Goal: Task Accomplishment & Management: Use online tool/utility

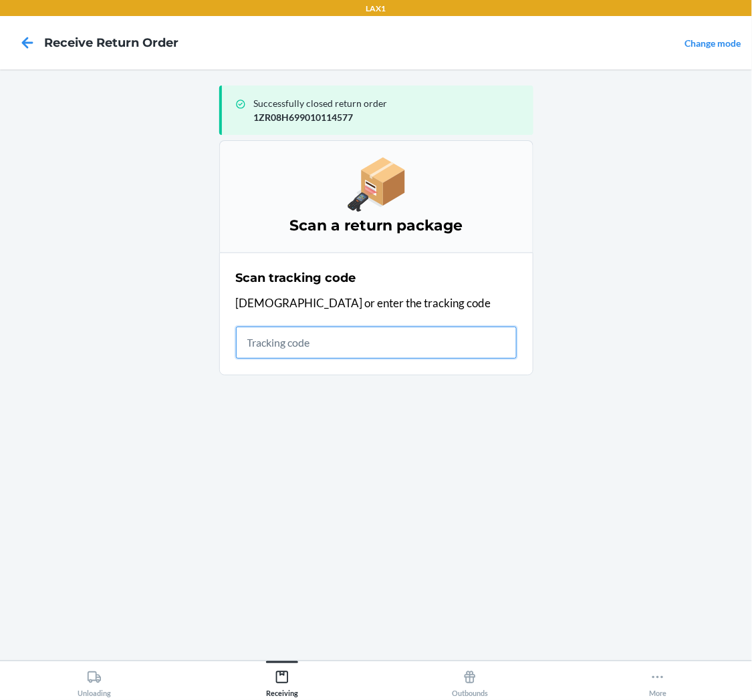
click at [338, 348] on input "text" at bounding box center [376, 343] width 281 height 32
click at [275, 348] on input "text" at bounding box center [376, 343] width 281 height 32
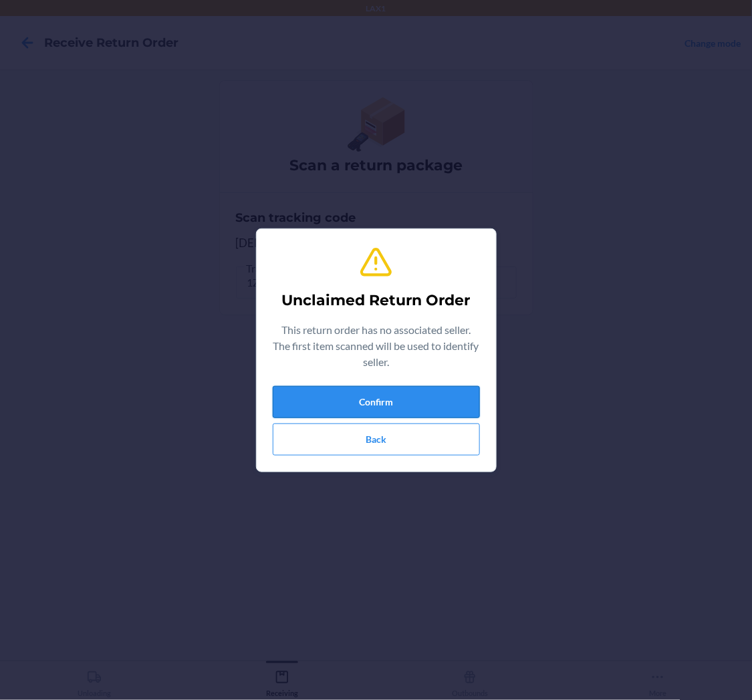
click at [369, 393] on button "Confirm" at bounding box center [376, 402] width 207 height 32
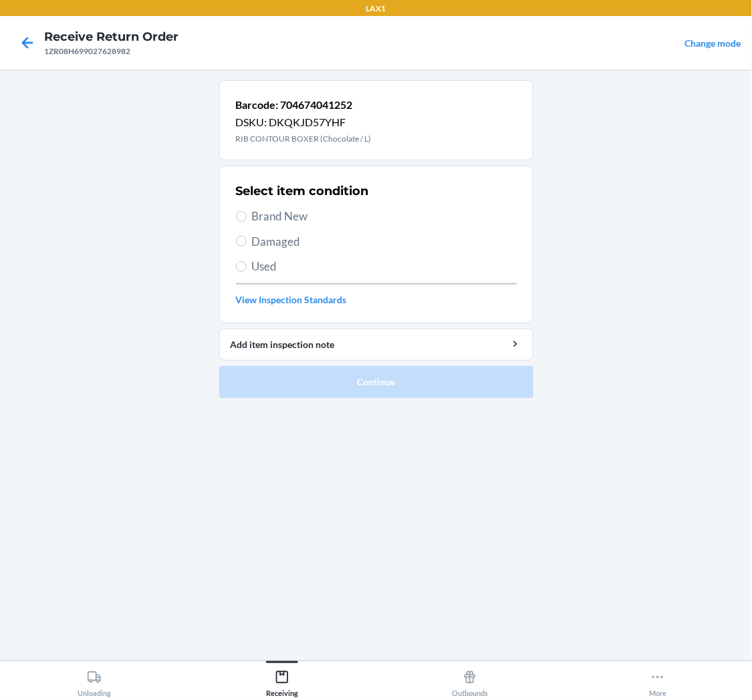
click at [275, 246] on span "Damaged" at bounding box center [384, 241] width 265 height 17
click at [247, 246] on input "Damaged" at bounding box center [241, 241] width 11 height 11
radio input "true"
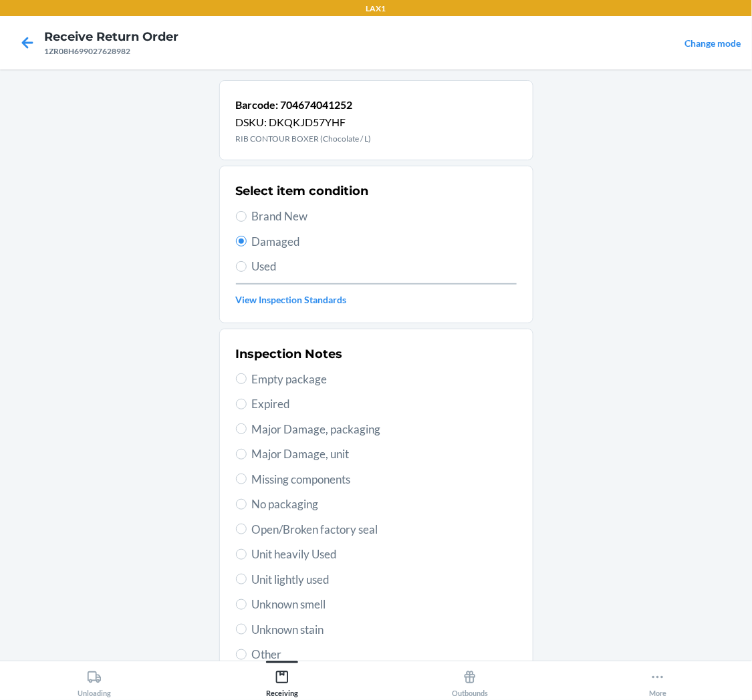
click at [281, 585] on span "Unit lightly used" at bounding box center [384, 579] width 265 height 17
click at [247, 585] on input "Unit lightly used" at bounding box center [241, 579] width 11 height 11
radio input "true"
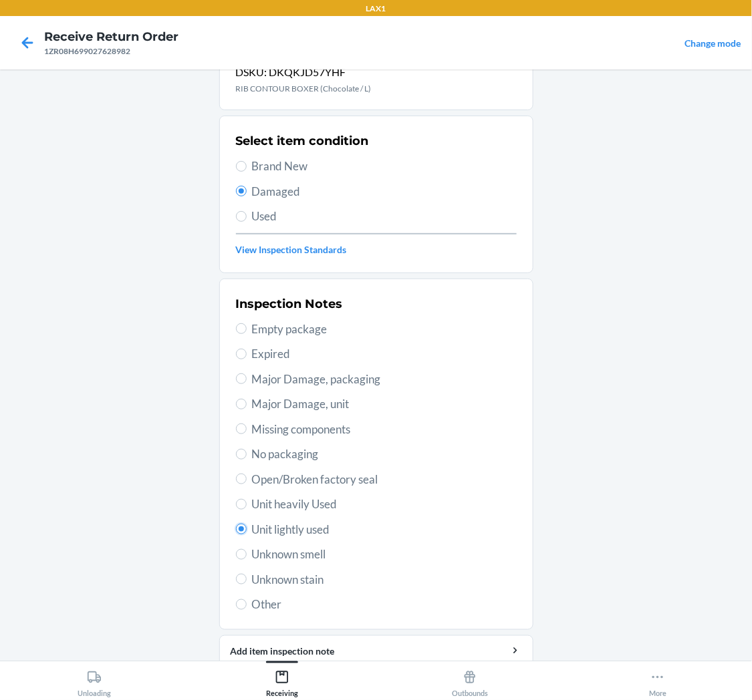
scroll to position [104, 0]
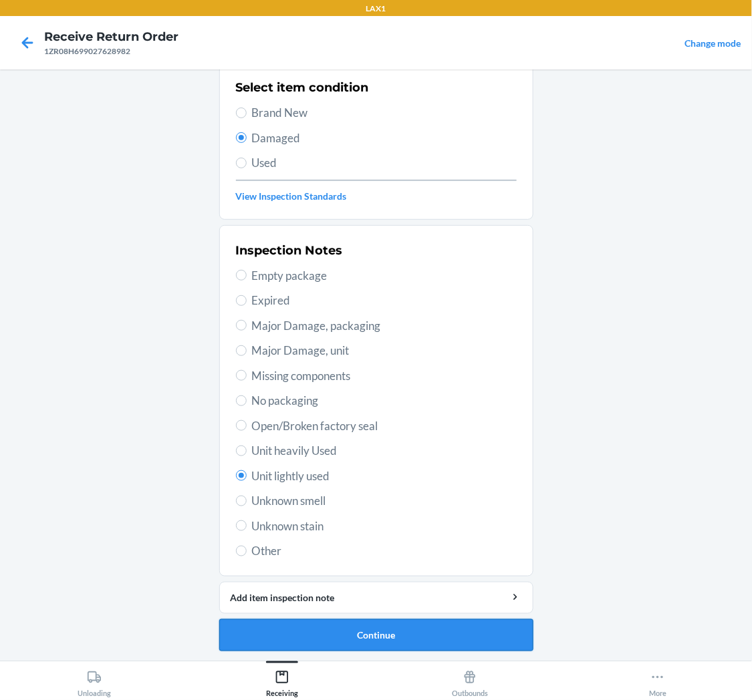
click at [353, 629] on button "Continue" at bounding box center [376, 636] width 314 height 32
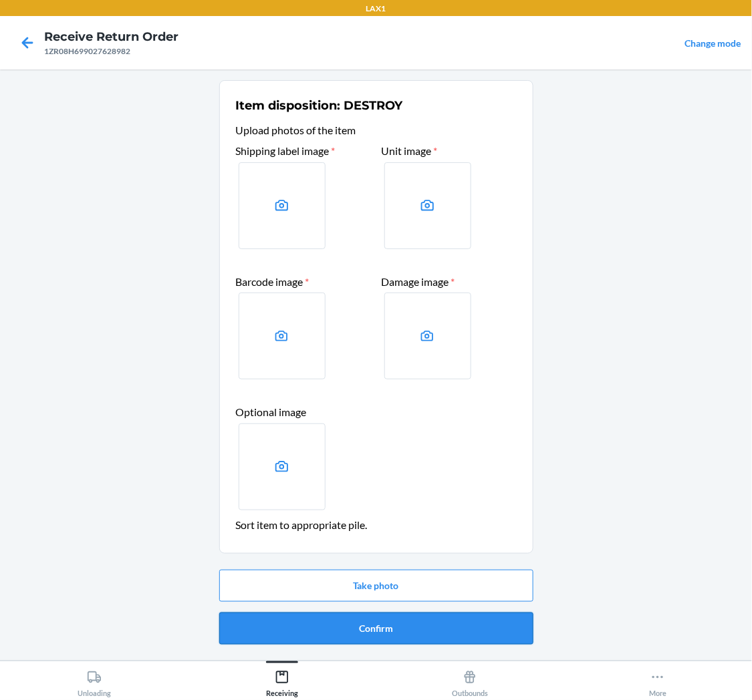
click at [426, 627] on button "Confirm" at bounding box center [376, 629] width 314 height 32
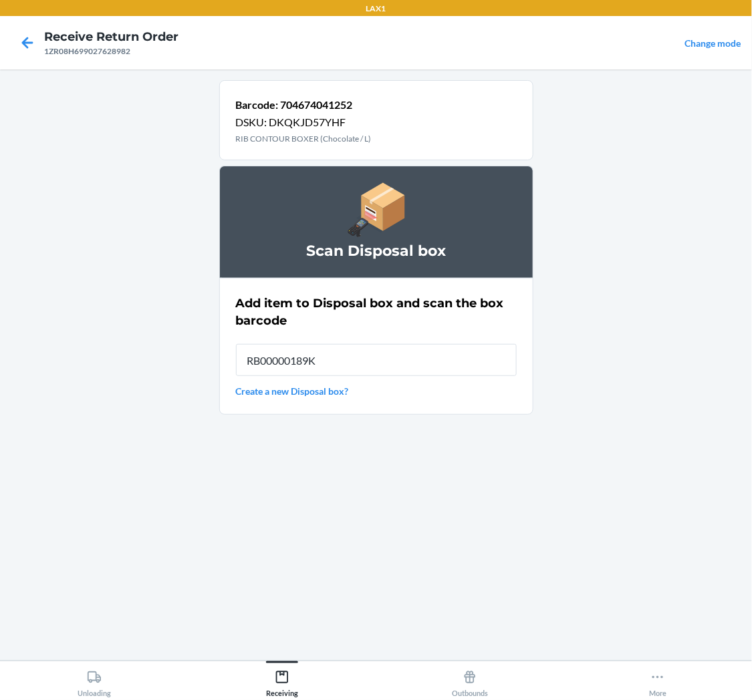
type input "RB00000189K"
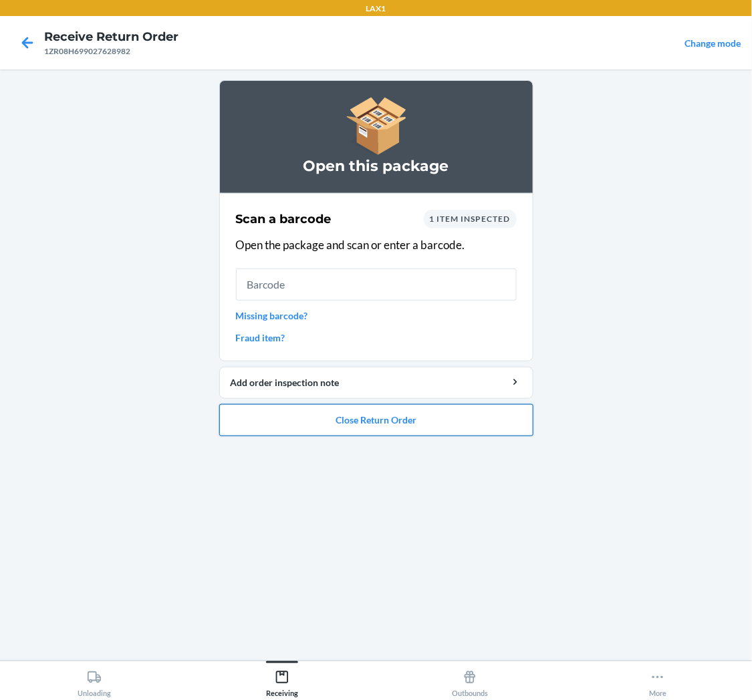
click at [335, 418] on button "Close Return Order" at bounding box center [376, 420] width 314 height 32
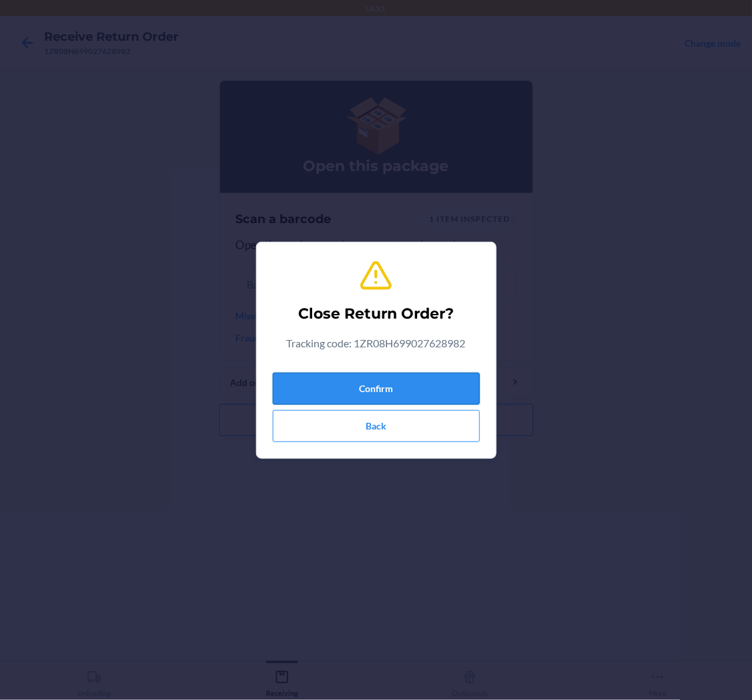
click at [373, 385] on button "Confirm" at bounding box center [376, 389] width 207 height 32
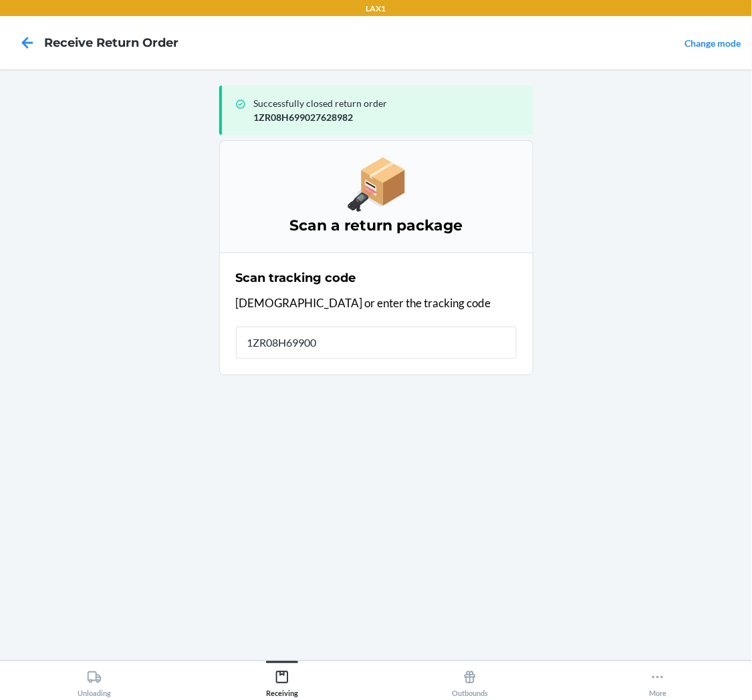
type input "1ZR08H699007"
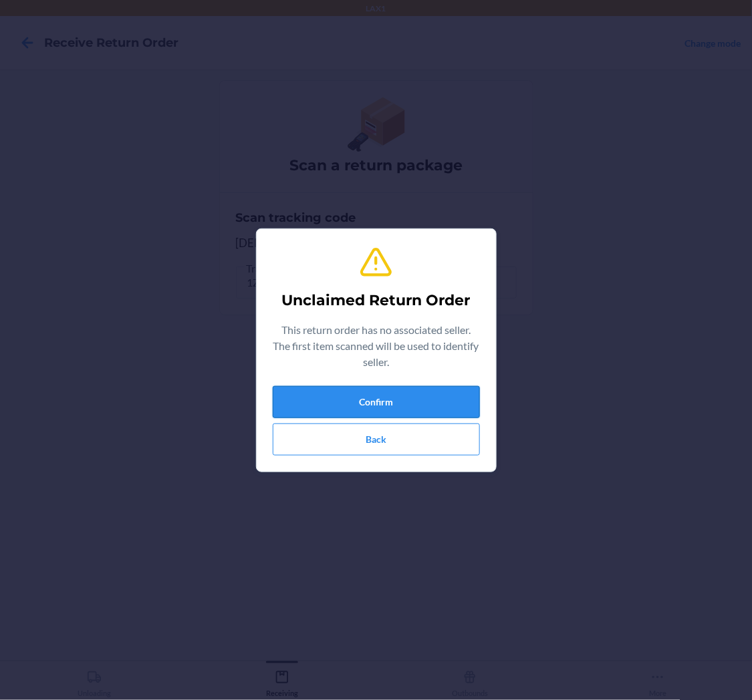
click at [358, 393] on button "Confirm" at bounding box center [376, 402] width 207 height 32
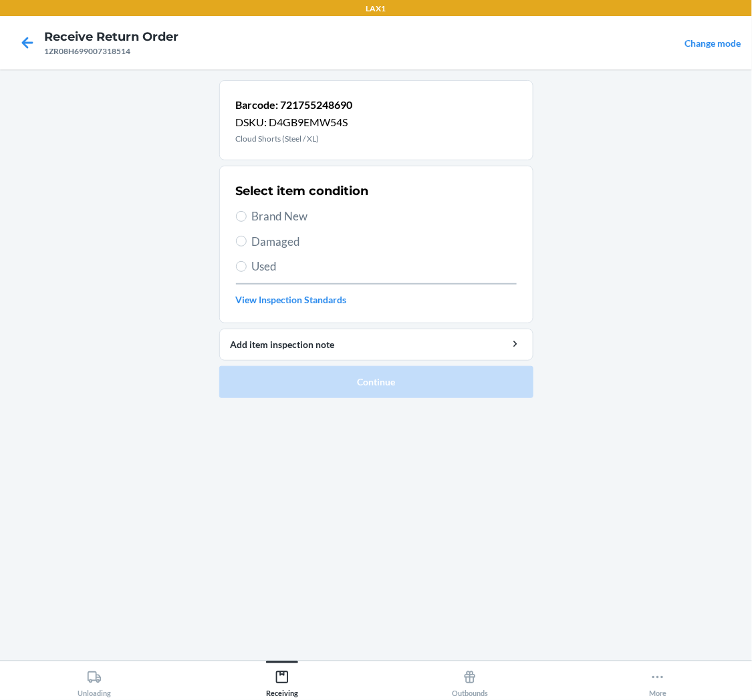
click at [257, 245] on span "Damaged" at bounding box center [384, 241] width 265 height 17
click at [247, 245] on input "Damaged" at bounding box center [241, 241] width 11 height 11
radio input "true"
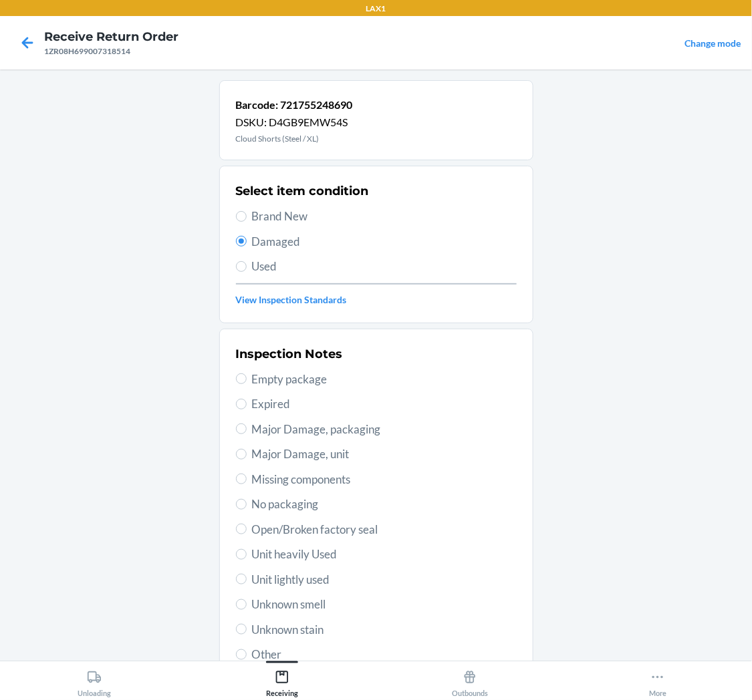
click at [298, 580] on span "Unit lightly used" at bounding box center [384, 579] width 265 height 17
click at [247, 580] on input "Unit lightly used" at bounding box center [241, 579] width 11 height 11
radio input "true"
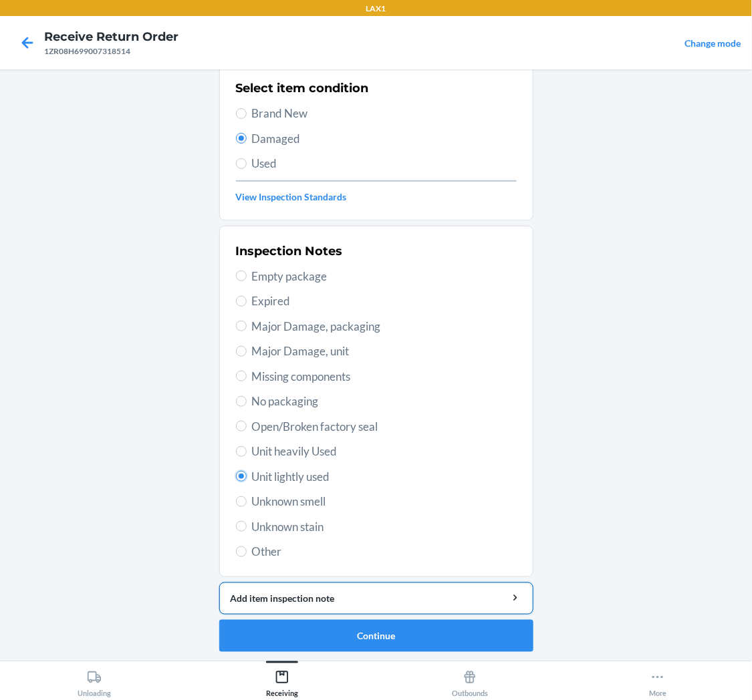
scroll to position [104, 0]
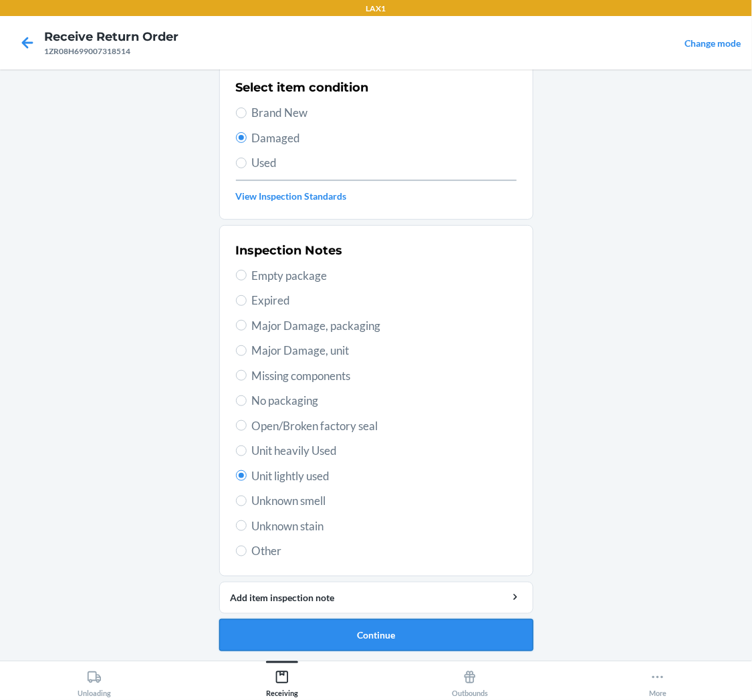
click at [317, 624] on button "Continue" at bounding box center [376, 636] width 314 height 32
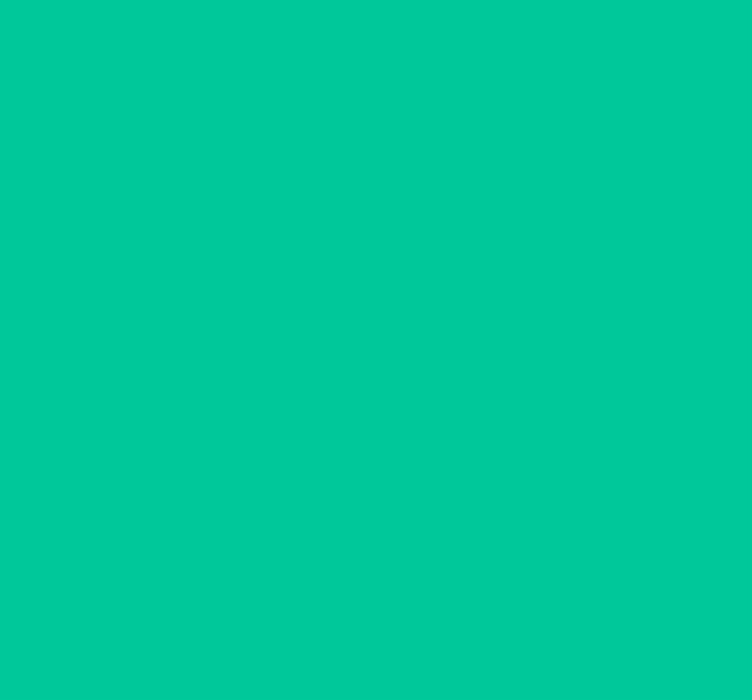
scroll to position [0, 0]
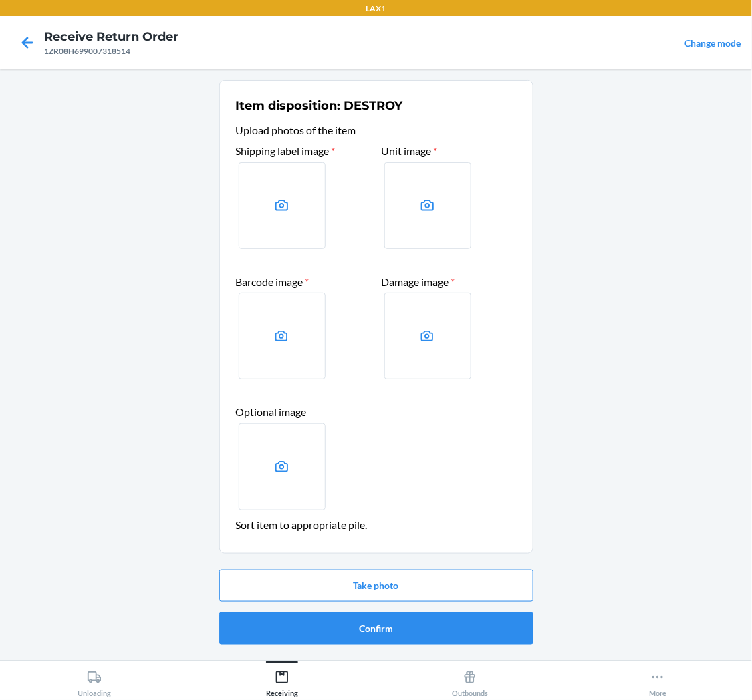
click at [330, 610] on div "Take photo Confirm" at bounding box center [376, 608] width 314 height 86
click at [339, 633] on button "Confirm" at bounding box center [376, 629] width 314 height 32
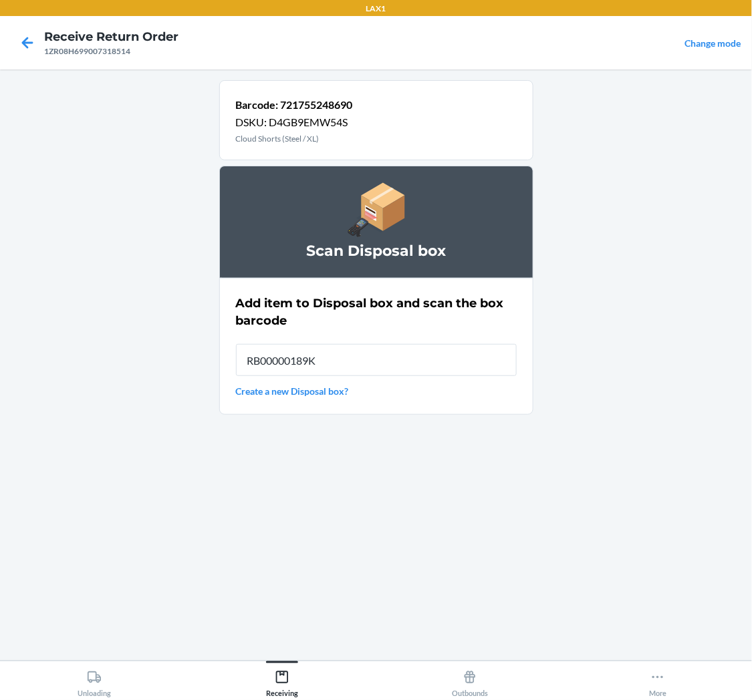
type input "RB00000189K"
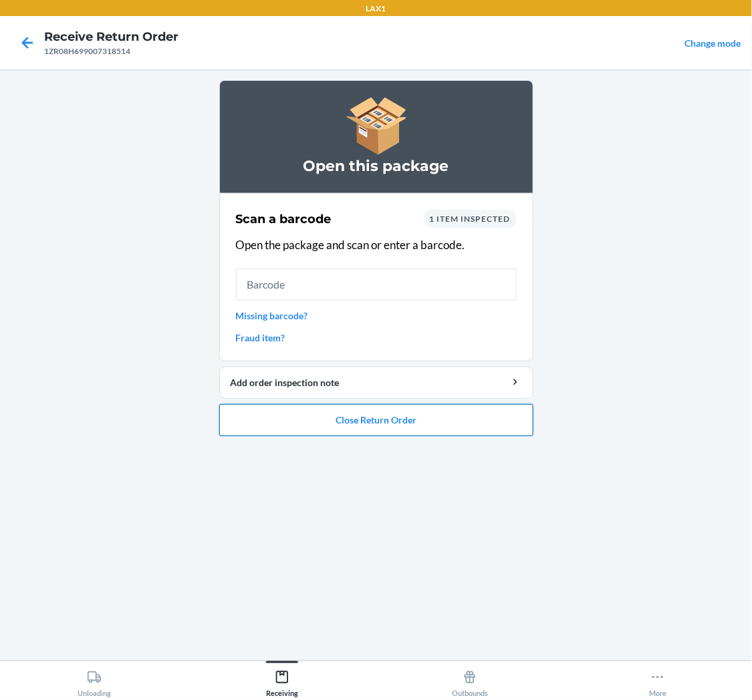
click at [406, 412] on button "Close Return Order" at bounding box center [376, 420] width 314 height 32
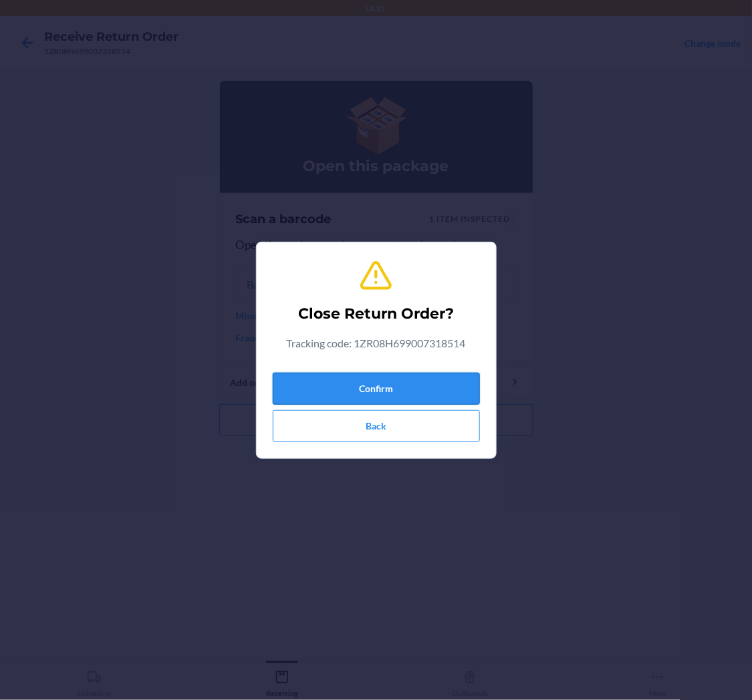
click at [382, 389] on button "Confirm" at bounding box center [376, 389] width 207 height 32
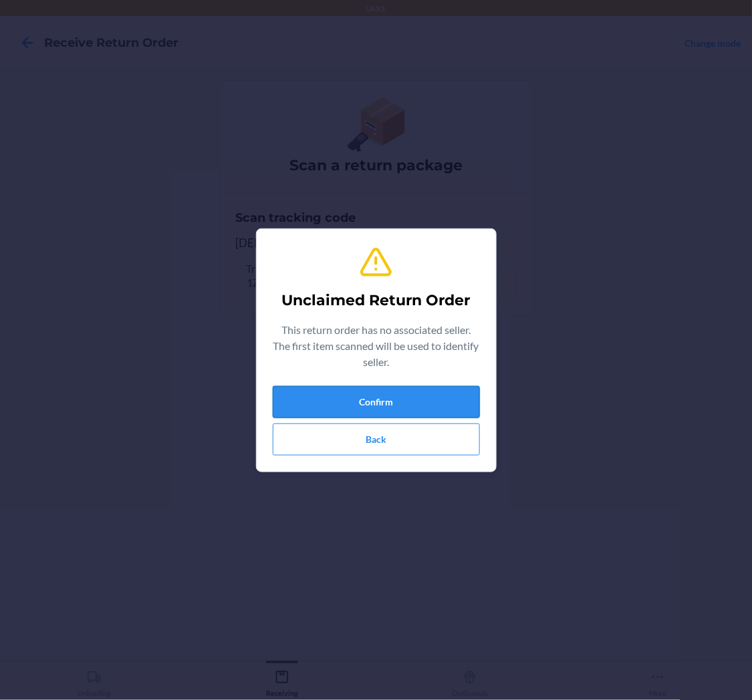
click at [376, 406] on button "Confirm" at bounding box center [376, 402] width 207 height 32
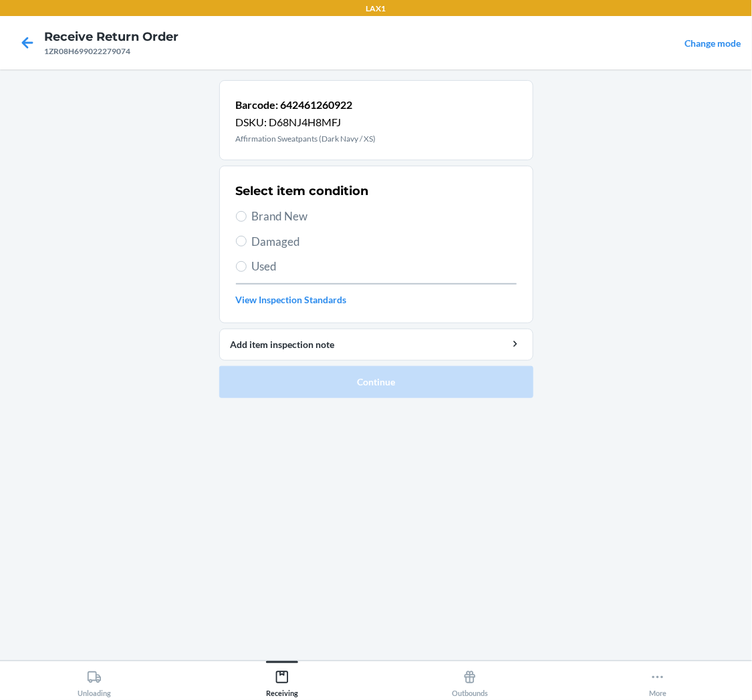
click at [283, 241] on span "Damaged" at bounding box center [384, 241] width 265 height 17
click at [247, 241] on input "Damaged" at bounding box center [241, 241] width 11 height 11
radio input "true"
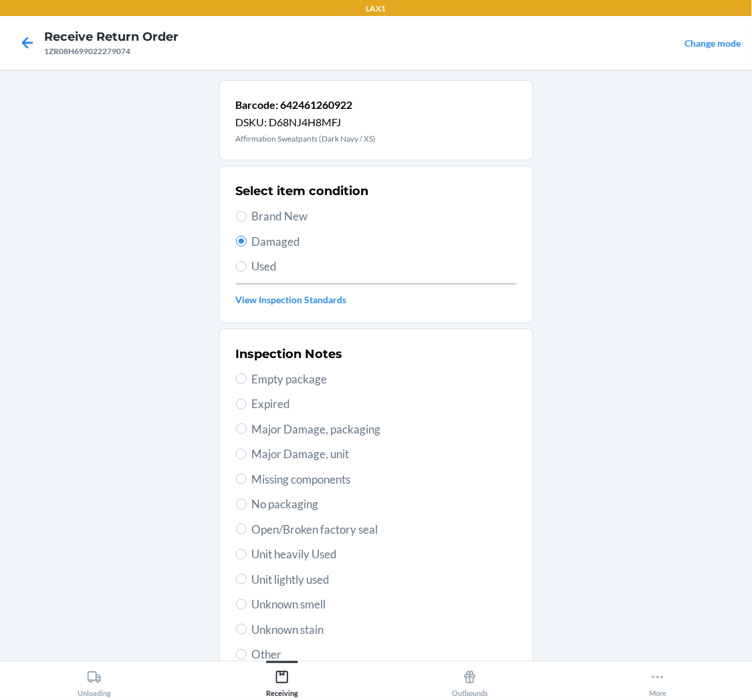
click at [255, 581] on span "Unit lightly used" at bounding box center [384, 579] width 265 height 17
click at [247, 581] on input "Unit lightly used" at bounding box center [241, 579] width 11 height 11
radio input "true"
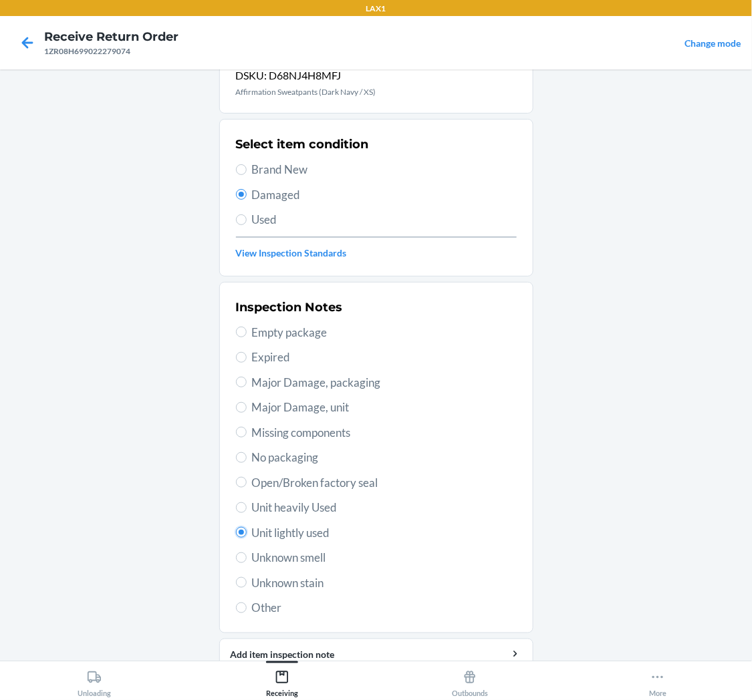
scroll to position [104, 0]
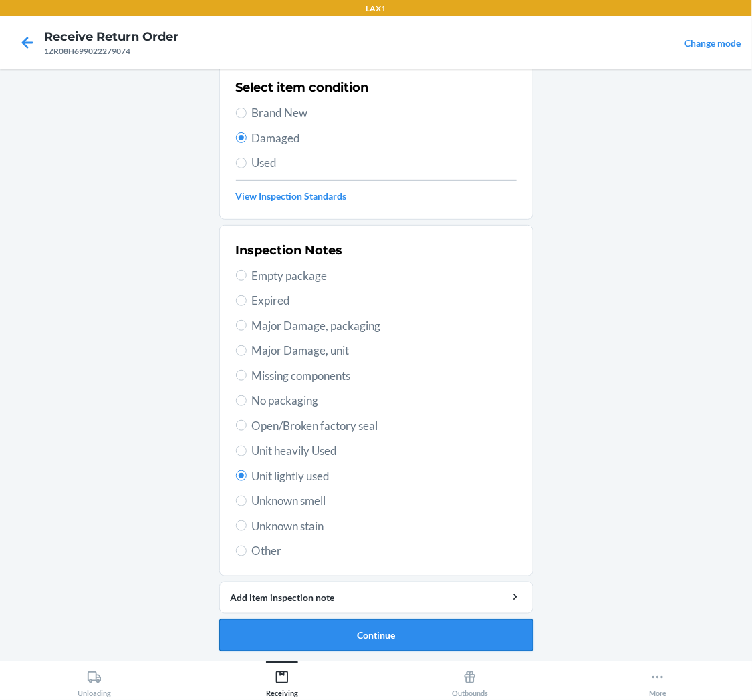
click at [341, 638] on button "Continue" at bounding box center [376, 636] width 314 height 32
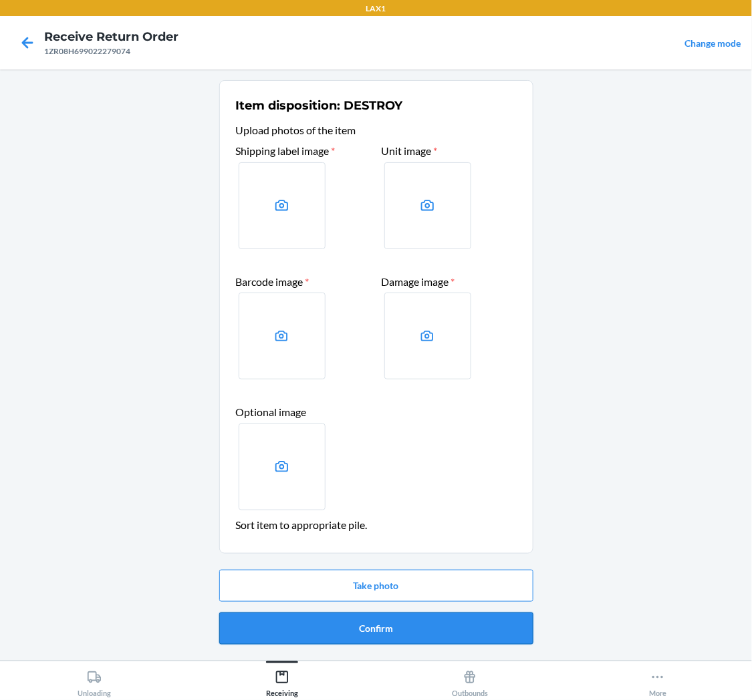
click at [388, 631] on button "Confirm" at bounding box center [376, 629] width 314 height 32
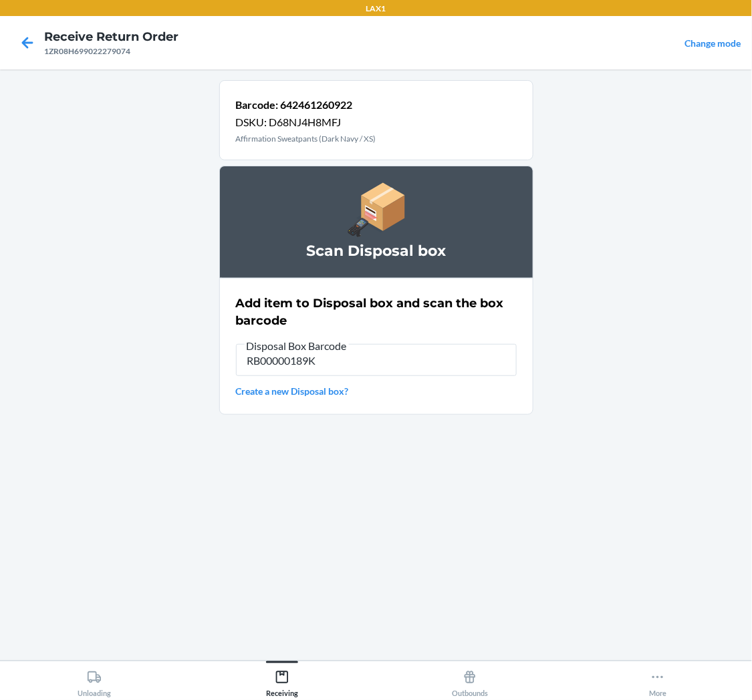
type input "RB00000189K"
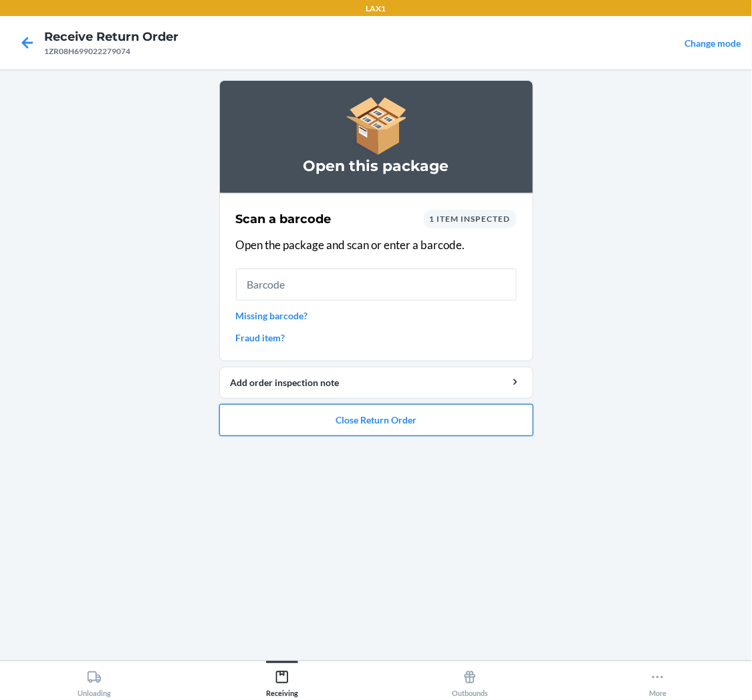
click at [416, 418] on button "Close Return Order" at bounding box center [376, 420] width 314 height 32
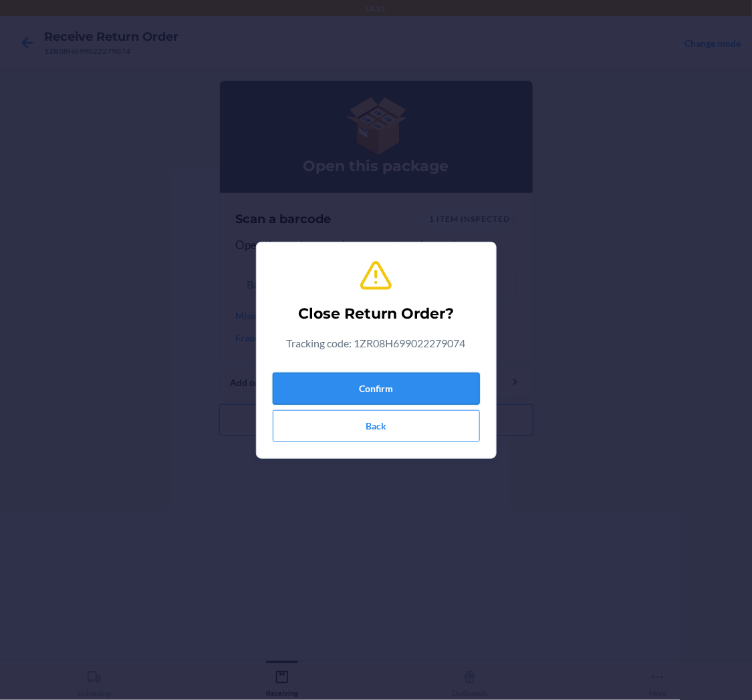
drag, startPoint x: 409, startPoint y: 370, endPoint x: 416, endPoint y: 382, distance: 13.5
click at [416, 382] on div "Confirm Back" at bounding box center [376, 405] width 207 height 75
click at [419, 392] on button "Confirm" at bounding box center [376, 389] width 207 height 32
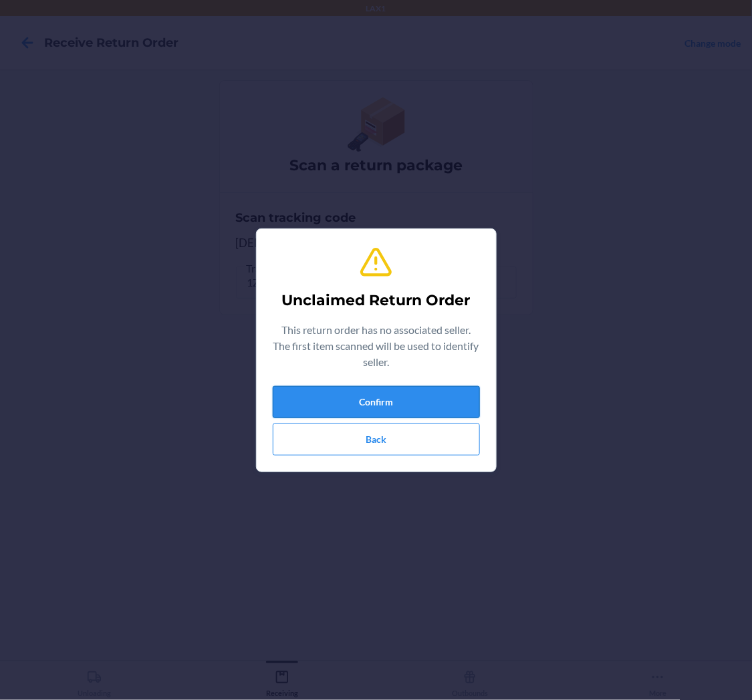
click at [378, 394] on button "Confirm" at bounding box center [376, 402] width 207 height 32
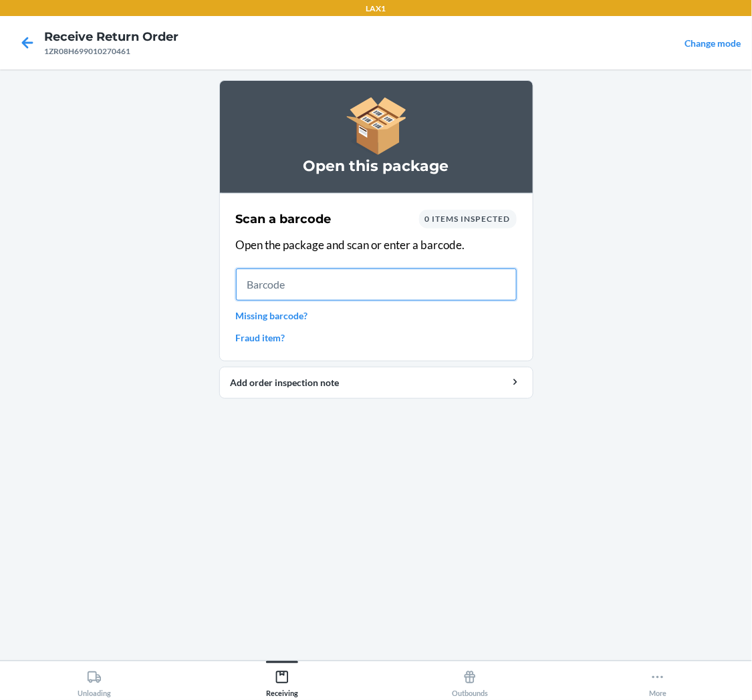
click at [361, 291] on input "text" at bounding box center [376, 285] width 281 height 32
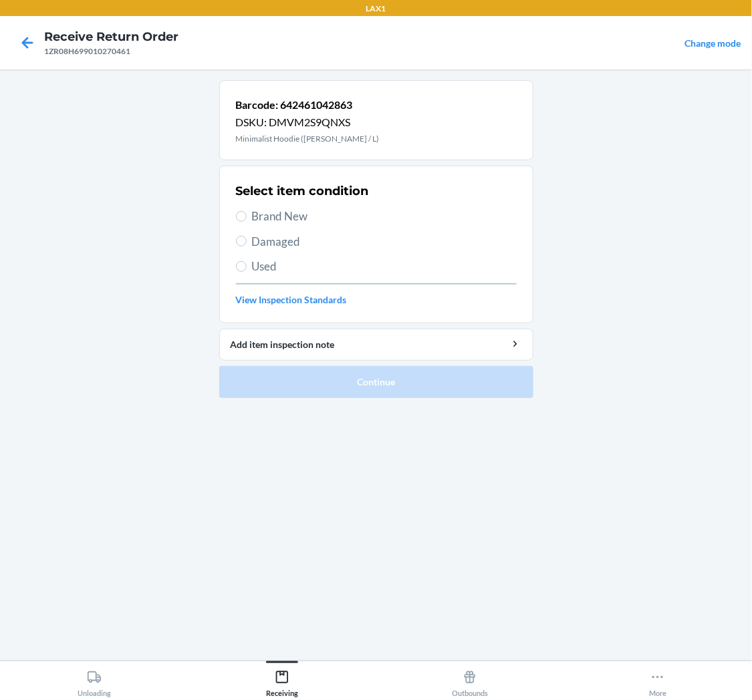
click at [258, 266] on span "Used" at bounding box center [384, 266] width 265 height 17
click at [247, 266] on input "Used" at bounding box center [241, 266] width 11 height 11
radio input "true"
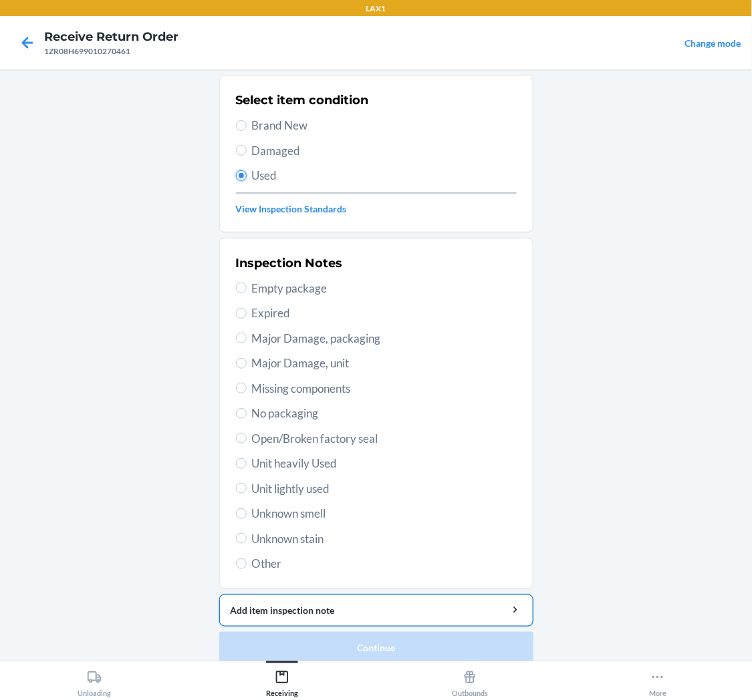
scroll to position [104, 0]
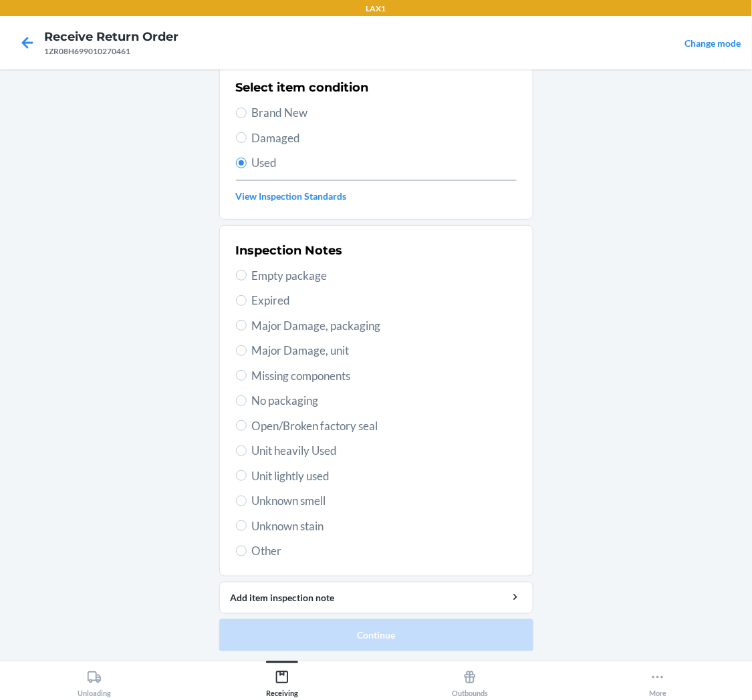
click at [322, 479] on span "Unit lightly used" at bounding box center [384, 476] width 265 height 17
click at [247, 479] on input "Unit lightly used" at bounding box center [241, 476] width 11 height 11
radio input "true"
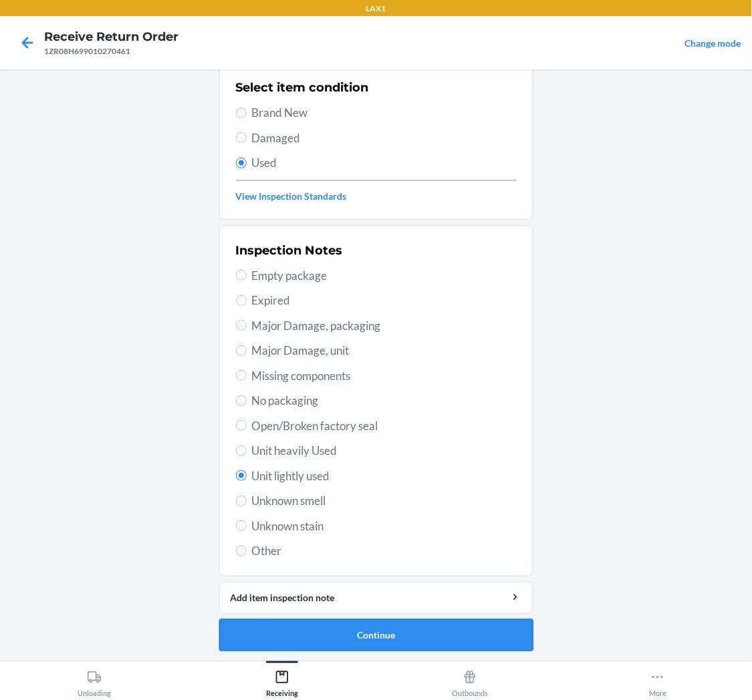
click at [395, 638] on button "Continue" at bounding box center [376, 636] width 314 height 32
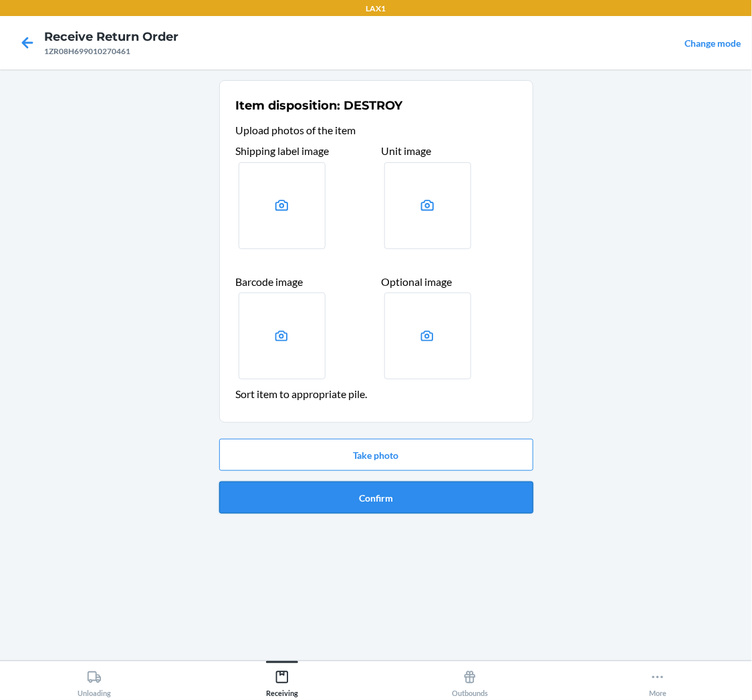
click at [385, 493] on button "Confirm" at bounding box center [376, 498] width 314 height 32
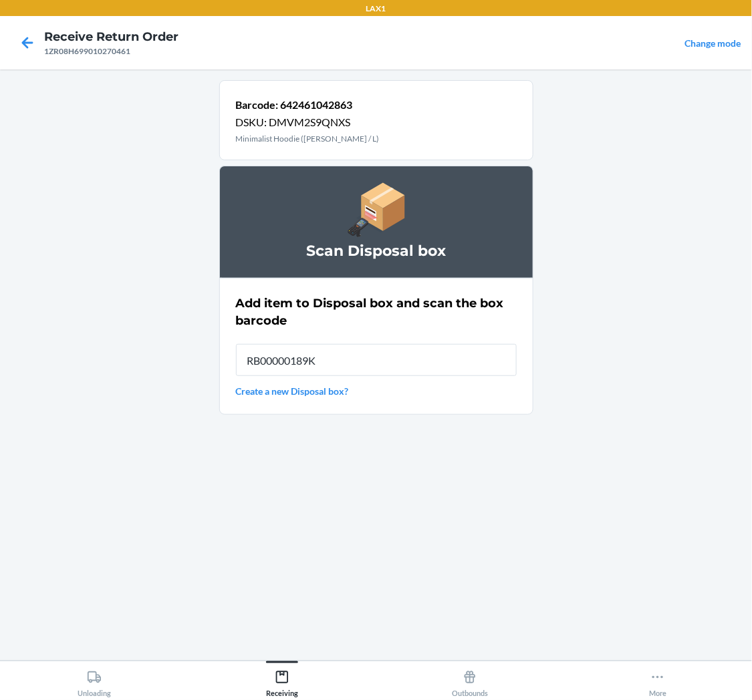
type input "RB00000189K"
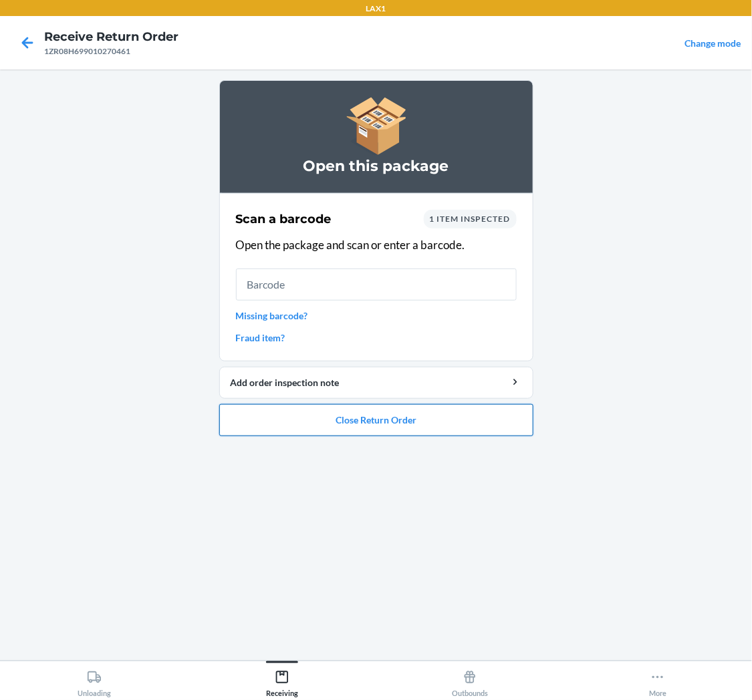
click at [390, 419] on button "Close Return Order" at bounding box center [376, 420] width 314 height 32
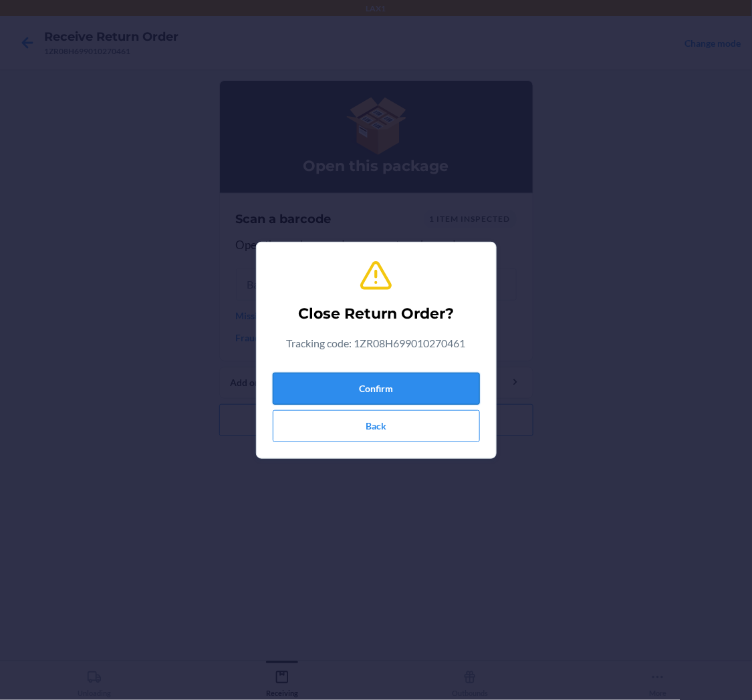
click at [390, 394] on button "Confirm" at bounding box center [376, 389] width 207 height 32
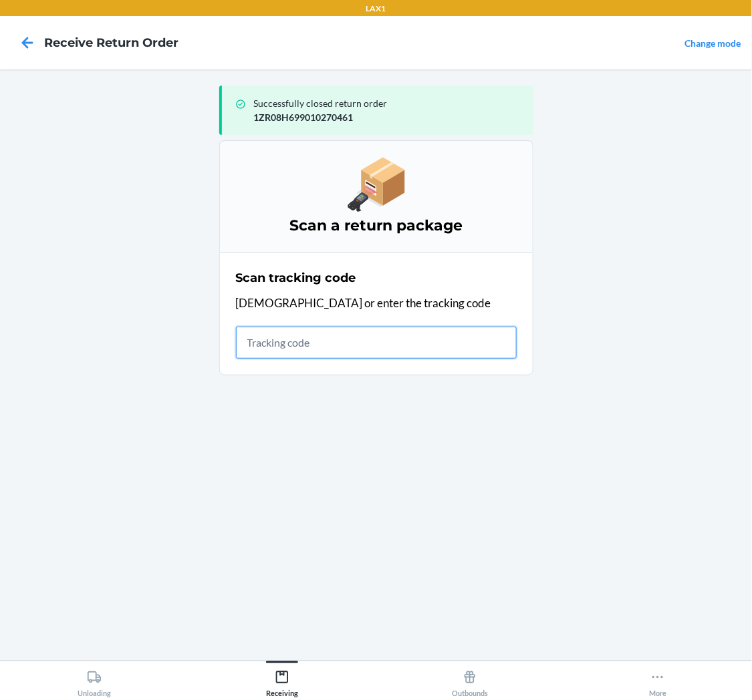
click at [302, 334] on input "text" at bounding box center [376, 343] width 281 height 32
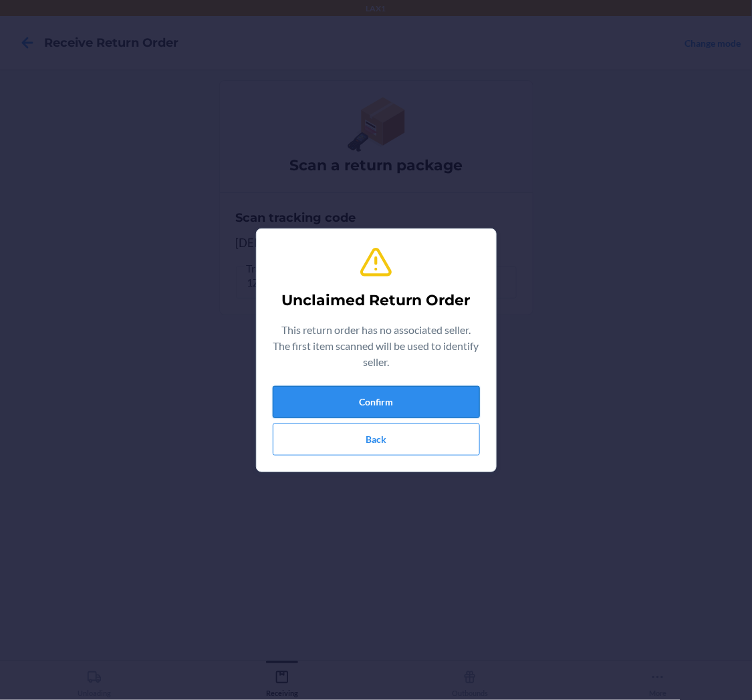
click at [386, 396] on button "Confirm" at bounding box center [376, 402] width 207 height 32
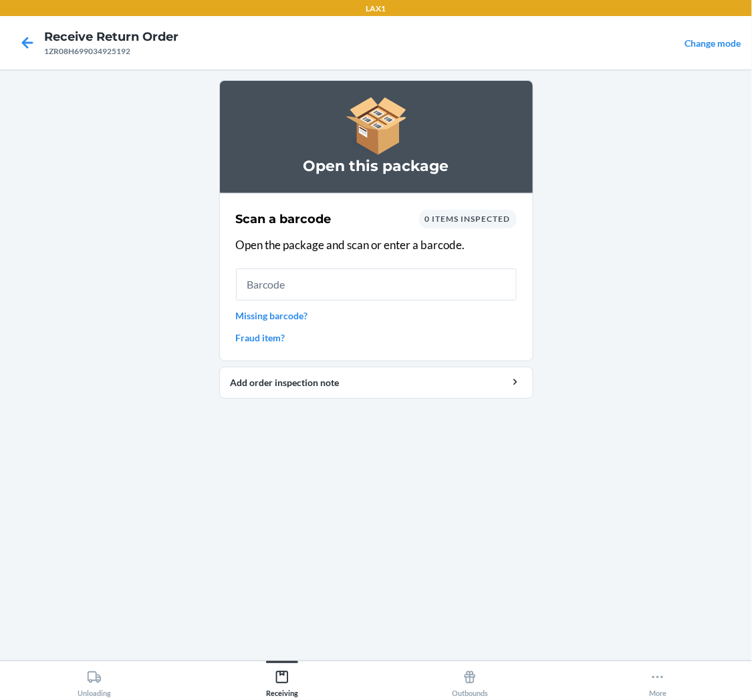
click at [302, 286] on input "text" at bounding box center [376, 285] width 281 height 32
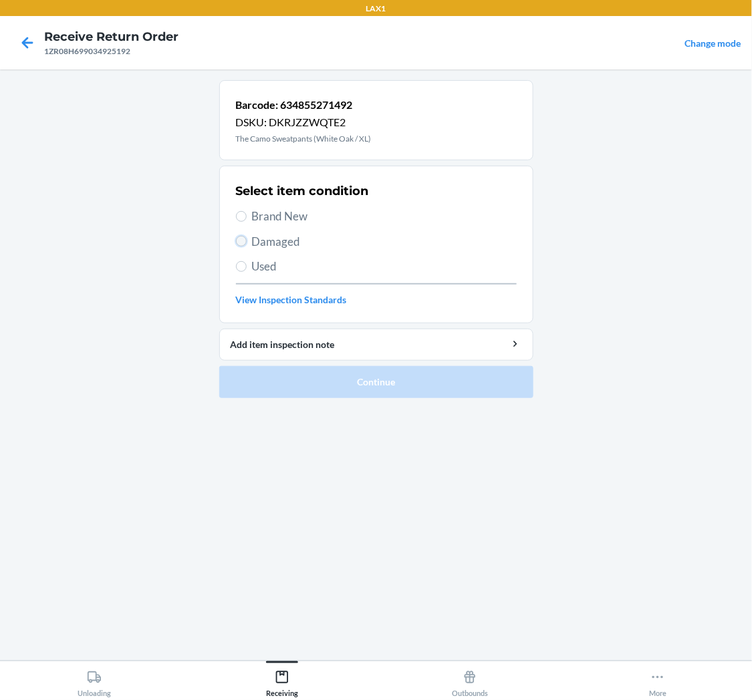
click at [241, 241] on input "Damaged" at bounding box center [241, 241] width 11 height 11
radio input "true"
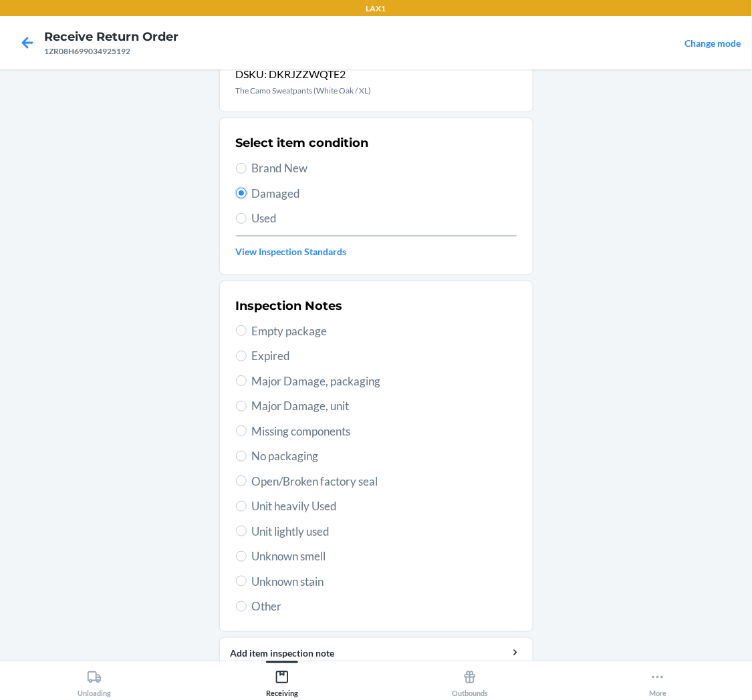
scroll to position [104, 0]
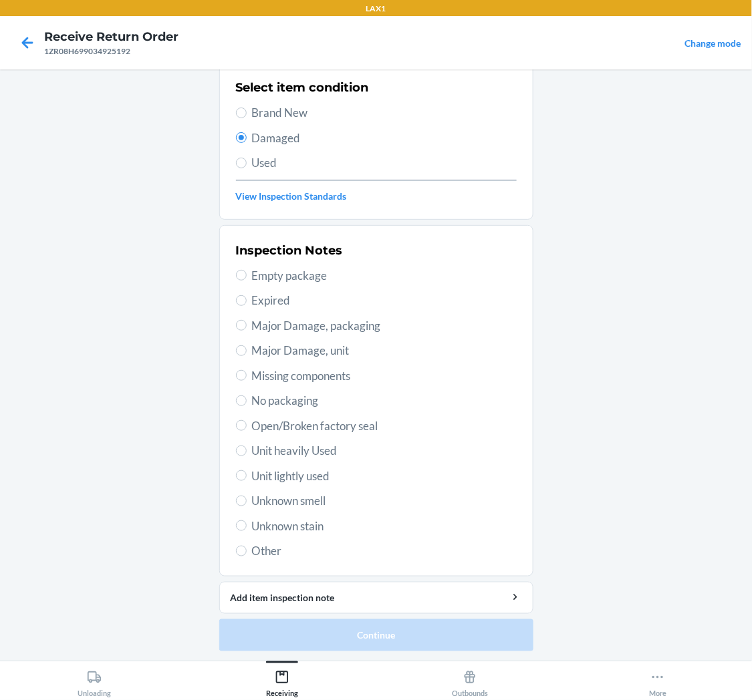
click at [267, 477] on span "Unit lightly used" at bounding box center [384, 476] width 265 height 17
click at [247, 477] on input "Unit lightly used" at bounding box center [241, 476] width 11 height 11
radio input "true"
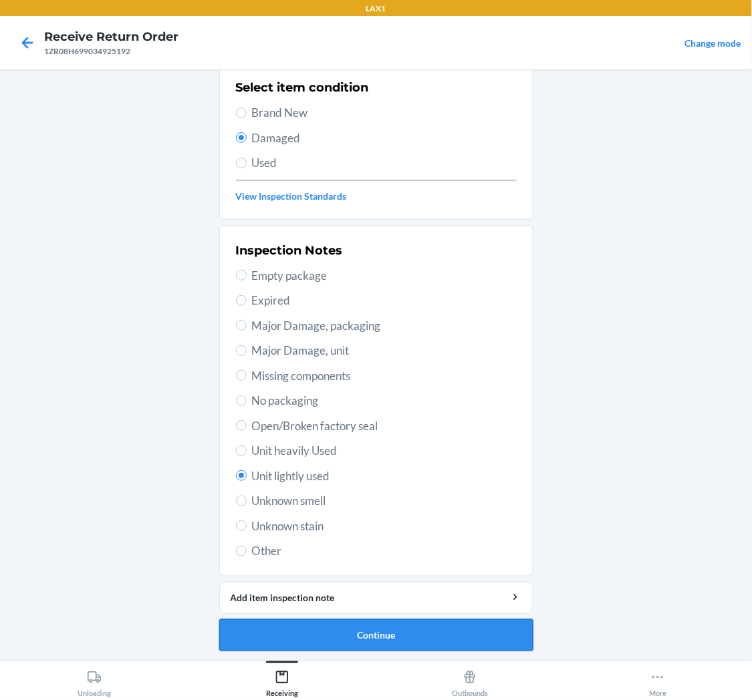
click at [314, 636] on button "Continue" at bounding box center [376, 636] width 314 height 32
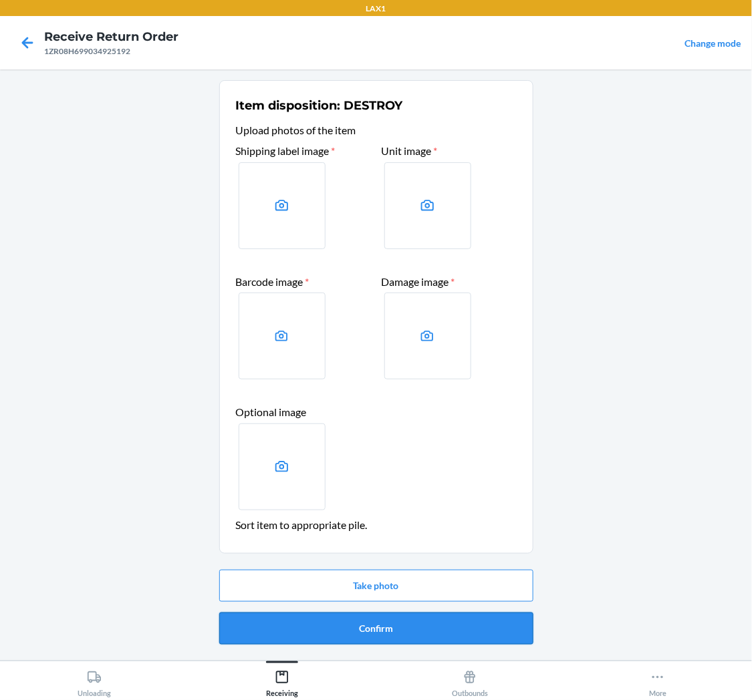
click at [348, 624] on button "Confirm" at bounding box center [376, 629] width 314 height 32
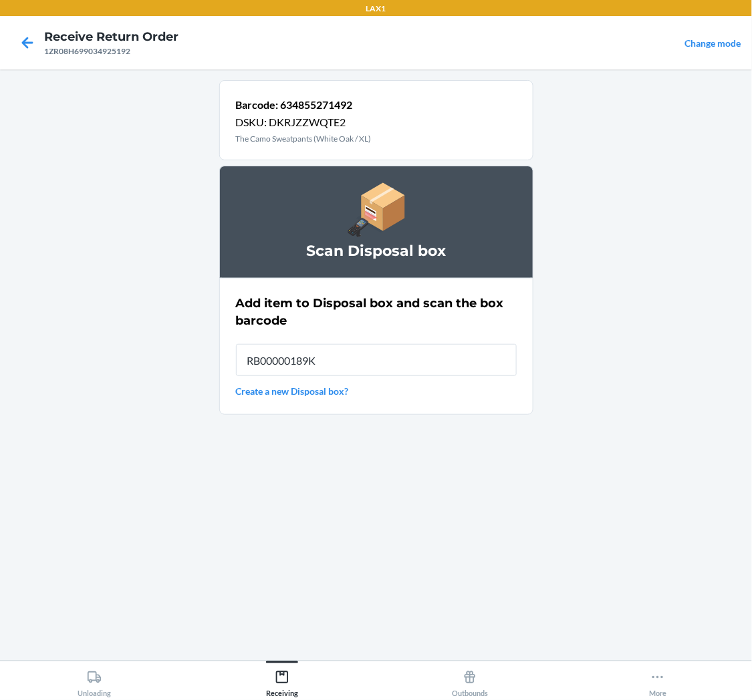
type input "RB00000189K"
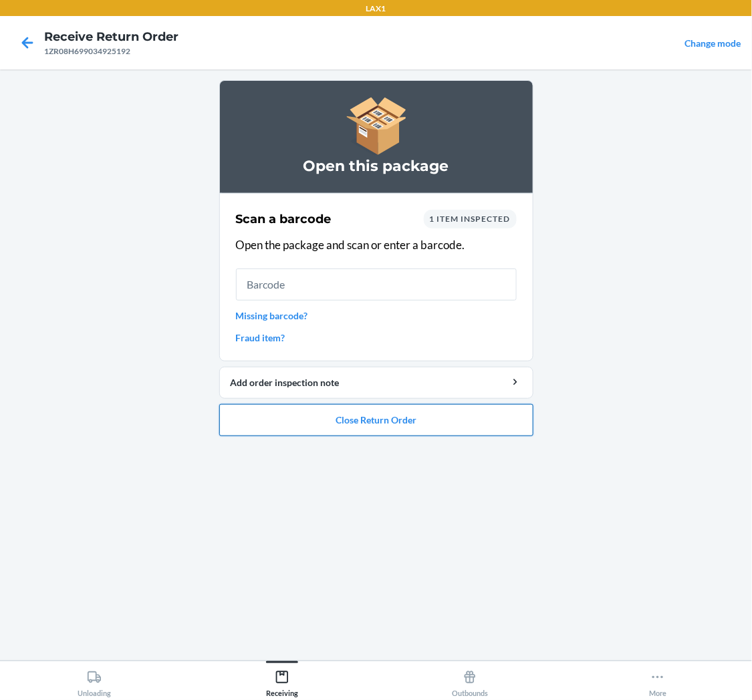
click at [325, 412] on button "Close Return Order" at bounding box center [376, 420] width 314 height 32
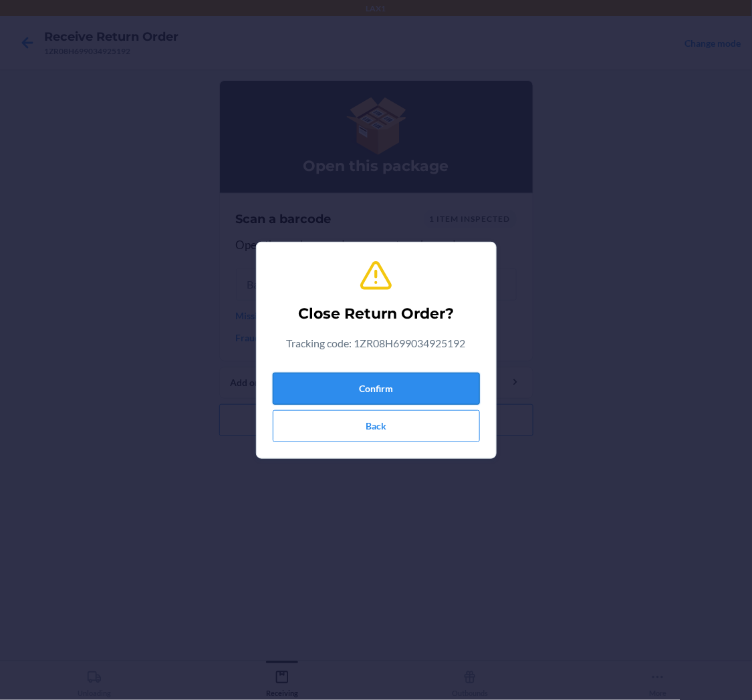
click at [371, 385] on button "Confirm" at bounding box center [376, 389] width 207 height 32
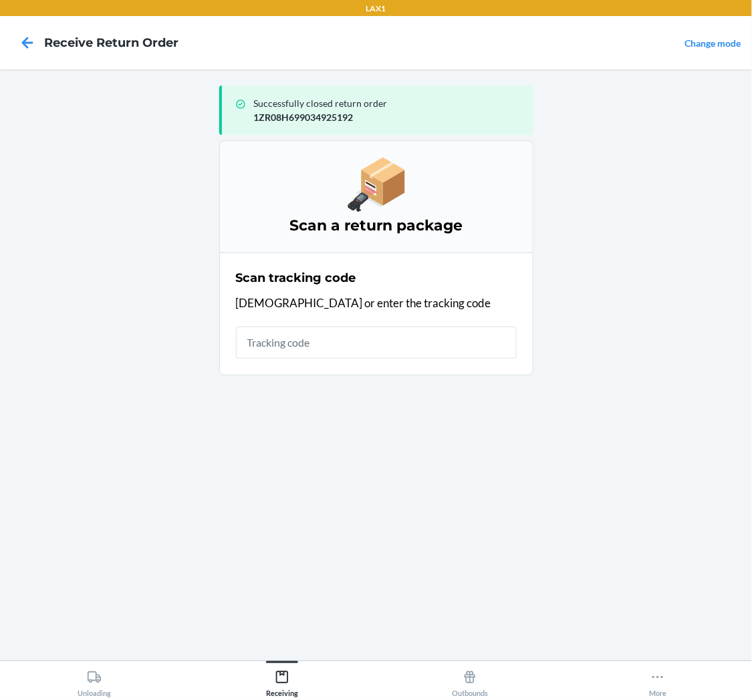
click at [373, 382] on ol "Scan a return package Scan tracking code Scan or enter the tracking code" at bounding box center [376, 263] width 314 height 246
type input "1ZR08H6990399928"
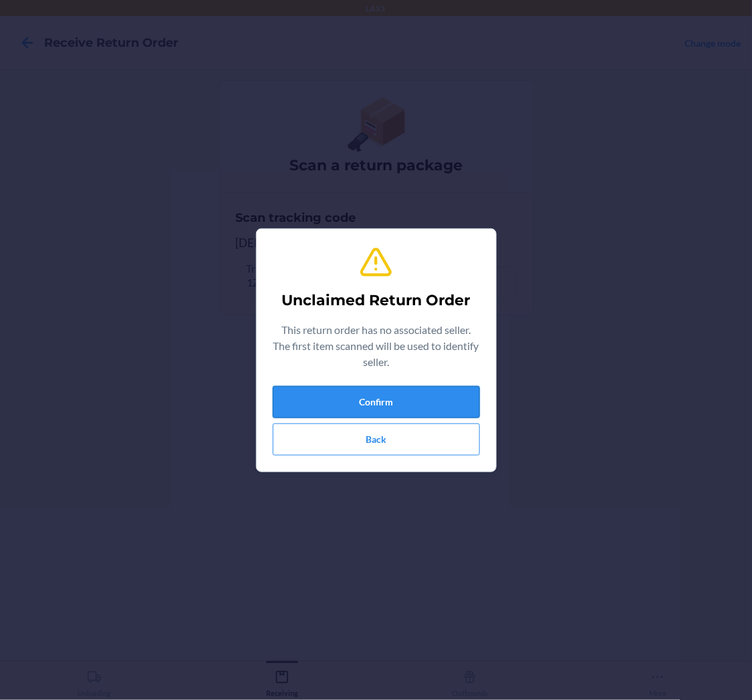
click at [353, 396] on button "Confirm" at bounding box center [376, 402] width 207 height 32
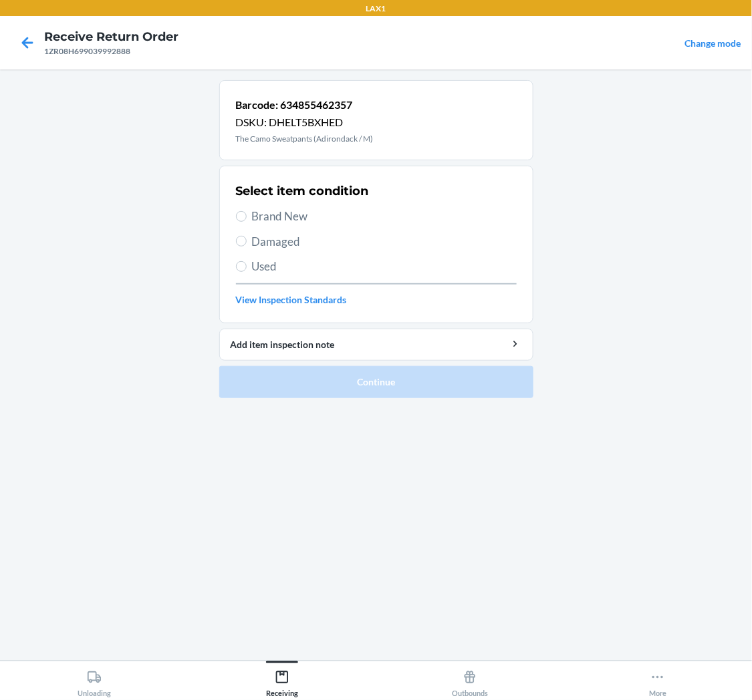
click at [282, 243] on span "Damaged" at bounding box center [384, 241] width 265 height 17
click at [247, 243] on input "Damaged" at bounding box center [241, 241] width 11 height 11
radio input "true"
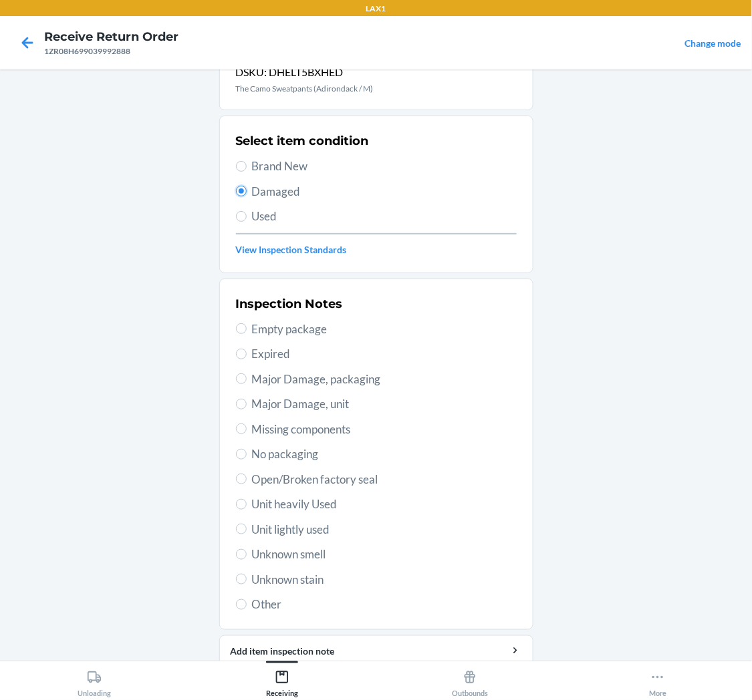
scroll to position [104, 0]
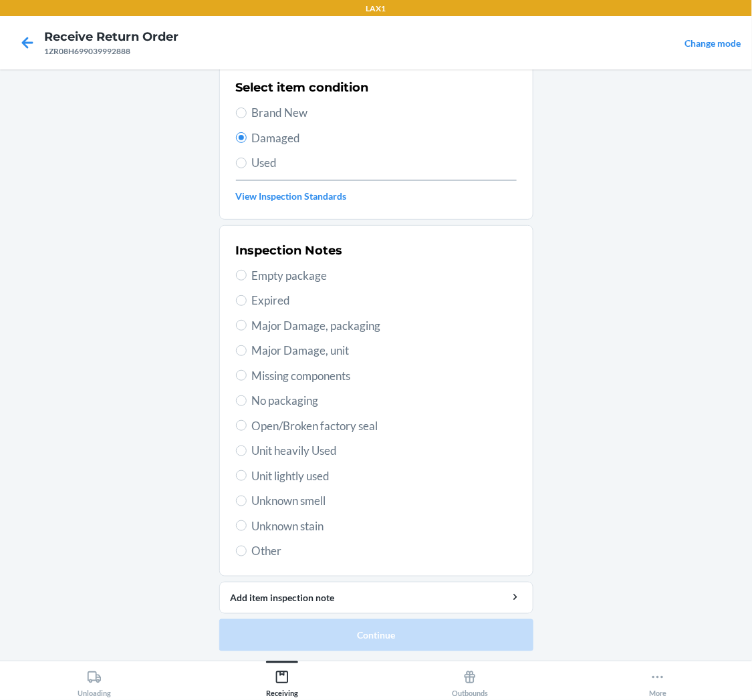
click at [277, 478] on span "Unit lightly used" at bounding box center [384, 476] width 265 height 17
click at [247, 478] on input "Unit lightly used" at bounding box center [241, 476] width 11 height 11
radio input "true"
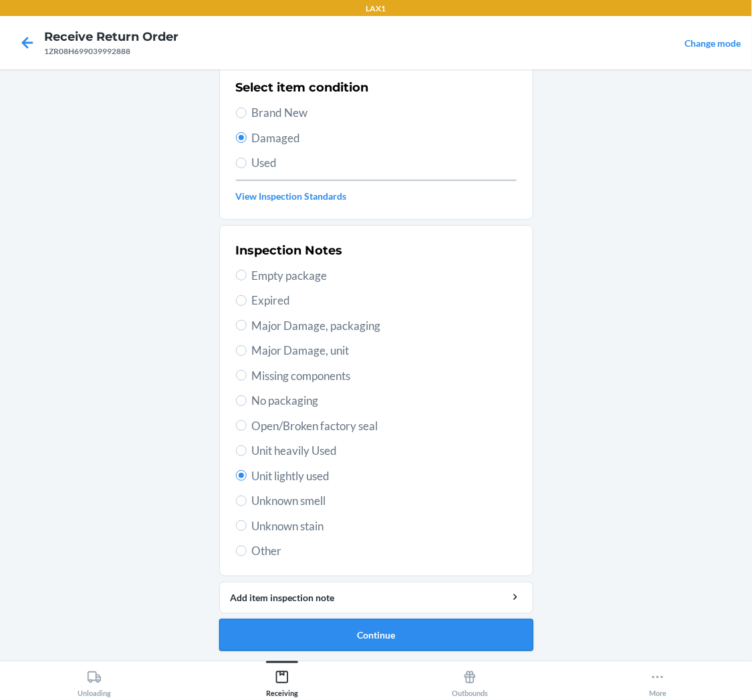
click at [332, 632] on button "Continue" at bounding box center [376, 636] width 314 height 32
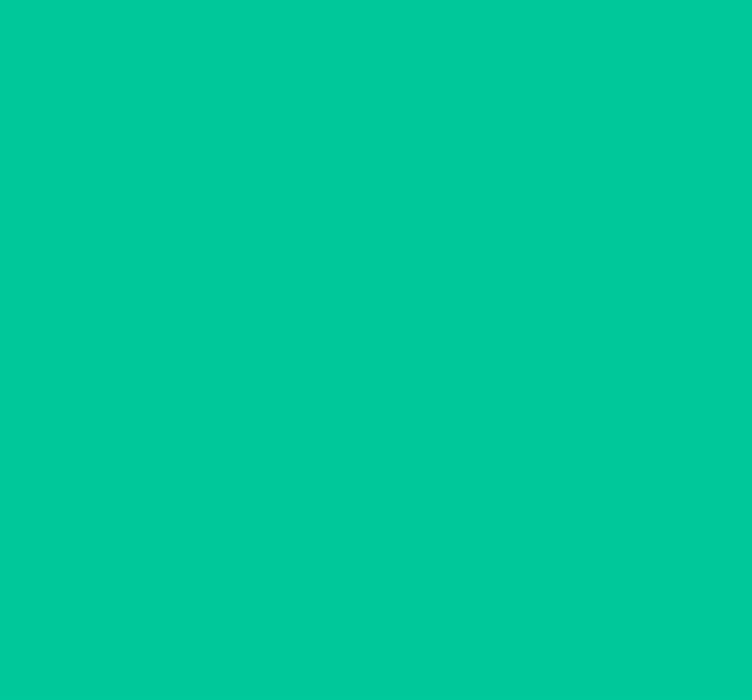
scroll to position [0, 0]
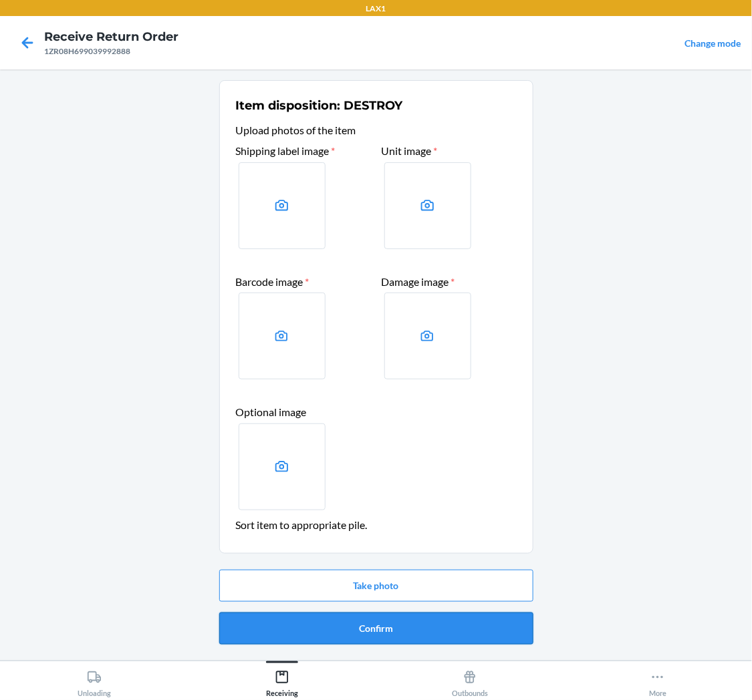
click at [346, 629] on button "Confirm" at bounding box center [376, 629] width 314 height 32
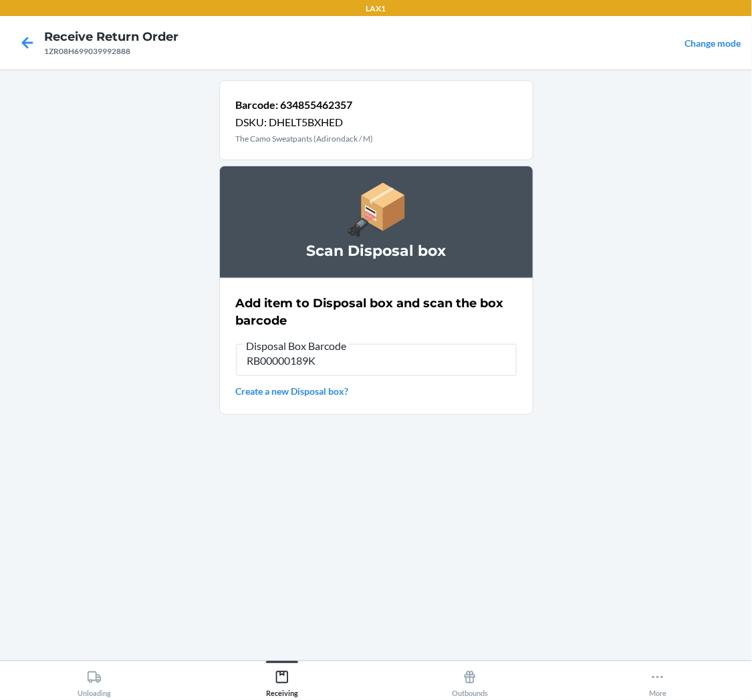
type input "RB00000189K"
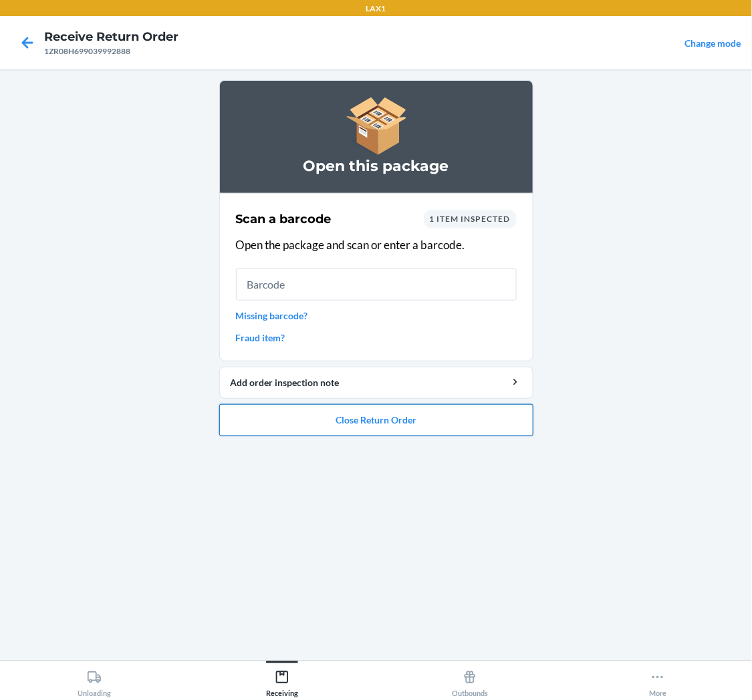
click at [394, 421] on button "Close Return Order" at bounding box center [376, 420] width 314 height 32
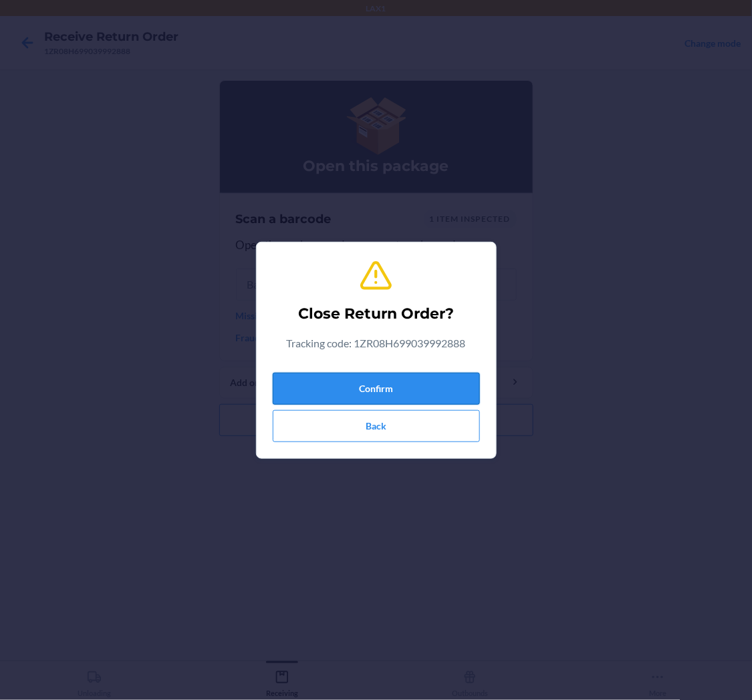
click at [412, 389] on button "Confirm" at bounding box center [376, 389] width 207 height 32
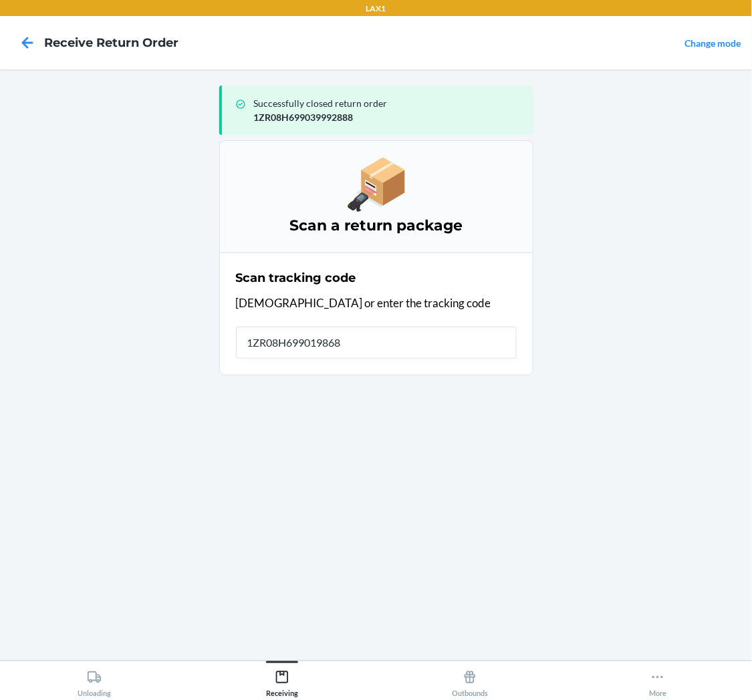
type input "1ZR08H6990198681"
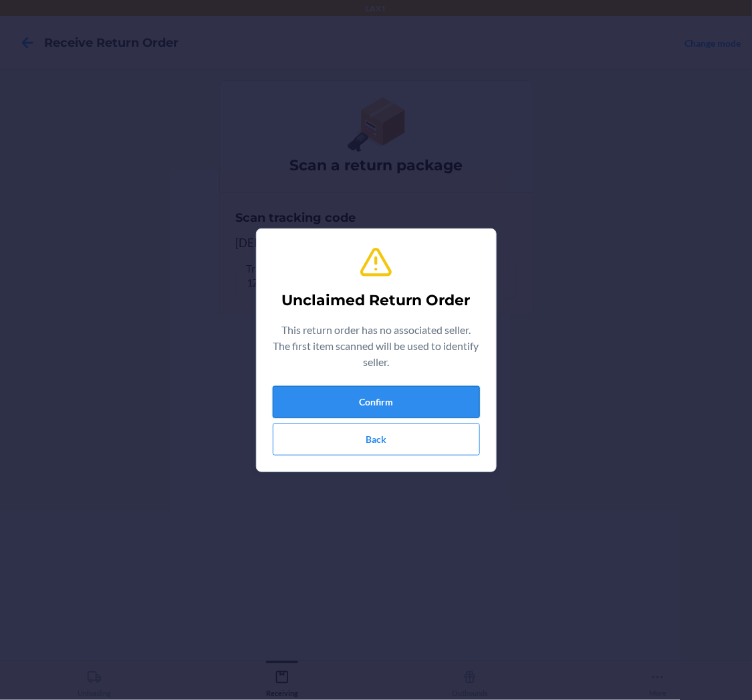
click at [356, 396] on button "Confirm" at bounding box center [376, 402] width 207 height 32
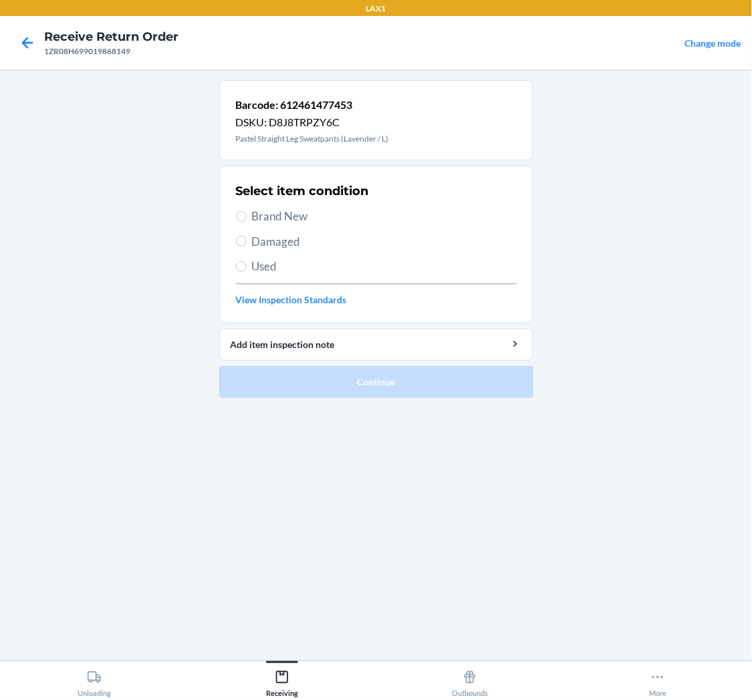
click at [249, 265] on label "Used" at bounding box center [376, 266] width 281 height 17
click at [247, 265] on input "Used" at bounding box center [241, 266] width 11 height 11
radio input "true"
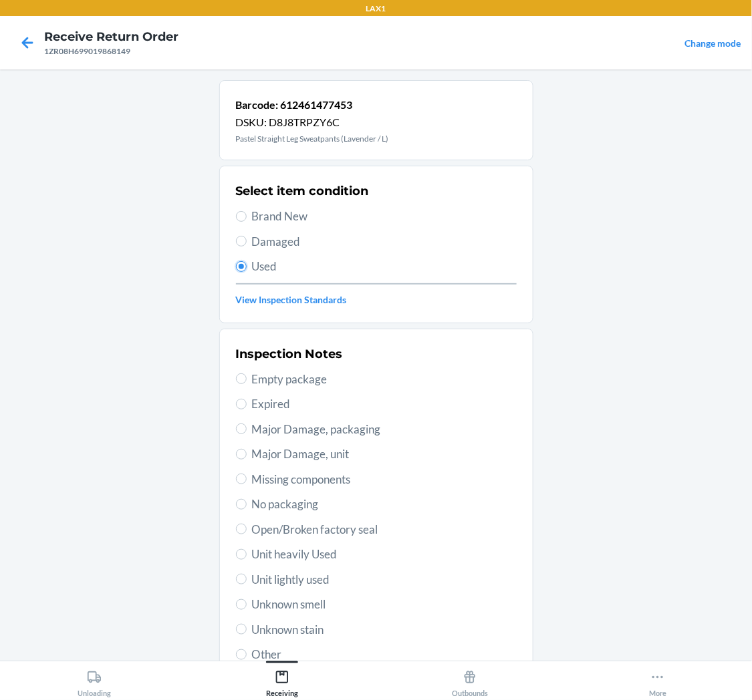
scroll to position [104, 0]
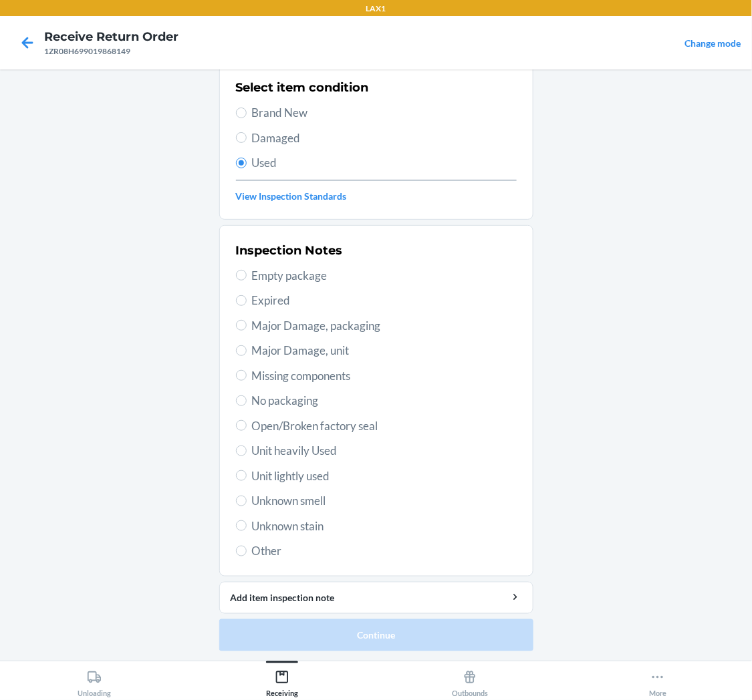
click at [305, 450] on span "Unit heavily Used" at bounding box center [384, 450] width 265 height 17
click at [247, 450] on input "Unit heavily Used" at bounding box center [241, 451] width 11 height 11
radio input "true"
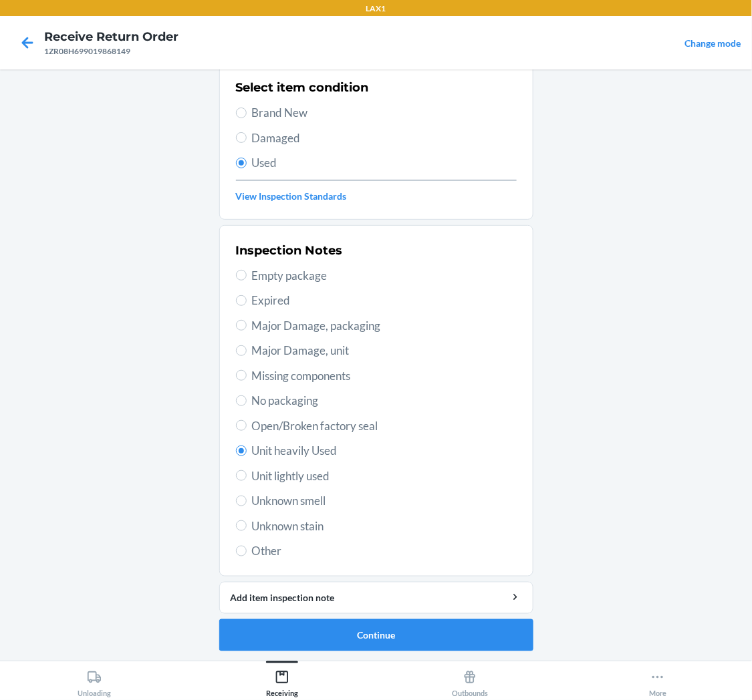
click at [307, 473] on span "Unit lightly used" at bounding box center [384, 476] width 265 height 17
click at [247, 473] on input "Unit lightly used" at bounding box center [241, 476] width 11 height 11
radio input "true"
radio input "false"
click at [362, 631] on button "Continue" at bounding box center [376, 636] width 314 height 32
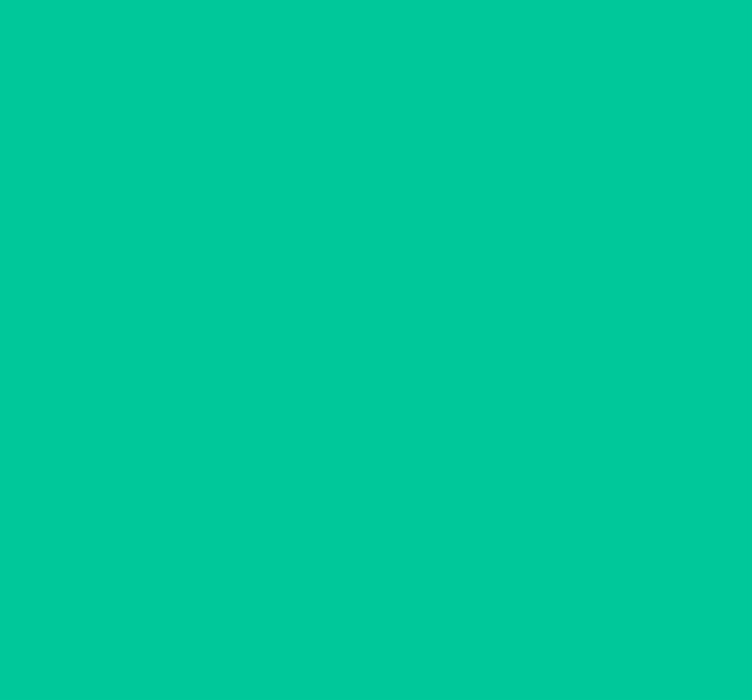
scroll to position [0, 0]
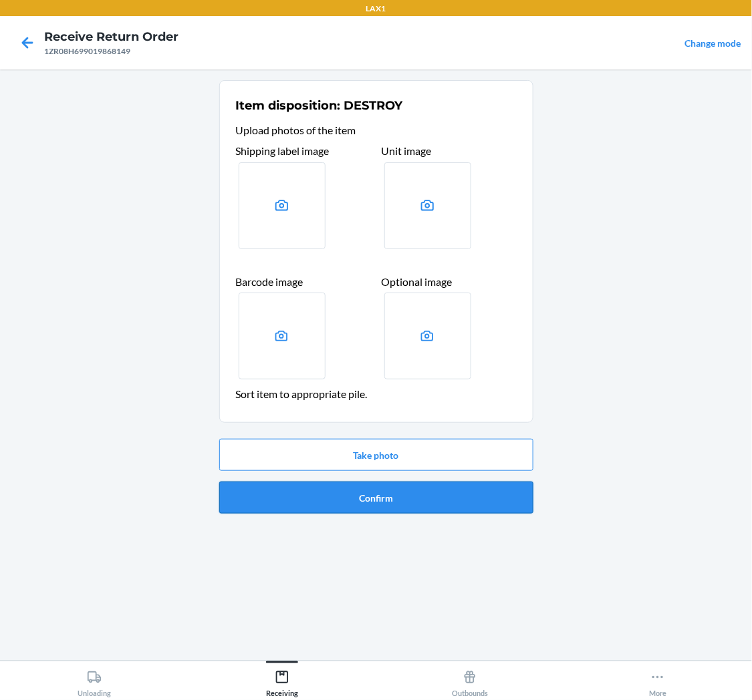
click at [362, 495] on button "Confirm" at bounding box center [376, 498] width 314 height 32
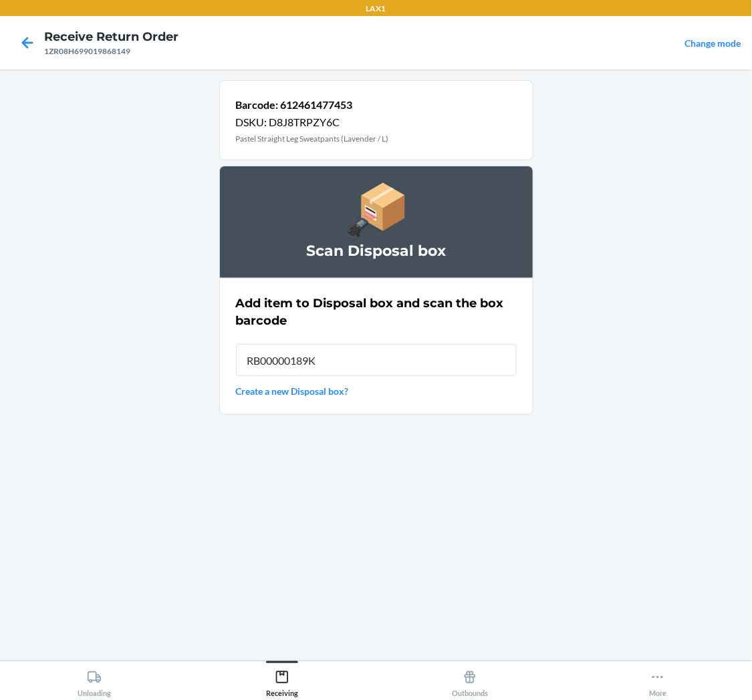
type input "RB00000189K"
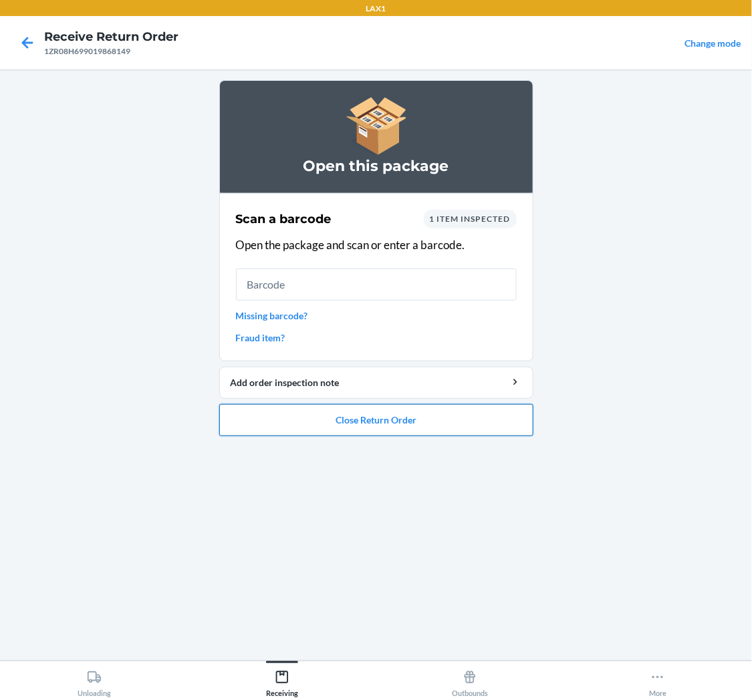
click at [434, 412] on button "Close Return Order" at bounding box center [376, 420] width 314 height 32
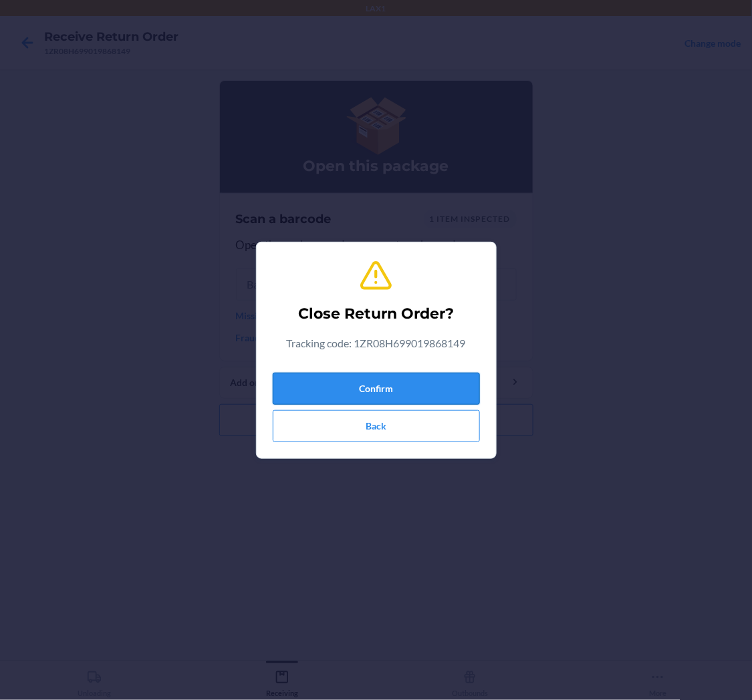
click at [426, 389] on button "Confirm" at bounding box center [376, 389] width 207 height 32
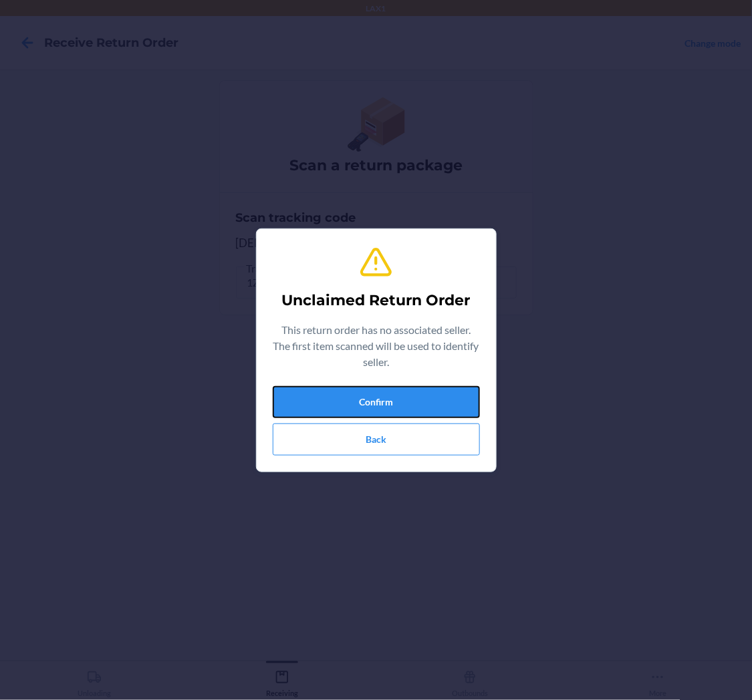
click at [346, 405] on button "Confirm" at bounding box center [376, 402] width 207 height 32
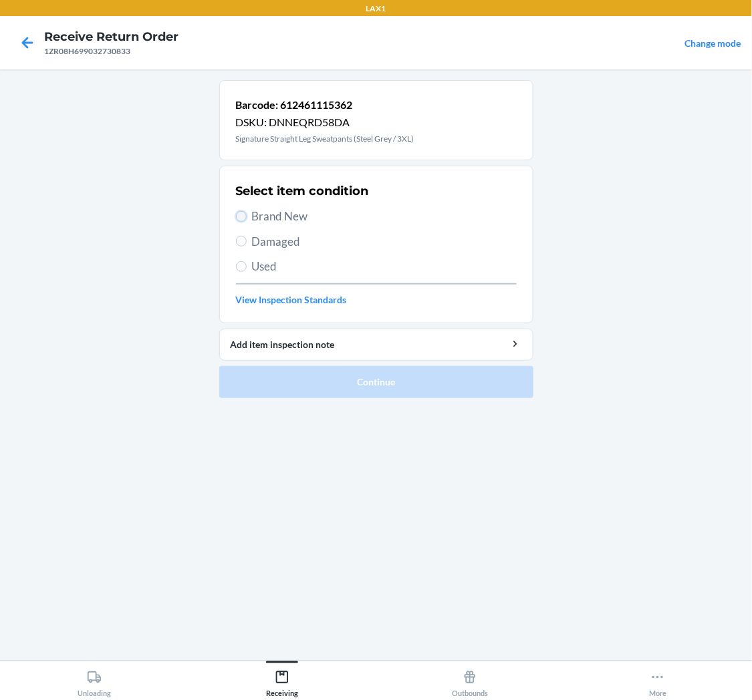
click at [241, 217] on input "Brand New" at bounding box center [241, 216] width 11 height 11
radio input "true"
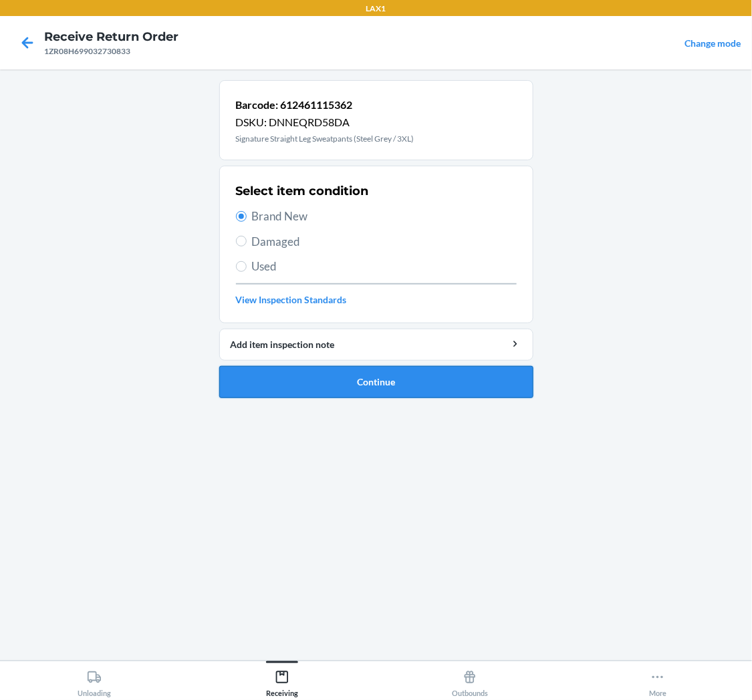
click at [310, 371] on button "Continue" at bounding box center [376, 382] width 314 height 32
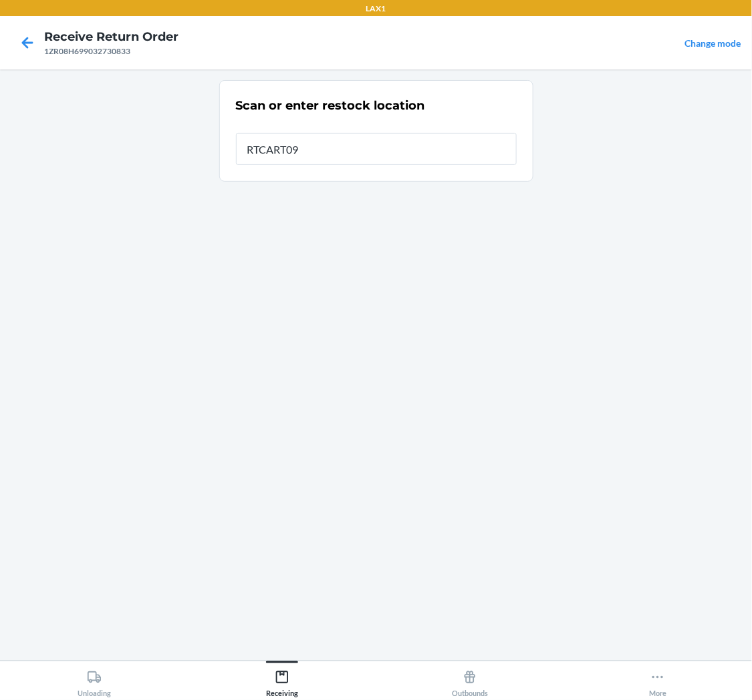
type input "RTCART094"
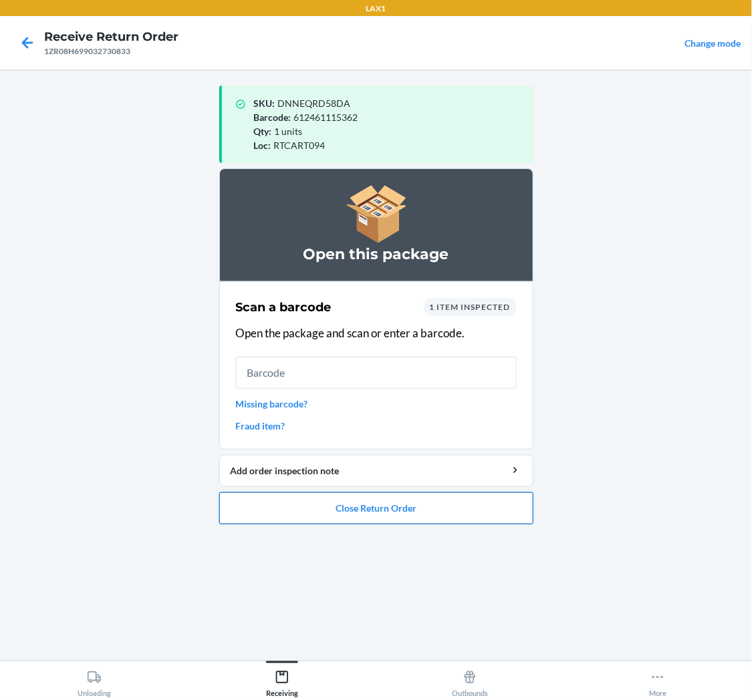
click at [388, 511] on button "Close Return Order" at bounding box center [376, 509] width 314 height 32
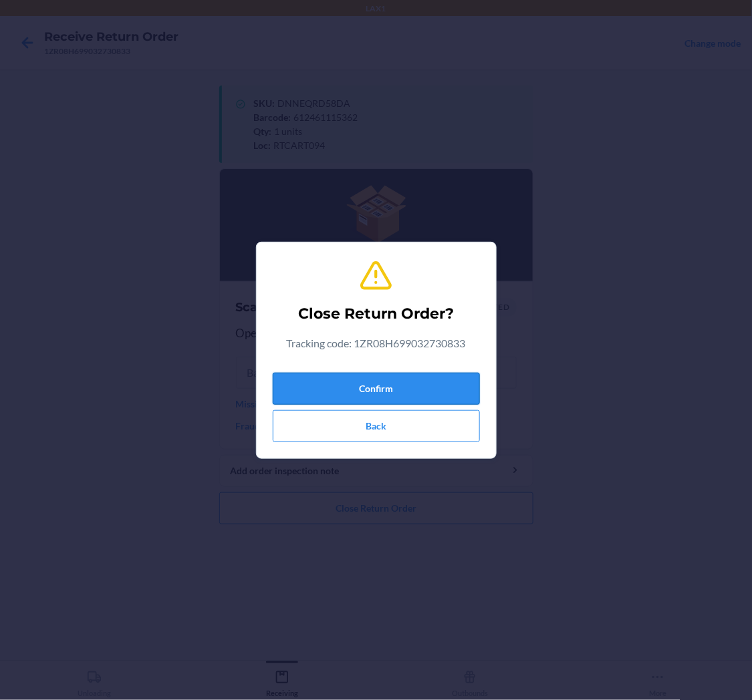
click at [350, 391] on button "Confirm" at bounding box center [376, 389] width 207 height 32
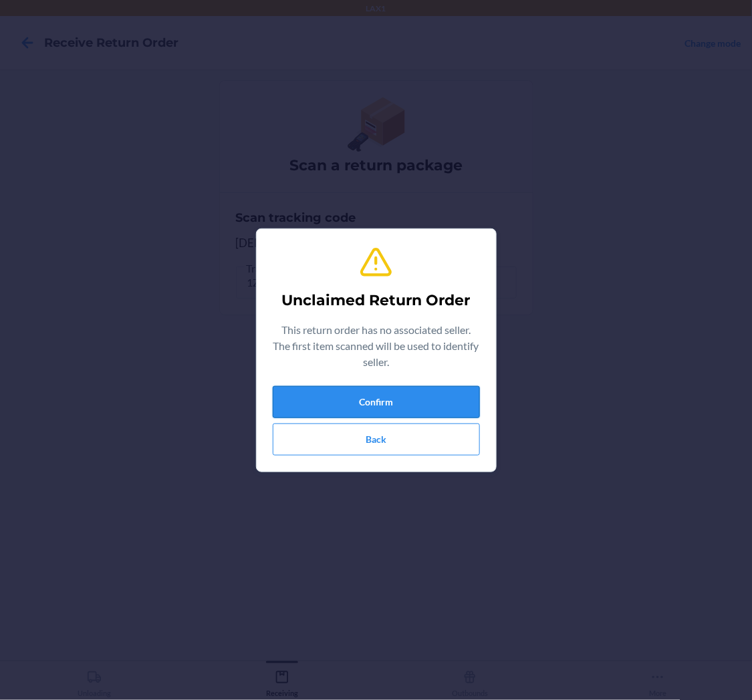
drag, startPoint x: 76, startPoint y: 243, endPoint x: 459, endPoint y: 402, distance: 414.9
click at [459, 402] on button "Confirm" at bounding box center [376, 402] width 207 height 32
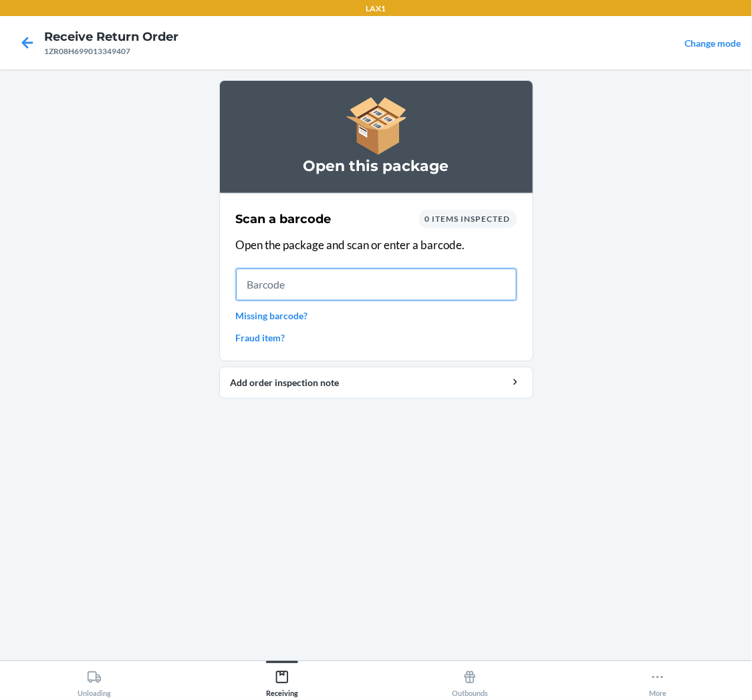
click at [322, 283] on input "text" at bounding box center [376, 285] width 281 height 32
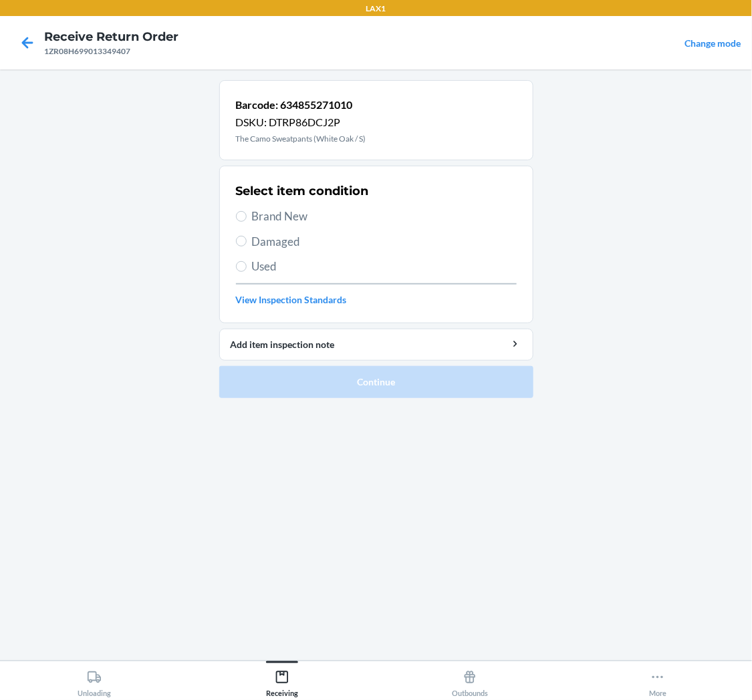
drag, startPoint x: 247, startPoint y: 215, endPoint x: 265, endPoint y: 263, distance: 51.2
click at [246, 215] on label "Brand New" at bounding box center [376, 216] width 281 height 17
click at [246, 215] on input "Brand New" at bounding box center [241, 216] width 11 height 11
radio input "true"
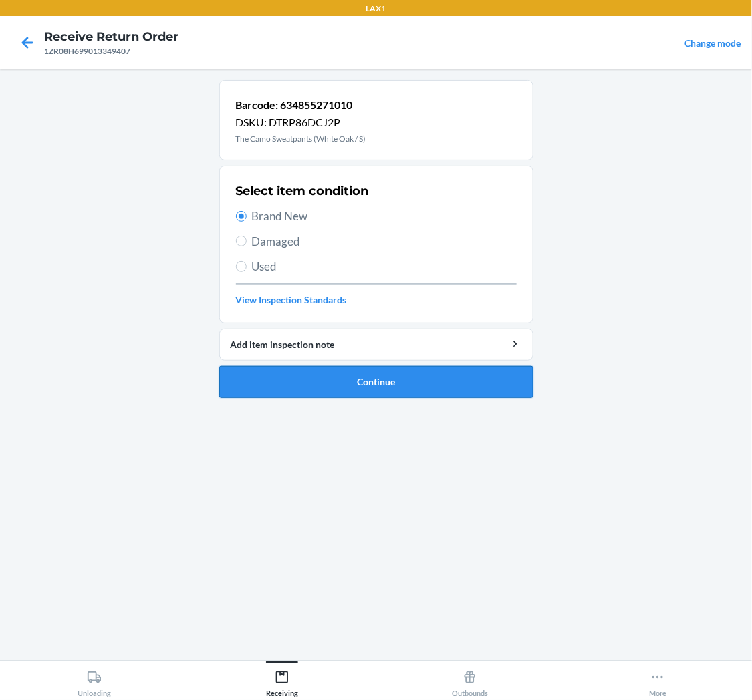
click at [362, 375] on button "Continue" at bounding box center [376, 382] width 314 height 32
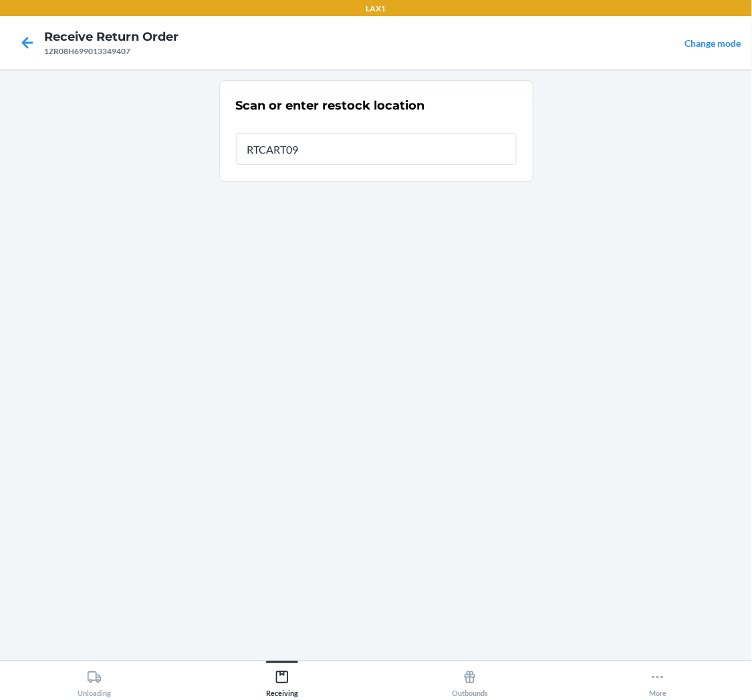
type input "RTCART094"
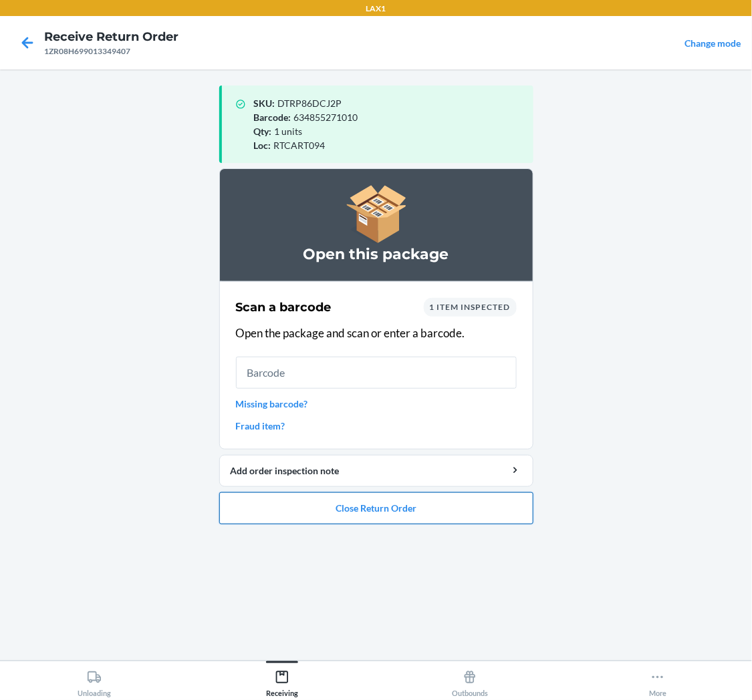
click at [414, 497] on button "Close Return Order" at bounding box center [376, 509] width 314 height 32
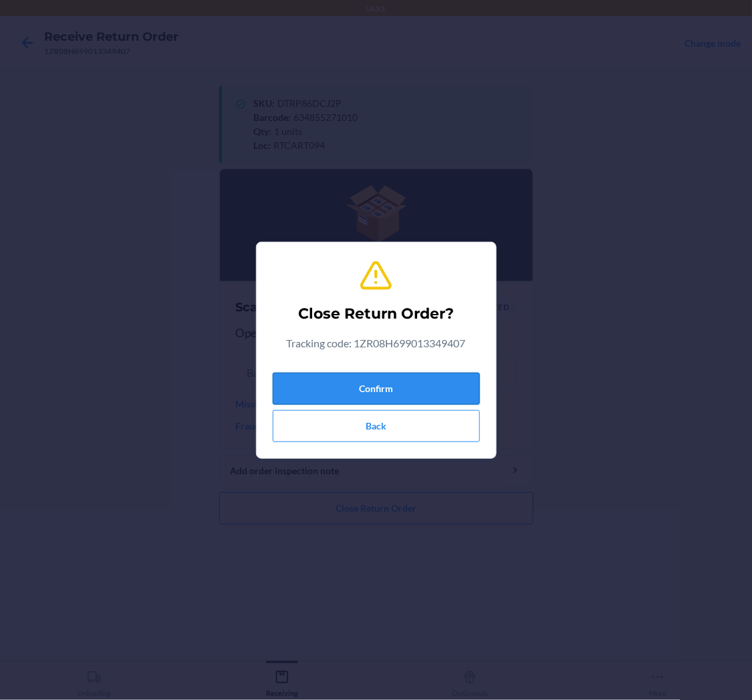
click at [406, 379] on button "Confirm" at bounding box center [376, 389] width 207 height 32
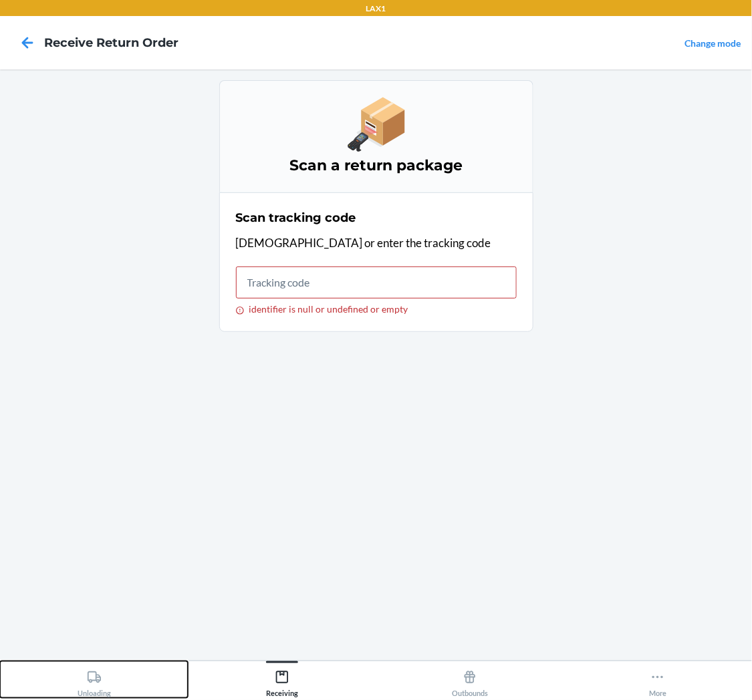
click at [108, 670] on div "Unloading" at bounding box center [94, 681] width 33 height 33
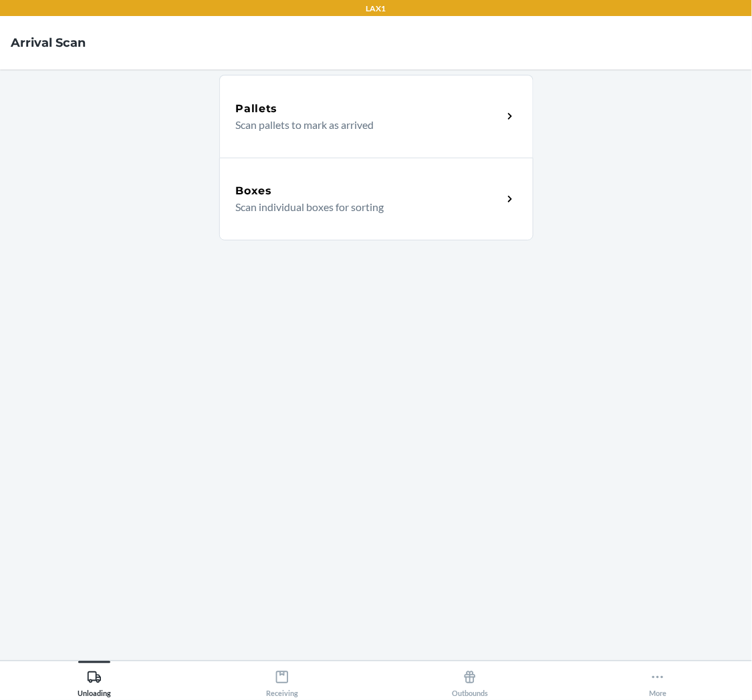
click at [370, 199] on p "Scan individual boxes for sorting" at bounding box center [364, 207] width 256 height 16
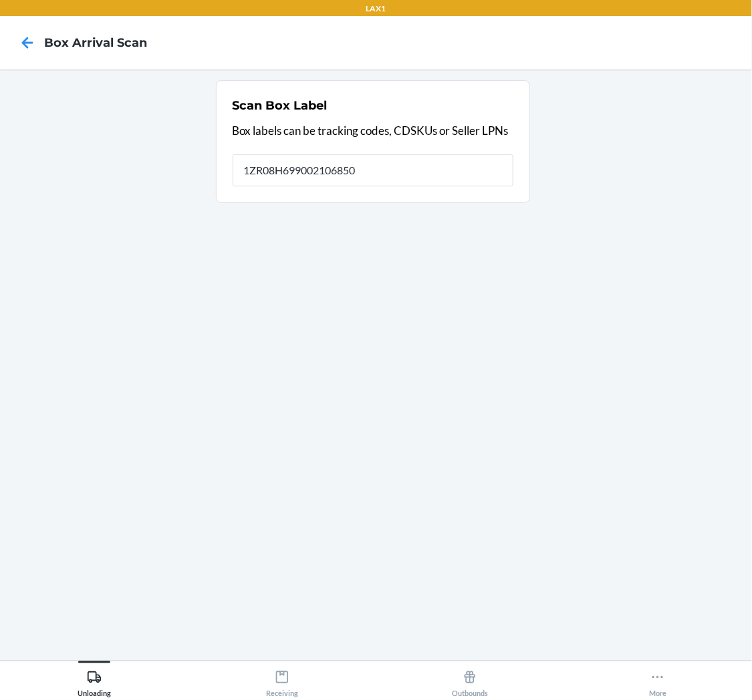
type input "1ZR08H699002106850"
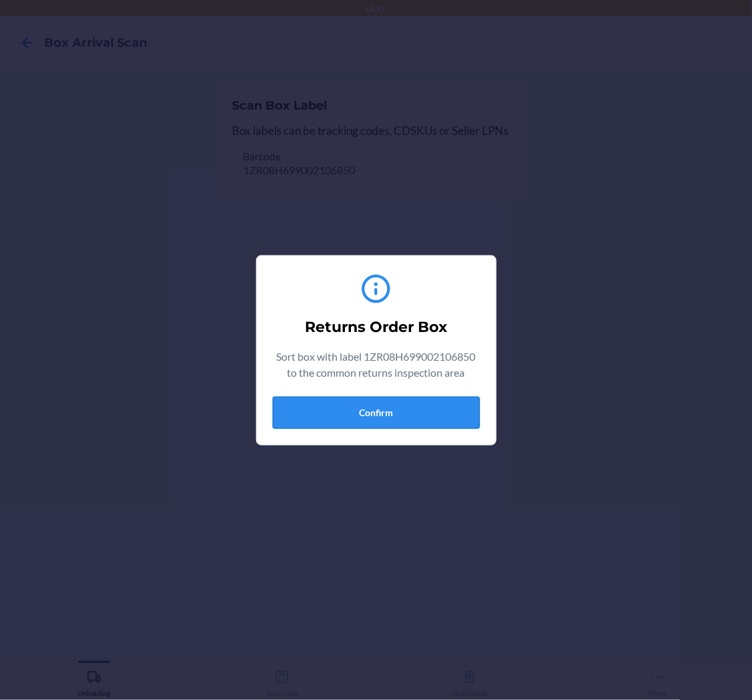
click at [371, 405] on button "Confirm" at bounding box center [376, 413] width 207 height 32
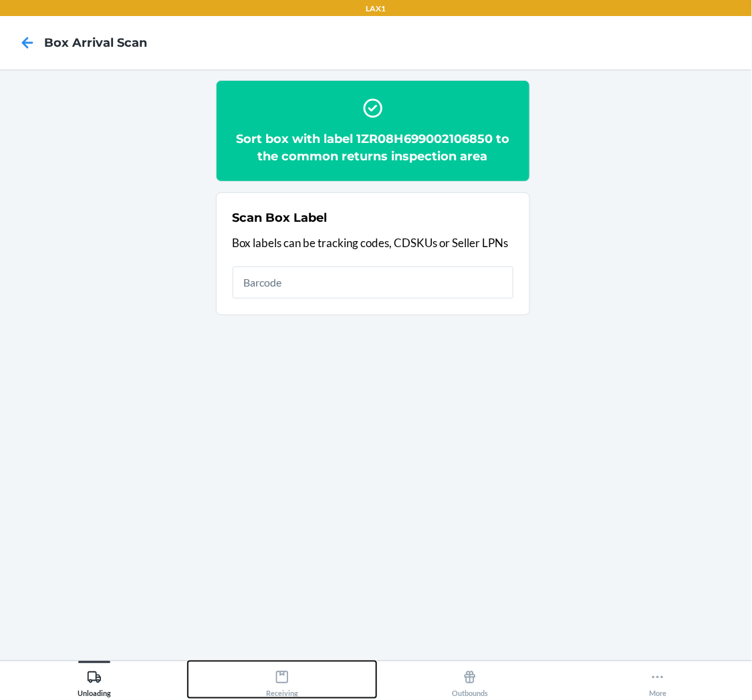
click at [281, 683] on icon at bounding box center [282, 677] width 15 height 15
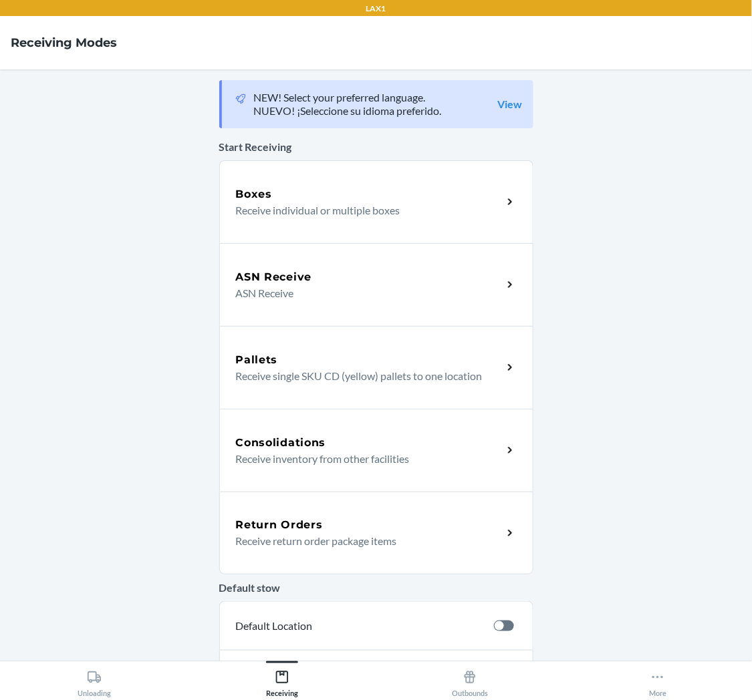
click at [337, 526] on div "Return Orders" at bounding box center [369, 525] width 267 height 16
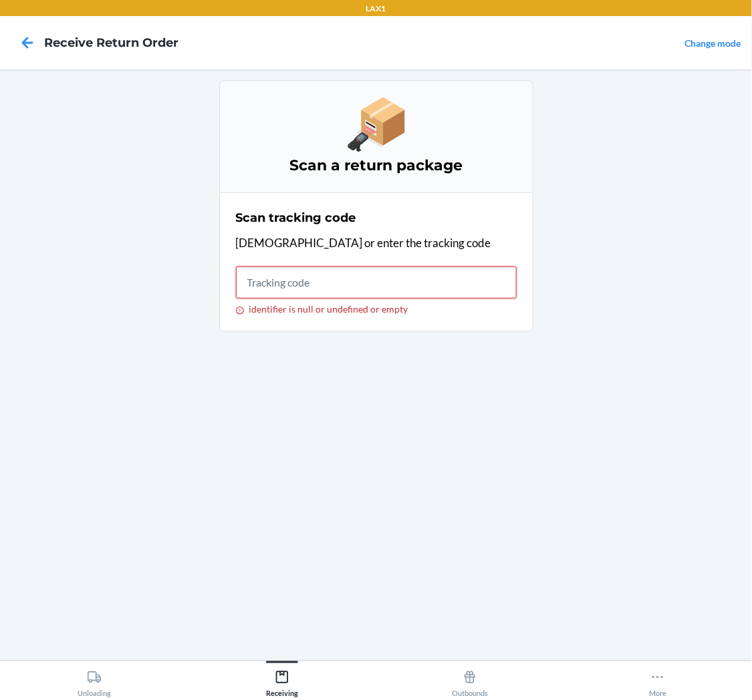
click at [388, 279] on input "identifier is null or undefined or empty" at bounding box center [376, 283] width 281 height 32
click at [94, 679] on icon at bounding box center [94, 677] width 15 height 15
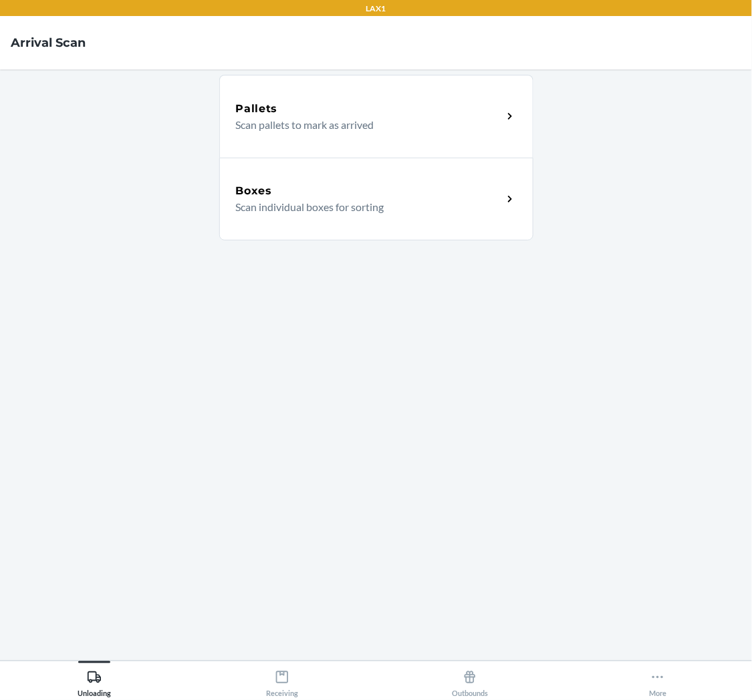
click at [313, 202] on p "Scan individual boxes for sorting" at bounding box center [364, 207] width 256 height 16
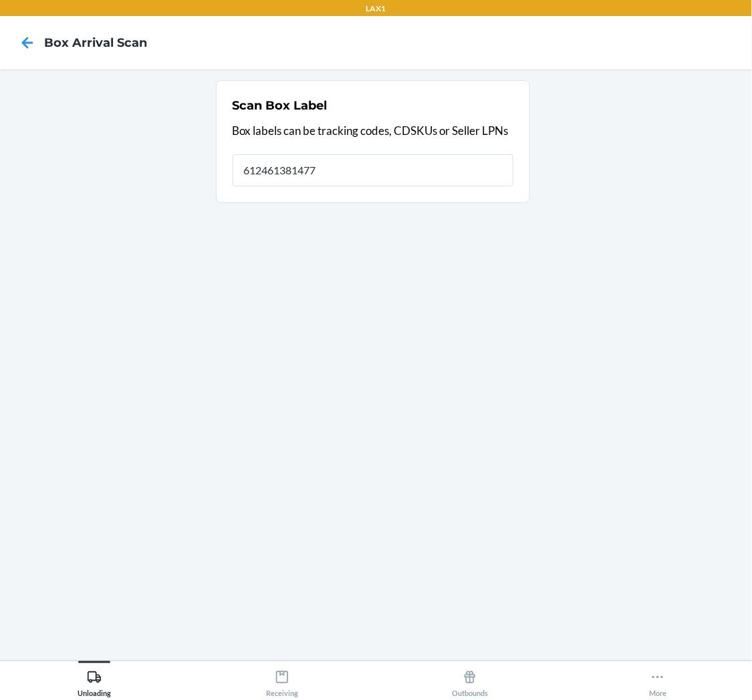
type input "612461381477"
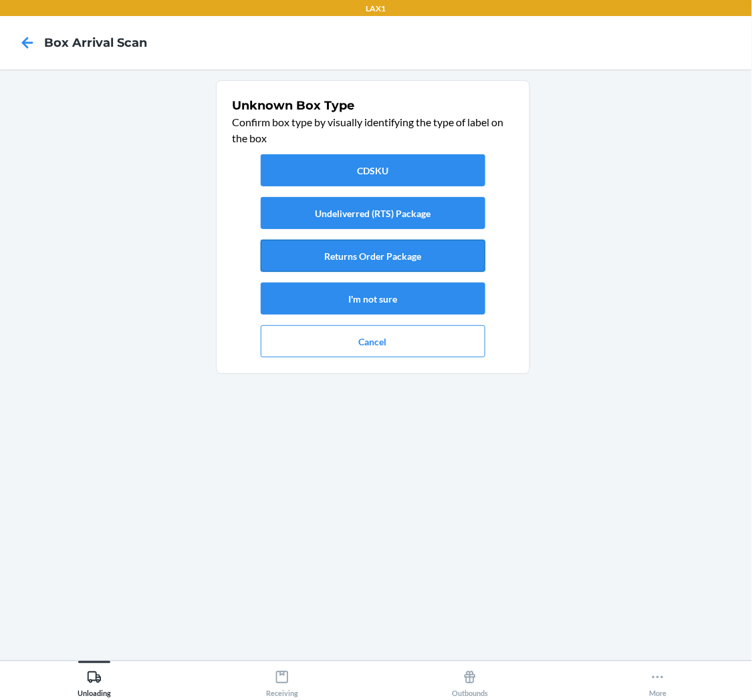
click at [399, 255] on button "Returns Order Package" at bounding box center [373, 256] width 225 height 32
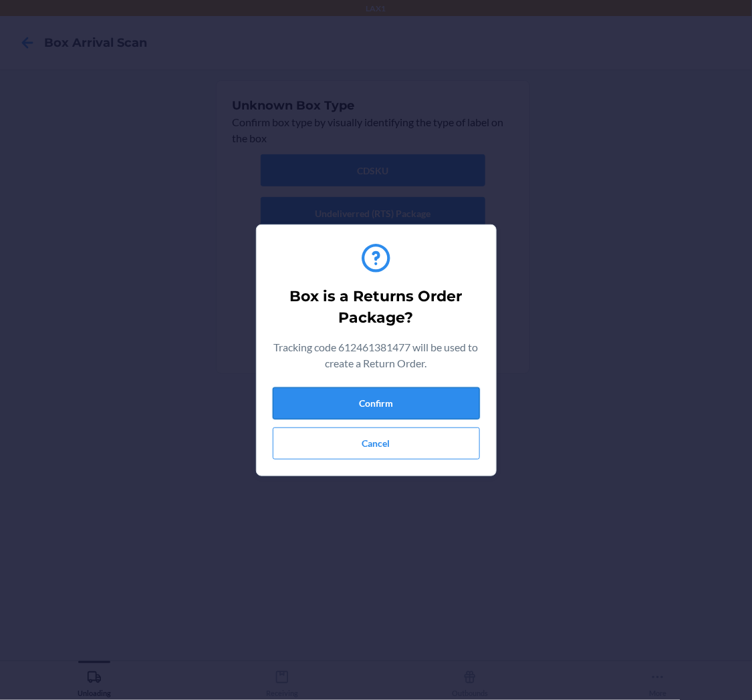
click at [405, 405] on button "Confirm" at bounding box center [376, 404] width 207 height 32
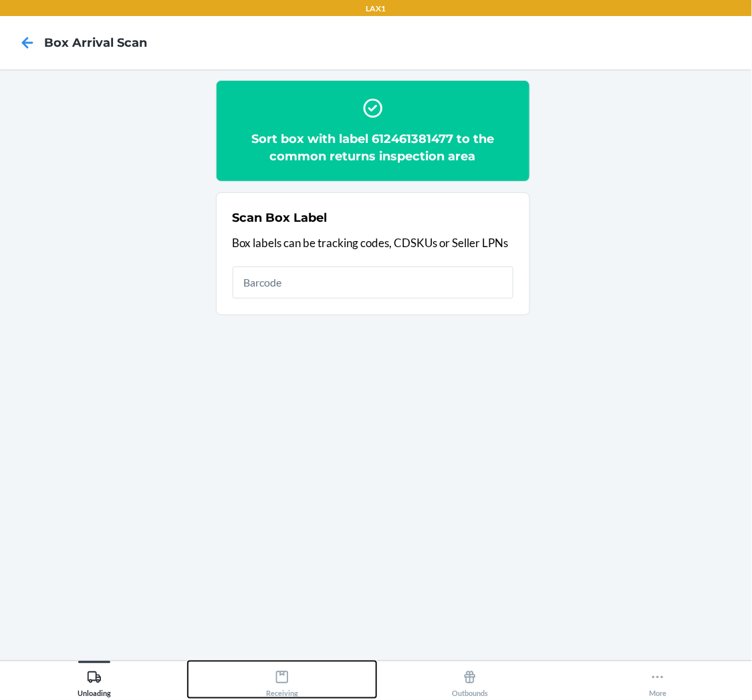
click at [283, 676] on icon at bounding box center [282, 678] width 12 height 12
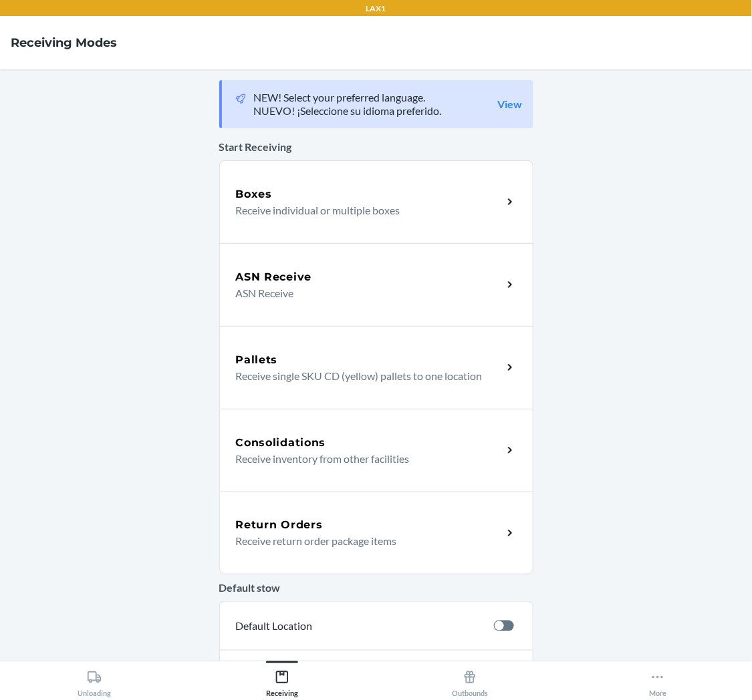
click at [338, 524] on div "Return Orders" at bounding box center [369, 525] width 267 height 16
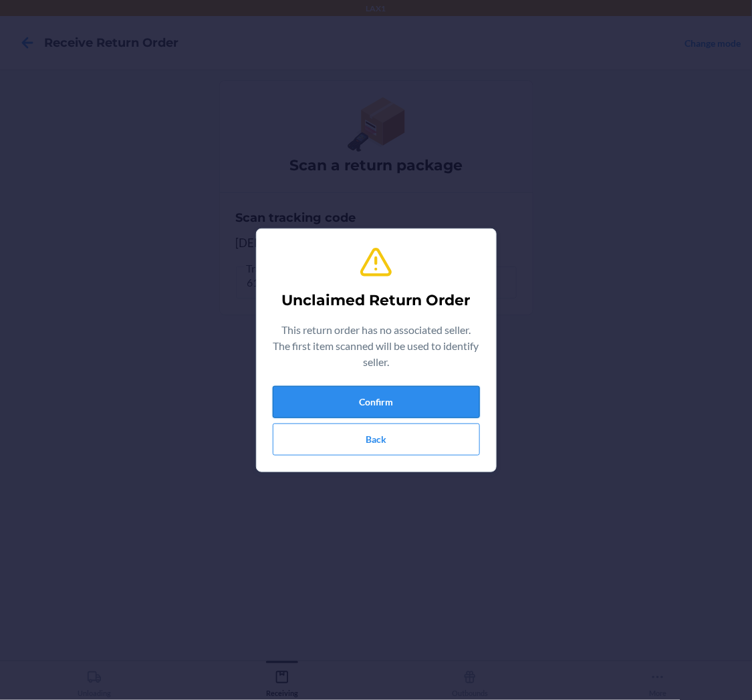
click at [412, 393] on button "Confirm" at bounding box center [376, 402] width 207 height 32
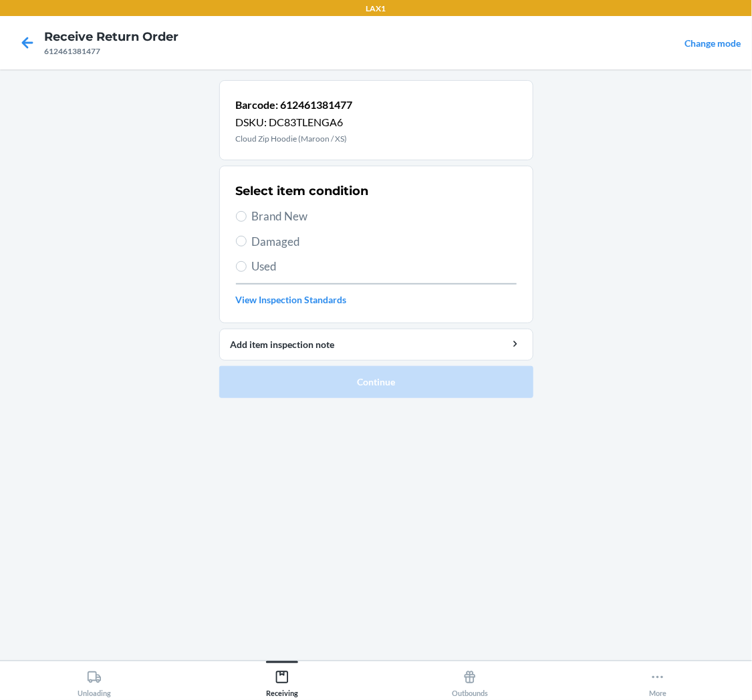
click at [243, 247] on label "Damaged" at bounding box center [376, 241] width 281 height 17
click at [243, 247] on input "Damaged" at bounding box center [241, 241] width 11 height 11
radio input "true"
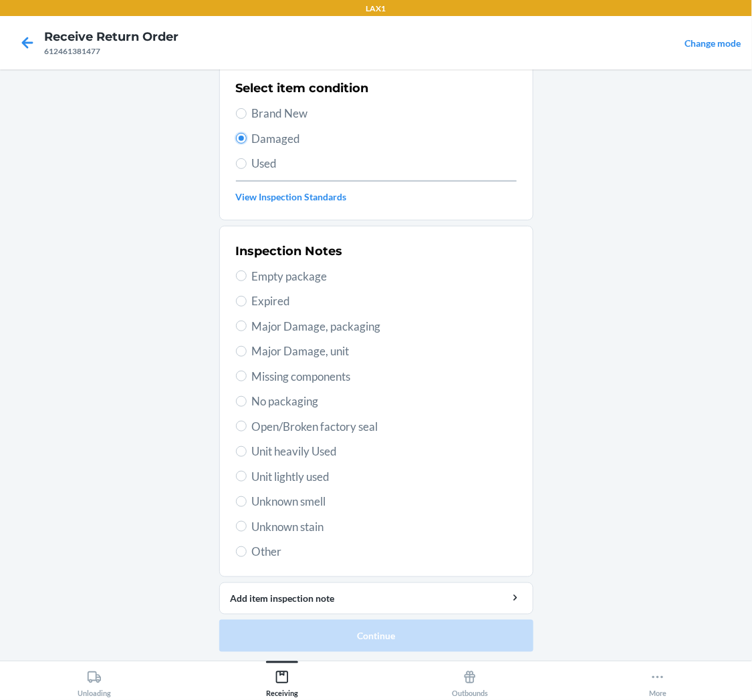
scroll to position [104, 0]
click at [238, 475] on input "Unit lightly used" at bounding box center [241, 476] width 11 height 11
radio input "true"
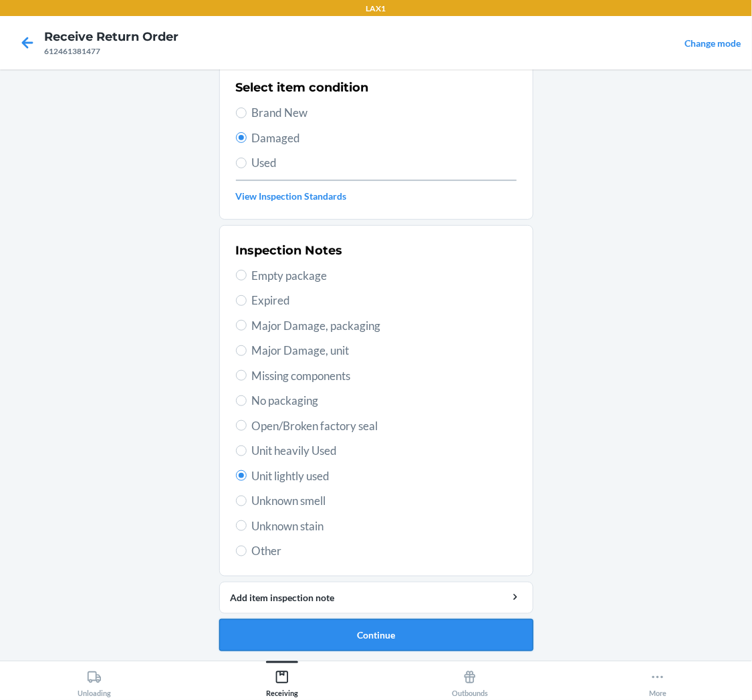
click at [329, 634] on button "Continue" at bounding box center [376, 636] width 314 height 32
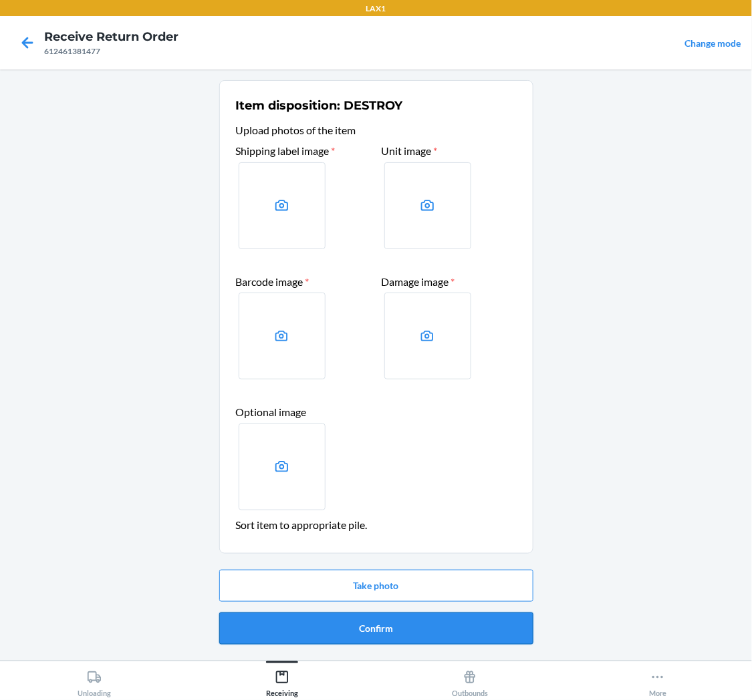
click at [357, 615] on button "Confirm" at bounding box center [376, 629] width 314 height 32
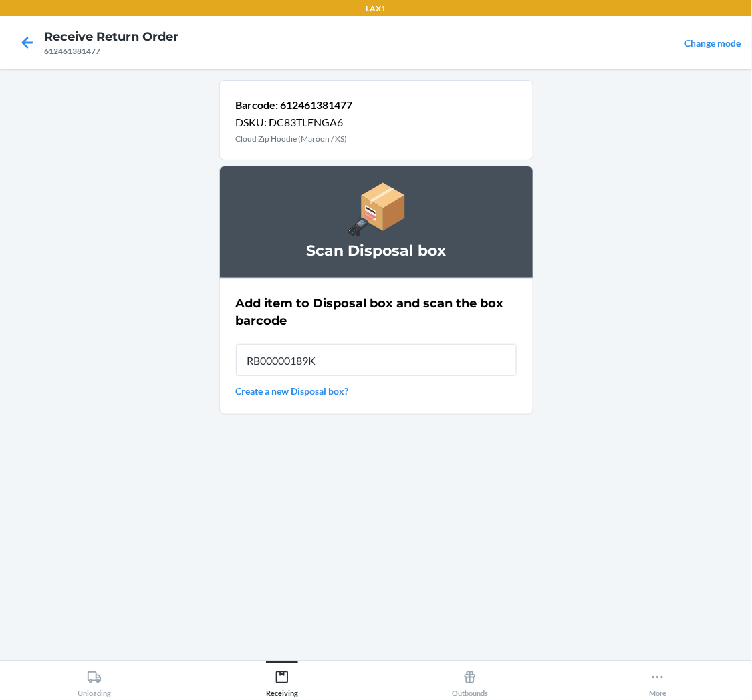
type input "RB00000189K"
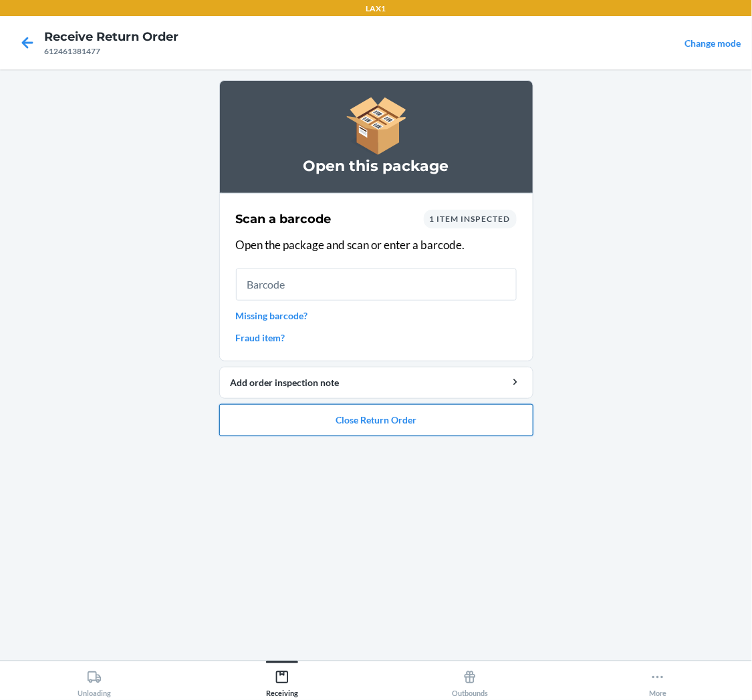
click at [422, 422] on button "Close Return Order" at bounding box center [376, 420] width 314 height 32
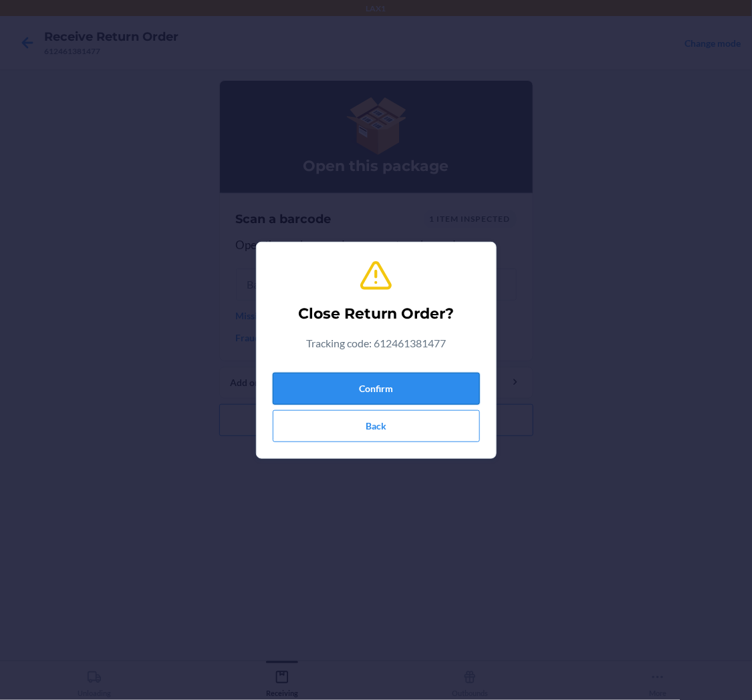
click at [389, 390] on button "Confirm" at bounding box center [376, 389] width 207 height 32
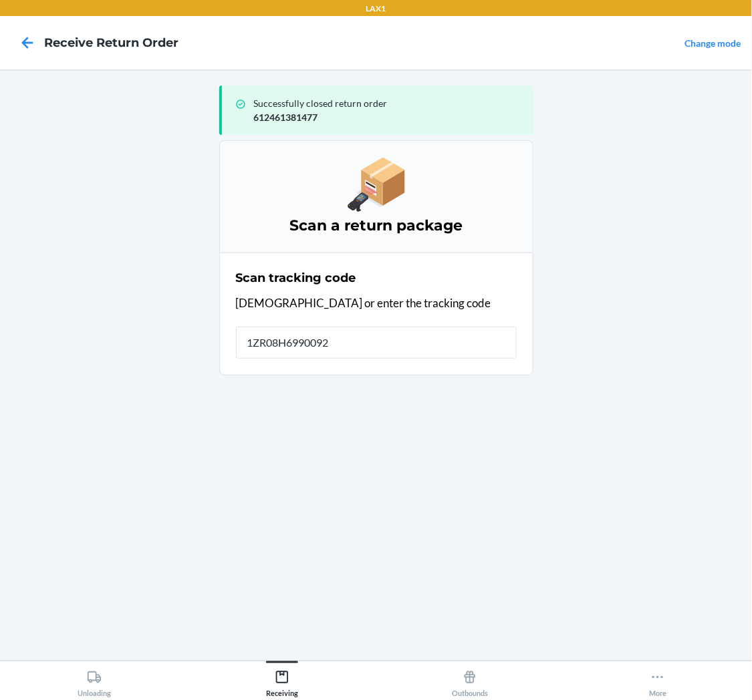
type input "1ZR08H69900928"
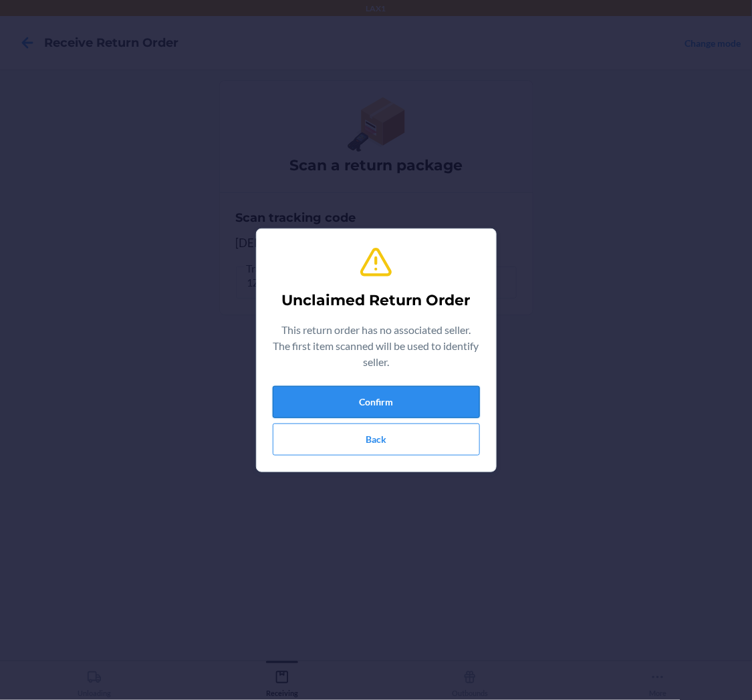
click at [414, 394] on button "Confirm" at bounding box center [376, 402] width 207 height 32
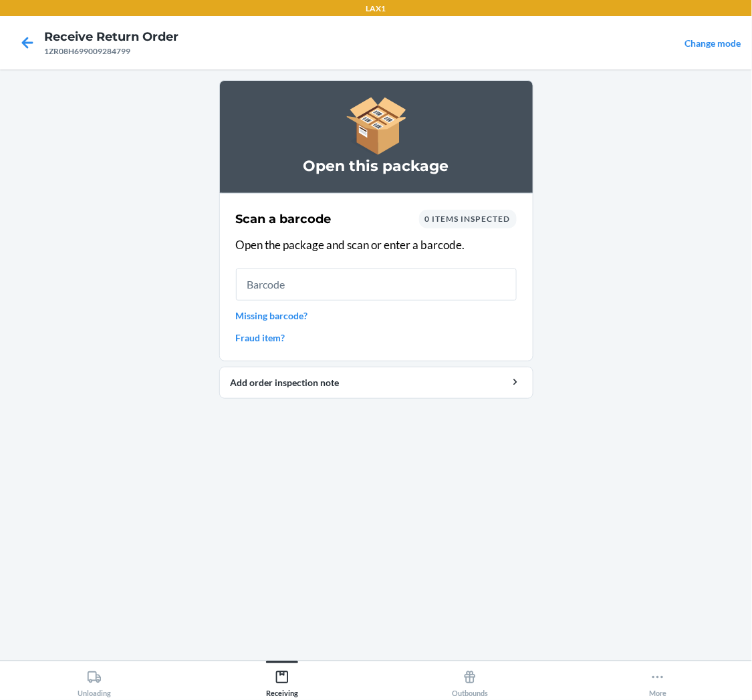
click at [303, 313] on link "Missing barcode?" at bounding box center [376, 316] width 281 height 14
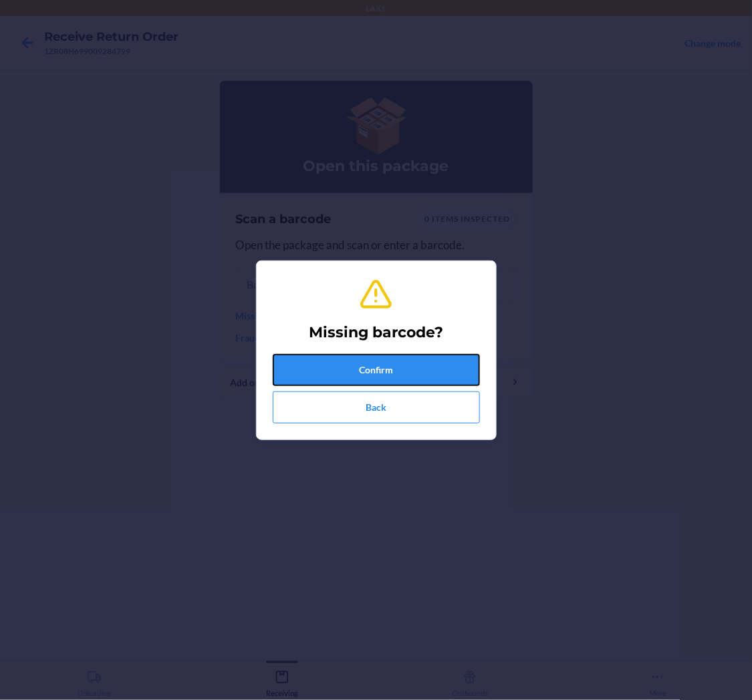
drag, startPoint x: 386, startPoint y: 365, endPoint x: 415, endPoint y: 346, distance: 34.9
click at [388, 365] on button "Confirm" at bounding box center [376, 370] width 207 height 32
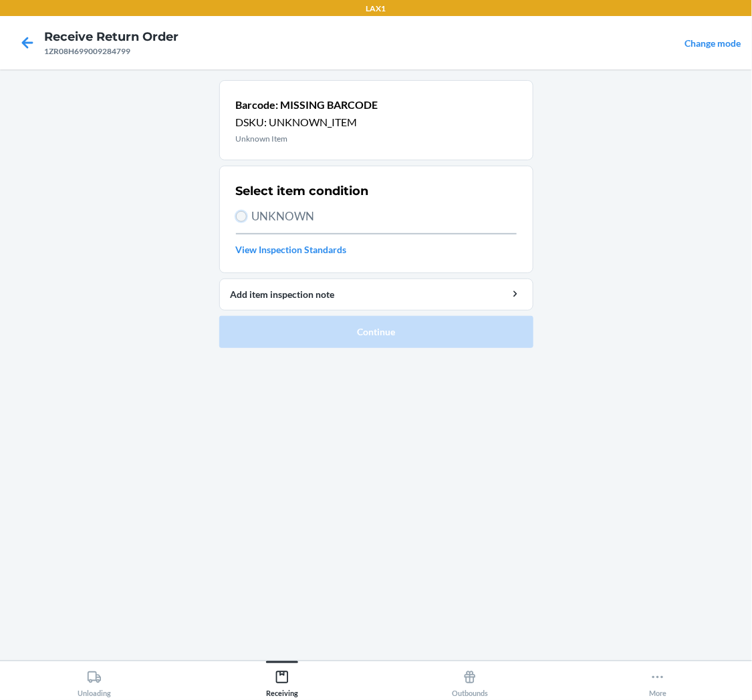
click at [238, 221] on input "UNKNOWN" at bounding box center [241, 216] width 11 height 11
radio input "true"
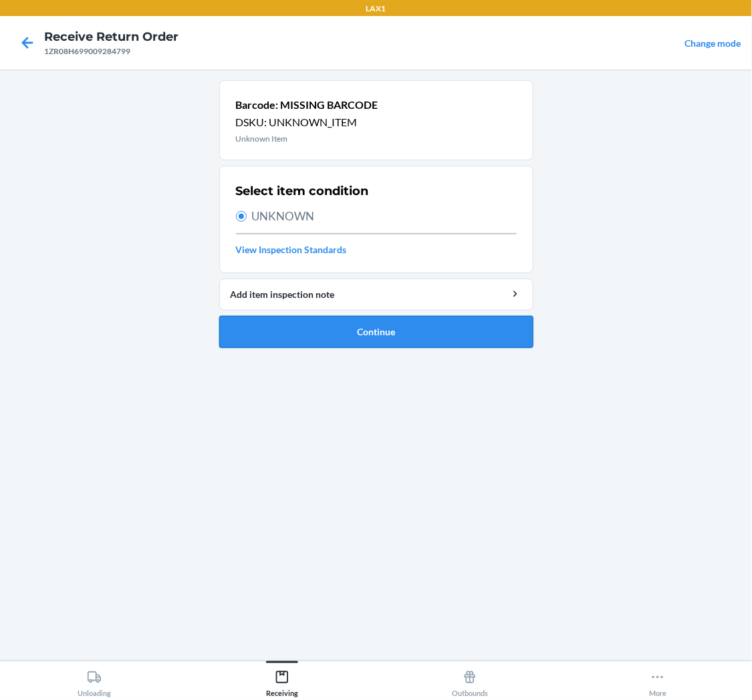
click at [384, 328] on button "Continue" at bounding box center [376, 332] width 314 height 32
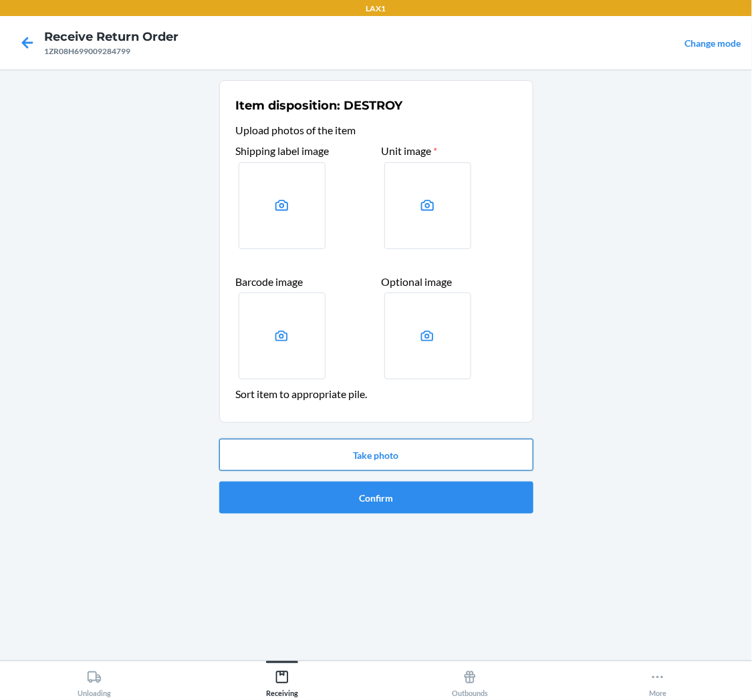
click at [358, 456] on button "Take photo" at bounding box center [376, 455] width 314 height 32
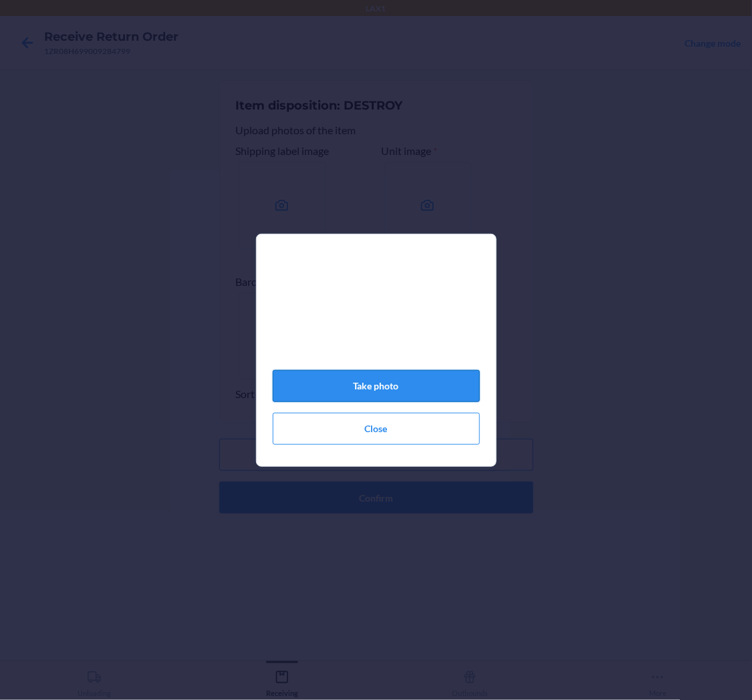
click at [422, 386] on button "Take photo" at bounding box center [376, 386] width 207 height 32
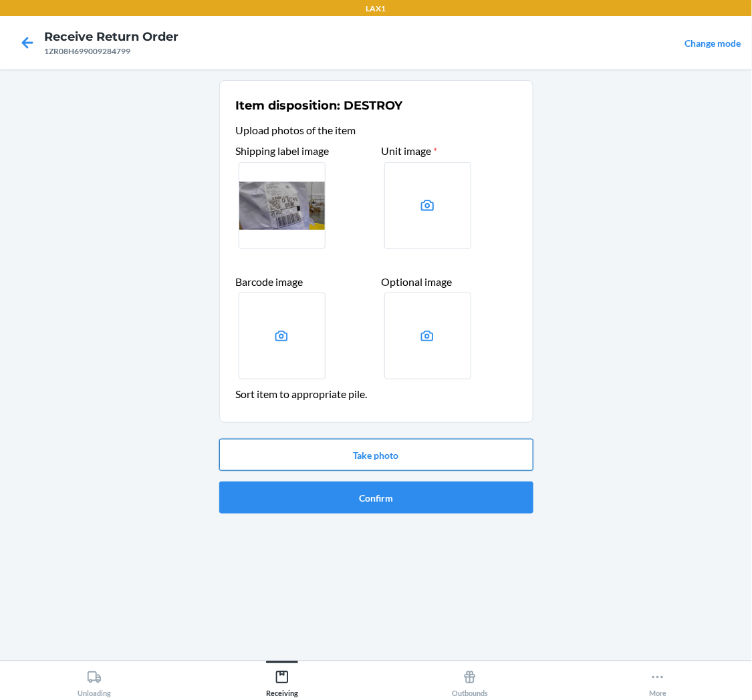
click at [394, 444] on button "Take photo" at bounding box center [376, 455] width 314 height 32
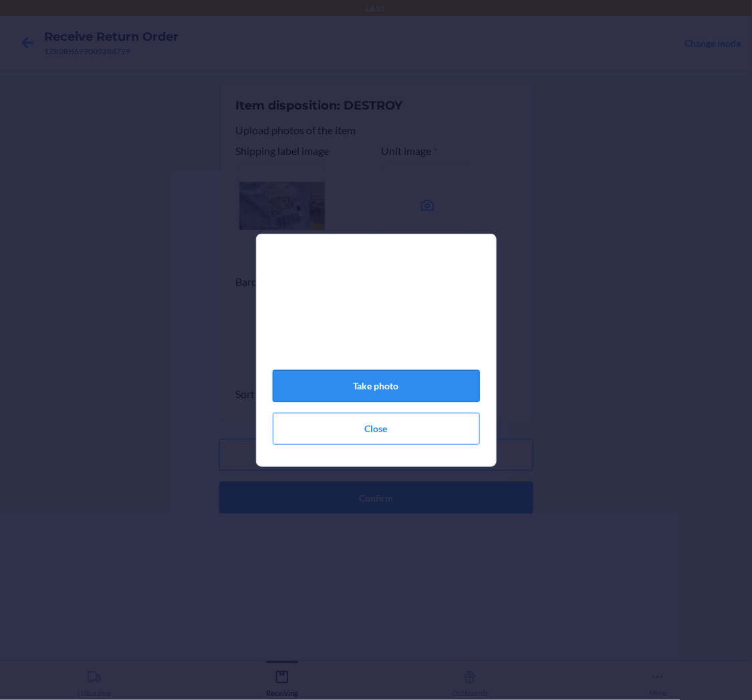
click at [408, 392] on button "Take photo" at bounding box center [376, 386] width 207 height 32
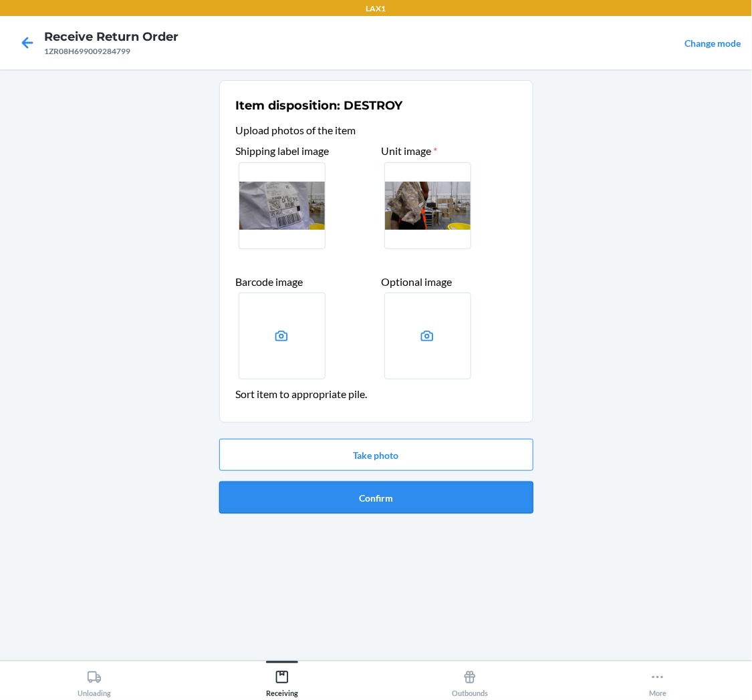
click at [386, 498] on button "Confirm" at bounding box center [376, 498] width 314 height 32
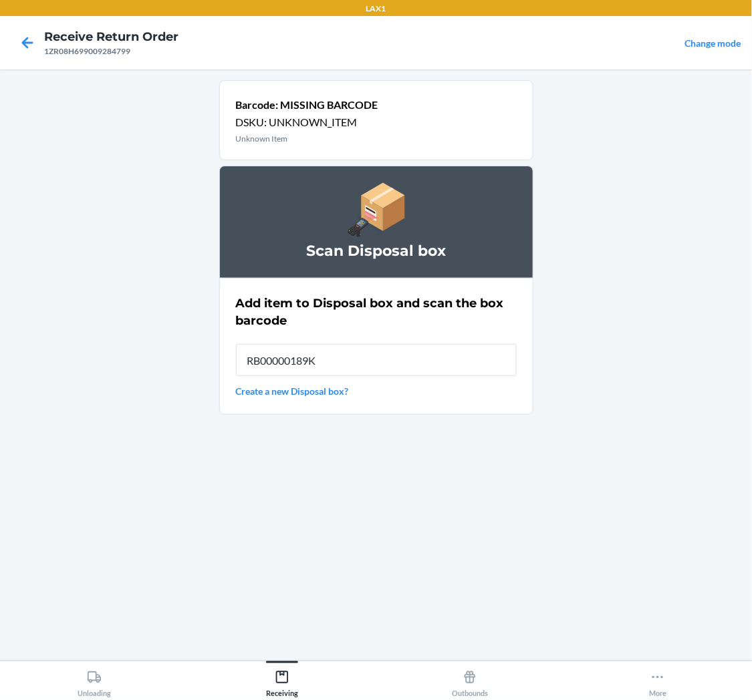
type input "RB00000189K"
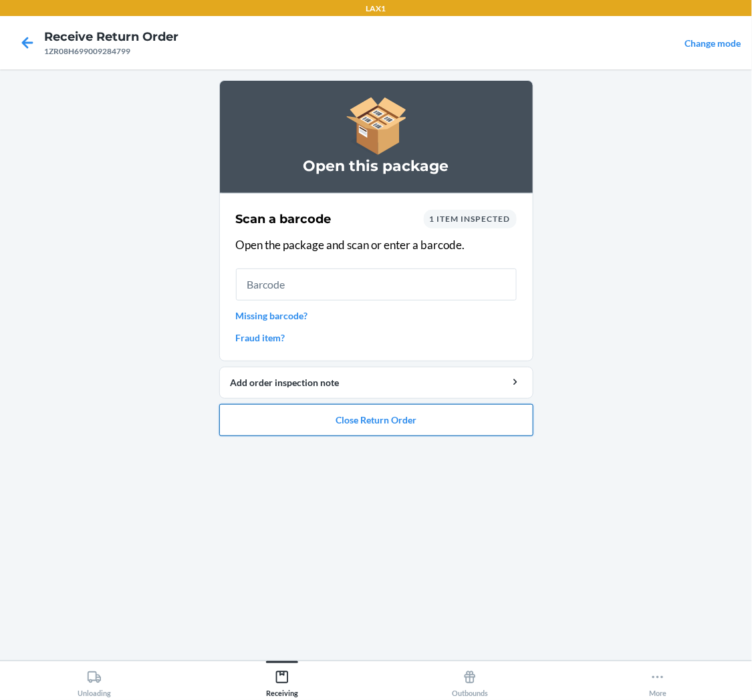
click at [351, 411] on button "Close Return Order" at bounding box center [376, 420] width 314 height 32
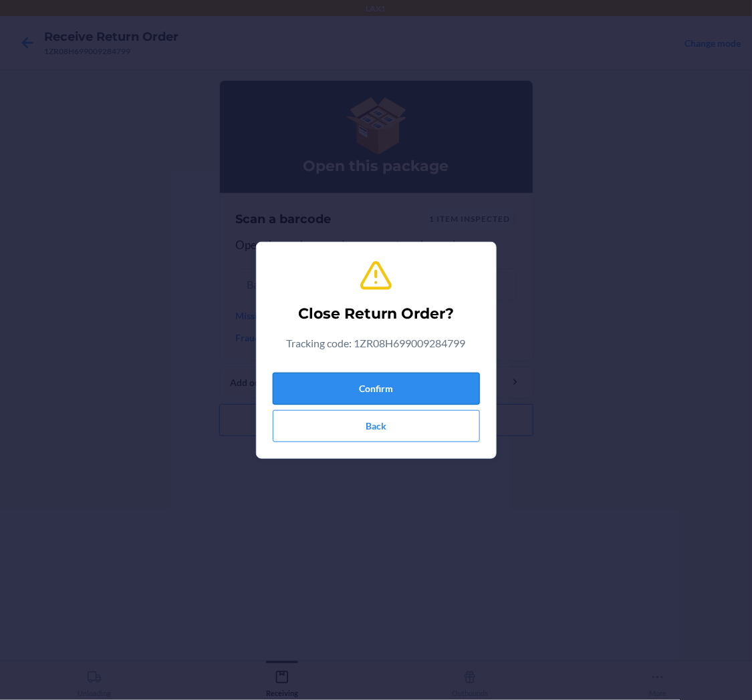
click at [370, 391] on button "Confirm" at bounding box center [376, 389] width 207 height 32
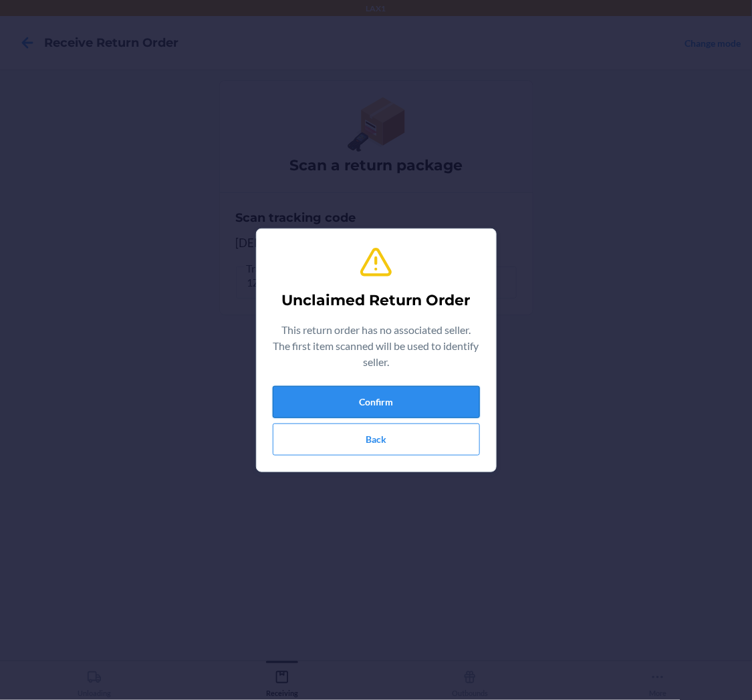
click at [421, 396] on button "Confirm" at bounding box center [376, 402] width 207 height 32
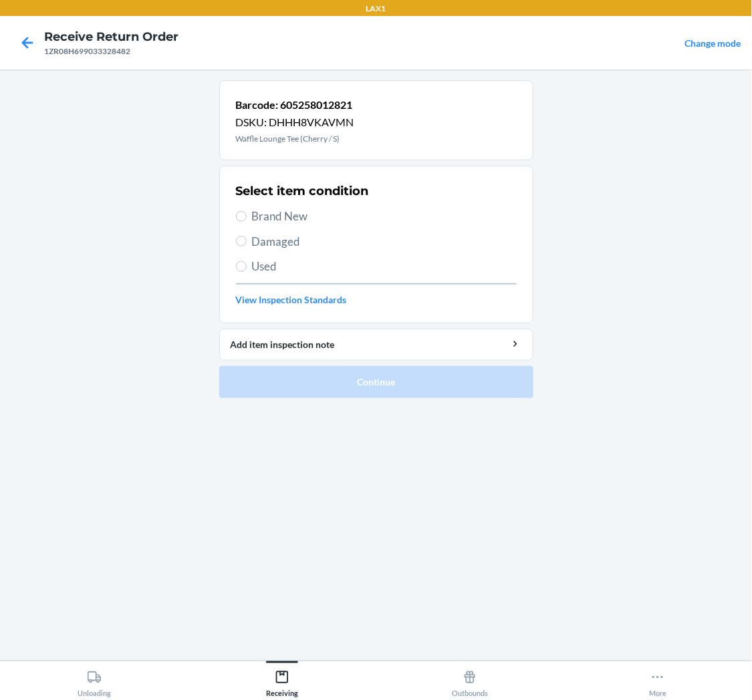
click at [251, 266] on label "Used" at bounding box center [376, 266] width 281 height 17
click at [247, 266] on input "Used" at bounding box center [241, 266] width 11 height 11
radio input "true"
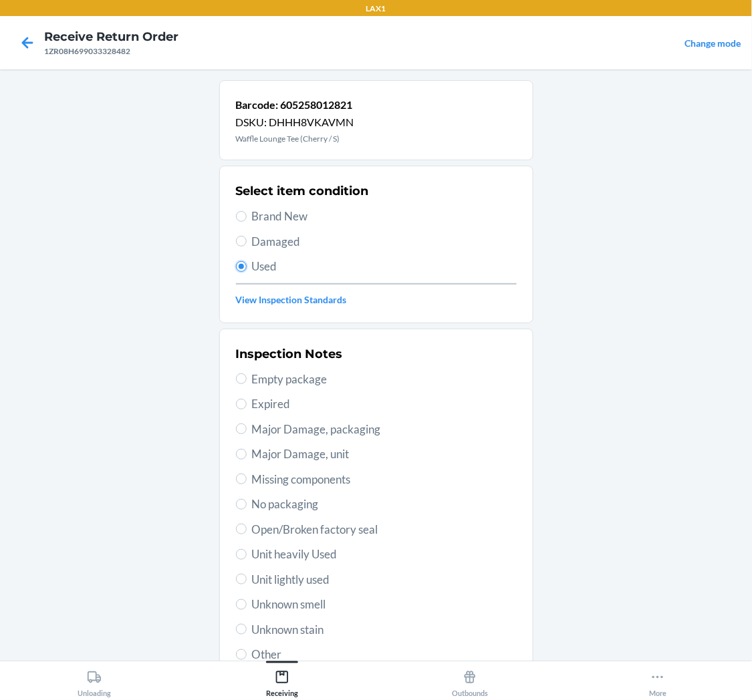
scroll to position [104, 0]
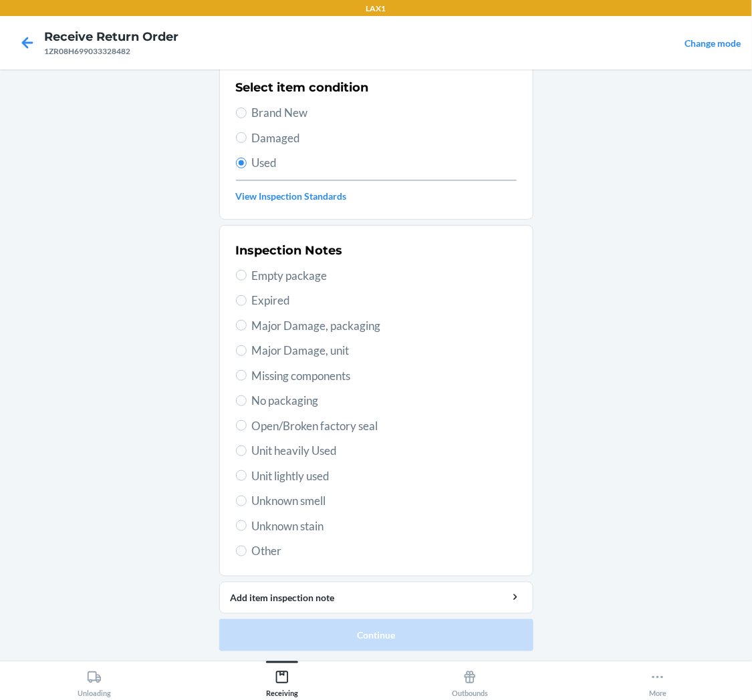
click at [317, 480] on span "Unit lightly used" at bounding box center [384, 476] width 265 height 17
click at [247, 480] on input "Unit lightly used" at bounding box center [241, 476] width 11 height 11
radio input "true"
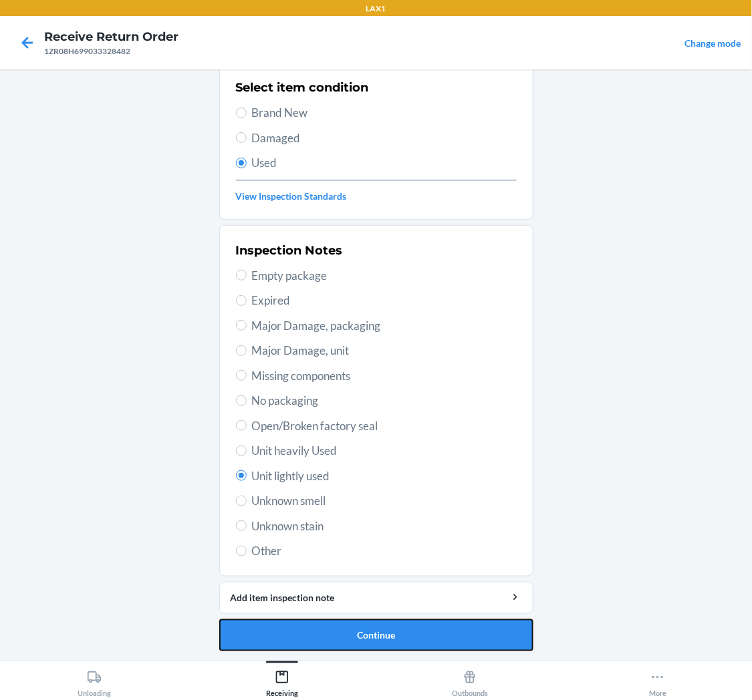
click at [429, 622] on button "Continue" at bounding box center [376, 636] width 314 height 32
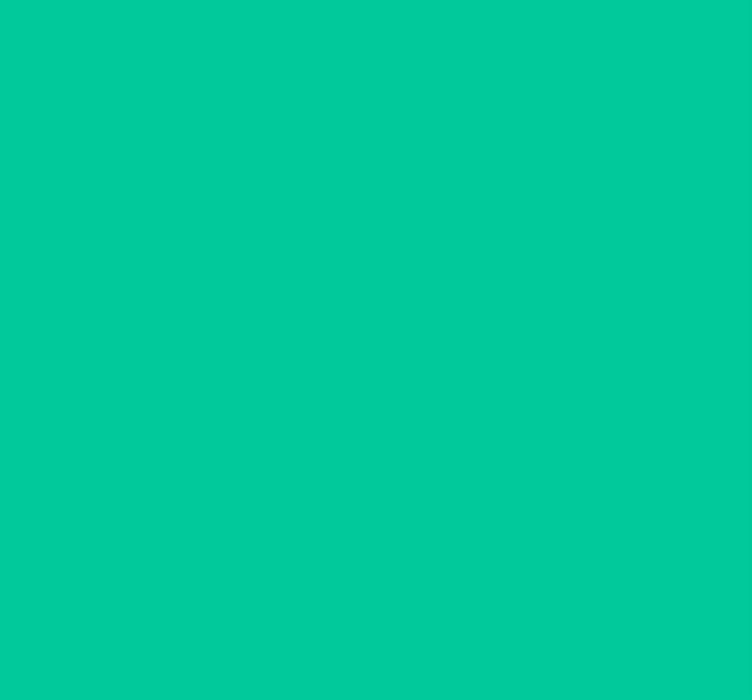
scroll to position [0, 0]
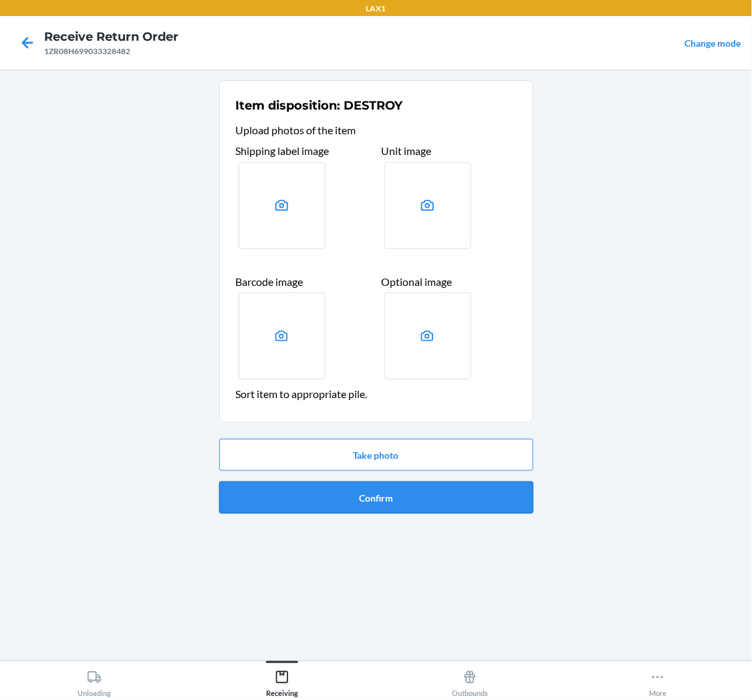
click at [390, 493] on button "Confirm" at bounding box center [376, 498] width 314 height 32
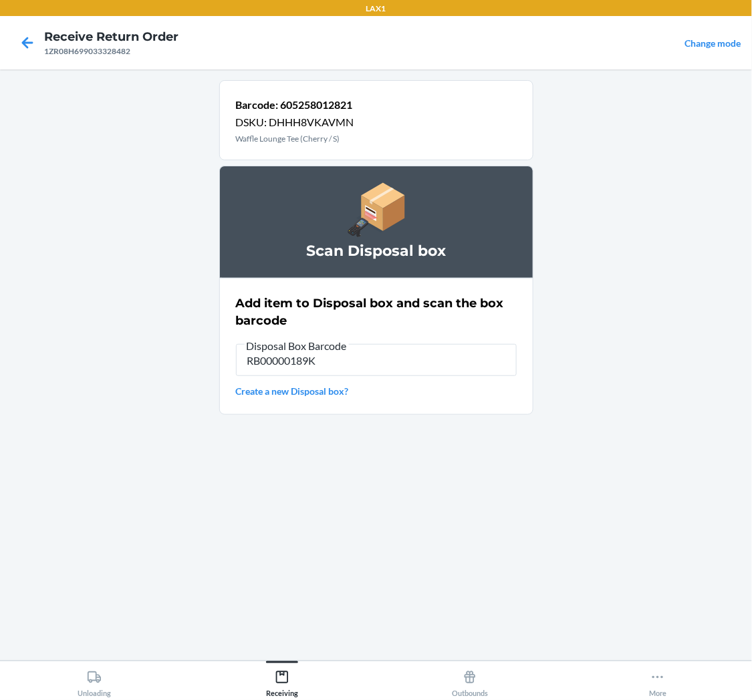
type input "RB00000189K"
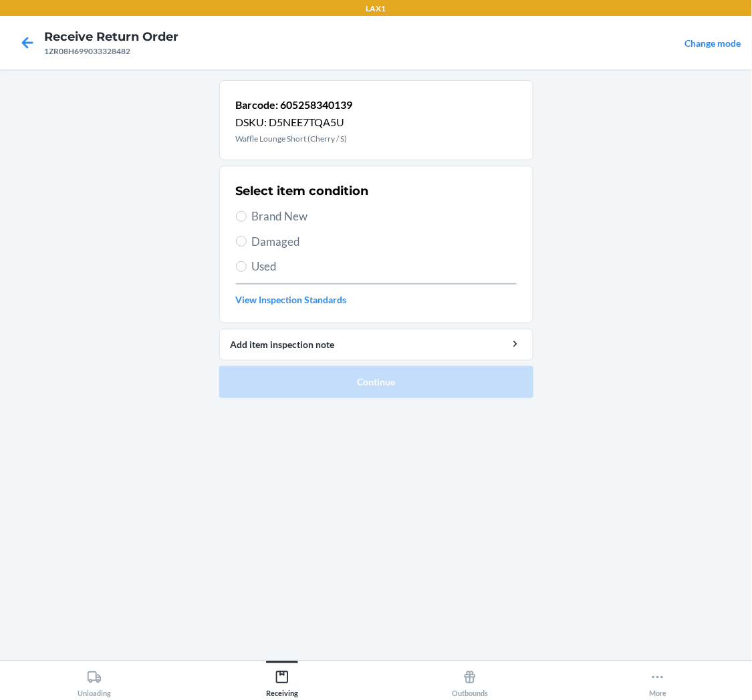
click at [277, 276] on div "Select item condition Brand New Damaged Used View Inspection Standards" at bounding box center [376, 244] width 281 height 132
click at [255, 259] on span "Used" at bounding box center [384, 266] width 265 height 17
click at [247, 261] on input "Used" at bounding box center [241, 266] width 11 height 11
radio input "true"
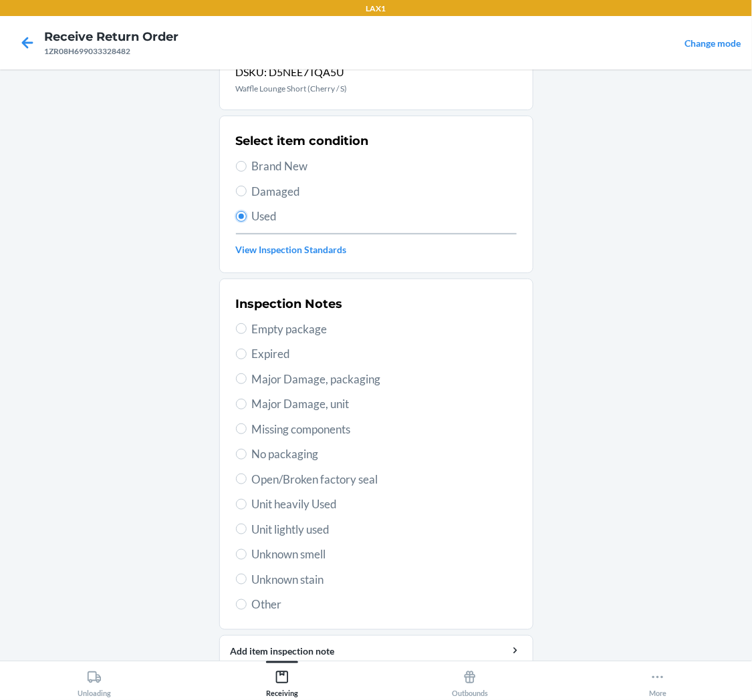
scroll to position [104, 0]
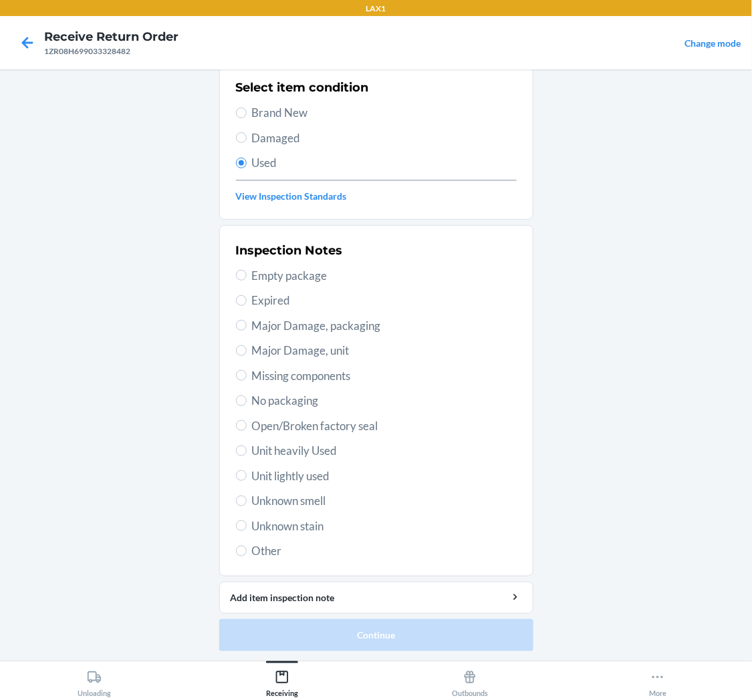
click at [292, 479] on span "Unit lightly used" at bounding box center [384, 476] width 265 height 17
click at [247, 479] on input "Unit lightly used" at bounding box center [241, 476] width 11 height 11
radio input "true"
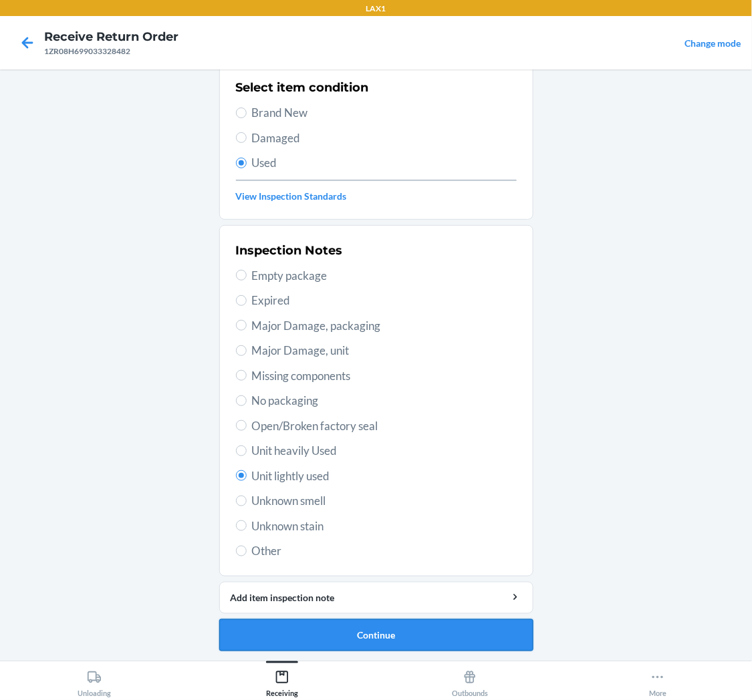
click at [391, 633] on button "Continue" at bounding box center [376, 636] width 314 height 32
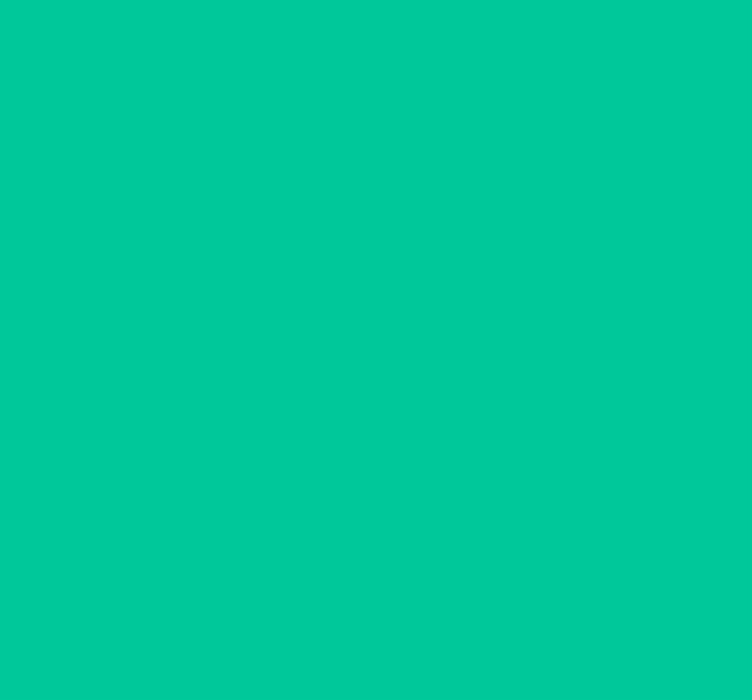
scroll to position [0, 0]
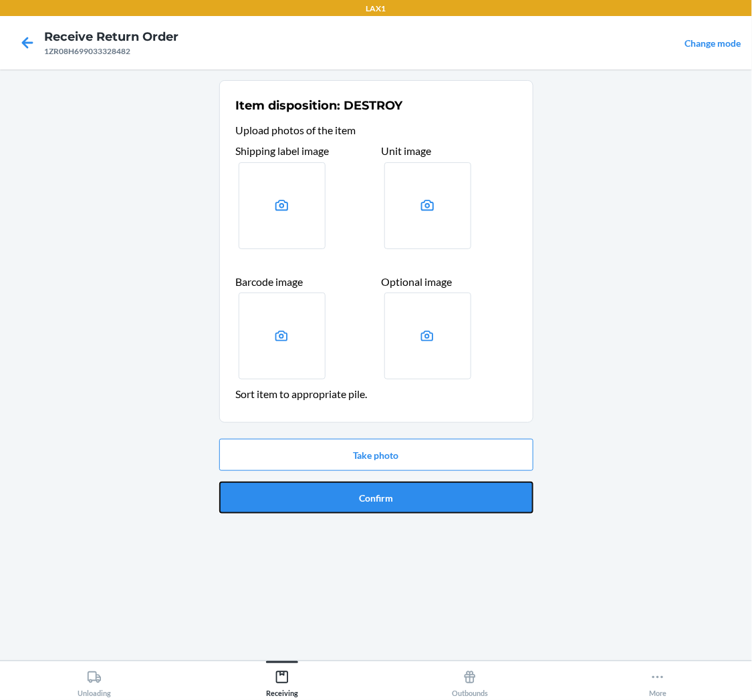
click at [406, 488] on button "Confirm" at bounding box center [376, 498] width 314 height 32
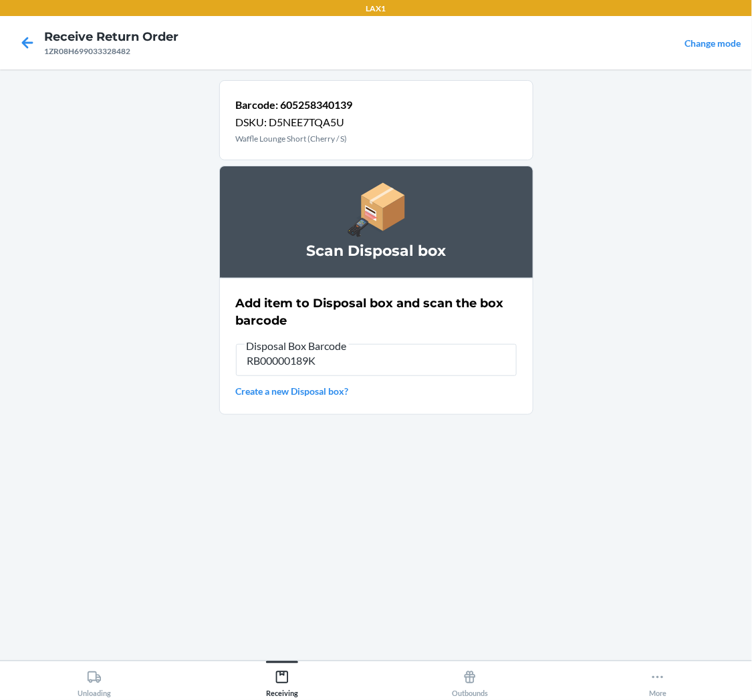
type input "RB00000189K"
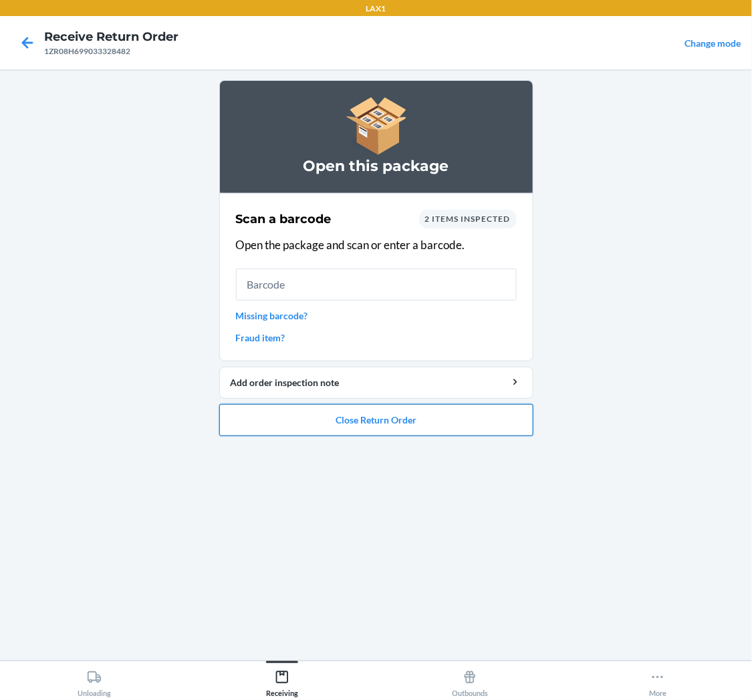
click at [382, 411] on button "Close Return Order" at bounding box center [376, 420] width 314 height 32
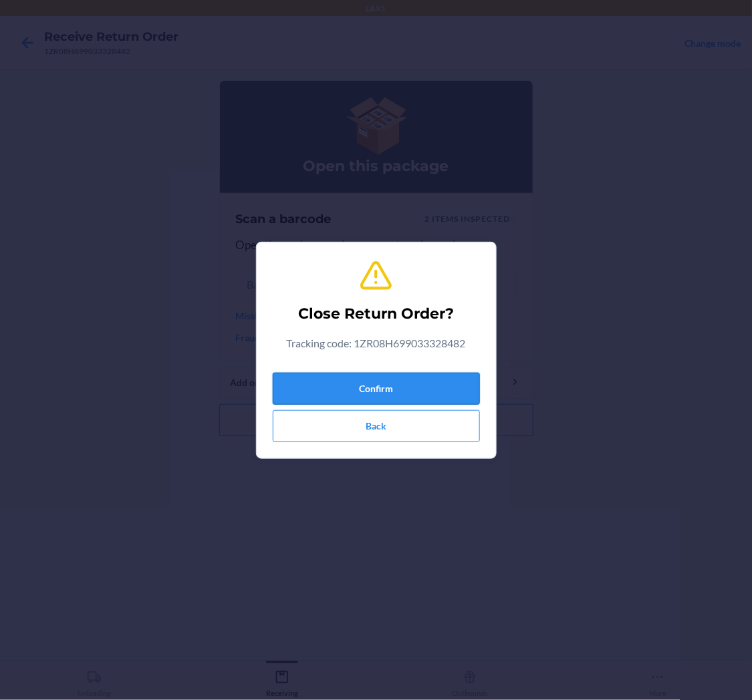
drag, startPoint x: 404, startPoint y: 346, endPoint x: 412, endPoint y: 378, distance: 33.1
click at [413, 362] on div "Close Return Order? Tracking code: 1ZR08H699033328482 Confirm Back" at bounding box center [376, 350] width 207 height 194
click at [412, 384] on button "Confirm" at bounding box center [376, 389] width 207 height 32
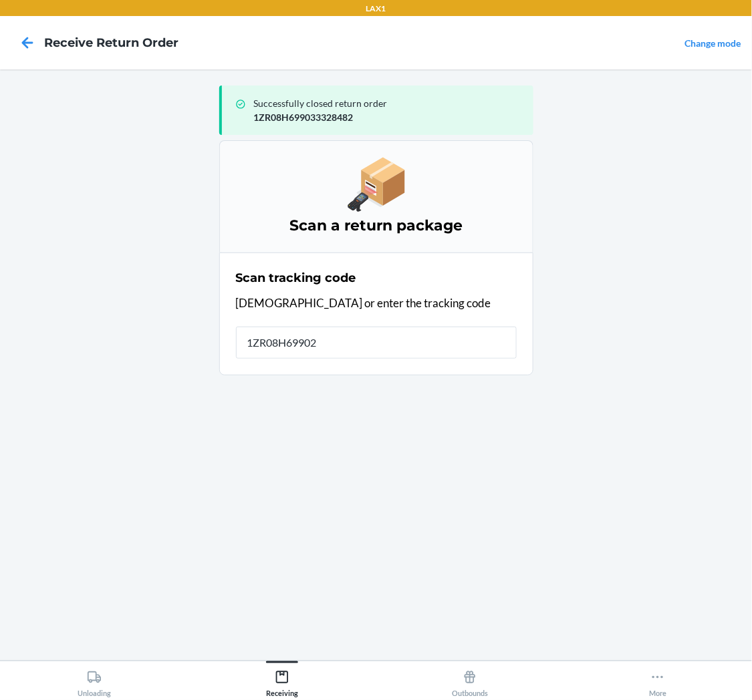
type input "1ZR08H699027"
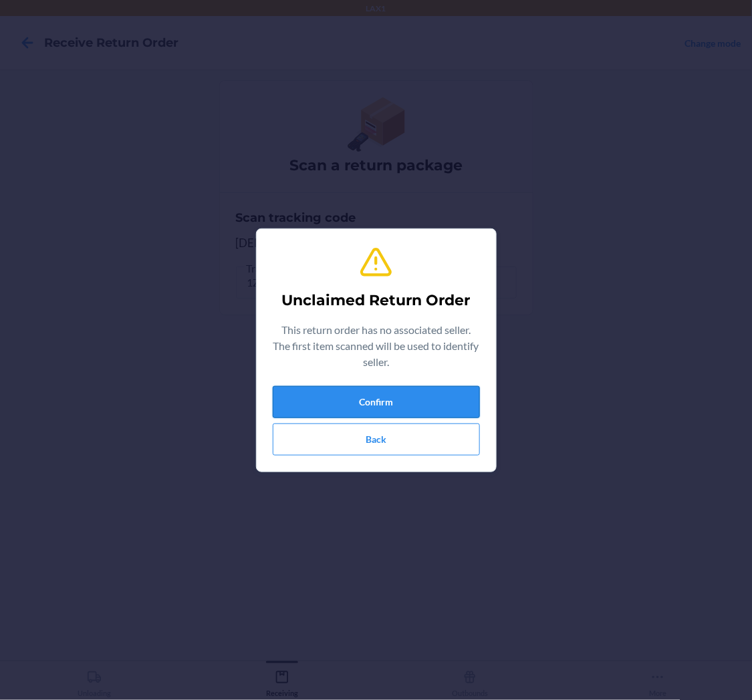
click at [398, 390] on button "Confirm" at bounding box center [376, 402] width 207 height 32
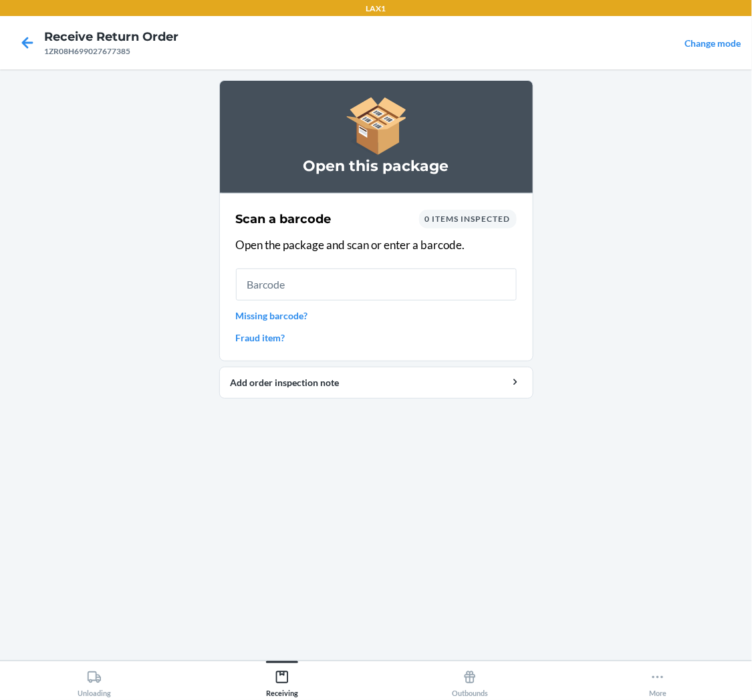
click at [295, 312] on link "Missing barcode?" at bounding box center [376, 316] width 281 height 14
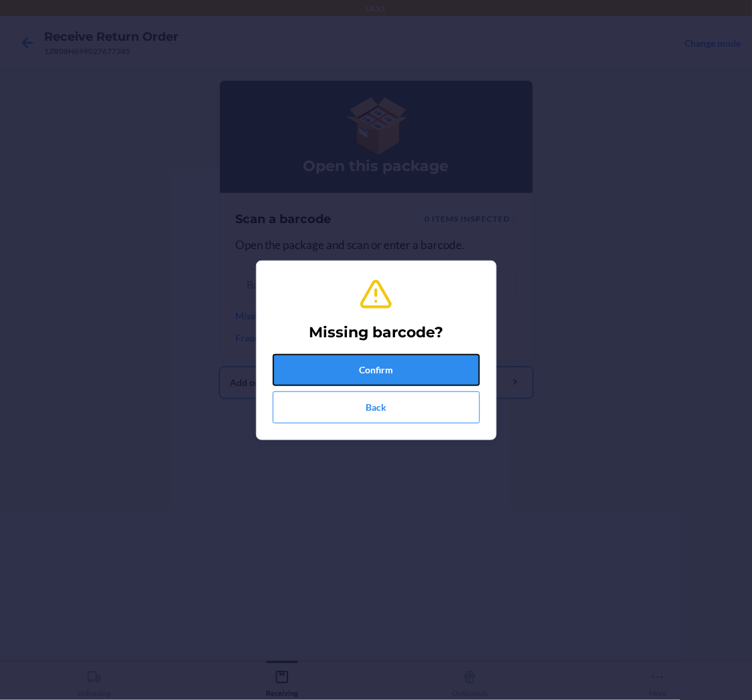
drag, startPoint x: 374, startPoint y: 374, endPoint x: 375, endPoint y: 366, distance: 8.0
click at [375, 372] on button "Confirm" at bounding box center [376, 370] width 207 height 32
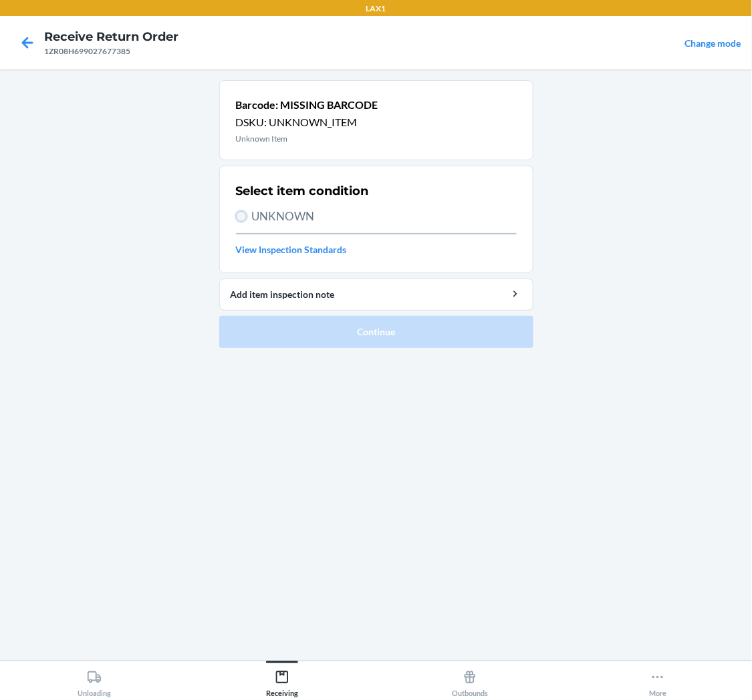
click at [243, 213] on input "UNKNOWN" at bounding box center [241, 216] width 11 height 11
radio input "true"
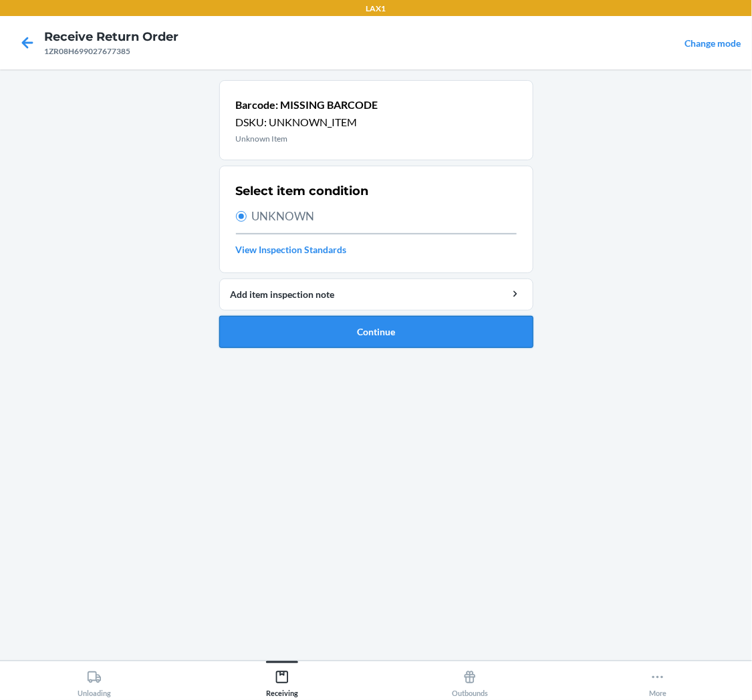
click at [344, 333] on button "Continue" at bounding box center [376, 332] width 314 height 32
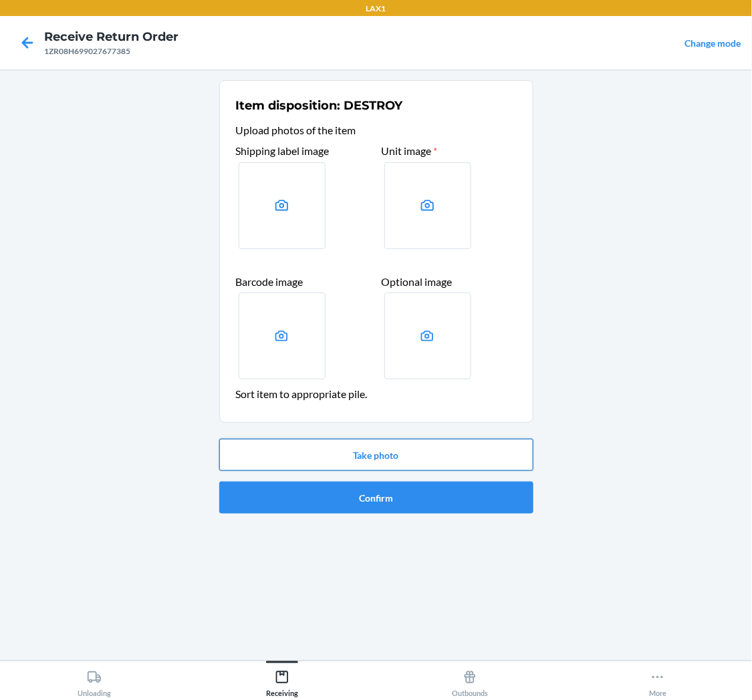
click at [402, 455] on button "Take photo" at bounding box center [376, 455] width 314 height 32
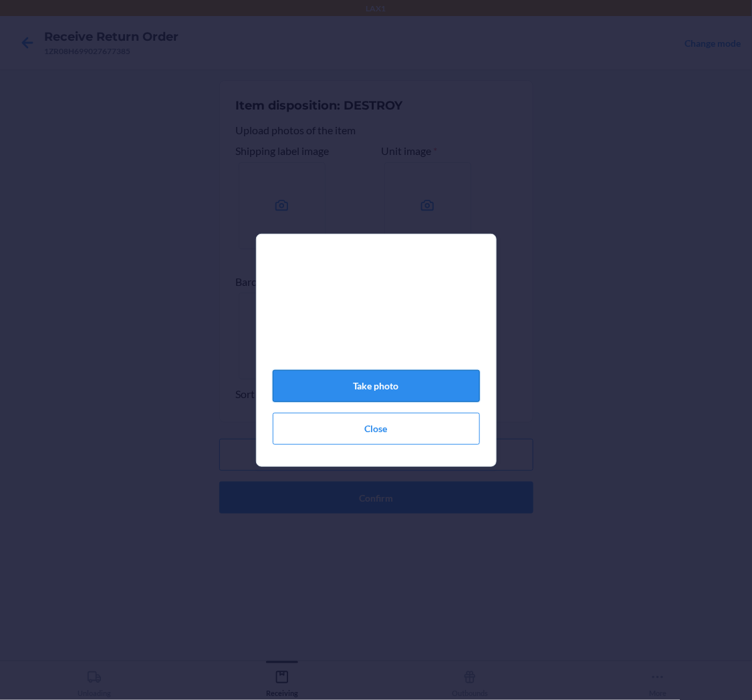
click at [432, 382] on button "Take photo" at bounding box center [376, 386] width 207 height 32
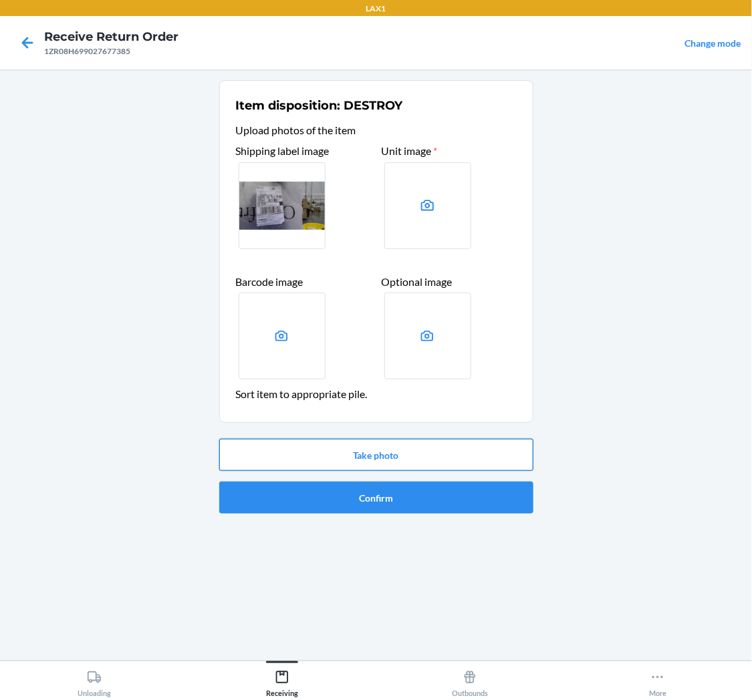
click at [445, 446] on button "Take photo" at bounding box center [376, 455] width 314 height 32
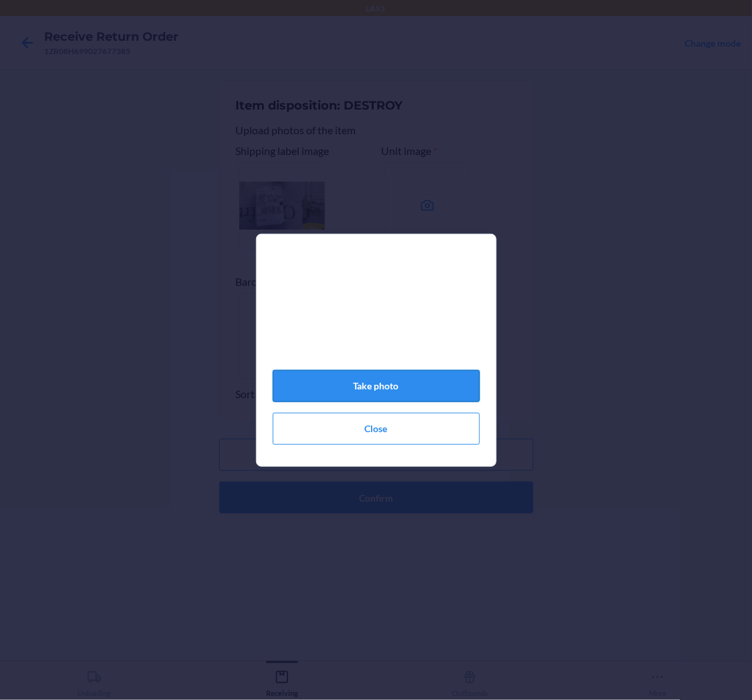
click at [386, 388] on button "Take photo" at bounding box center [376, 386] width 207 height 32
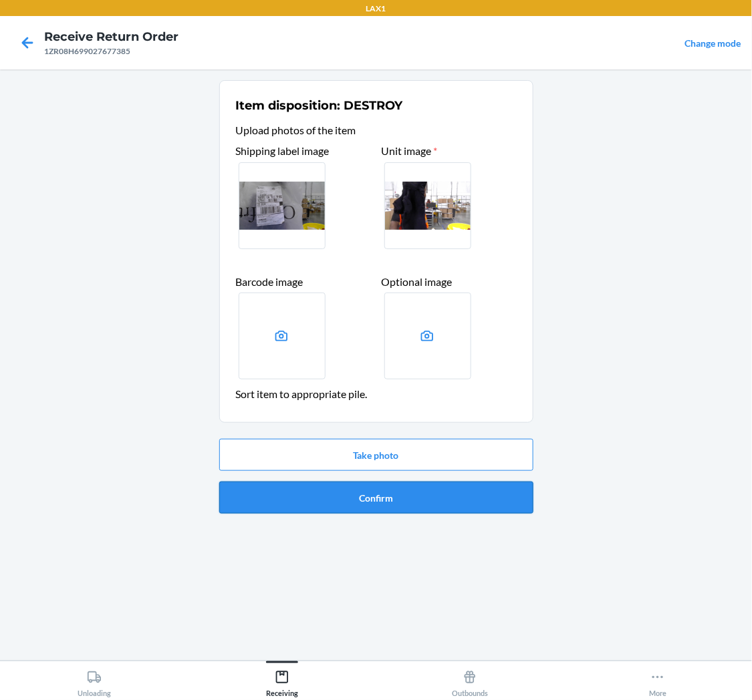
click at [370, 492] on button "Confirm" at bounding box center [376, 498] width 314 height 32
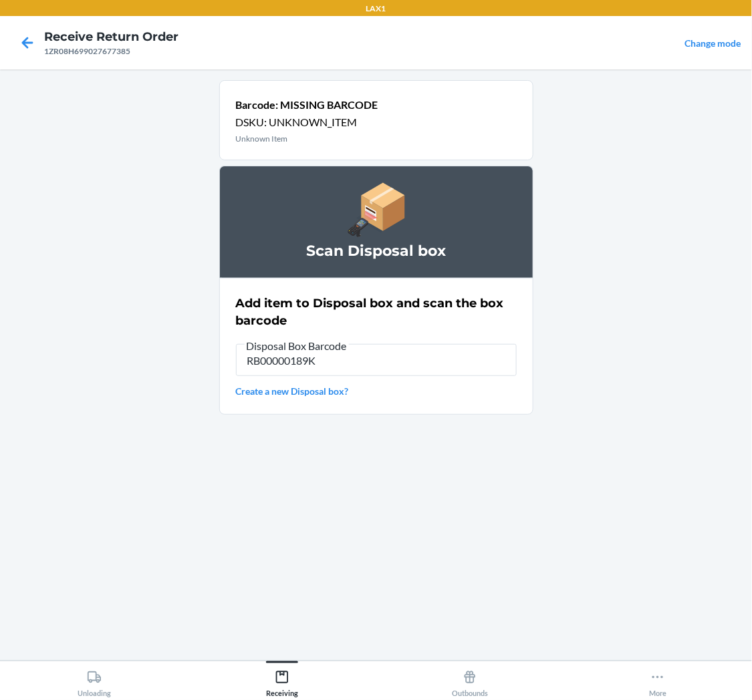
type input "RB00000189K"
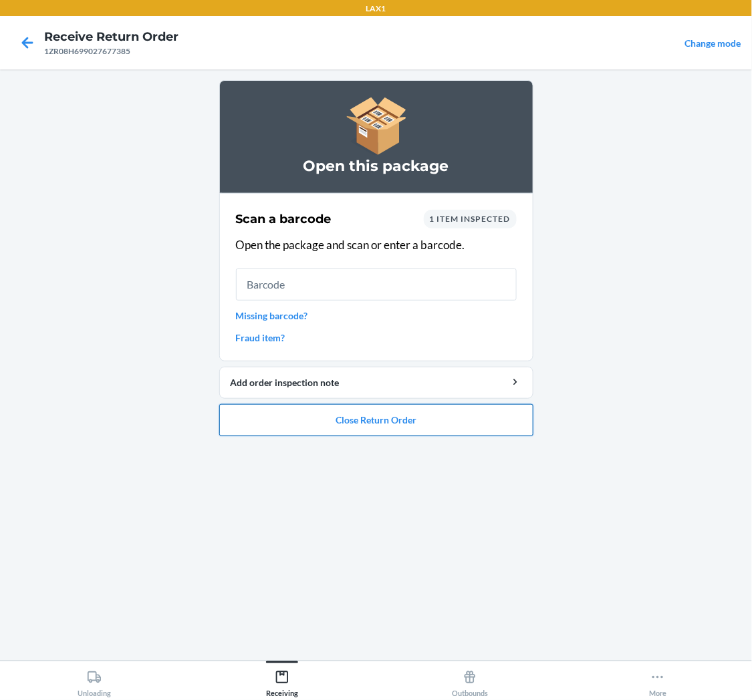
click at [321, 413] on button "Close Return Order" at bounding box center [376, 420] width 314 height 32
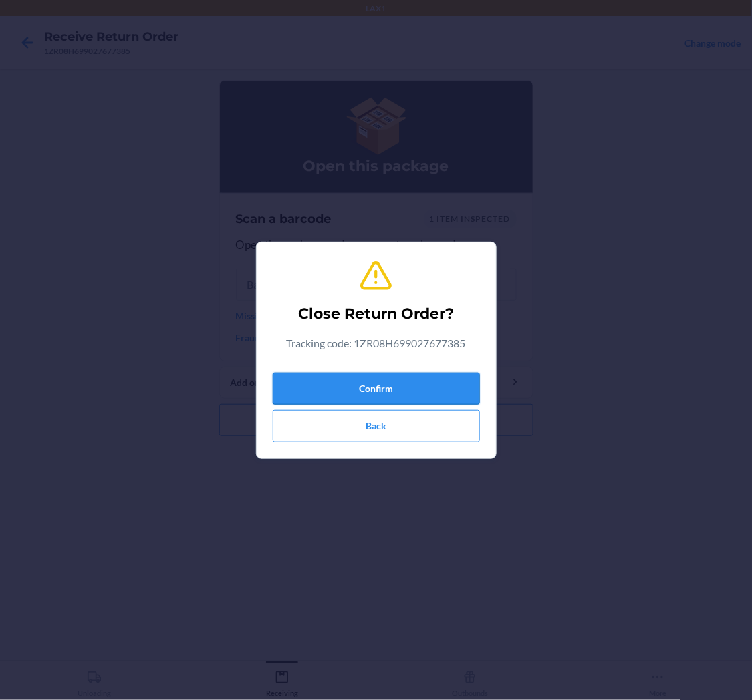
click at [343, 389] on button "Confirm" at bounding box center [376, 389] width 207 height 32
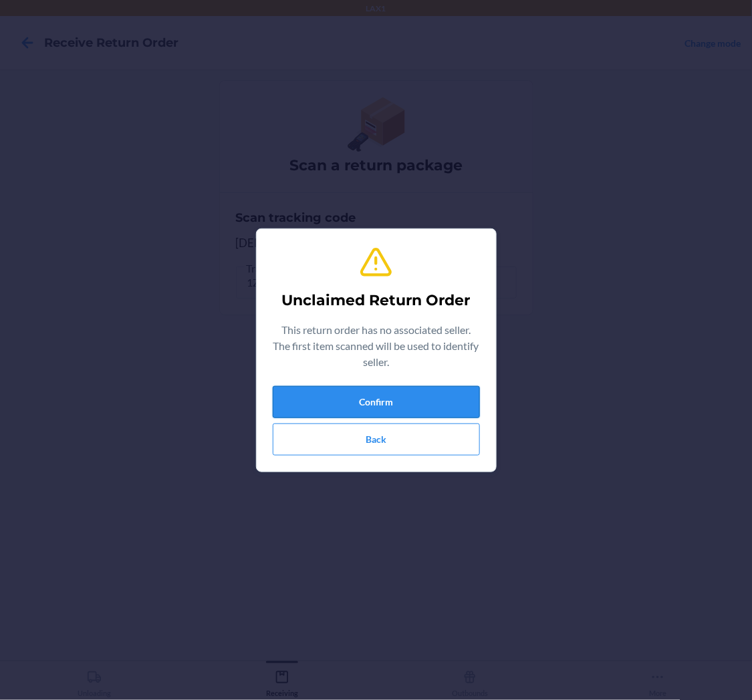
click at [423, 395] on button "Confirm" at bounding box center [376, 402] width 207 height 32
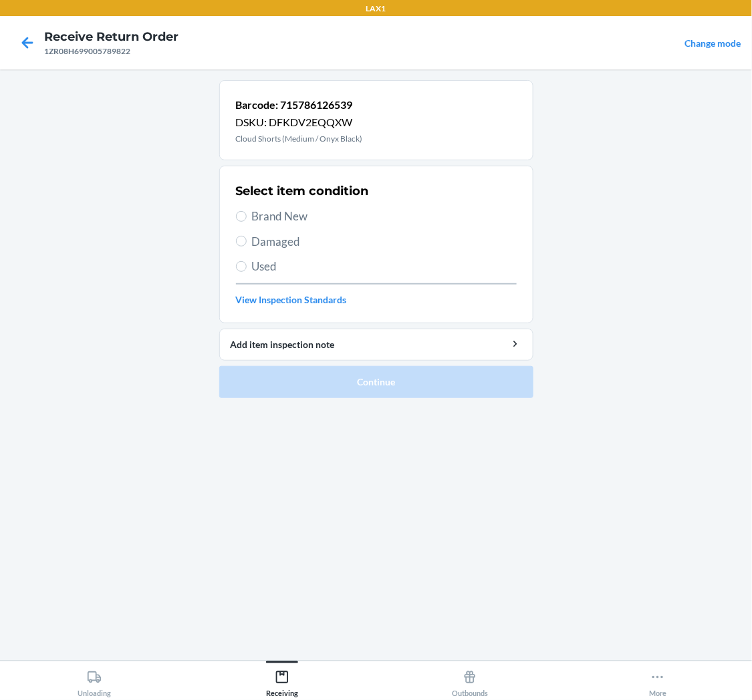
click at [263, 244] on span "Damaged" at bounding box center [384, 241] width 265 height 17
click at [247, 244] on input "Damaged" at bounding box center [241, 241] width 11 height 11
radio input "true"
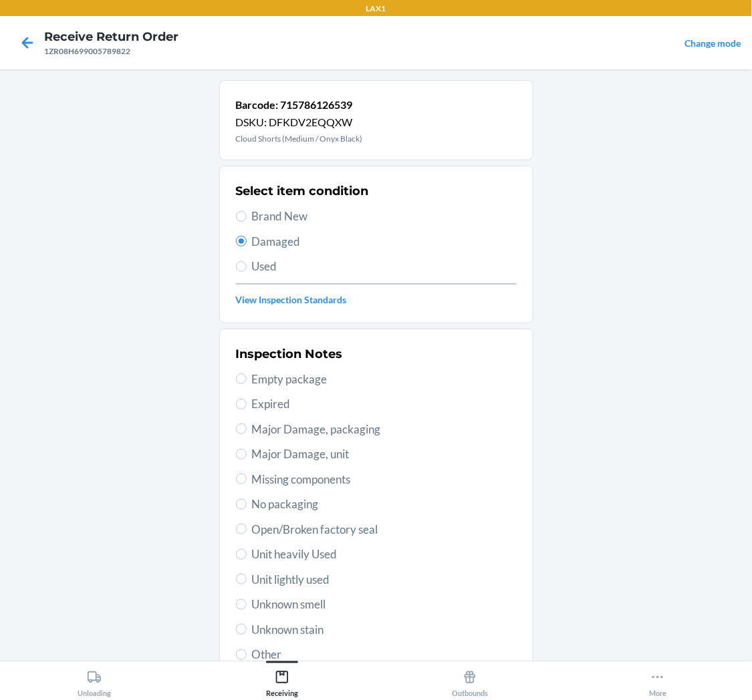
click at [288, 582] on span "Unit lightly used" at bounding box center [384, 579] width 265 height 17
click at [247, 582] on input "Unit lightly used" at bounding box center [241, 579] width 11 height 11
radio input "true"
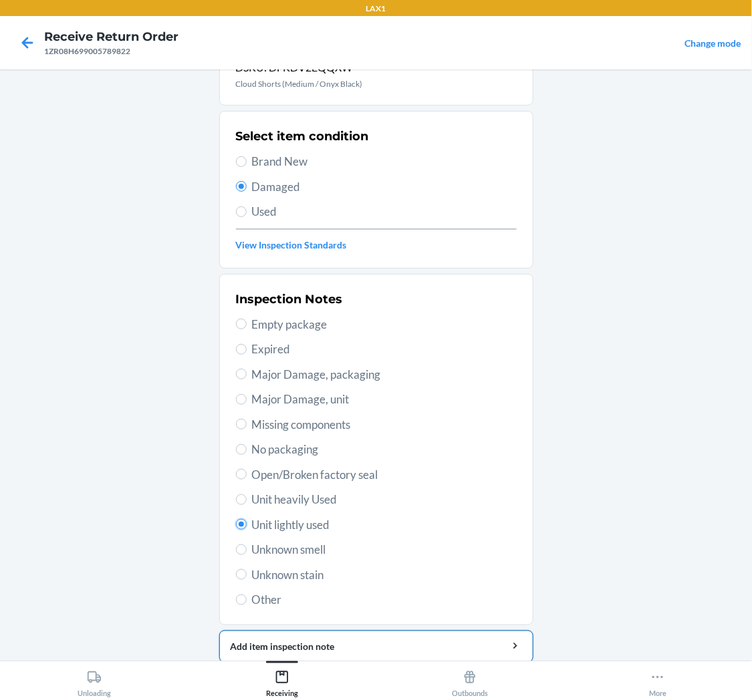
scroll to position [104, 0]
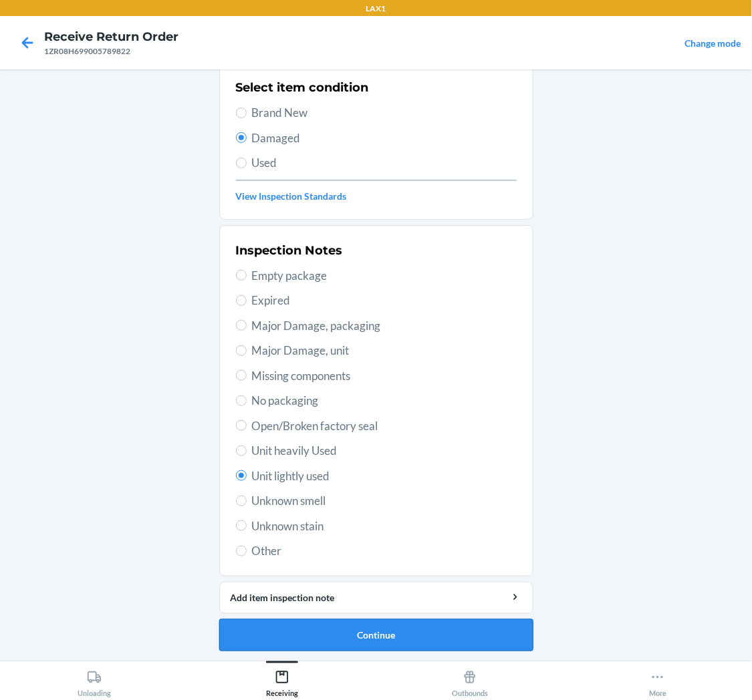
click at [315, 629] on button "Continue" at bounding box center [376, 636] width 314 height 32
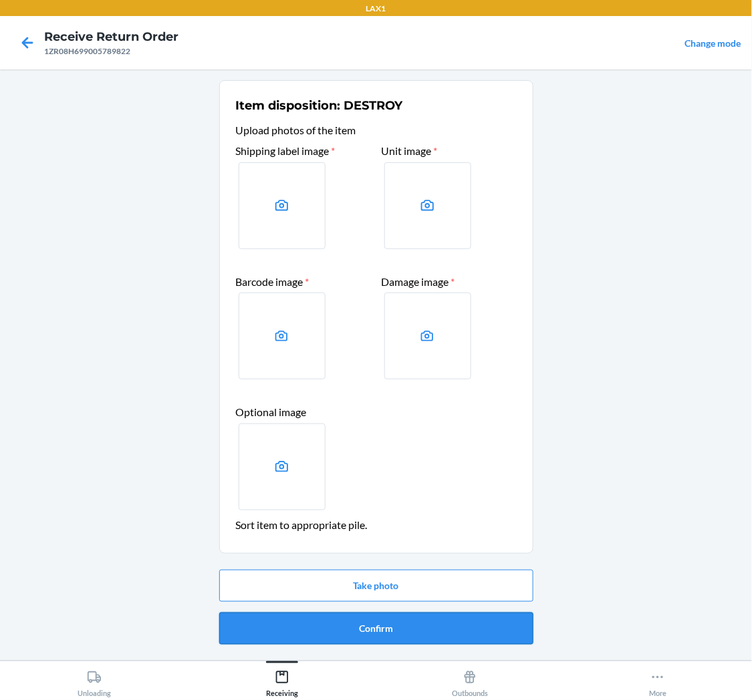
click at [325, 616] on button "Confirm" at bounding box center [376, 629] width 314 height 32
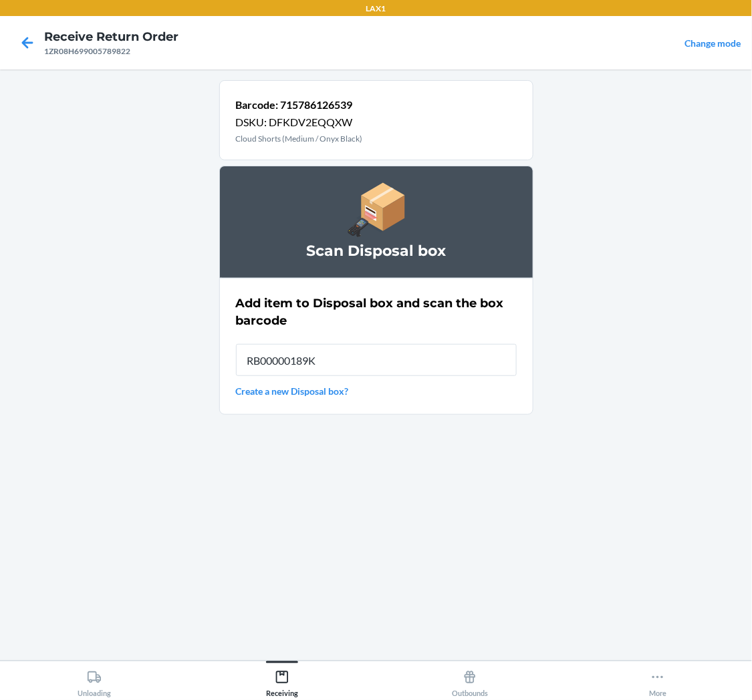
type input "RB00000189K"
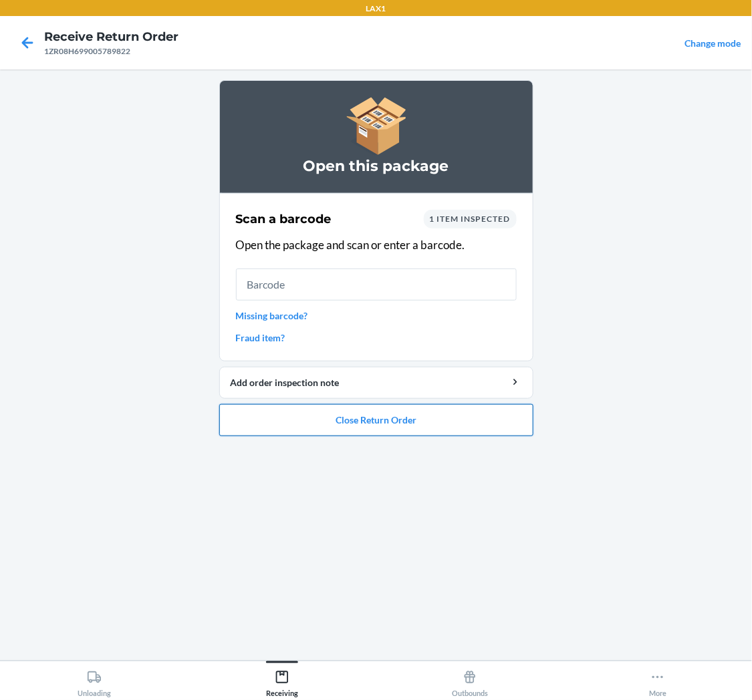
click at [398, 412] on button "Close Return Order" at bounding box center [376, 420] width 314 height 32
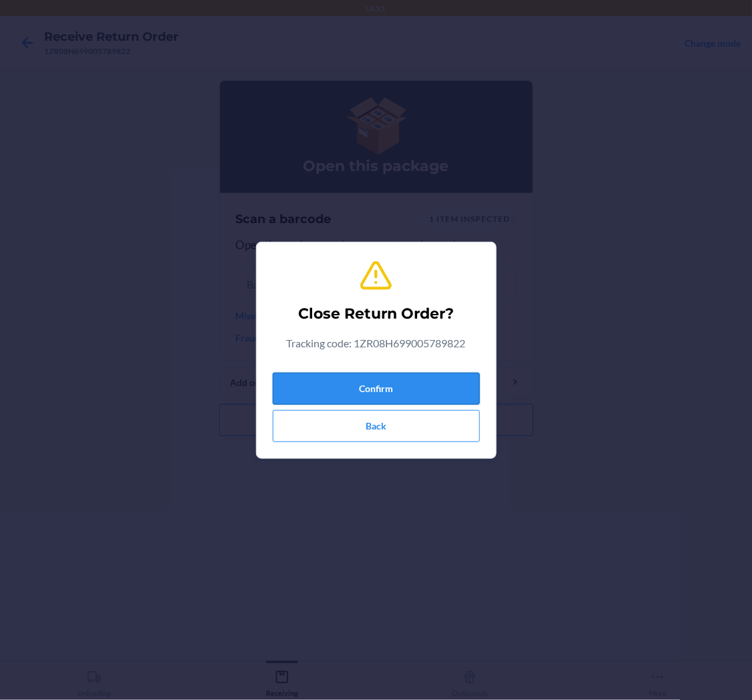
click at [396, 382] on button "Confirm" at bounding box center [376, 389] width 207 height 32
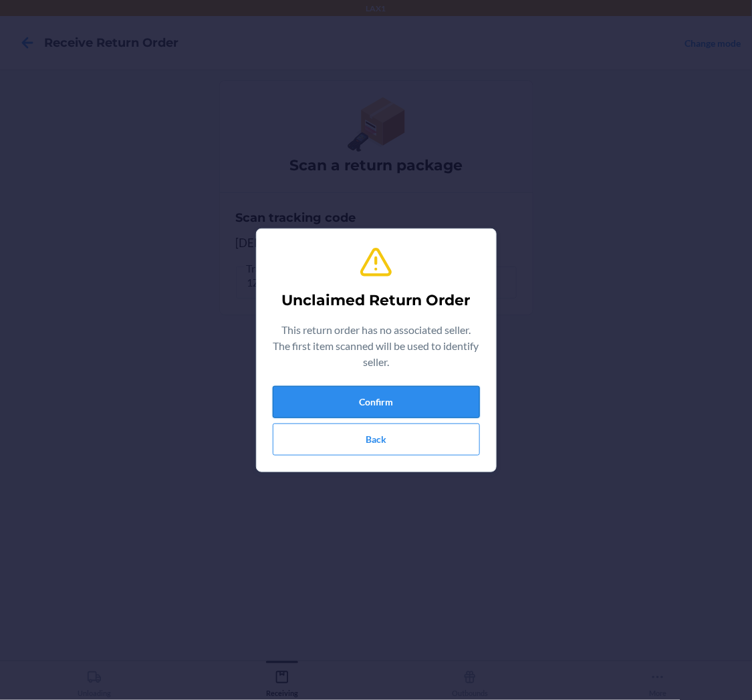
click at [390, 396] on button "Confirm" at bounding box center [376, 402] width 207 height 32
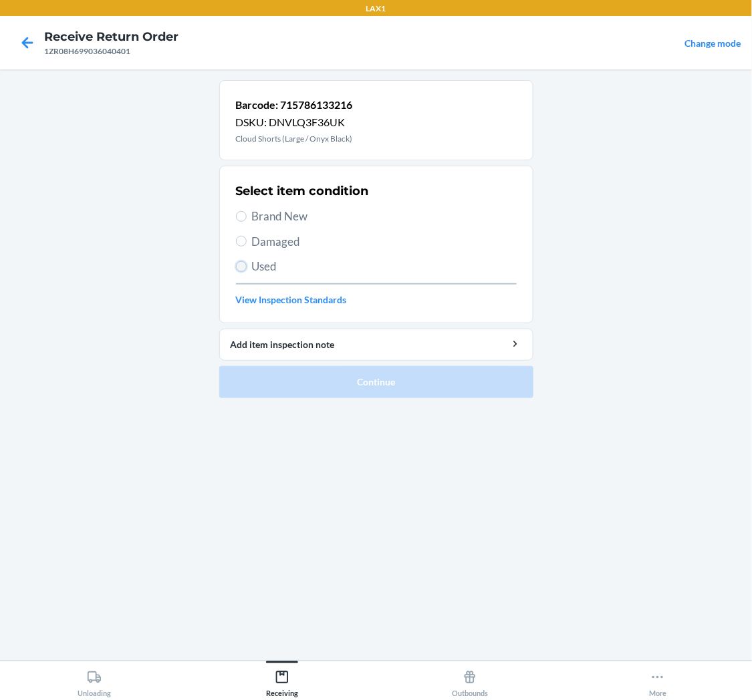
click at [239, 263] on input "Used" at bounding box center [241, 266] width 11 height 11
radio input "true"
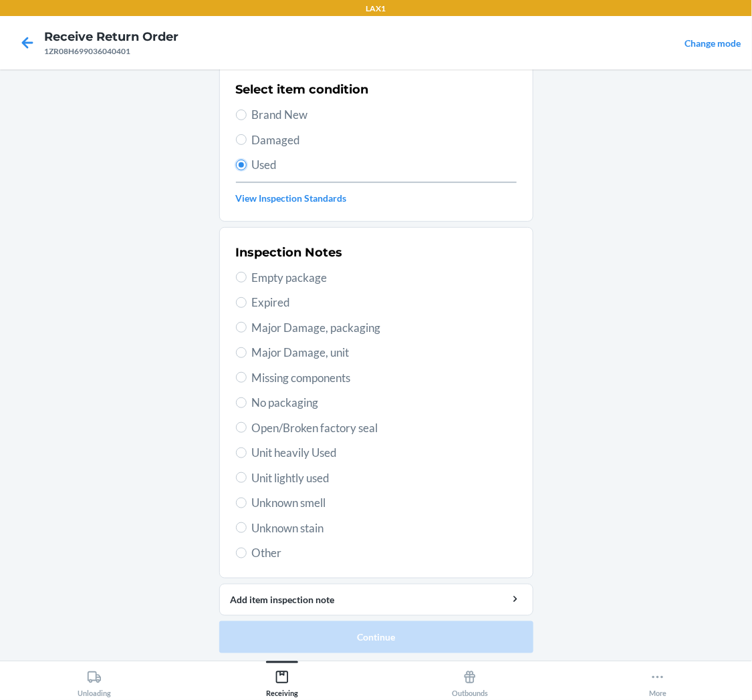
scroll to position [104, 0]
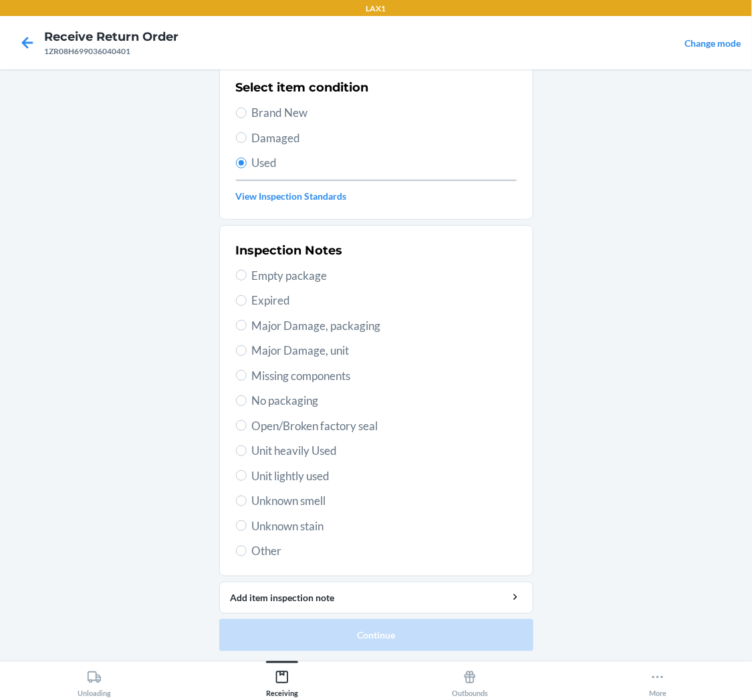
click at [243, 483] on label "Unit lightly used" at bounding box center [376, 476] width 281 height 17
click at [243, 481] on input "Unit lightly used" at bounding box center [241, 476] width 11 height 11
radio input "true"
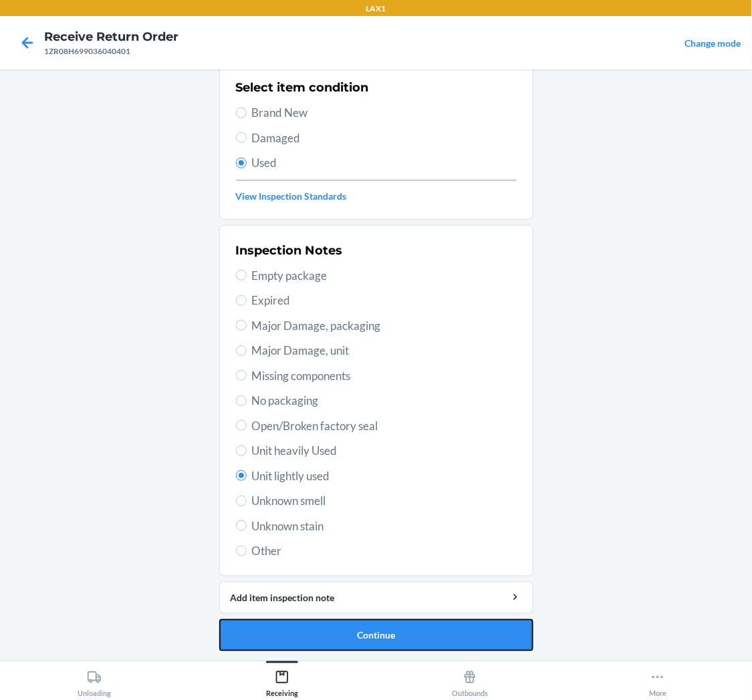
click at [340, 626] on button "Continue" at bounding box center [376, 636] width 314 height 32
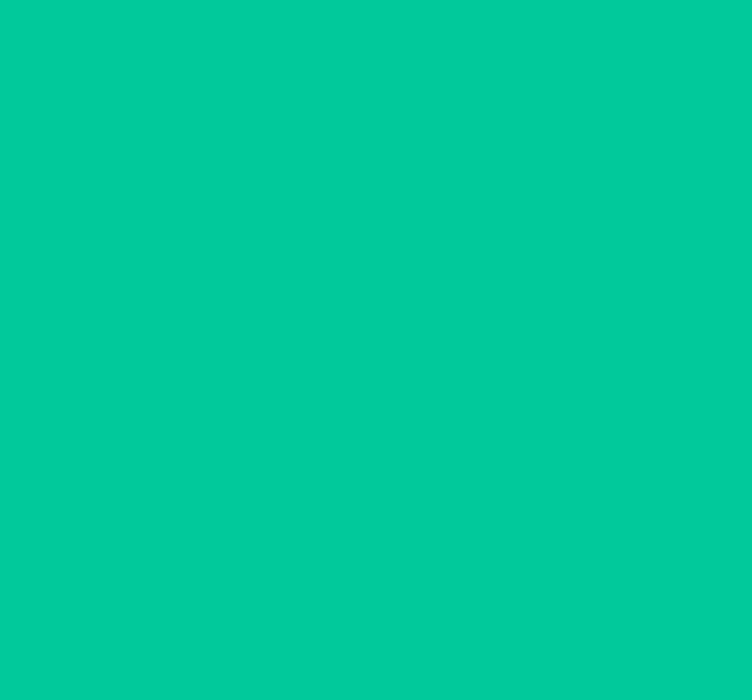
scroll to position [0, 0]
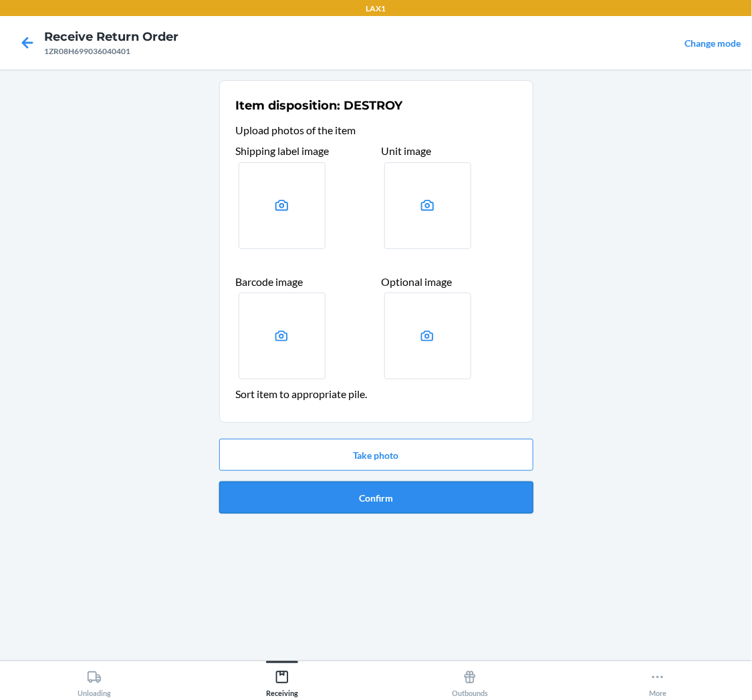
click at [380, 505] on button "Confirm" at bounding box center [376, 498] width 314 height 32
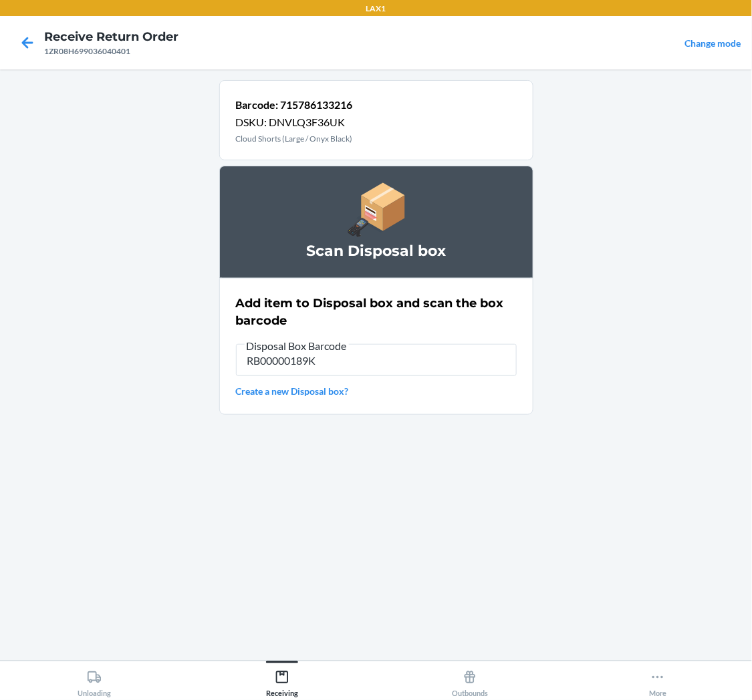
type input "RB00000189K"
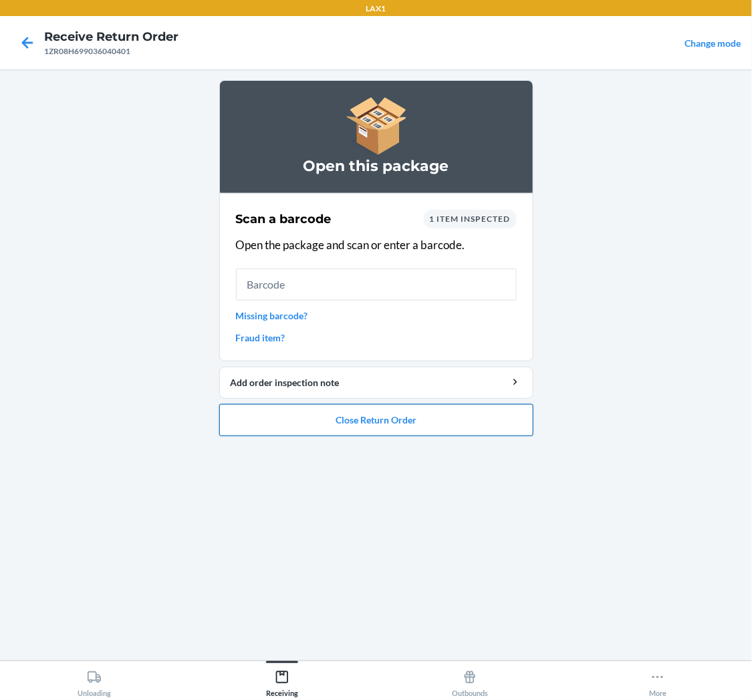
click at [375, 421] on button "Close Return Order" at bounding box center [376, 420] width 314 height 32
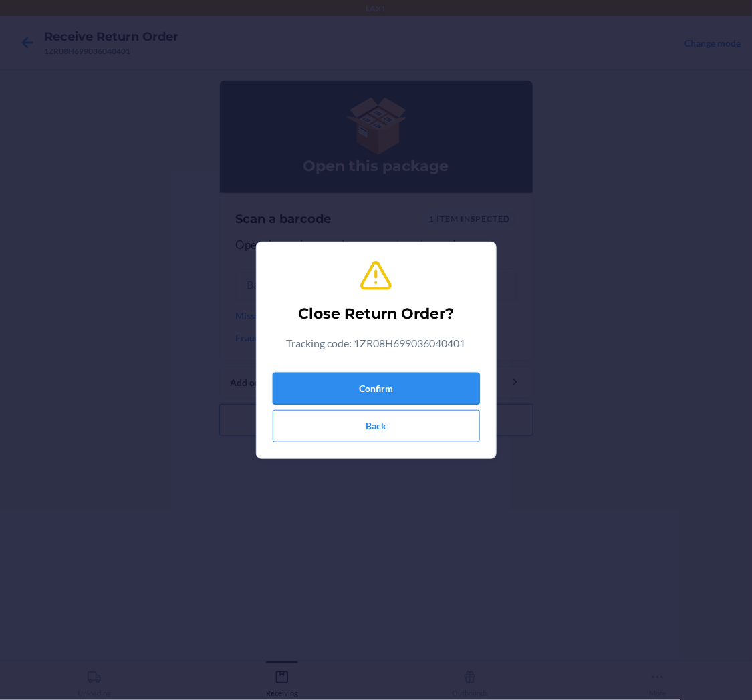
click at [385, 386] on button "Confirm" at bounding box center [376, 389] width 207 height 32
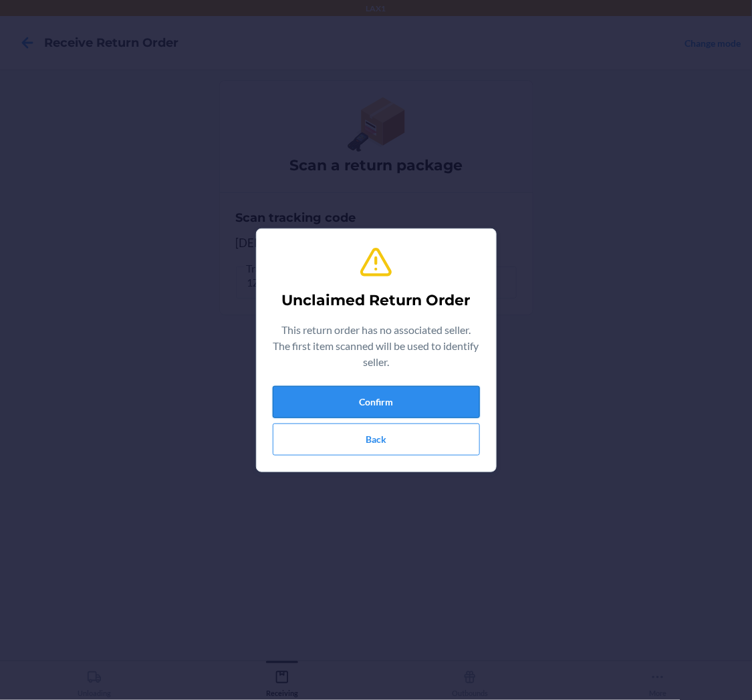
click at [360, 396] on button "Confirm" at bounding box center [376, 402] width 207 height 32
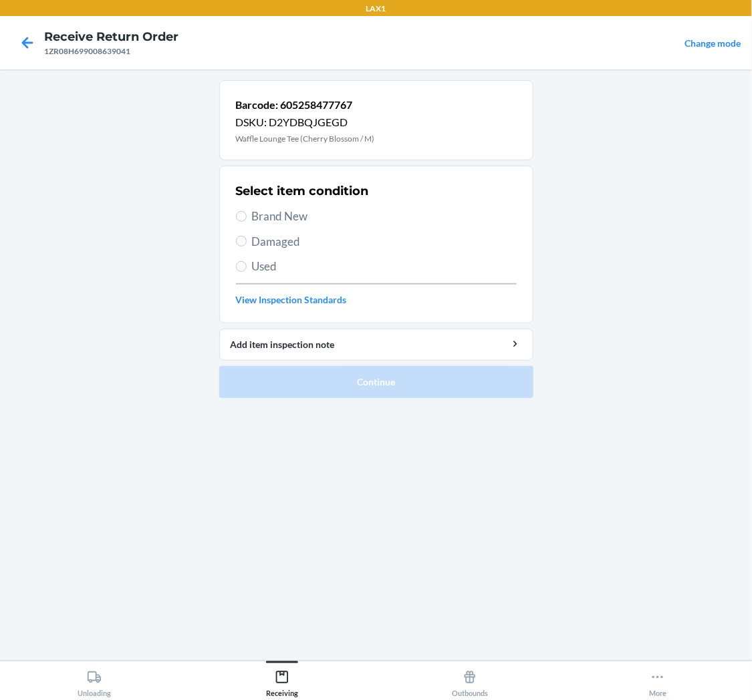
click at [255, 243] on span "Damaged" at bounding box center [384, 241] width 265 height 17
click at [247, 243] on input "Damaged" at bounding box center [241, 241] width 11 height 11
radio input "true"
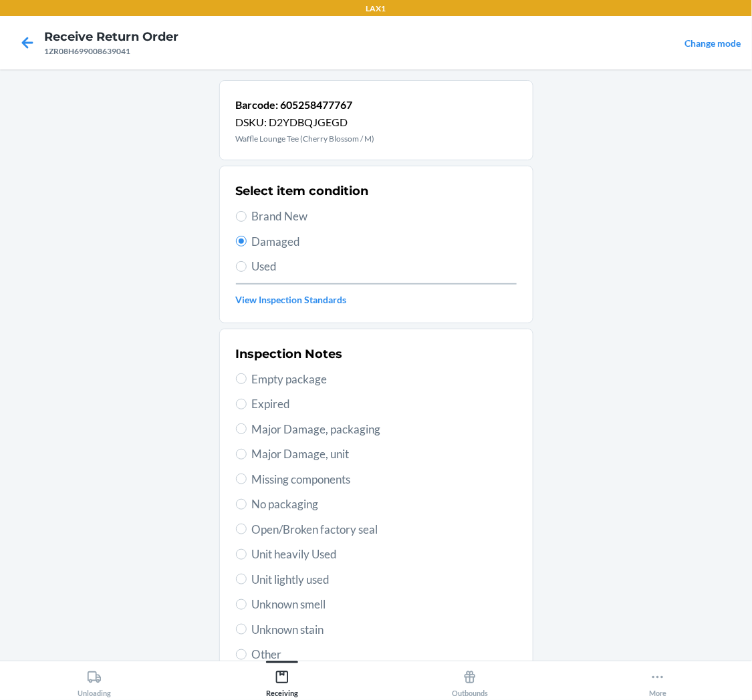
click at [314, 571] on span "Unit lightly used" at bounding box center [384, 579] width 265 height 17
click at [247, 574] on input "Unit lightly used" at bounding box center [241, 579] width 11 height 11
radio input "true"
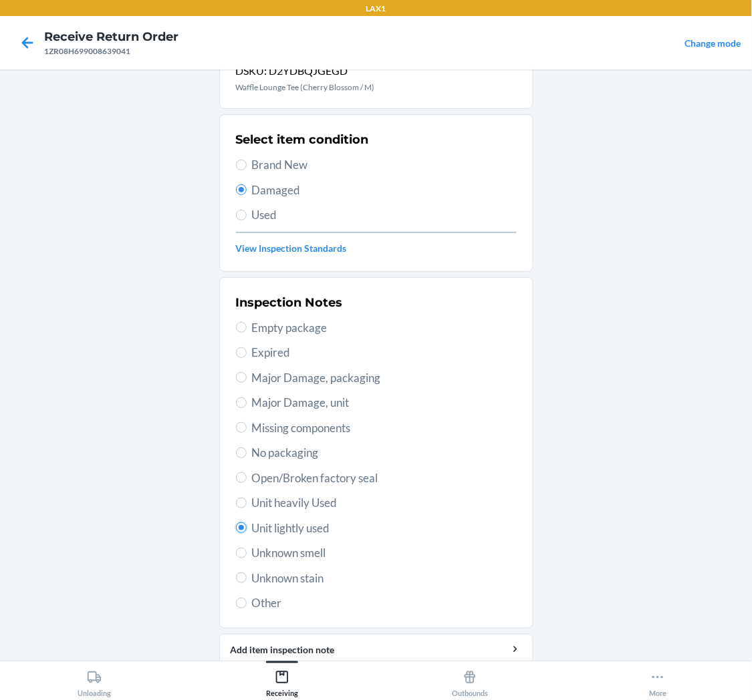
scroll to position [104, 0]
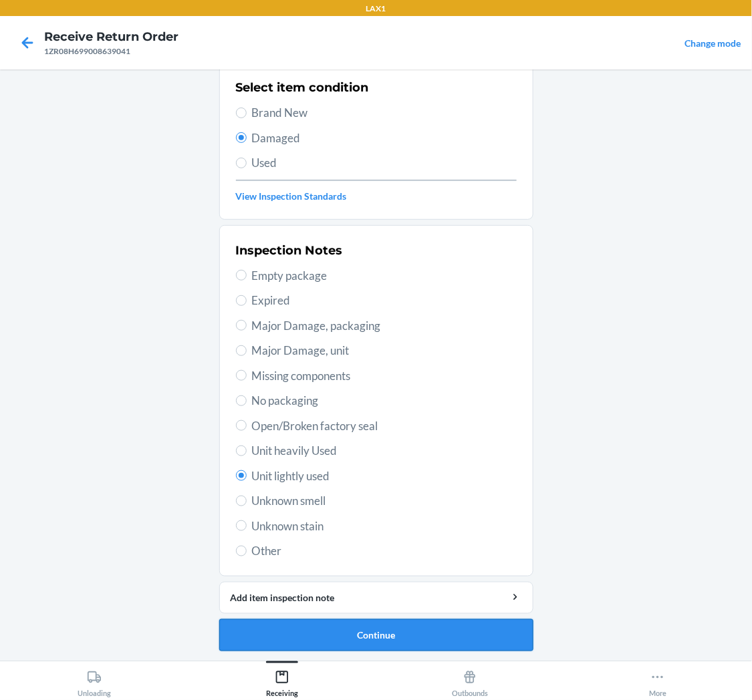
click at [318, 644] on button "Continue" at bounding box center [376, 636] width 314 height 32
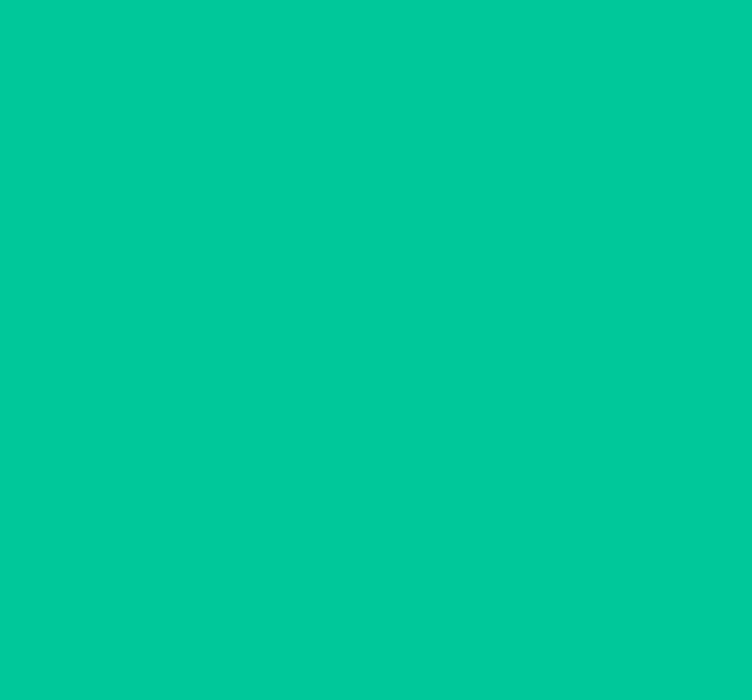
scroll to position [0, 0]
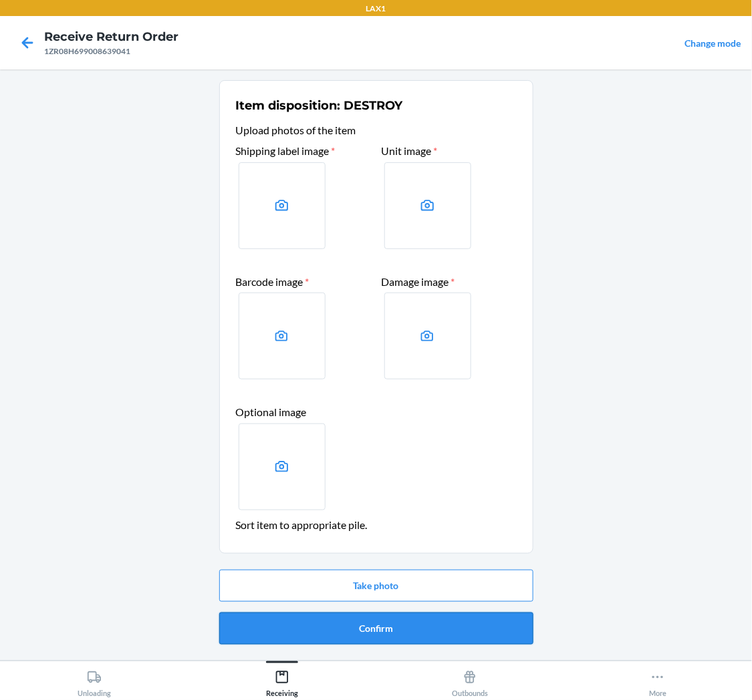
click at [342, 614] on button "Confirm" at bounding box center [376, 629] width 314 height 32
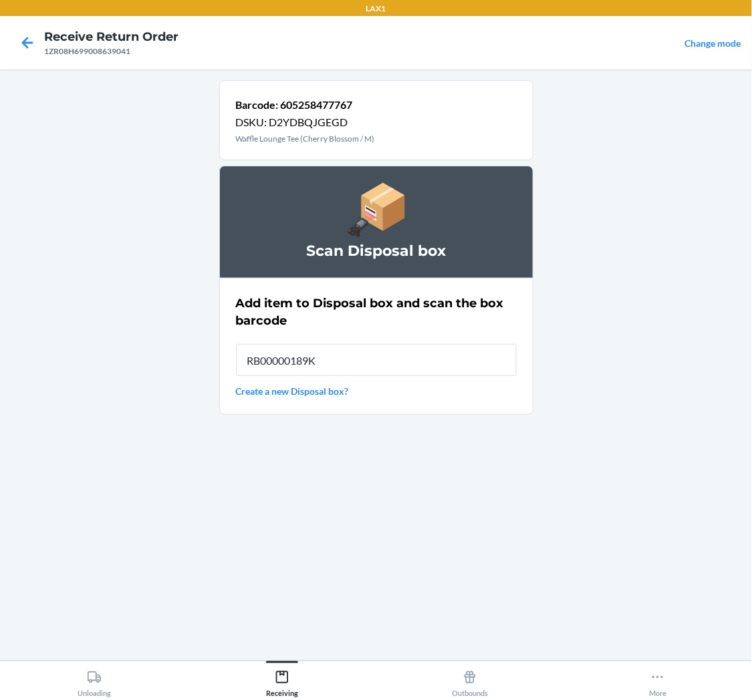
type input "RB00000189K"
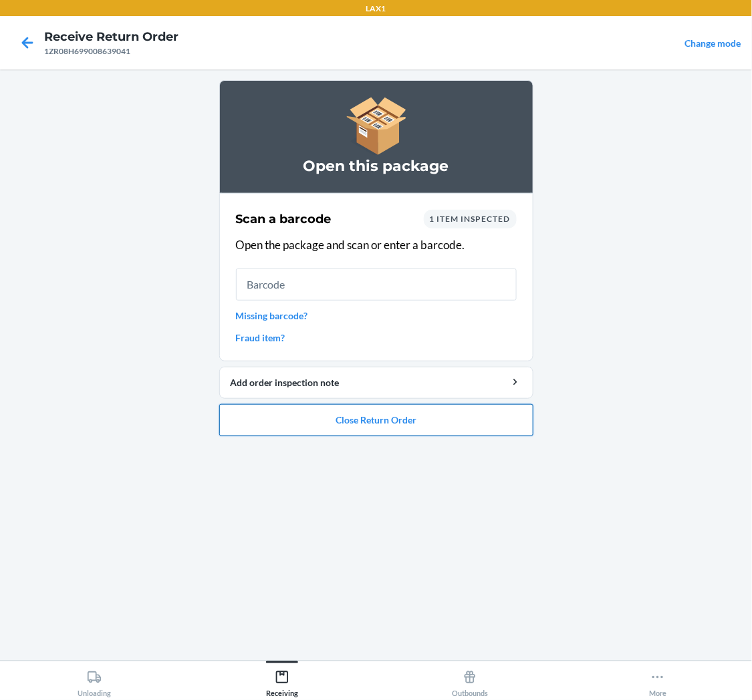
click at [358, 412] on button "Close Return Order" at bounding box center [376, 420] width 314 height 32
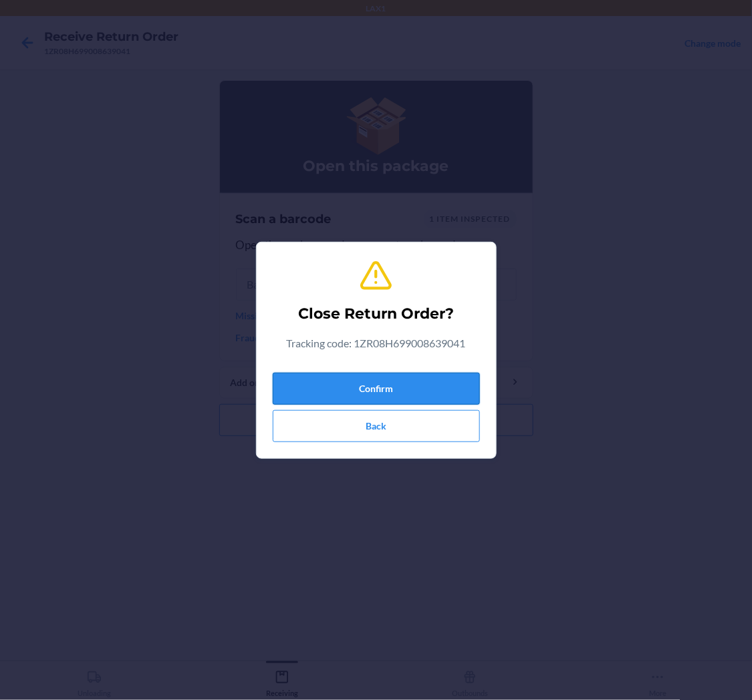
click at [383, 380] on button "Confirm" at bounding box center [376, 389] width 207 height 32
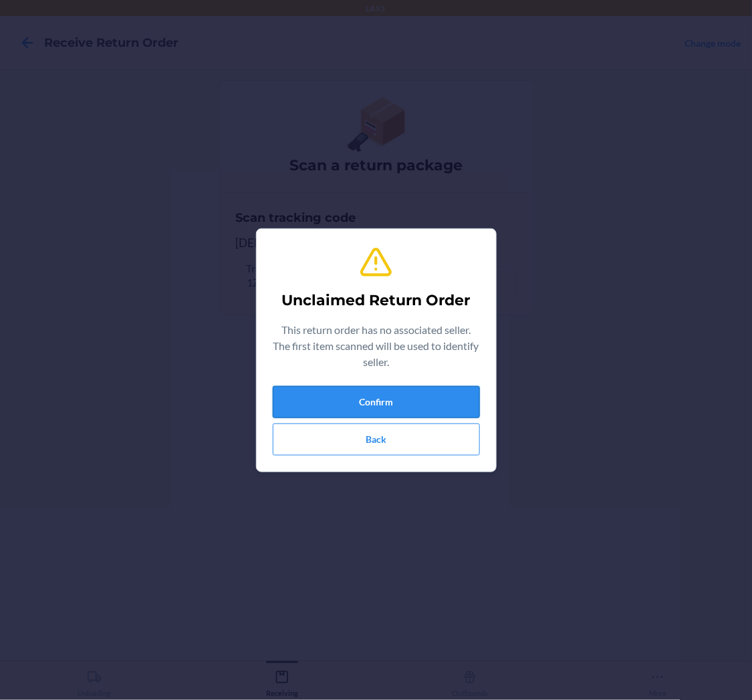
click at [432, 388] on button "Confirm" at bounding box center [376, 402] width 207 height 32
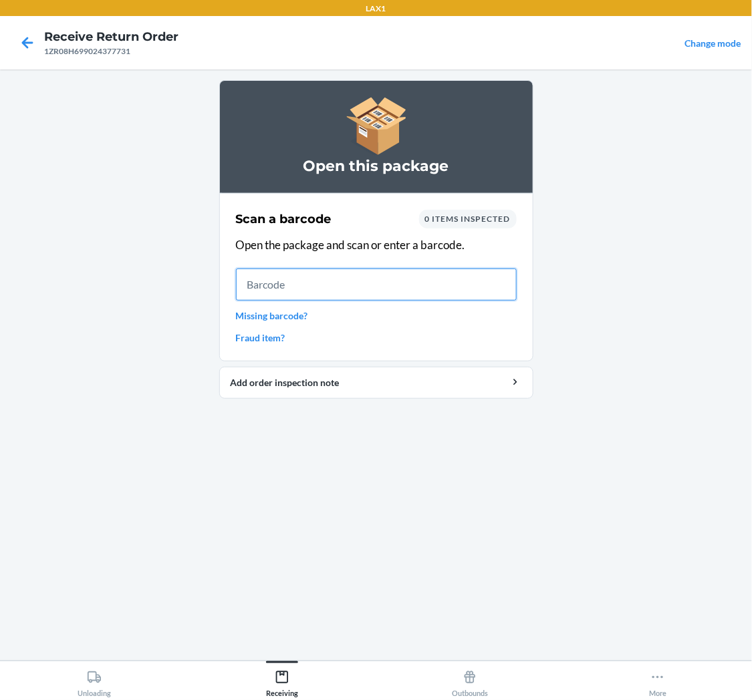
click at [338, 290] on input "text" at bounding box center [376, 285] width 281 height 32
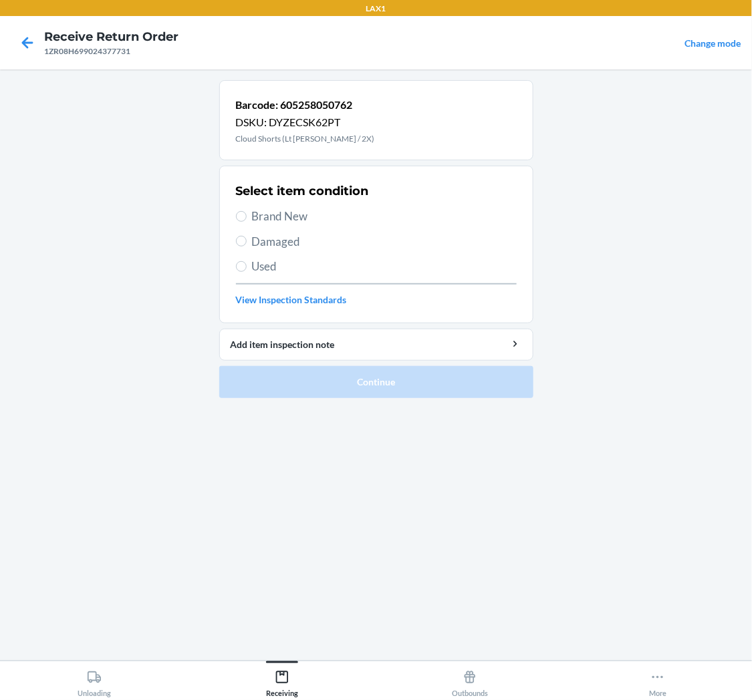
click at [264, 241] on span "Damaged" at bounding box center [384, 241] width 265 height 17
click at [247, 241] on input "Damaged" at bounding box center [241, 241] width 11 height 11
radio input "true"
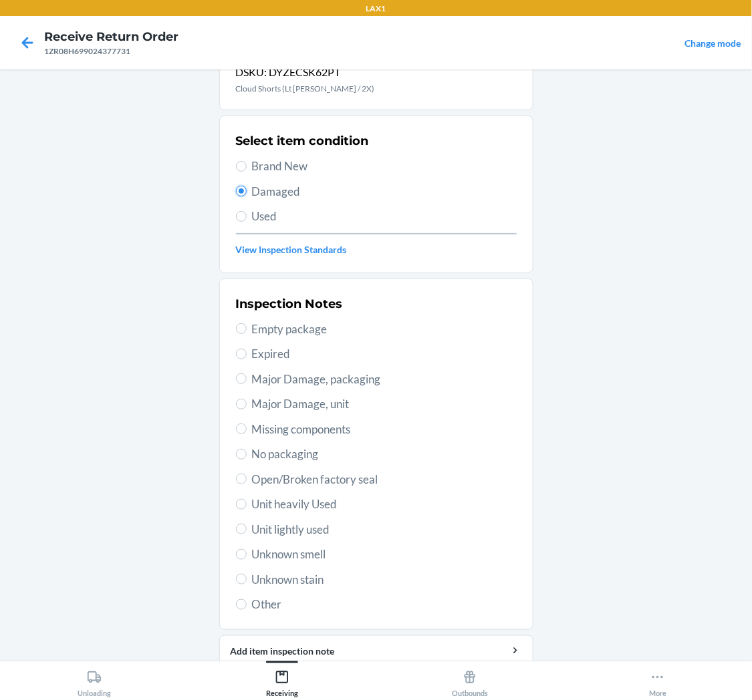
scroll to position [104, 0]
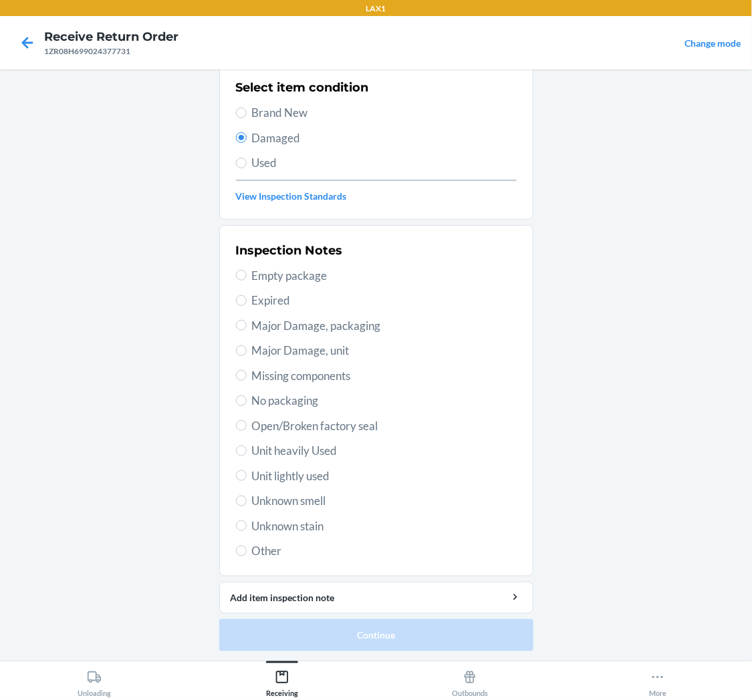
click at [293, 480] on span "Unit lightly used" at bounding box center [384, 476] width 265 height 17
click at [247, 480] on input "Unit lightly used" at bounding box center [241, 476] width 11 height 11
radio input "true"
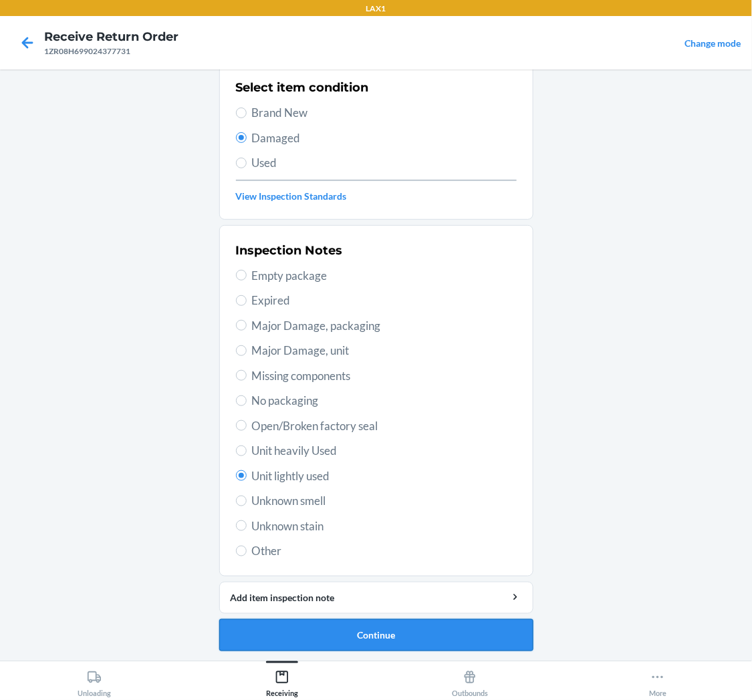
click at [372, 630] on button "Continue" at bounding box center [376, 636] width 314 height 32
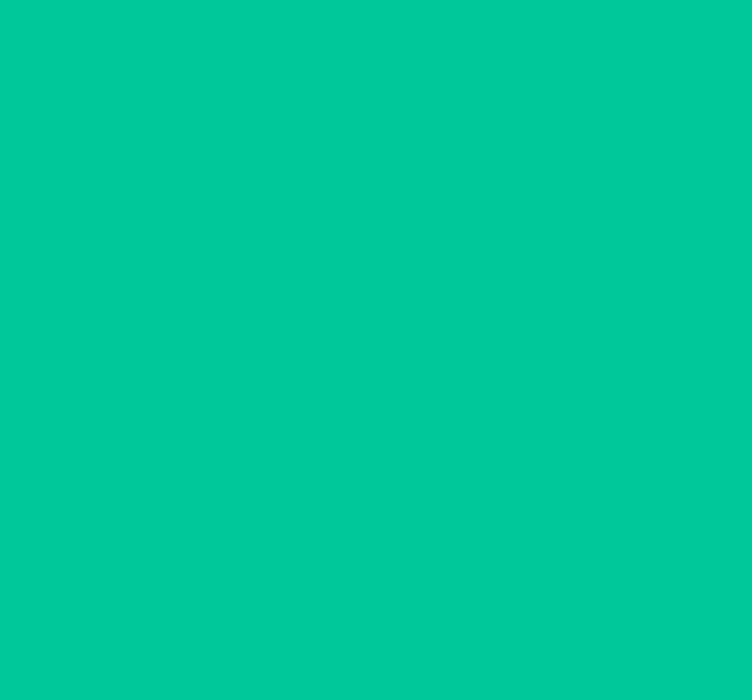
scroll to position [0, 0]
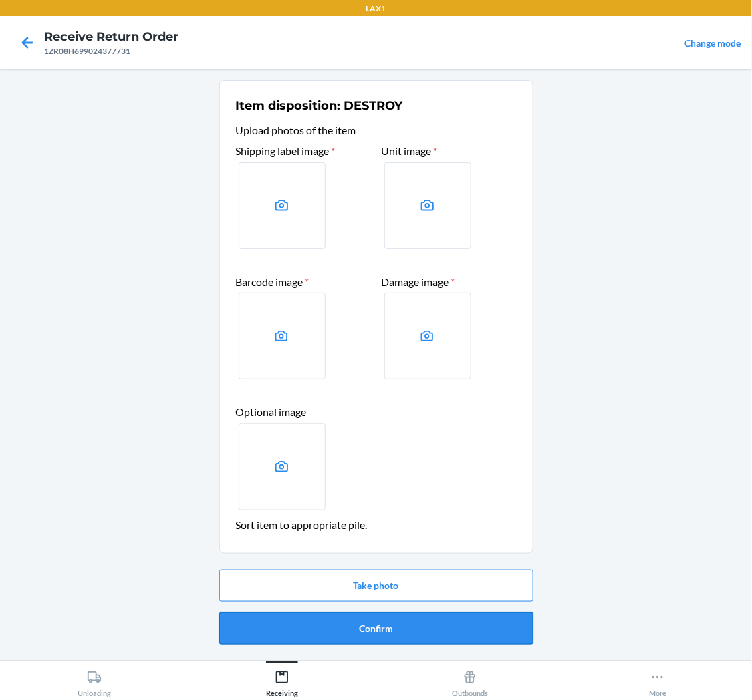
click at [372, 628] on button "Confirm" at bounding box center [376, 629] width 314 height 32
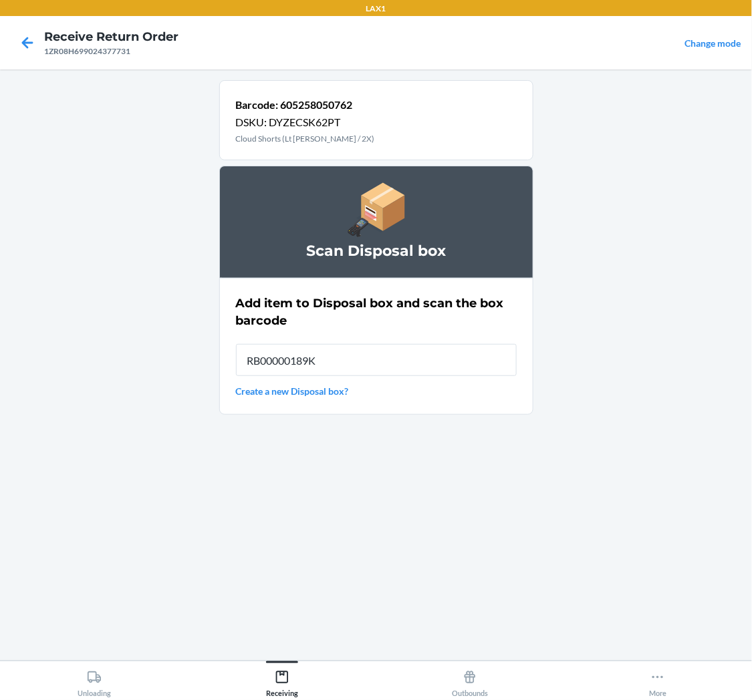
type input "RB00000189K"
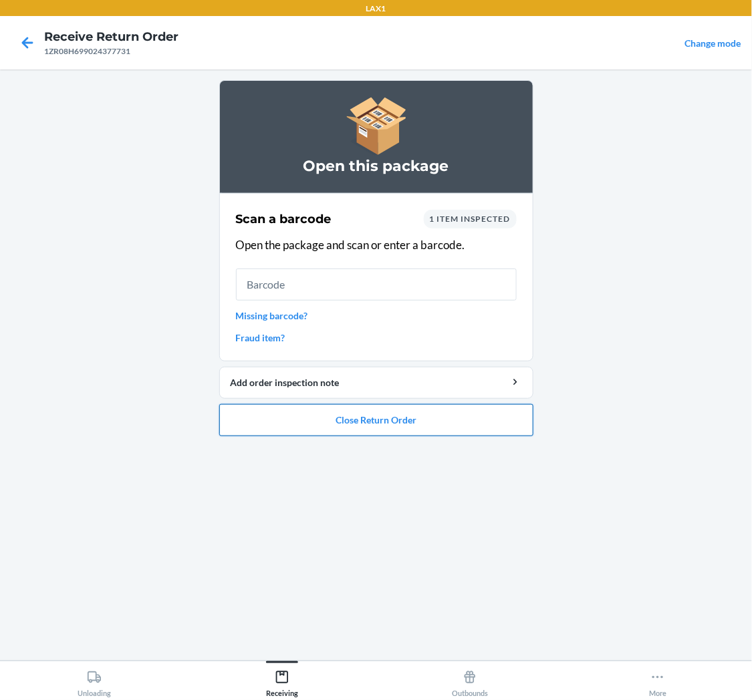
click at [408, 410] on button "Close Return Order" at bounding box center [376, 420] width 314 height 32
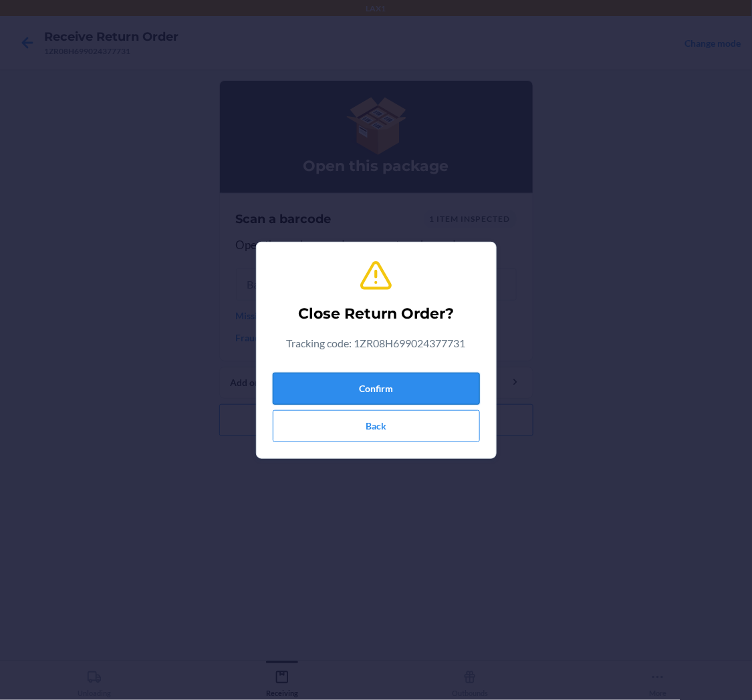
click at [392, 388] on button "Confirm" at bounding box center [376, 389] width 207 height 32
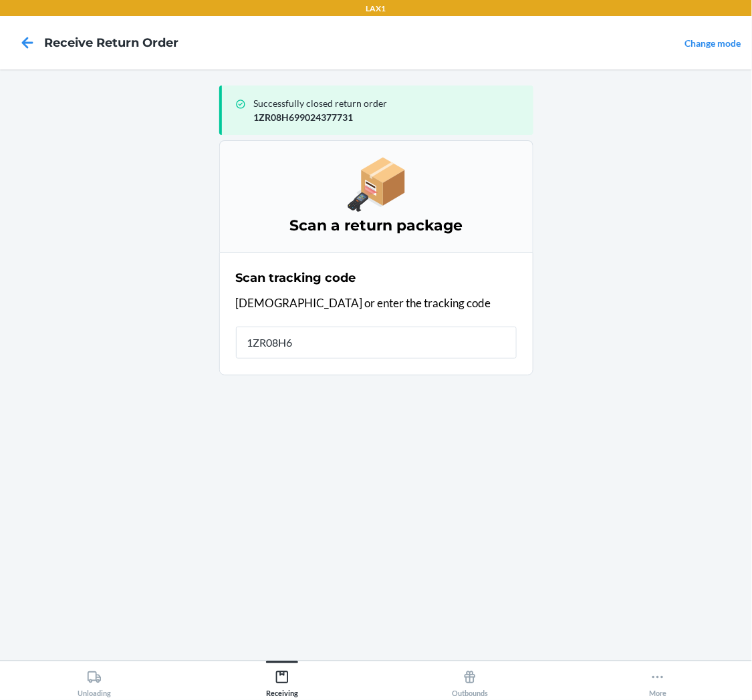
type input "1ZR08H69"
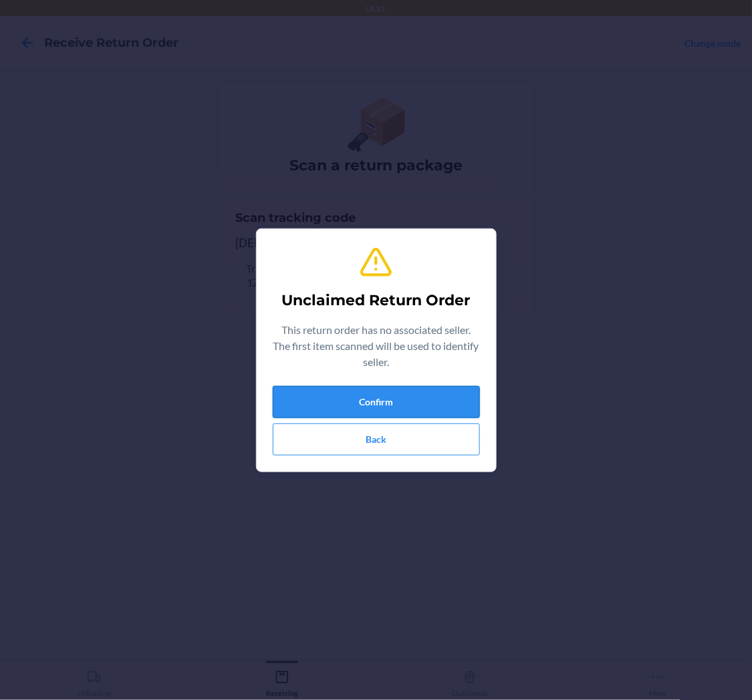
click at [418, 389] on button "Confirm" at bounding box center [376, 402] width 207 height 32
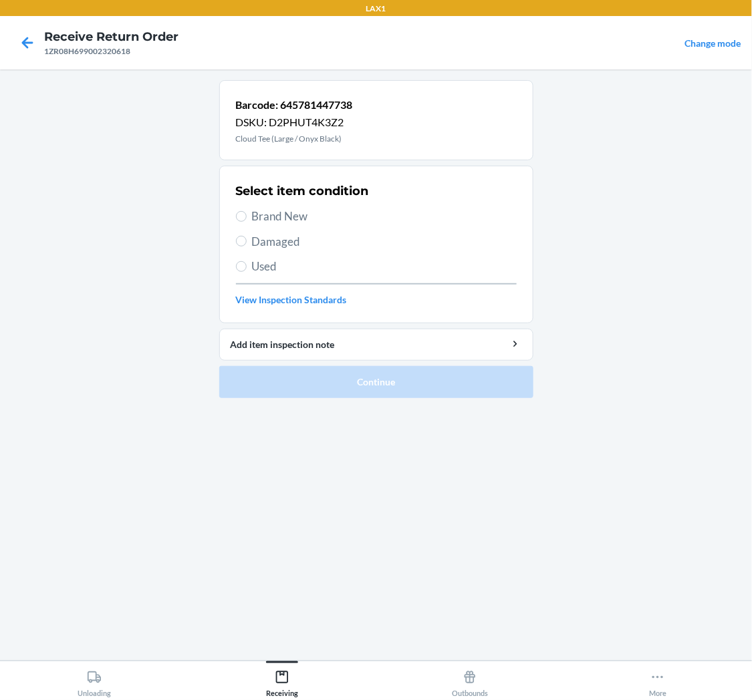
click at [261, 264] on span "Used" at bounding box center [384, 266] width 265 height 17
click at [247, 264] on input "Used" at bounding box center [241, 266] width 11 height 11
radio input "true"
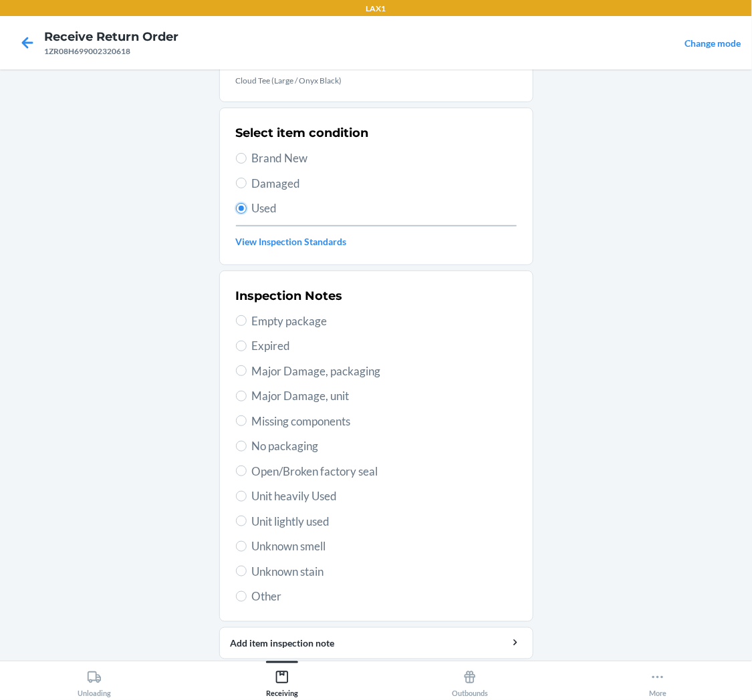
scroll to position [104, 0]
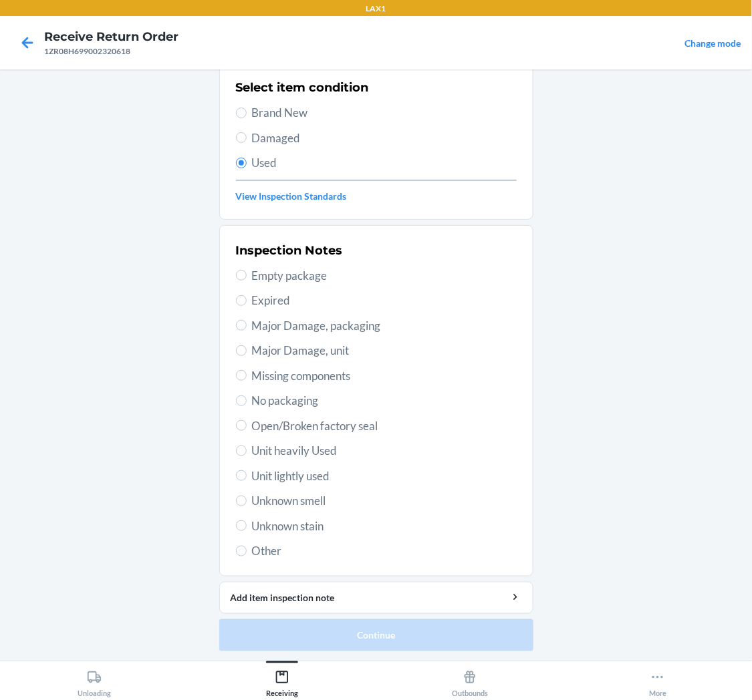
click at [315, 476] on span "Unit lightly used" at bounding box center [384, 476] width 265 height 17
click at [247, 476] on input "Unit lightly used" at bounding box center [241, 476] width 11 height 11
radio input "true"
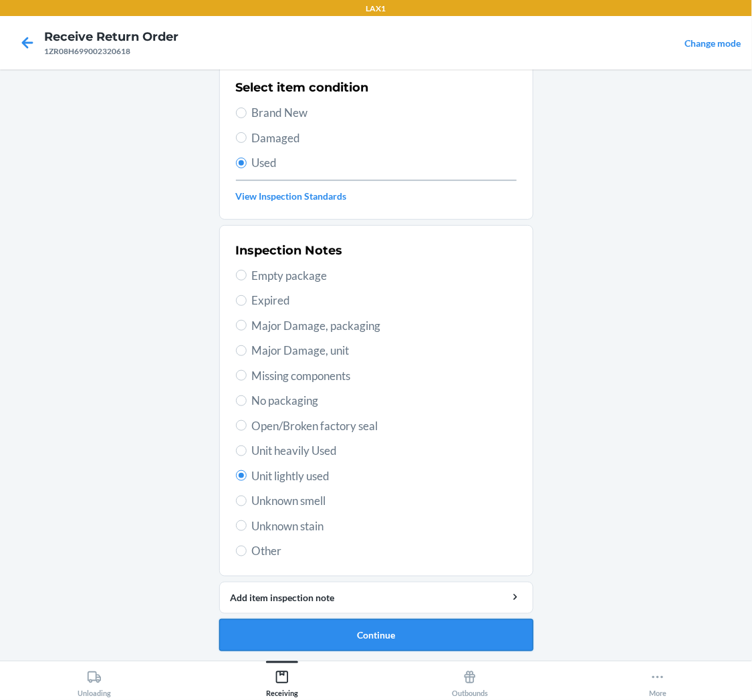
click at [384, 622] on button "Continue" at bounding box center [376, 636] width 314 height 32
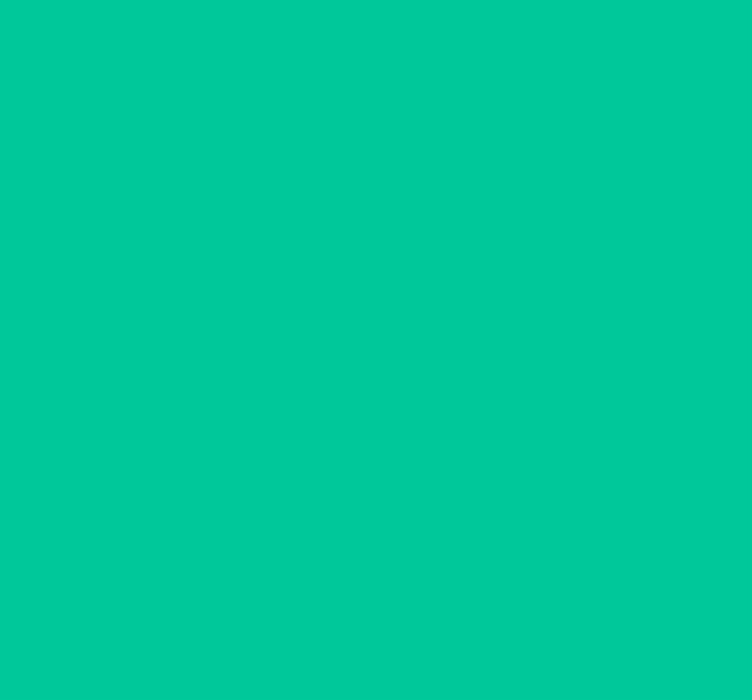
scroll to position [0, 0]
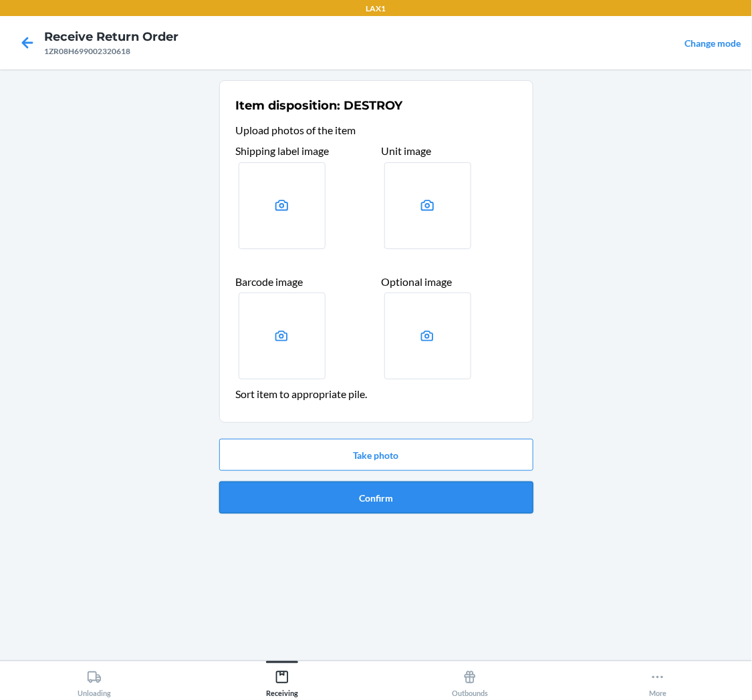
click at [422, 495] on button "Confirm" at bounding box center [376, 498] width 314 height 32
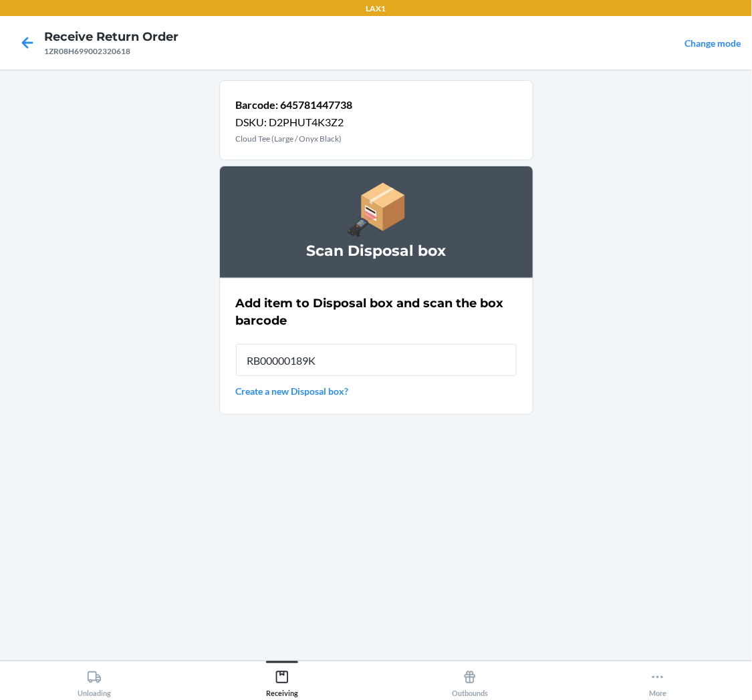
type input "RB00000189K"
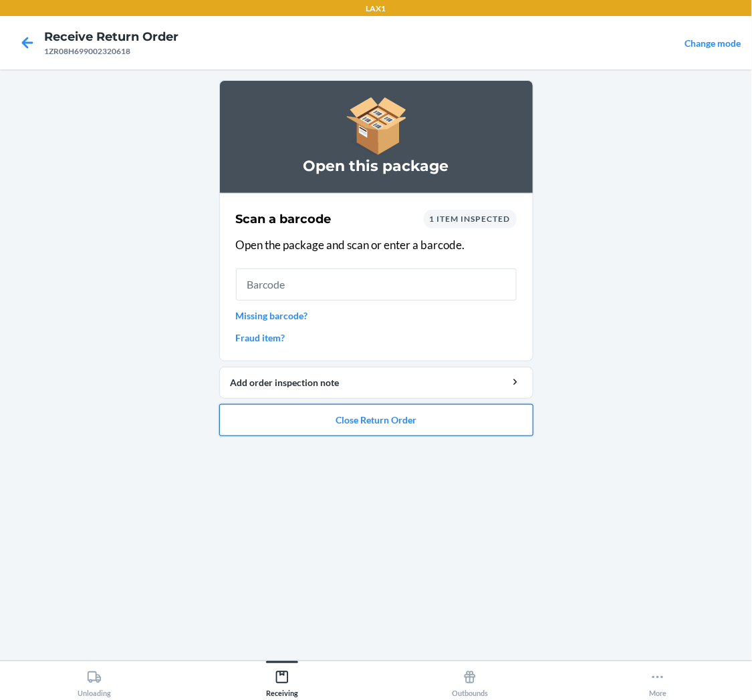
click at [393, 421] on button "Close Return Order" at bounding box center [376, 420] width 314 height 32
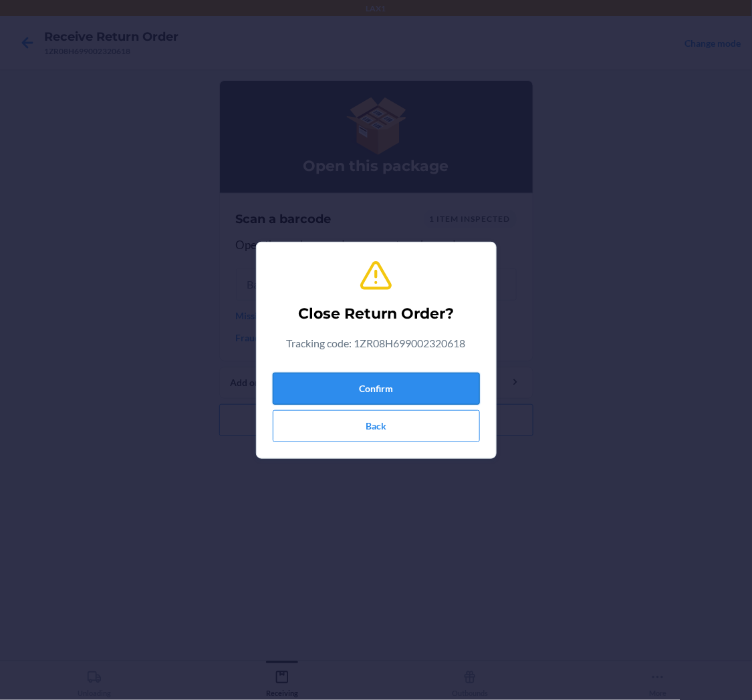
click at [412, 386] on button "Confirm" at bounding box center [376, 389] width 207 height 32
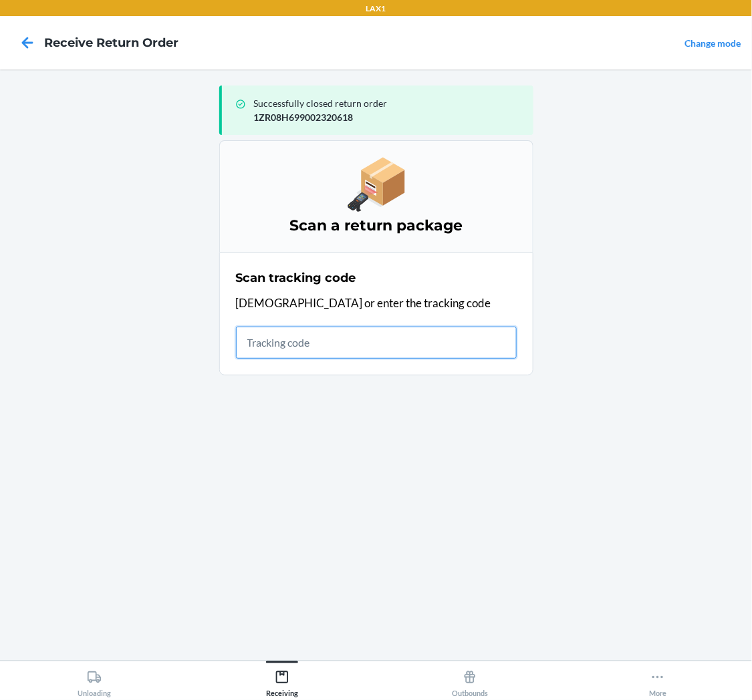
click at [414, 339] on input "text" at bounding box center [376, 343] width 281 height 32
type input "1ZR08H"
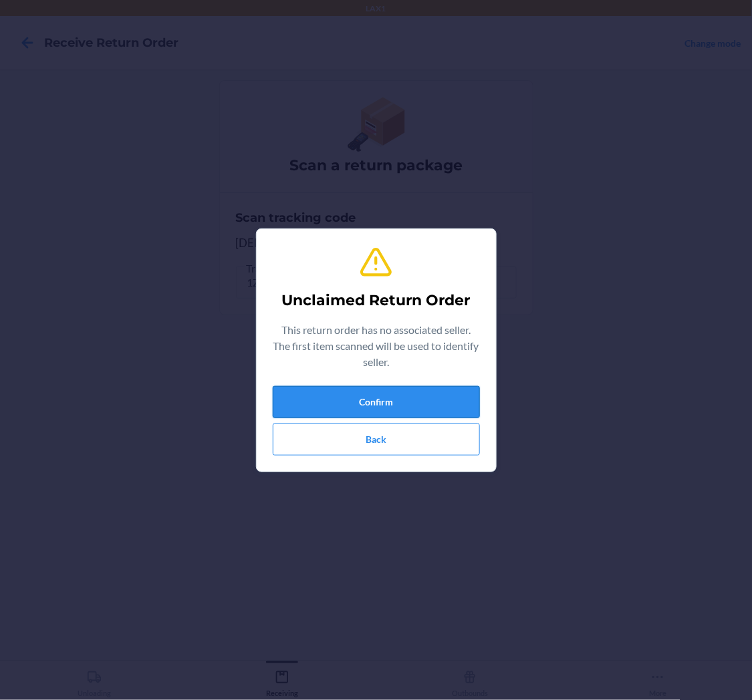
click at [392, 399] on button "Confirm" at bounding box center [376, 402] width 207 height 32
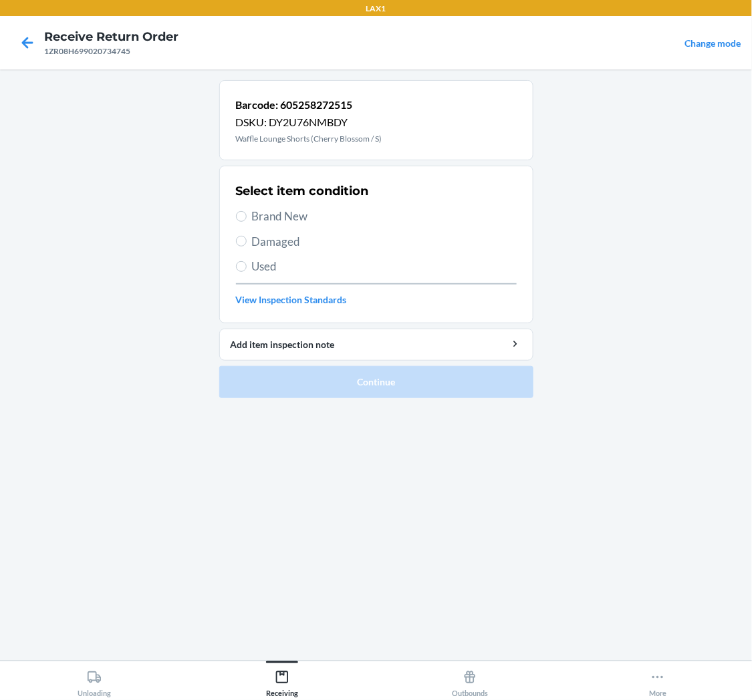
click at [282, 238] on span "Damaged" at bounding box center [384, 241] width 265 height 17
click at [247, 238] on input "Damaged" at bounding box center [241, 241] width 11 height 11
radio input "true"
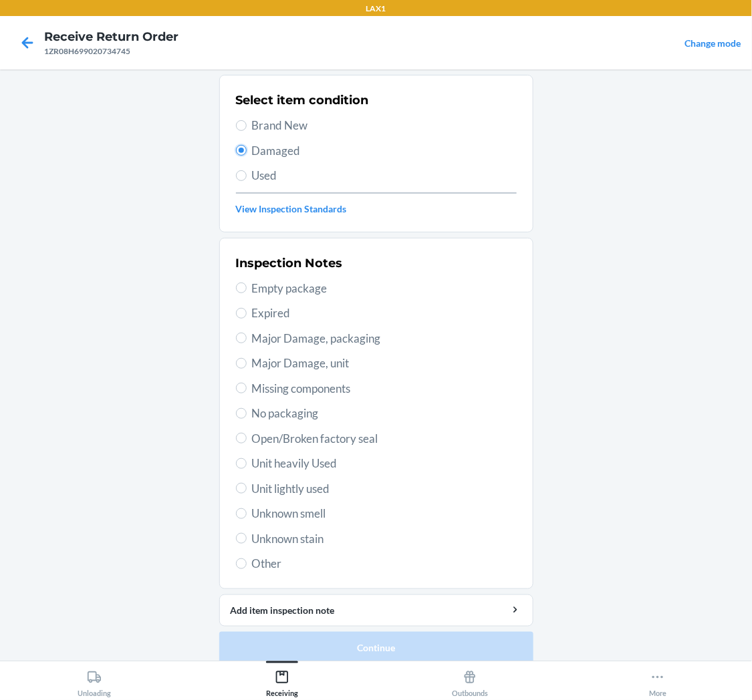
scroll to position [104, 0]
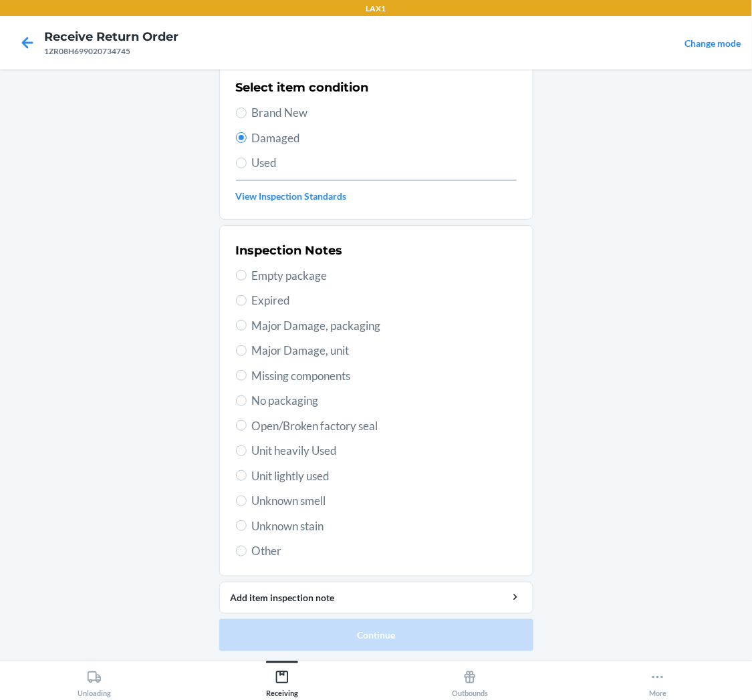
click at [317, 475] on span "Unit lightly used" at bounding box center [384, 476] width 265 height 17
click at [247, 475] on input "Unit lightly used" at bounding box center [241, 476] width 11 height 11
radio input "true"
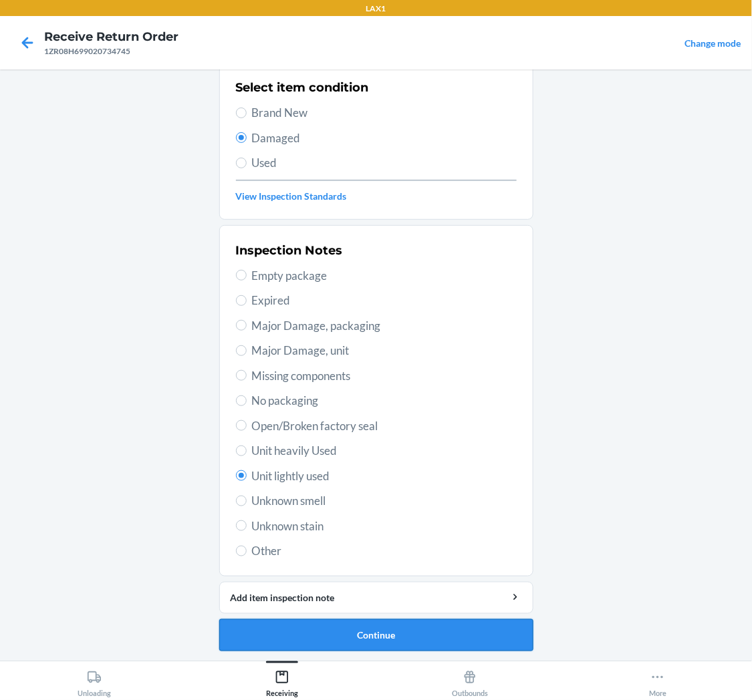
click at [370, 626] on button "Continue" at bounding box center [376, 636] width 314 height 32
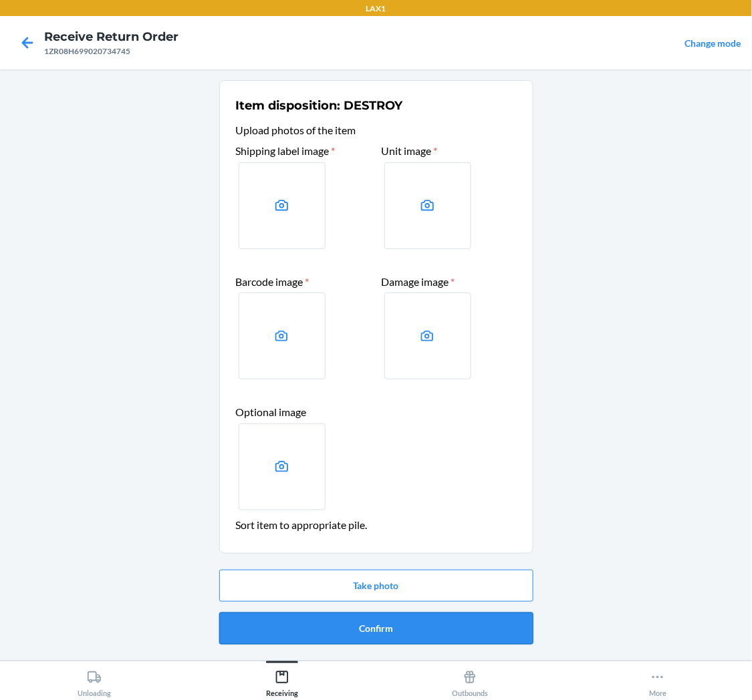
click at [370, 625] on button "Confirm" at bounding box center [376, 629] width 314 height 32
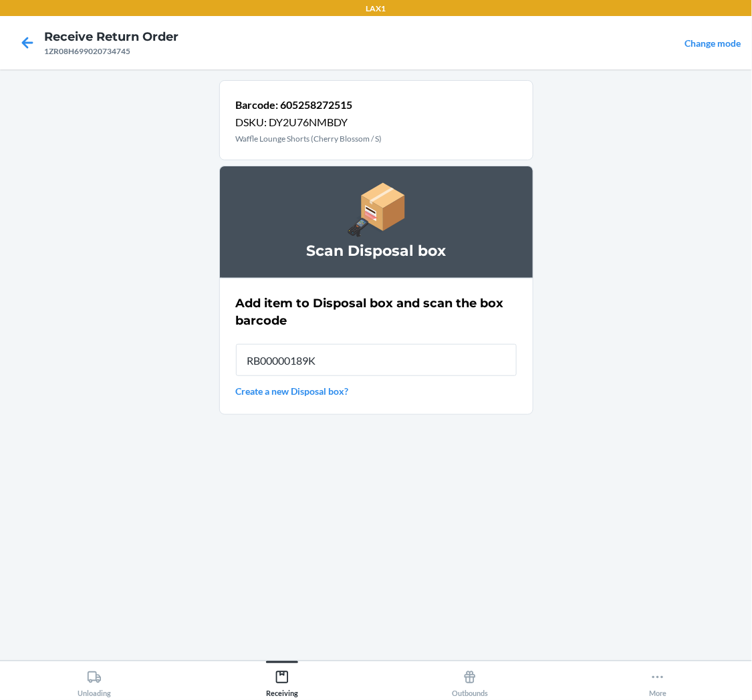
type input "RB00000189K"
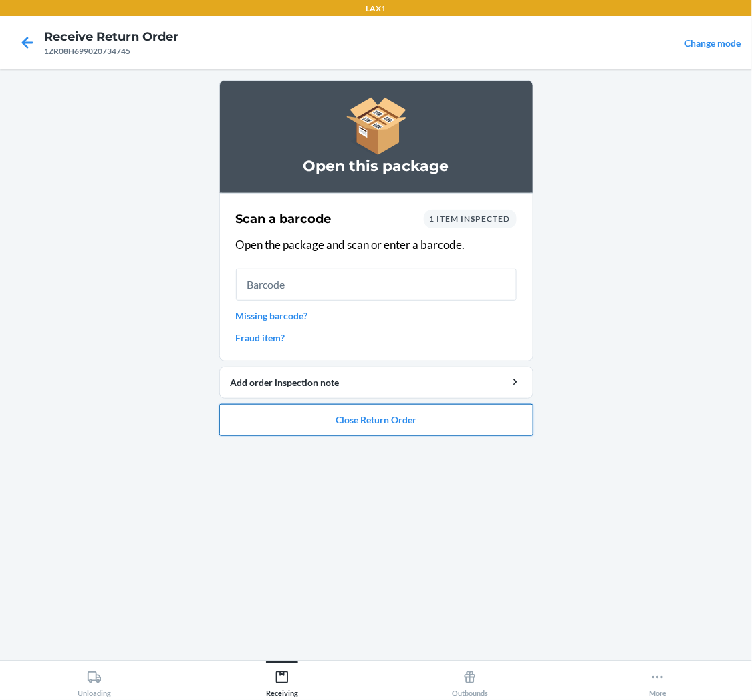
click at [378, 418] on button "Close Return Order" at bounding box center [376, 420] width 314 height 32
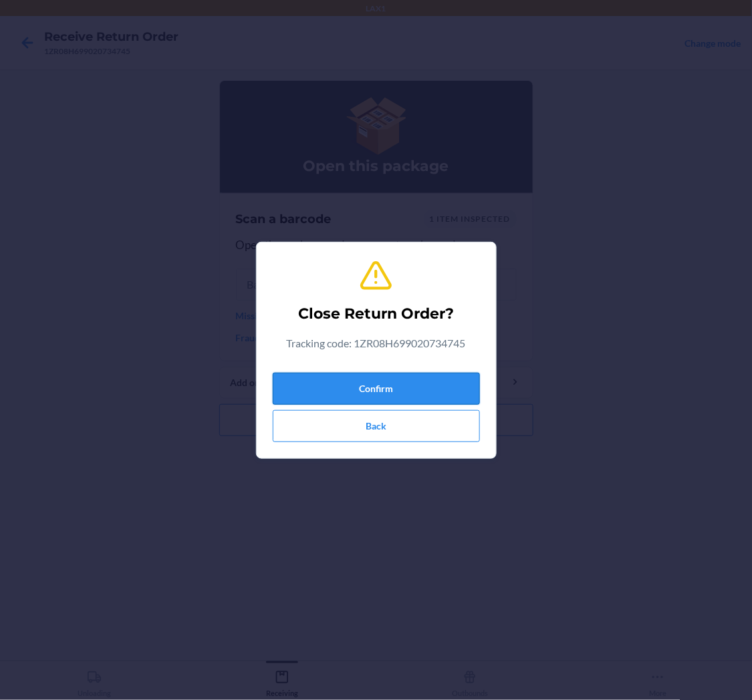
click at [404, 381] on button "Confirm" at bounding box center [376, 389] width 207 height 32
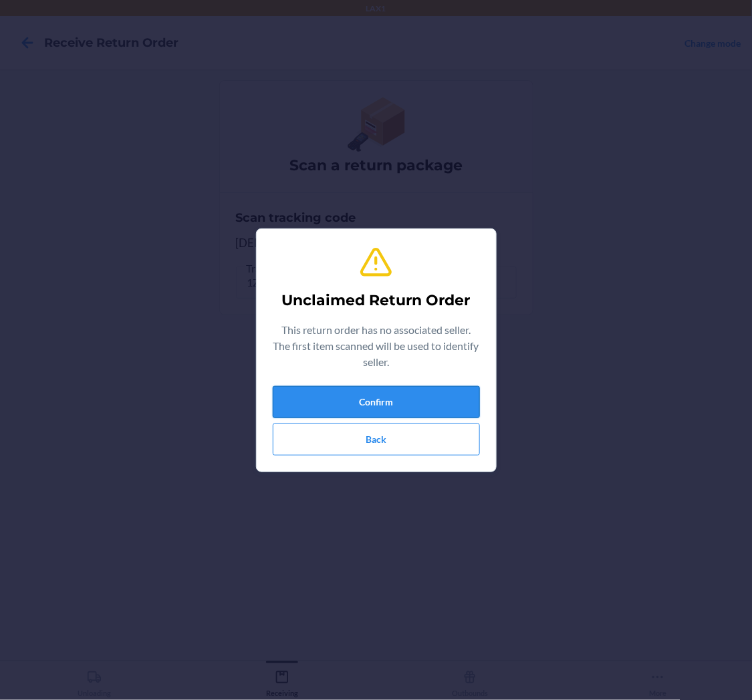
click at [310, 396] on button "Confirm" at bounding box center [376, 402] width 207 height 32
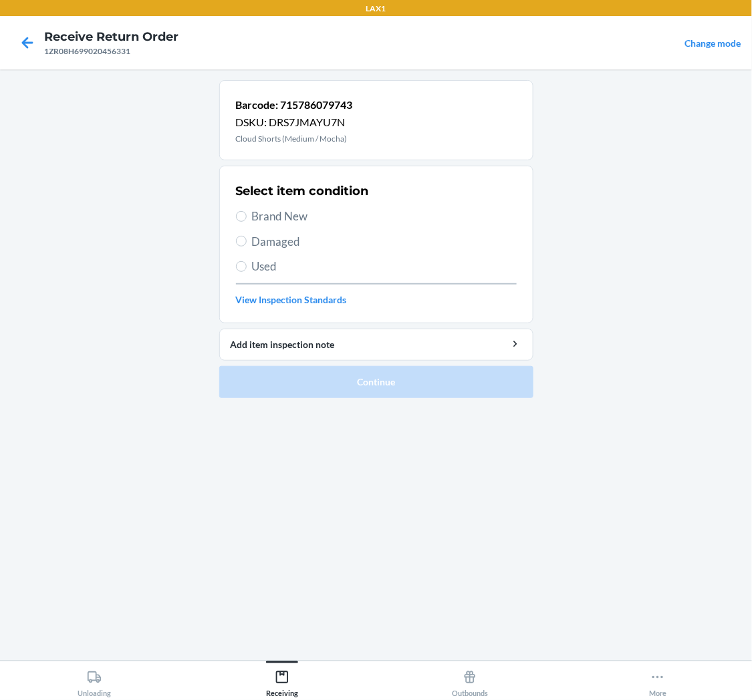
click at [249, 262] on label "Used" at bounding box center [376, 266] width 281 height 17
click at [247, 262] on input "Used" at bounding box center [241, 266] width 11 height 11
radio input "true"
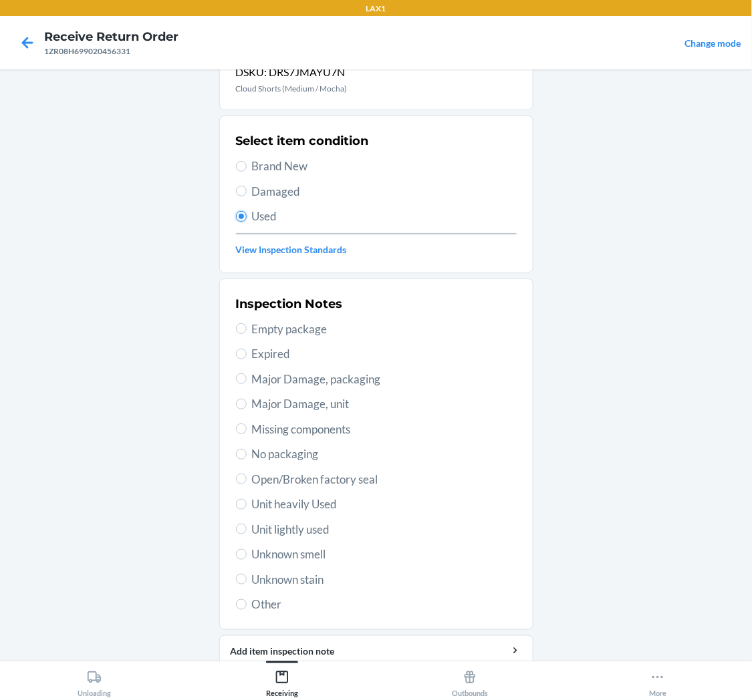
scroll to position [104, 0]
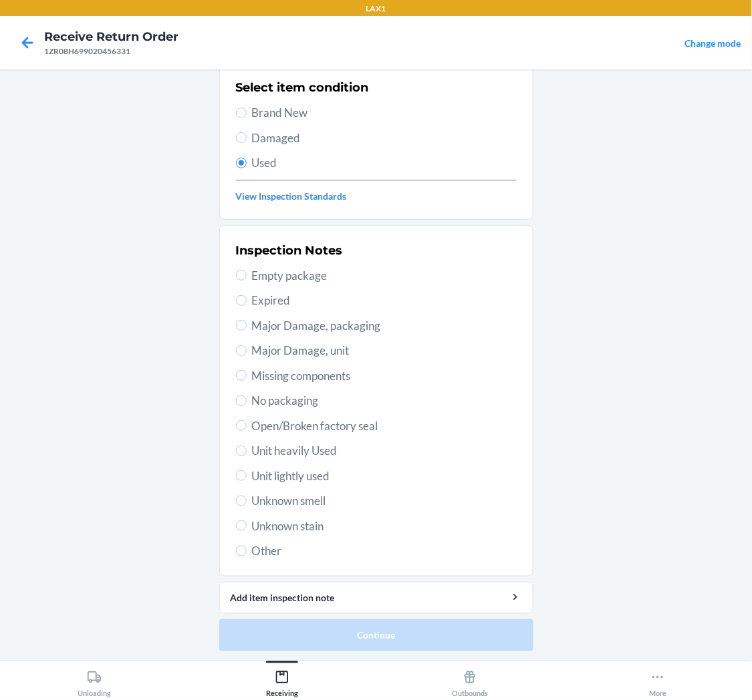
click at [299, 472] on span "Unit lightly used" at bounding box center [384, 476] width 265 height 17
click at [247, 472] on input "Unit lightly used" at bounding box center [241, 476] width 11 height 11
radio input "true"
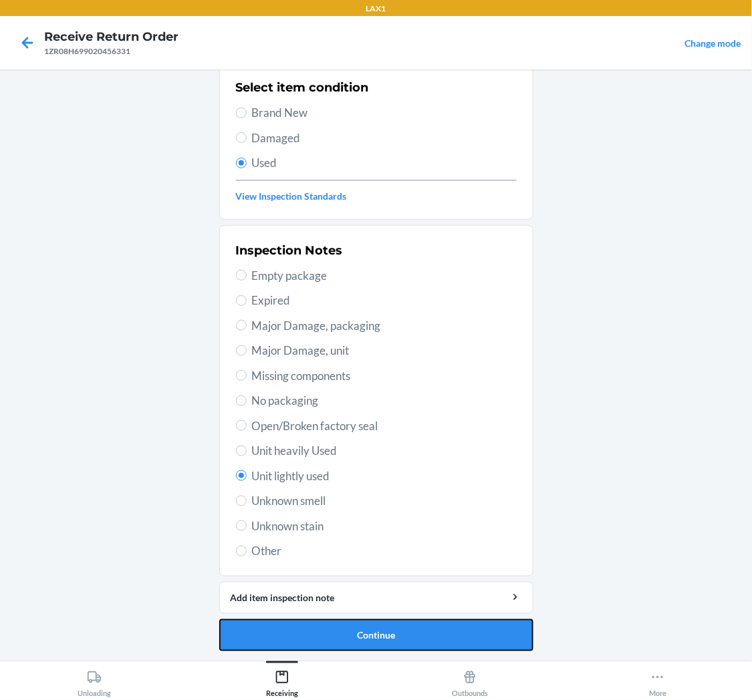
click at [396, 630] on button "Continue" at bounding box center [376, 636] width 314 height 32
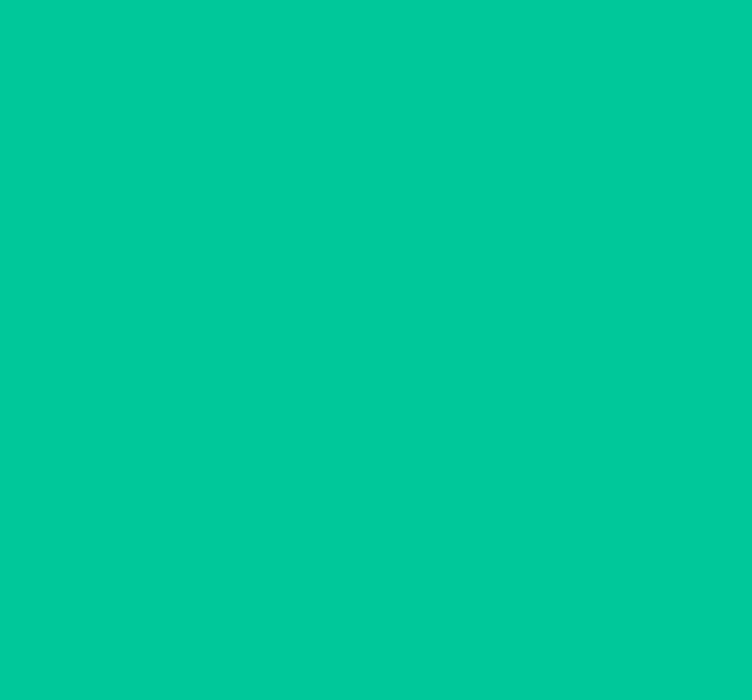
scroll to position [0, 0]
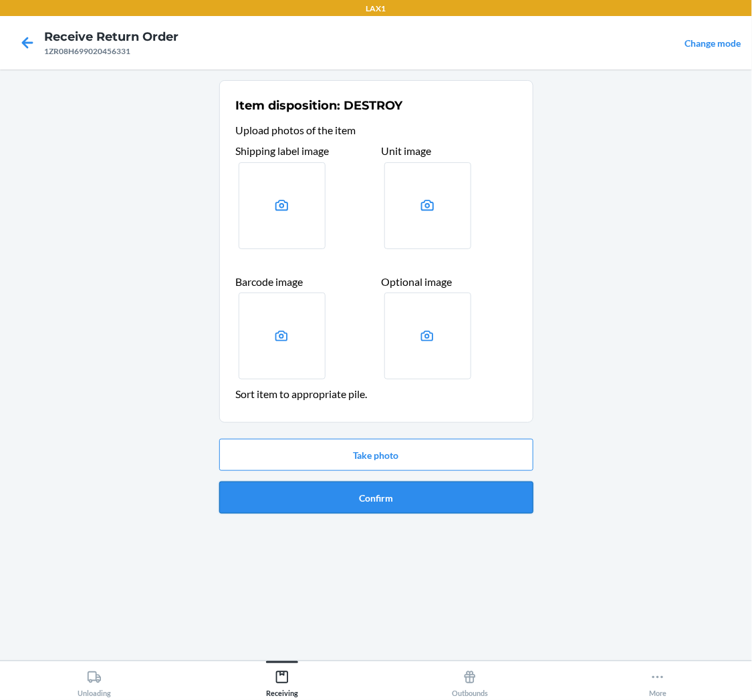
click at [405, 502] on button "Confirm" at bounding box center [376, 498] width 314 height 32
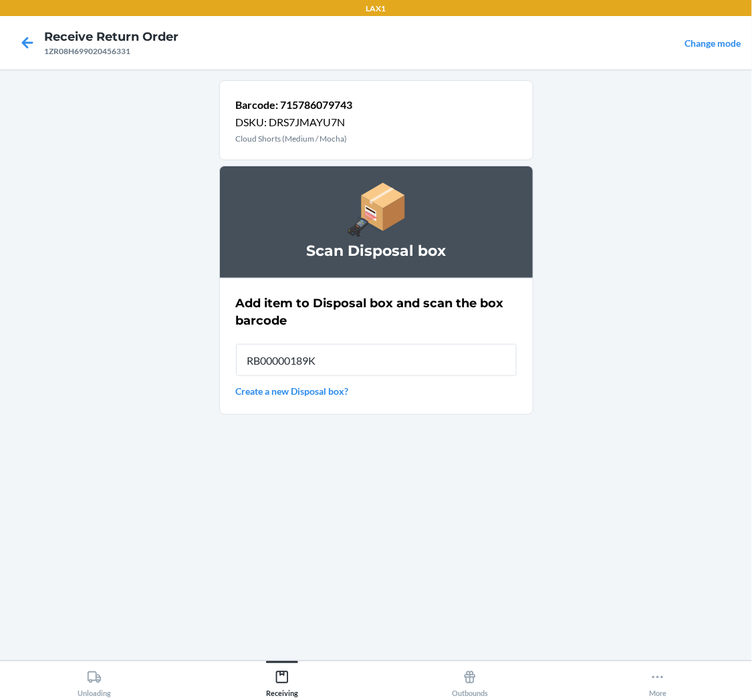
type input "RB00000189K"
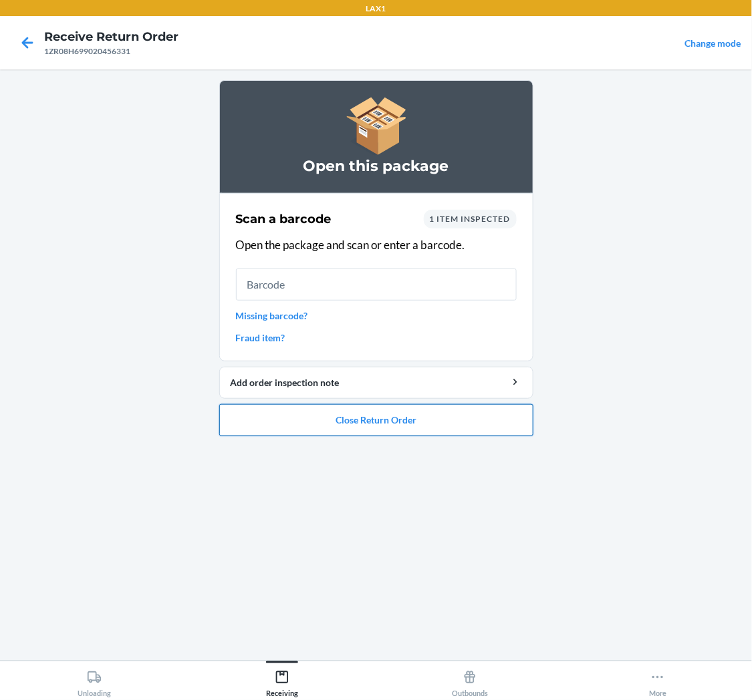
click at [456, 417] on button "Close Return Order" at bounding box center [376, 420] width 314 height 32
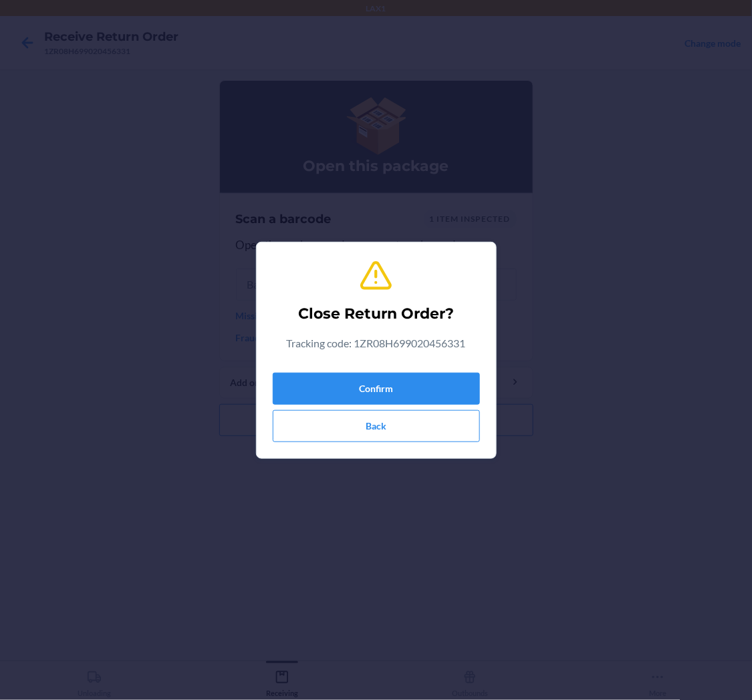
click at [443, 372] on div "Confirm Back" at bounding box center [376, 405] width 207 height 75
click at [444, 383] on button "Confirm" at bounding box center [376, 389] width 207 height 32
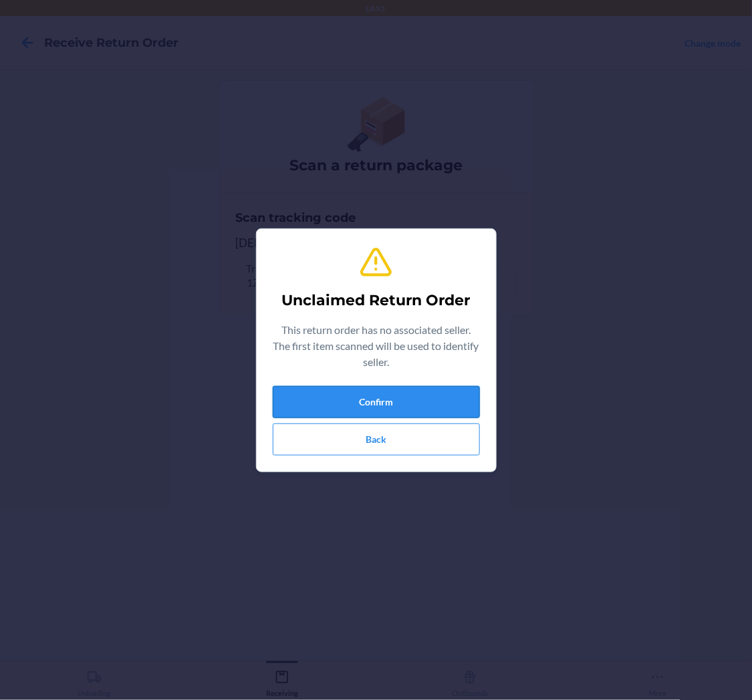
click at [402, 402] on button "Confirm" at bounding box center [376, 402] width 207 height 32
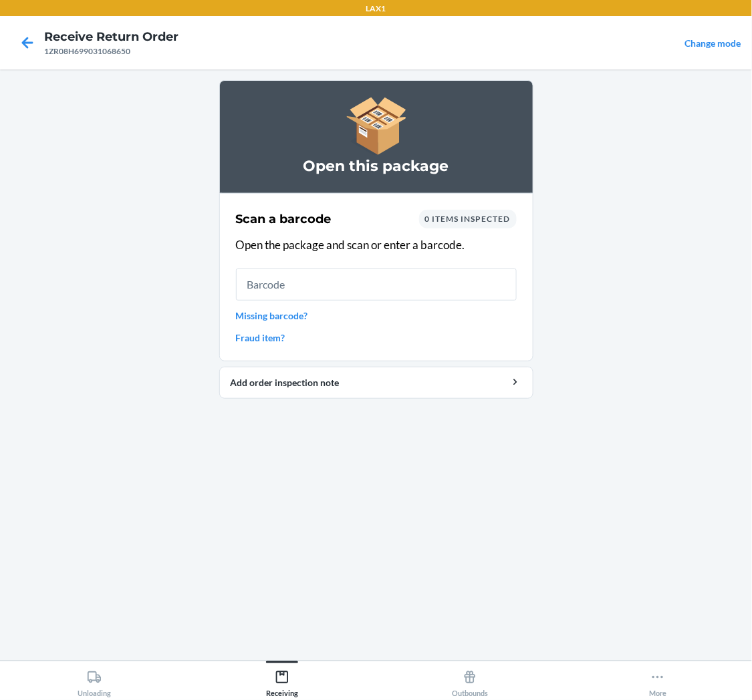
click at [303, 311] on link "Missing barcode?" at bounding box center [376, 316] width 281 height 14
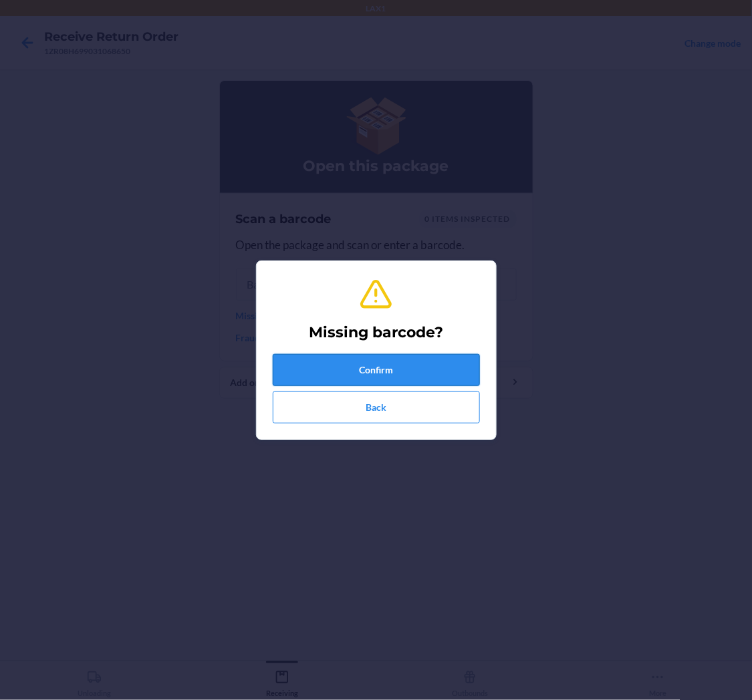
click at [376, 364] on button "Confirm" at bounding box center [376, 370] width 207 height 32
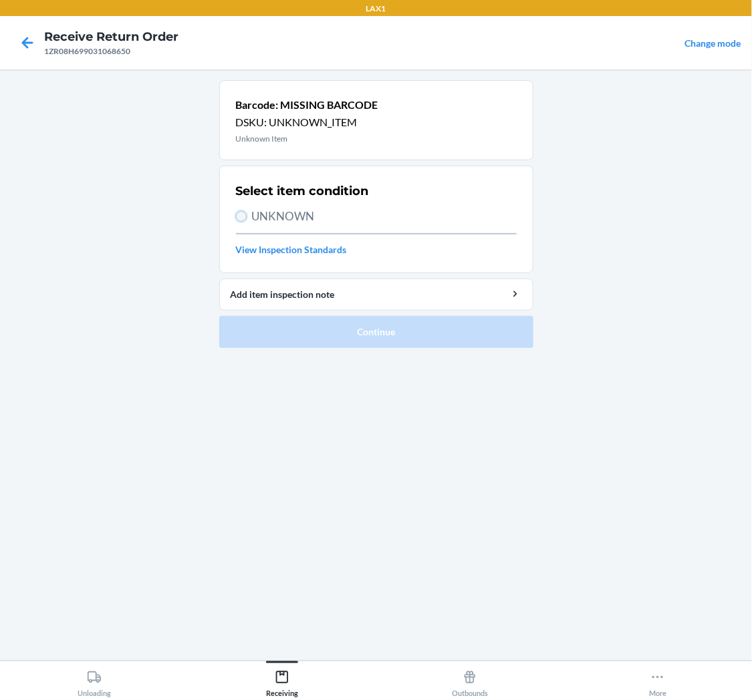
click at [239, 216] on input "UNKNOWN" at bounding box center [241, 216] width 11 height 11
radio input "true"
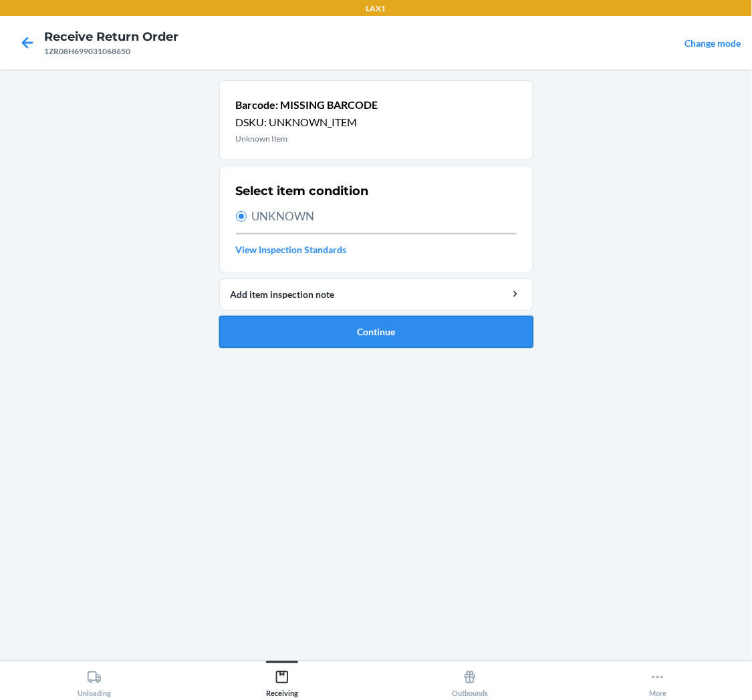
click at [345, 327] on button "Continue" at bounding box center [376, 332] width 314 height 32
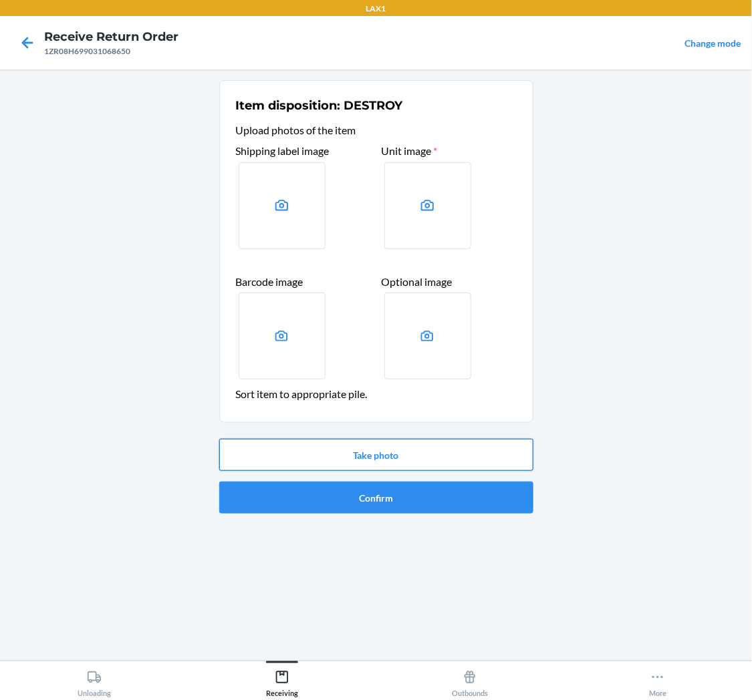
click at [380, 453] on button "Take photo" at bounding box center [376, 455] width 314 height 32
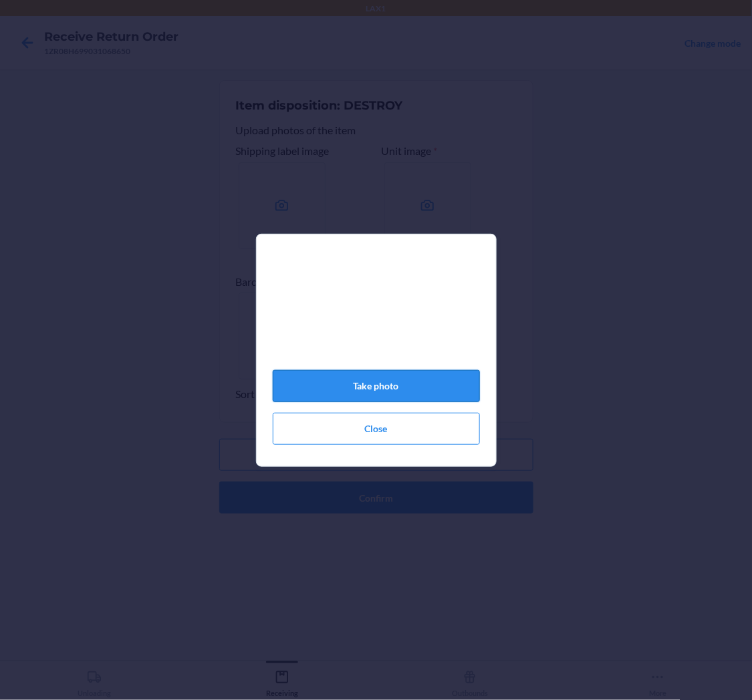
click at [426, 390] on button "Take photo" at bounding box center [376, 386] width 207 height 32
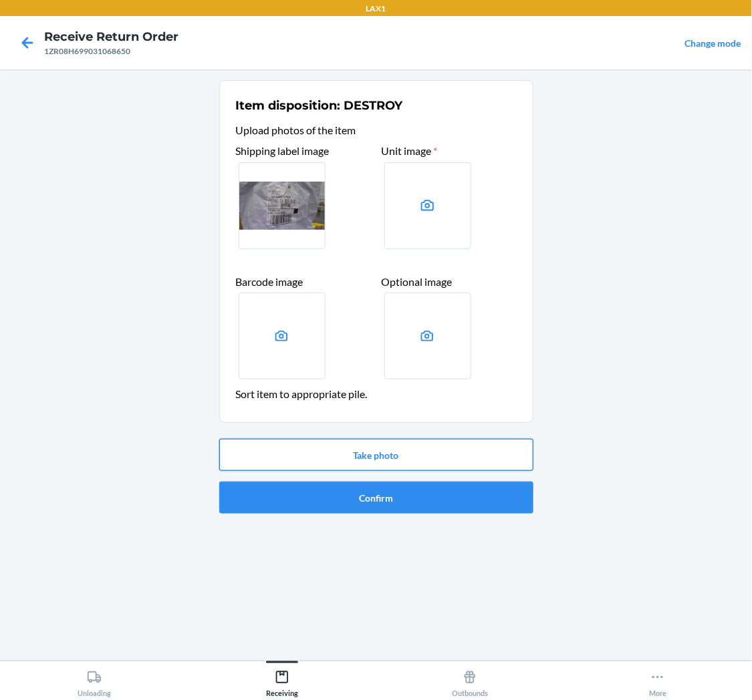
click at [420, 450] on button "Take photo" at bounding box center [376, 455] width 314 height 32
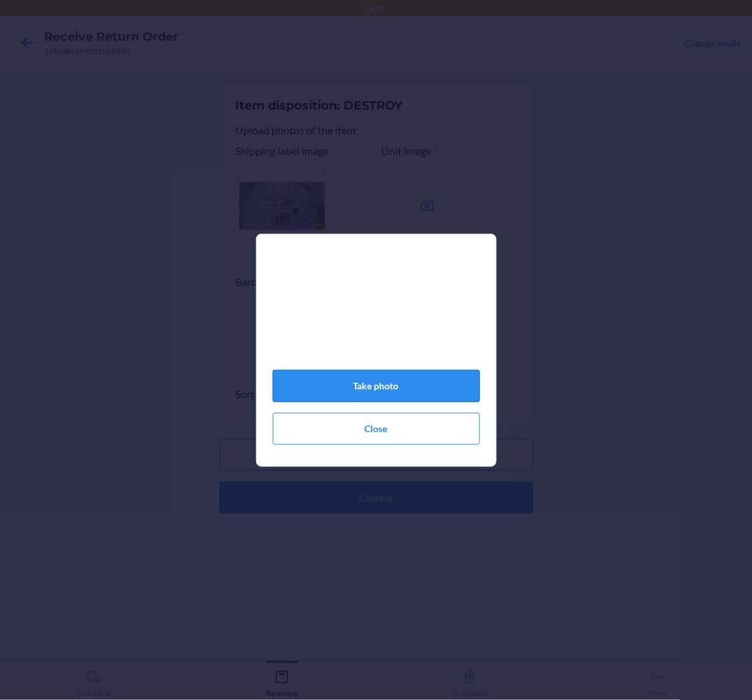
click at [386, 390] on button "Take photo" at bounding box center [376, 386] width 207 height 32
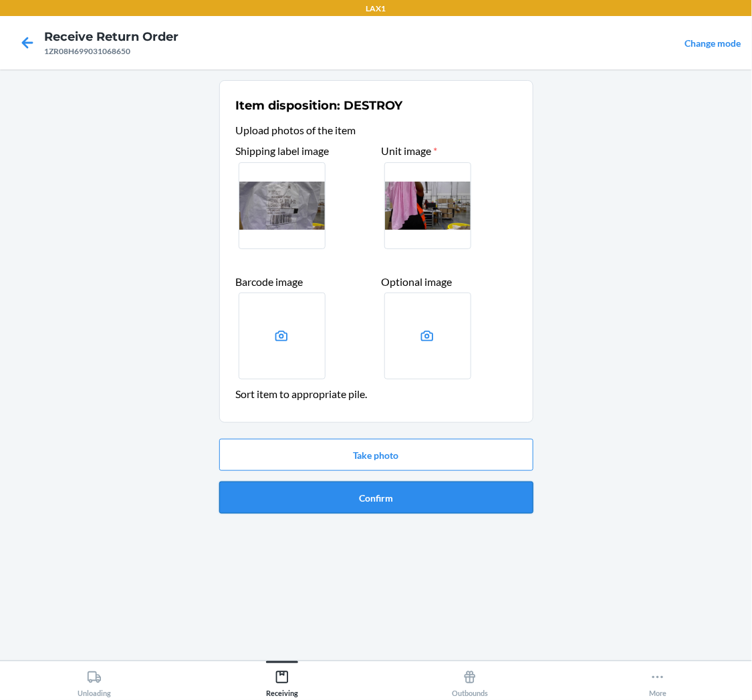
click at [378, 497] on button "Confirm" at bounding box center [376, 498] width 314 height 32
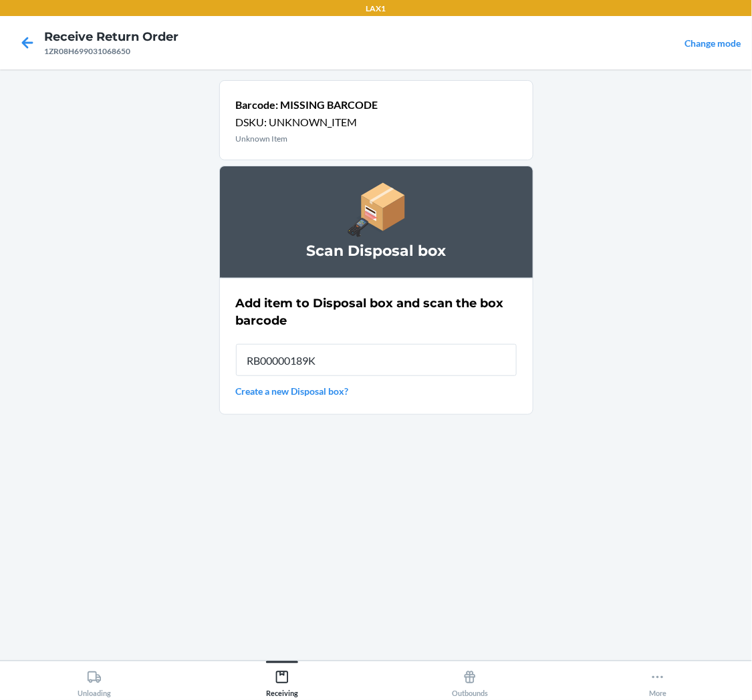
type input "RB00000189K"
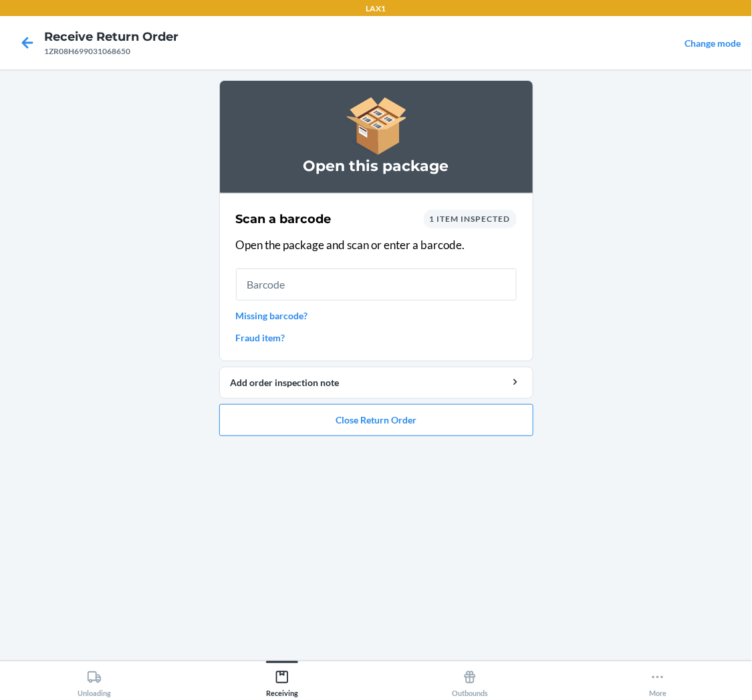
click at [268, 317] on link "Missing barcode?" at bounding box center [376, 316] width 281 height 14
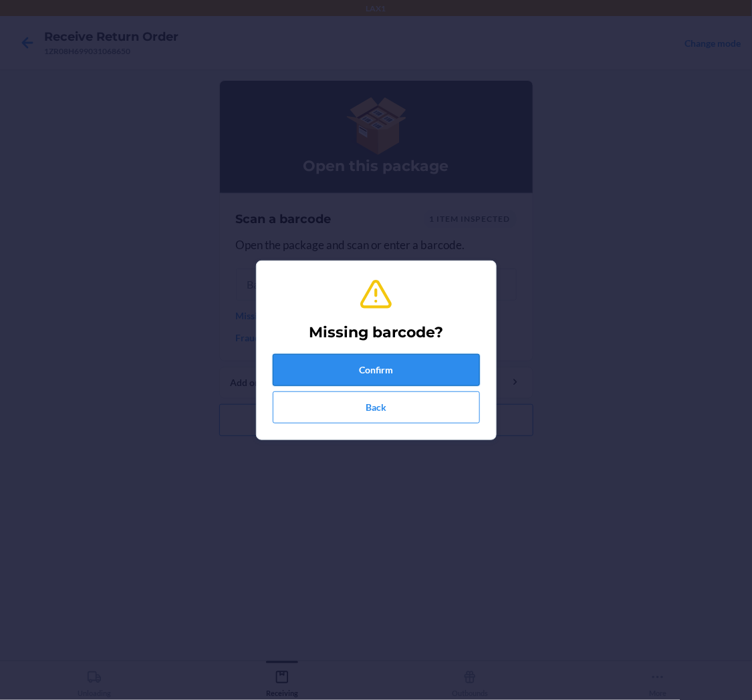
click at [352, 362] on button "Confirm" at bounding box center [376, 370] width 207 height 32
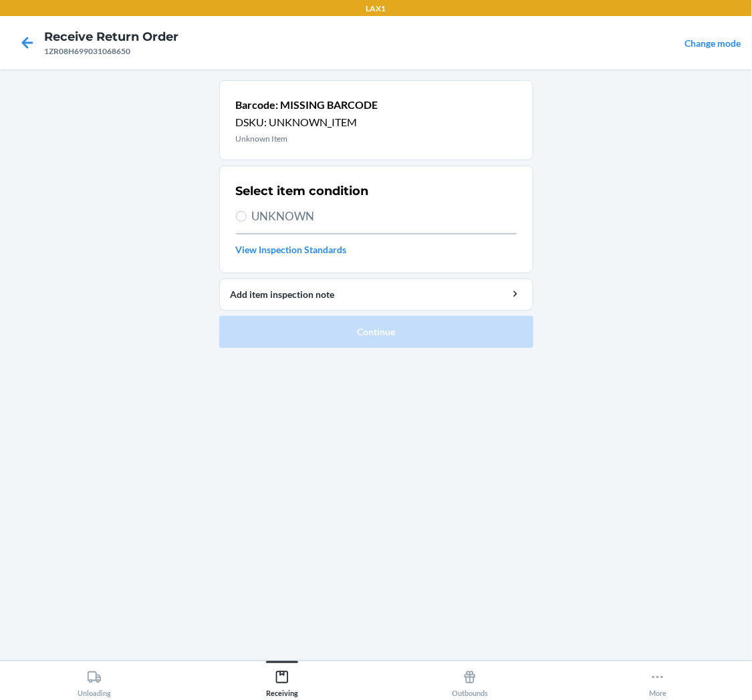
click at [247, 217] on label "UNKNOWN" at bounding box center [376, 216] width 281 height 17
click at [247, 217] on input "UNKNOWN" at bounding box center [241, 216] width 11 height 11
radio input "true"
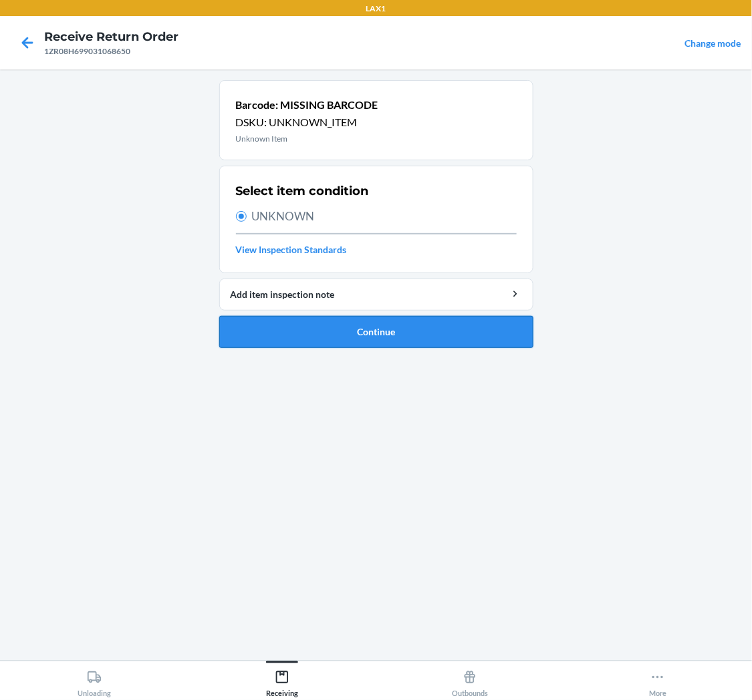
click at [344, 325] on button "Continue" at bounding box center [376, 332] width 314 height 32
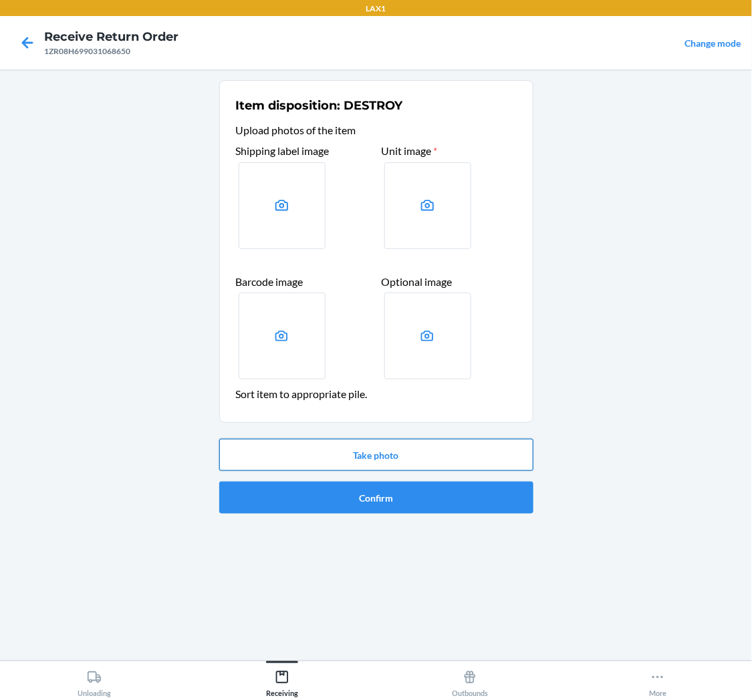
click at [380, 446] on button "Take photo" at bounding box center [376, 455] width 314 height 32
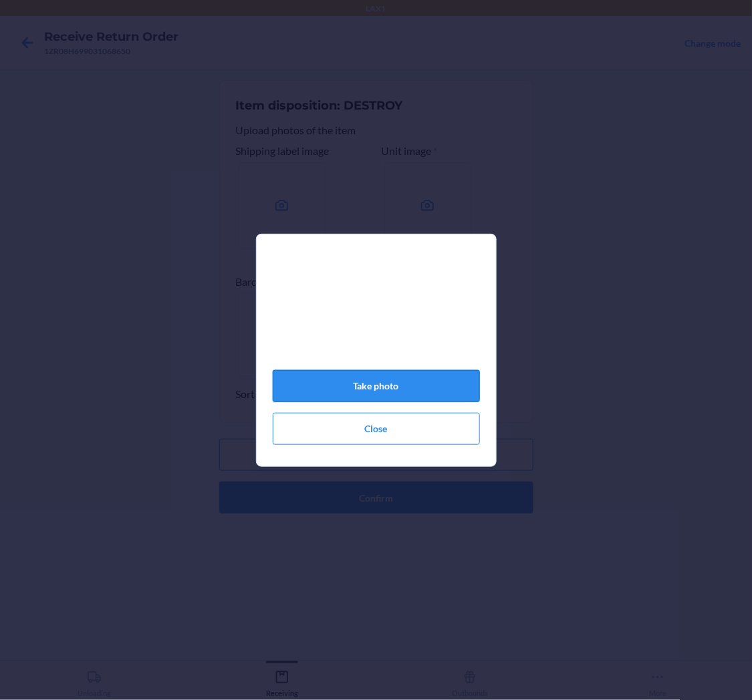
click at [399, 384] on button "Take photo" at bounding box center [376, 386] width 207 height 32
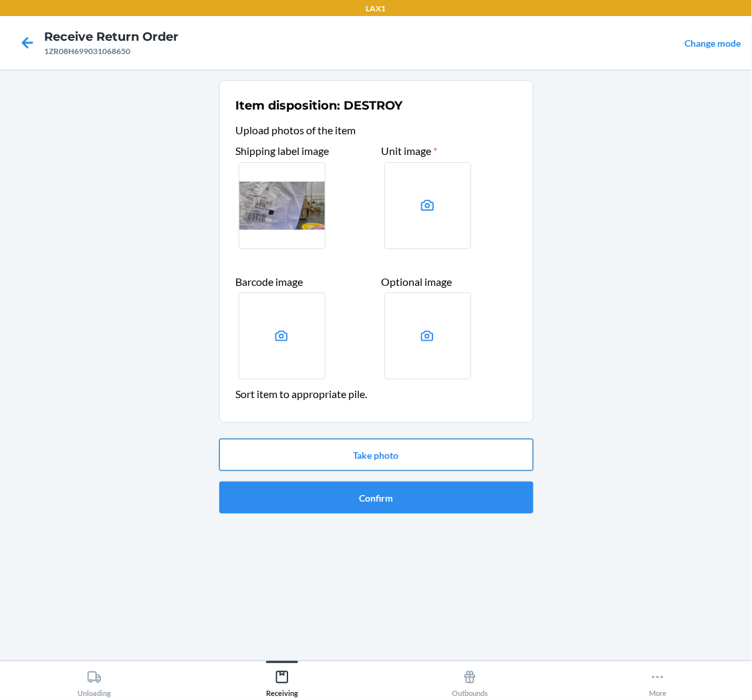
click at [442, 445] on button "Take photo" at bounding box center [376, 455] width 314 height 32
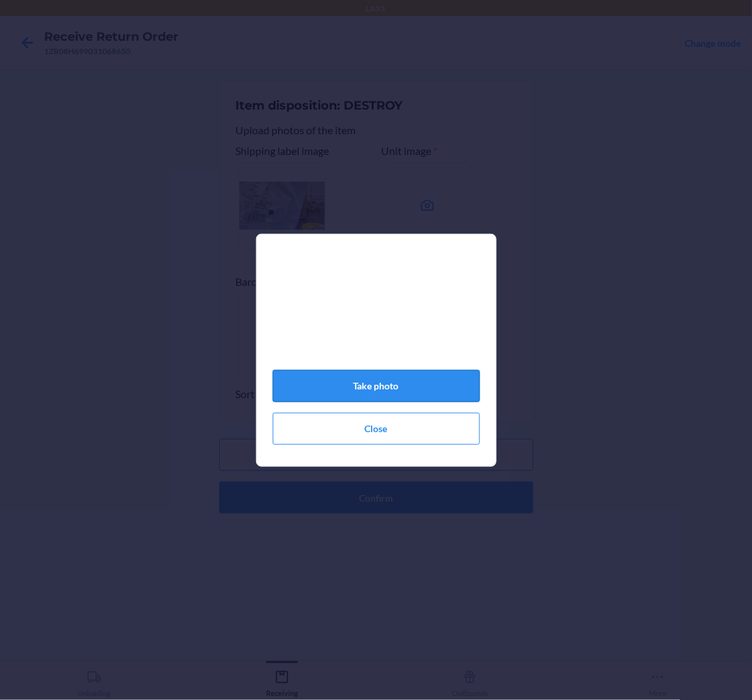
click at [420, 380] on button "Take photo" at bounding box center [376, 386] width 207 height 32
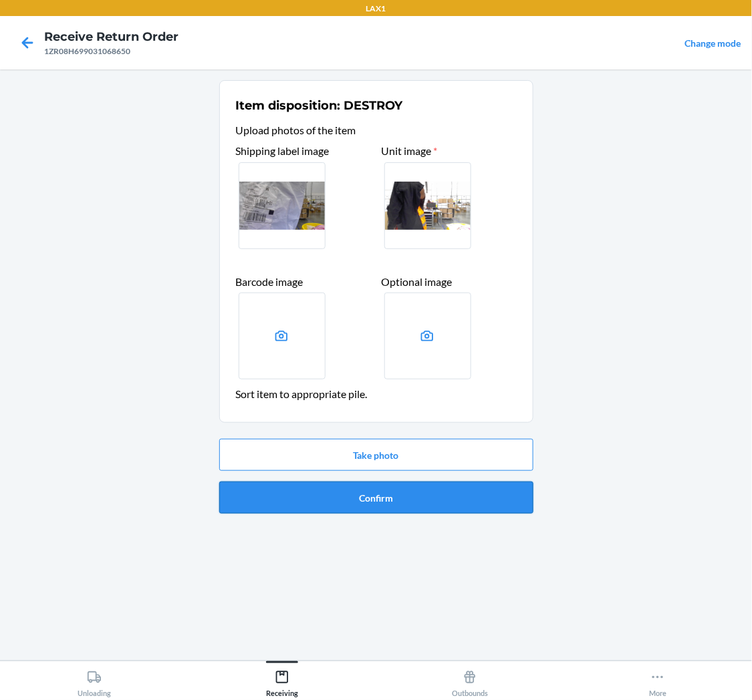
click at [321, 495] on button "Confirm" at bounding box center [376, 498] width 314 height 32
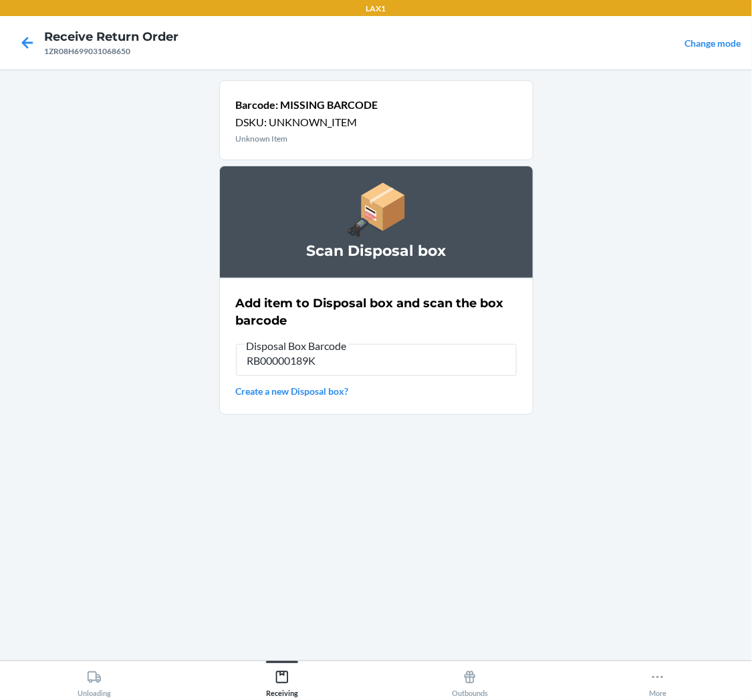
type input "RB00000189K"
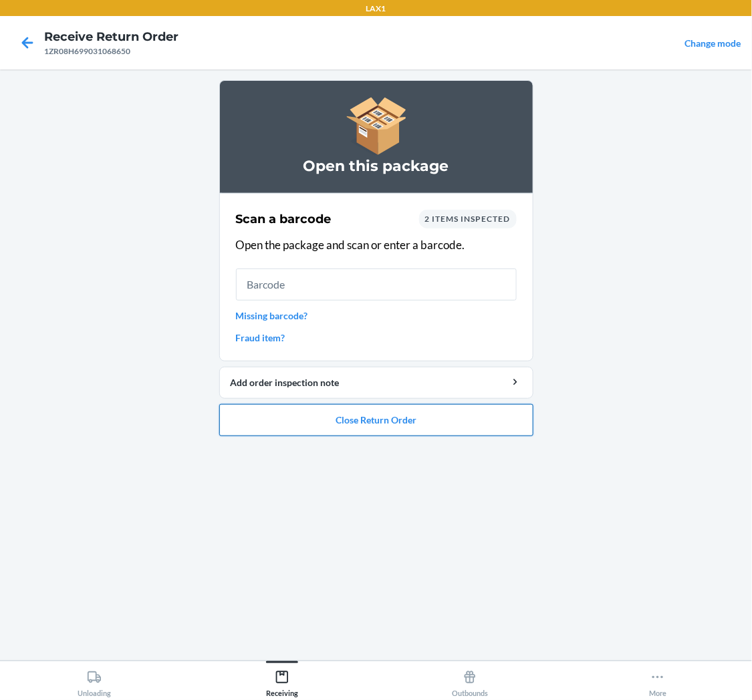
click at [368, 412] on button "Close Return Order" at bounding box center [376, 420] width 314 height 32
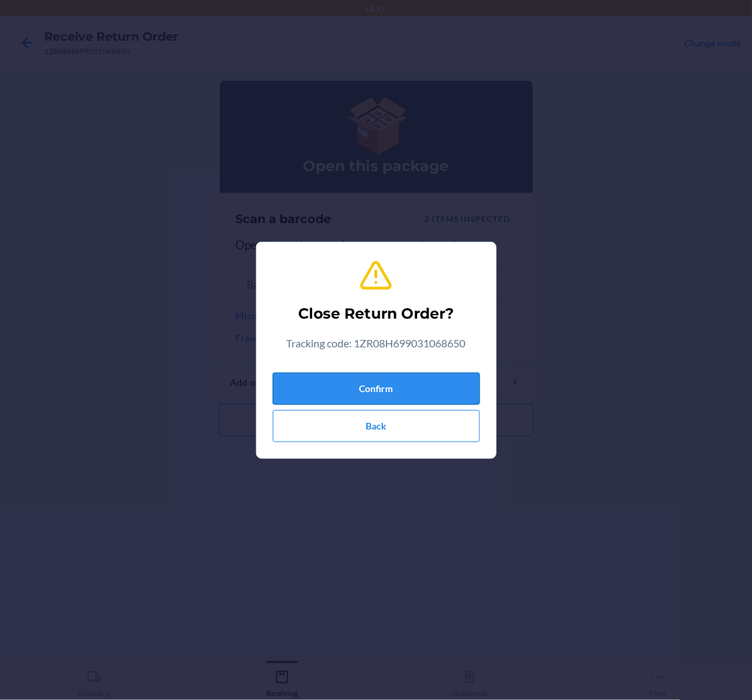
click at [381, 373] on button "Confirm" at bounding box center [376, 389] width 207 height 32
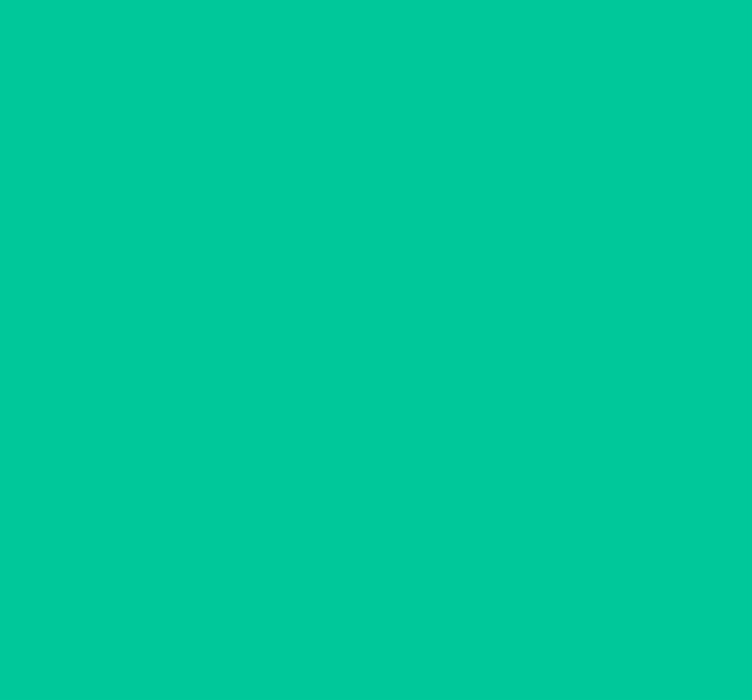
click at [384, 381] on ol "Scan a return package Scan tracking code Scan or enter the tracking code" at bounding box center [376, 263] width 314 height 246
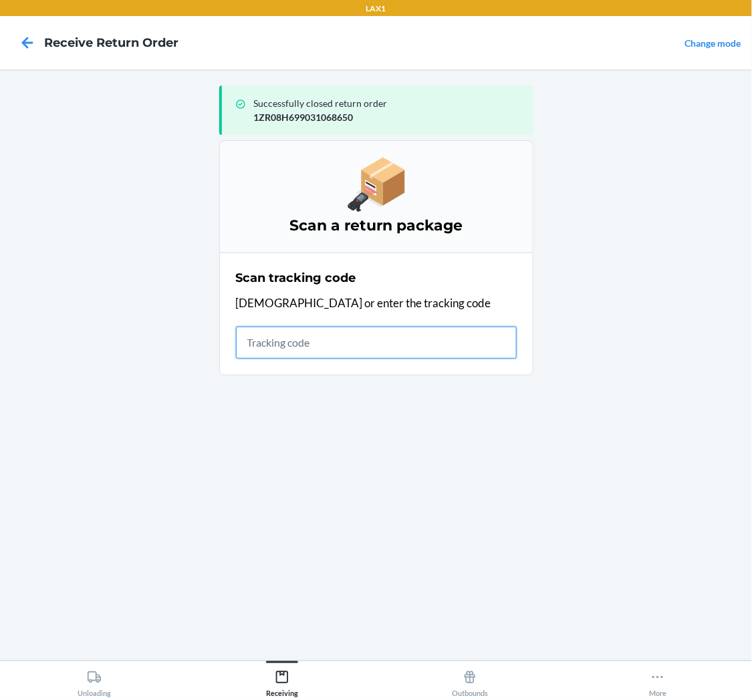
click at [303, 352] on input "text" at bounding box center [376, 343] width 281 height 32
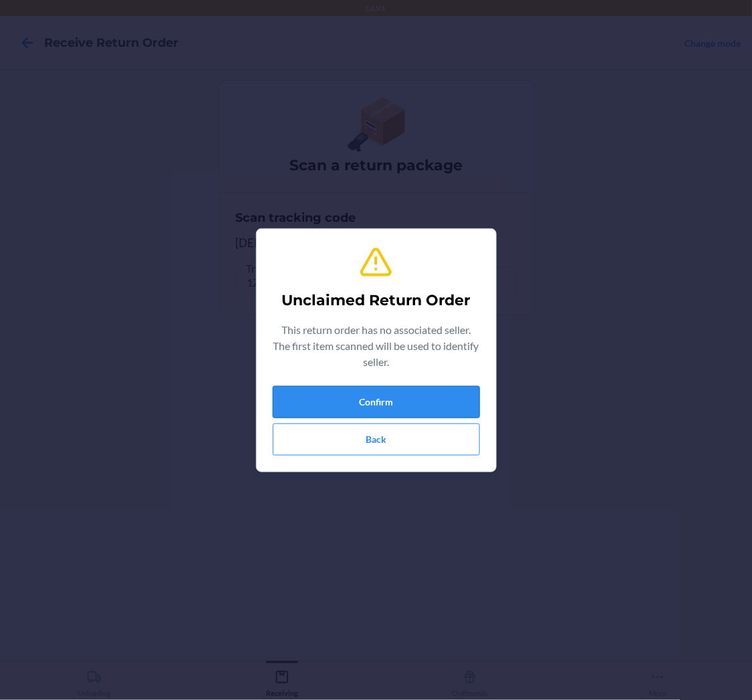
click at [406, 399] on button "Confirm" at bounding box center [376, 402] width 207 height 32
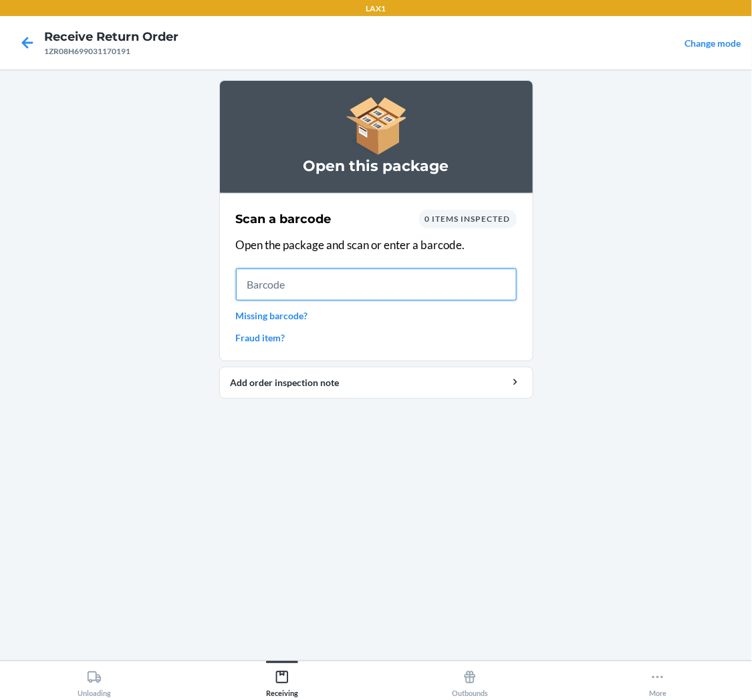
click at [365, 290] on input "text" at bounding box center [376, 285] width 281 height 32
click at [256, 318] on link "Missing barcode?" at bounding box center [376, 316] width 281 height 14
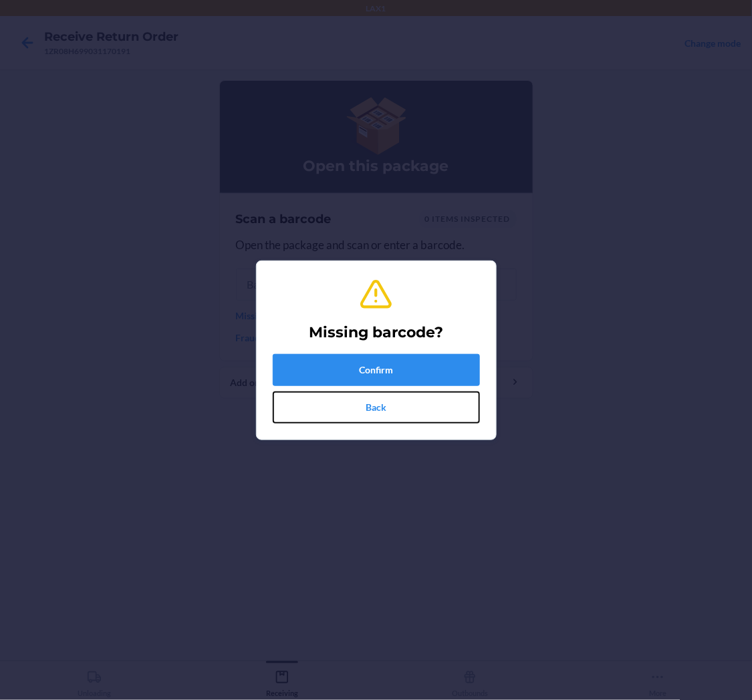
click at [364, 400] on button "Back" at bounding box center [376, 408] width 207 height 32
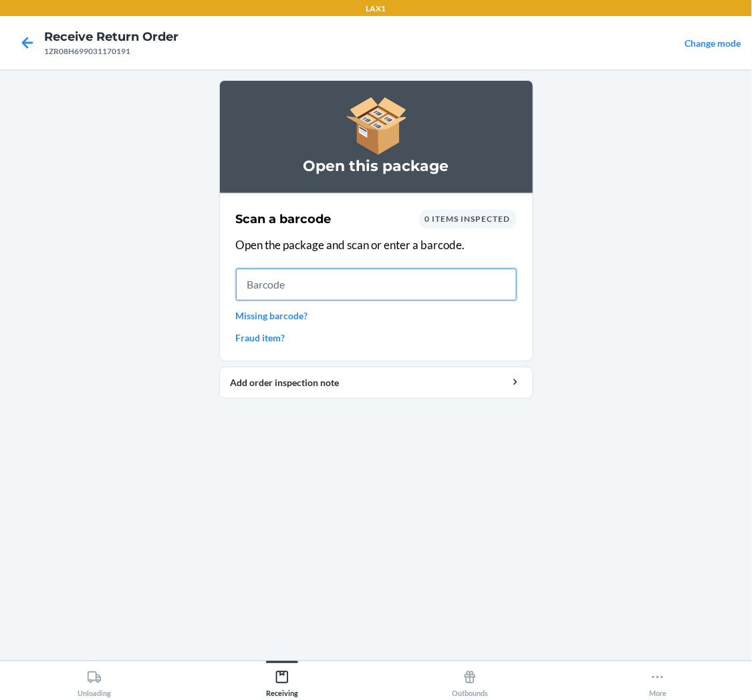
click at [368, 279] on input "text" at bounding box center [376, 285] width 281 height 32
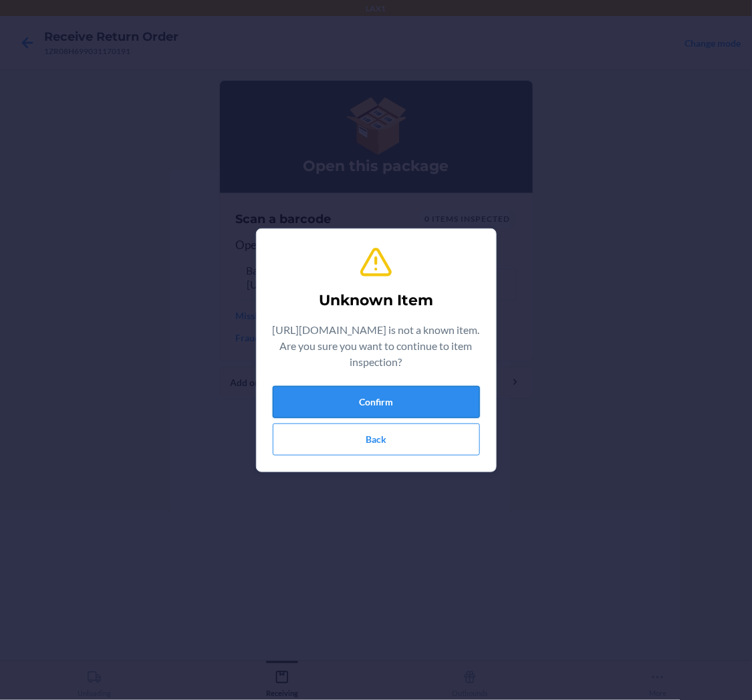
click at [409, 400] on button "Confirm" at bounding box center [376, 402] width 207 height 32
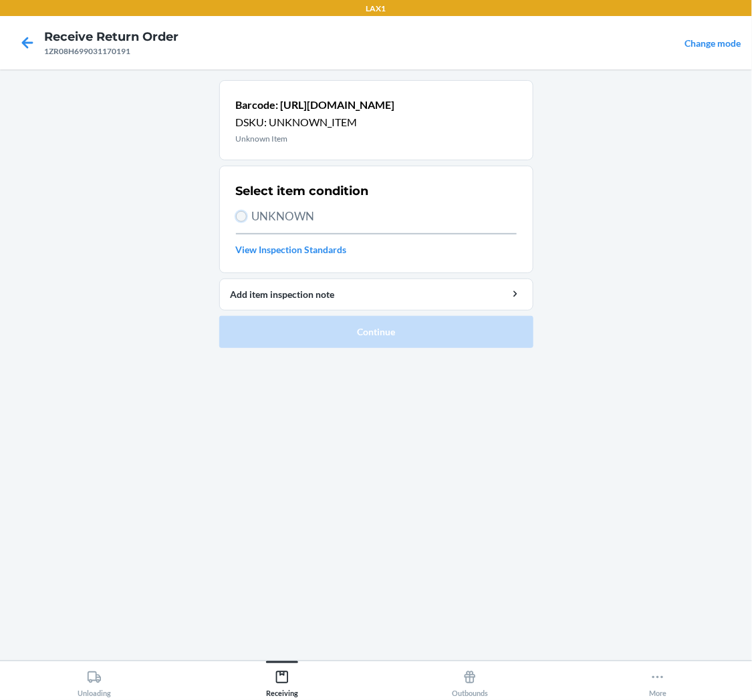
click at [241, 218] on input "UNKNOWN" at bounding box center [241, 216] width 11 height 11
radio input "true"
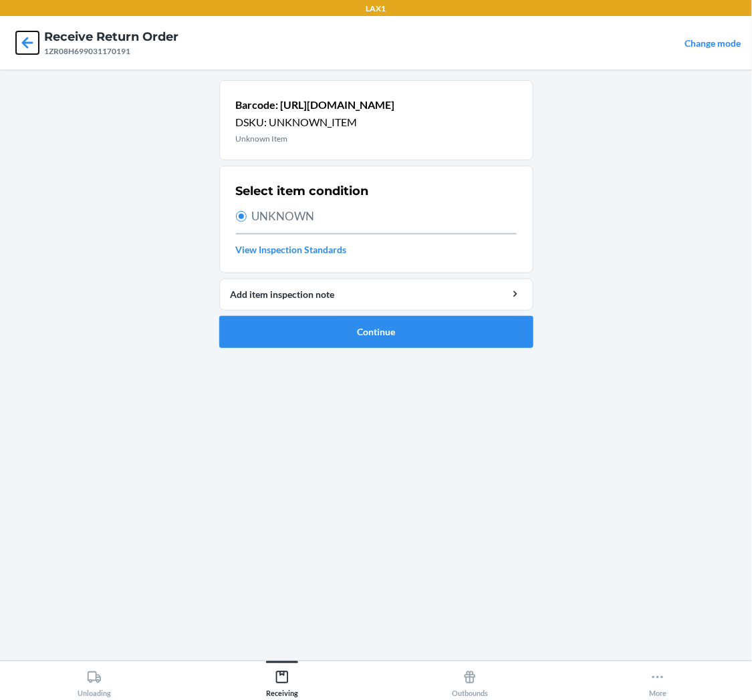
click at [34, 42] on icon at bounding box center [27, 42] width 23 height 23
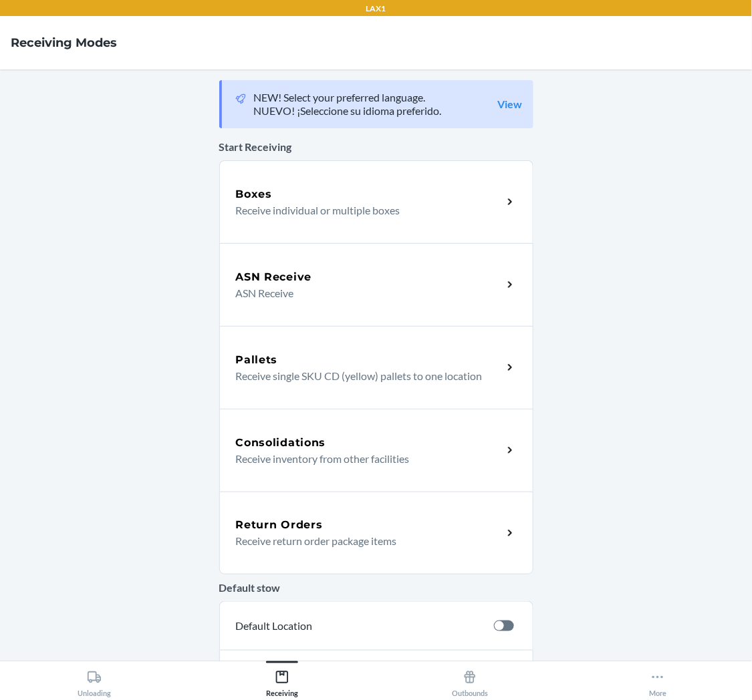
click at [304, 520] on h5 "Return Orders" at bounding box center [279, 525] width 87 height 16
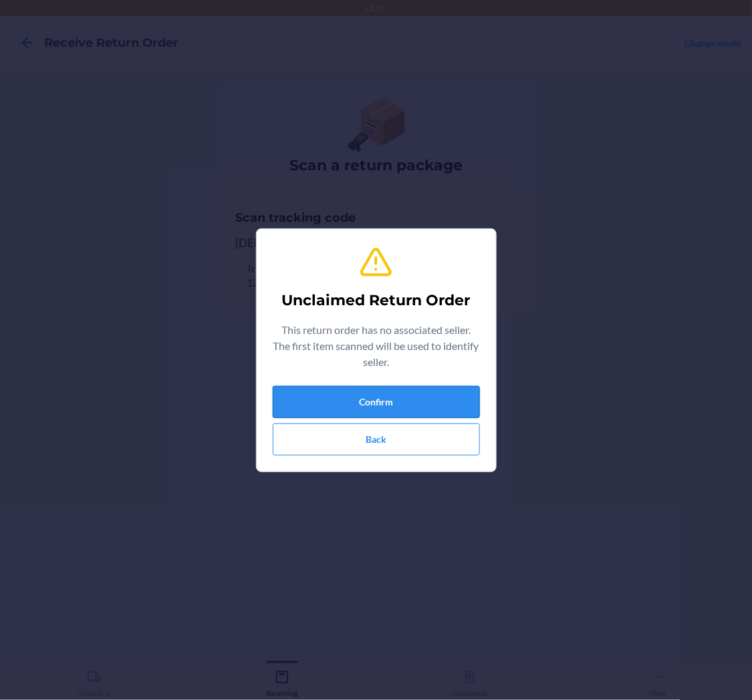
click at [363, 396] on button "Confirm" at bounding box center [376, 402] width 207 height 32
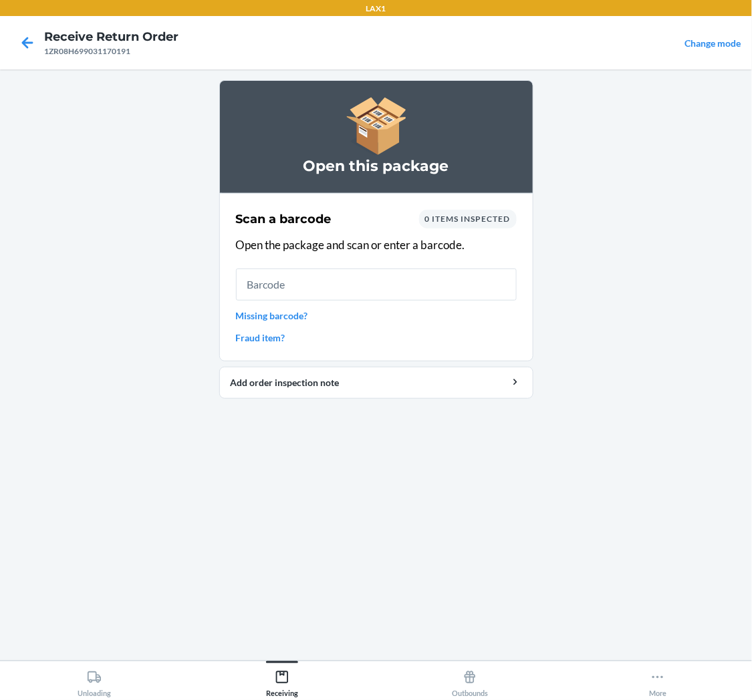
click at [299, 319] on link "Missing barcode?" at bounding box center [376, 316] width 281 height 14
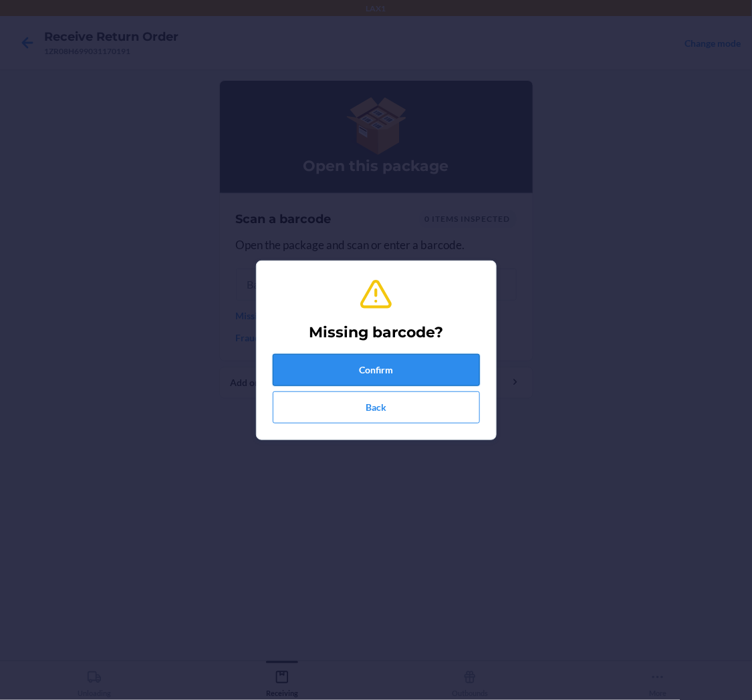
click at [332, 370] on button "Confirm" at bounding box center [376, 370] width 207 height 32
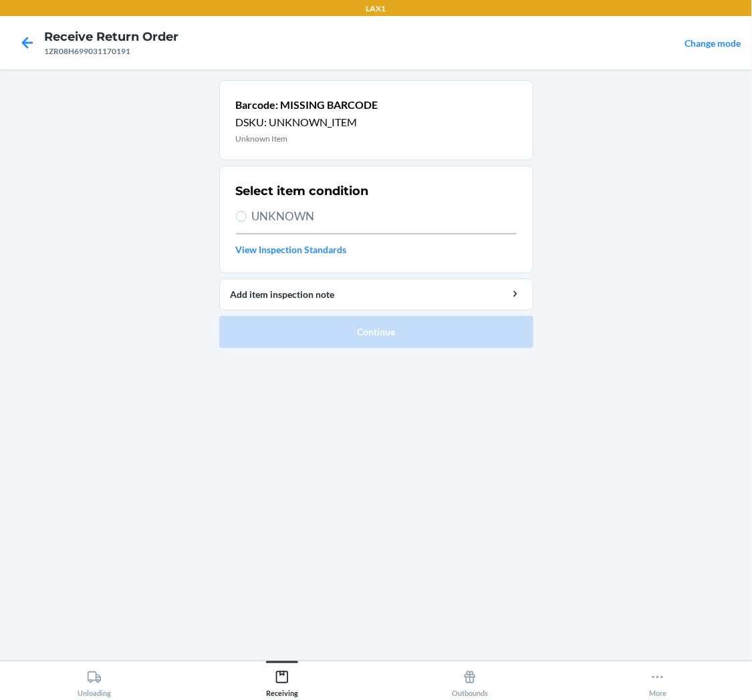
click at [244, 223] on label "UNKNOWN" at bounding box center [376, 216] width 281 height 17
click at [244, 222] on input "UNKNOWN" at bounding box center [241, 216] width 11 height 11
radio input "true"
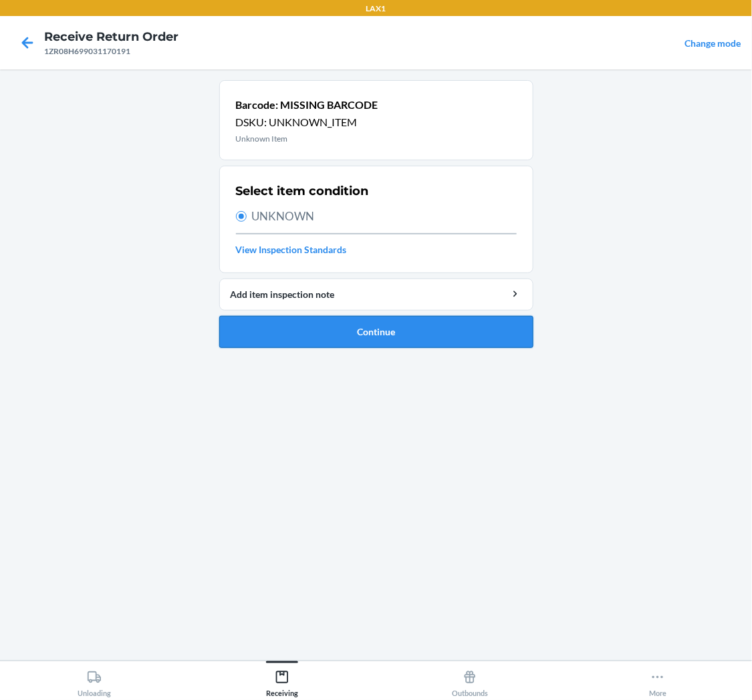
click at [336, 337] on button "Continue" at bounding box center [376, 332] width 314 height 32
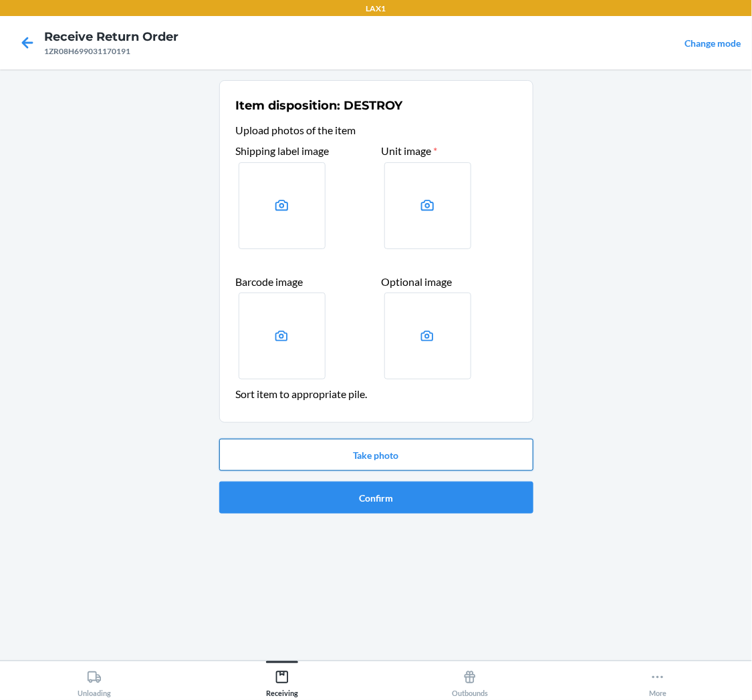
click at [353, 458] on button "Take photo" at bounding box center [376, 455] width 314 height 32
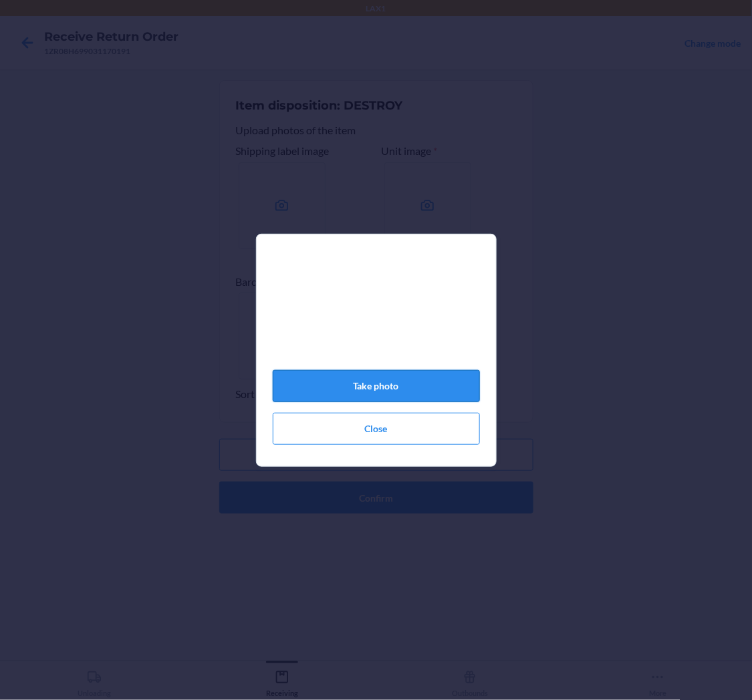
click at [400, 389] on button "Take photo" at bounding box center [376, 386] width 207 height 32
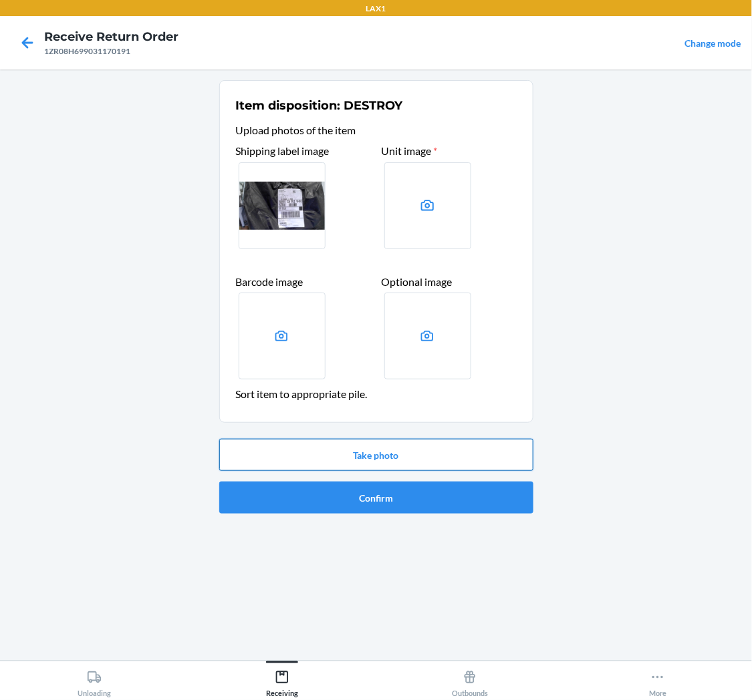
click at [412, 448] on button "Take photo" at bounding box center [376, 455] width 314 height 32
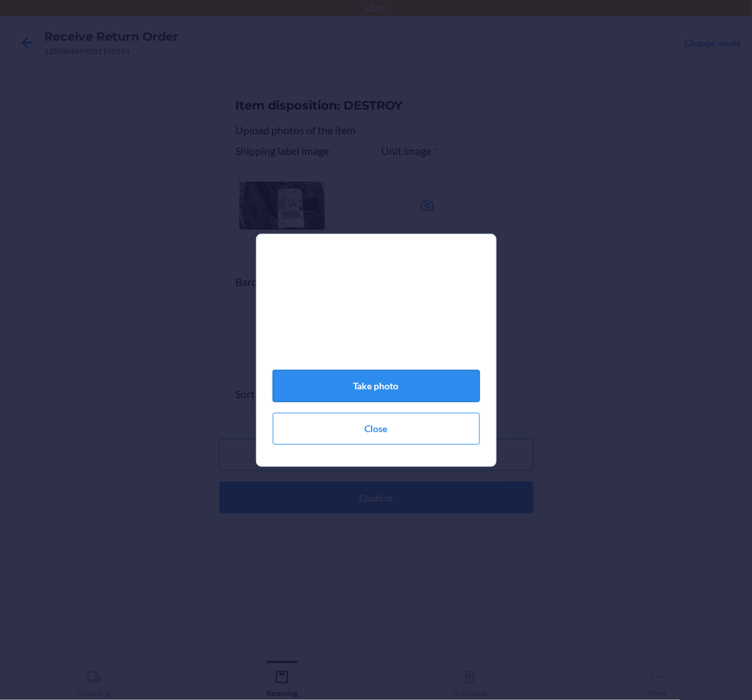
click at [403, 402] on button "Take photo" at bounding box center [376, 386] width 207 height 32
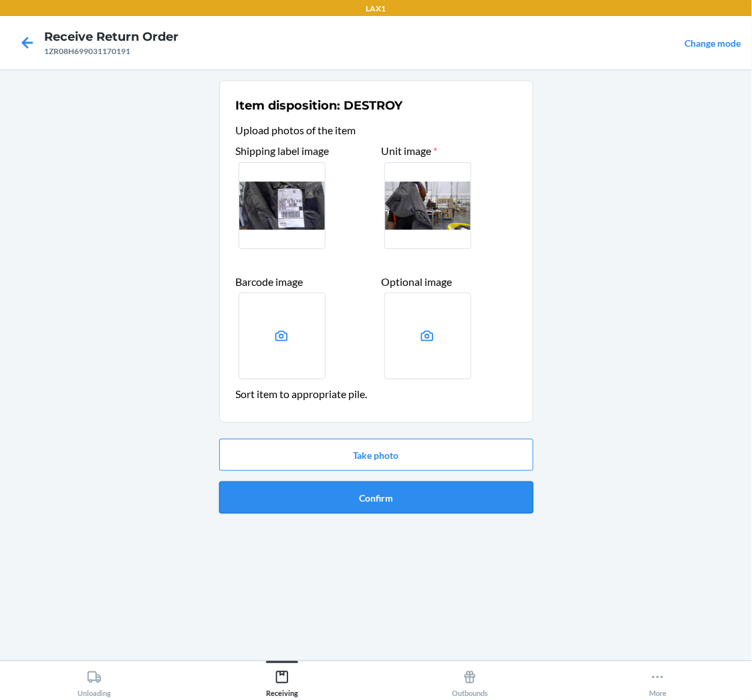
click at [395, 485] on button "Confirm" at bounding box center [376, 498] width 314 height 32
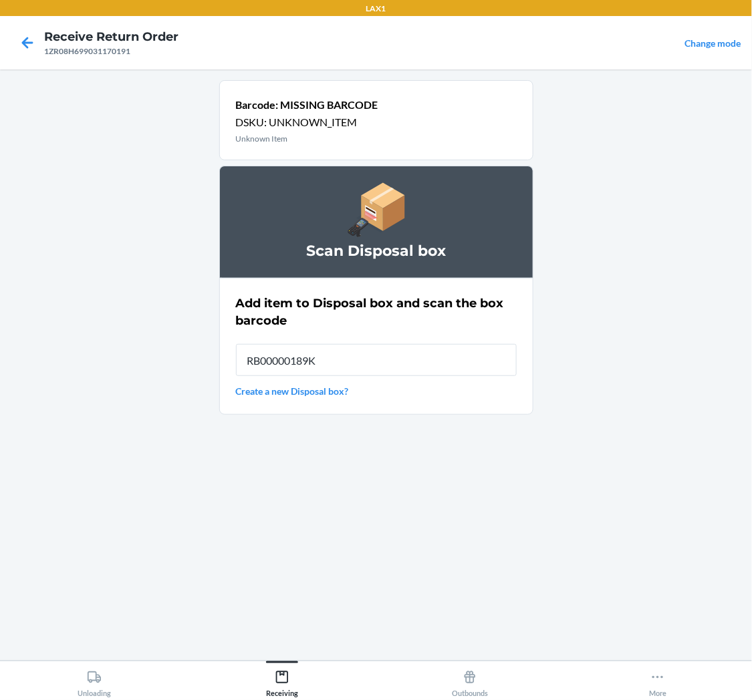
type input "RB00000189K"
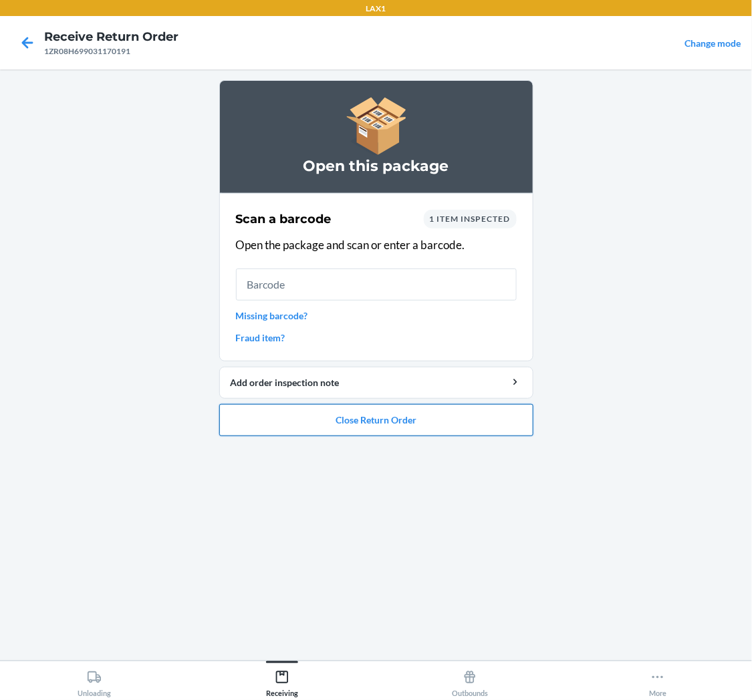
click at [397, 414] on button "Close Return Order" at bounding box center [376, 420] width 314 height 32
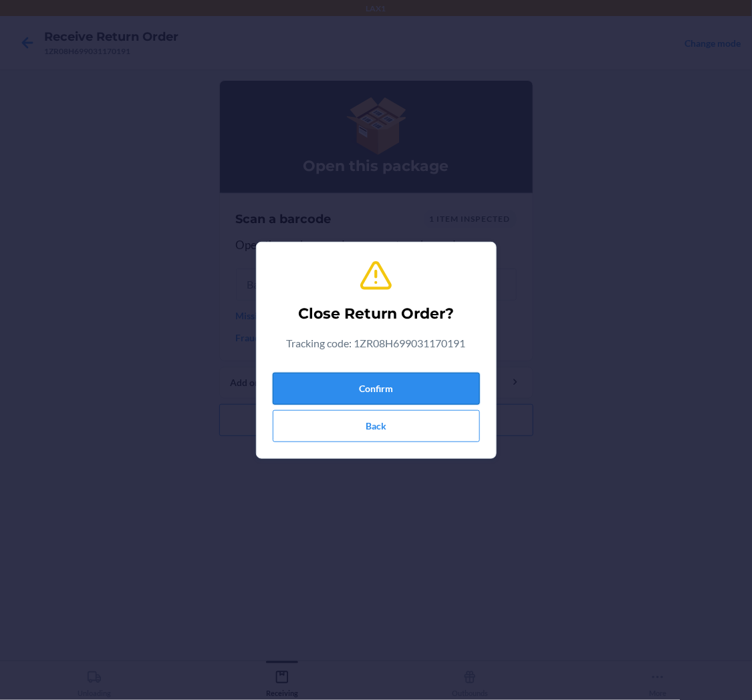
click at [406, 375] on button "Confirm" at bounding box center [376, 389] width 207 height 32
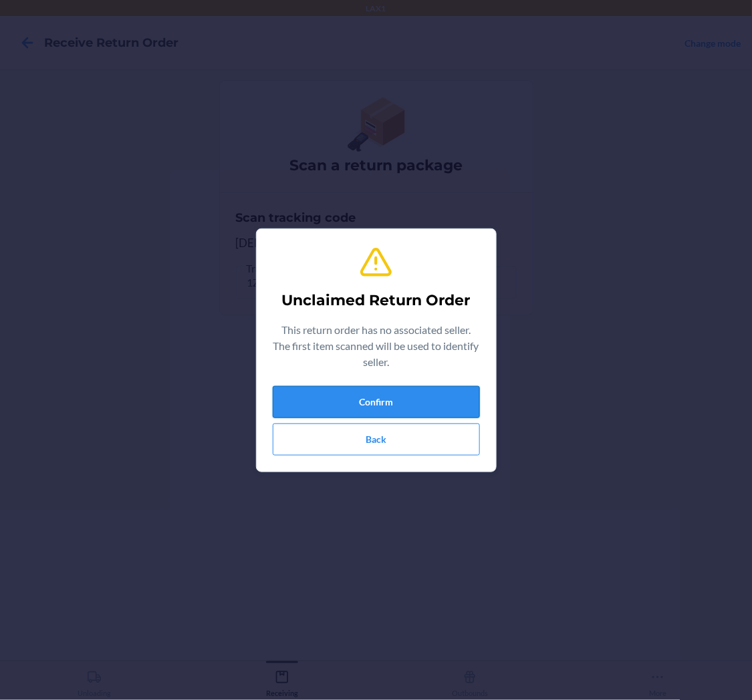
click at [399, 406] on button "Confirm" at bounding box center [376, 402] width 207 height 32
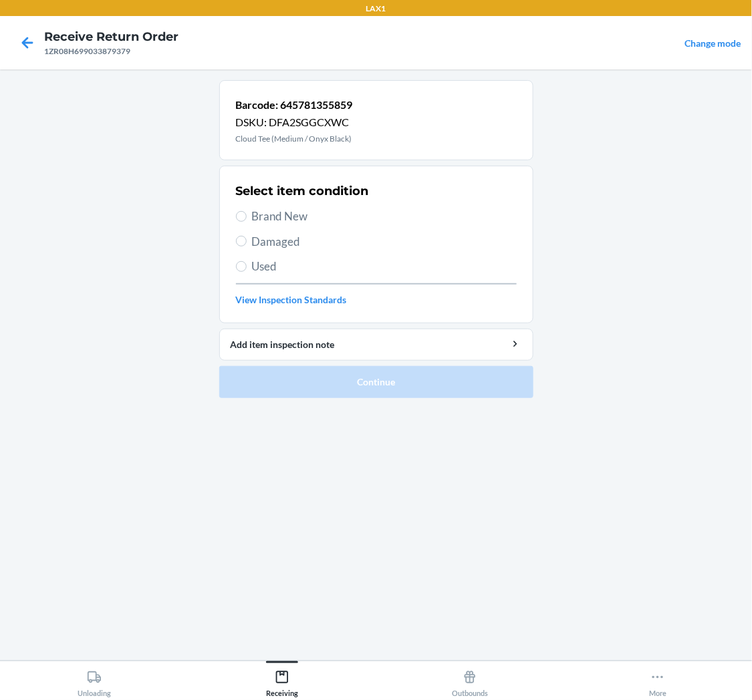
click at [265, 263] on span "Used" at bounding box center [384, 266] width 265 height 17
click at [247, 263] on input "Used" at bounding box center [241, 266] width 11 height 11
radio input "true"
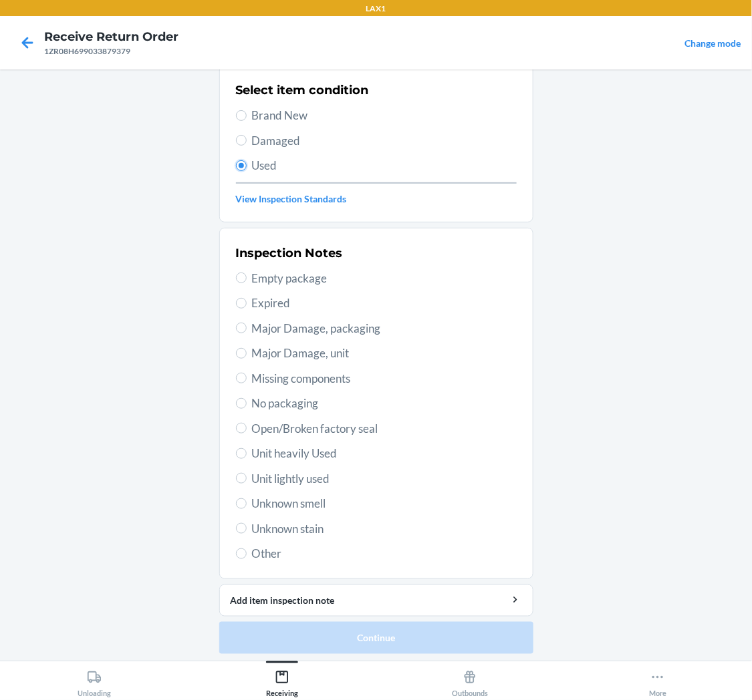
scroll to position [104, 0]
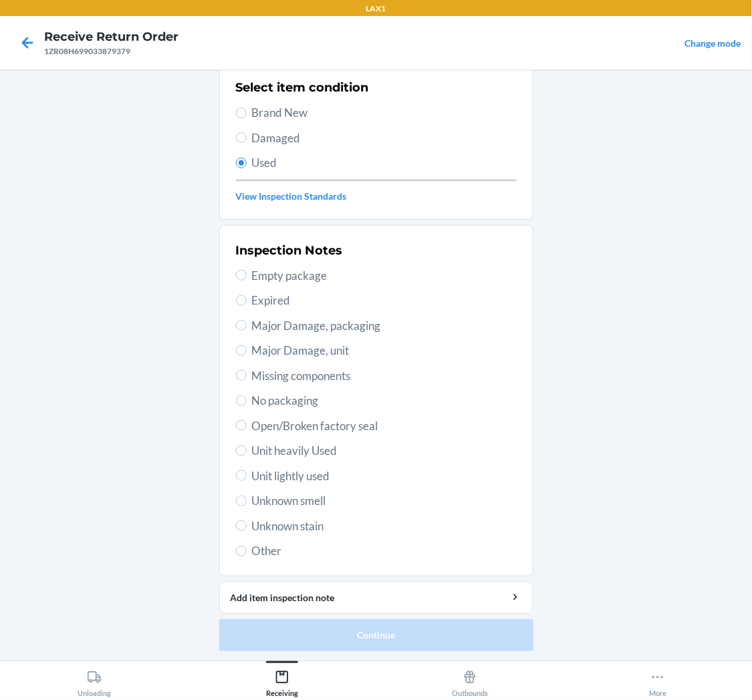
click at [302, 479] on span "Unit lightly used" at bounding box center [384, 476] width 265 height 17
click at [247, 479] on input "Unit lightly used" at bounding box center [241, 476] width 11 height 11
radio input "true"
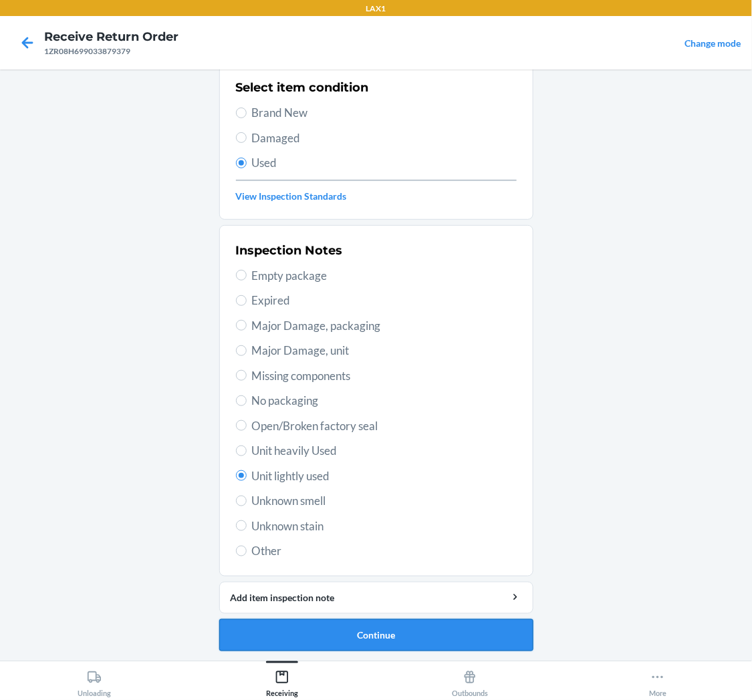
click at [335, 629] on button "Continue" at bounding box center [376, 636] width 314 height 32
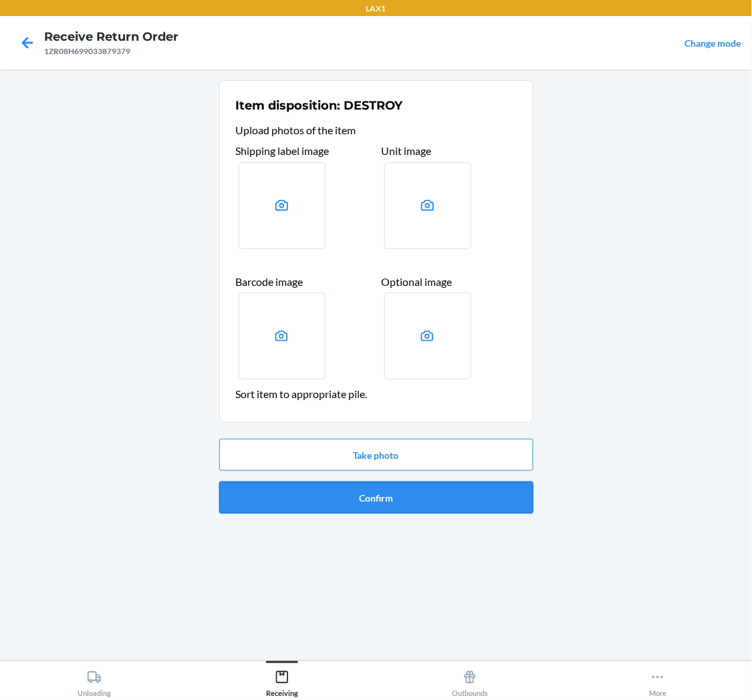
click at [408, 504] on button "Confirm" at bounding box center [376, 498] width 314 height 32
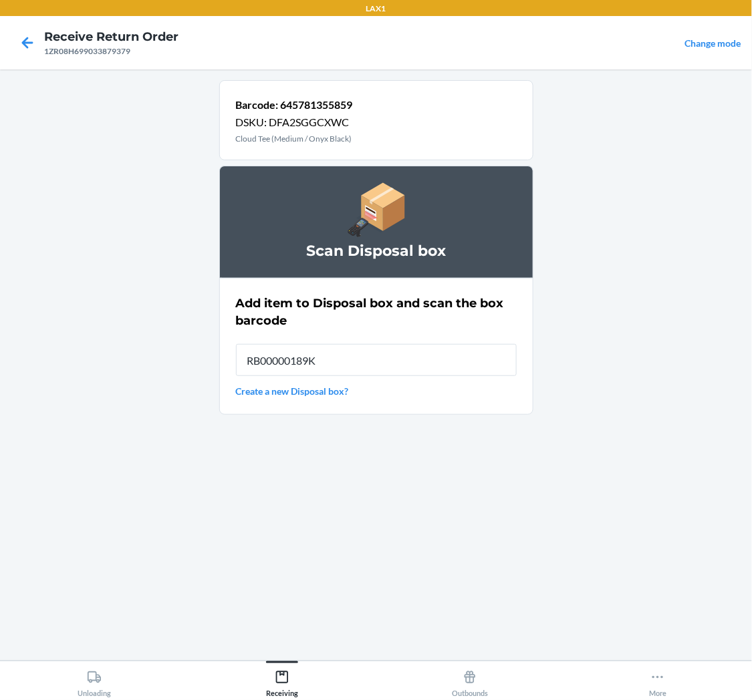
type input "RB00000189K"
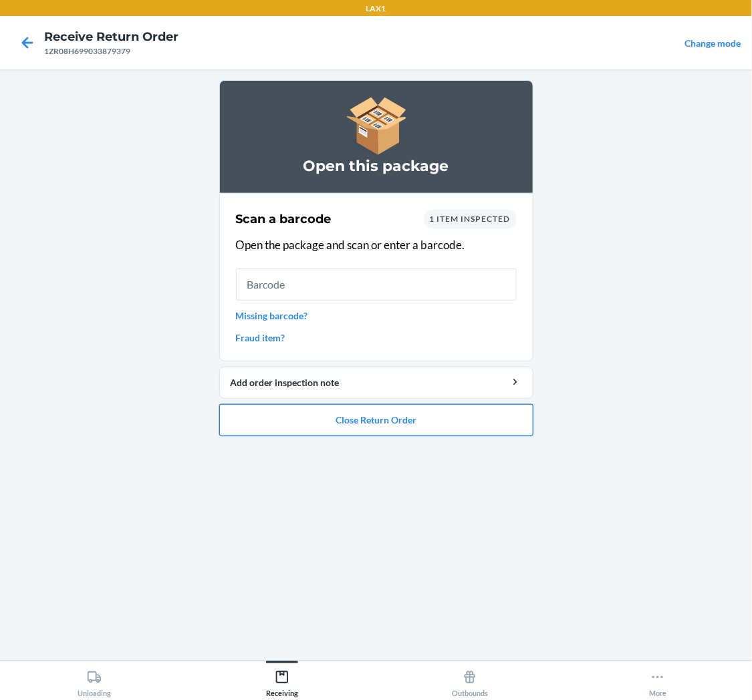
click at [362, 421] on button "Close Return Order" at bounding box center [376, 420] width 314 height 32
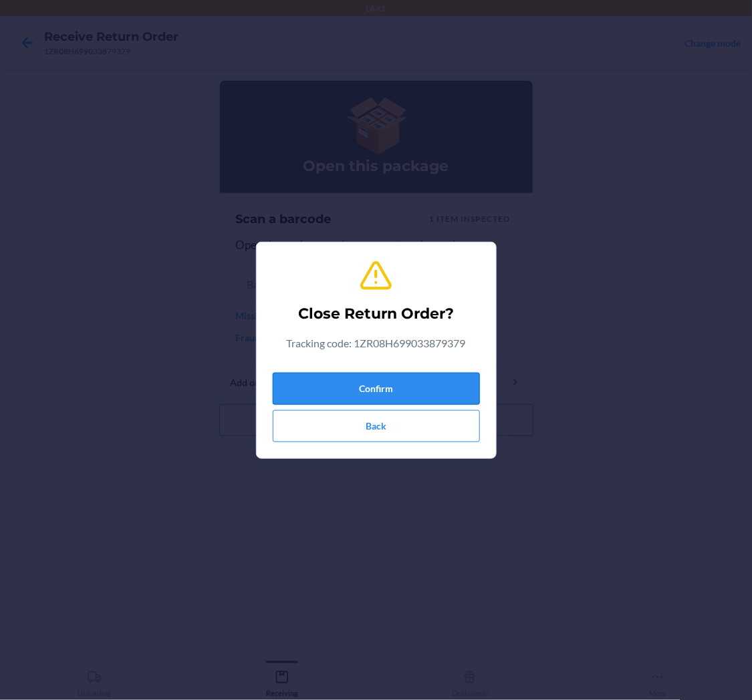
click at [384, 381] on button "Confirm" at bounding box center [376, 389] width 207 height 32
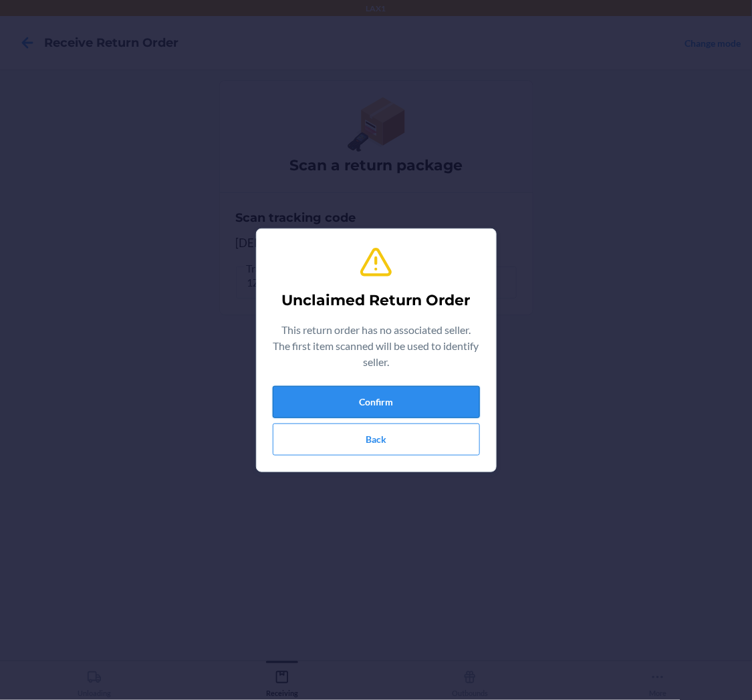
click at [402, 395] on button "Confirm" at bounding box center [376, 402] width 207 height 32
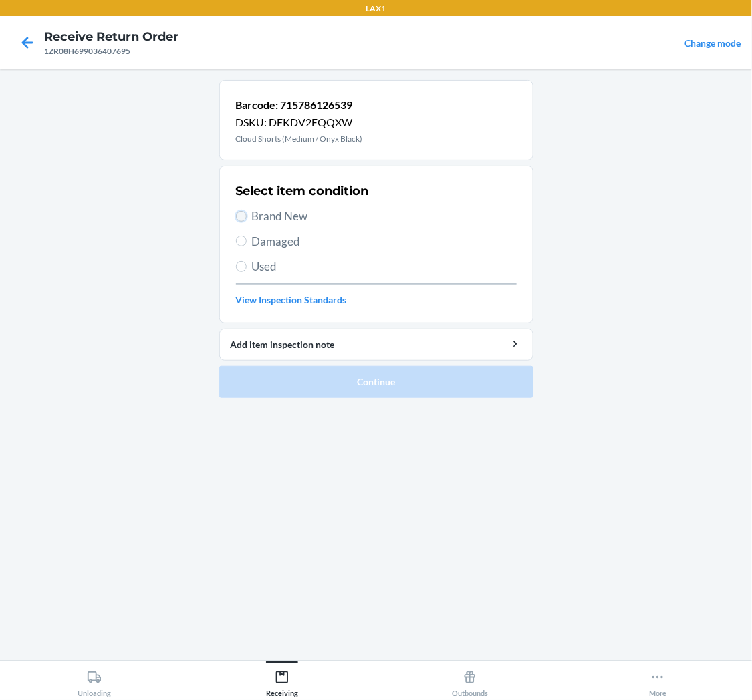
click at [237, 217] on input "Brand New" at bounding box center [241, 216] width 11 height 11
radio input "true"
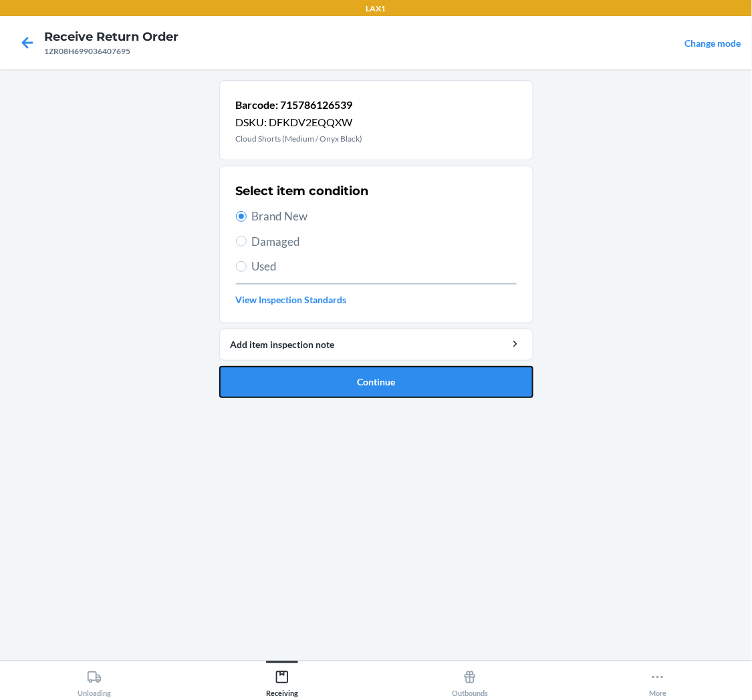
click at [386, 380] on button "Continue" at bounding box center [376, 382] width 314 height 32
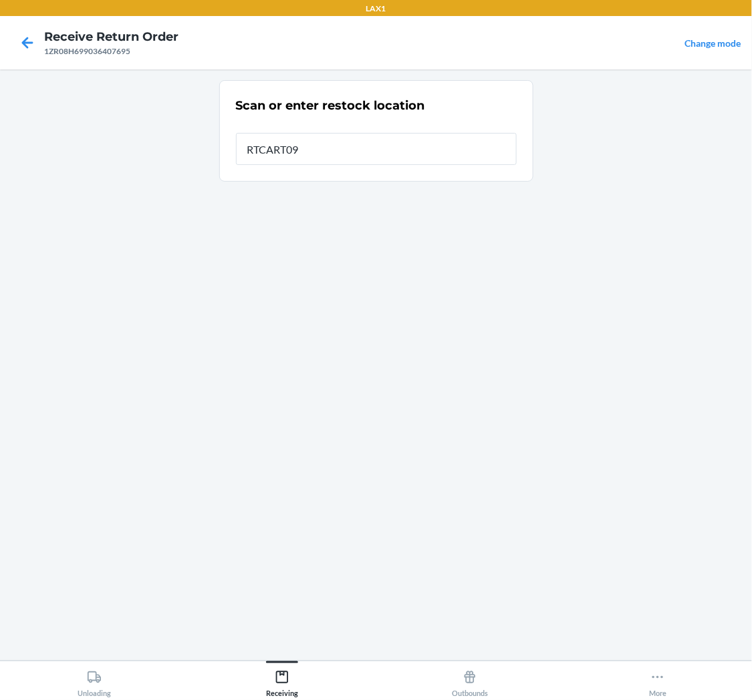
type input "RTCART094"
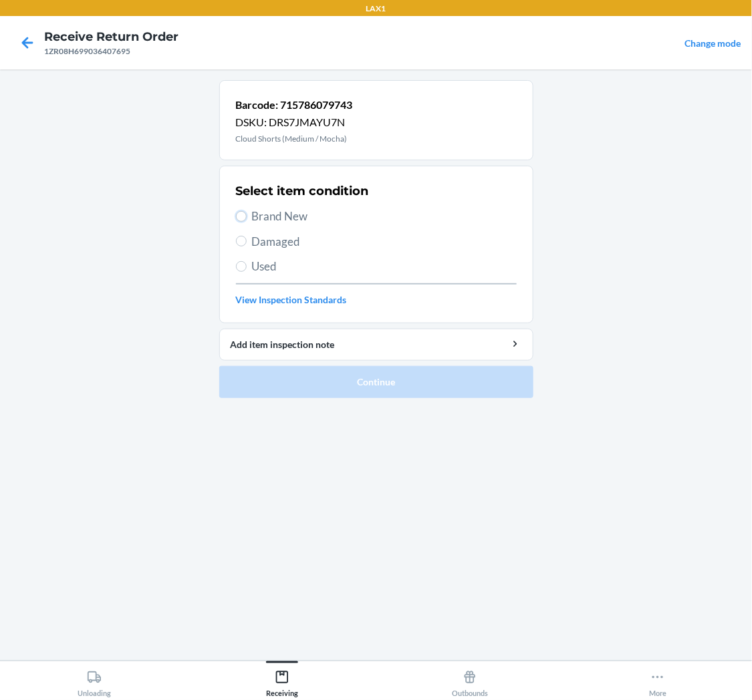
drag, startPoint x: 243, startPoint y: 215, endPoint x: 303, endPoint y: 313, distance: 115.0
click at [244, 215] on input "Brand New" at bounding box center [241, 216] width 11 height 11
radio input "true"
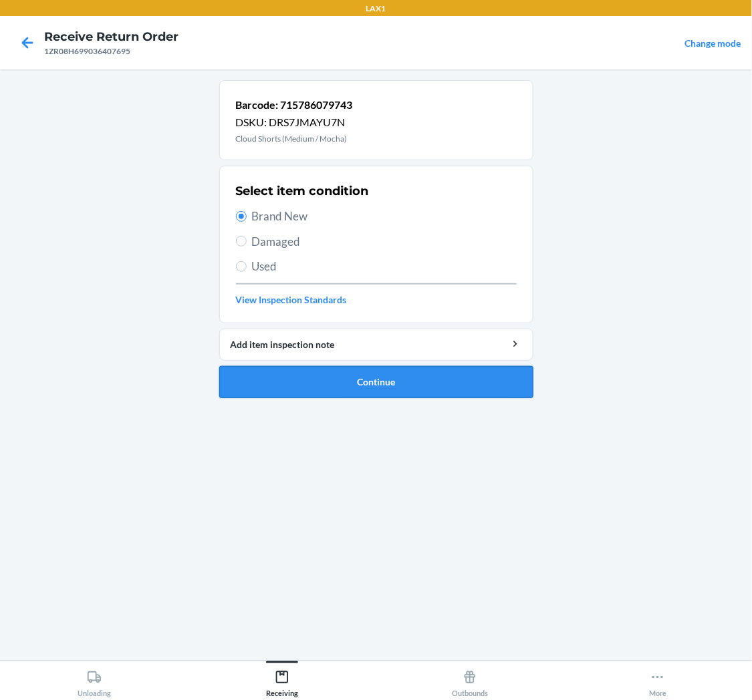
click at [402, 374] on button "Continue" at bounding box center [376, 382] width 314 height 32
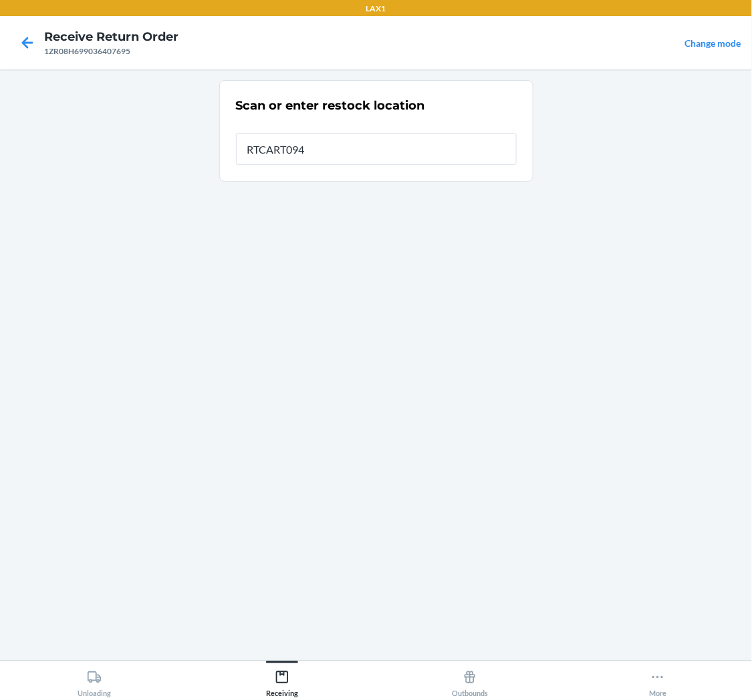
type input "RTCART094"
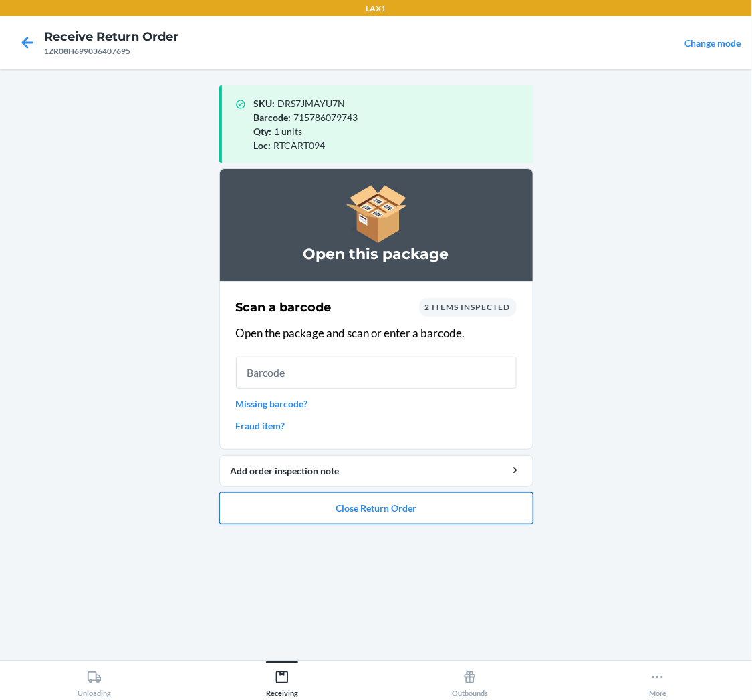
click at [410, 517] on button "Close Return Order" at bounding box center [376, 509] width 314 height 32
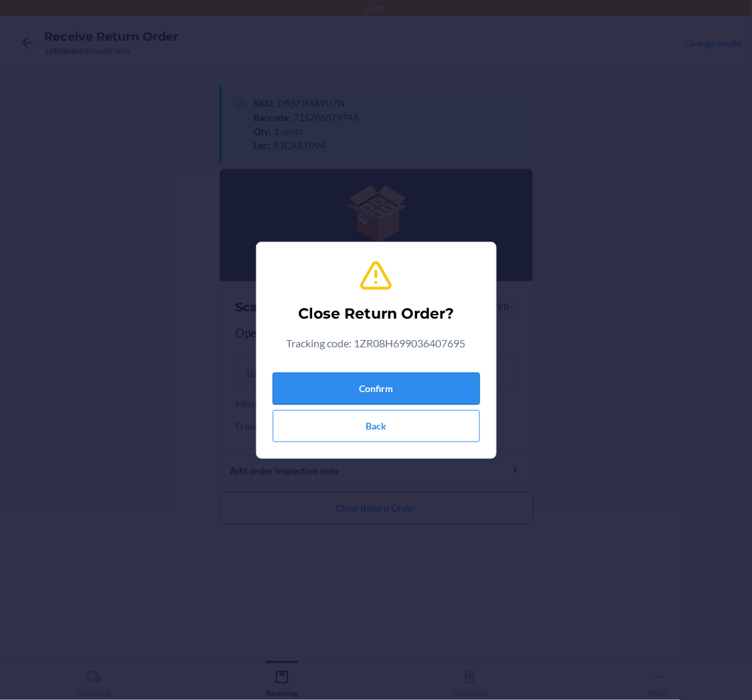
click at [415, 379] on button "Confirm" at bounding box center [376, 389] width 207 height 32
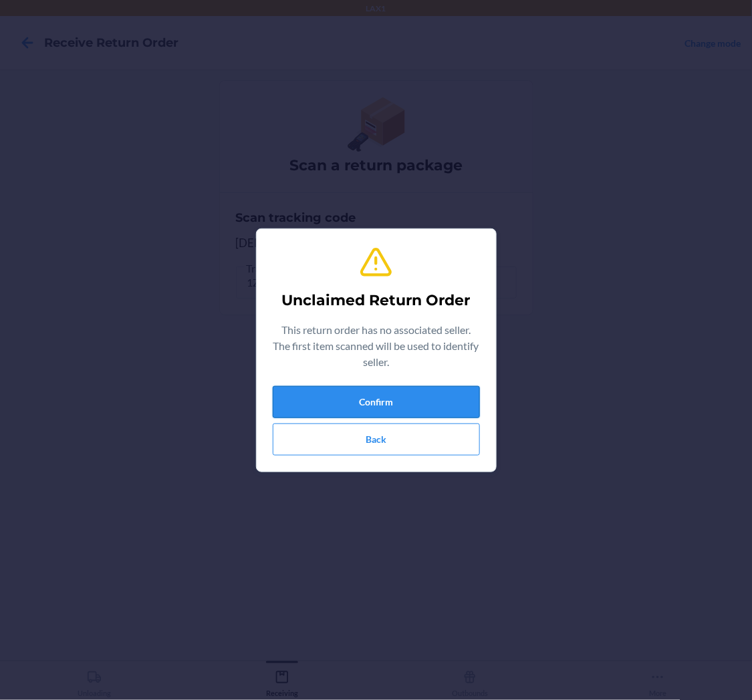
click at [389, 396] on button "Confirm" at bounding box center [376, 402] width 207 height 32
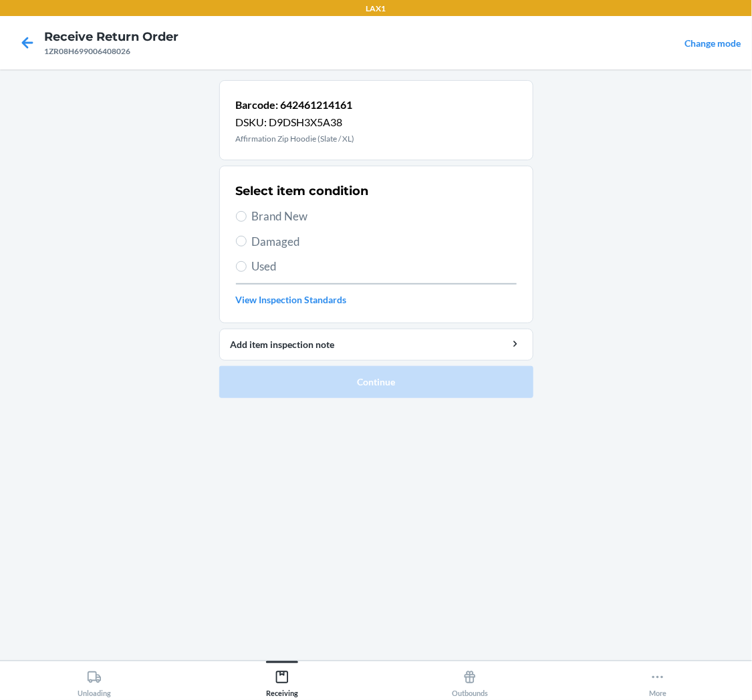
click at [249, 264] on label "Used" at bounding box center [376, 266] width 281 height 17
click at [247, 264] on input "Used" at bounding box center [241, 266] width 11 height 11
radio input "true"
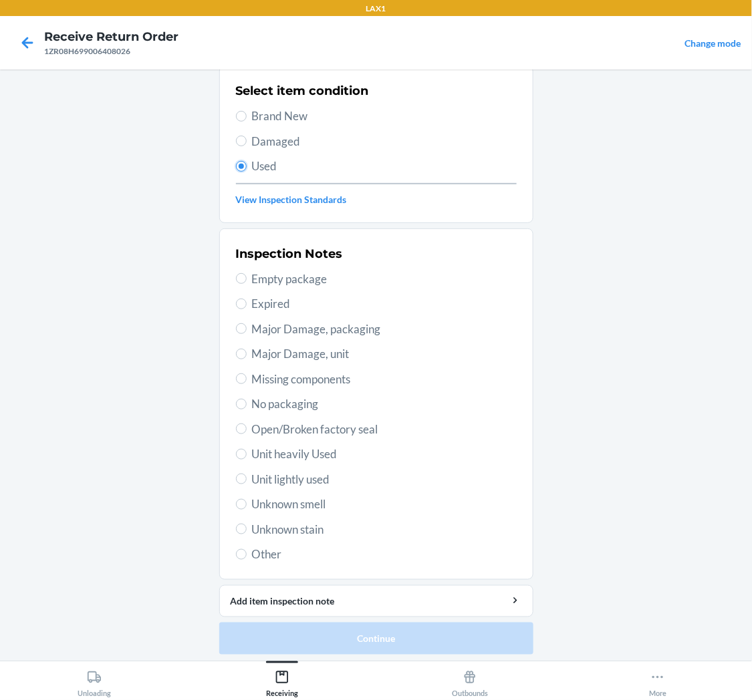
scroll to position [104, 0]
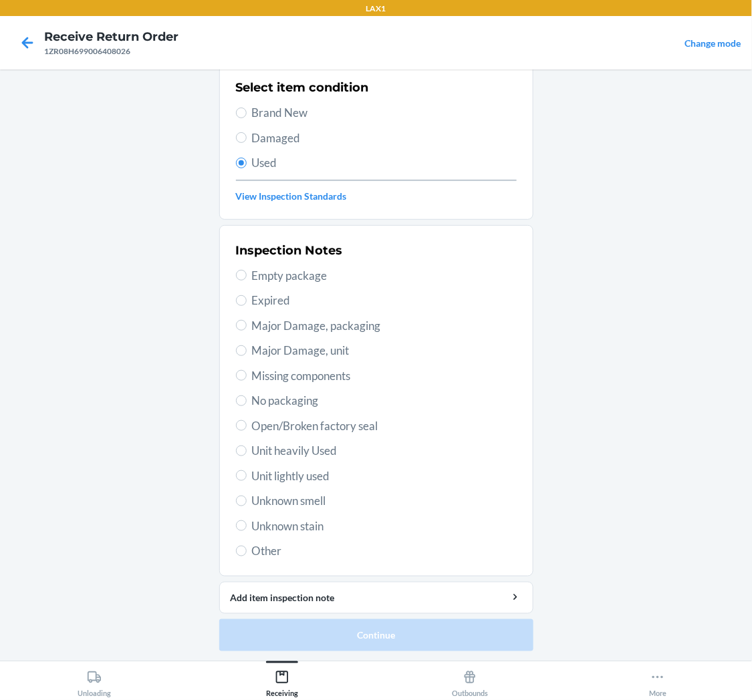
click at [269, 473] on span "Unit lightly used" at bounding box center [384, 476] width 265 height 17
click at [247, 473] on input "Unit lightly used" at bounding box center [241, 476] width 11 height 11
radio input "true"
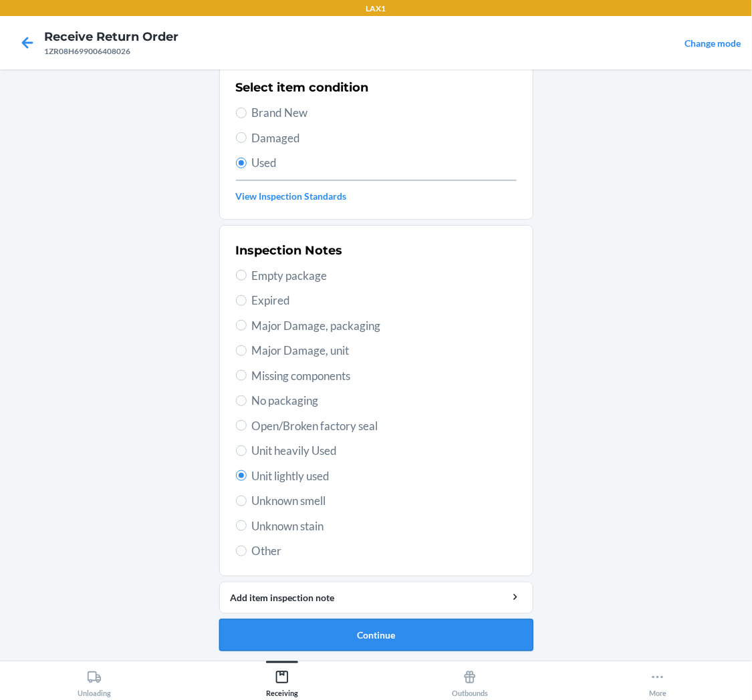
click at [376, 635] on button "Continue" at bounding box center [376, 636] width 314 height 32
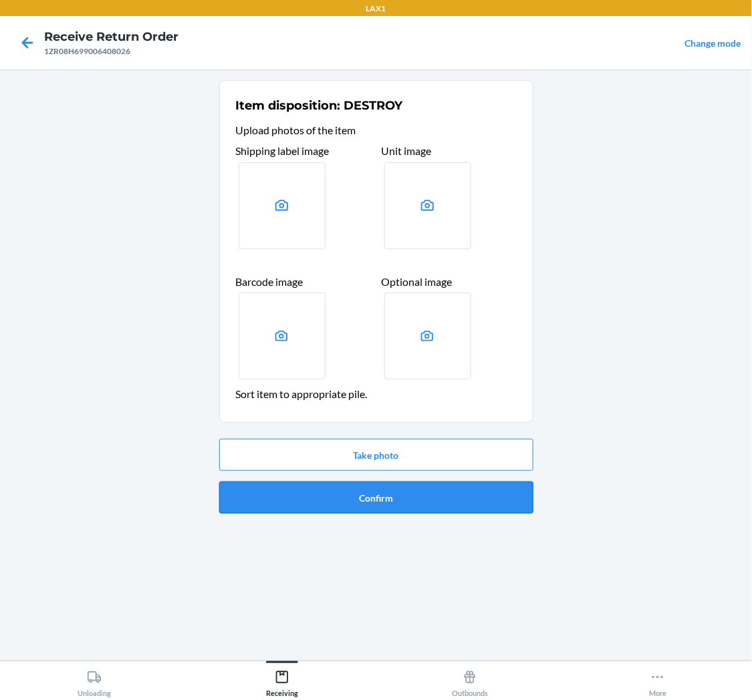
click at [375, 498] on button "Confirm" at bounding box center [376, 498] width 314 height 32
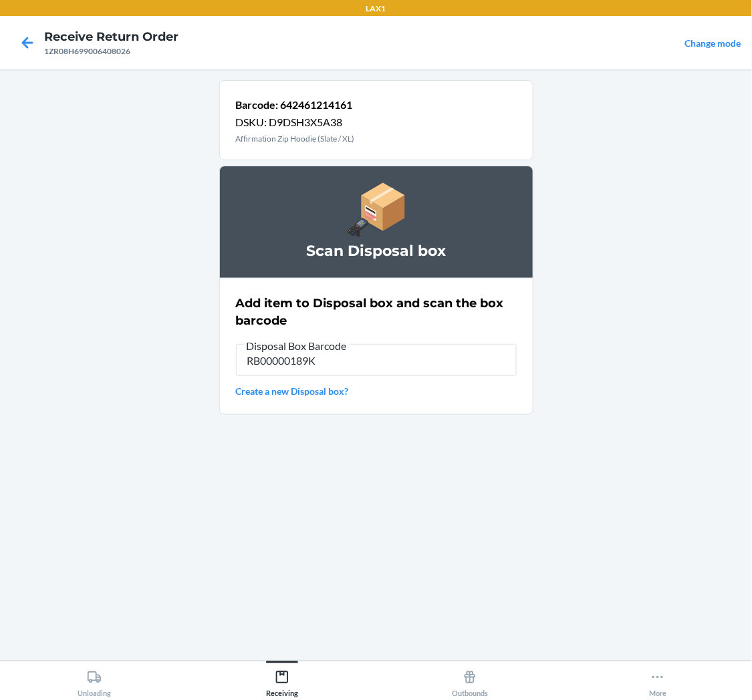
type input "RB00000189K"
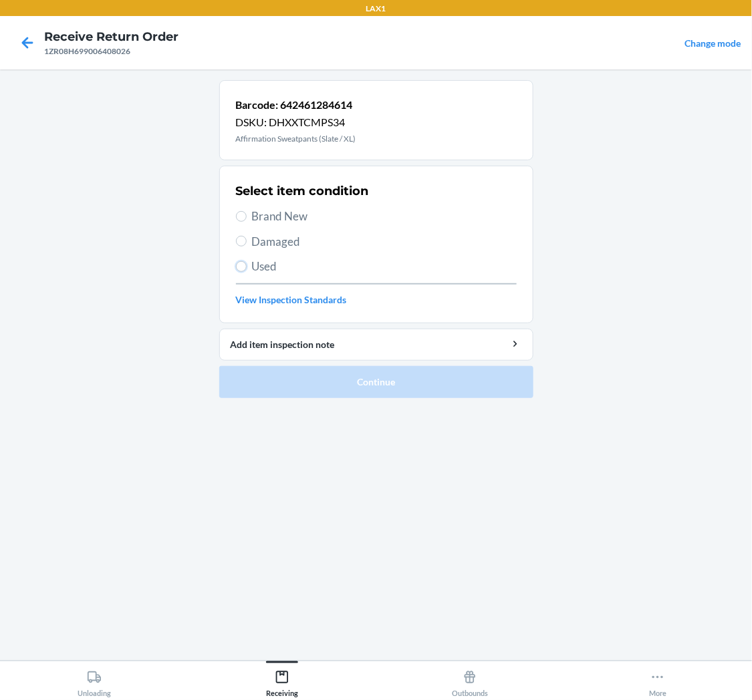
click at [246, 269] on label "Used" at bounding box center [376, 266] width 281 height 17
click at [246, 269] on input "Used" at bounding box center [241, 266] width 11 height 11
radio input "true"
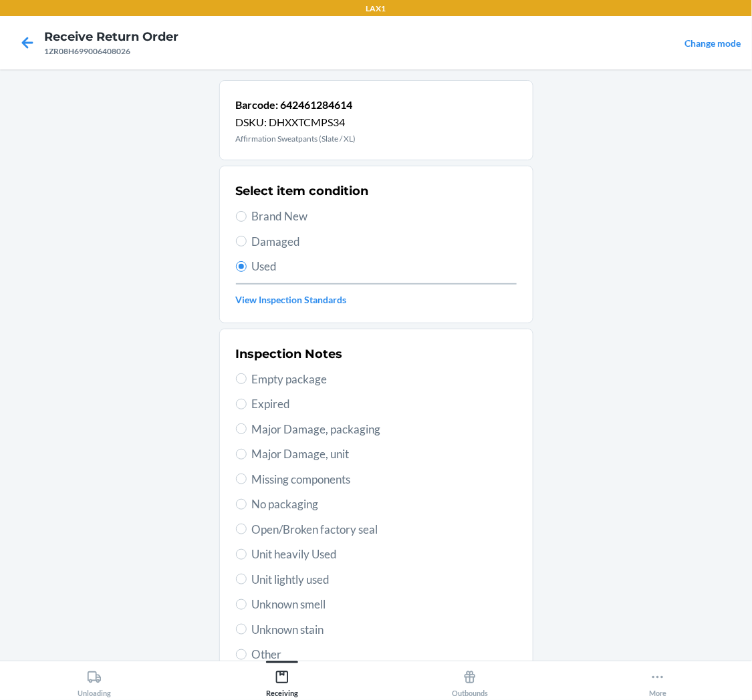
click at [309, 577] on span "Unit lightly used" at bounding box center [384, 579] width 265 height 17
click at [247, 577] on input "Unit lightly used" at bounding box center [241, 579] width 11 height 11
radio input "true"
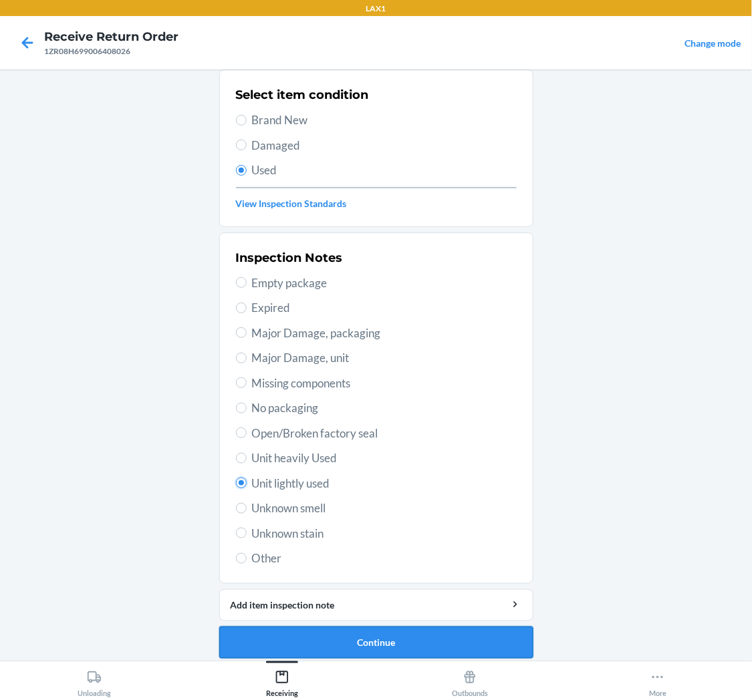
scroll to position [104, 0]
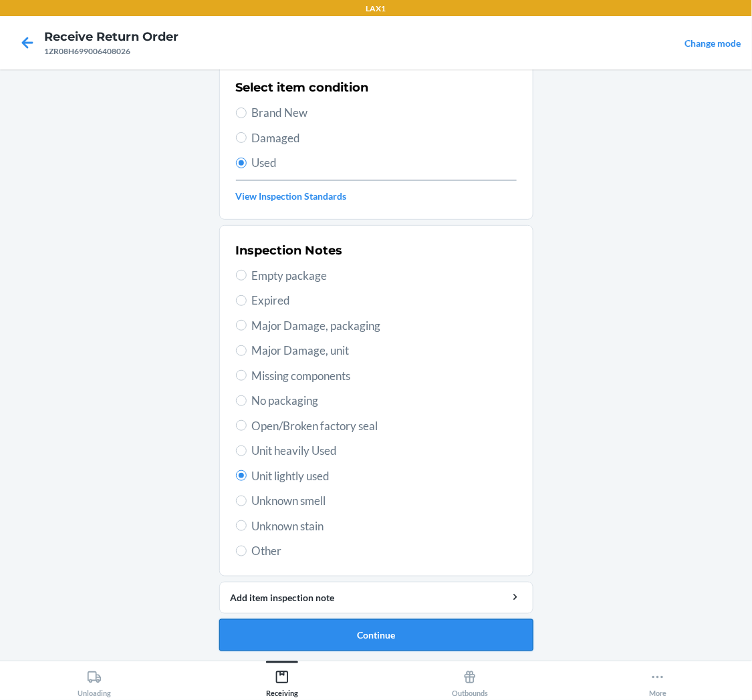
click at [410, 628] on button "Continue" at bounding box center [376, 636] width 314 height 32
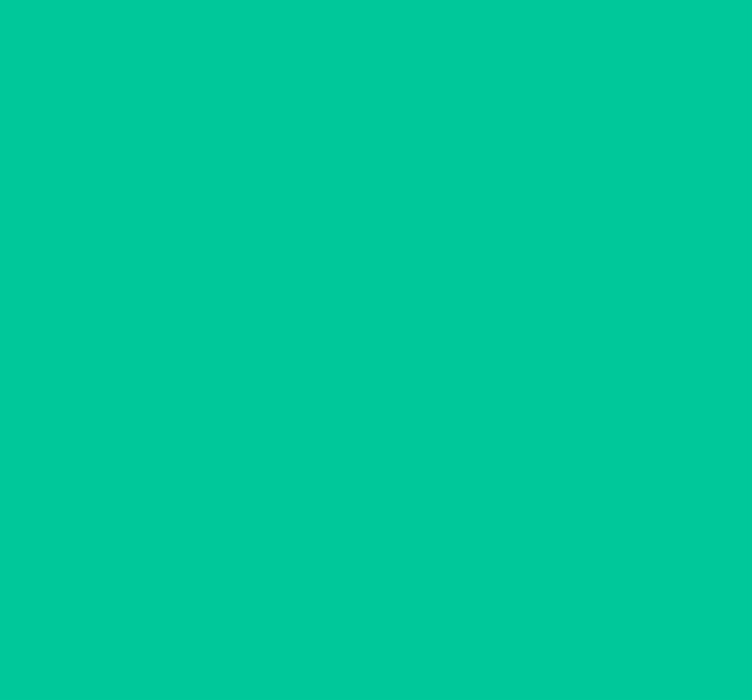
scroll to position [0, 0]
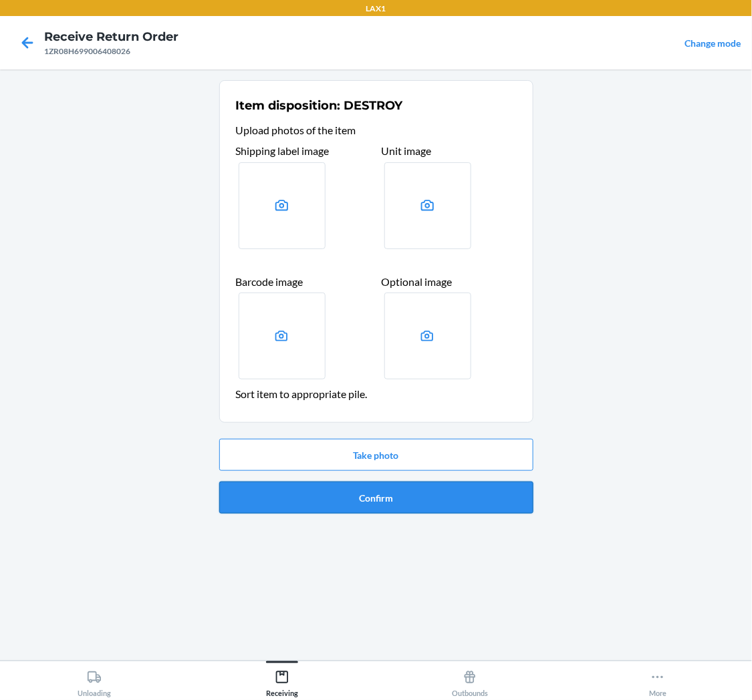
click at [422, 502] on button "Confirm" at bounding box center [376, 498] width 314 height 32
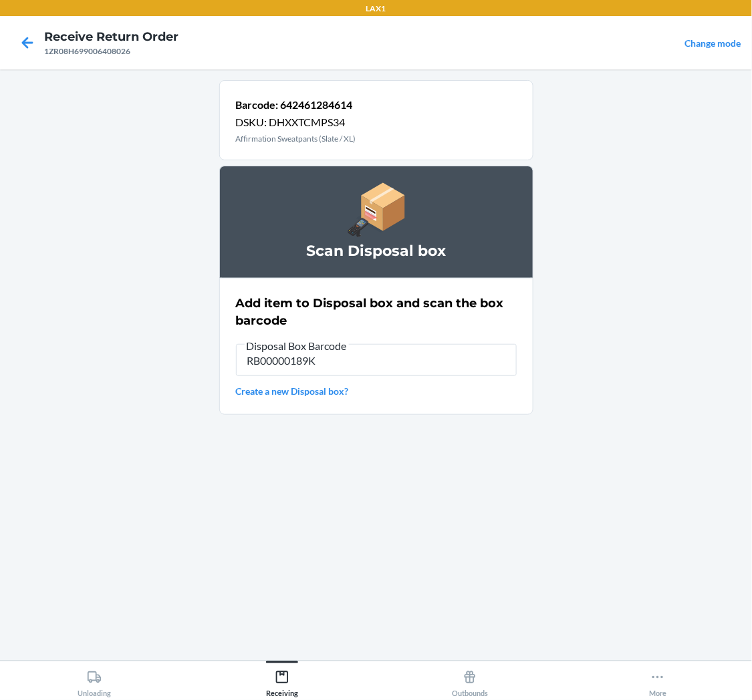
type input "RB00000189K"
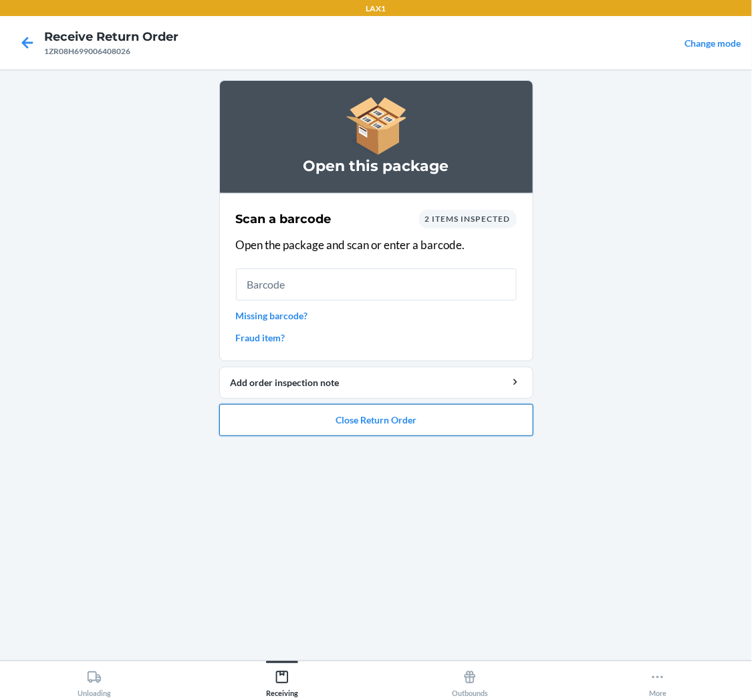
click at [414, 418] on button "Close Return Order" at bounding box center [376, 420] width 314 height 32
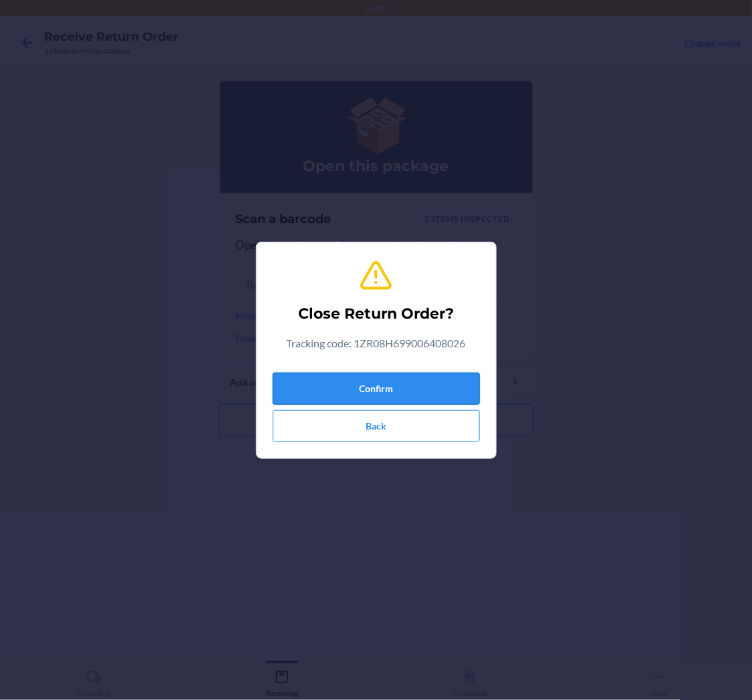
click at [418, 384] on button "Confirm" at bounding box center [376, 389] width 207 height 32
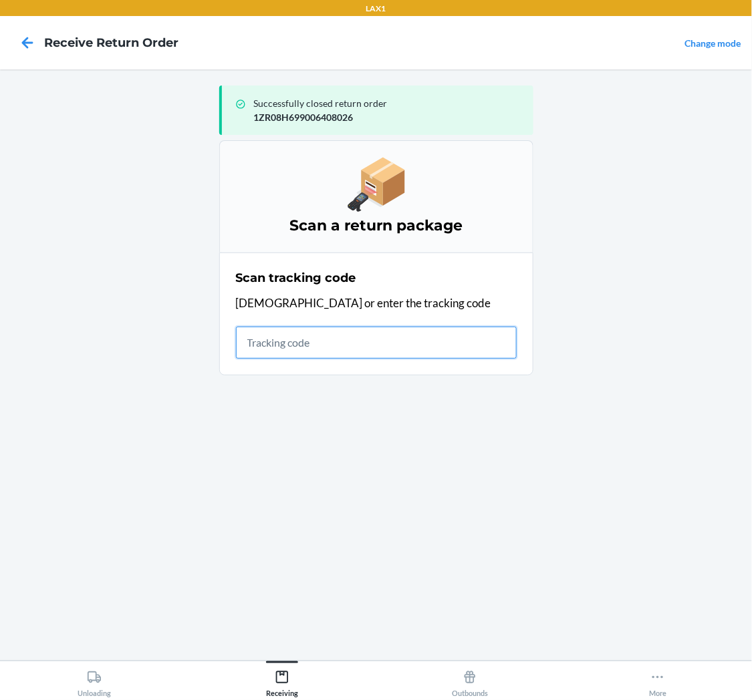
click at [295, 349] on input "text" at bounding box center [376, 343] width 281 height 32
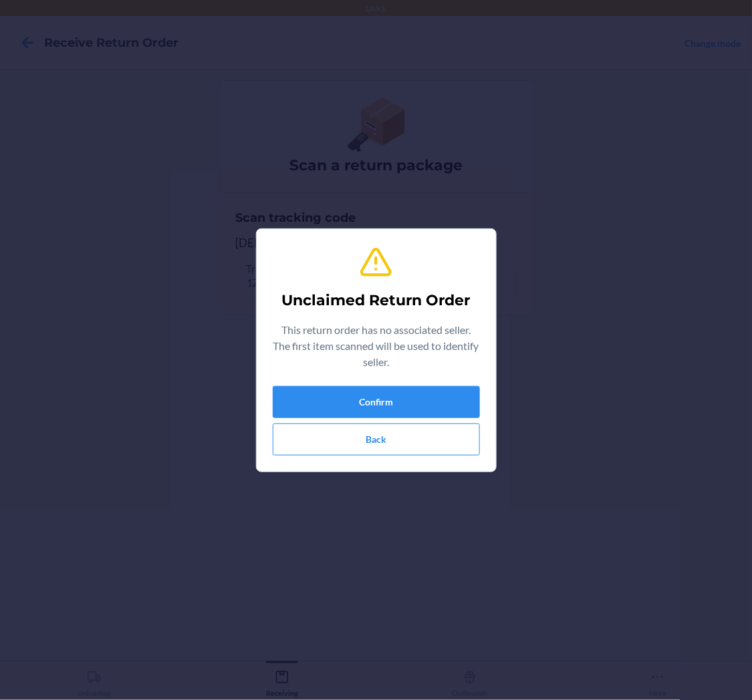
click at [362, 379] on div "Unclaimed Return Order This return order has no associated seller. The first it…" at bounding box center [376, 350] width 207 height 221
drag, startPoint x: 366, startPoint y: 389, endPoint x: 369, endPoint y: 398, distance: 9.1
click at [369, 398] on button "Confirm" at bounding box center [376, 402] width 207 height 32
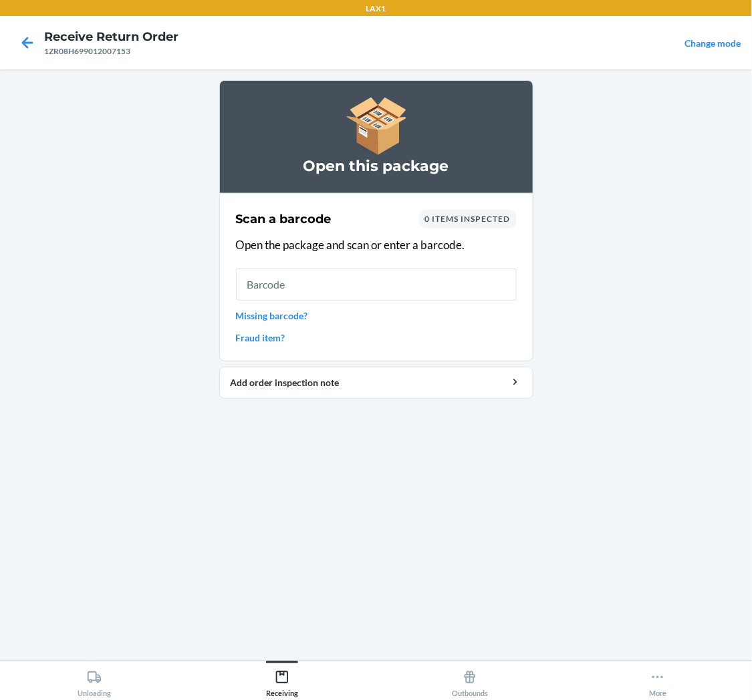
click at [444, 556] on div "Open this package Scan a barcode 0 items inspected Open the package and scan or…" at bounding box center [376, 365] width 314 height 570
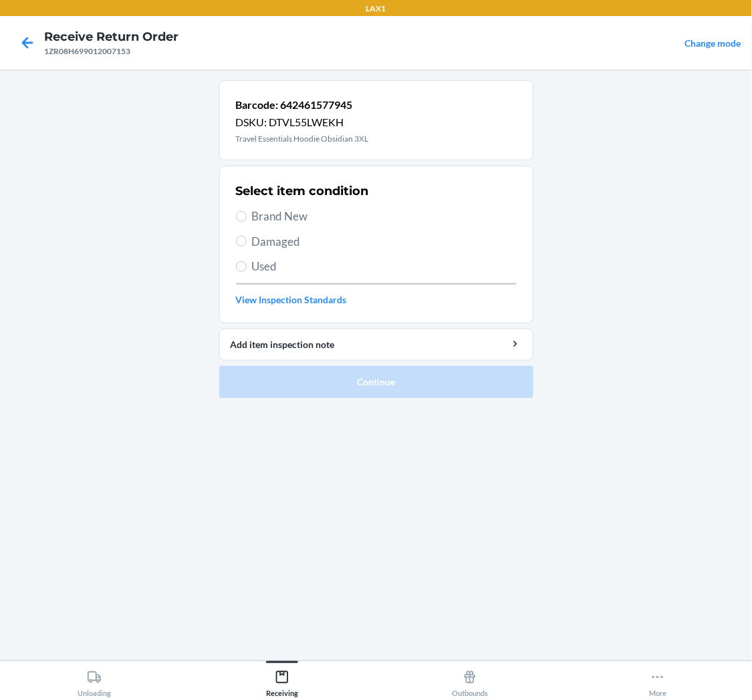
click at [261, 268] on span "Used" at bounding box center [384, 266] width 265 height 17
click at [247, 268] on input "Used" at bounding box center [241, 266] width 11 height 11
radio input "true"
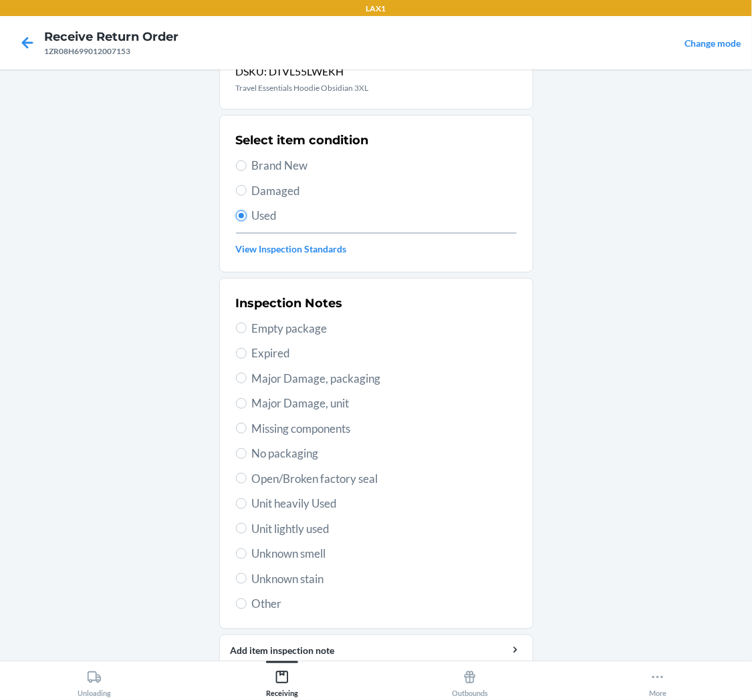
scroll to position [104, 0]
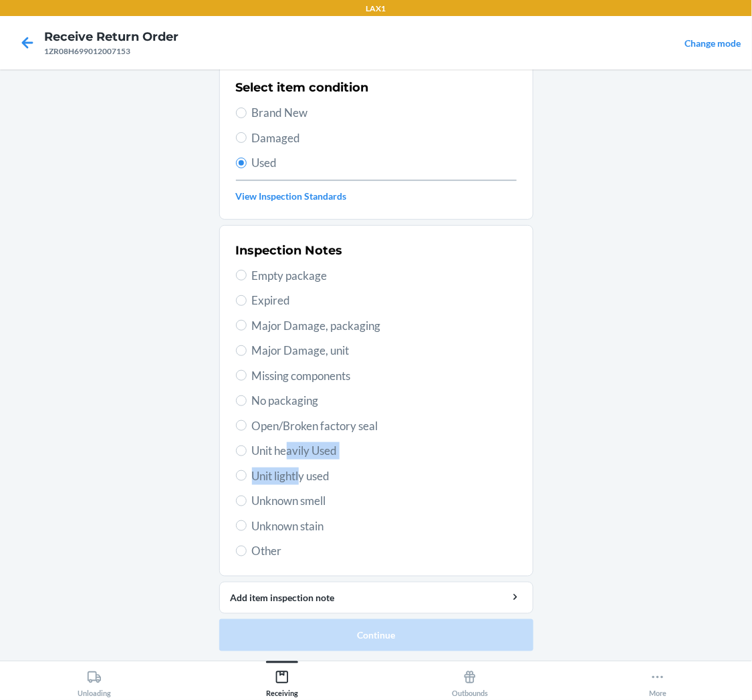
drag, startPoint x: 283, startPoint y: 450, endPoint x: 295, endPoint y: 473, distance: 26.0
click at [295, 473] on div "Inspection Notes Empty package Expired Major Damage, packaging Major Damage, un…" at bounding box center [376, 401] width 281 height 326
click at [242, 470] on label "Unit lightly used" at bounding box center [376, 476] width 281 height 17
click at [242, 471] on input "Unit lightly used" at bounding box center [241, 476] width 11 height 11
radio input "true"
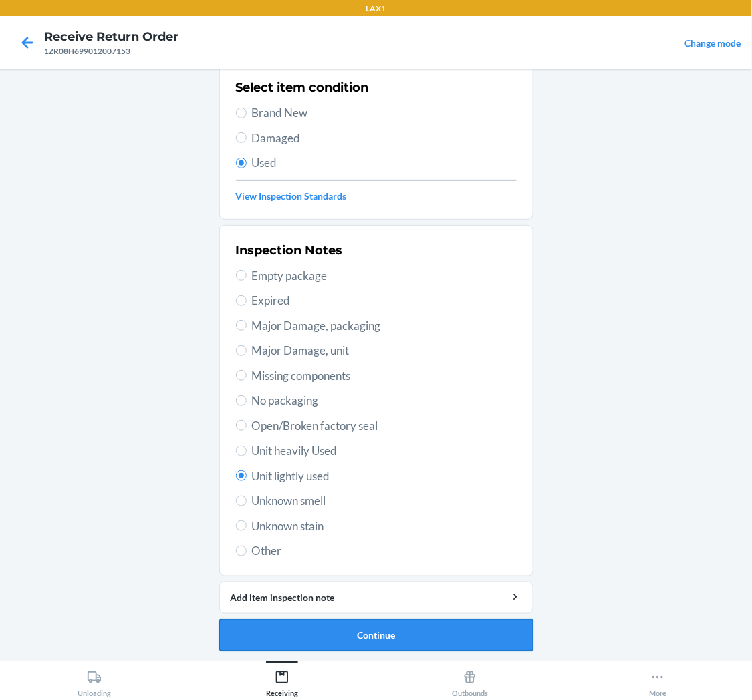
click at [349, 636] on button "Continue" at bounding box center [376, 636] width 314 height 32
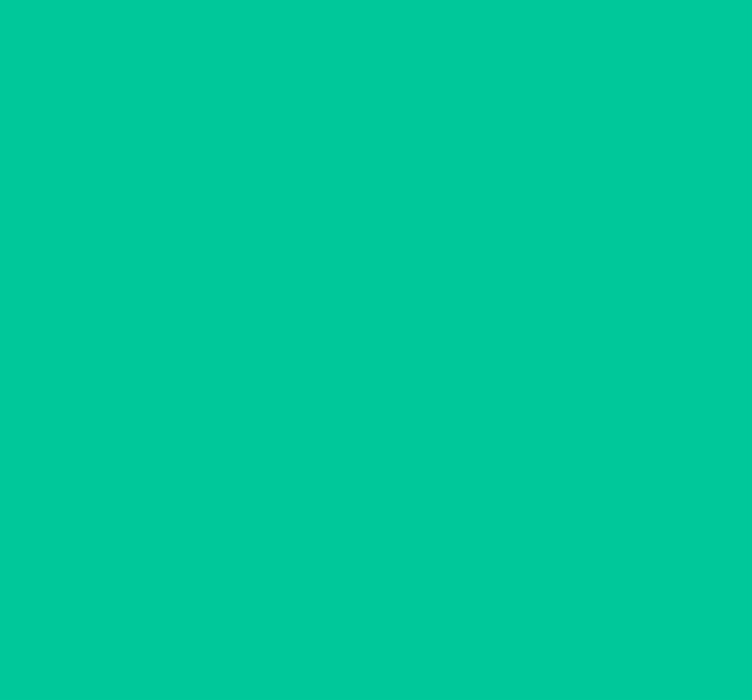
scroll to position [0, 0]
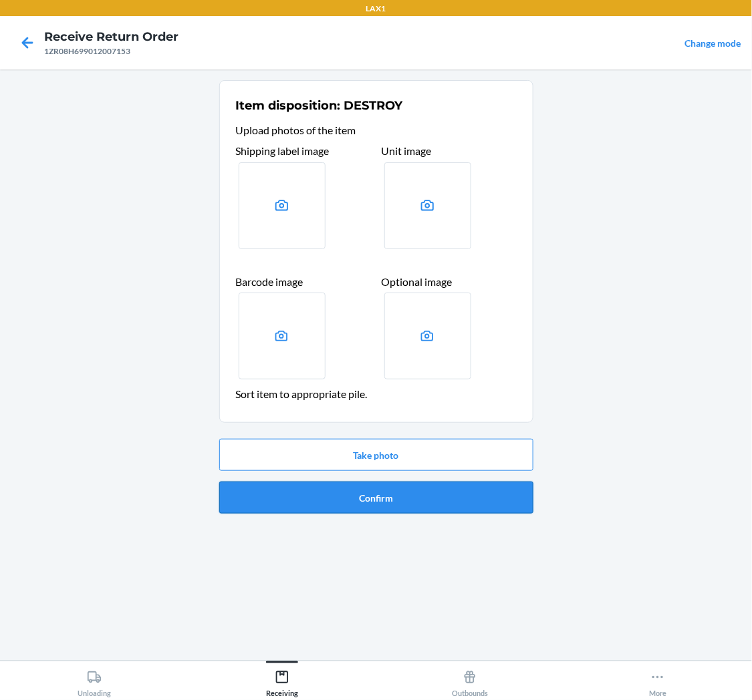
click at [385, 485] on button "Confirm" at bounding box center [376, 498] width 314 height 32
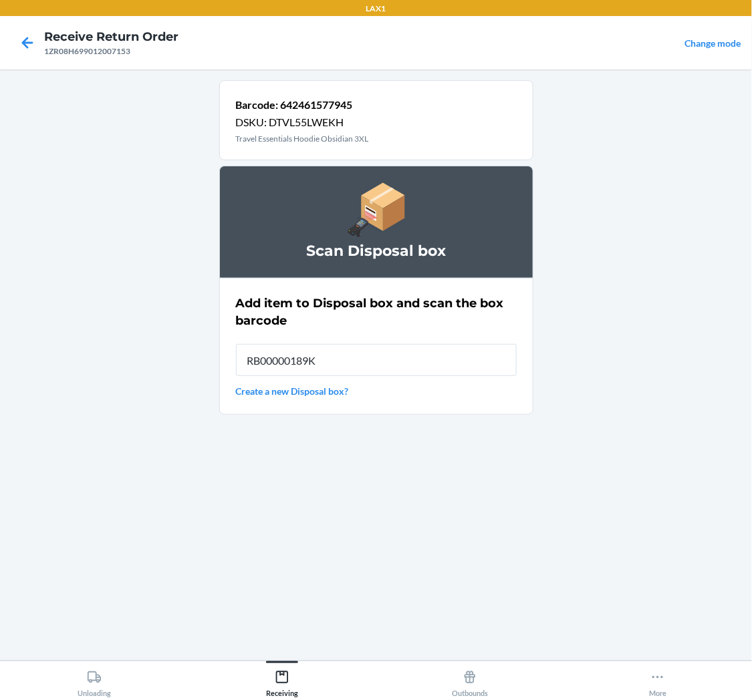
type input "RB00000189K"
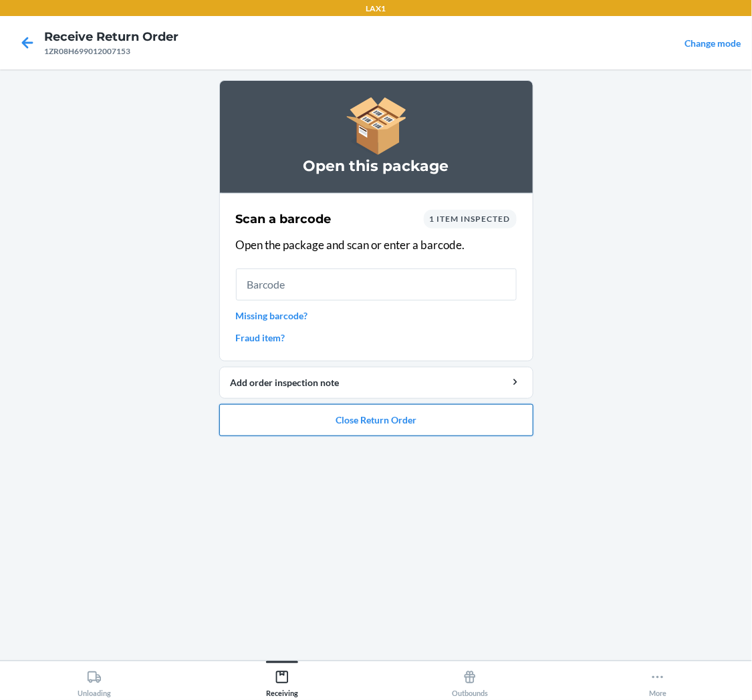
click at [401, 415] on button "Close Return Order" at bounding box center [376, 420] width 314 height 32
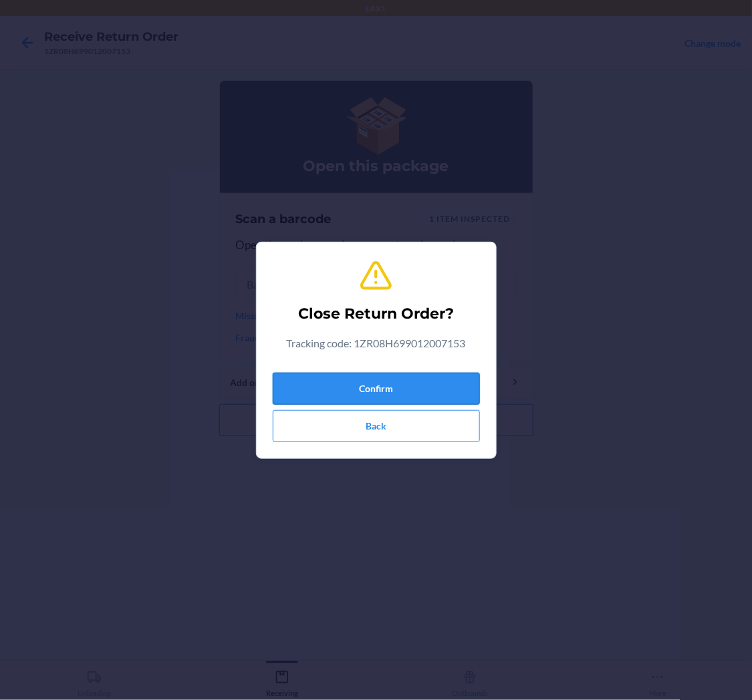
click at [394, 384] on button "Confirm" at bounding box center [376, 389] width 207 height 32
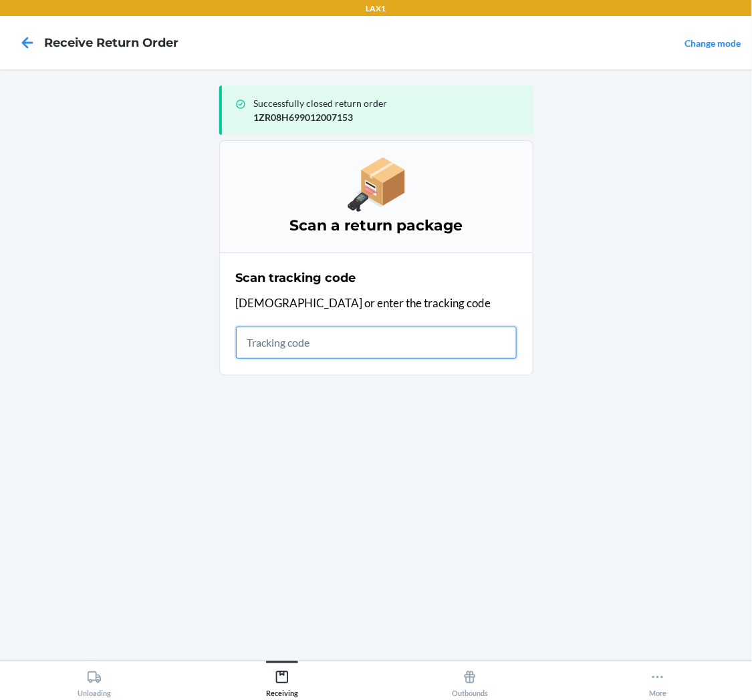
click at [359, 350] on input "text" at bounding box center [376, 343] width 281 height 32
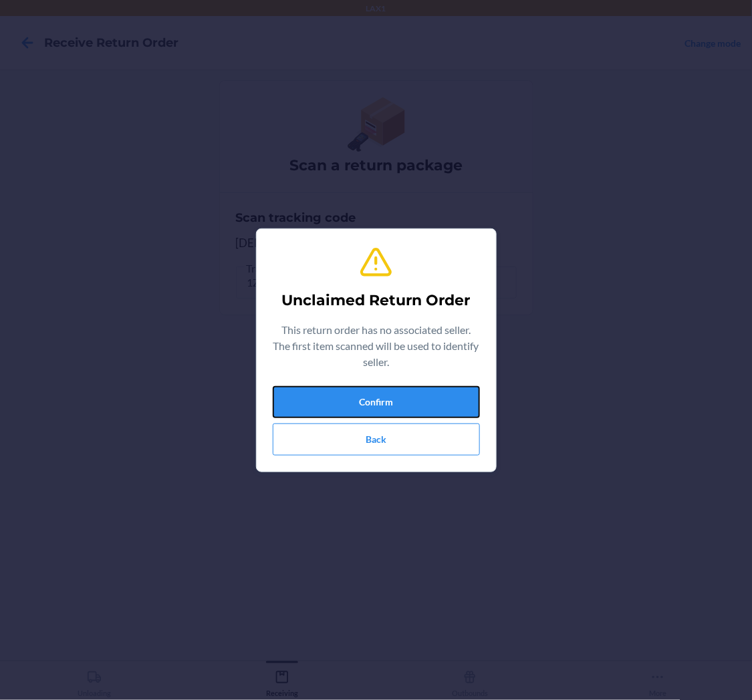
drag, startPoint x: 365, startPoint y: 404, endPoint x: 374, endPoint y: 408, distance: 9.9
click at [368, 404] on button "Confirm" at bounding box center [376, 402] width 207 height 32
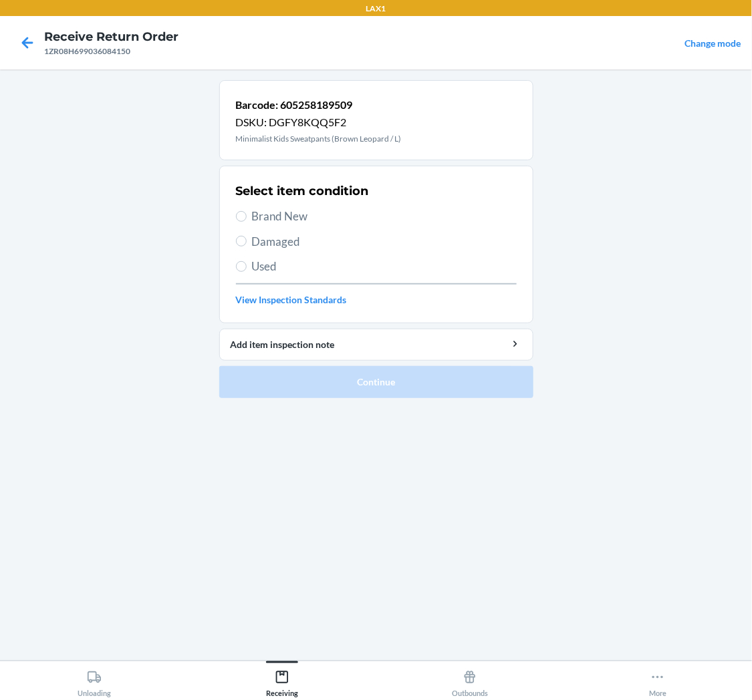
click at [257, 271] on span "Used" at bounding box center [384, 266] width 265 height 17
click at [247, 271] on input "Used" at bounding box center [241, 266] width 11 height 11
radio input "true"
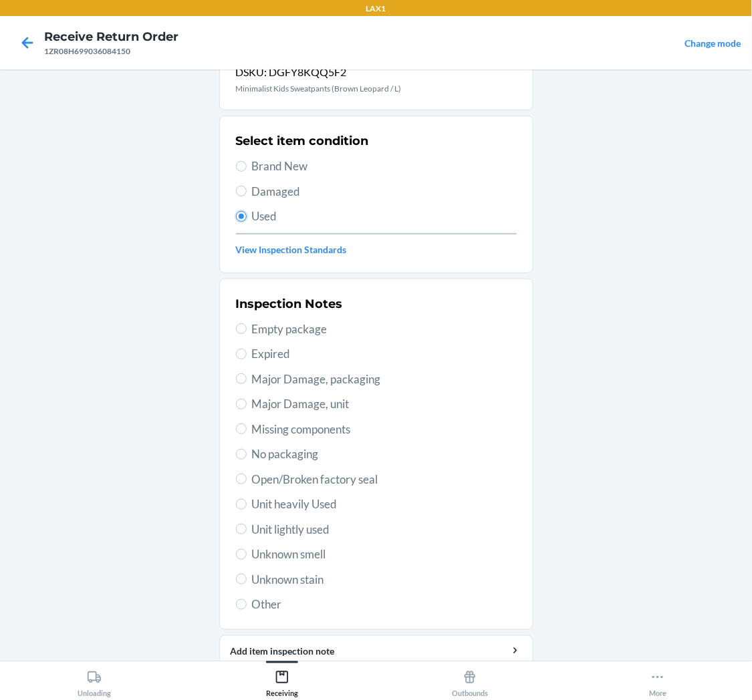
scroll to position [104, 0]
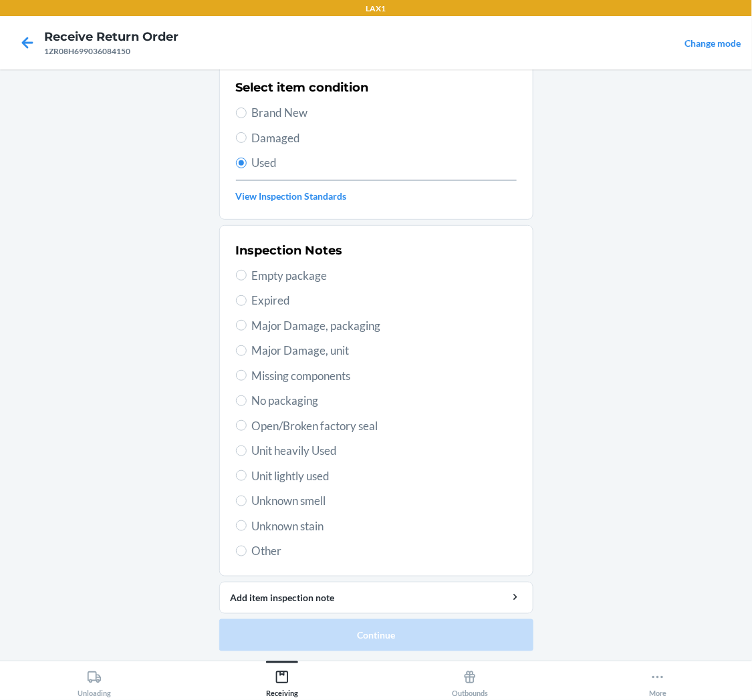
click at [289, 471] on span "Unit lightly used" at bounding box center [384, 476] width 265 height 17
click at [247, 471] on input "Unit lightly used" at bounding box center [241, 476] width 11 height 11
radio input "true"
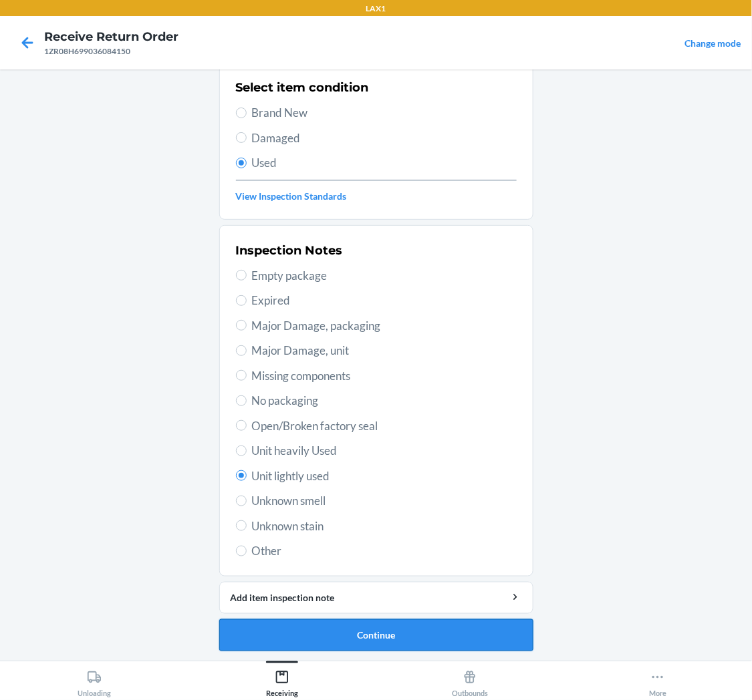
click at [334, 630] on button "Continue" at bounding box center [376, 636] width 314 height 32
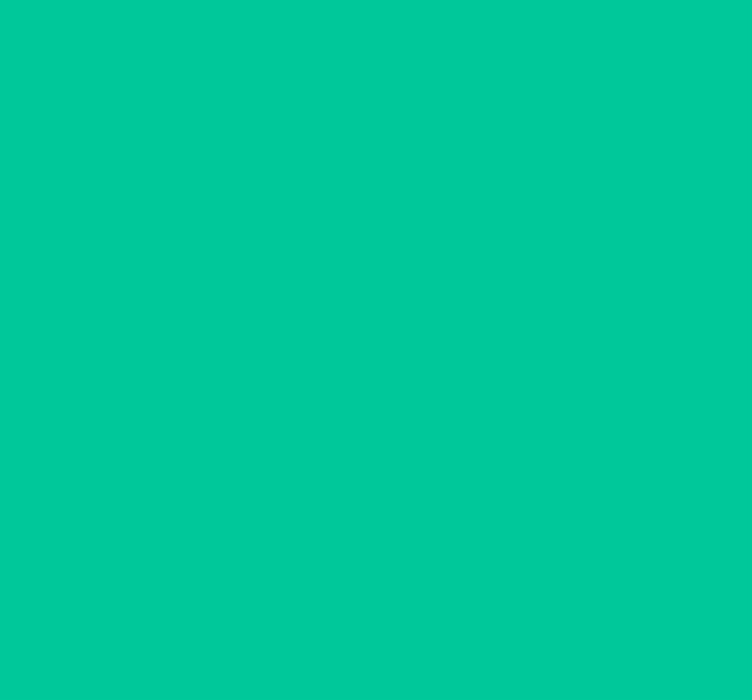
scroll to position [0, 0]
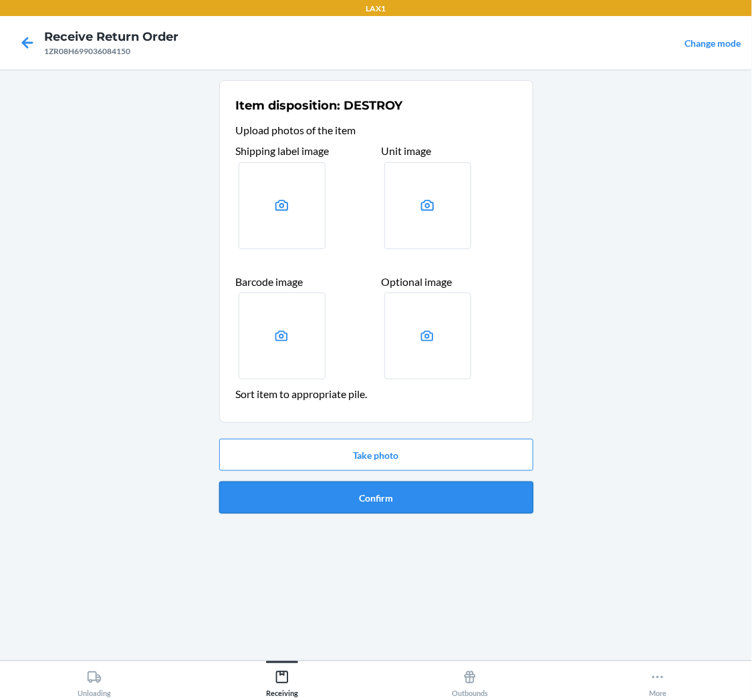
click at [377, 502] on button "Confirm" at bounding box center [376, 498] width 314 height 32
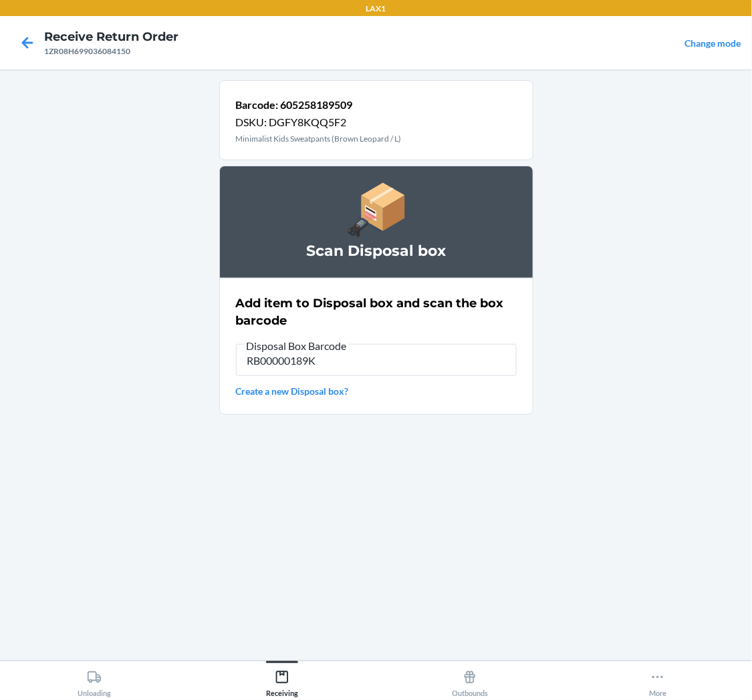
type input "RB00000189K"
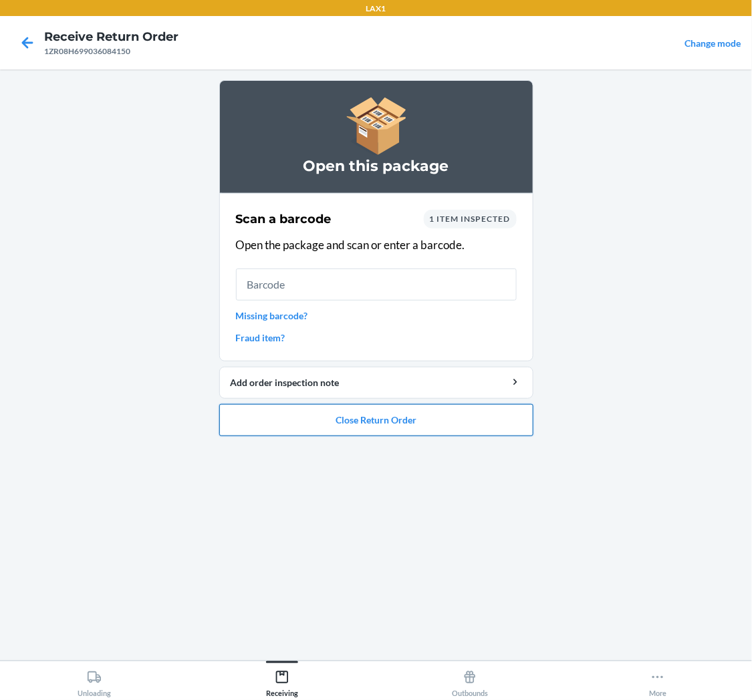
click at [338, 424] on button "Close Return Order" at bounding box center [376, 420] width 314 height 32
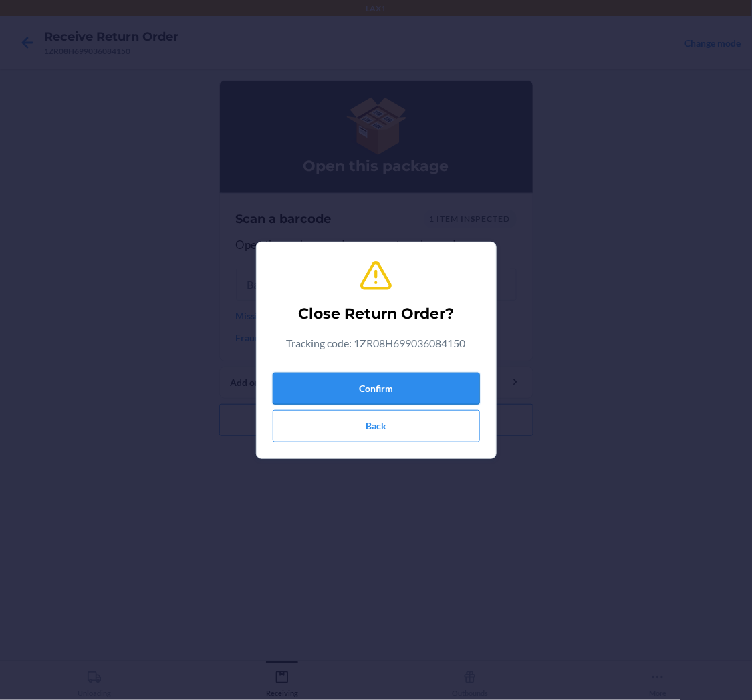
click at [388, 376] on button "Confirm" at bounding box center [376, 389] width 207 height 32
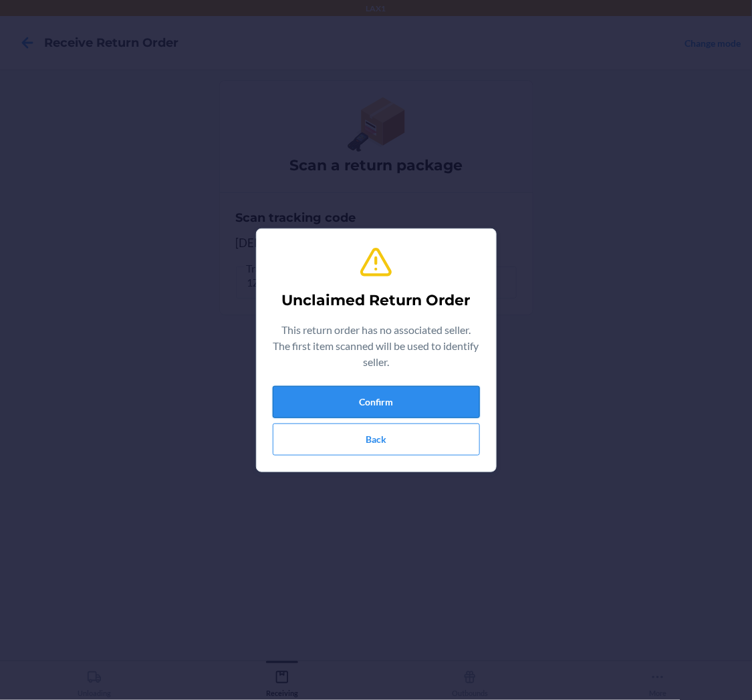
click at [378, 396] on button "Confirm" at bounding box center [376, 402] width 207 height 32
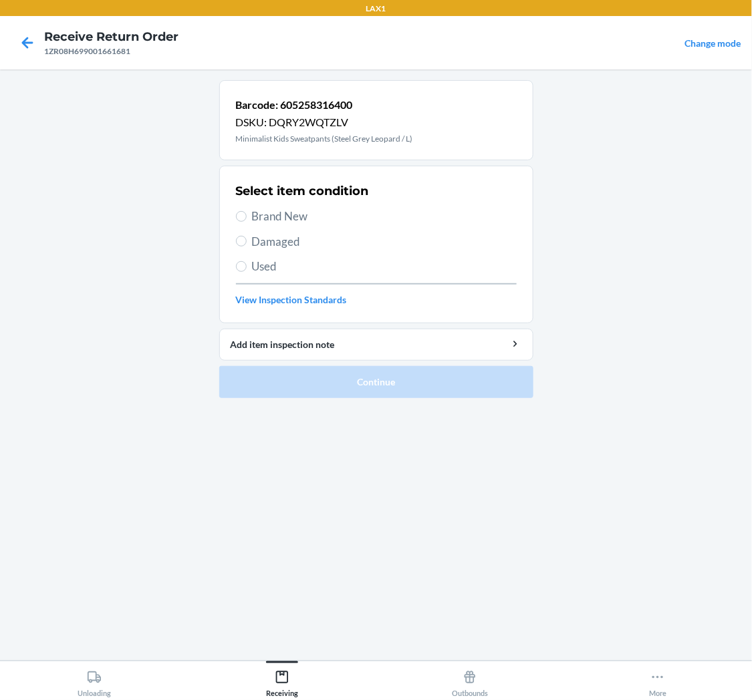
click at [269, 265] on span "Used" at bounding box center [384, 266] width 265 height 17
click at [247, 265] on input "Used" at bounding box center [241, 266] width 11 height 11
radio input "true"
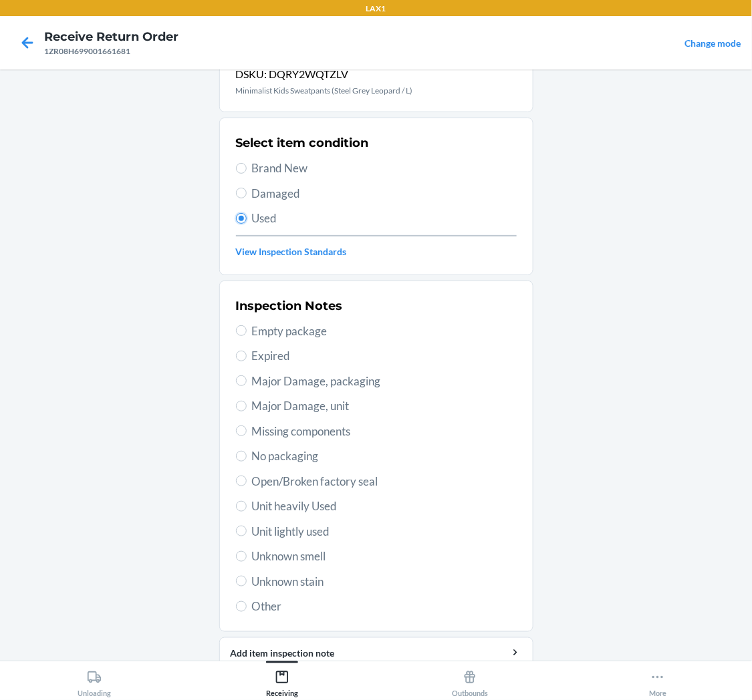
scroll to position [104, 0]
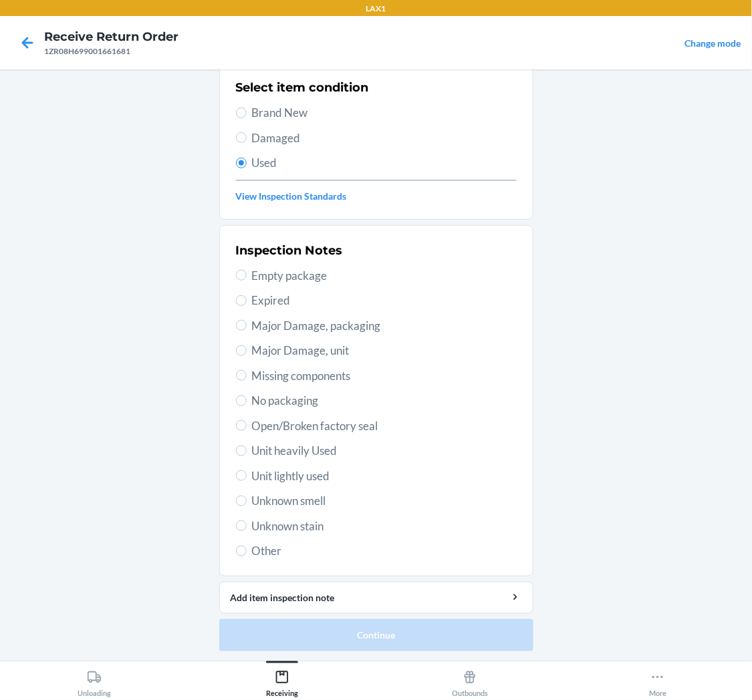
click at [299, 471] on span "Unit lightly used" at bounding box center [384, 476] width 265 height 17
click at [247, 471] on input "Unit lightly used" at bounding box center [241, 476] width 11 height 11
radio input "true"
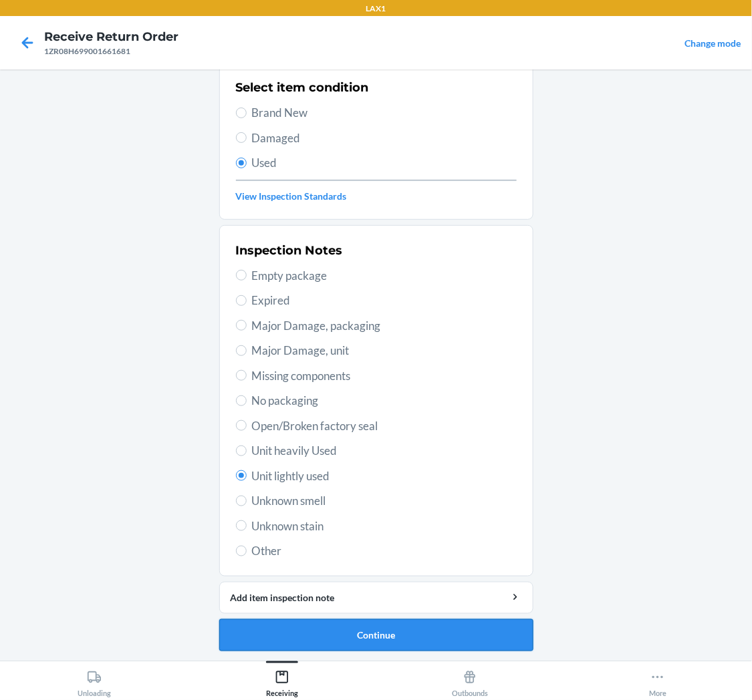
click at [369, 628] on button "Continue" at bounding box center [376, 636] width 314 height 32
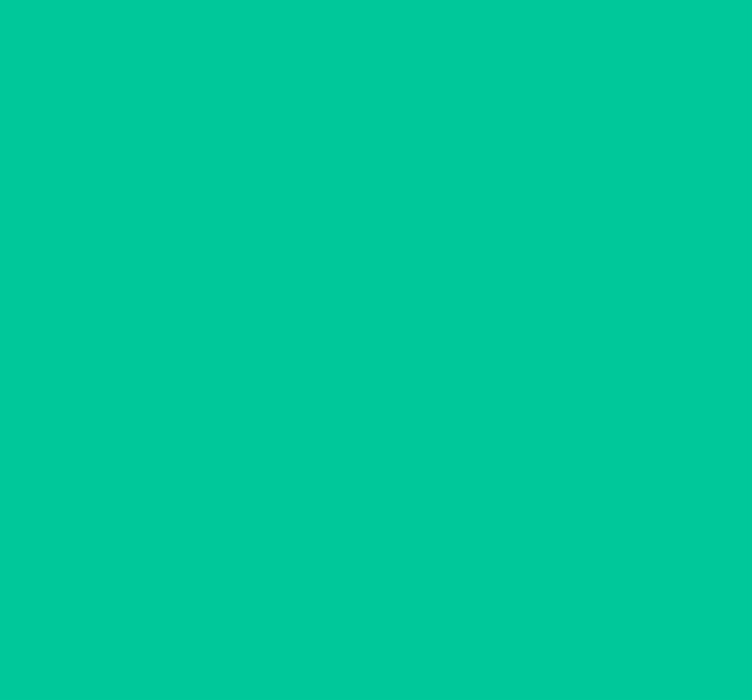
scroll to position [0, 0]
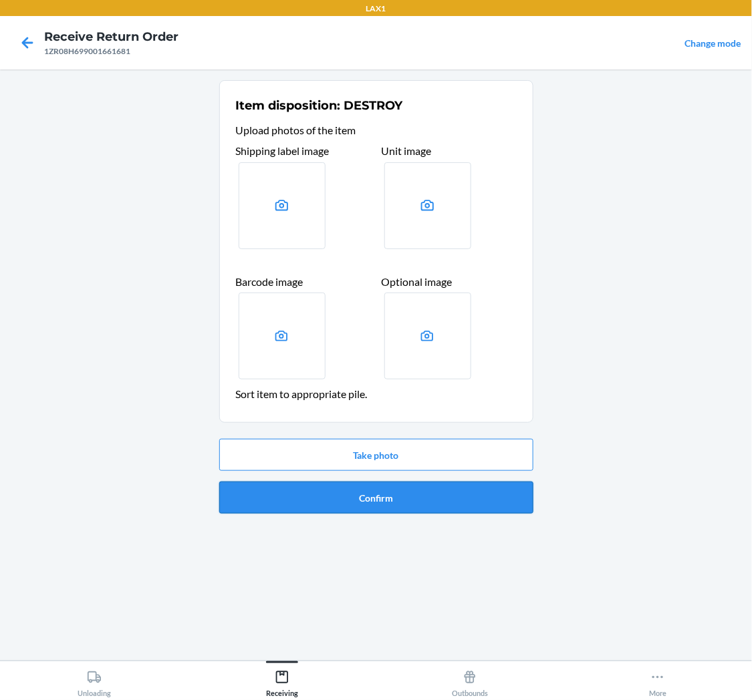
click at [391, 497] on button "Confirm" at bounding box center [376, 498] width 314 height 32
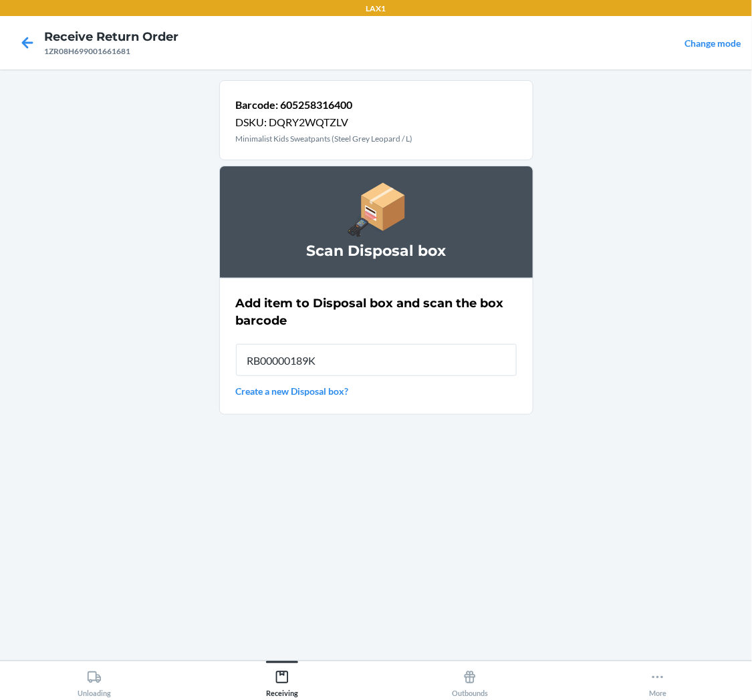
type input "RB00000189K"
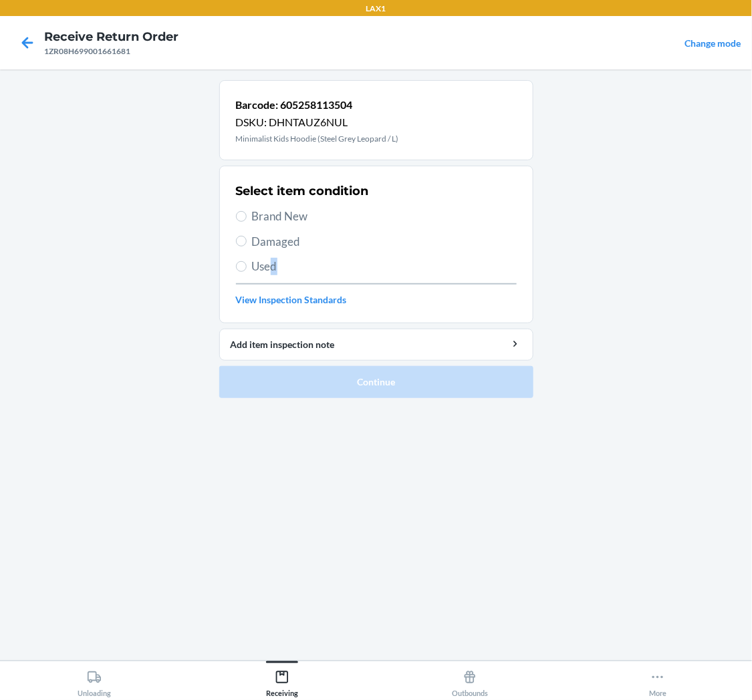
drag, startPoint x: 274, startPoint y: 269, endPoint x: 281, endPoint y: 270, distance: 6.8
click at [278, 269] on span "Used" at bounding box center [384, 266] width 265 height 17
click at [251, 272] on label "Used" at bounding box center [376, 266] width 281 height 17
click at [247, 272] on input "Used" at bounding box center [241, 266] width 11 height 11
radio input "true"
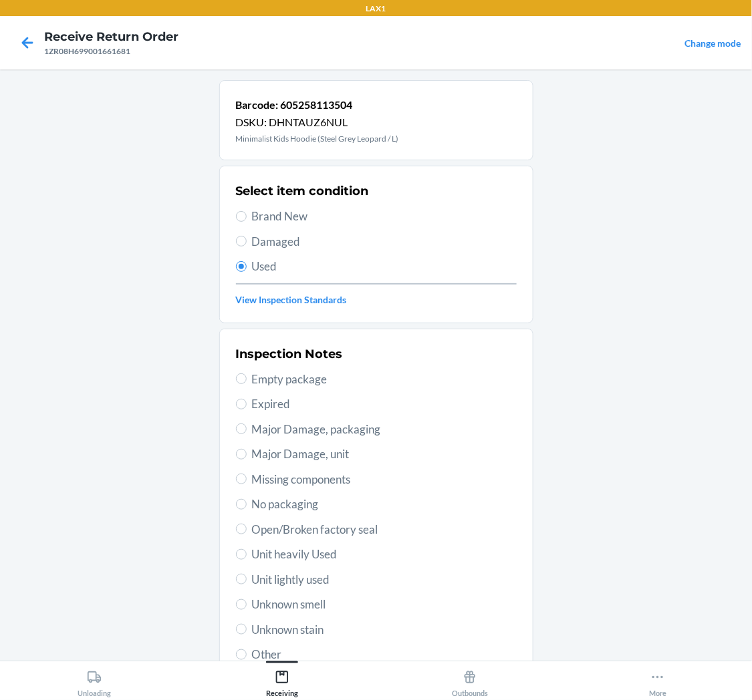
click at [258, 584] on span "Unit lightly used" at bounding box center [384, 579] width 265 height 17
click at [247, 584] on input "Unit lightly used" at bounding box center [241, 579] width 11 height 11
radio input "true"
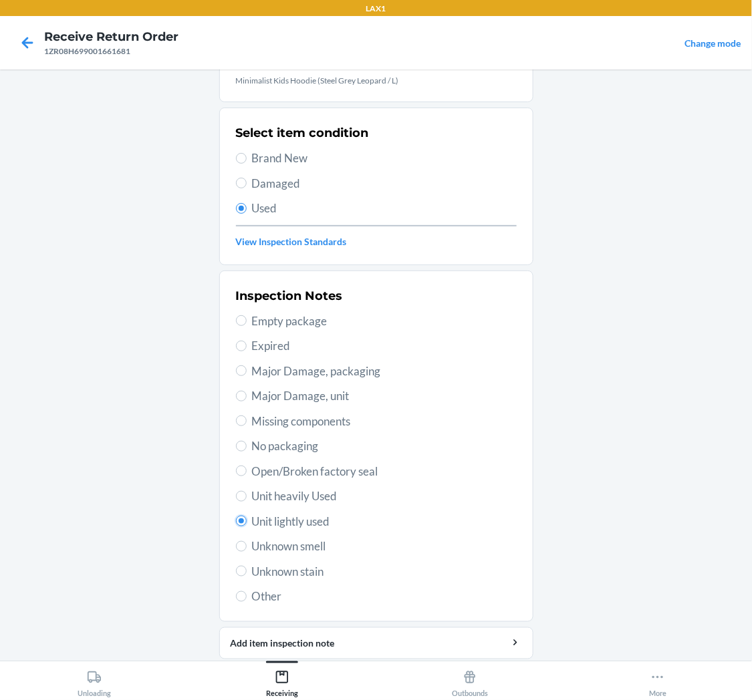
scroll to position [104, 0]
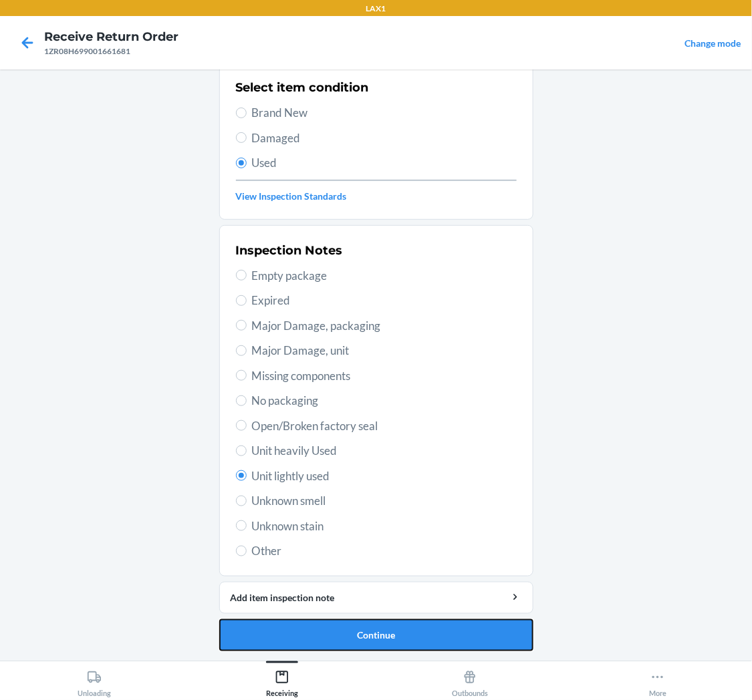
click at [452, 632] on button "Continue" at bounding box center [376, 636] width 314 height 32
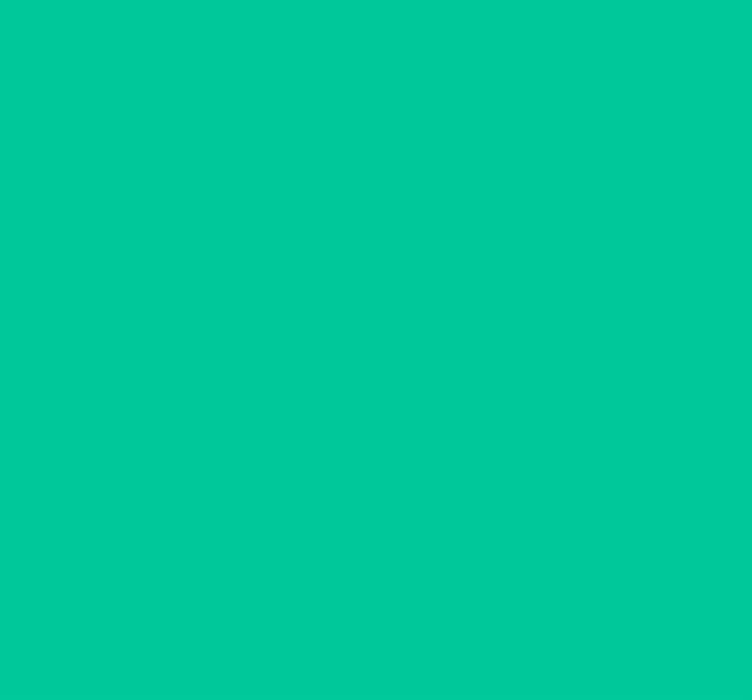
scroll to position [0, 0]
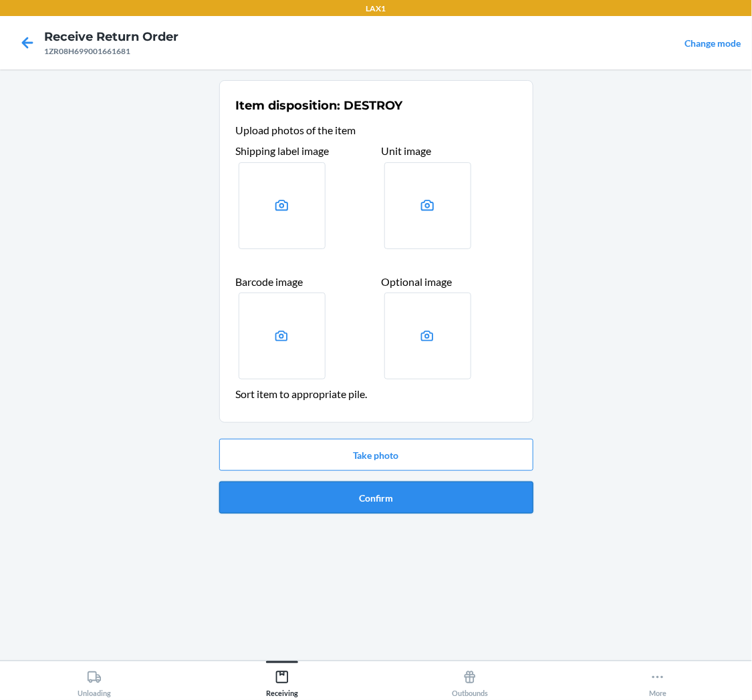
click at [429, 505] on button "Confirm" at bounding box center [376, 498] width 314 height 32
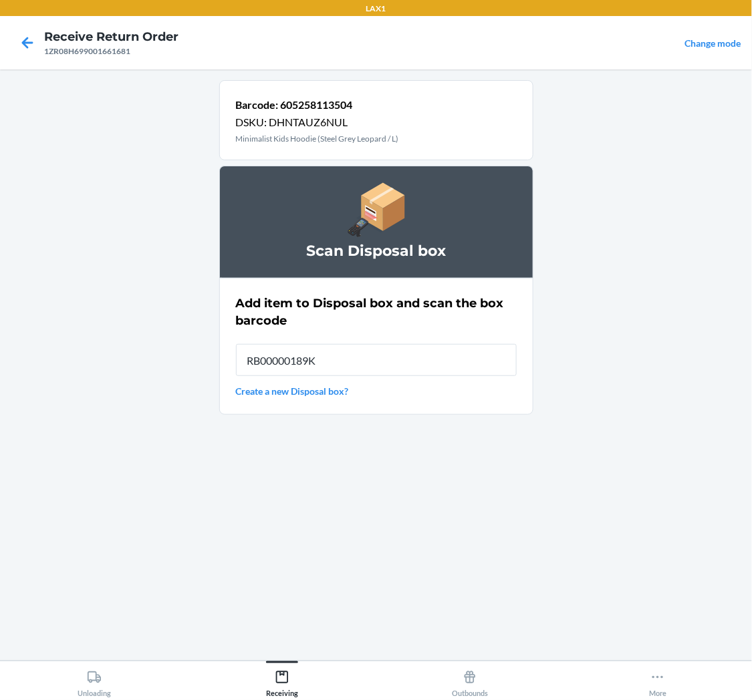
type input "RB00000189K"
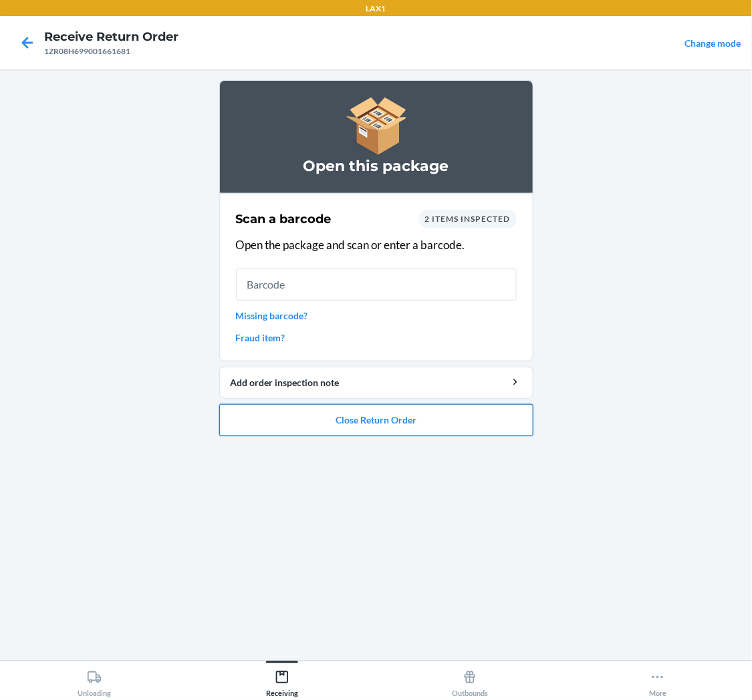
click at [431, 418] on button "Close Return Order" at bounding box center [376, 420] width 314 height 32
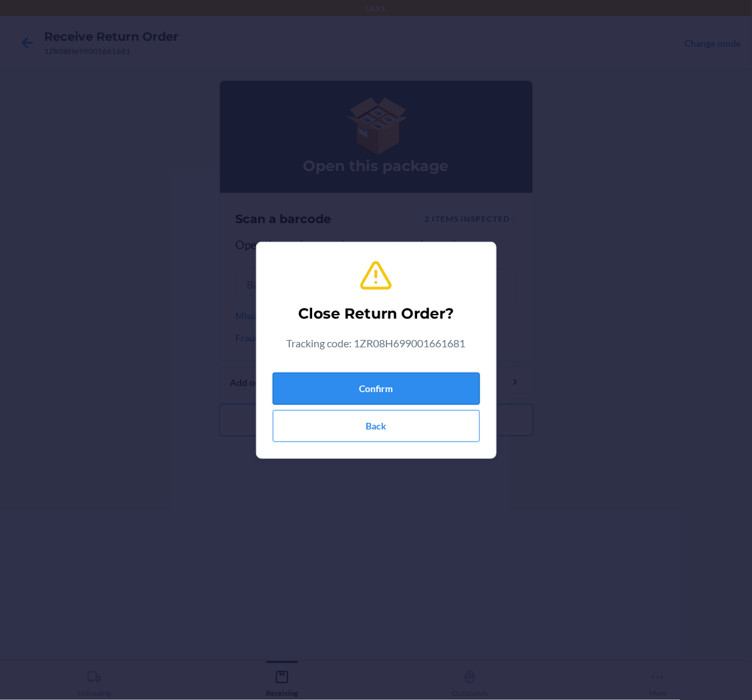
click at [403, 380] on button "Confirm" at bounding box center [376, 389] width 207 height 32
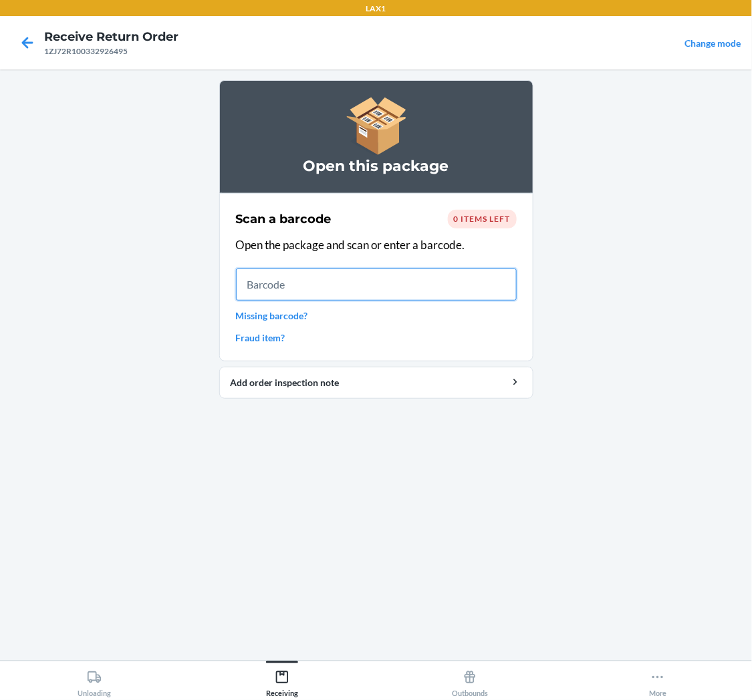
click at [432, 285] on input "text" at bounding box center [376, 285] width 281 height 32
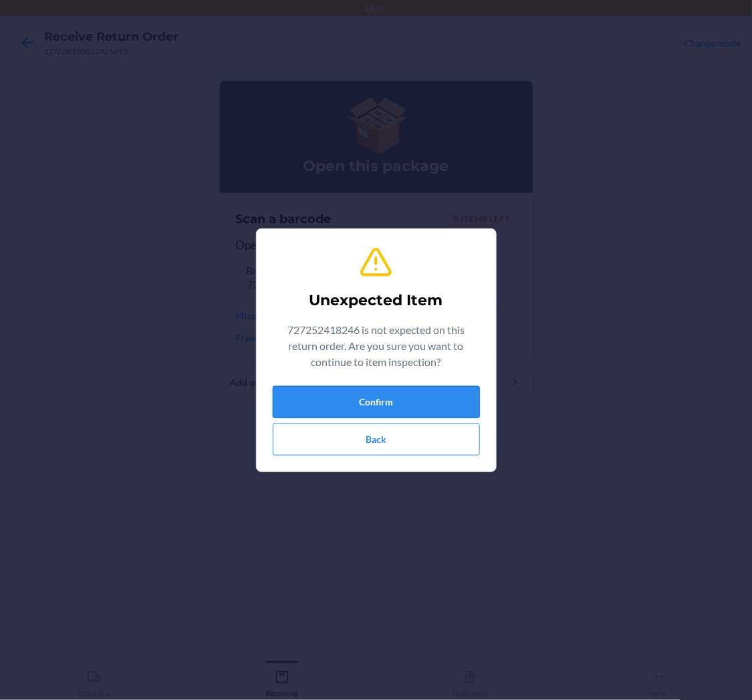
click at [435, 395] on button "Confirm" at bounding box center [376, 402] width 207 height 32
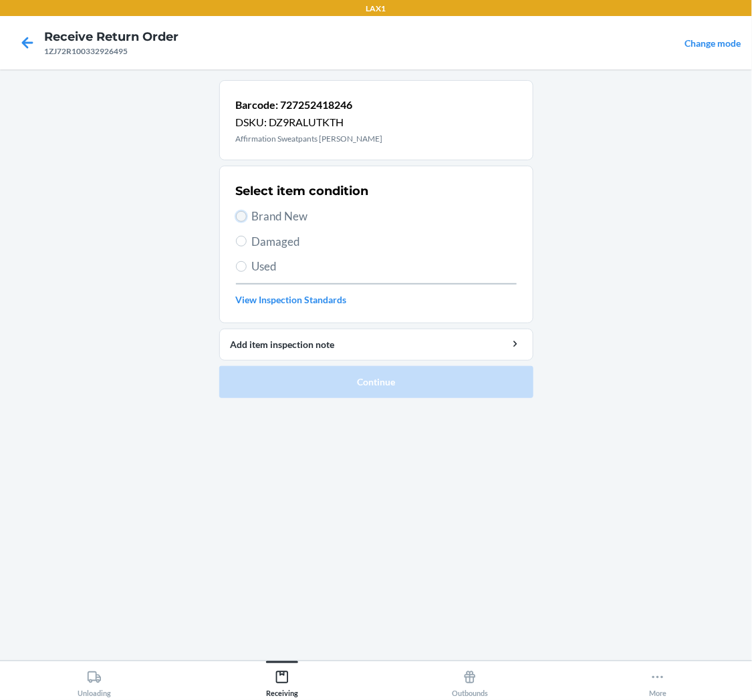
click at [245, 218] on input "Brand New" at bounding box center [241, 216] width 11 height 11
radio input "true"
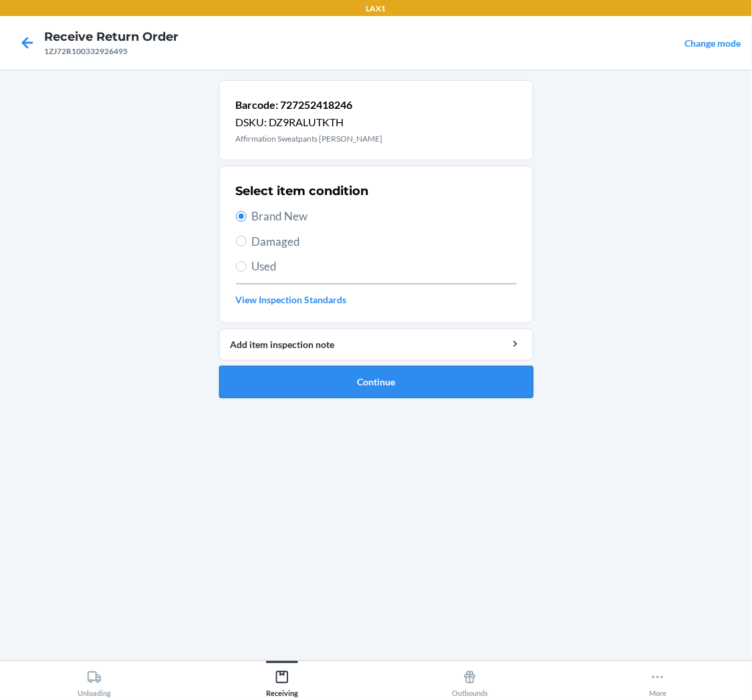
click at [350, 384] on button "Continue" at bounding box center [376, 382] width 314 height 32
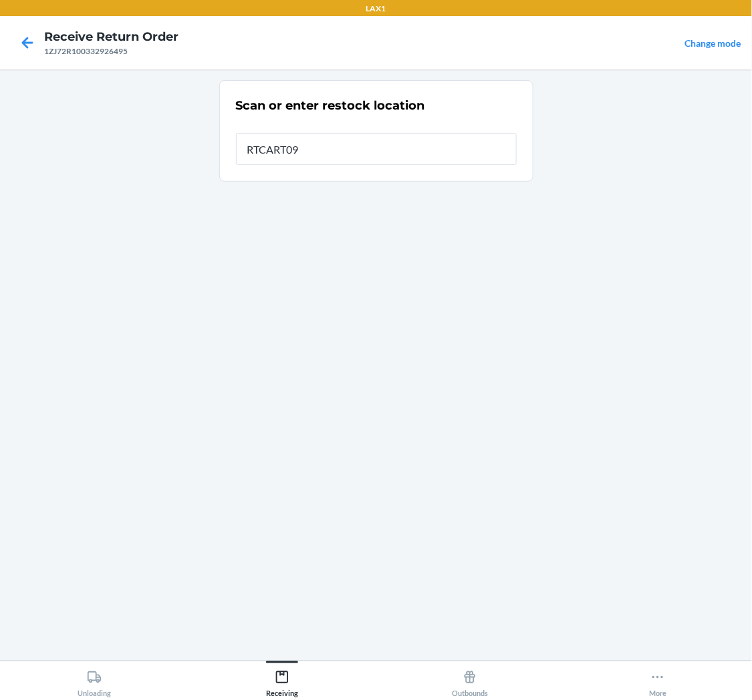
type input "RTCART094"
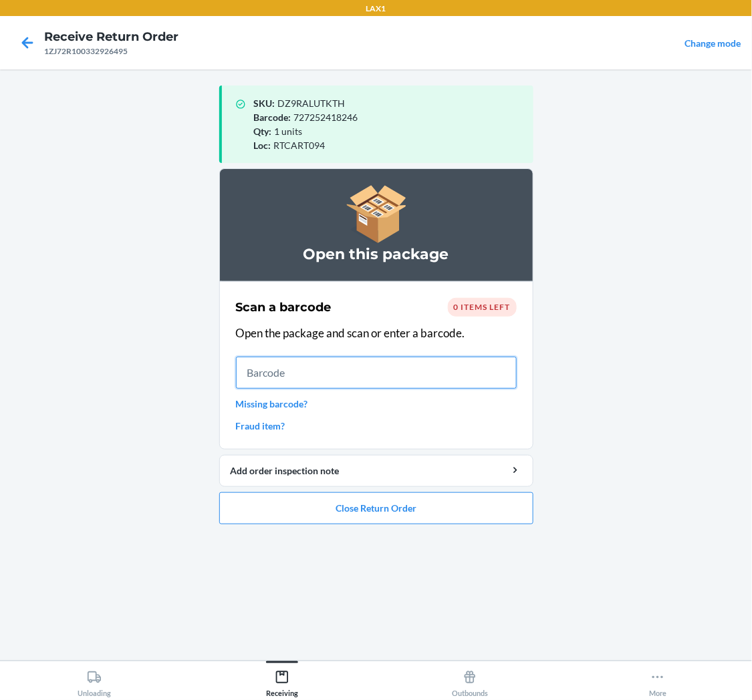
drag, startPoint x: 266, startPoint y: 376, endPoint x: 256, endPoint y: 359, distance: 20.1
click at [268, 376] on input "text" at bounding box center [376, 373] width 281 height 32
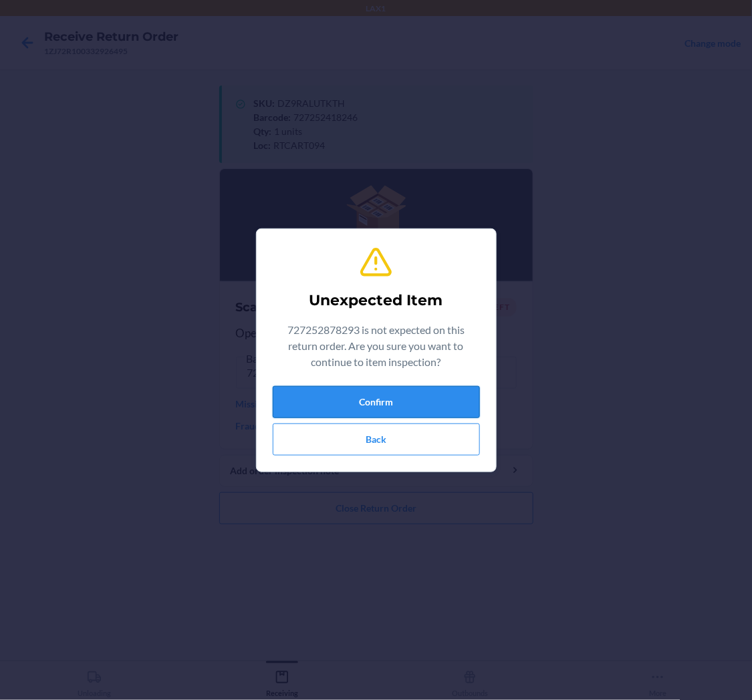
click at [430, 391] on button "Confirm" at bounding box center [376, 402] width 207 height 32
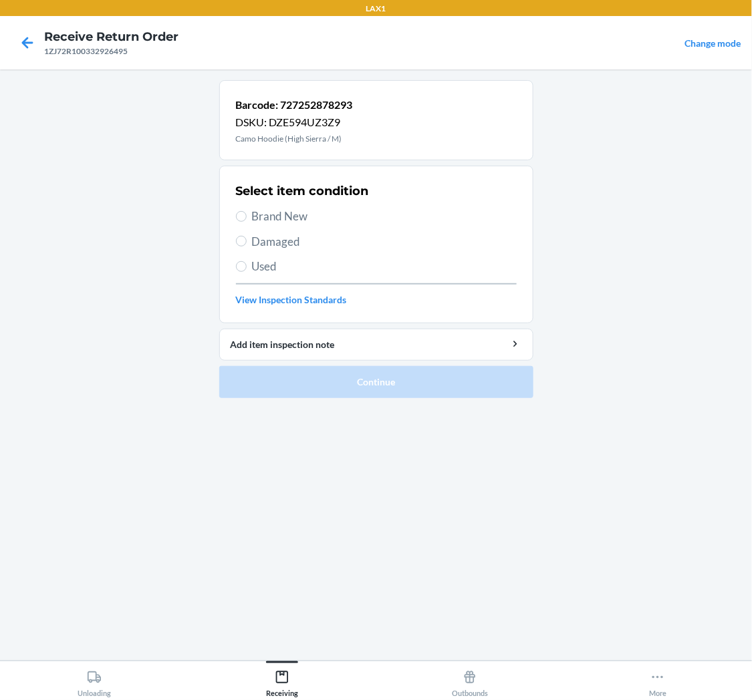
click at [246, 212] on label "Brand New" at bounding box center [376, 216] width 281 height 17
click at [246, 212] on input "Brand New" at bounding box center [241, 216] width 11 height 11
radio input "true"
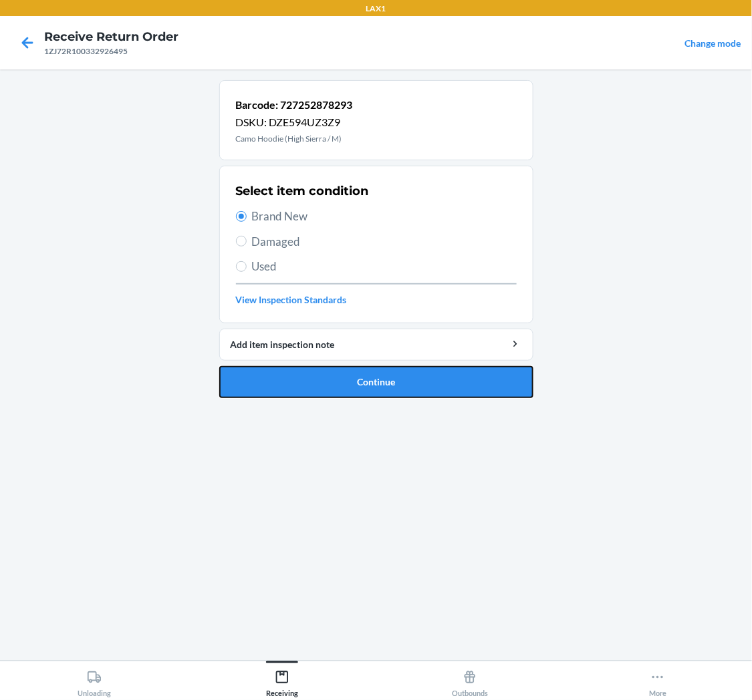
click at [353, 372] on button "Continue" at bounding box center [376, 382] width 314 height 32
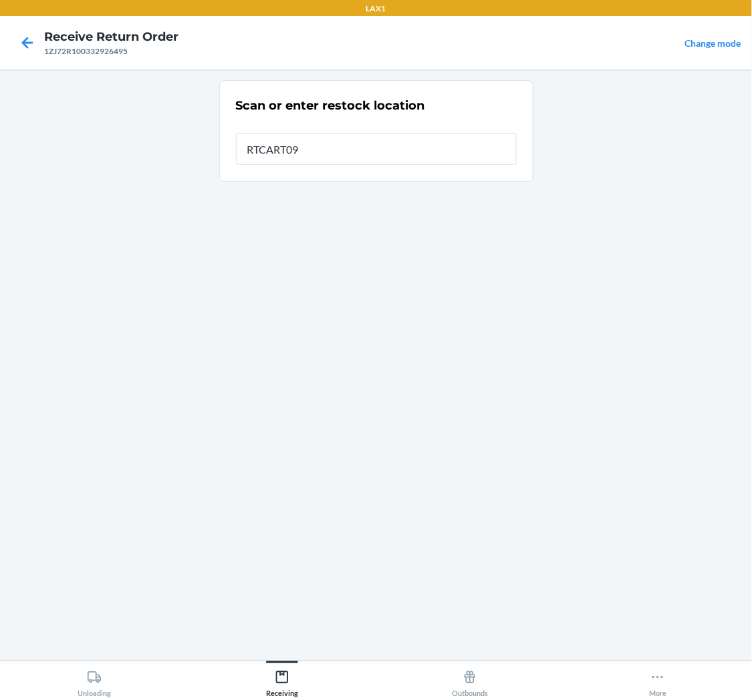
type input "RTCART094"
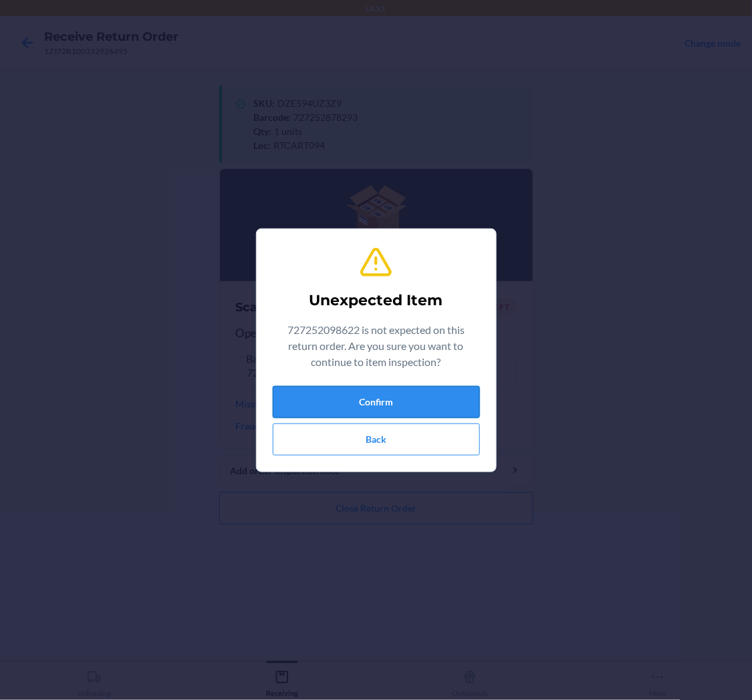
click at [351, 399] on button "Confirm" at bounding box center [376, 402] width 207 height 32
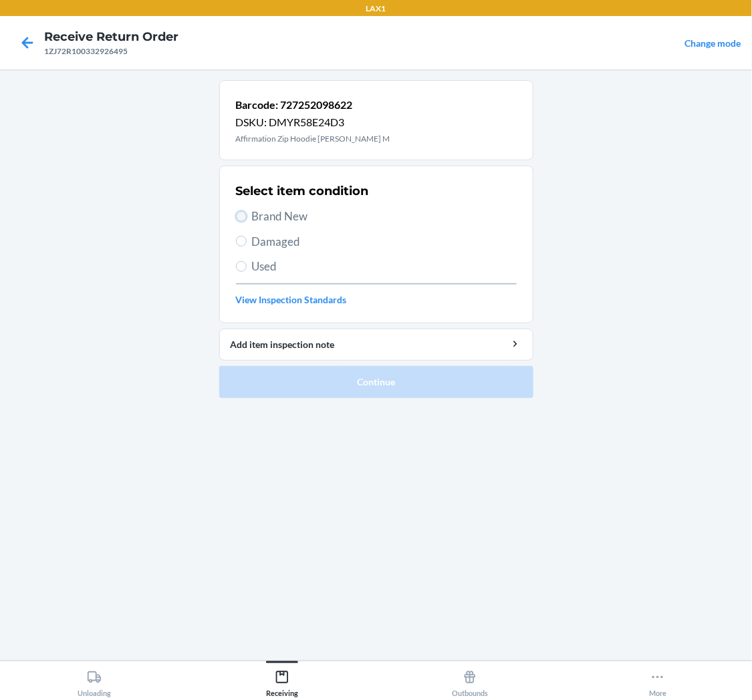
click at [241, 216] on input "Brand New" at bounding box center [241, 216] width 11 height 11
radio input "true"
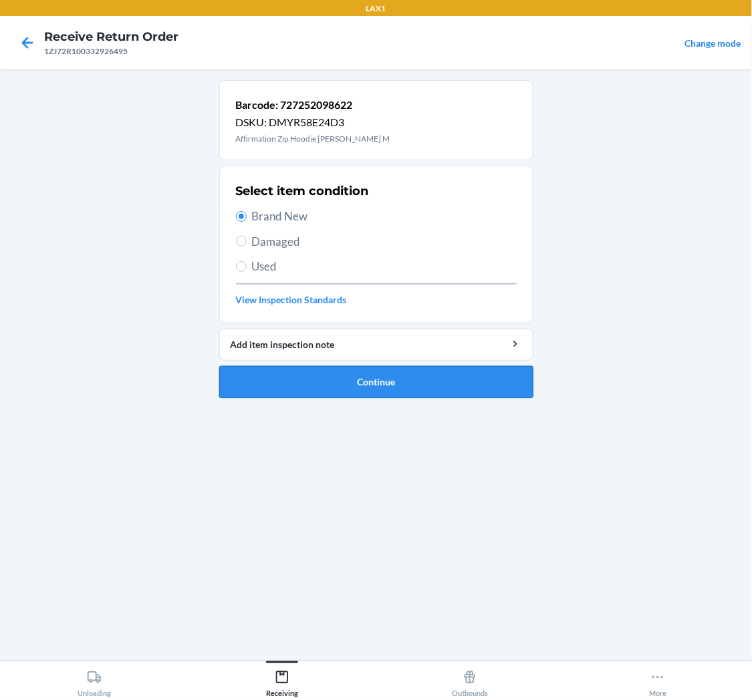
click at [432, 378] on button "Continue" at bounding box center [376, 382] width 314 height 32
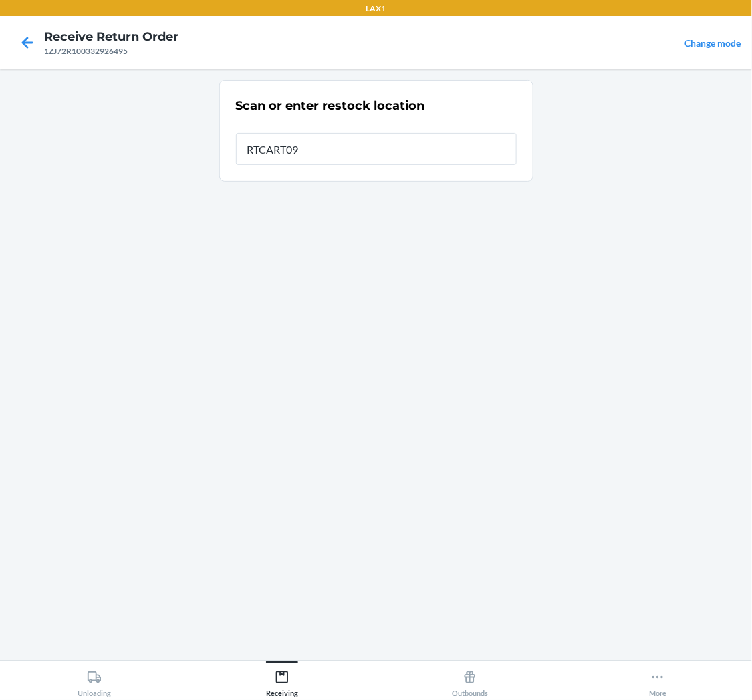
type input "RTCART094"
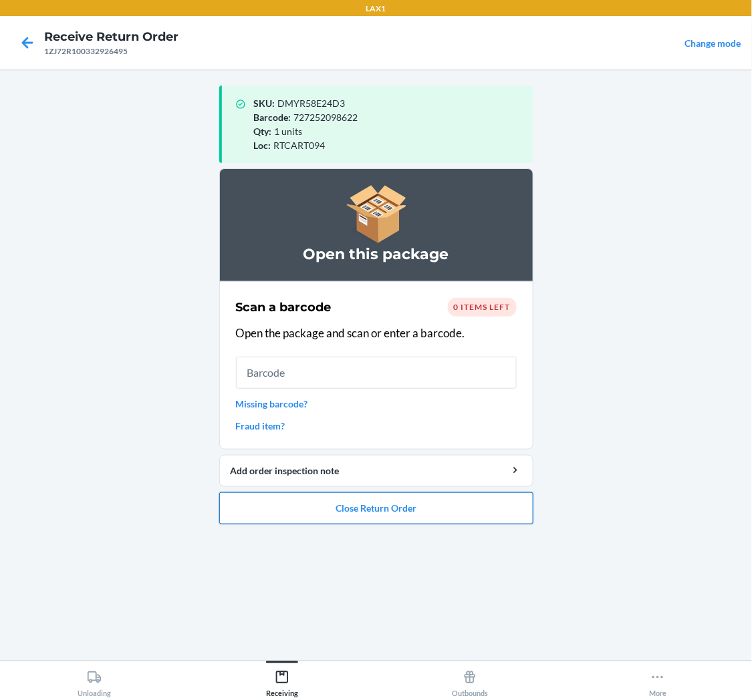
click at [348, 513] on button "Close Return Order" at bounding box center [376, 509] width 314 height 32
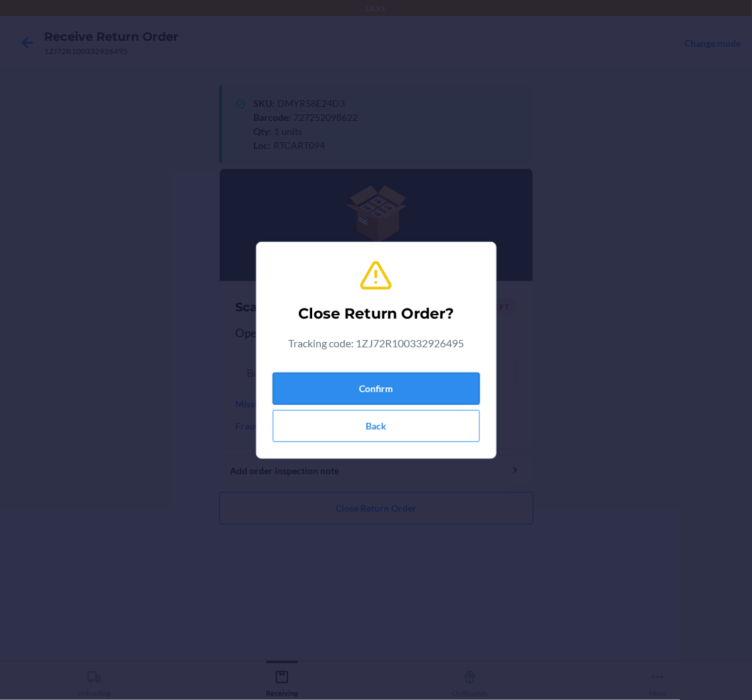
click at [385, 383] on button "Confirm" at bounding box center [376, 389] width 207 height 32
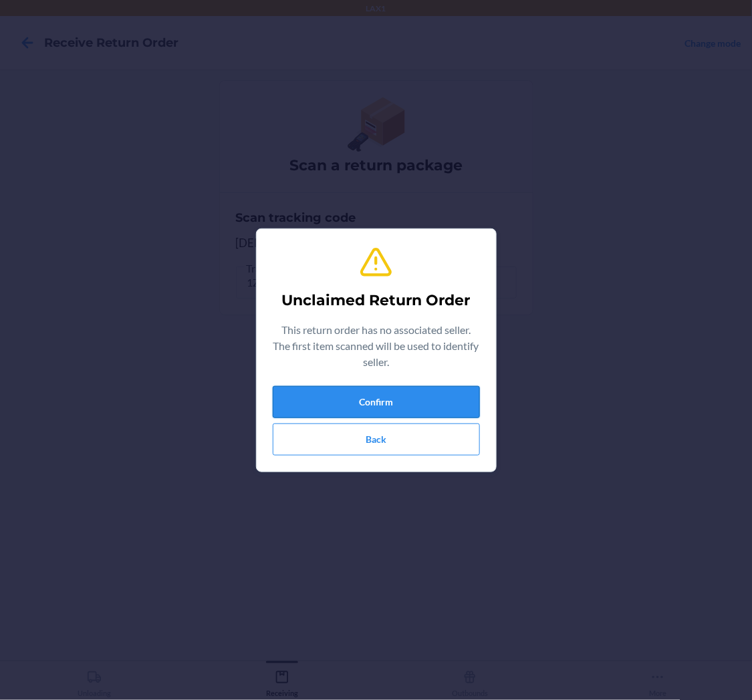
click at [430, 391] on button "Confirm" at bounding box center [376, 402] width 207 height 32
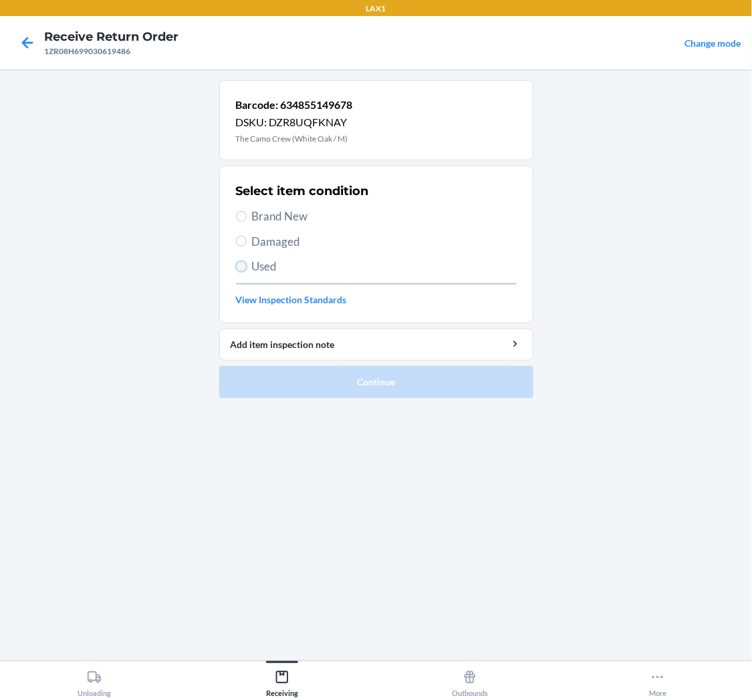
click at [243, 264] on input "Used" at bounding box center [241, 266] width 11 height 11
radio input "true"
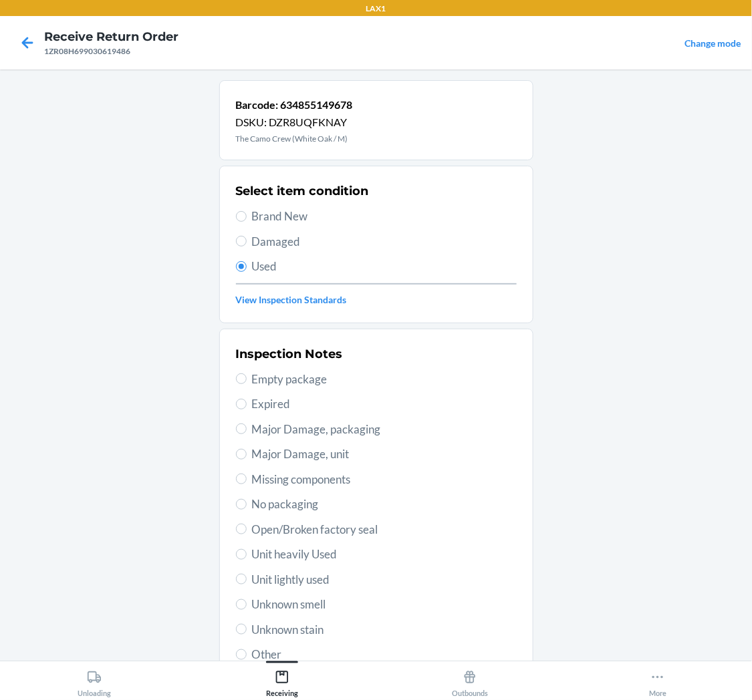
click at [290, 577] on span "Unit lightly used" at bounding box center [384, 579] width 265 height 17
click at [247, 577] on input "Unit lightly used" at bounding box center [241, 579] width 11 height 11
radio input "true"
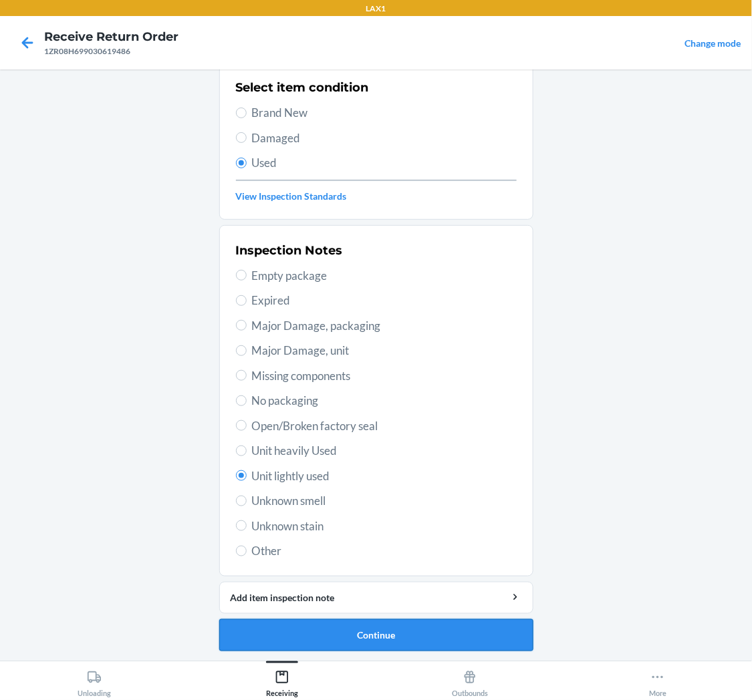
click at [332, 638] on button "Continue" at bounding box center [376, 636] width 314 height 32
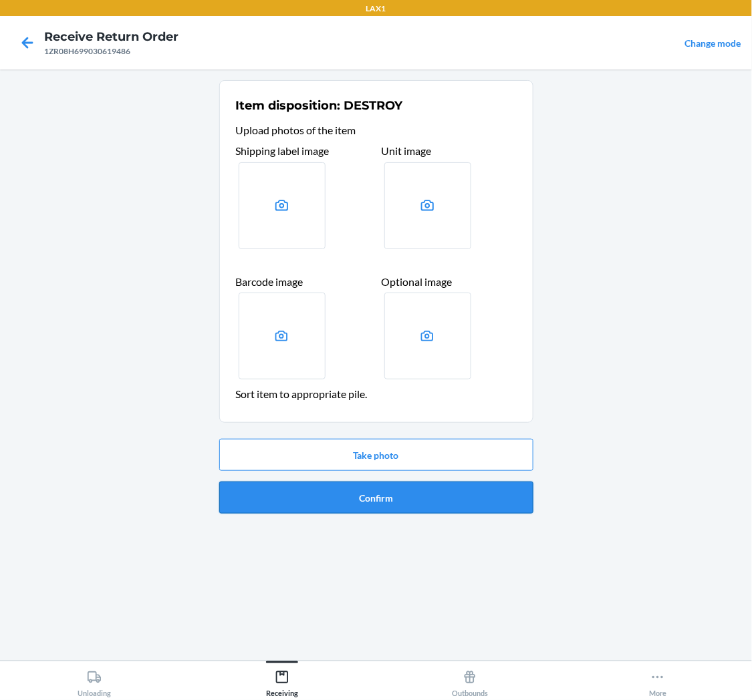
click at [377, 492] on button "Confirm" at bounding box center [376, 498] width 314 height 32
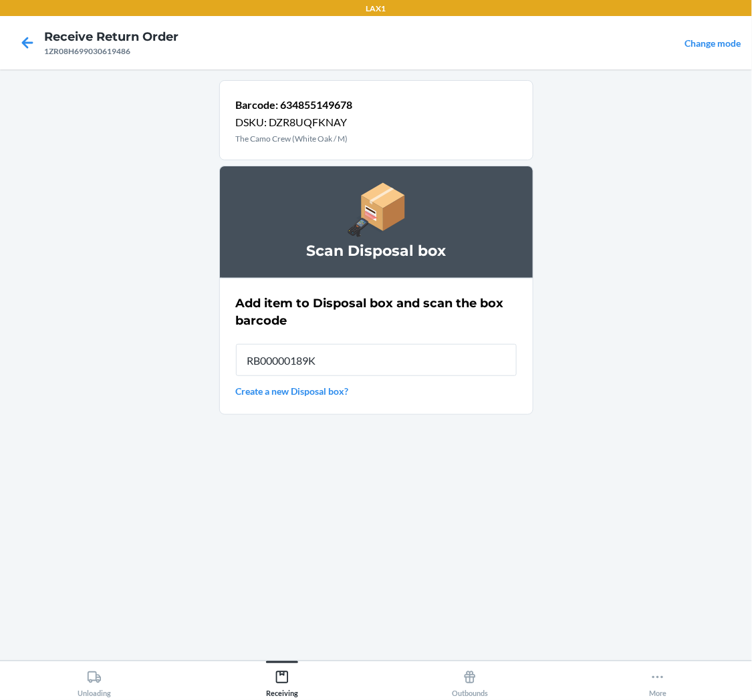
type input "RB00000189K"
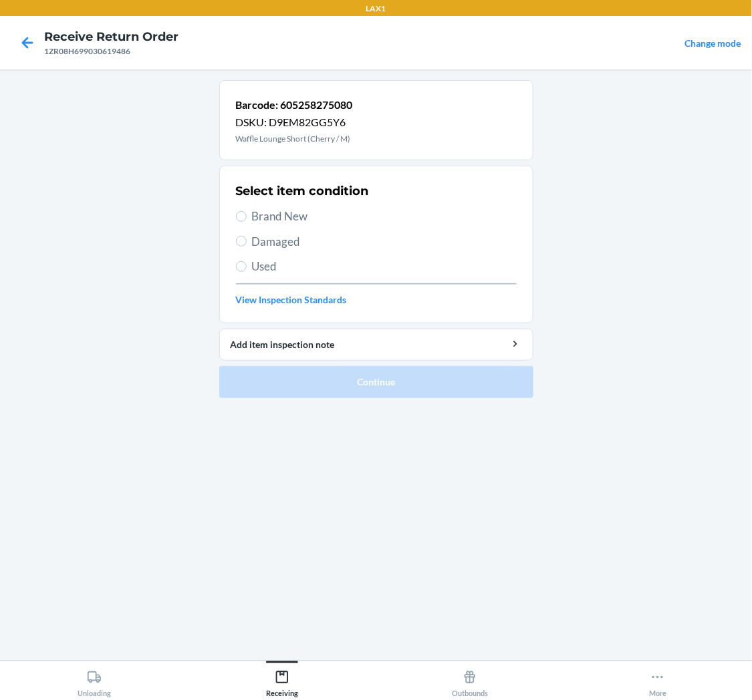
click at [257, 264] on span "Used" at bounding box center [384, 266] width 265 height 17
click at [247, 264] on input "Used" at bounding box center [241, 266] width 11 height 11
radio input "true"
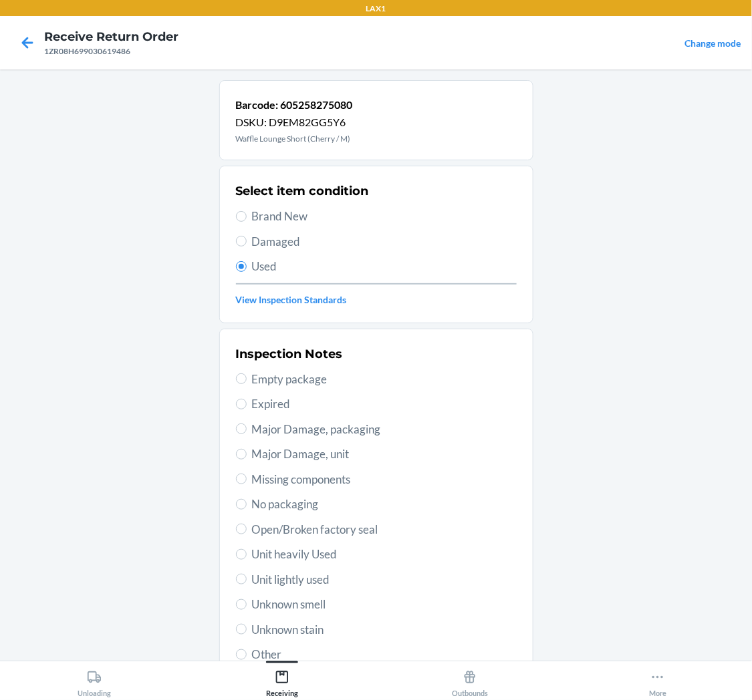
click at [297, 584] on span "Unit lightly used" at bounding box center [384, 579] width 265 height 17
click at [247, 584] on input "Unit lightly used" at bounding box center [241, 579] width 11 height 11
radio input "true"
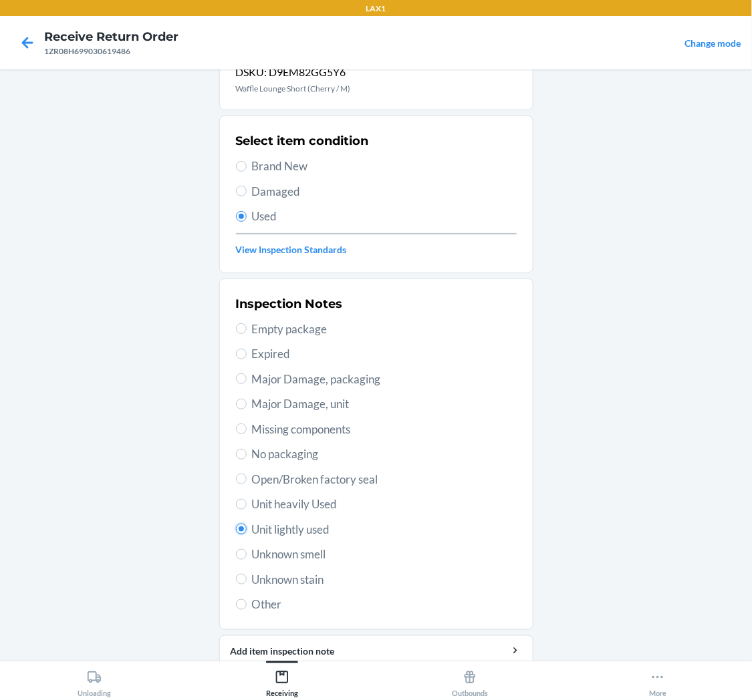
scroll to position [104, 0]
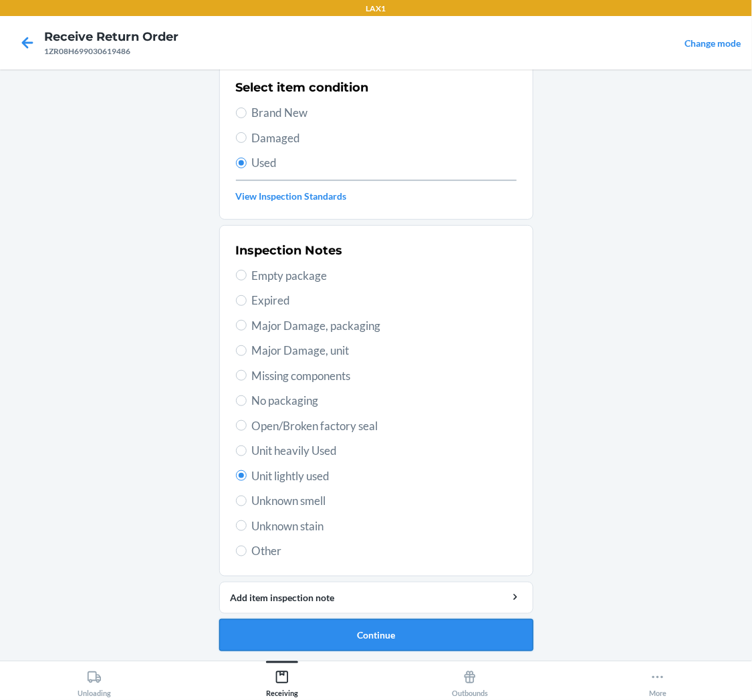
click at [278, 624] on button "Continue" at bounding box center [376, 636] width 314 height 32
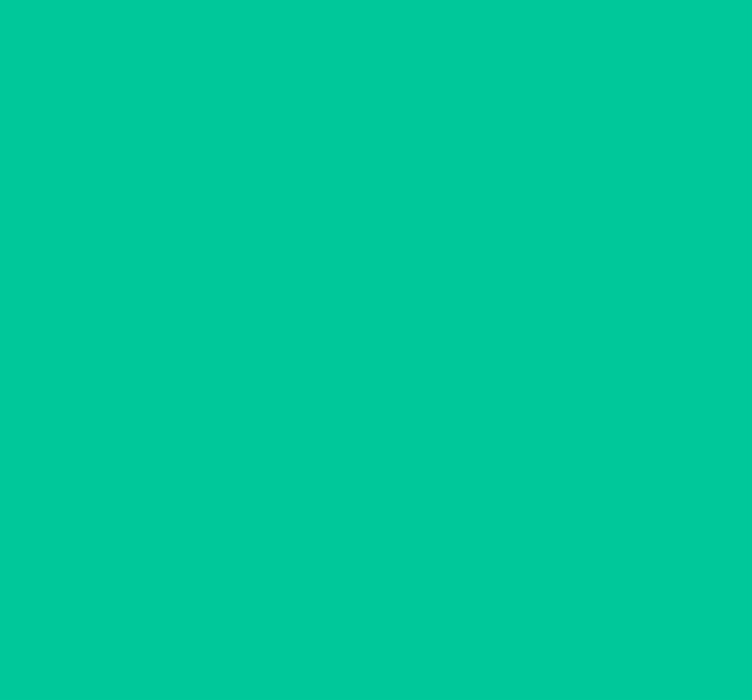
scroll to position [0, 0]
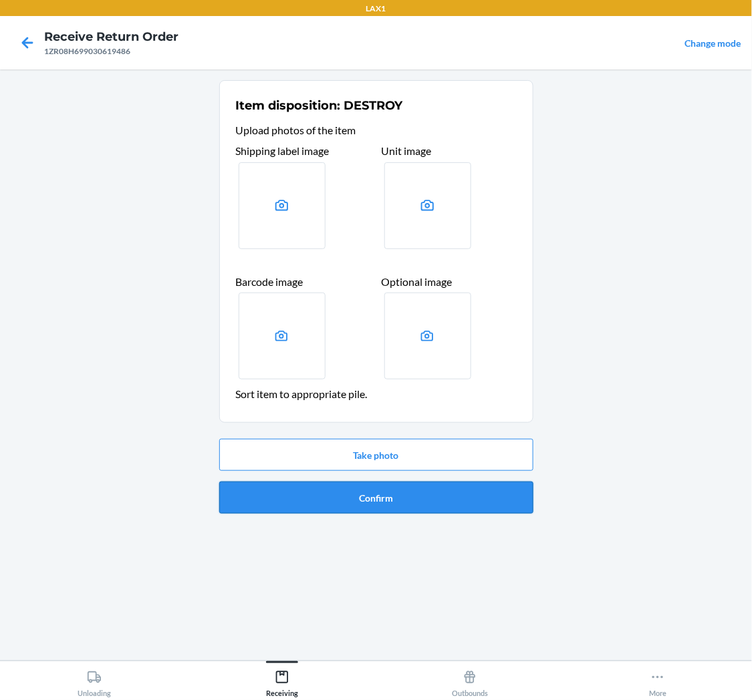
click at [327, 497] on button "Confirm" at bounding box center [376, 498] width 314 height 32
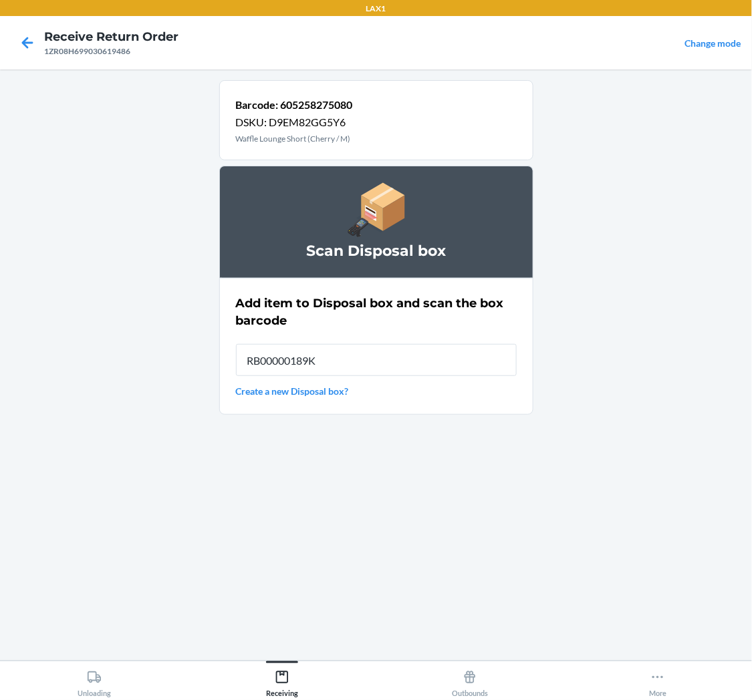
type input "RB00000189K"
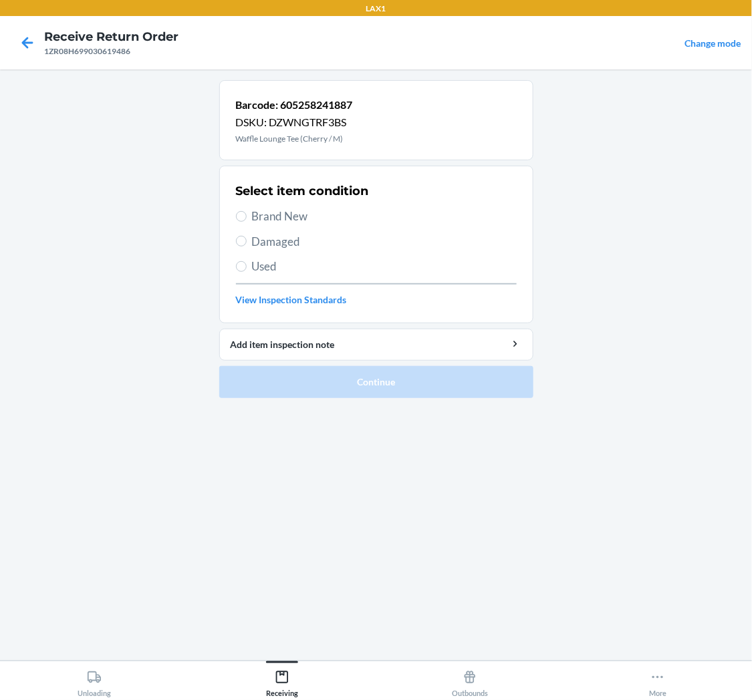
click at [236, 270] on label "Used" at bounding box center [376, 266] width 281 height 17
click at [236, 270] on input "Used" at bounding box center [241, 266] width 11 height 11
radio input "true"
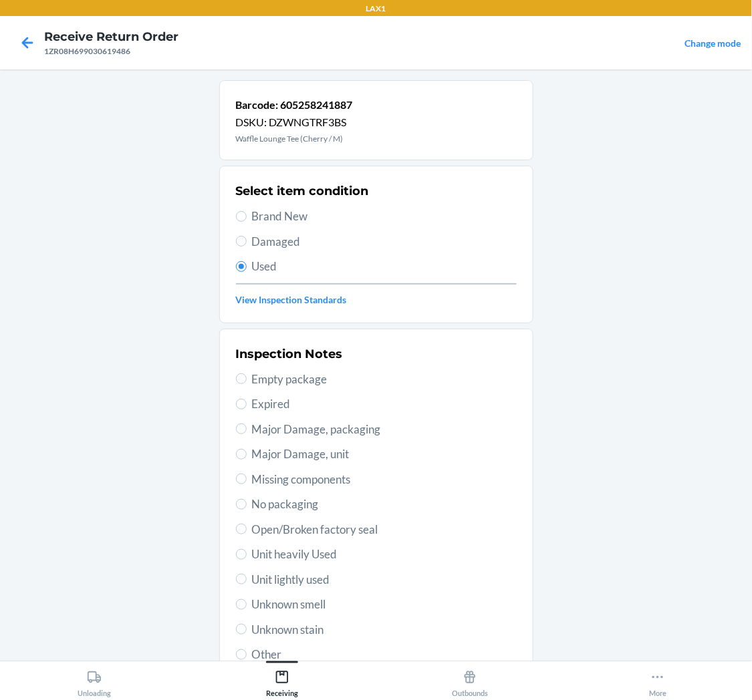
click at [293, 581] on span "Unit lightly used" at bounding box center [384, 579] width 265 height 17
click at [247, 581] on input "Unit lightly used" at bounding box center [241, 579] width 11 height 11
radio input "true"
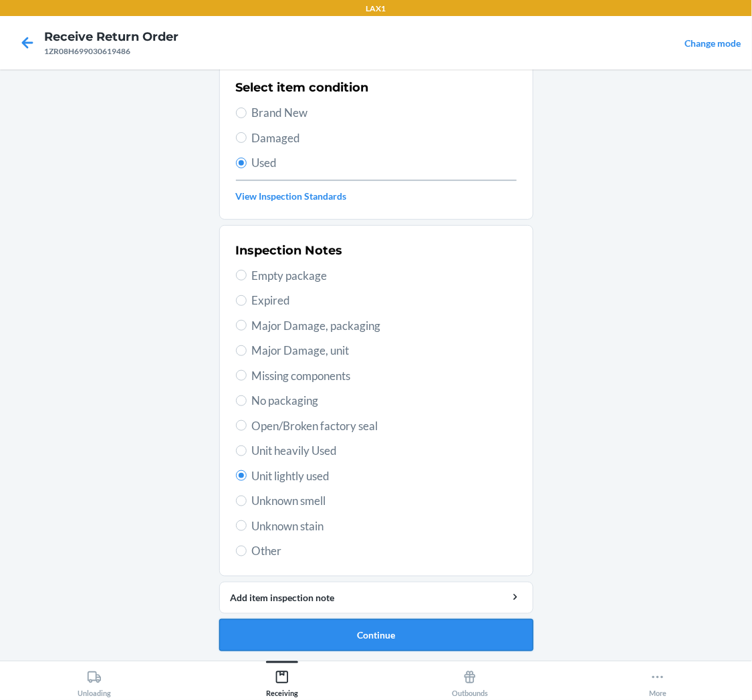
click at [334, 625] on button "Continue" at bounding box center [376, 636] width 314 height 32
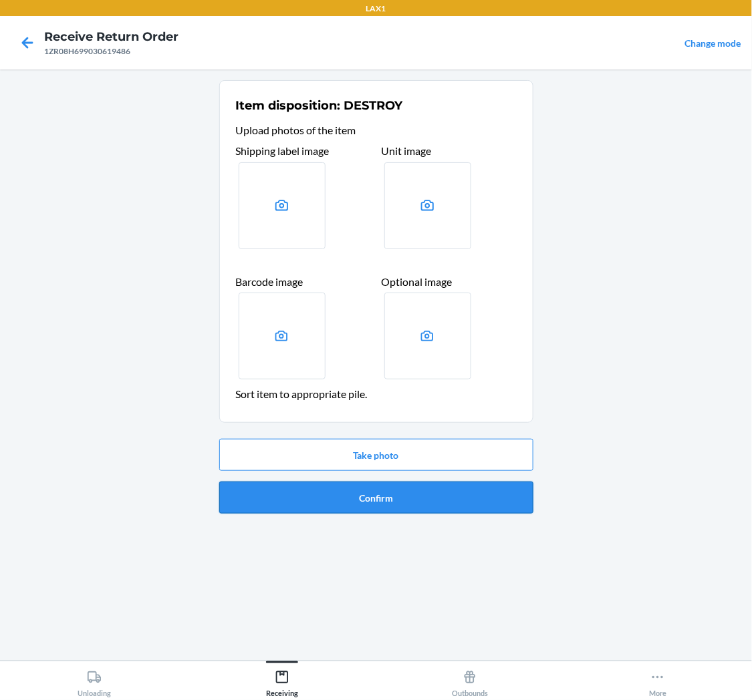
click at [352, 498] on button "Confirm" at bounding box center [376, 498] width 314 height 32
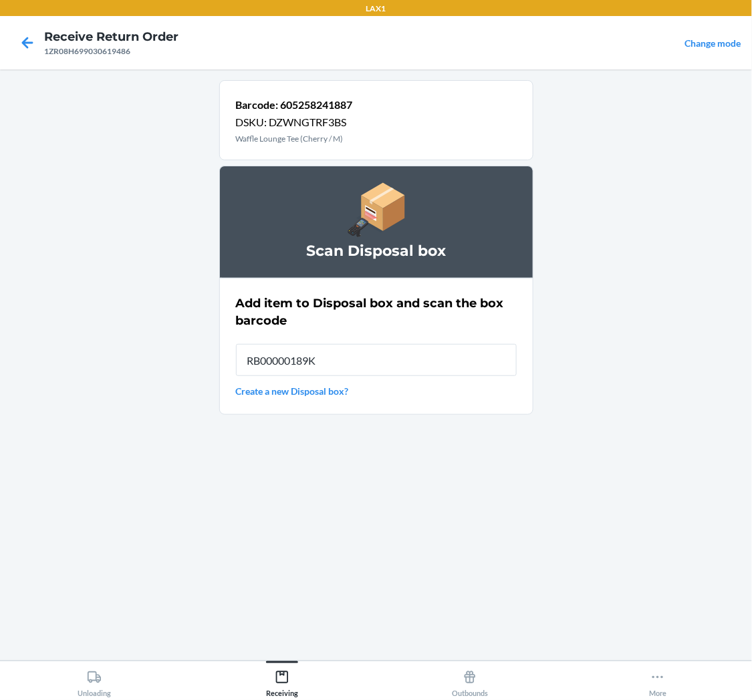
type input "RB00000189K"
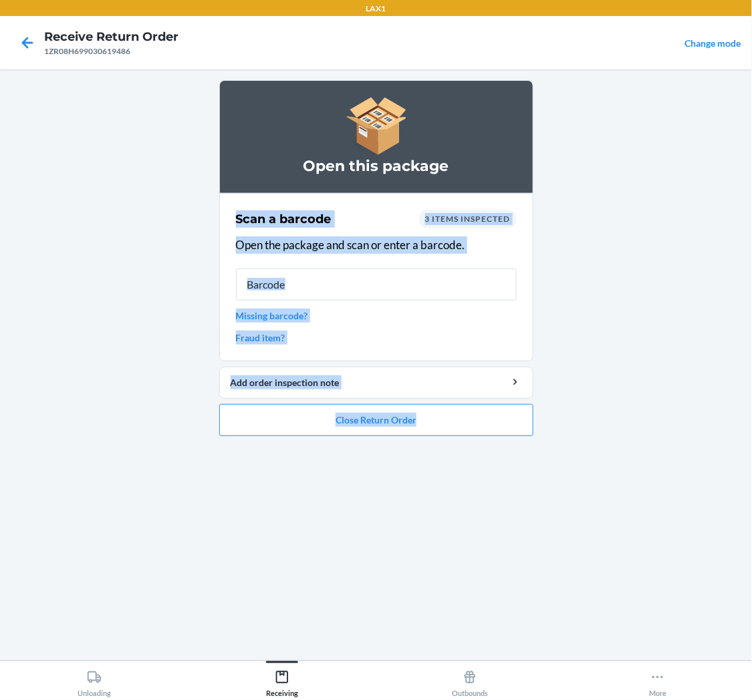
drag, startPoint x: 209, startPoint y: 208, endPoint x: 598, endPoint y: 493, distance: 483.0
click at [603, 499] on main "Open this package Scan a barcode 3 items inspected Open the package and scan or…" at bounding box center [376, 365] width 752 height 591
click at [495, 416] on button "Close Return Order" at bounding box center [376, 420] width 314 height 32
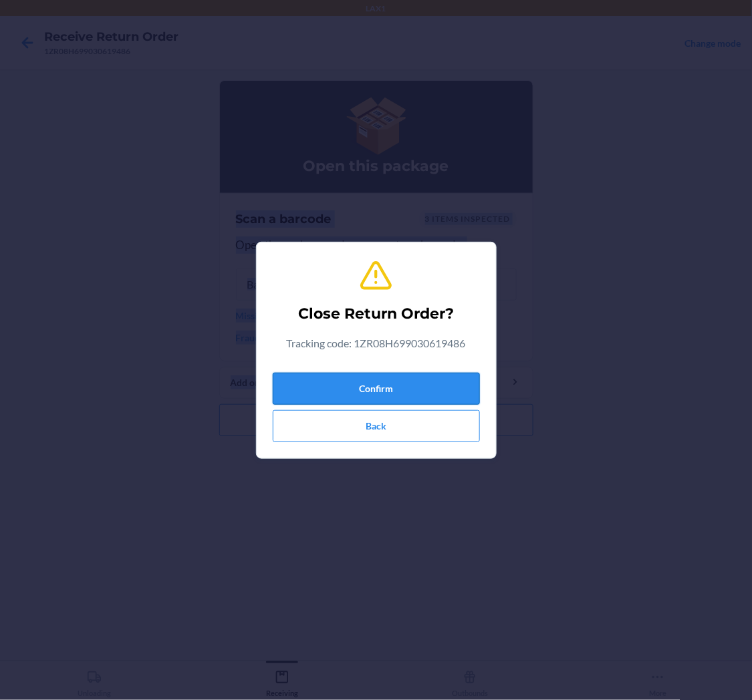
click at [445, 388] on button "Confirm" at bounding box center [376, 389] width 207 height 32
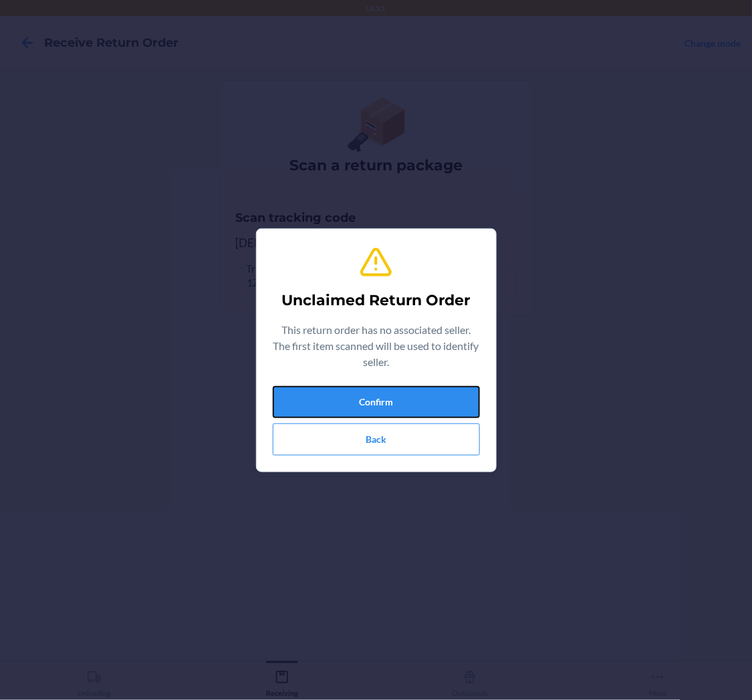
click at [396, 399] on button "Confirm" at bounding box center [376, 402] width 207 height 32
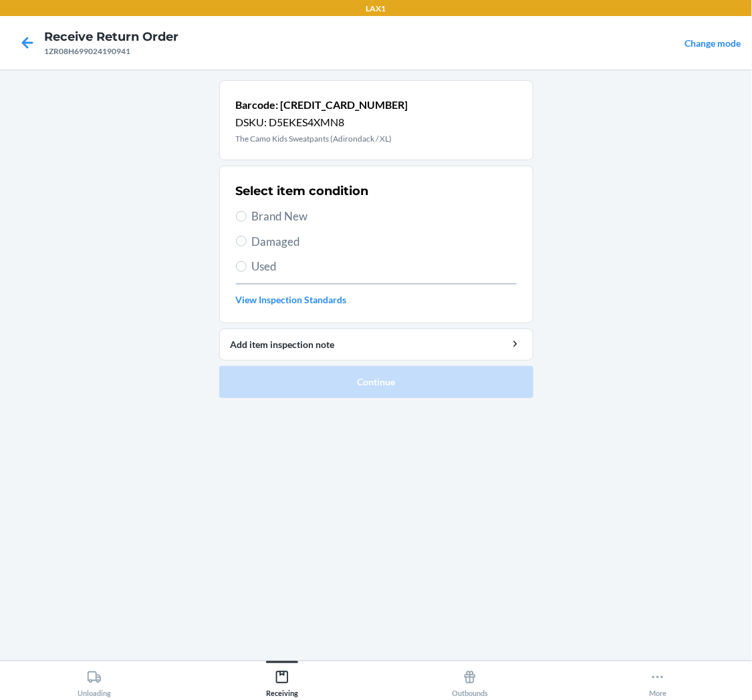
click at [258, 271] on span "Used" at bounding box center [384, 266] width 265 height 17
click at [247, 271] on input "Used" at bounding box center [241, 266] width 11 height 11
radio input "true"
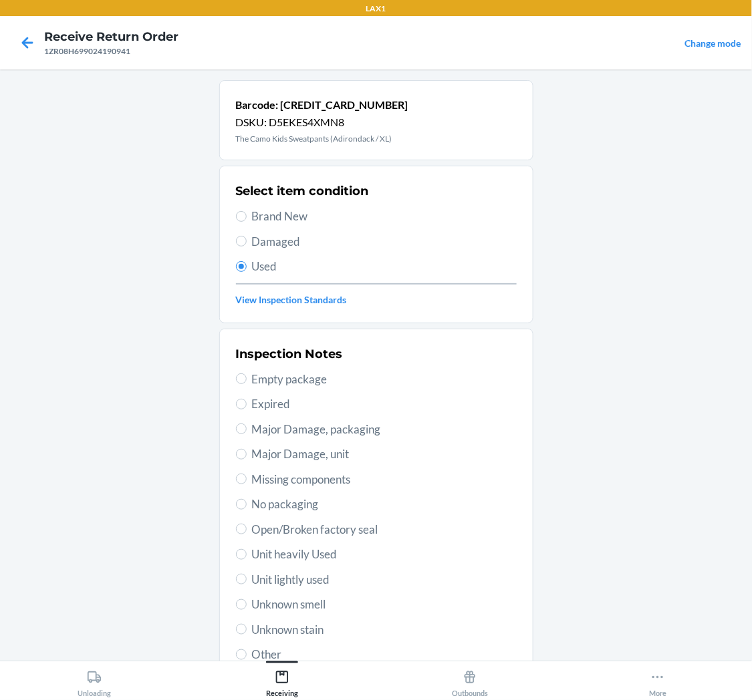
click at [311, 579] on span "Unit lightly used" at bounding box center [384, 579] width 265 height 17
click at [247, 579] on input "Unit lightly used" at bounding box center [241, 579] width 11 height 11
radio input "true"
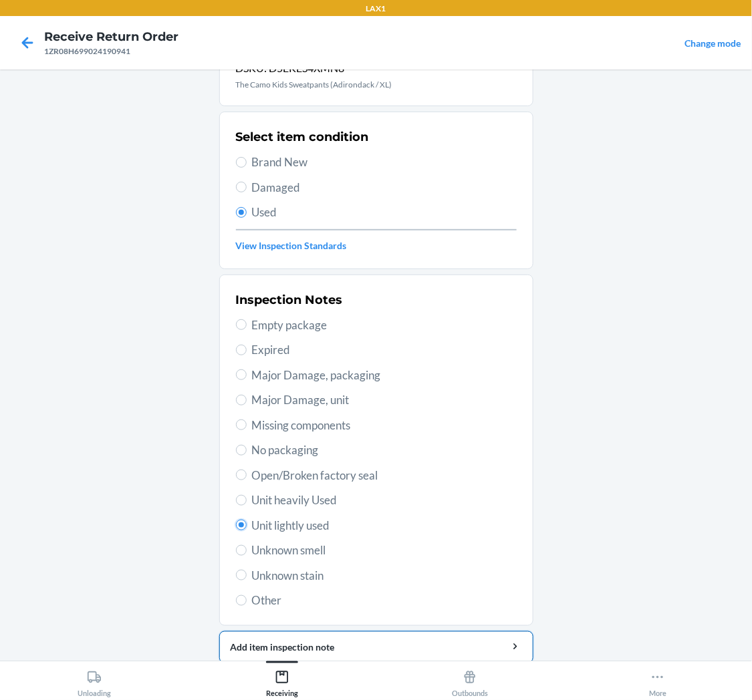
scroll to position [104, 0]
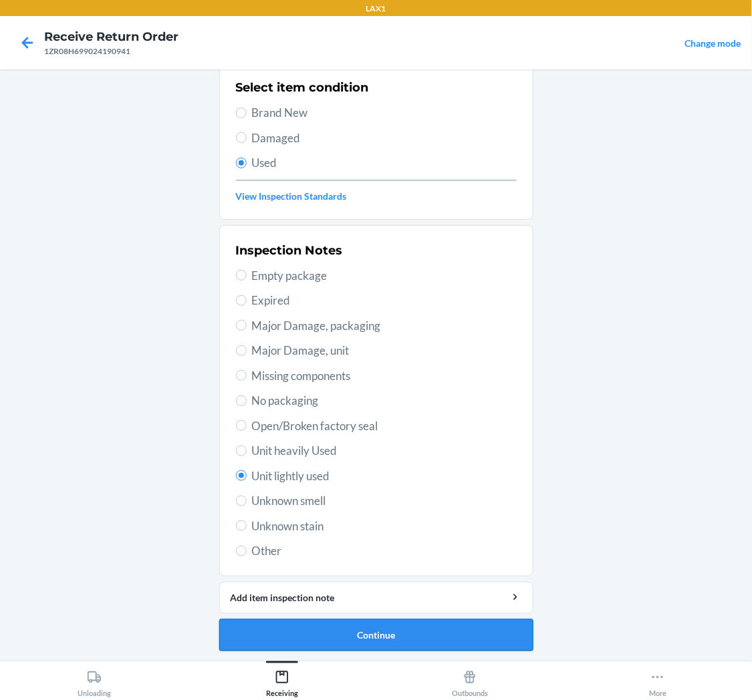
click at [369, 635] on button "Continue" at bounding box center [376, 636] width 314 height 32
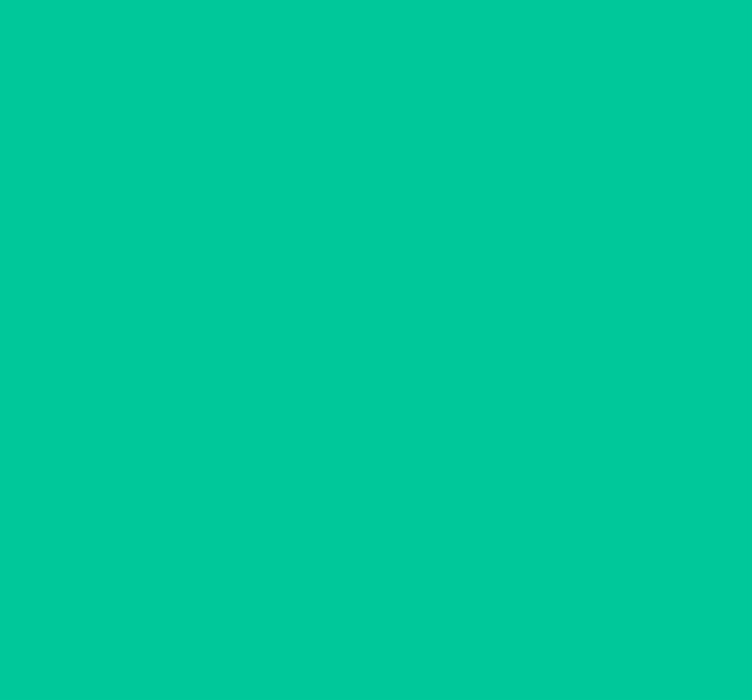
scroll to position [0, 0]
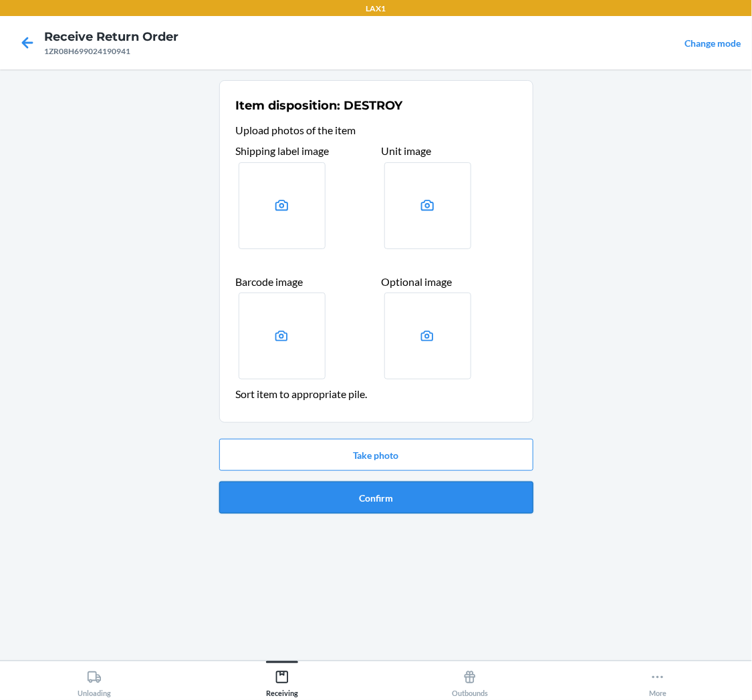
click at [425, 481] on div "Take photo Confirm" at bounding box center [376, 477] width 314 height 86
click at [426, 493] on button "Confirm" at bounding box center [376, 498] width 314 height 32
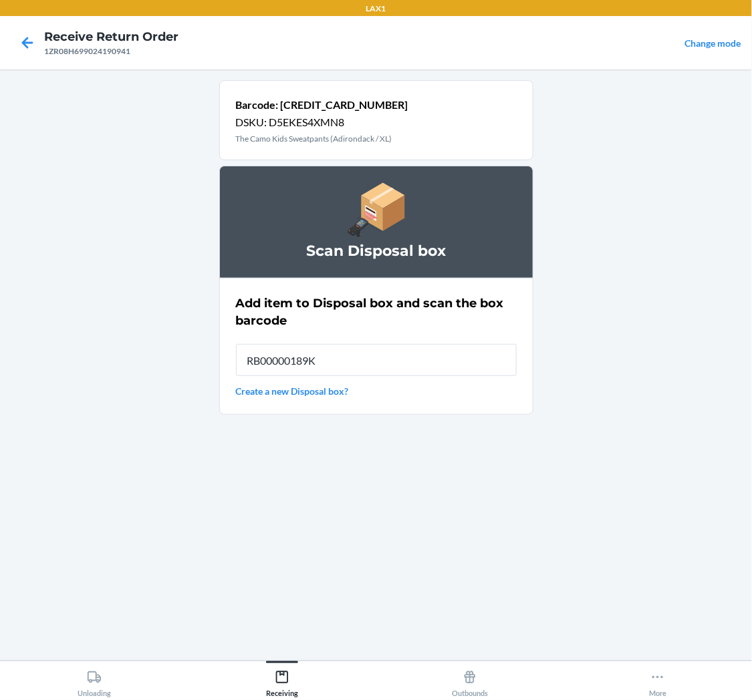
type input "RB00000189K"
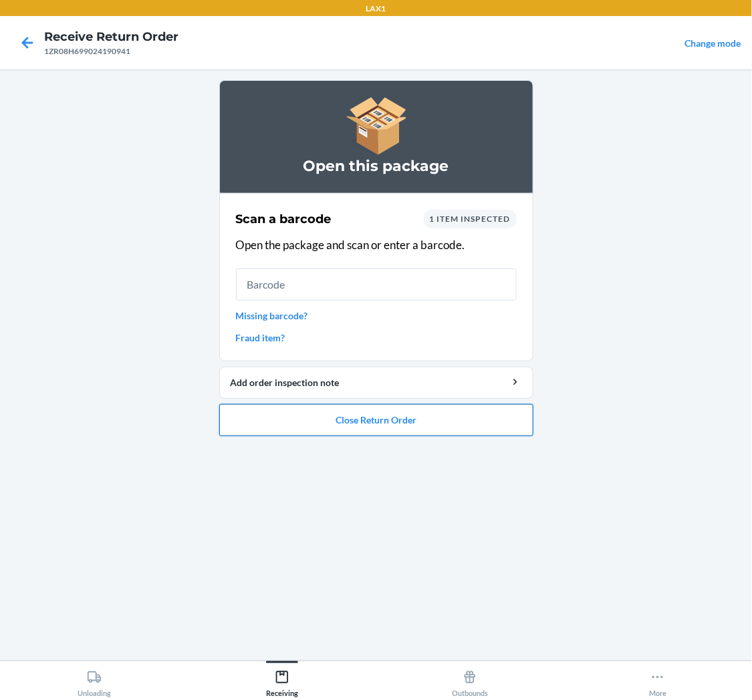
click at [439, 422] on button "Close Return Order" at bounding box center [376, 420] width 314 height 32
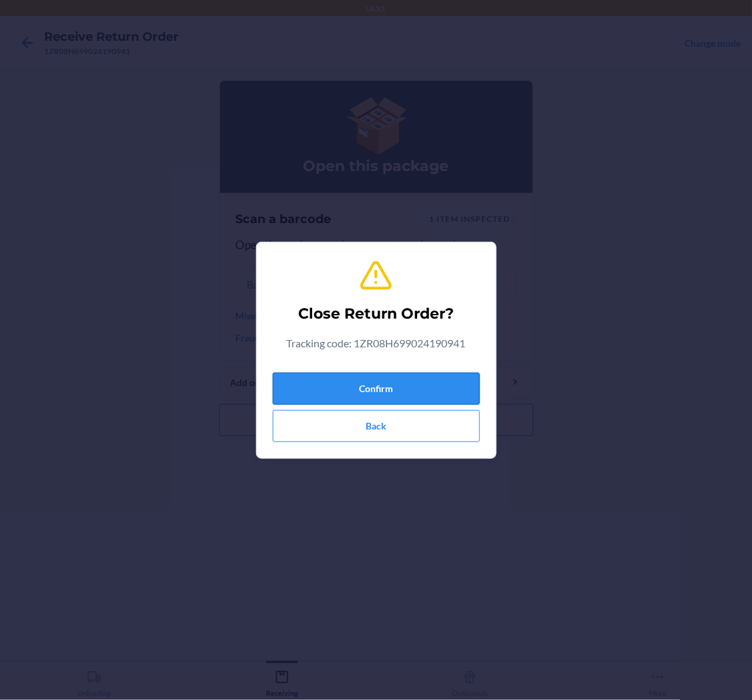
click at [452, 390] on button "Confirm" at bounding box center [376, 389] width 207 height 32
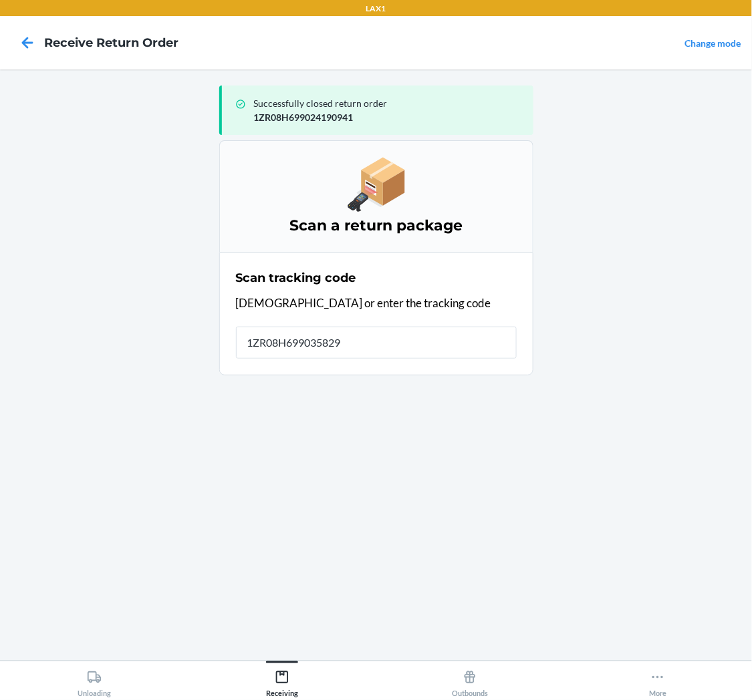
type input "1ZR08H6990358296"
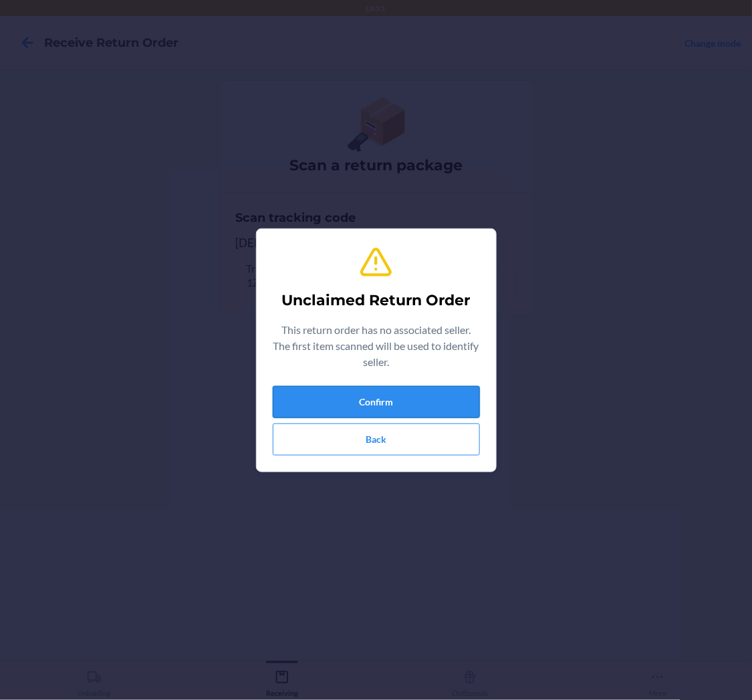
click at [436, 398] on button "Confirm" at bounding box center [376, 402] width 207 height 32
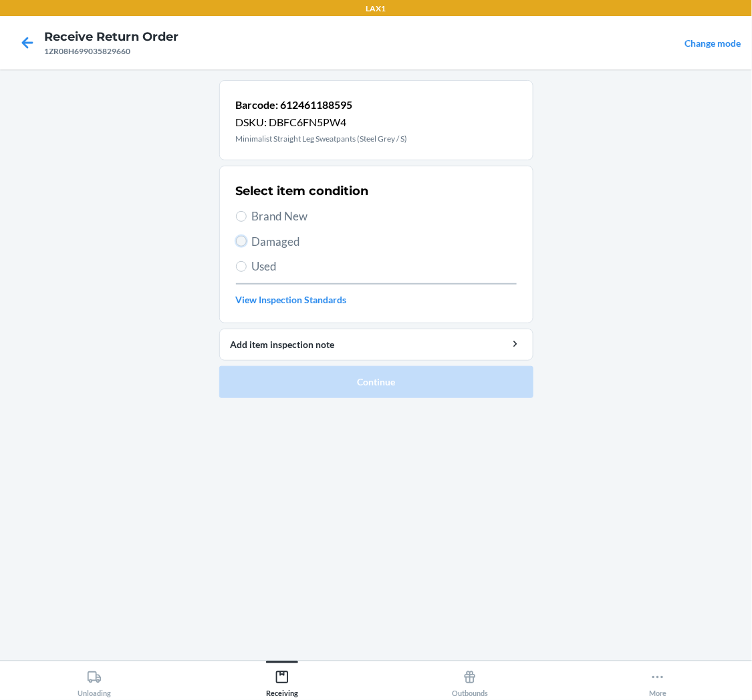
click at [245, 238] on input "Damaged" at bounding box center [241, 241] width 11 height 11
radio input "true"
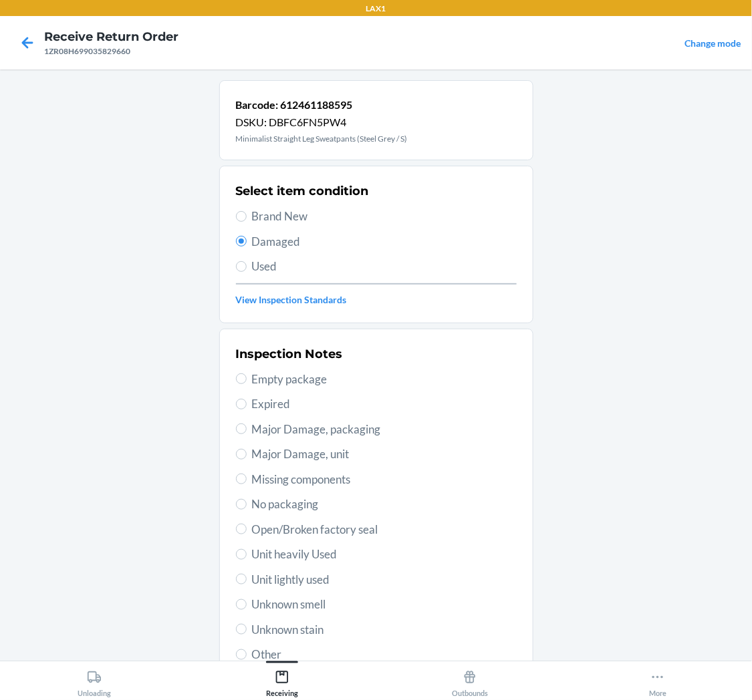
click at [318, 525] on span "Open/Broken factory seal" at bounding box center [384, 529] width 265 height 17
click at [247, 525] on input "Open/Broken factory seal" at bounding box center [241, 529] width 11 height 11
radio input "true"
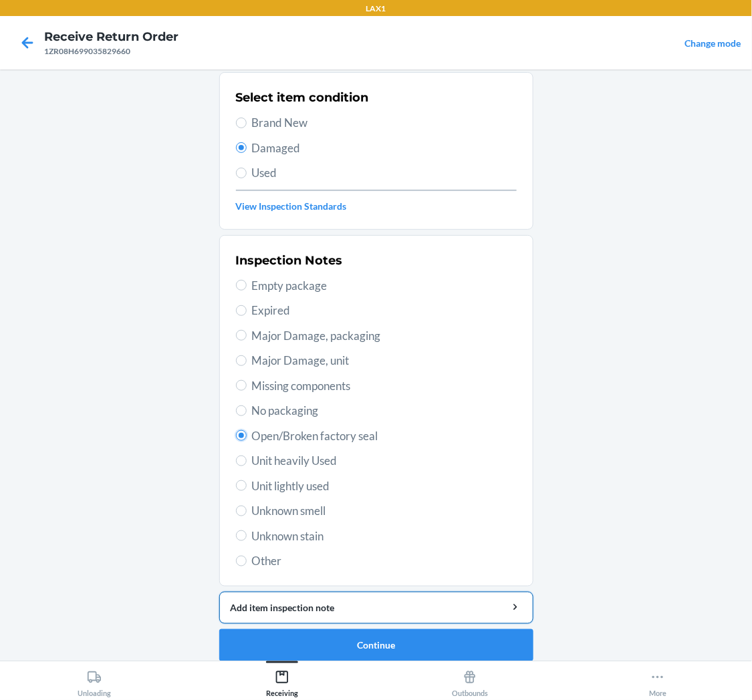
scroll to position [104, 0]
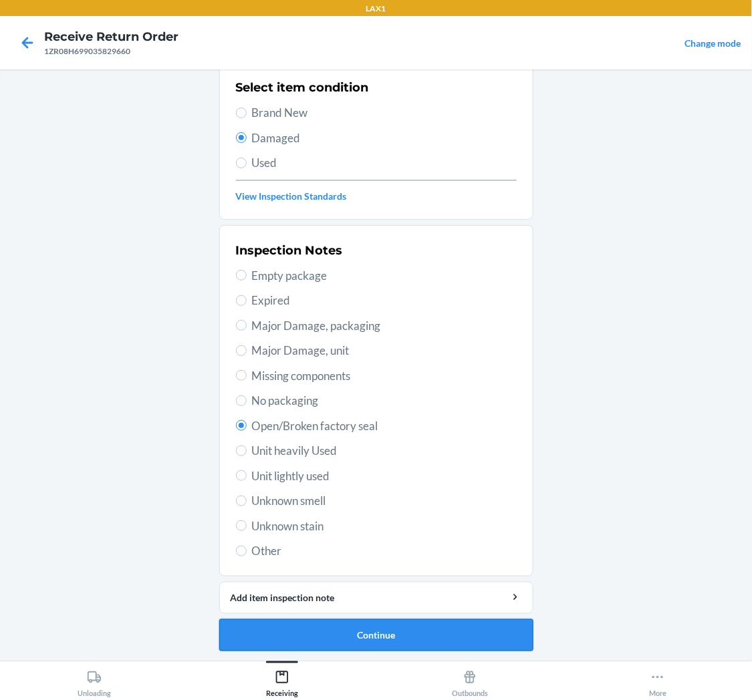
click at [399, 626] on button "Continue" at bounding box center [376, 636] width 314 height 32
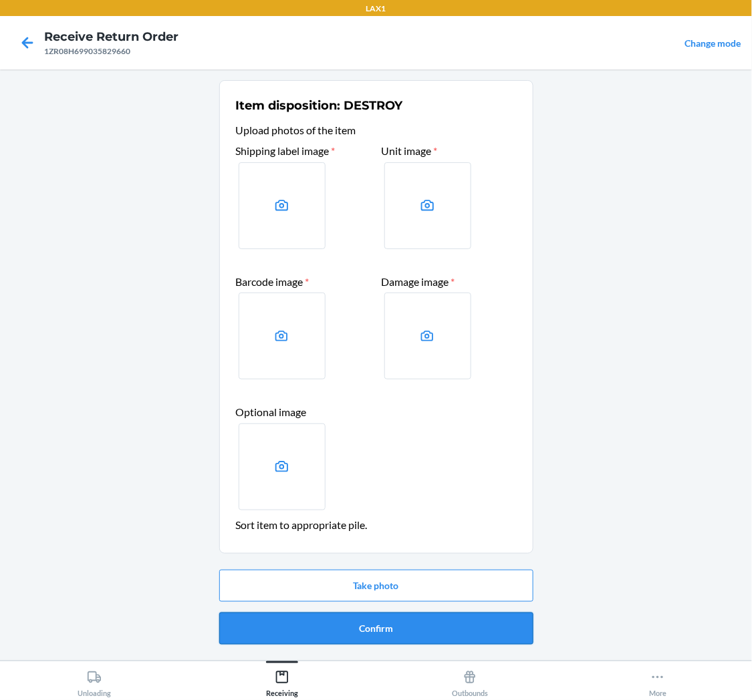
click at [402, 631] on button "Confirm" at bounding box center [376, 629] width 314 height 32
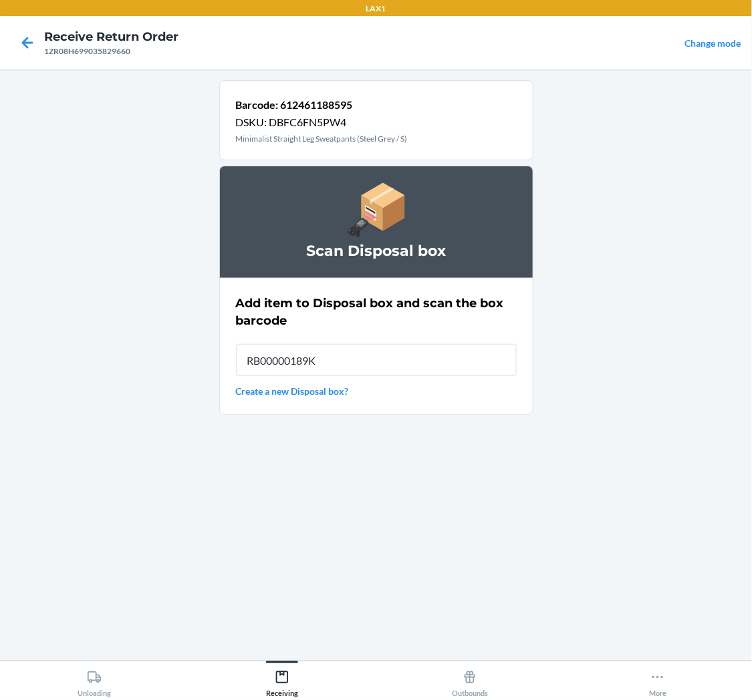
type input "RB00000189K"
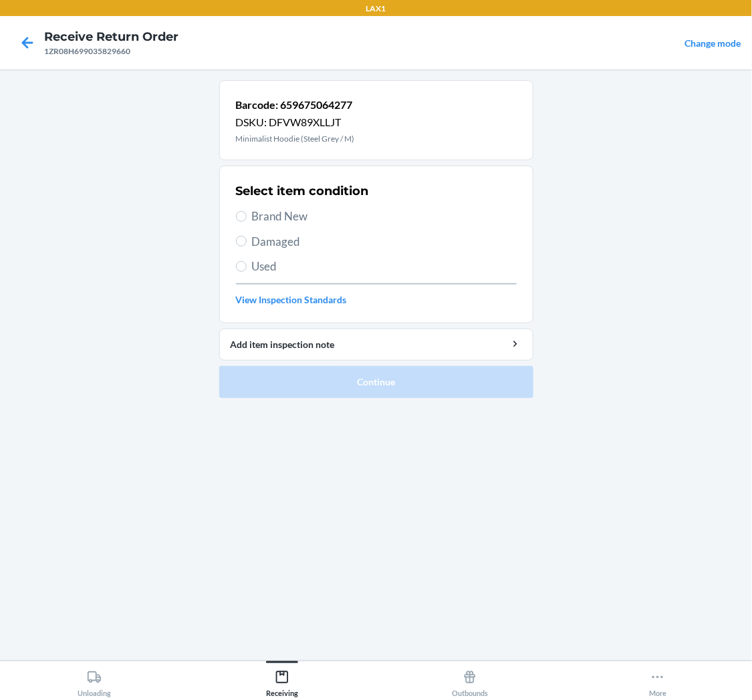
click at [258, 261] on span "Used" at bounding box center [384, 266] width 265 height 17
click at [247, 261] on input "Used" at bounding box center [241, 266] width 11 height 11
radio input "true"
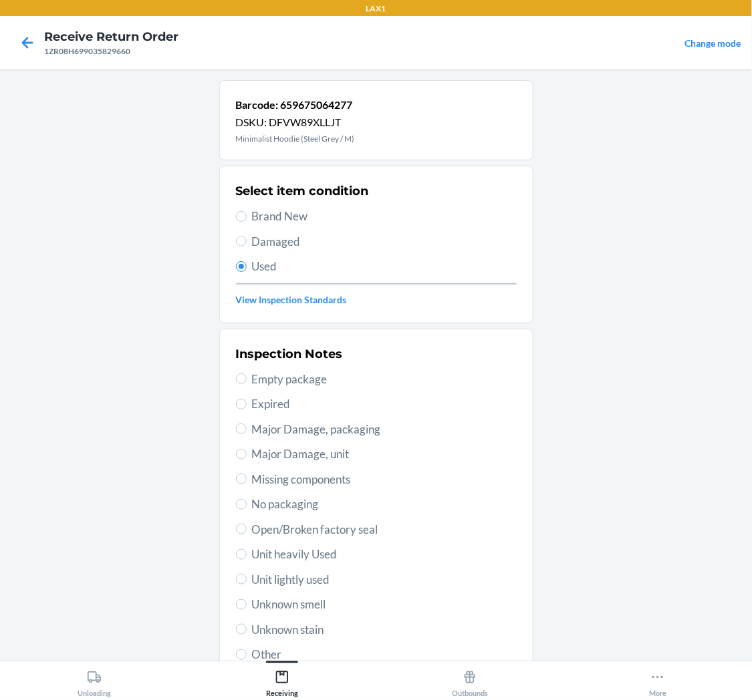
click at [279, 583] on span "Unit lightly used" at bounding box center [384, 579] width 265 height 17
click at [247, 583] on input "Unit lightly used" at bounding box center [241, 579] width 11 height 11
radio input "true"
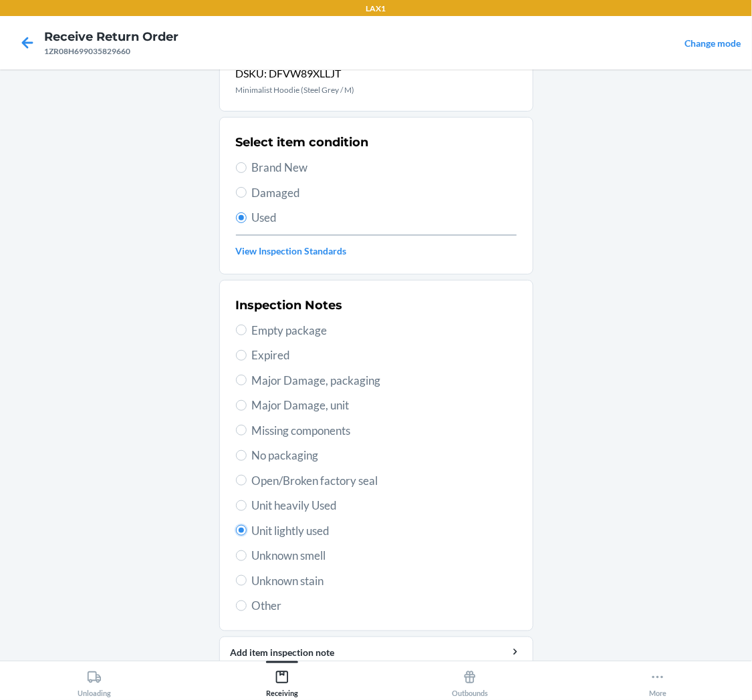
scroll to position [104, 0]
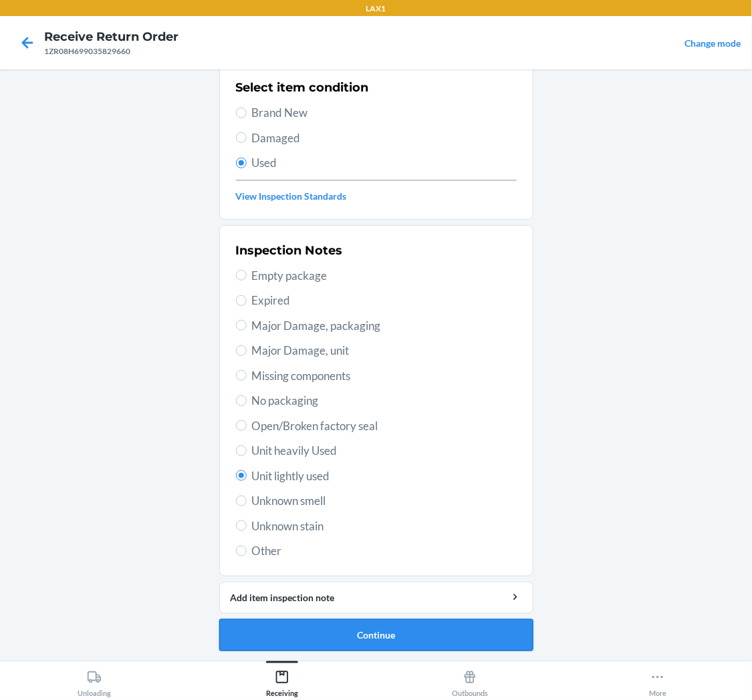
click at [314, 635] on button "Continue" at bounding box center [376, 636] width 314 height 32
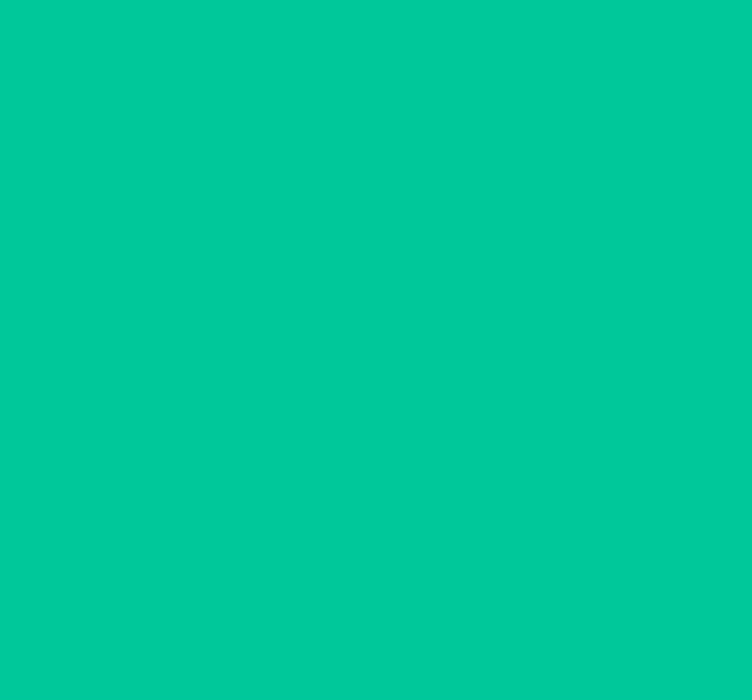
scroll to position [0, 0]
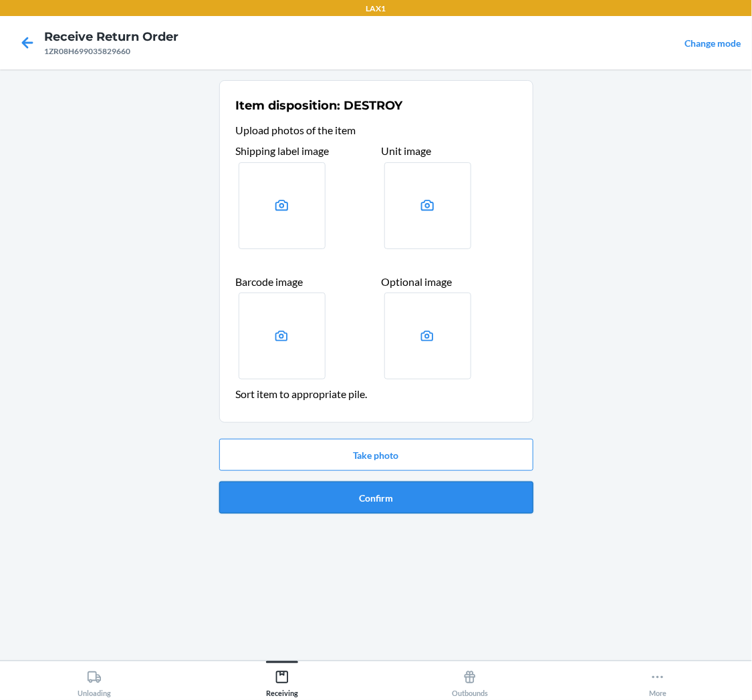
click at [356, 505] on button "Confirm" at bounding box center [376, 498] width 314 height 32
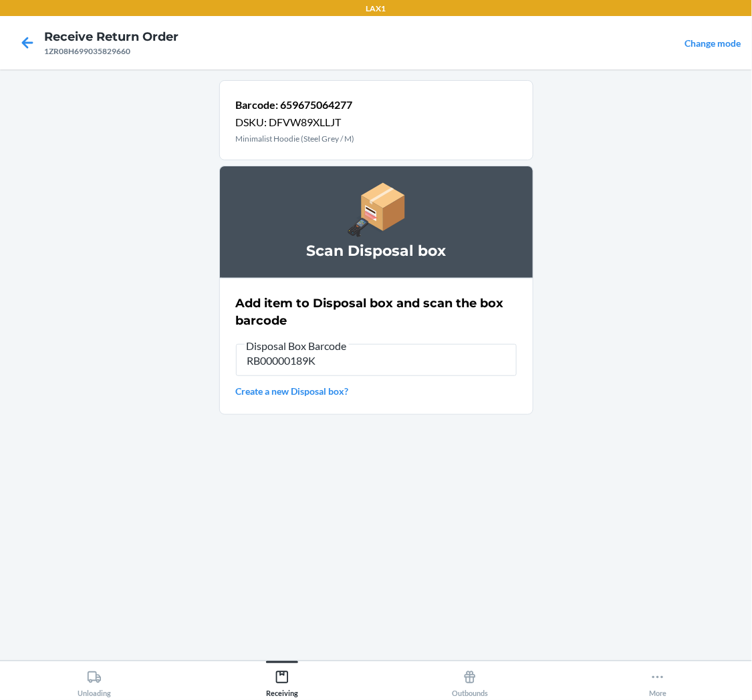
type input "RB00000189K"
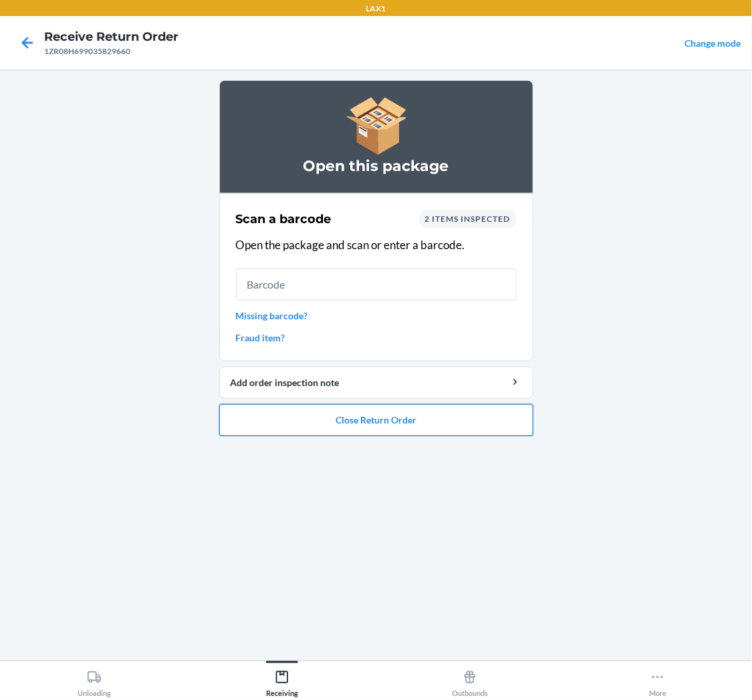
drag, startPoint x: 386, startPoint y: 406, endPoint x: 399, endPoint y: 408, distance: 13.0
click at [399, 408] on button "Close Return Order" at bounding box center [376, 420] width 314 height 32
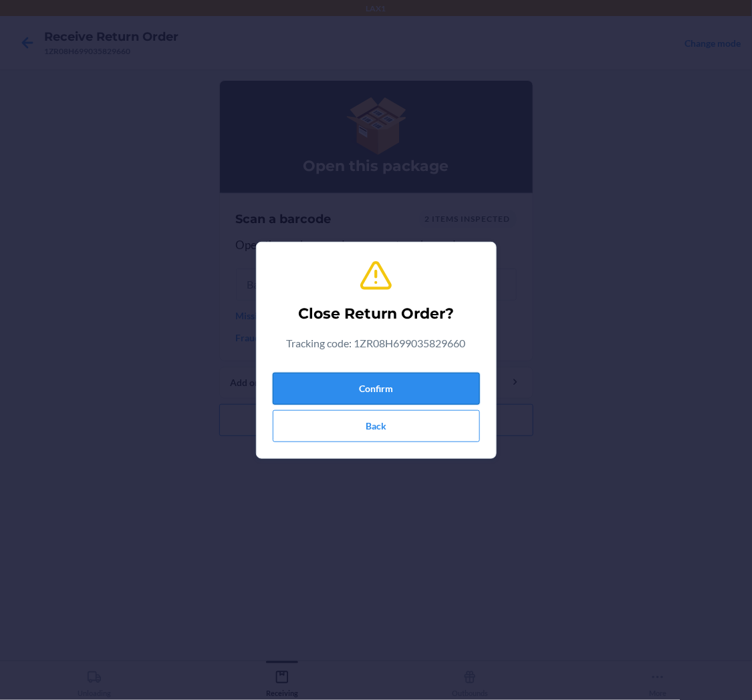
click at [399, 390] on button "Confirm" at bounding box center [376, 389] width 207 height 32
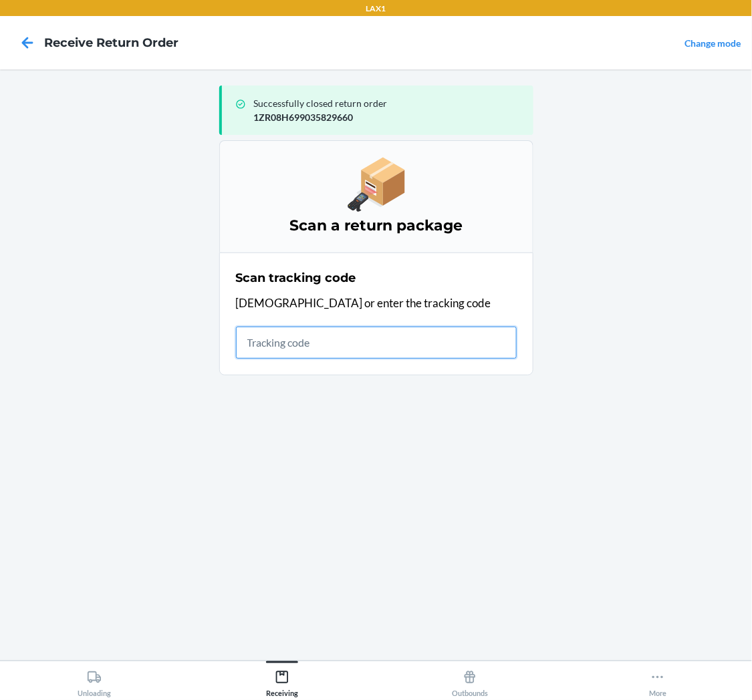
click at [366, 341] on input "text" at bounding box center [376, 343] width 281 height 32
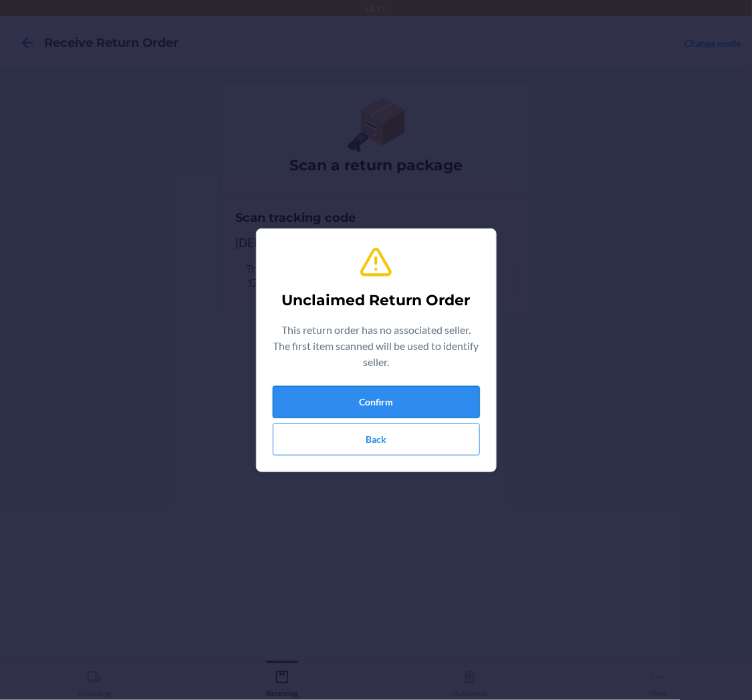
click at [383, 397] on button "Confirm" at bounding box center [376, 402] width 207 height 32
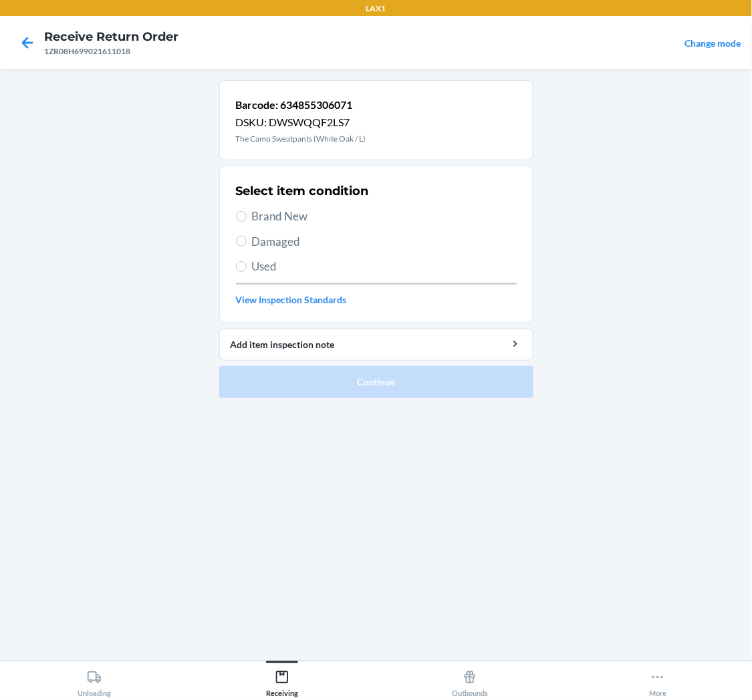
click at [275, 268] on span "Used" at bounding box center [384, 266] width 265 height 17
click at [247, 268] on input "Used" at bounding box center [241, 266] width 11 height 11
radio input "true"
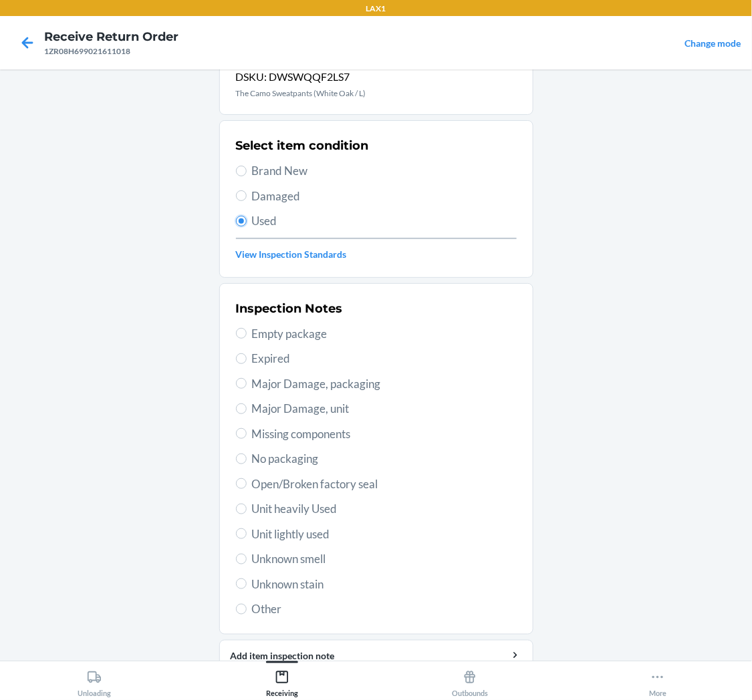
scroll to position [104, 0]
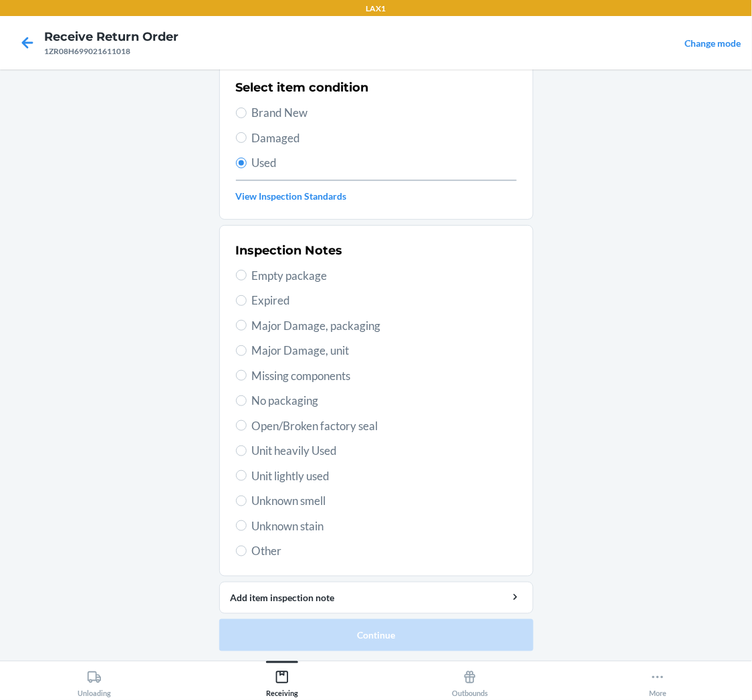
click at [302, 470] on span "Unit lightly used" at bounding box center [384, 476] width 265 height 17
click at [247, 471] on input "Unit lightly used" at bounding box center [241, 476] width 11 height 11
radio input "true"
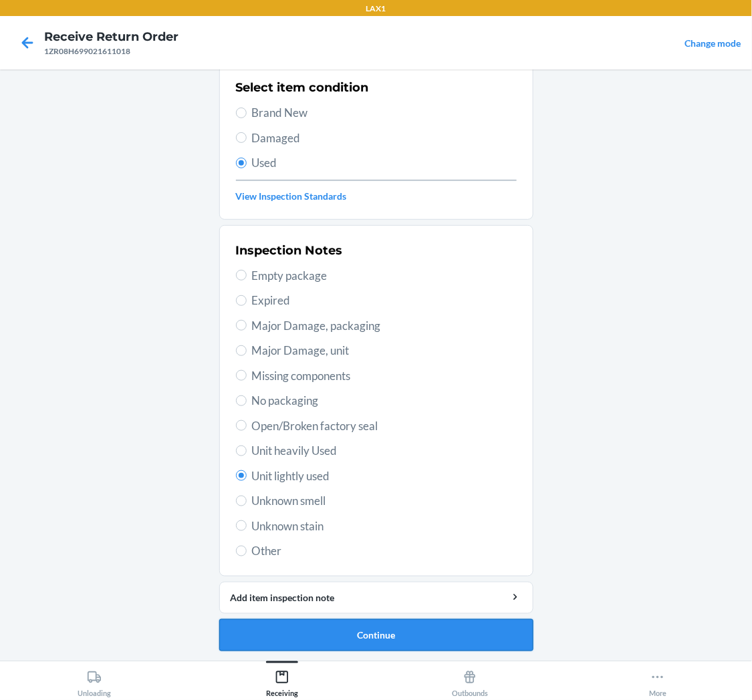
click at [385, 628] on button "Continue" at bounding box center [376, 636] width 314 height 32
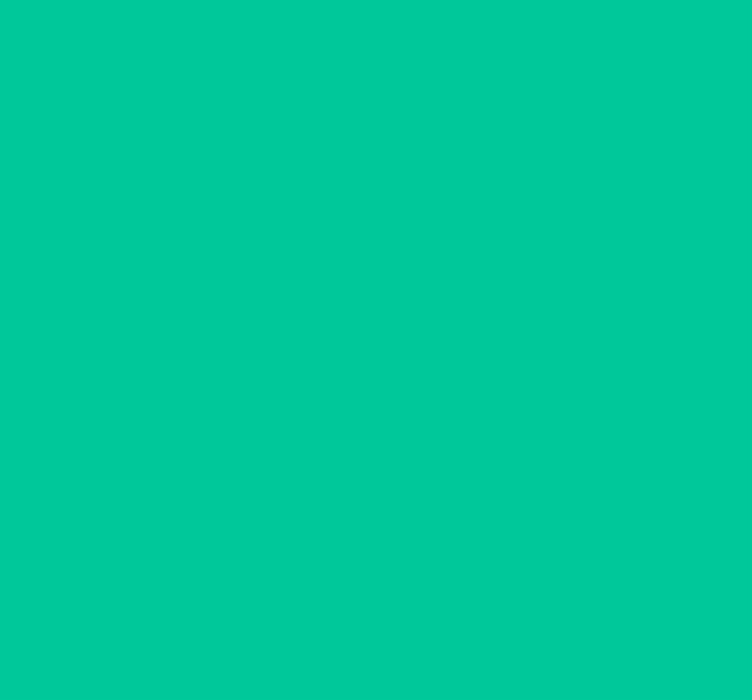
scroll to position [0, 0]
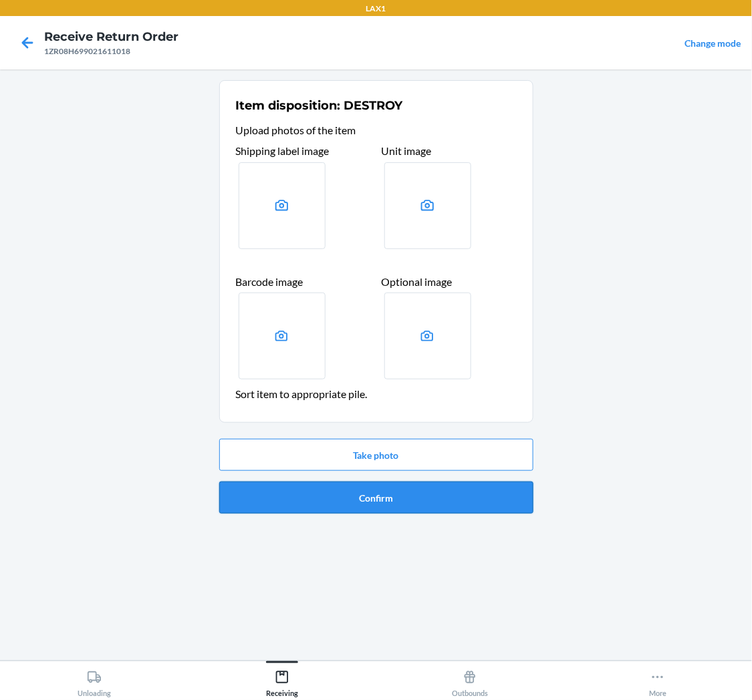
click at [425, 498] on button "Confirm" at bounding box center [376, 498] width 314 height 32
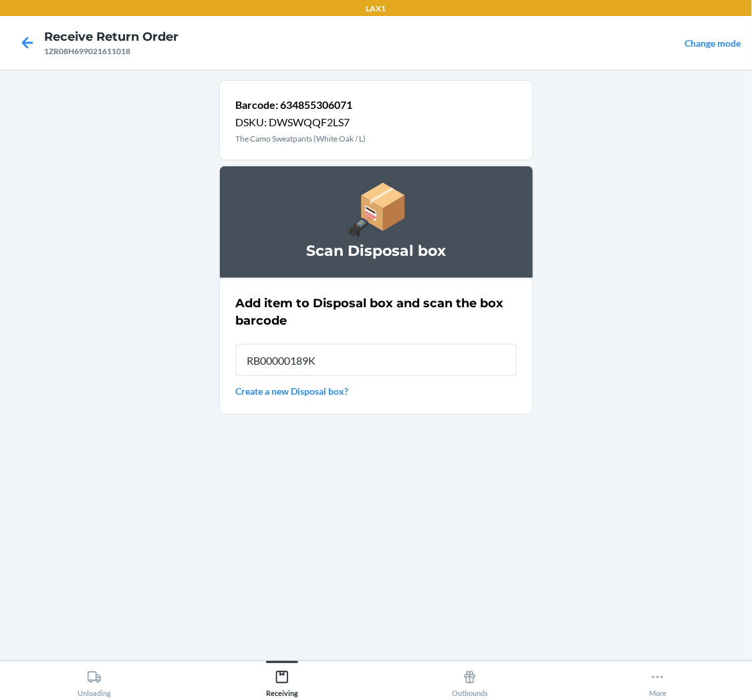
type input "RB00000189K"
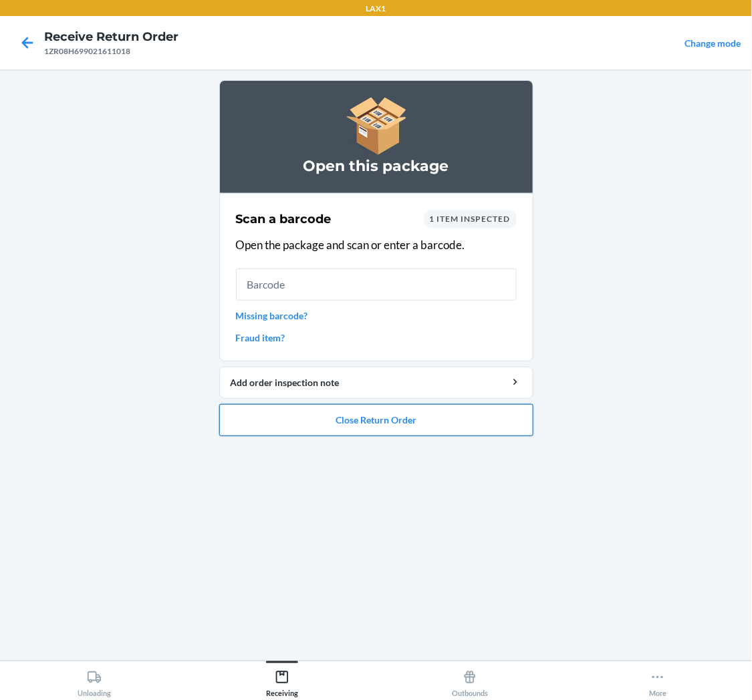
click at [331, 426] on button "Close Return Order" at bounding box center [376, 420] width 314 height 32
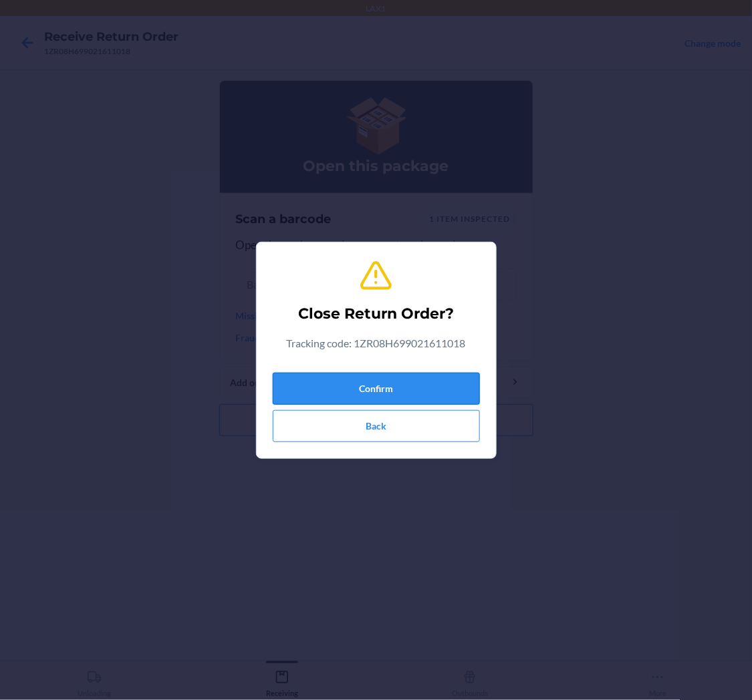
click at [381, 380] on button "Confirm" at bounding box center [376, 389] width 207 height 32
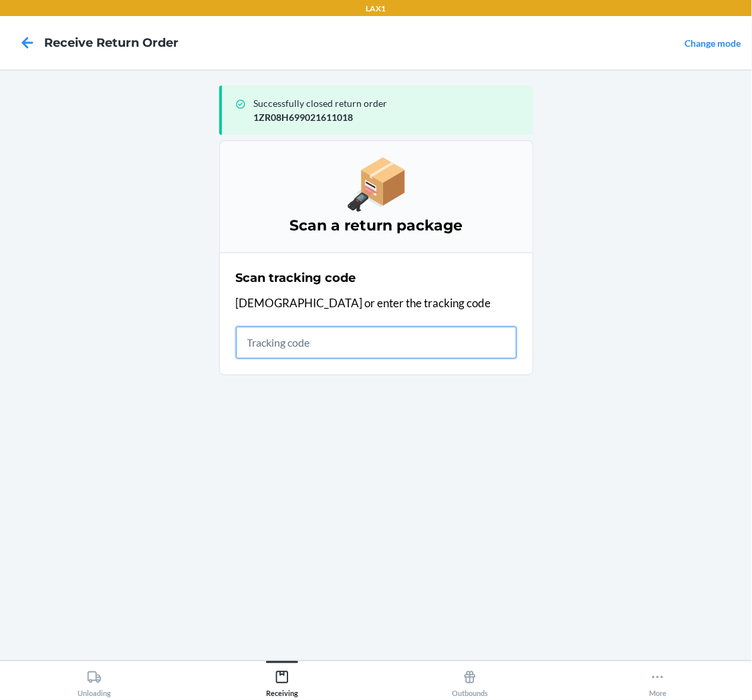
click at [243, 344] on input "text" at bounding box center [376, 343] width 281 height 32
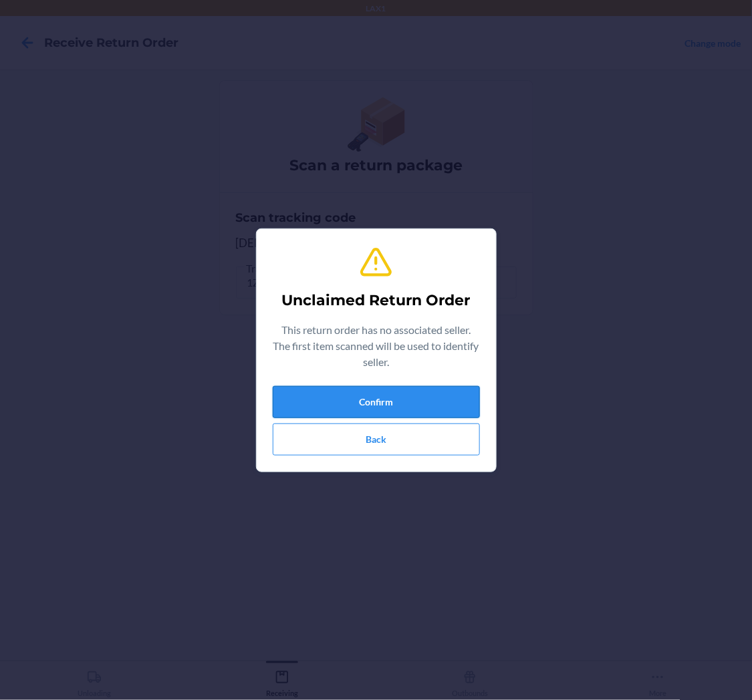
click at [410, 393] on button "Confirm" at bounding box center [376, 402] width 207 height 32
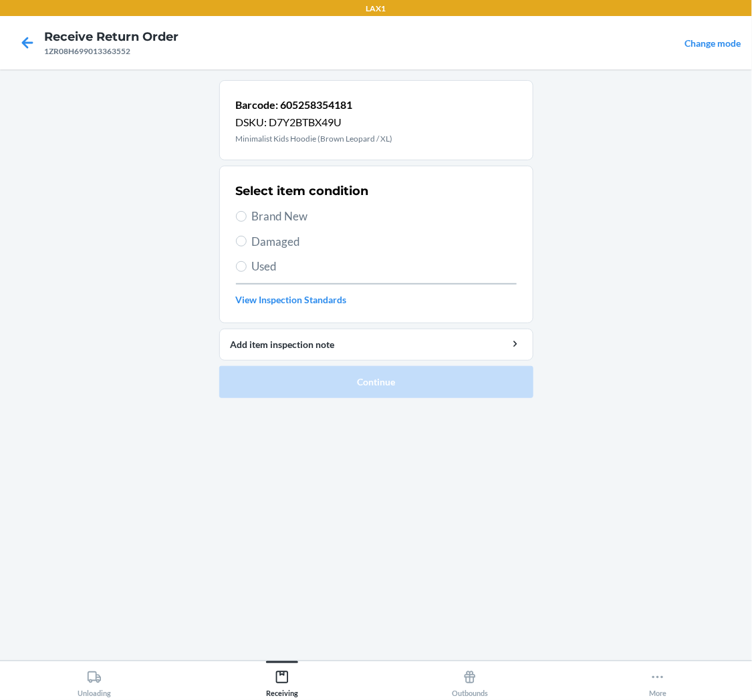
click at [268, 259] on span "Used" at bounding box center [384, 266] width 265 height 17
click at [247, 261] on input "Used" at bounding box center [241, 266] width 11 height 11
radio input "true"
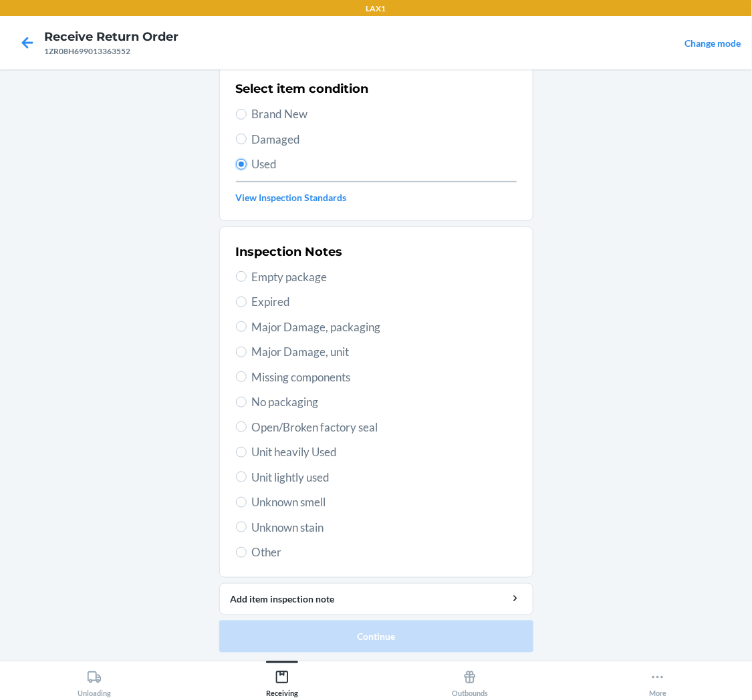
scroll to position [104, 0]
click at [306, 468] on span "Unit lightly used" at bounding box center [384, 476] width 265 height 17
click at [247, 471] on input "Unit lightly used" at bounding box center [241, 476] width 11 height 11
radio input "true"
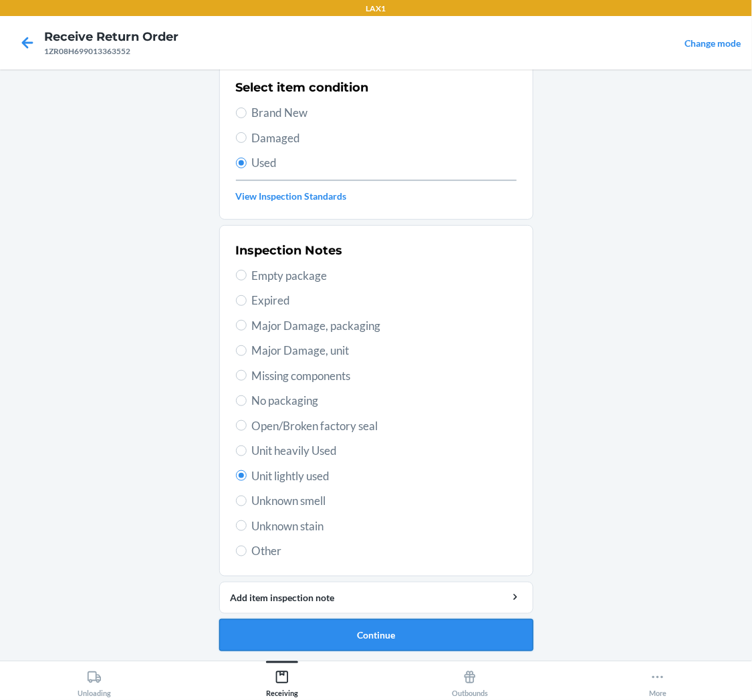
click at [412, 630] on button "Continue" at bounding box center [376, 636] width 314 height 32
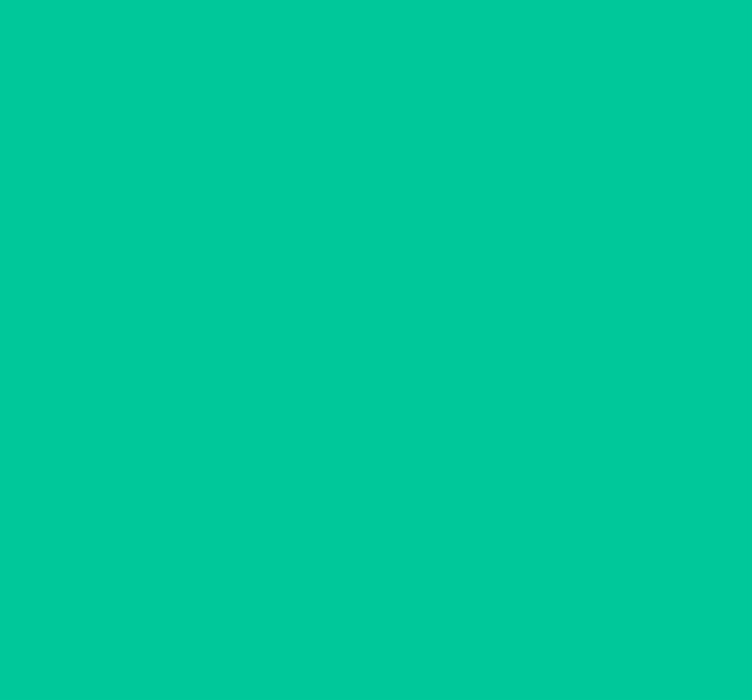
scroll to position [0, 0]
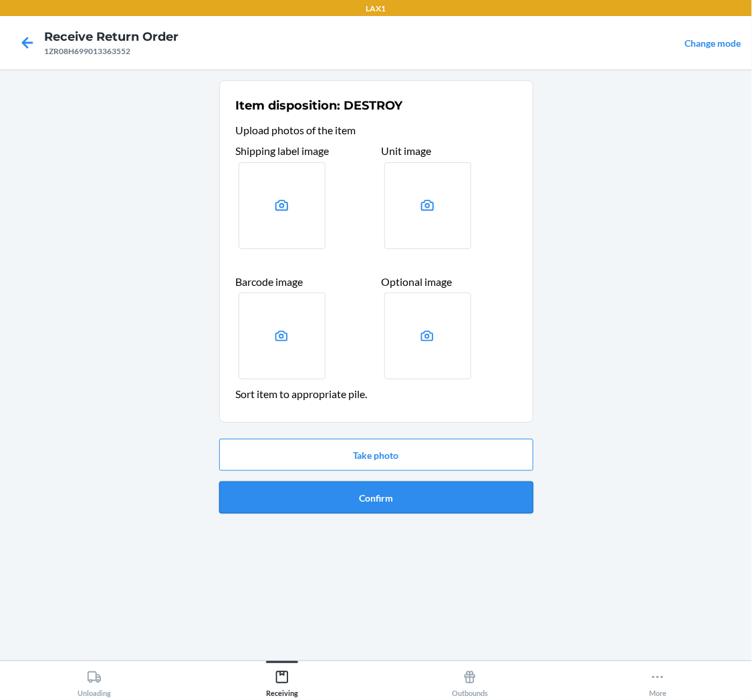
click at [404, 499] on button "Confirm" at bounding box center [376, 498] width 314 height 32
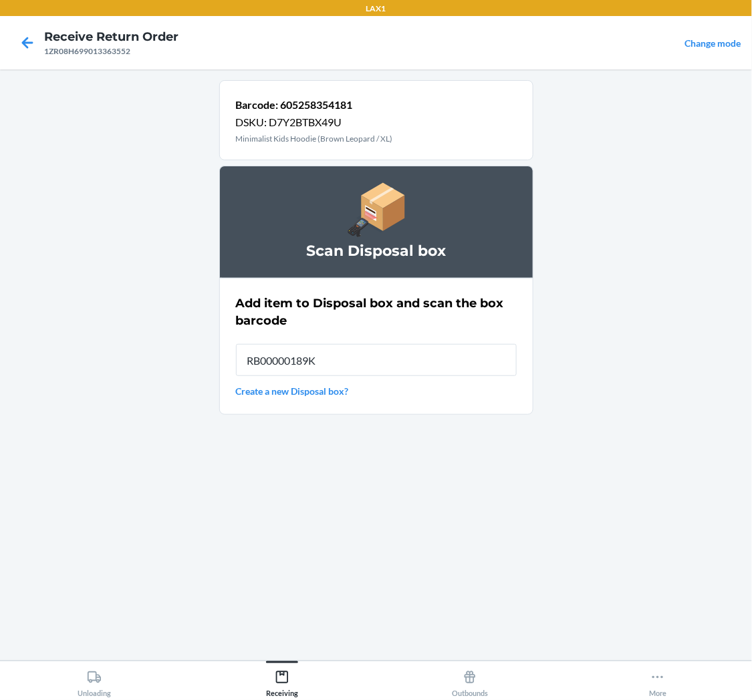
type input "RB00000189K"
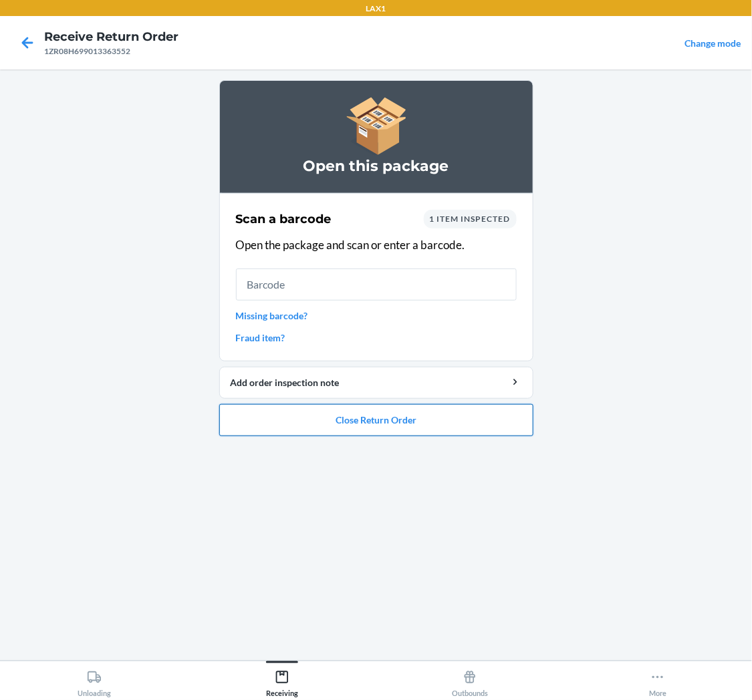
click at [364, 416] on button "Close Return Order" at bounding box center [376, 420] width 314 height 32
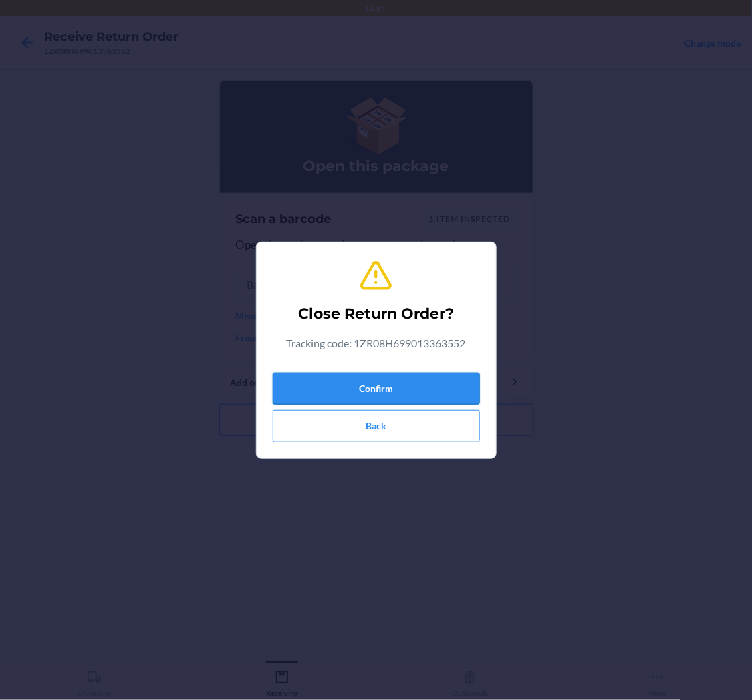
click at [401, 393] on button "Confirm" at bounding box center [376, 389] width 207 height 32
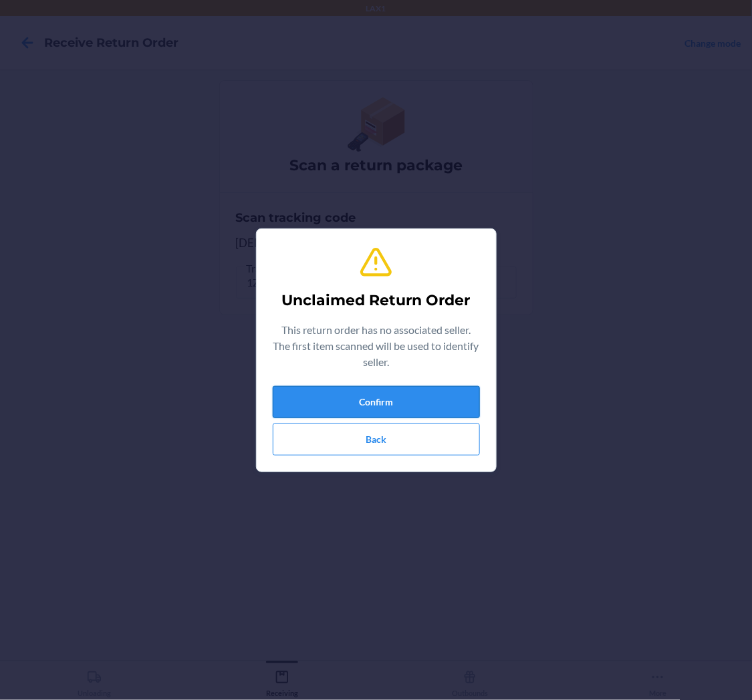
click at [385, 401] on button "Confirm" at bounding box center [376, 402] width 207 height 32
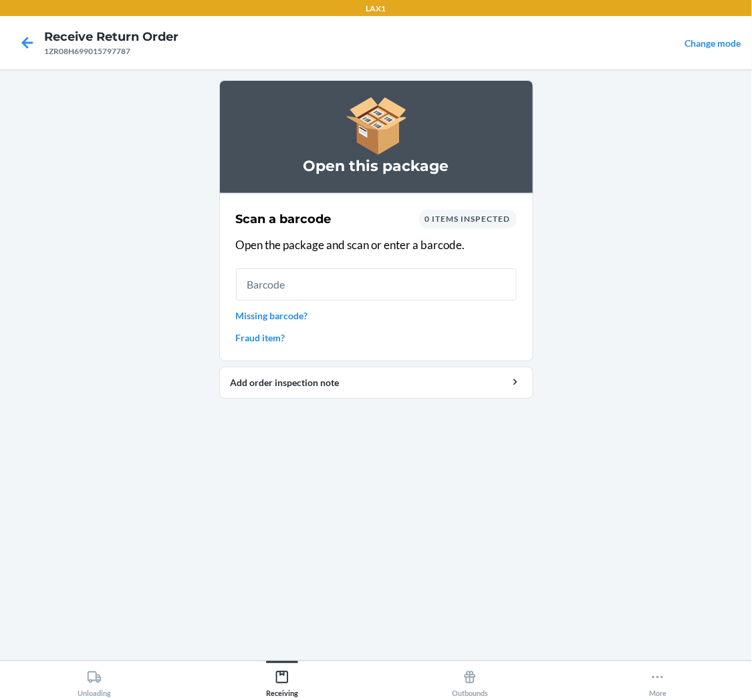
click at [281, 317] on link "Missing barcode?" at bounding box center [376, 316] width 281 height 14
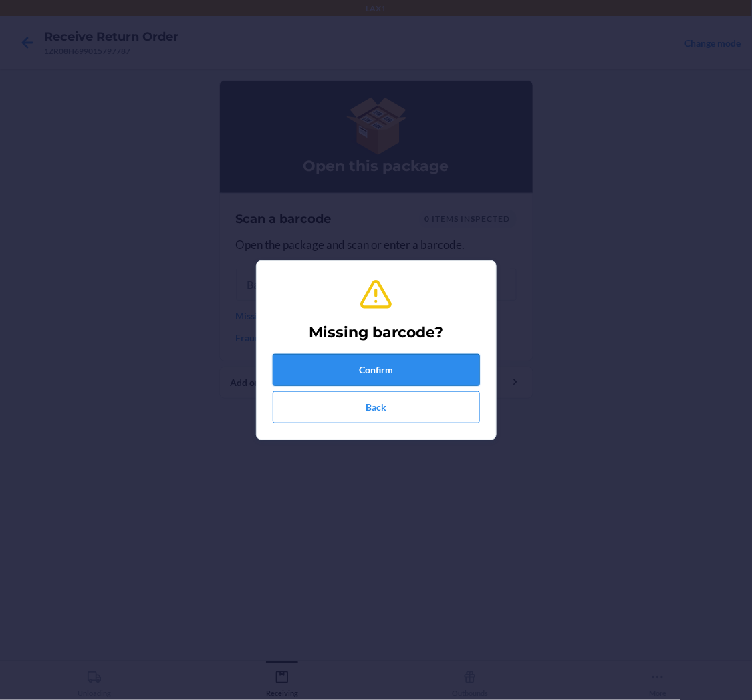
click at [424, 372] on button "Confirm" at bounding box center [376, 370] width 207 height 32
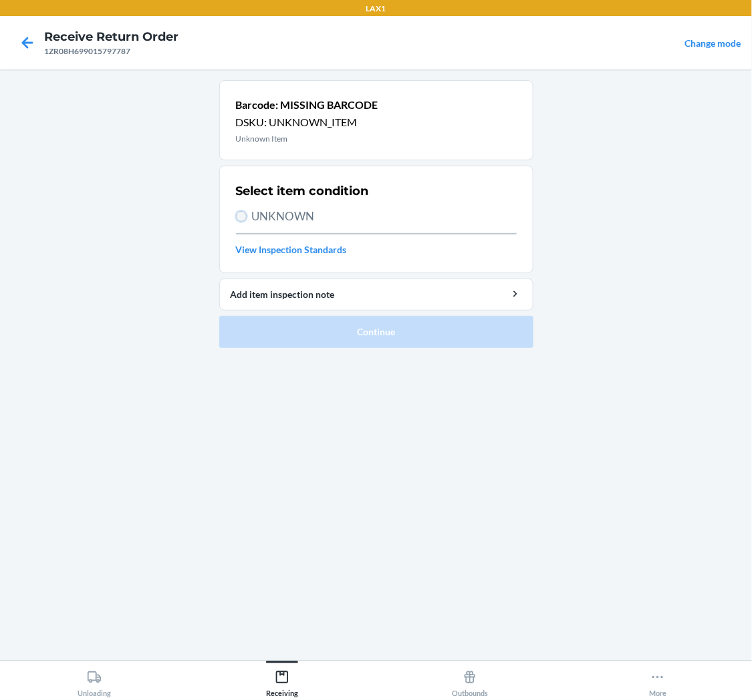
click at [242, 213] on input "UNKNOWN" at bounding box center [241, 216] width 11 height 11
radio input "true"
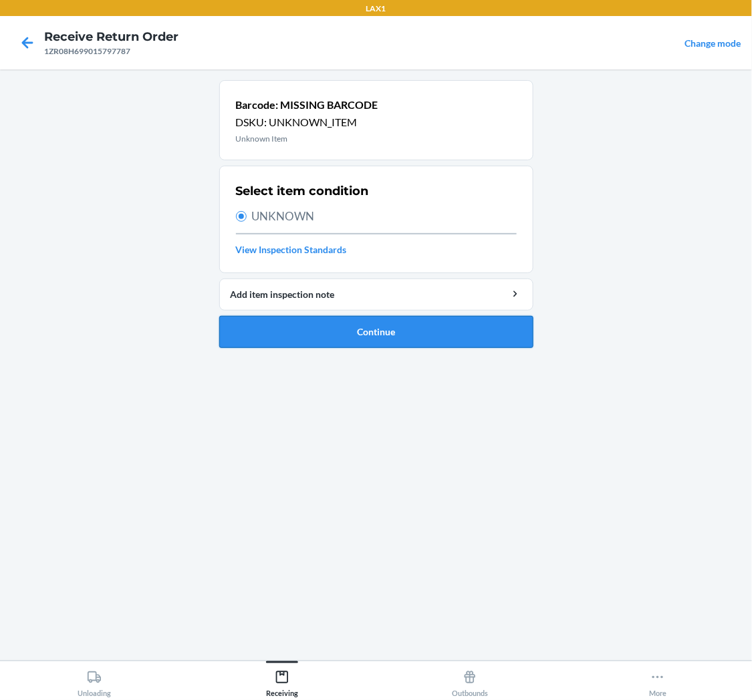
click at [413, 328] on button "Continue" at bounding box center [376, 332] width 314 height 32
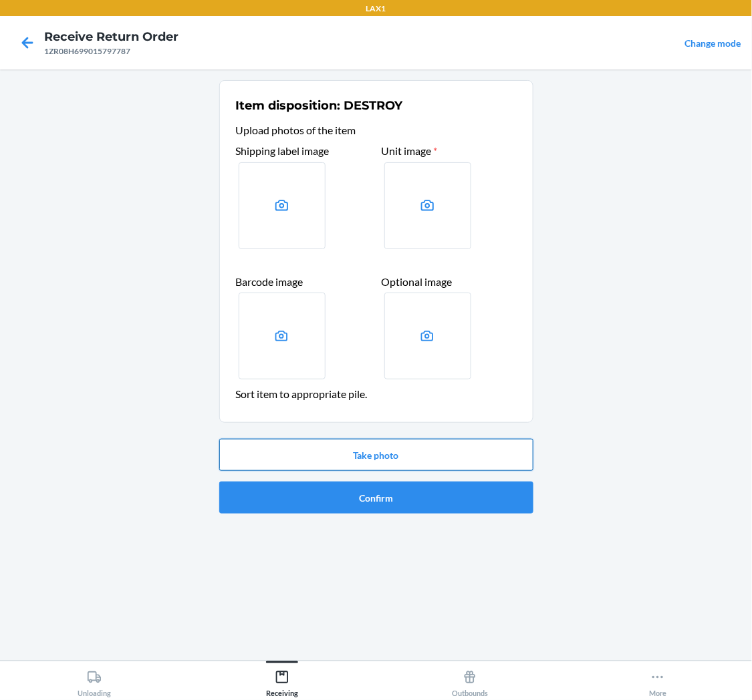
click at [379, 449] on button "Take photo" at bounding box center [376, 455] width 314 height 32
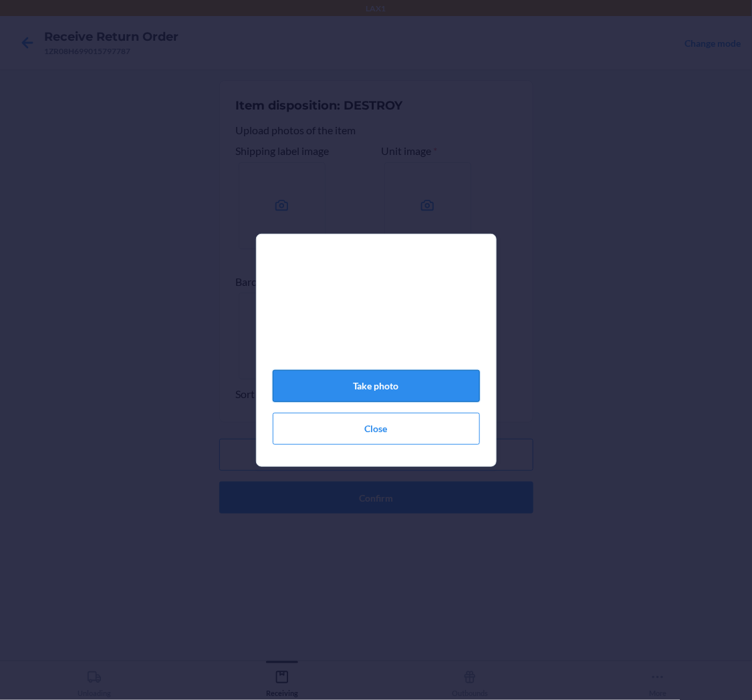
click at [398, 390] on button "Take photo" at bounding box center [376, 386] width 207 height 32
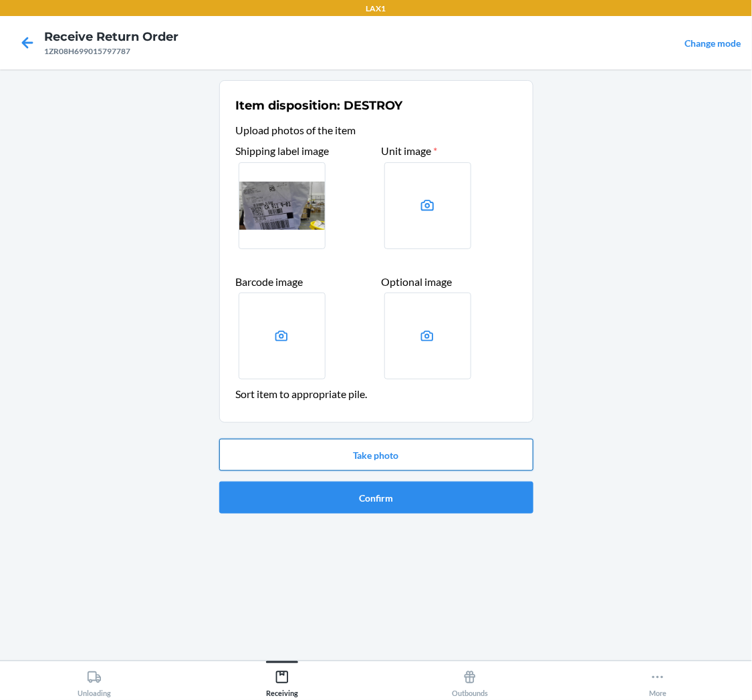
click at [365, 449] on button "Take photo" at bounding box center [376, 455] width 314 height 32
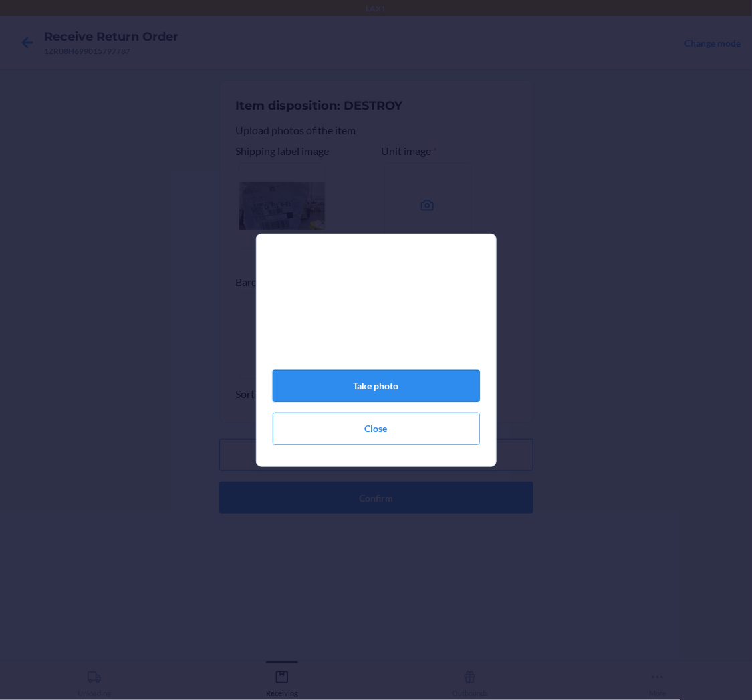
click at [384, 392] on button "Take photo" at bounding box center [376, 386] width 207 height 32
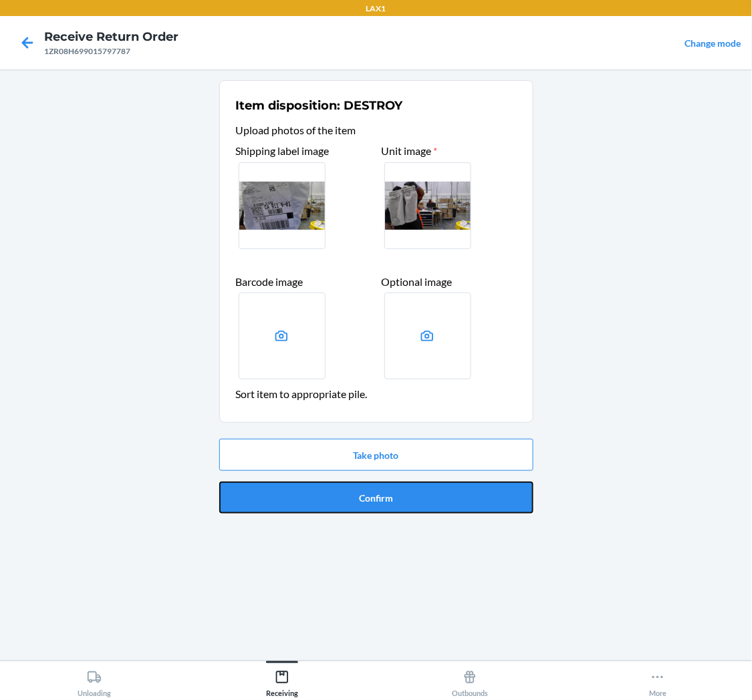
click at [336, 490] on button "Confirm" at bounding box center [376, 498] width 314 height 32
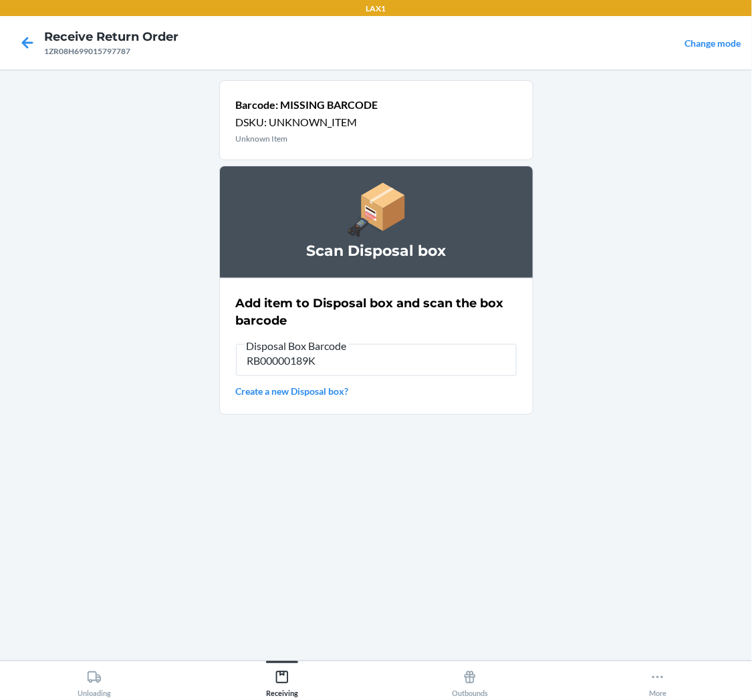
type input "RB00000189K"
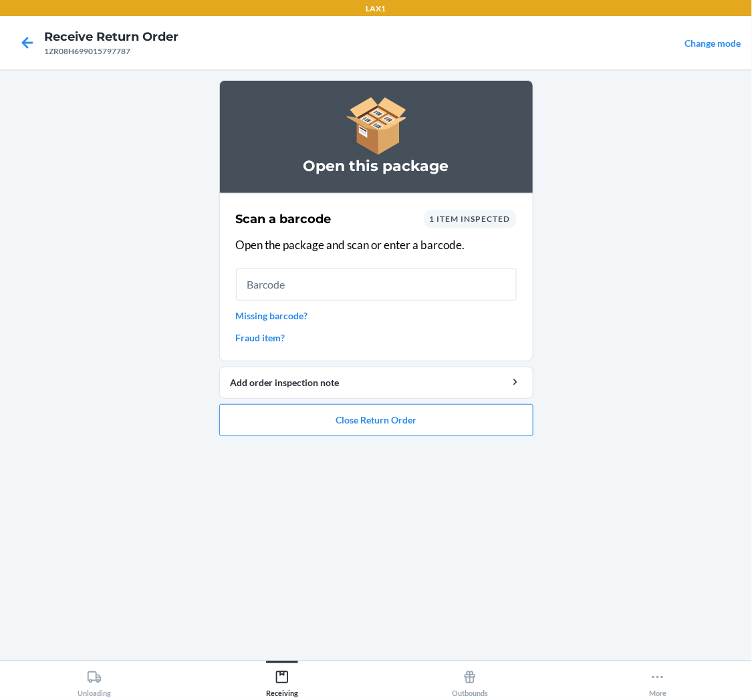
click at [297, 315] on link "Missing barcode?" at bounding box center [376, 316] width 281 height 14
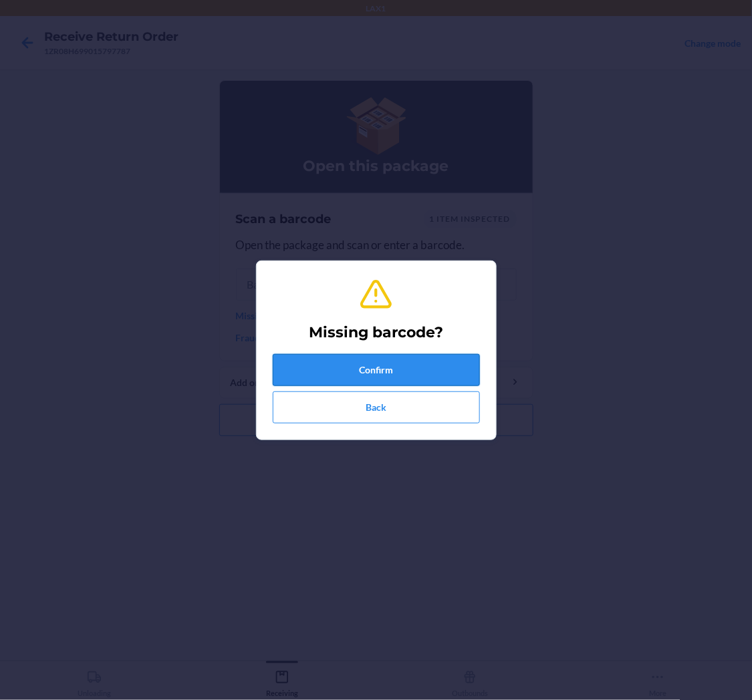
click at [370, 354] on button "Confirm" at bounding box center [376, 370] width 207 height 32
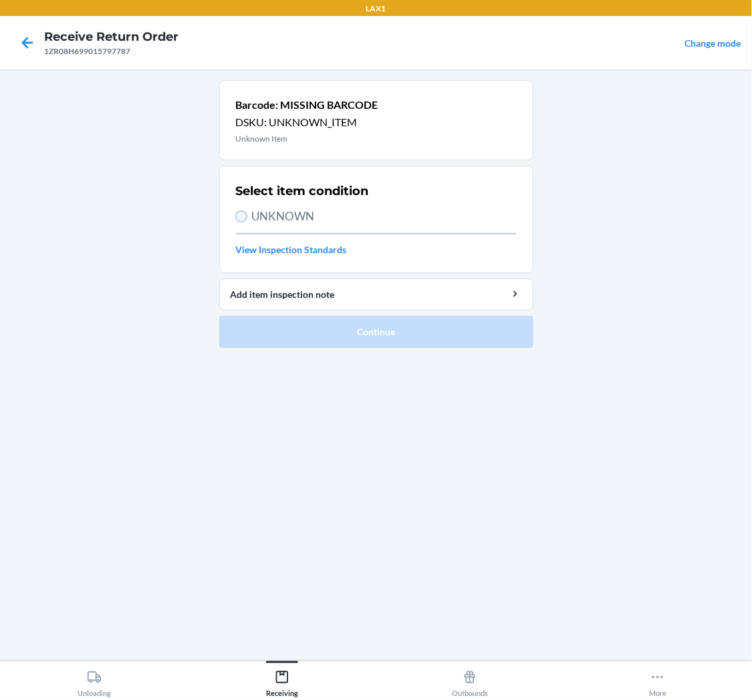
click at [241, 217] on input "UNKNOWN" at bounding box center [241, 216] width 11 height 11
radio input "true"
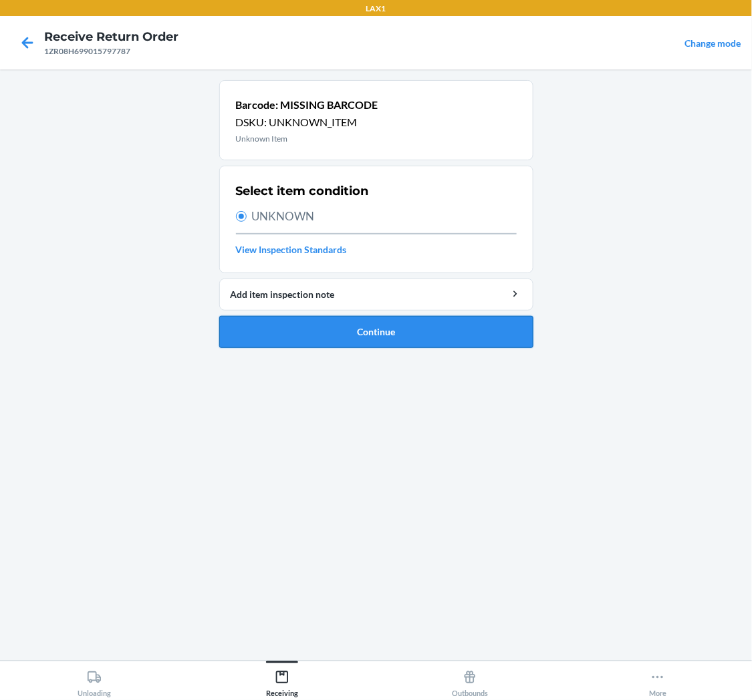
click at [376, 329] on button "Continue" at bounding box center [376, 332] width 314 height 32
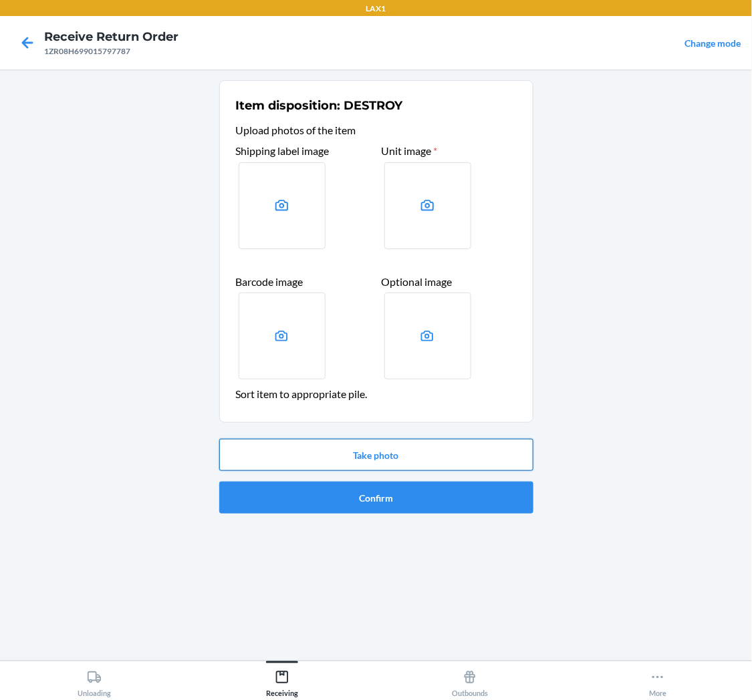
click at [352, 440] on button "Take photo" at bounding box center [376, 455] width 314 height 32
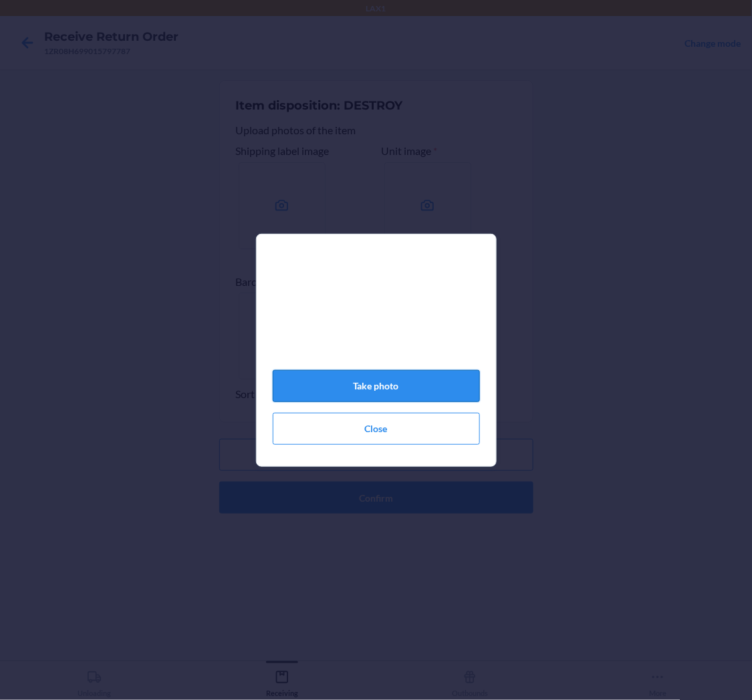
click at [403, 385] on button "Take photo" at bounding box center [376, 386] width 207 height 32
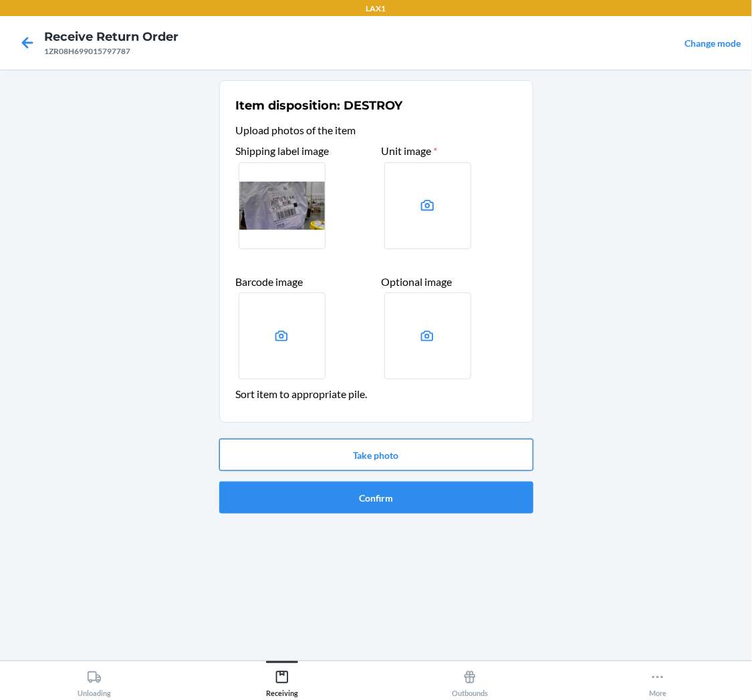
click at [411, 453] on button "Take photo" at bounding box center [376, 455] width 314 height 32
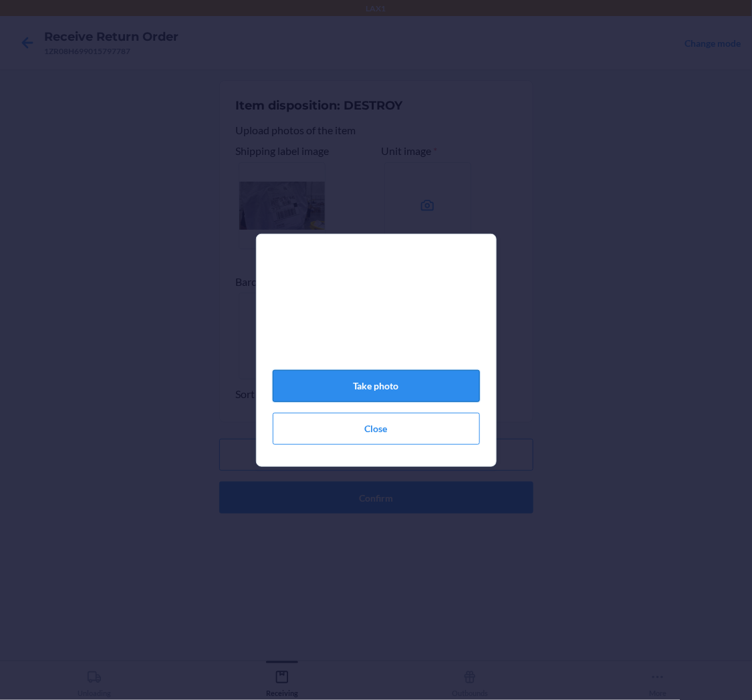
click at [402, 395] on button "Take photo" at bounding box center [376, 386] width 207 height 32
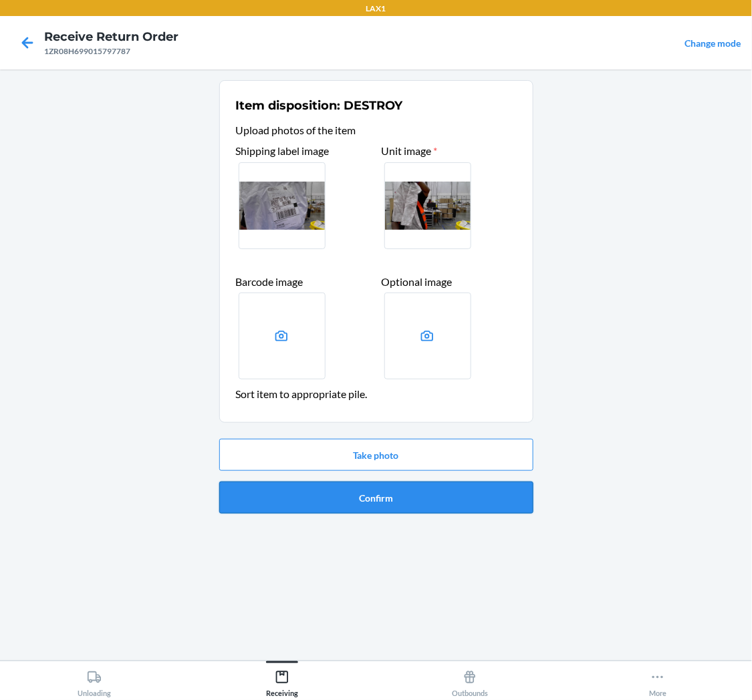
click at [428, 490] on button "Confirm" at bounding box center [376, 498] width 314 height 32
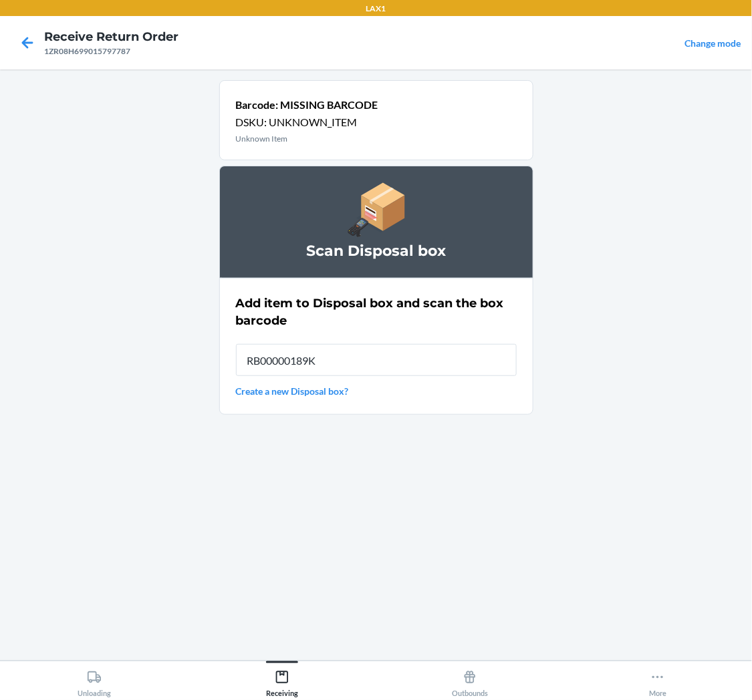
type input "RB00000189K"
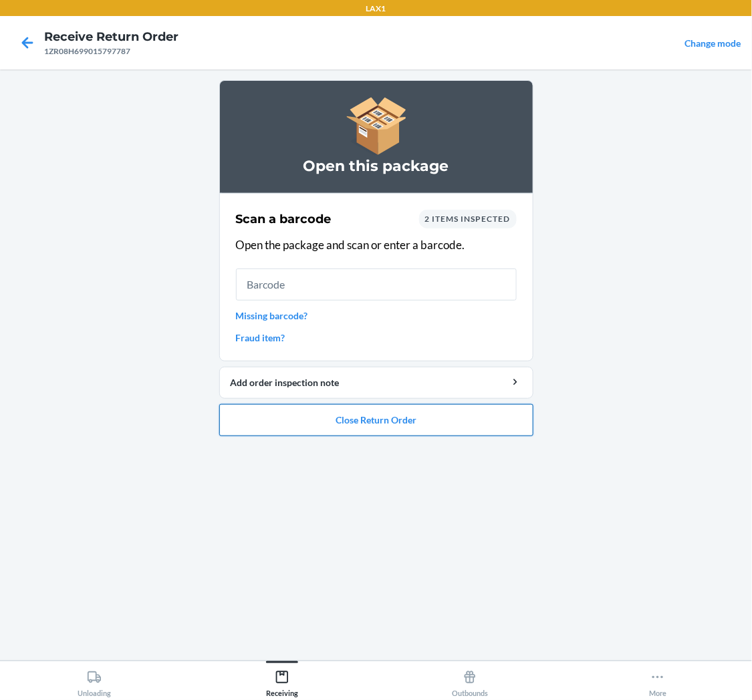
click at [372, 416] on button "Close Return Order" at bounding box center [376, 420] width 314 height 32
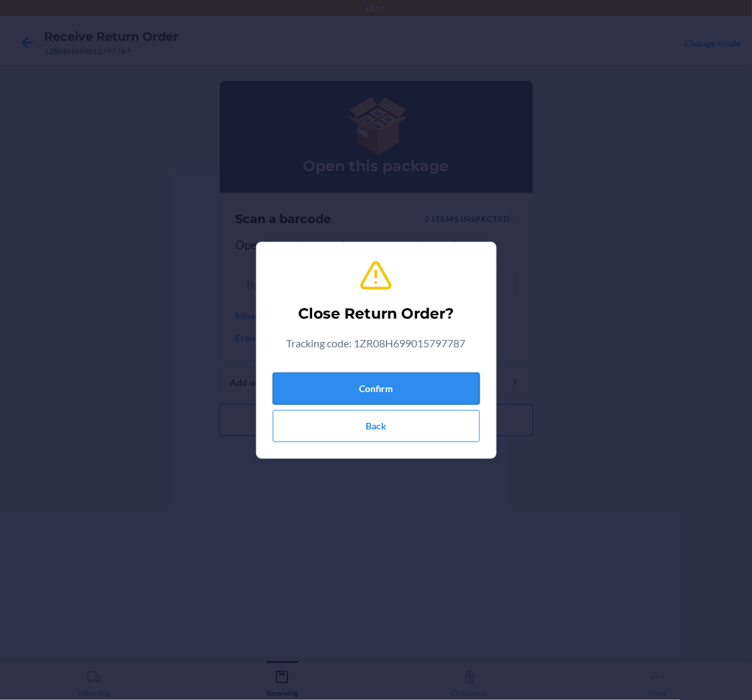
click at [384, 386] on button "Confirm" at bounding box center [376, 389] width 207 height 32
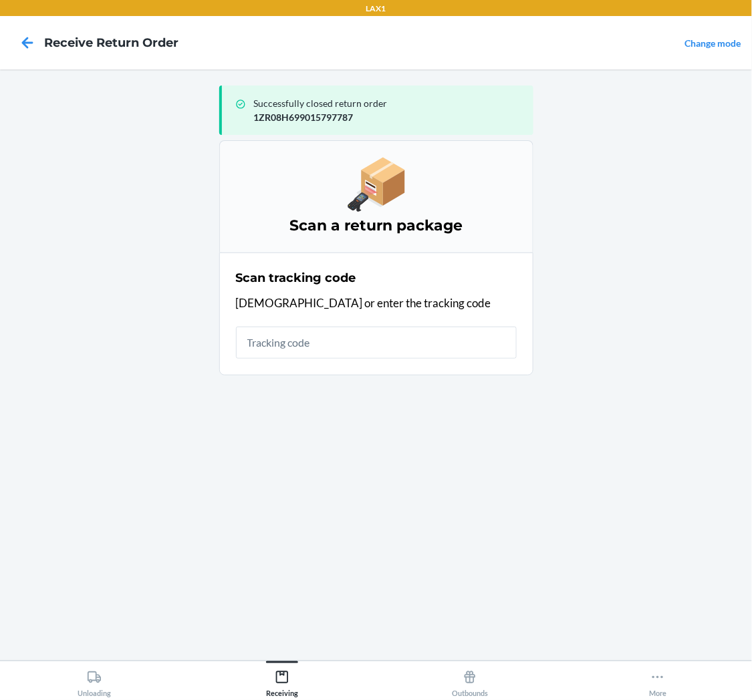
type input "5"
click at [294, 339] on input "text" at bounding box center [376, 343] width 281 height 32
click at [324, 346] on input "text" at bounding box center [376, 343] width 281 height 32
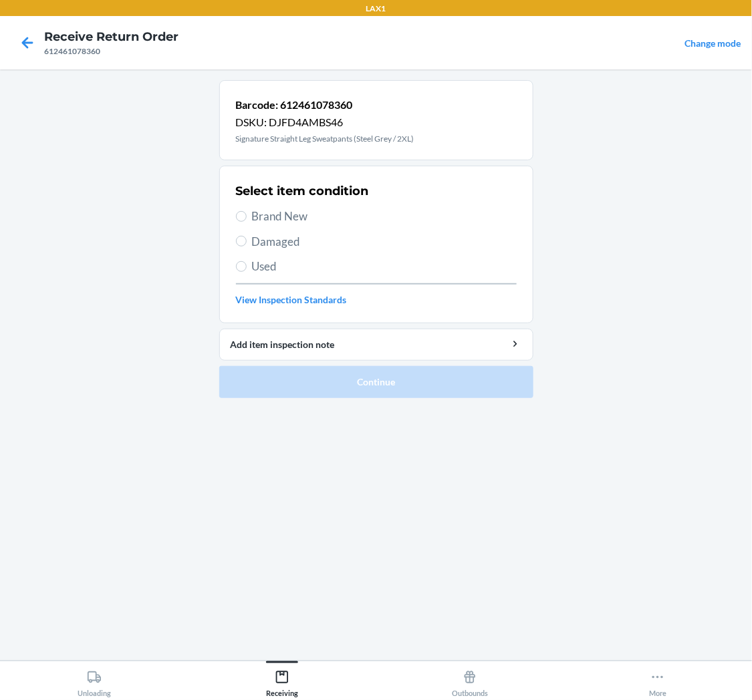
click at [249, 245] on label "Damaged" at bounding box center [376, 241] width 281 height 17
click at [247, 245] on input "Damaged" at bounding box center [241, 241] width 11 height 11
radio input "true"
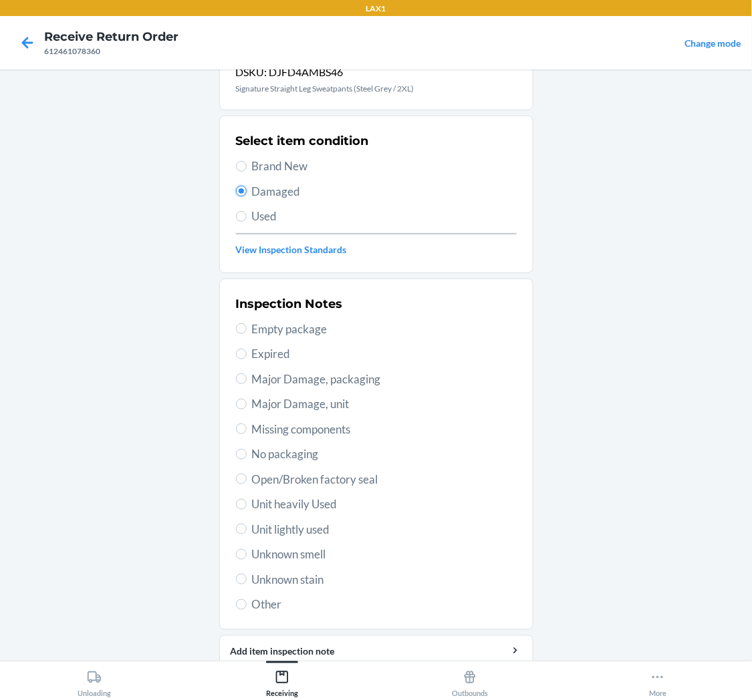
scroll to position [104, 0]
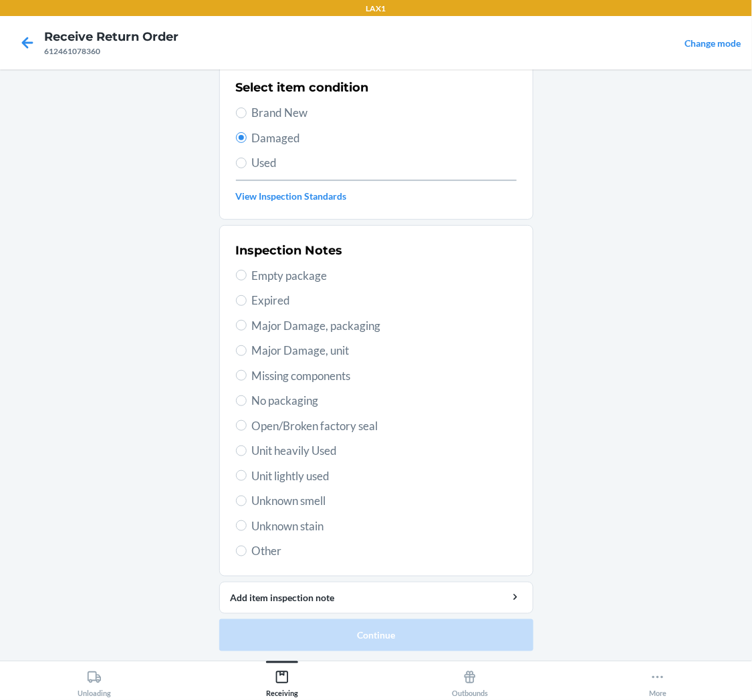
click at [288, 469] on span "Unit lightly used" at bounding box center [384, 476] width 265 height 17
click at [247, 471] on input "Unit lightly used" at bounding box center [241, 476] width 11 height 11
radio input "true"
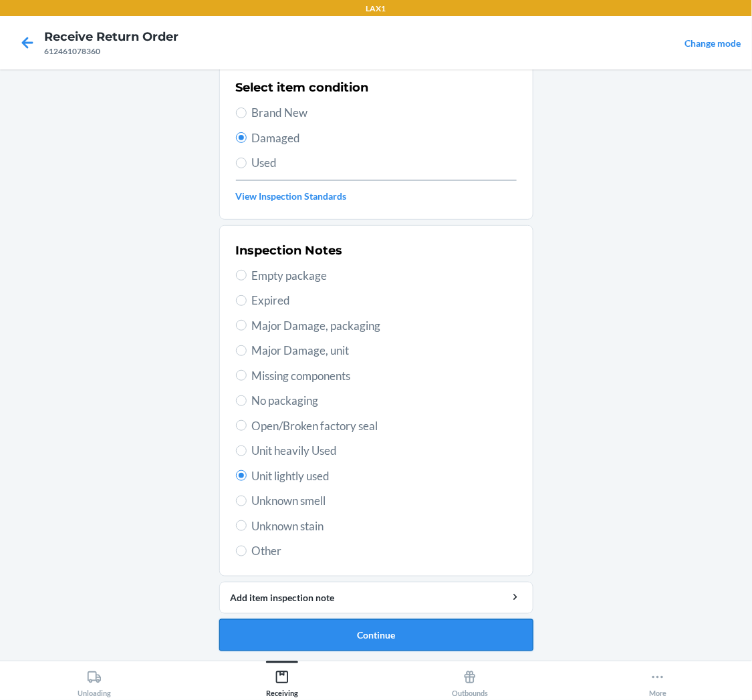
click at [365, 644] on button "Continue" at bounding box center [376, 636] width 314 height 32
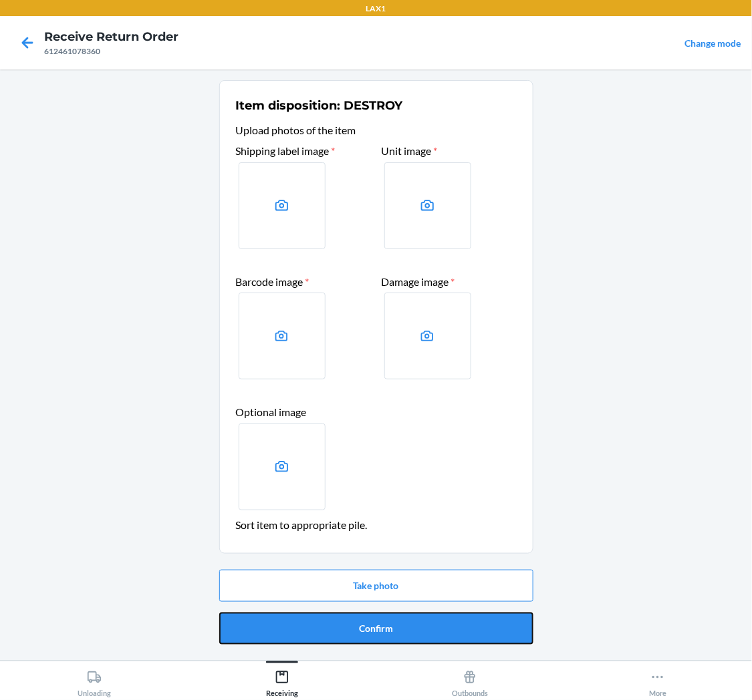
click at [401, 620] on button "Confirm" at bounding box center [376, 629] width 314 height 32
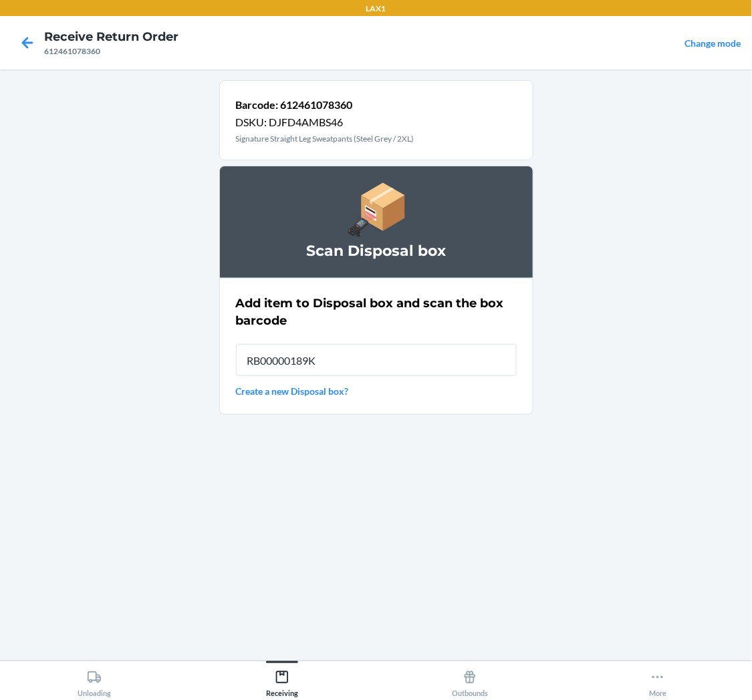
type input "RB00000189K"
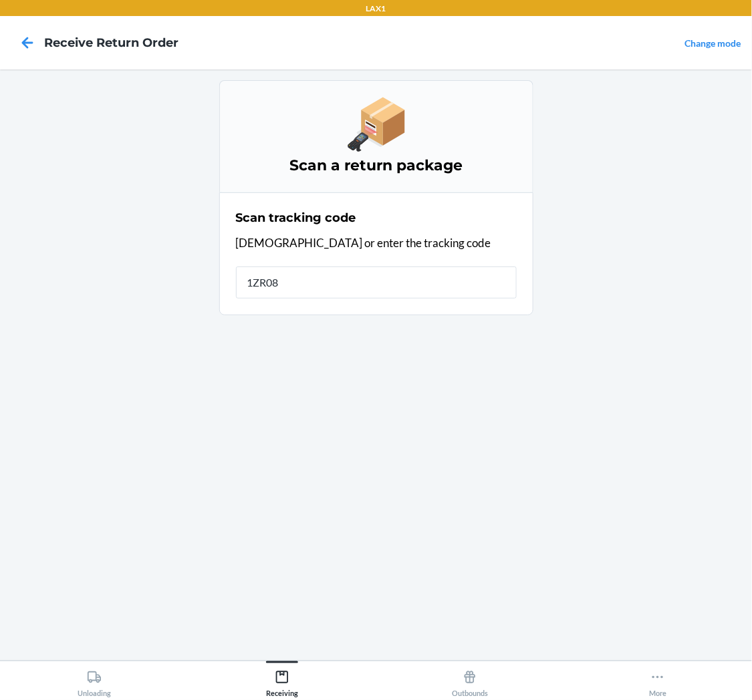
type input "1ZR08H"
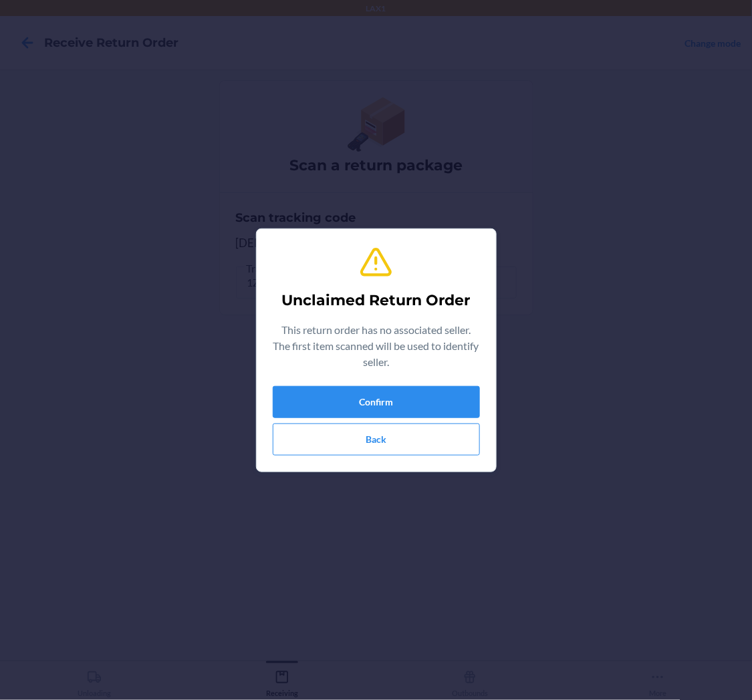
click at [400, 385] on div "Unclaimed Return Order This return order has no associated seller. The first it…" at bounding box center [376, 350] width 207 height 221
click at [398, 398] on button "Confirm" at bounding box center [376, 402] width 207 height 32
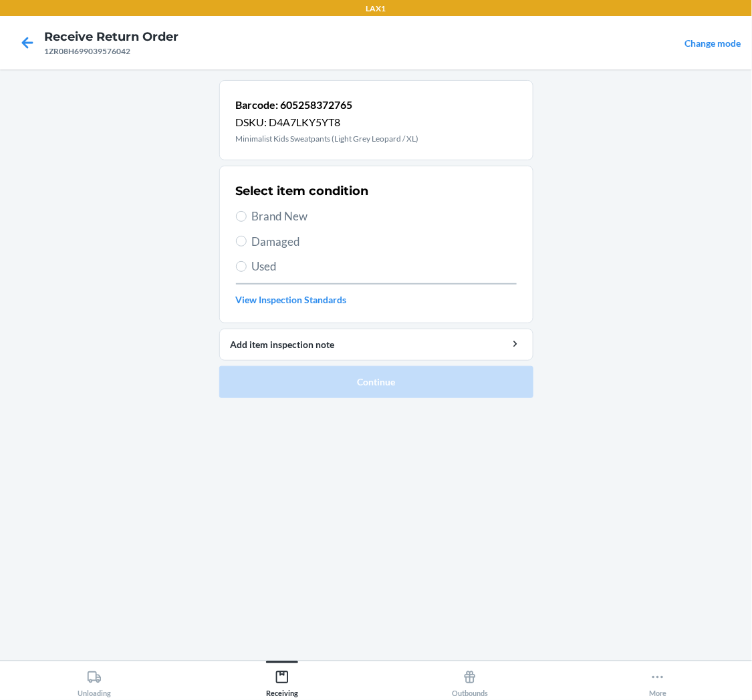
click at [271, 239] on span "Damaged" at bounding box center [384, 241] width 265 height 17
click at [247, 239] on input "Damaged" at bounding box center [241, 241] width 11 height 11
radio input "true"
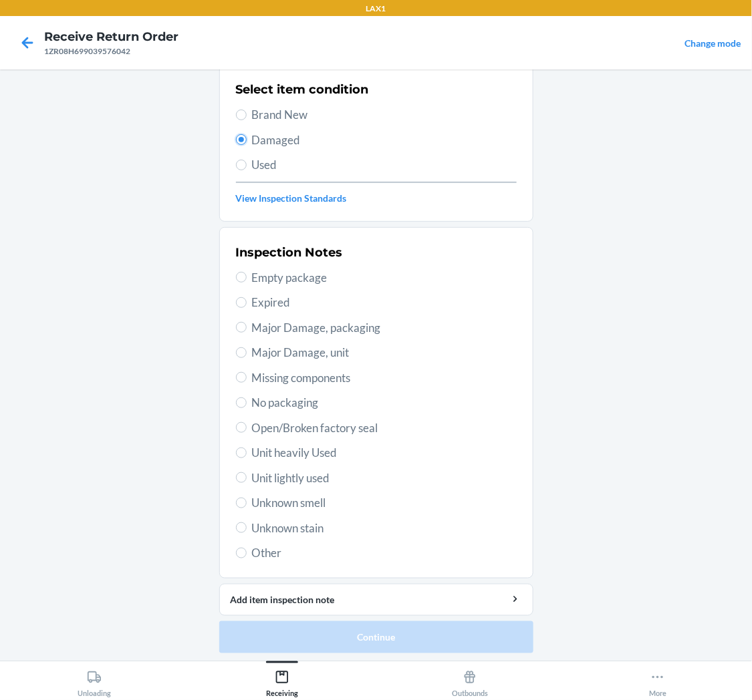
scroll to position [104, 0]
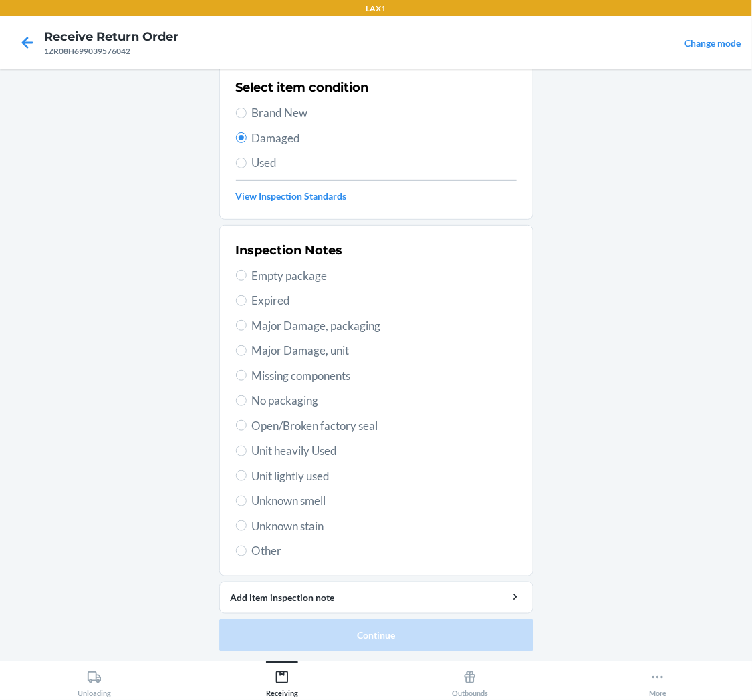
click at [291, 425] on span "Open/Broken factory seal" at bounding box center [384, 426] width 265 height 17
click at [247, 425] on input "Open/Broken factory seal" at bounding box center [241, 425] width 11 height 11
radio input "true"
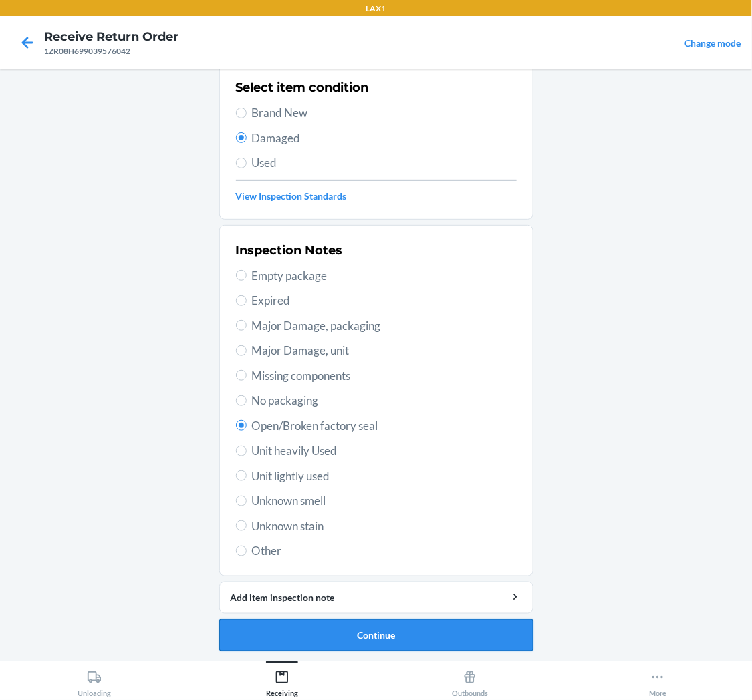
click at [345, 630] on button "Continue" at bounding box center [376, 636] width 314 height 32
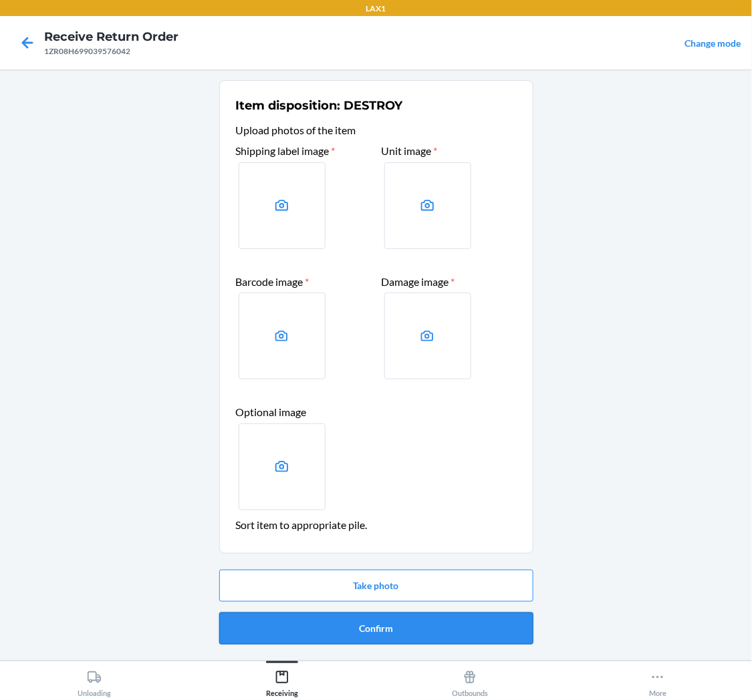
click at [345, 624] on button "Confirm" at bounding box center [376, 629] width 314 height 32
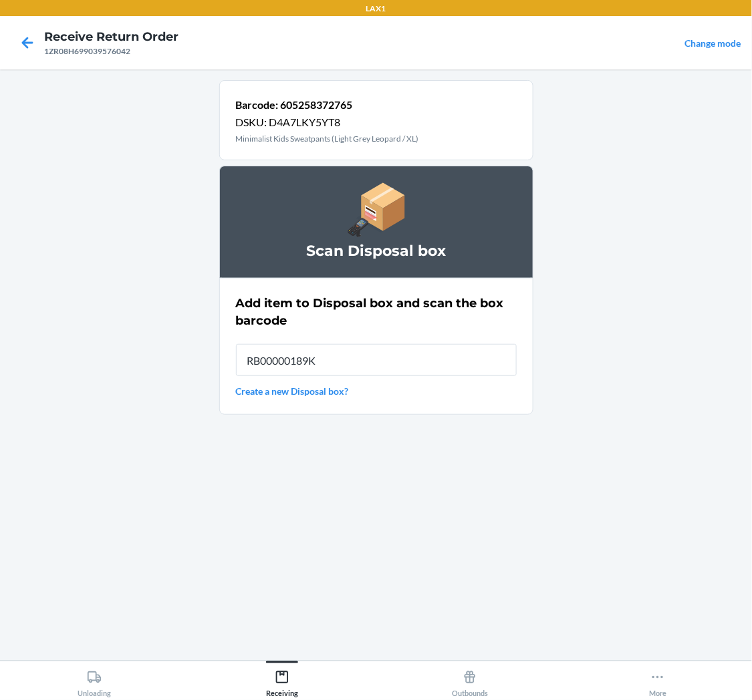
type input "RB00000189K"
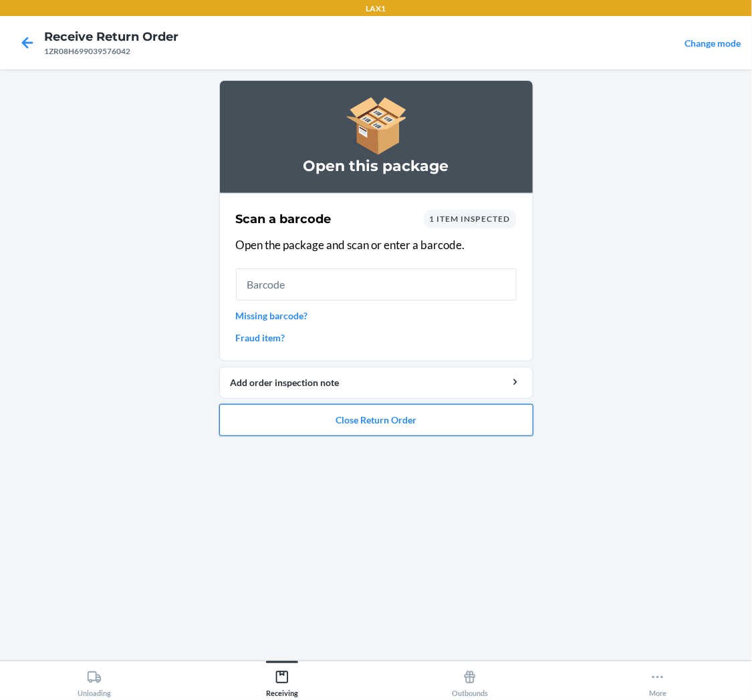
click at [425, 431] on button "Close Return Order" at bounding box center [376, 420] width 314 height 32
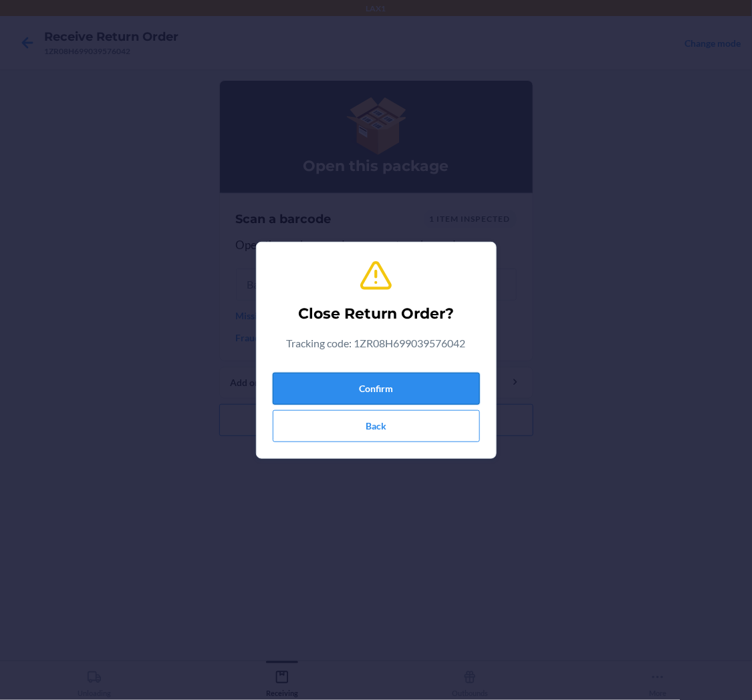
click at [441, 382] on button "Confirm" at bounding box center [376, 389] width 207 height 32
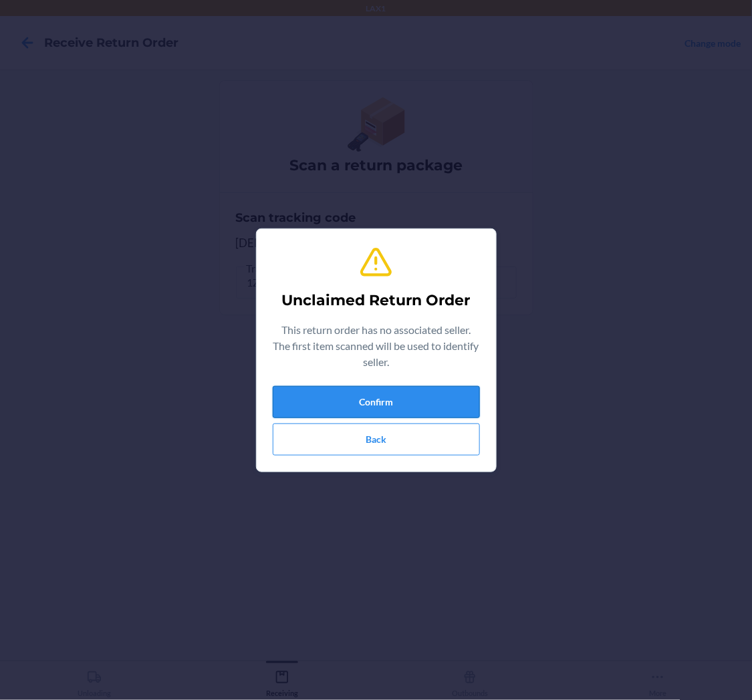
click at [419, 397] on button "Confirm" at bounding box center [376, 402] width 207 height 32
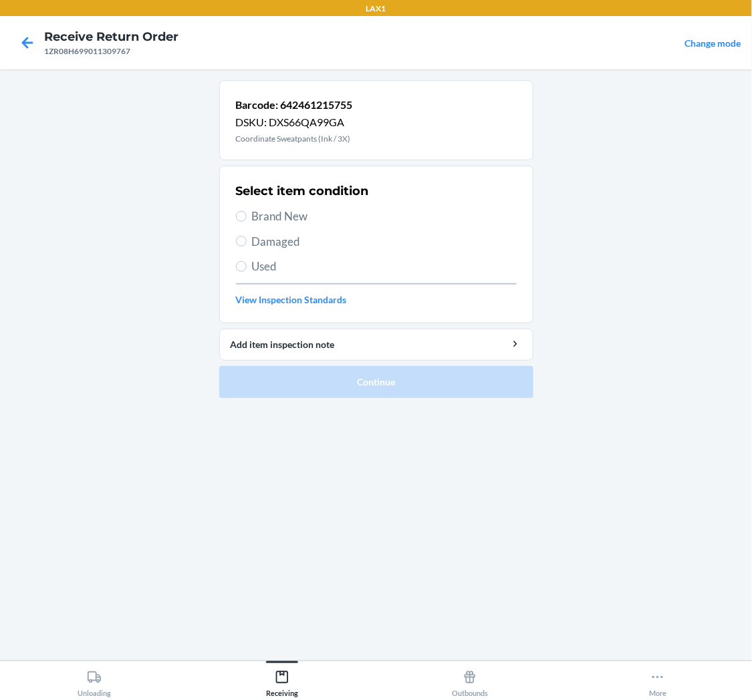
click at [253, 271] on span "Used" at bounding box center [384, 266] width 265 height 17
click at [247, 271] on input "Used" at bounding box center [241, 266] width 11 height 11
radio input "true"
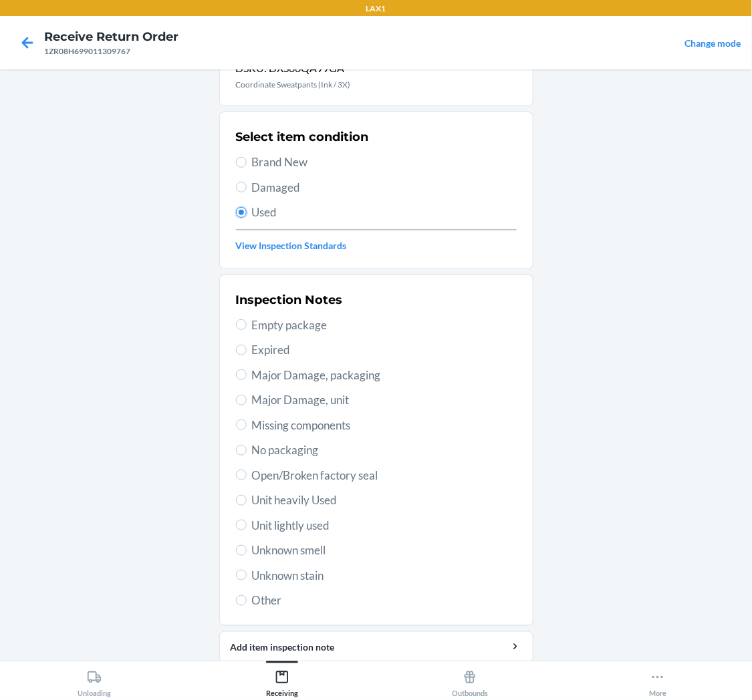
scroll to position [104, 0]
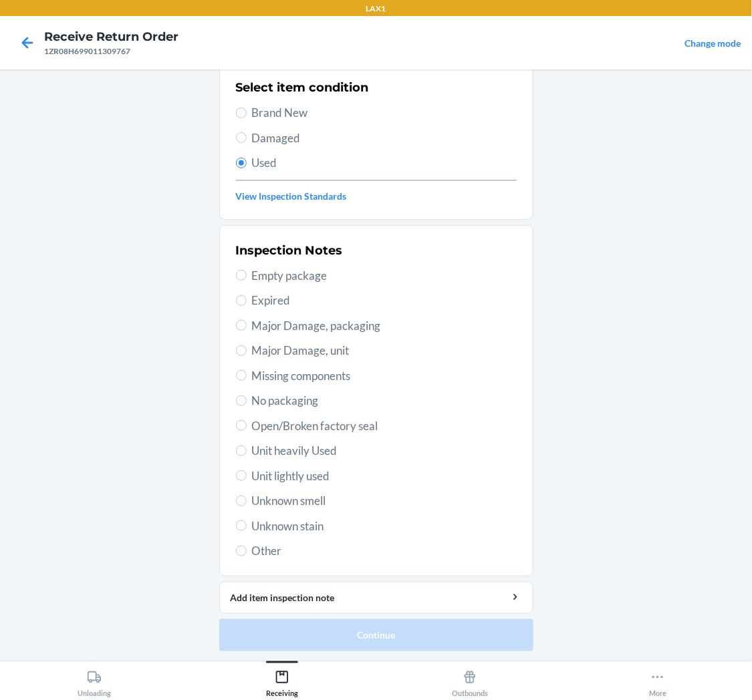
click at [295, 473] on span "Unit lightly used" at bounding box center [384, 476] width 265 height 17
click at [247, 473] on input "Unit lightly used" at bounding box center [241, 476] width 11 height 11
radio input "true"
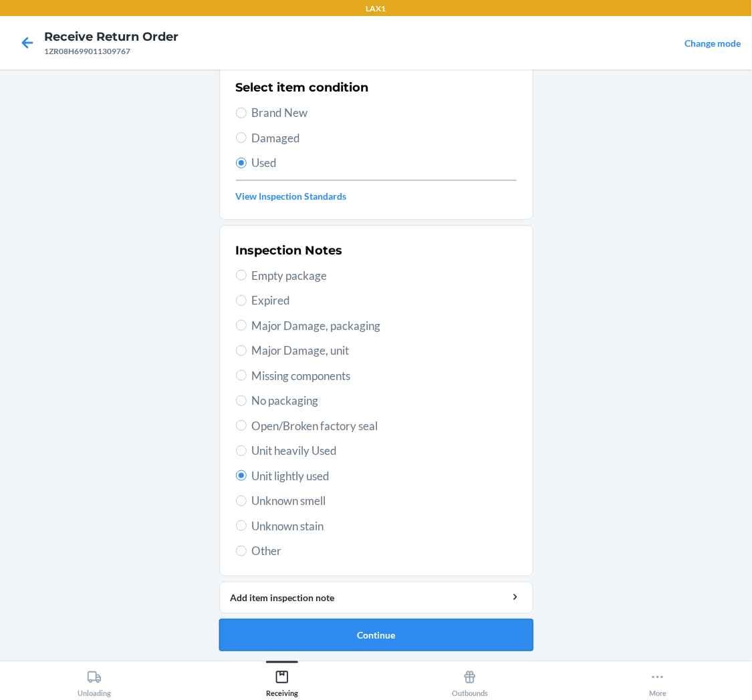
click at [277, 643] on button "Continue" at bounding box center [376, 636] width 314 height 32
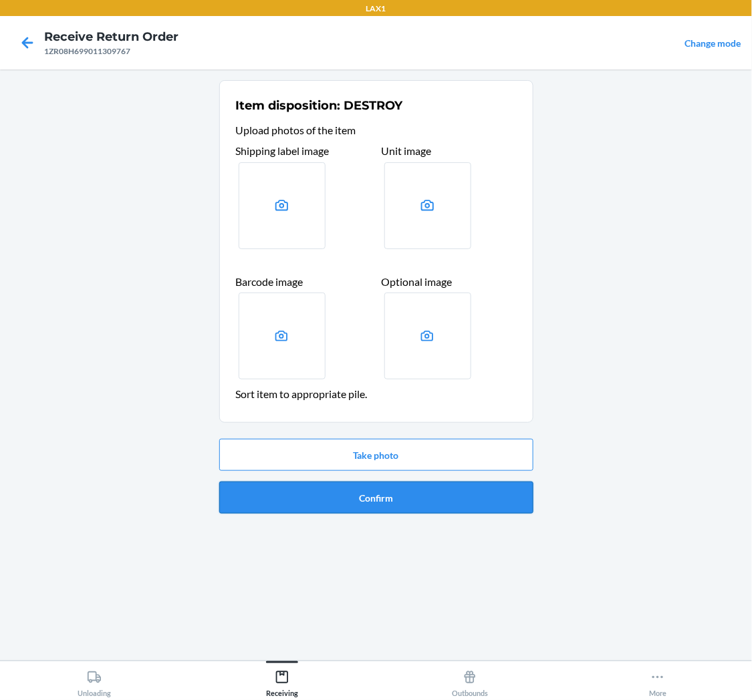
click at [357, 497] on button "Confirm" at bounding box center [376, 498] width 314 height 32
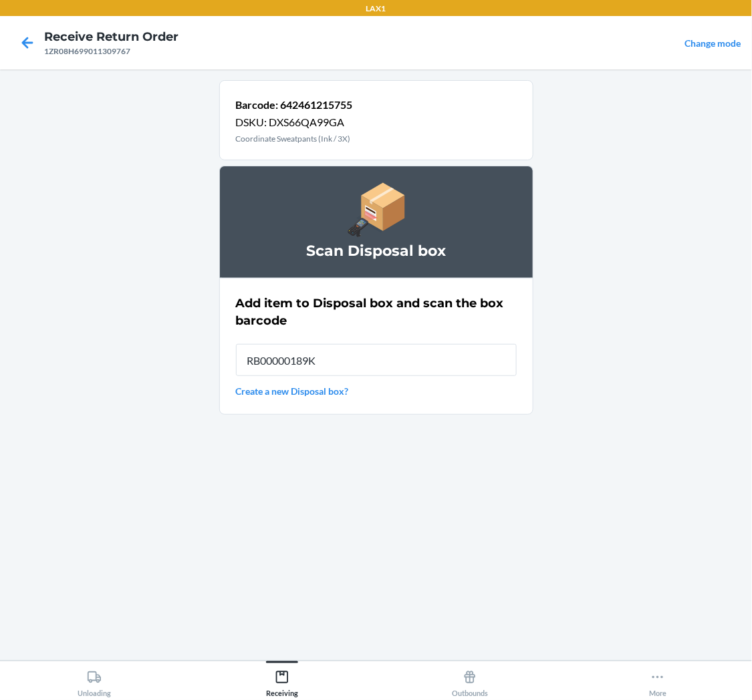
type input "RB00000189K"
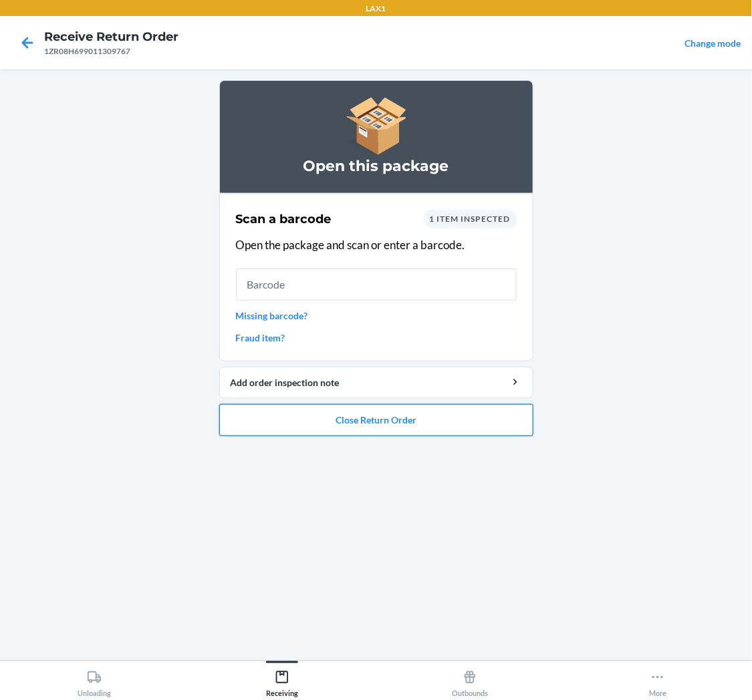
click at [355, 418] on button "Close Return Order" at bounding box center [376, 420] width 314 height 32
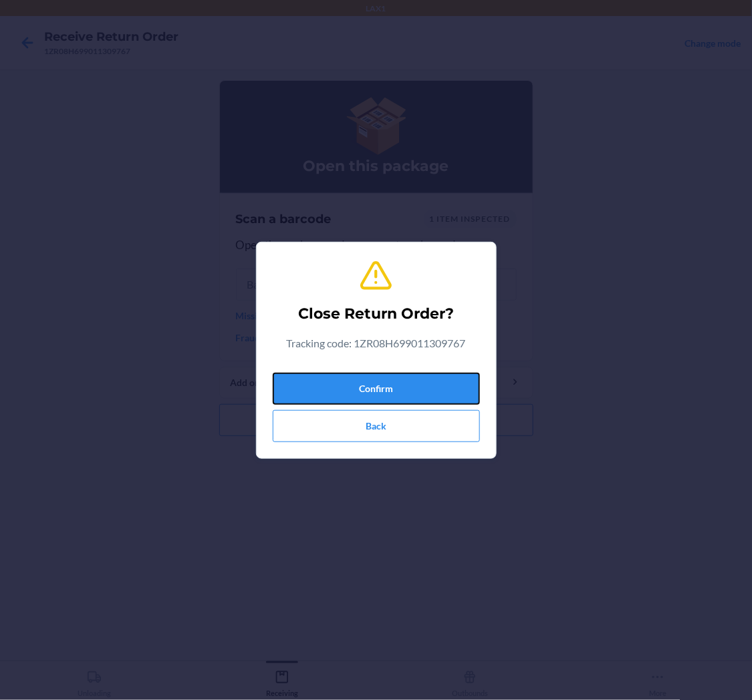
drag, startPoint x: 370, startPoint y: 404, endPoint x: 8, endPoint y: 680, distance: 455.8
click at [30, 662] on div "Close Return Order? Tracking code: 1ZR08H699011309767 Confirm Back" at bounding box center [376, 350] width 752 height 700
click at [419, 388] on button "Confirm" at bounding box center [376, 389] width 207 height 32
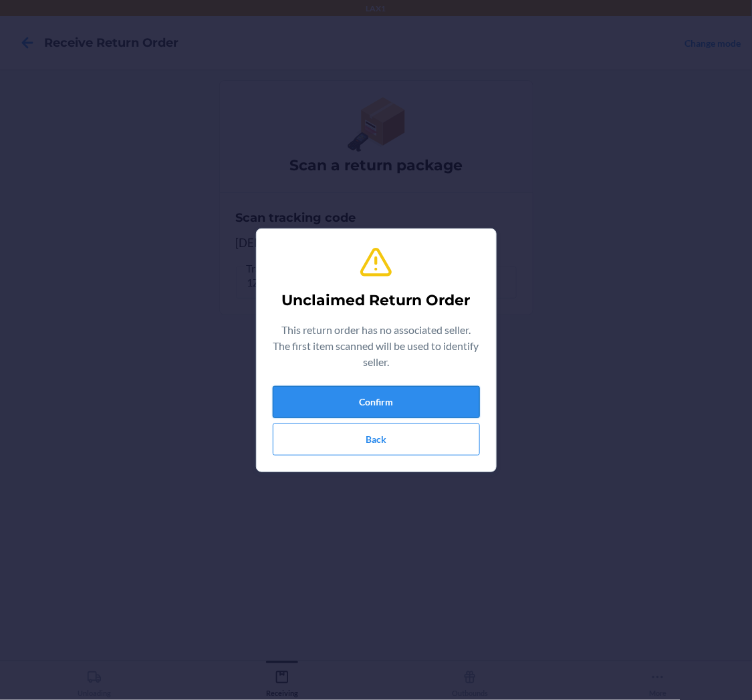
click at [318, 386] on button "Confirm" at bounding box center [376, 402] width 207 height 32
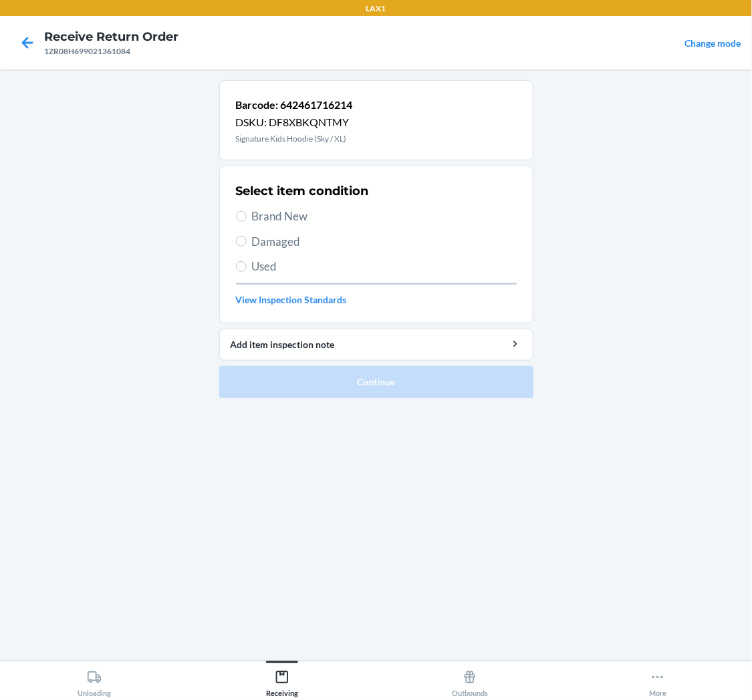
click at [259, 258] on span "Used" at bounding box center [384, 266] width 265 height 17
click at [247, 261] on input "Used" at bounding box center [241, 266] width 11 height 11
radio input "true"
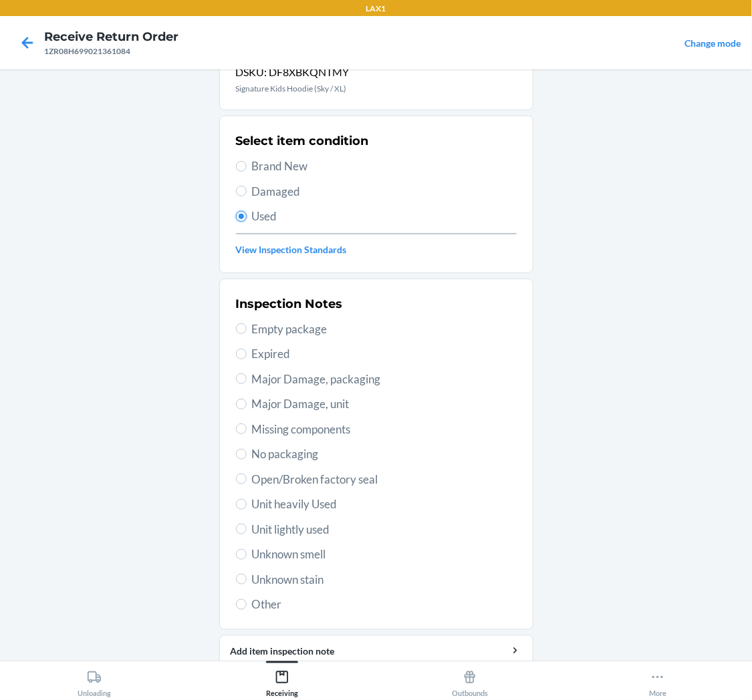
scroll to position [104, 0]
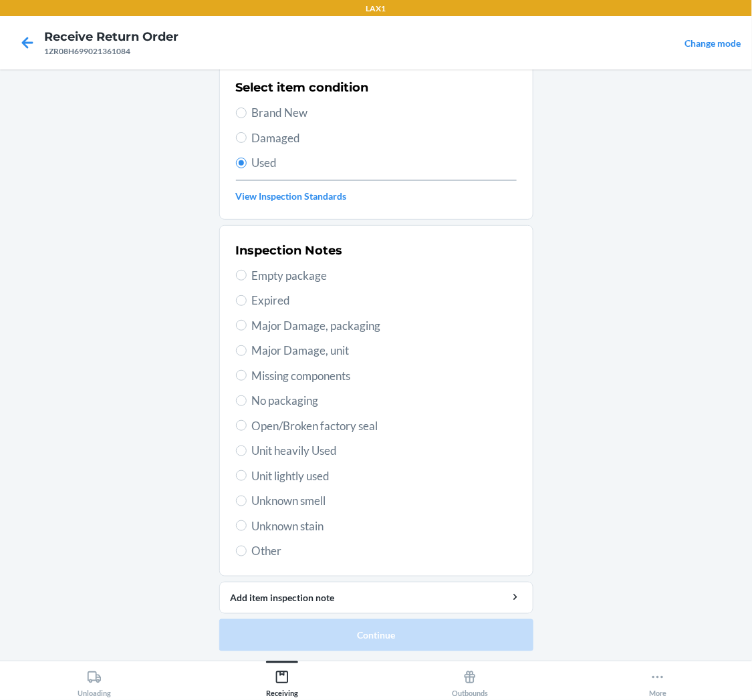
click at [258, 482] on span "Unit lightly used" at bounding box center [384, 476] width 265 height 17
click at [247, 481] on input "Unit lightly used" at bounding box center [241, 476] width 11 height 11
radio input "true"
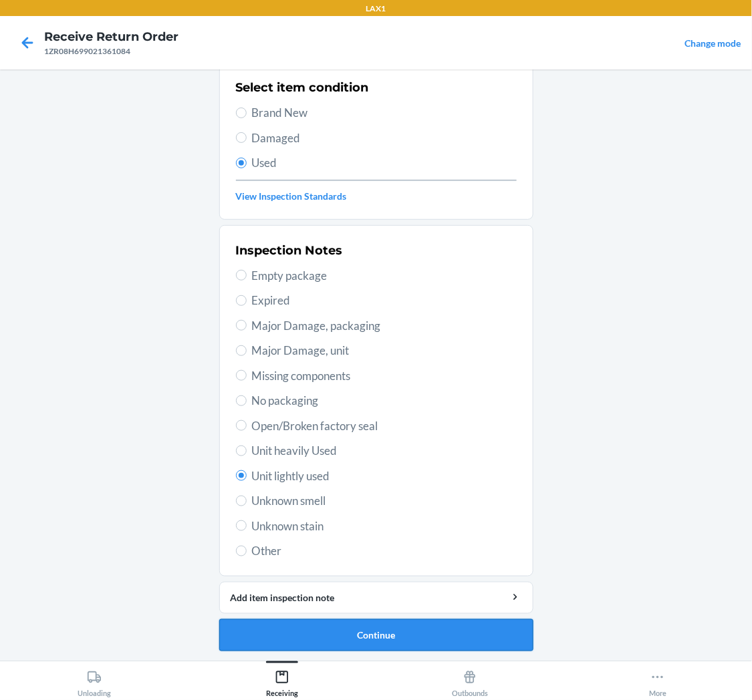
click at [422, 638] on button "Continue" at bounding box center [376, 636] width 314 height 32
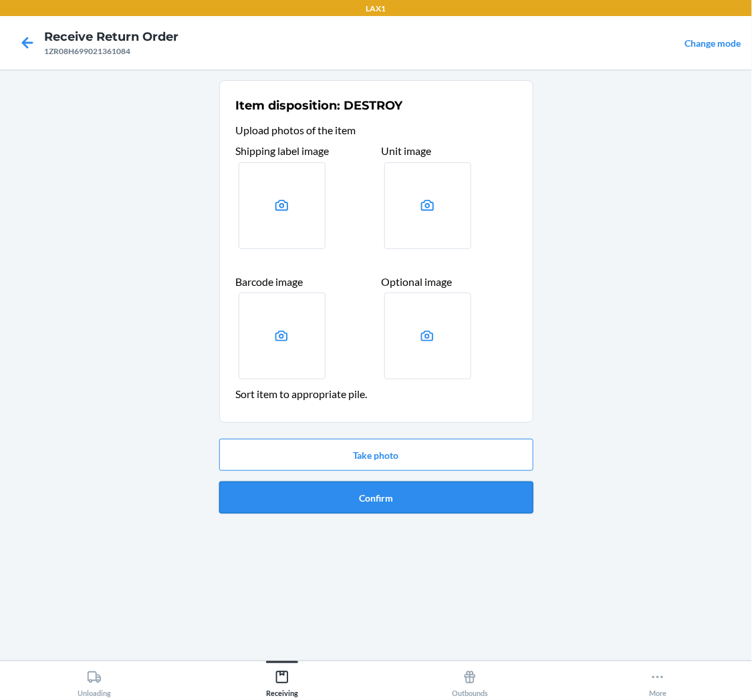
click at [429, 499] on button "Confirm" at bounding box center [376, 498] width 314 height 32
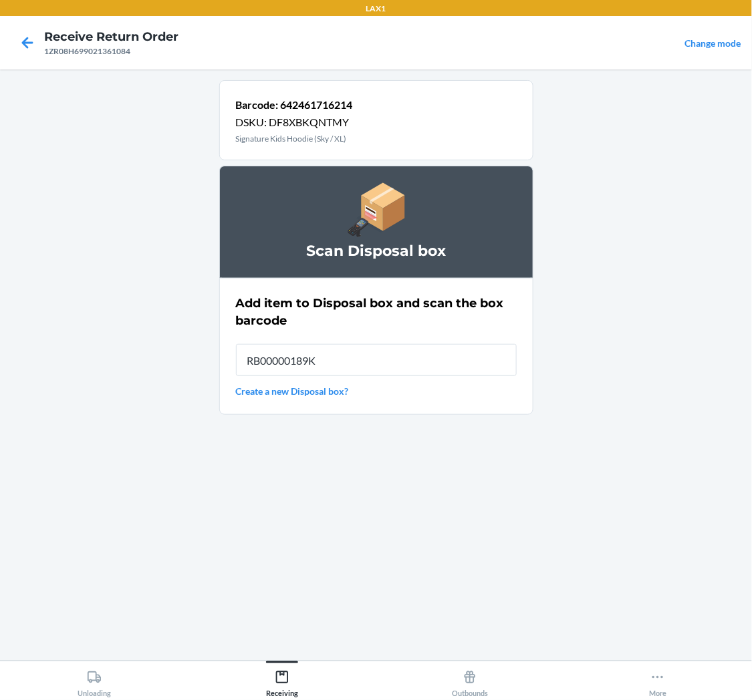
type input "RB00000189K"
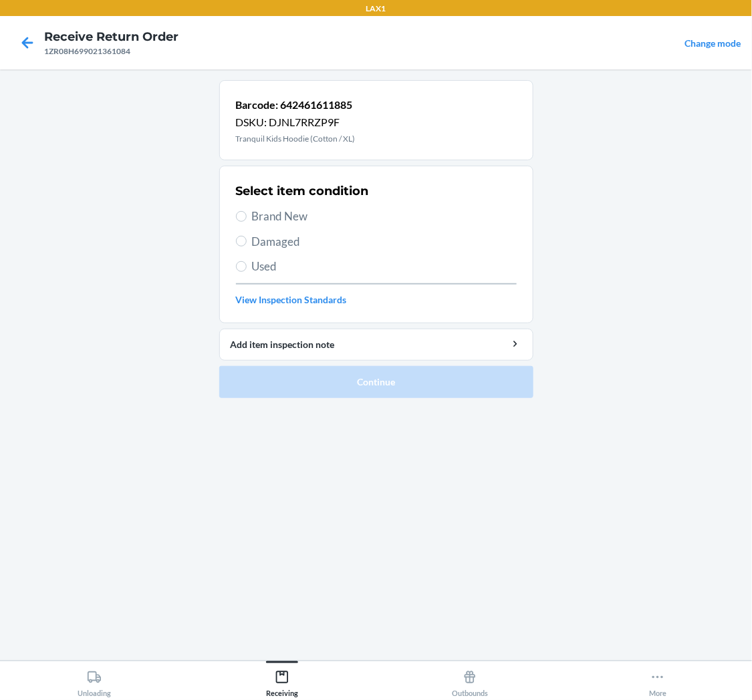
click at [250, 263] on label "Used" at bounding box center [376, 266] width 281 height 17
click at [247, 263] on input "Used" at bounding box center [241, 266] width 11 height 11
radio input "true"
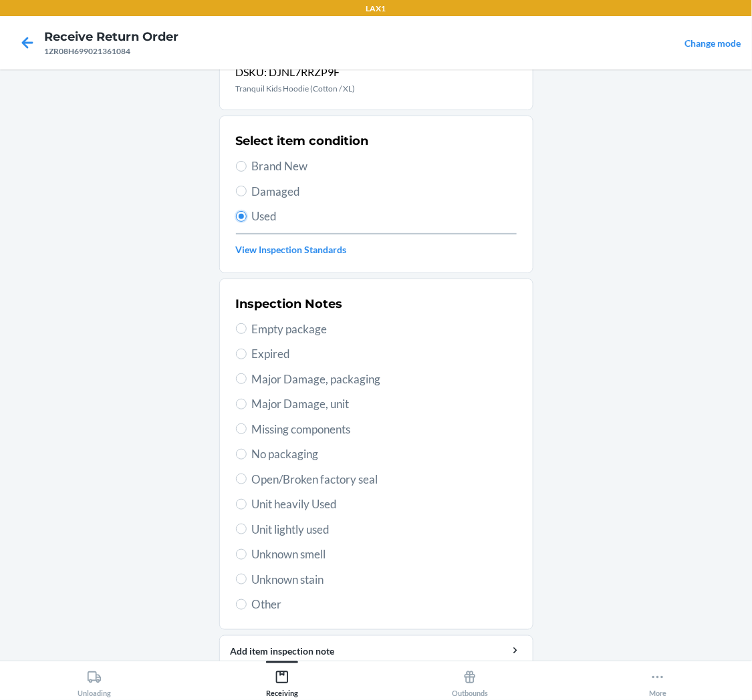
scroll to position [104, 0]
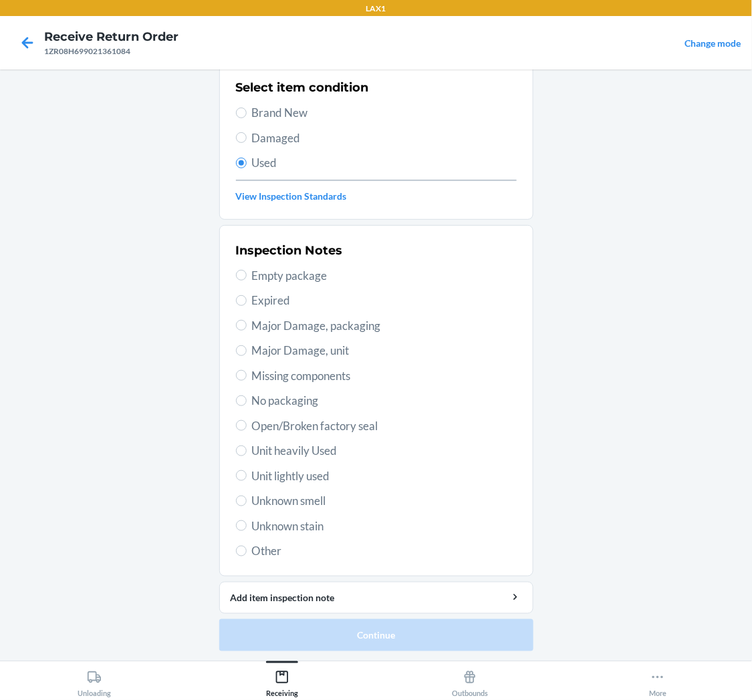
click at [313, 472] on span "Unit lightly used" at bounding box center [384, 476] width 265 height 17
click at [247, 472] on input "Unit lightly used" at bounding box center [241, 476] width 11 height 11
radio input "true"
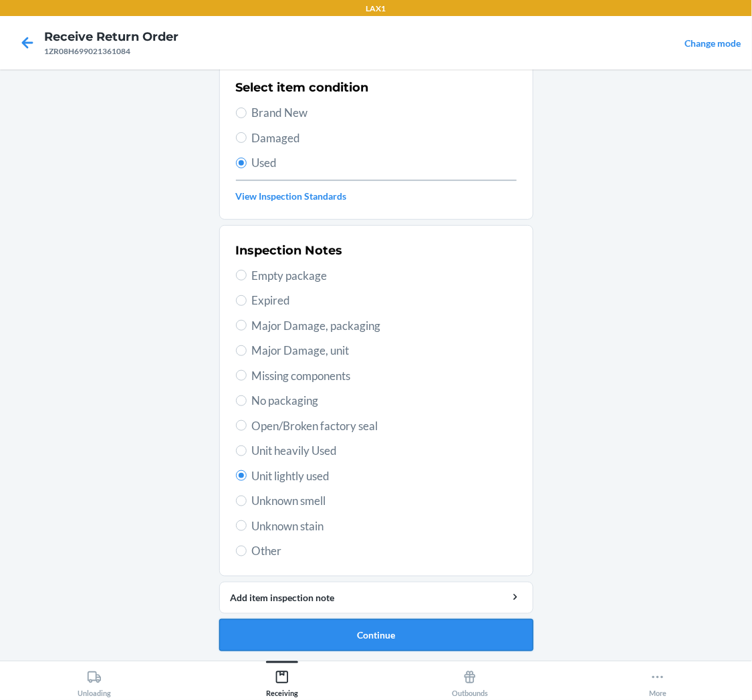
click at [336, 622] on button "Continue" at bounding box center [376, 636] width 314 height 32
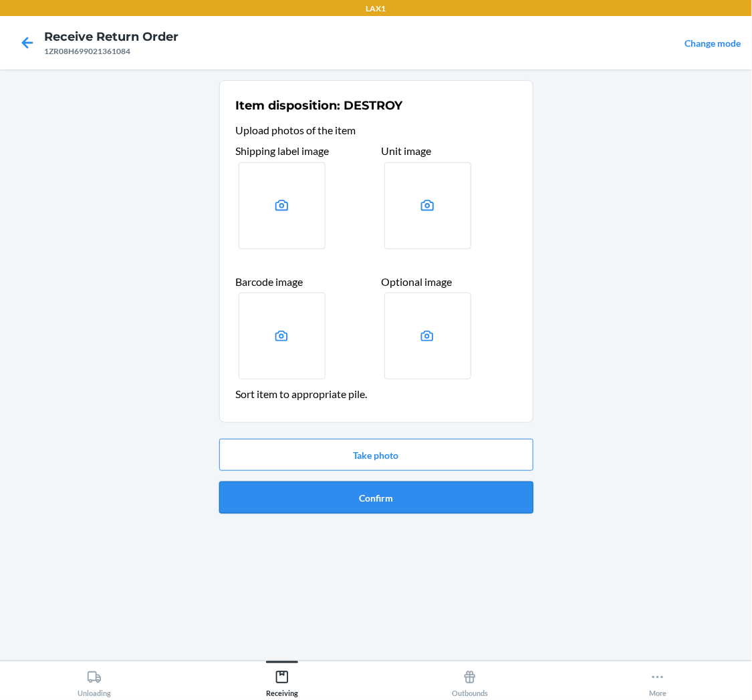
click at [419, 497] on button "Confirm" at bounding box center [376, 498] width 314 height 32
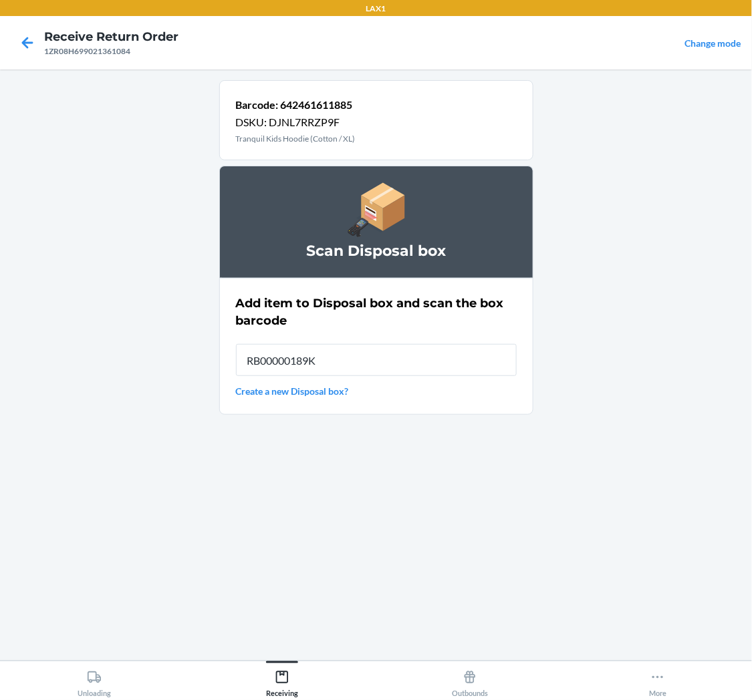
type input "RB00000189K"
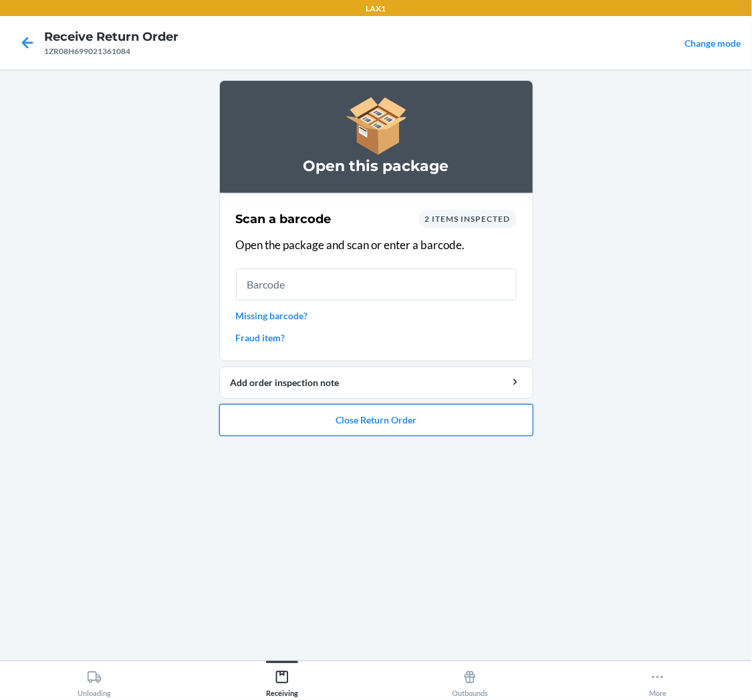
drag, startPoint x: 410, startPoint y: 432, endPoint x: 410, endPoint y: 426, distance: 6.7
click at [410, 426] on button "Close Return Order" at bounding box center [376, 420] width 314 height 32
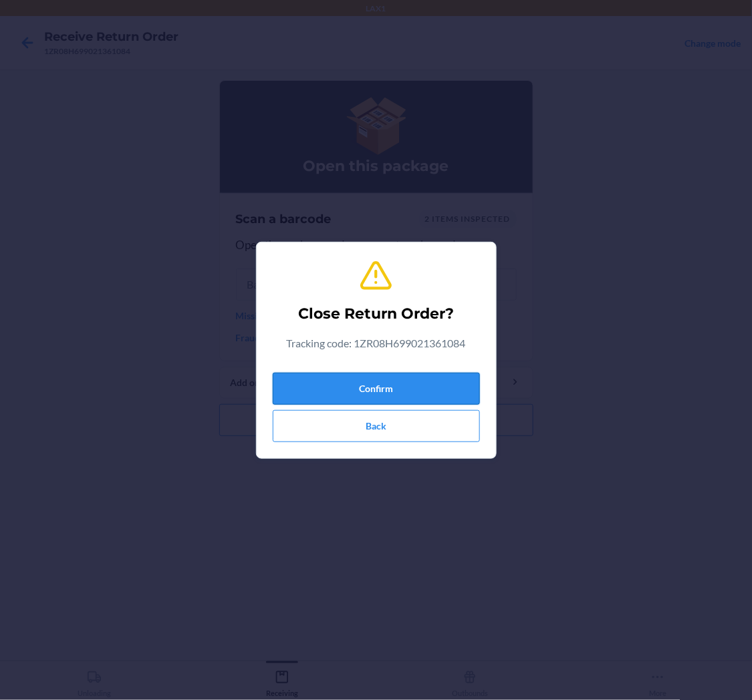
click at [406, 384] on button "Confirm" at bounding box center [376, 389] width 207 height 32
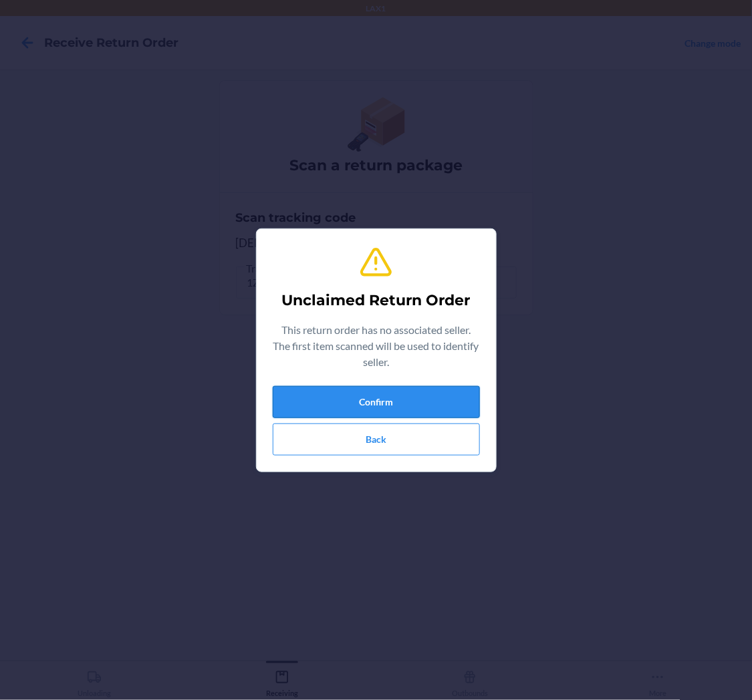
click at [418, 397] on button "Confirm" at bounding box center [376, 402] width 207 height 32
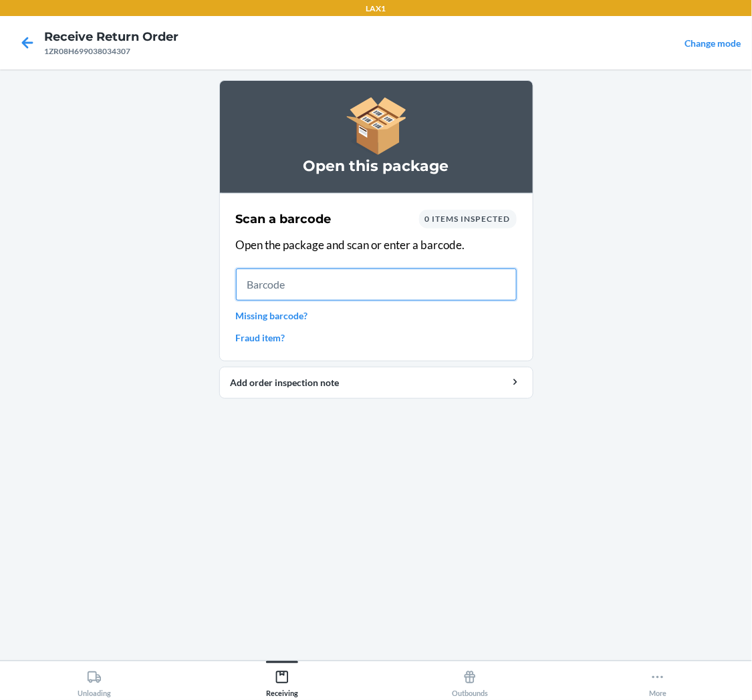
click at [324, 285] on input "text" at bounding box center [376, 285] width 281 height 32
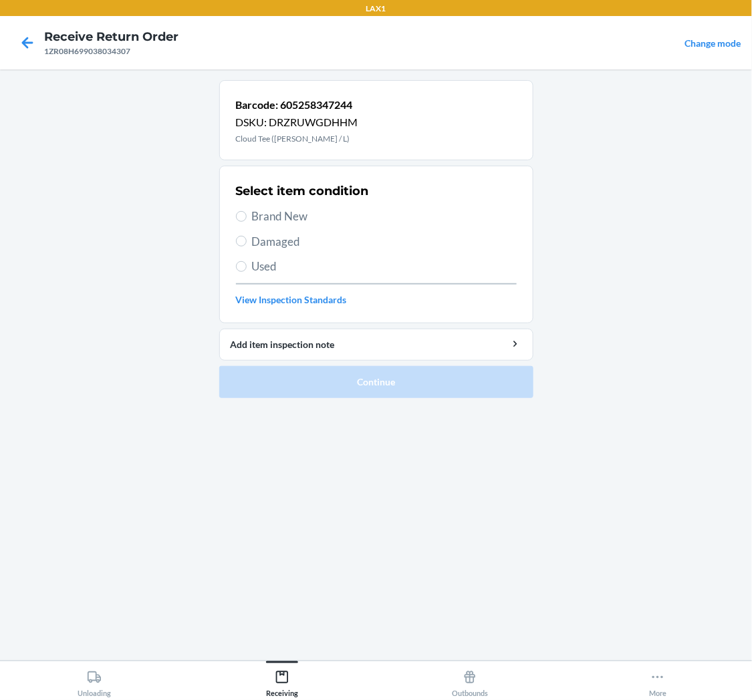
click at [262, 267] on span "Used" at bounding box center [384, 266] width 265 height 17
click at [247, 267] on input "Used" at bounding box center [241, 266] width 11 height 11
radio input "true"
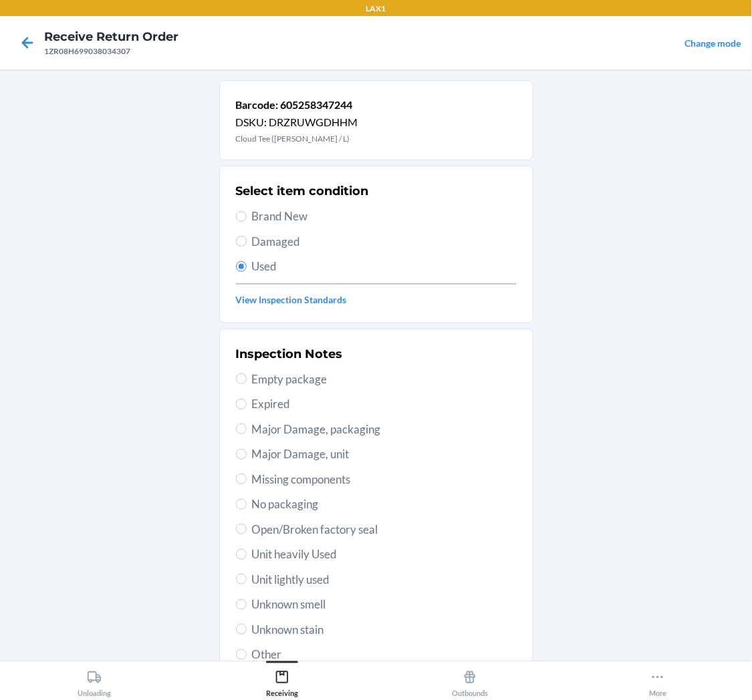
click at [278, 575] on span "Unit lightly used" at bounding box center [384, 579] width 265 height 17
click at [247, 575] on input "Unit lightly used" at bounding box center [241, 579] width 11 height 11
radio input "true"
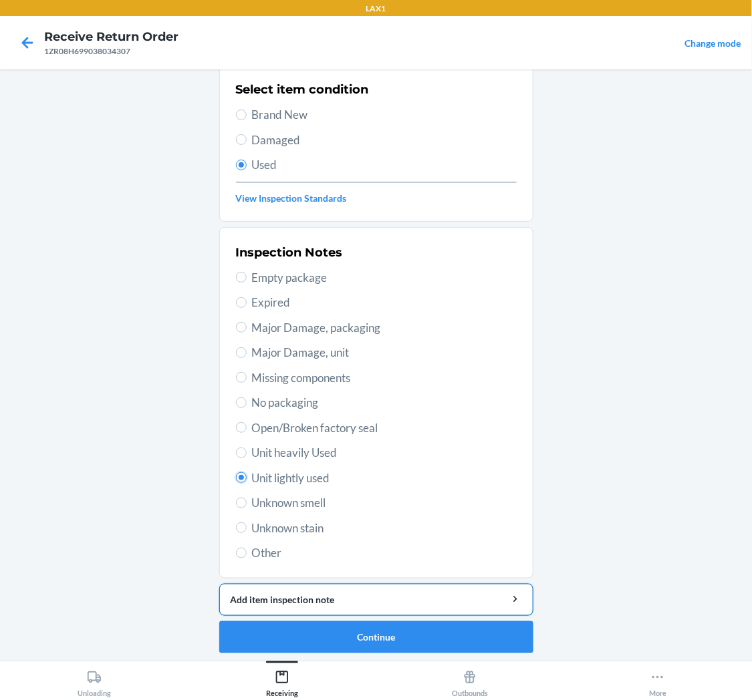
scroll to position [104, 0]
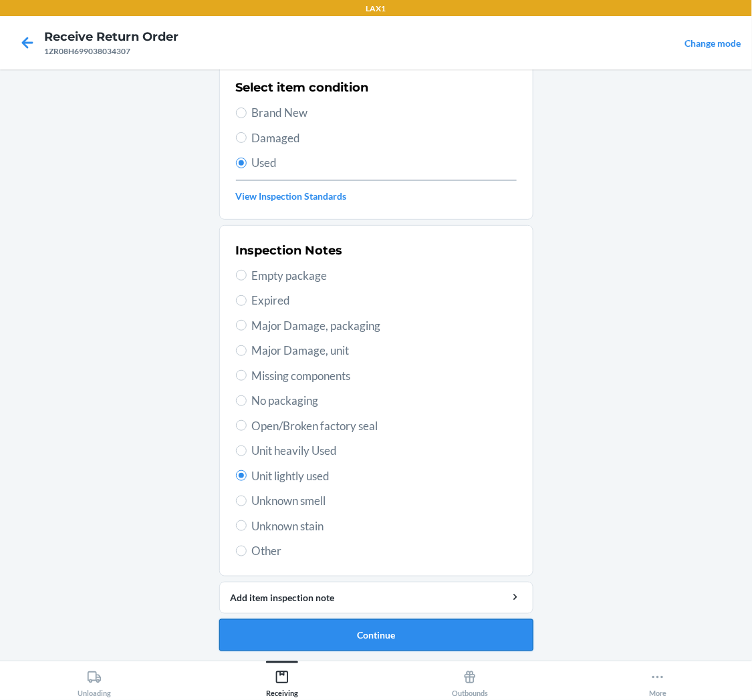
click at [323, 624] on button "Continue" at bounding box center [376, 636] width 314 height 32
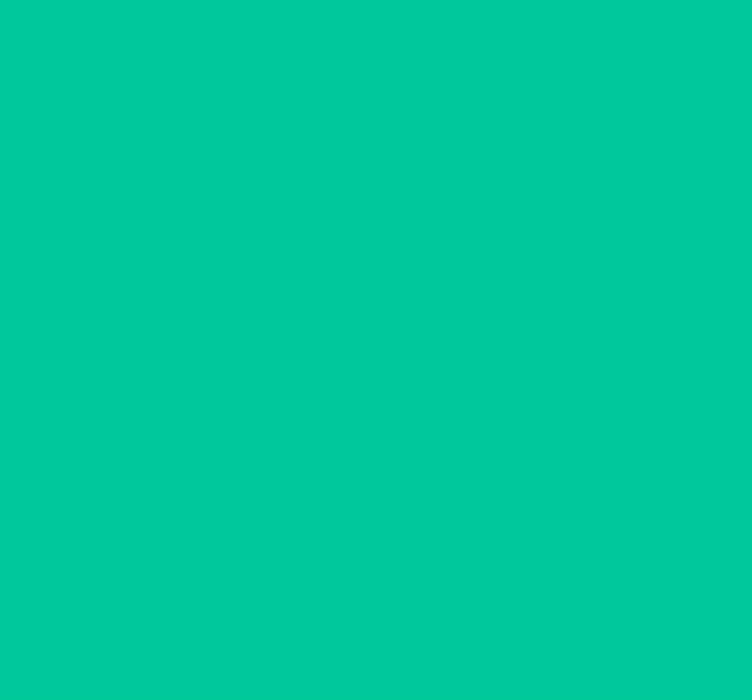
scroll to position [0, 0]
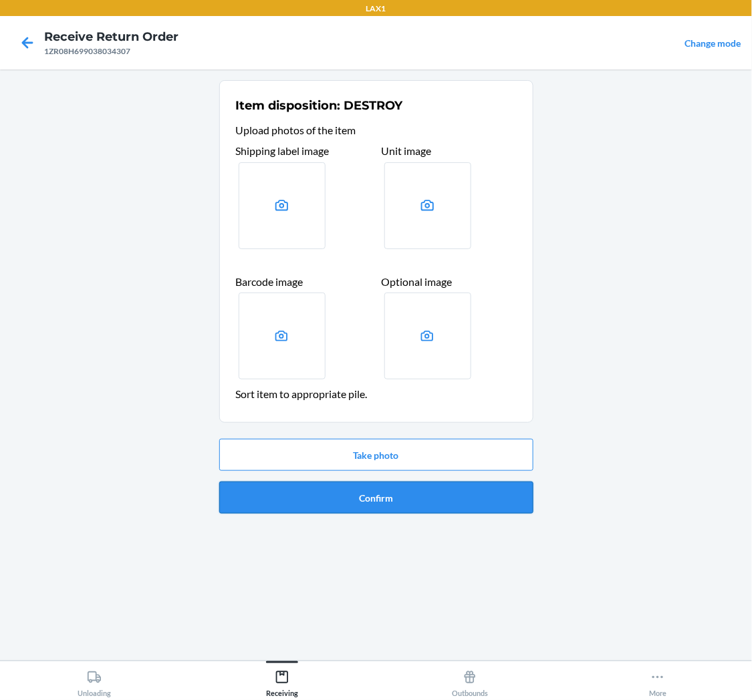
click at [371, 485] on button "Confirm" at bounding box center [376, 498] width 314 height 32
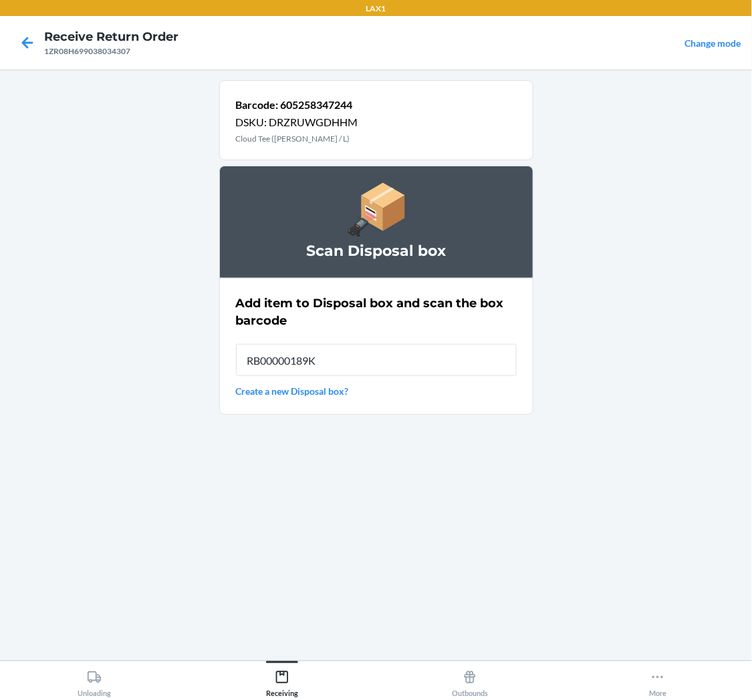
type input "RB00000189K"
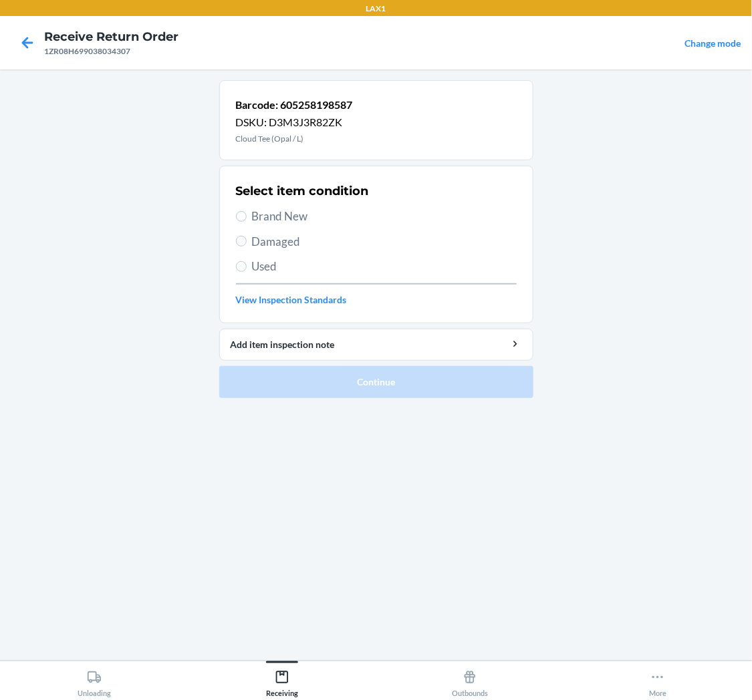
click at [250, 265] on label "Used" at bounding box center [376, 266] width 281 height 17
click at [247, 265] on input "Used" at bounding box center [241, 266] width 11 height 11
radio input "true"
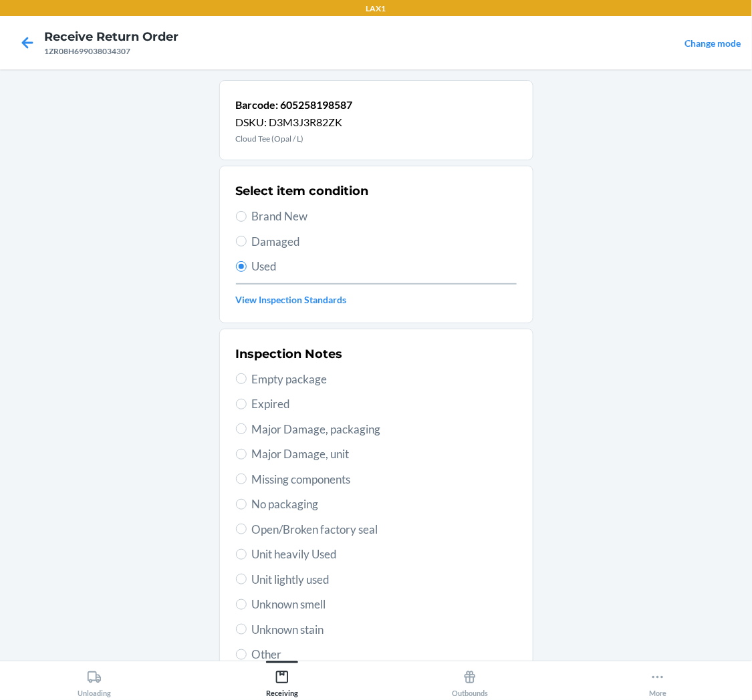
click at [316, 577] on span "Unit lightly used" at bounding box center [384, 579] width 265 height 17
click at [247, 577] on input "Unit lightly used" at bounding box center [241, 579] width 11 height 11
radio input "true"
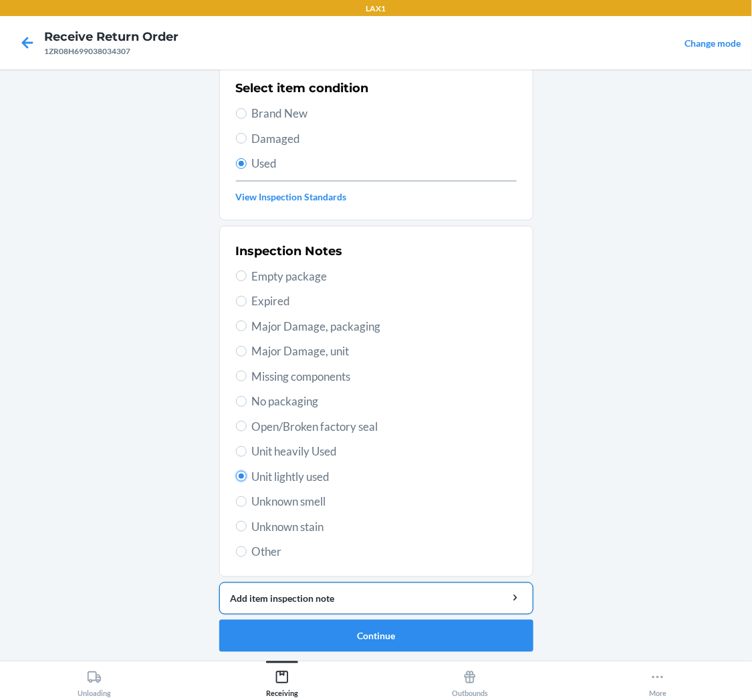
scroll to position [104, 0]
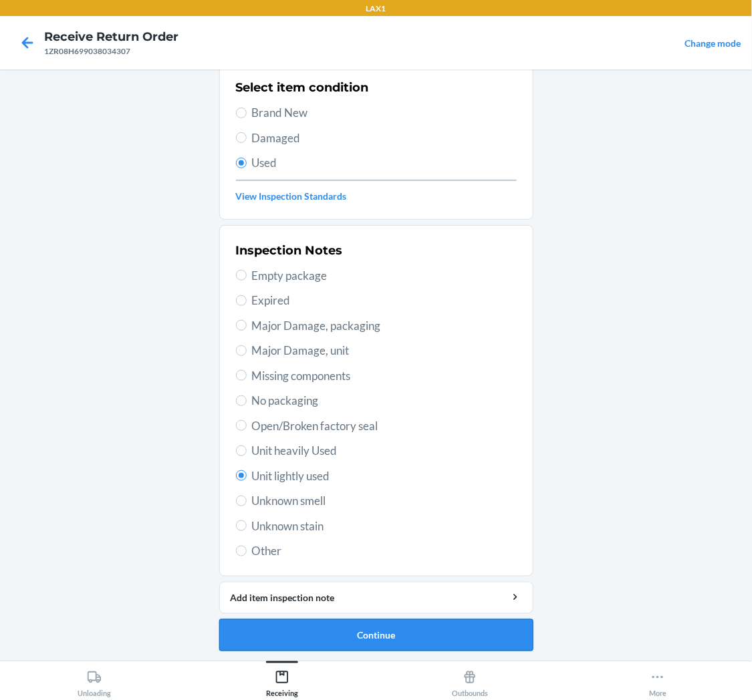
click at [322, 627] on button "Continue" at bounding box center [376, 636] width 314 height 32
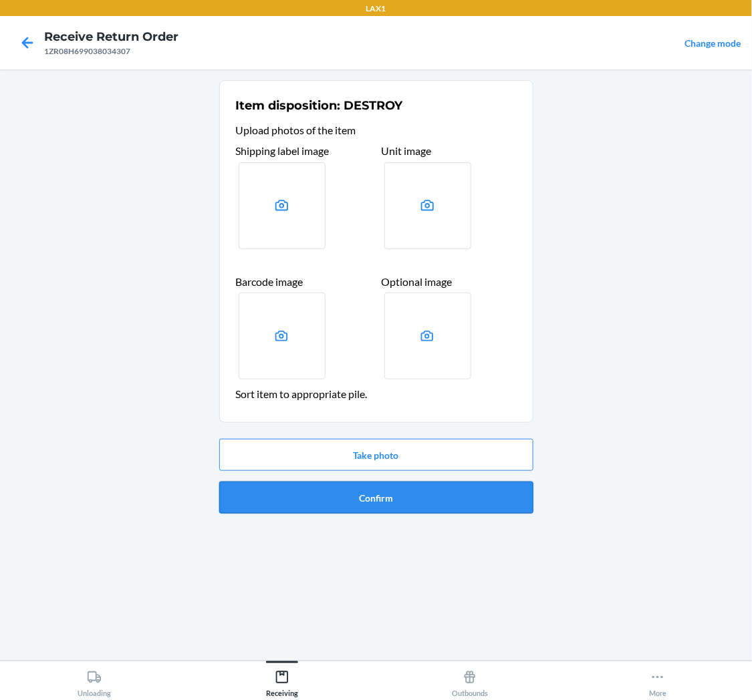
click at [381, 504] on button "Confirm" at bounding box center [376, 498] width 314 height 32
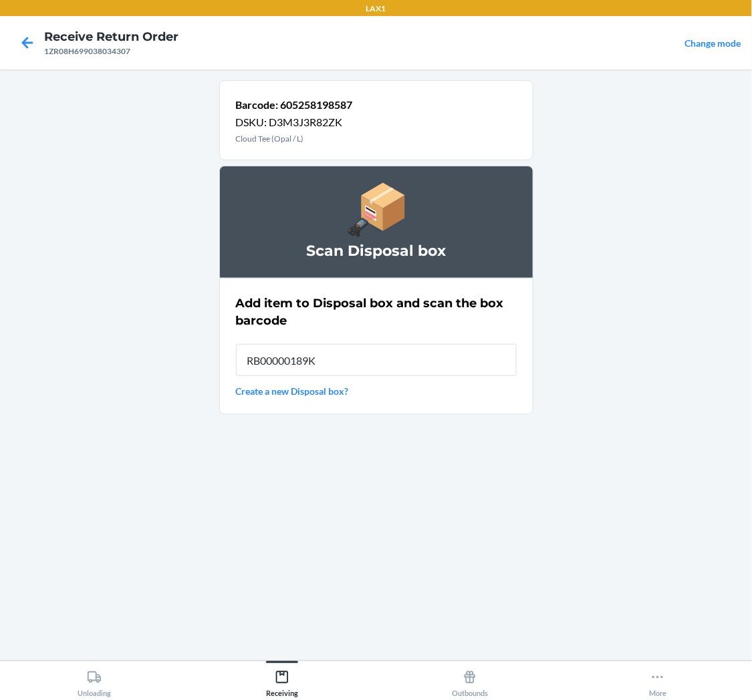
type input "RB00000189K"
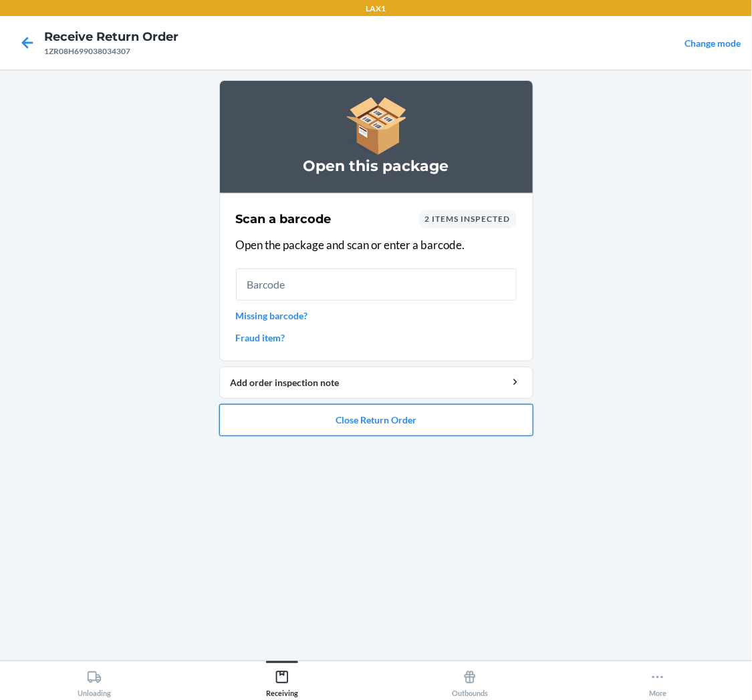
click at [366, 419] on button "Close Return Order" at bounding box center [376, 420] width 314 height 32
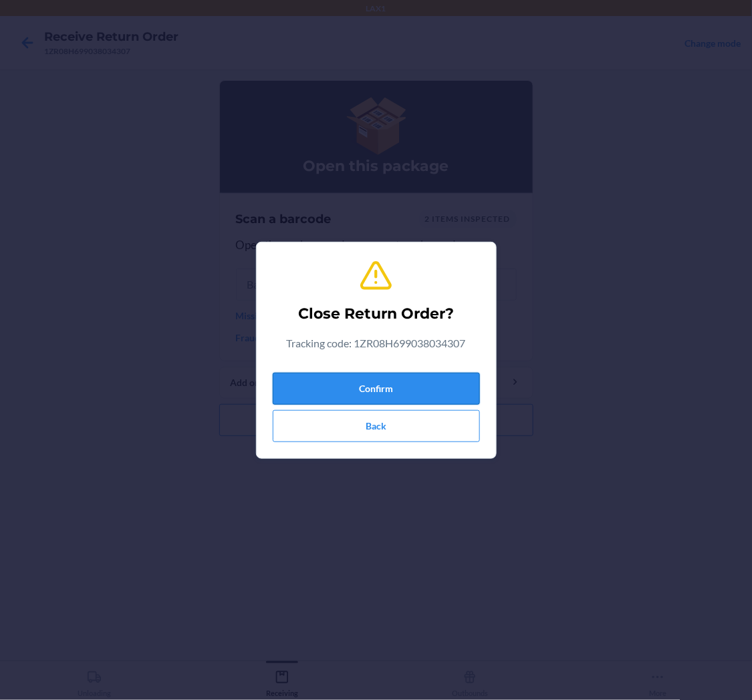
click at [392, 381] on button "Confirm" at bounding box center [376, 389] width 207 height 32
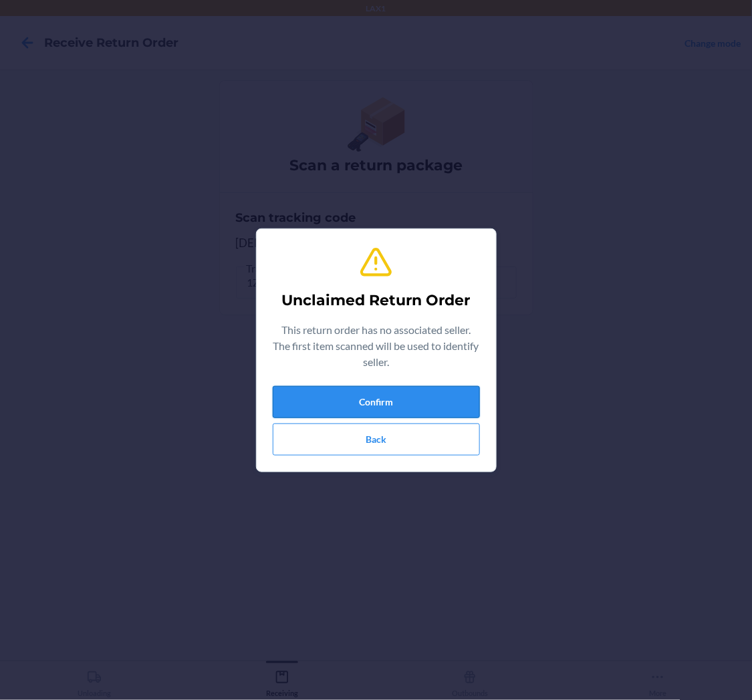
click at [405, 391] on button "Confirm" at bounding box center [376, 402] width 207 height 32
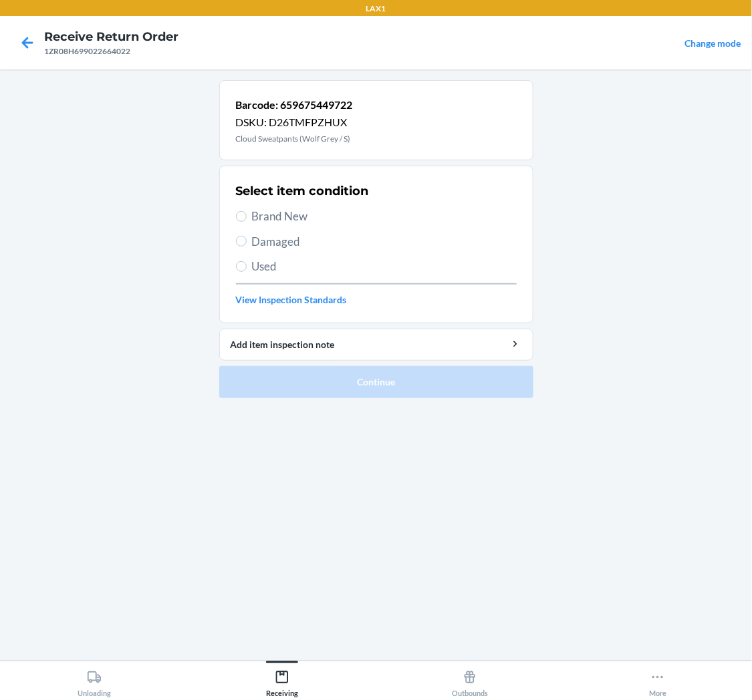
click at [286, 267] on span "Used" at bounding box center [384, 266] width 265 height 17
click at [247, 267] on input "Used" at bounding box center [241, 266] width 11 height 11
radio input "true"
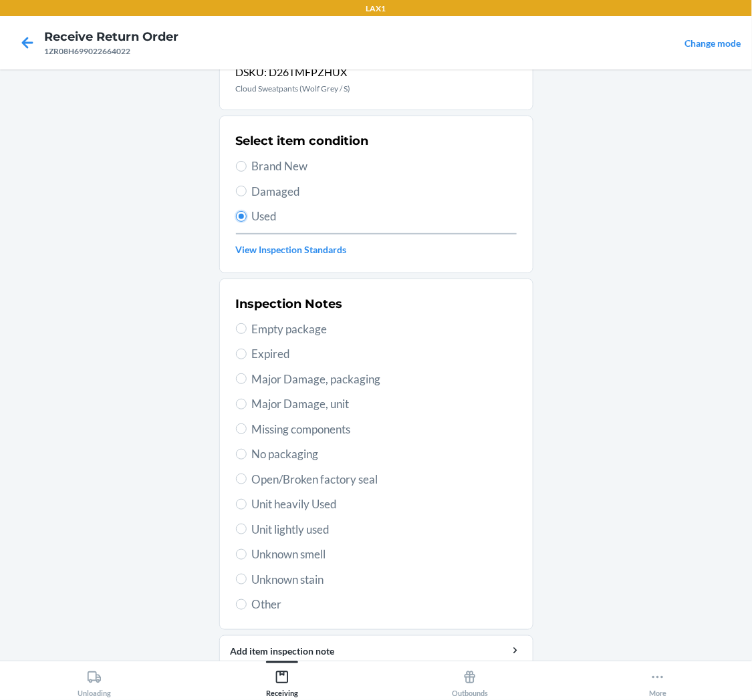
scroll to position [104, 0]
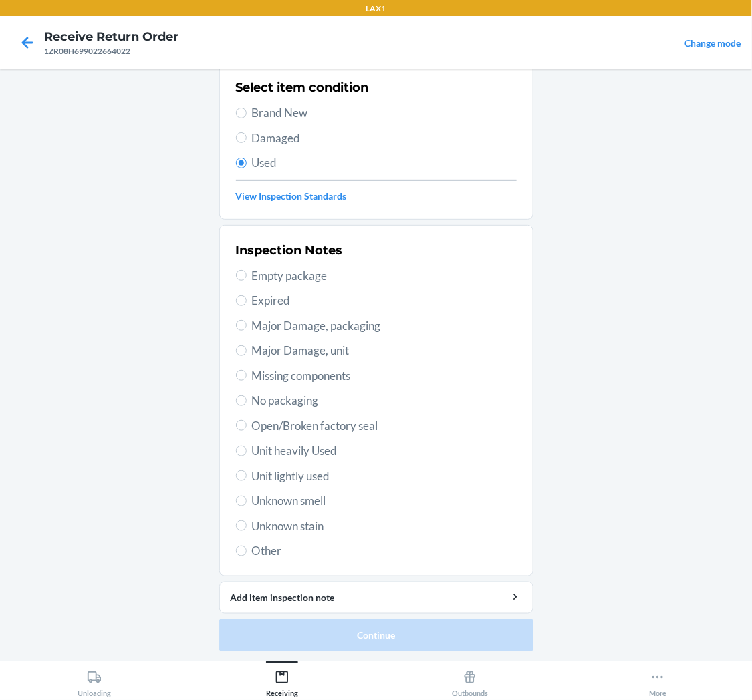
click at [283, 476] on span "Unit lightly used" at bounding box center [384, 476] width 265 height 17
click at [247, 476] on input "Unit lightly used" at bounding box center [241, 476] width 11 height 11
radio input "true"
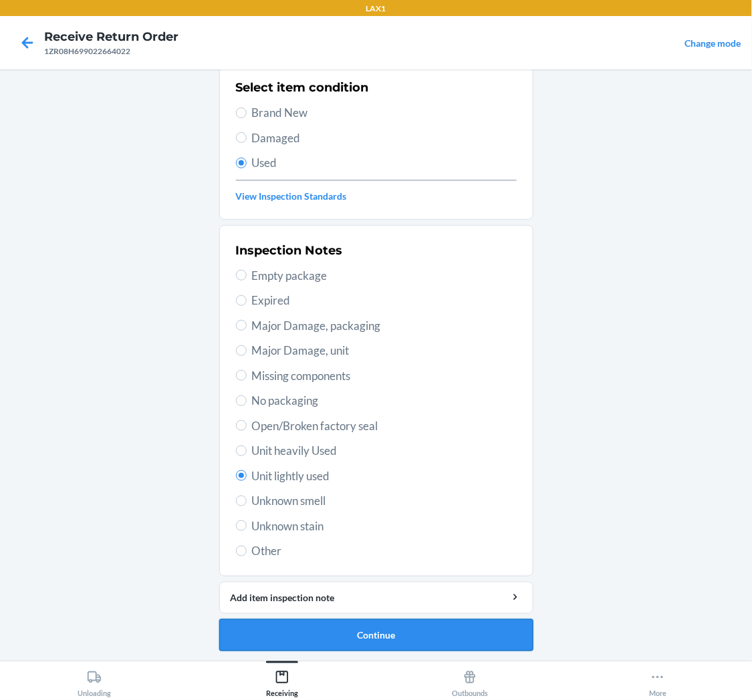
click at [443, 634] on button "Continue" at bounding box center [376, 636] width 314 height 32
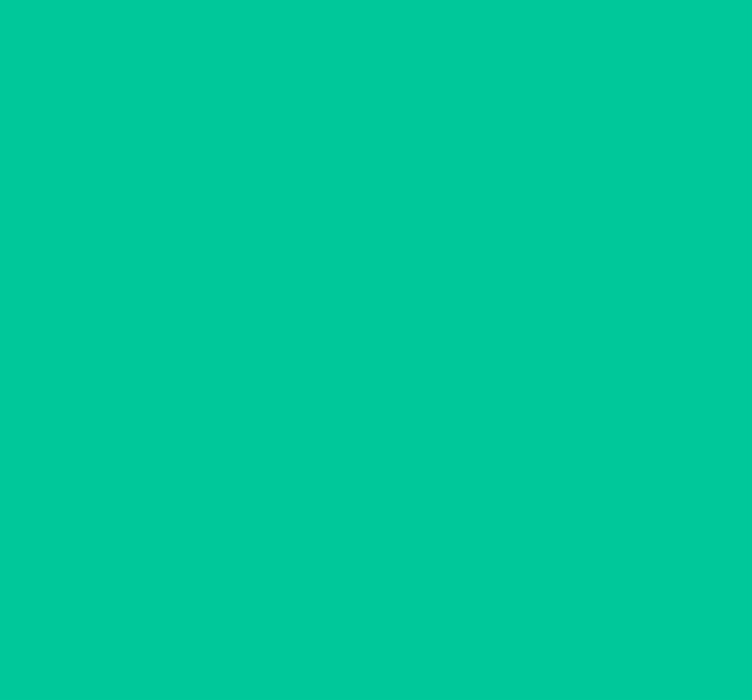
scroll to position [0, 0]
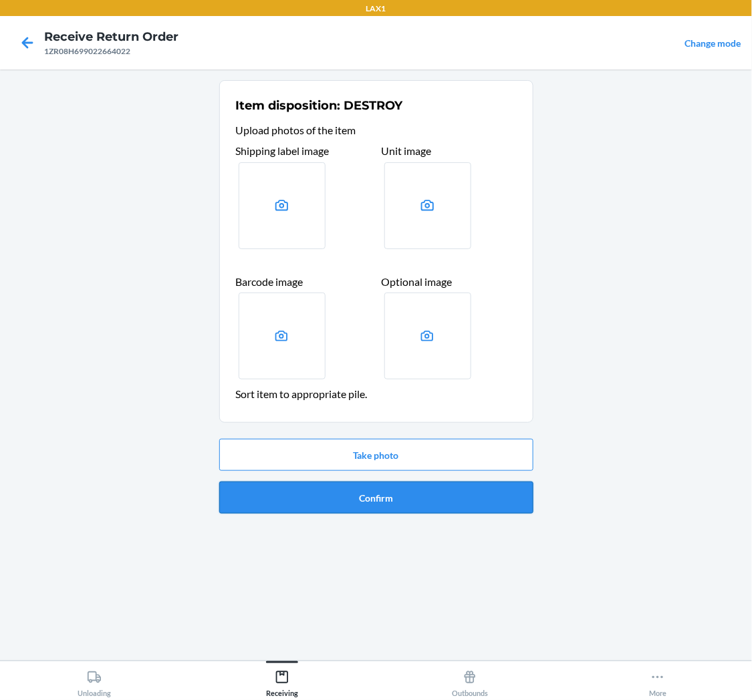
click at [430, 489] on button "Confirm" at bounding box center [376, 498] width 314 height 32
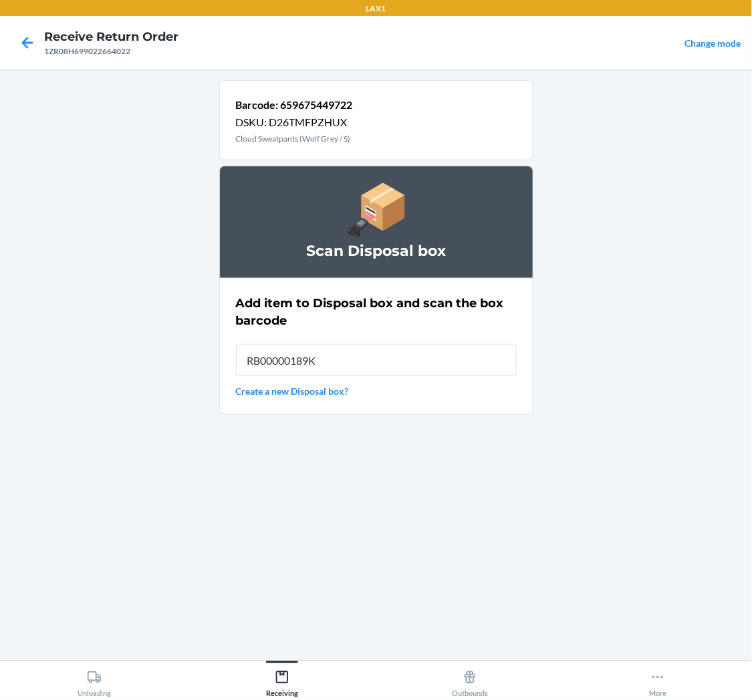
type input "RB00000189K"
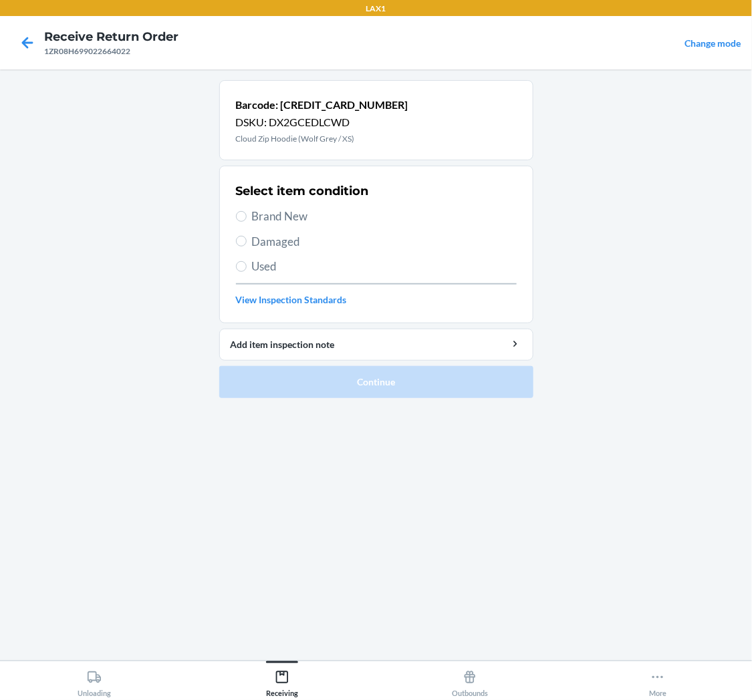
click at [277, 267] on span "Used" at bounding box center [384, 266] width 265 height 17
click at [247, 267] on input "Used" at bounding box center [241, 266] width 11 height 11
radio input "true"
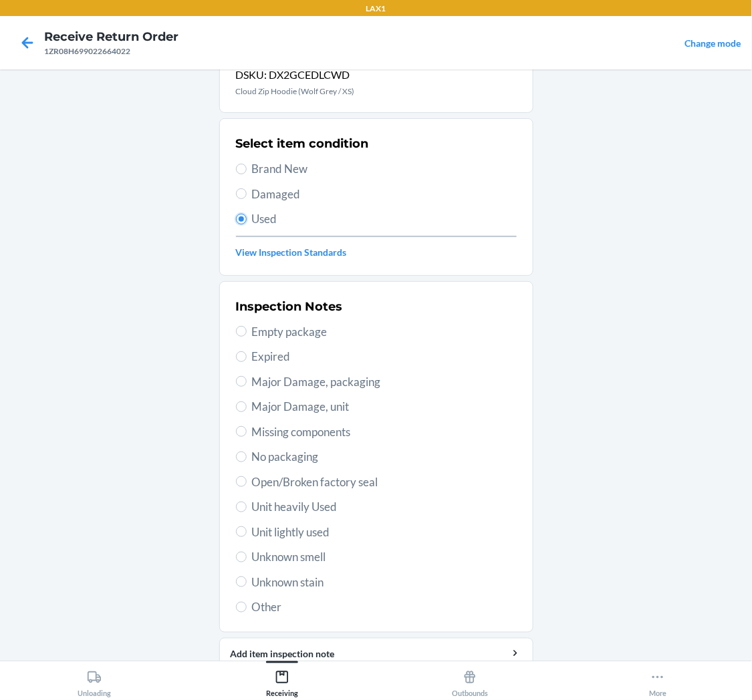
scroll to position [74, 0]
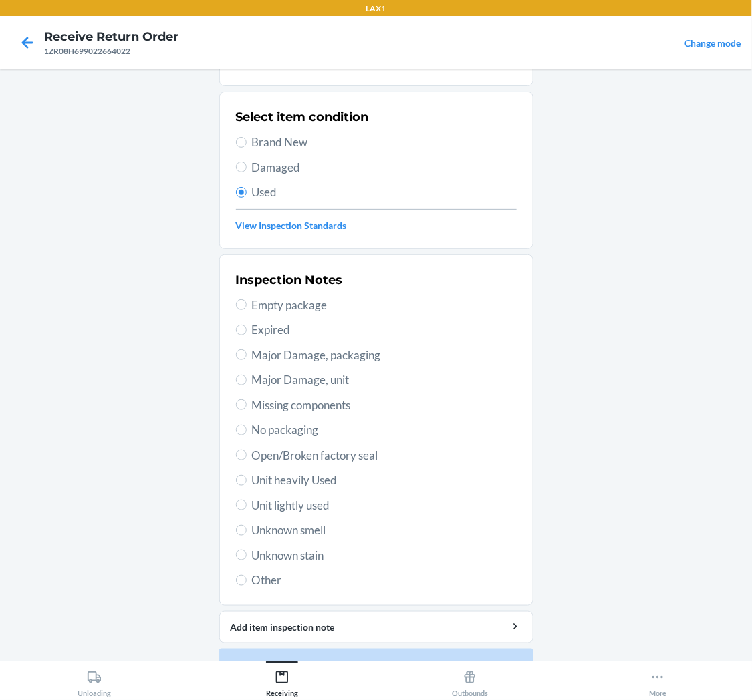
click at [304, 505] on span "Unit lightly used" at bounding box center [384, 505] width 265 height 17
click at [247, 505] on input "Unit lightly used" at bounding box center [241, 505] width 11 height 11
radio input "true"
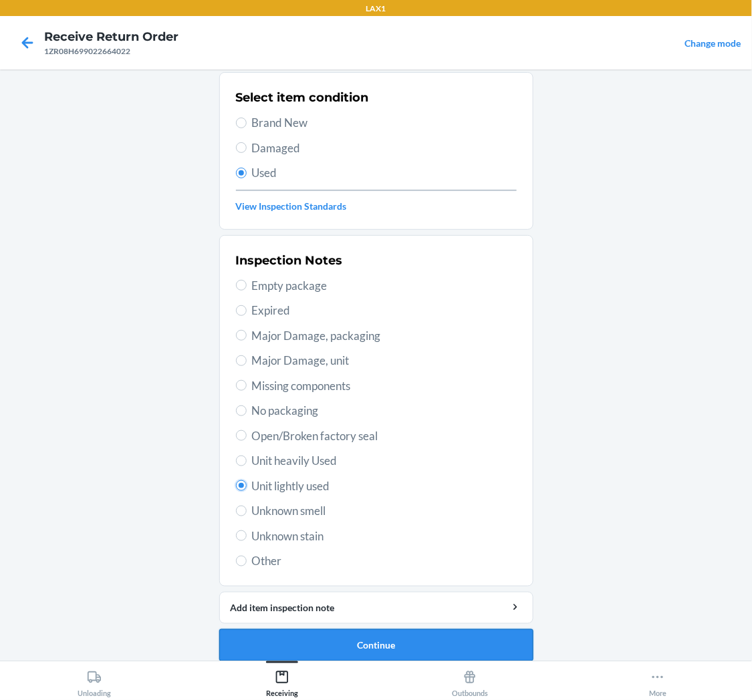
scroll to position [104, 0]
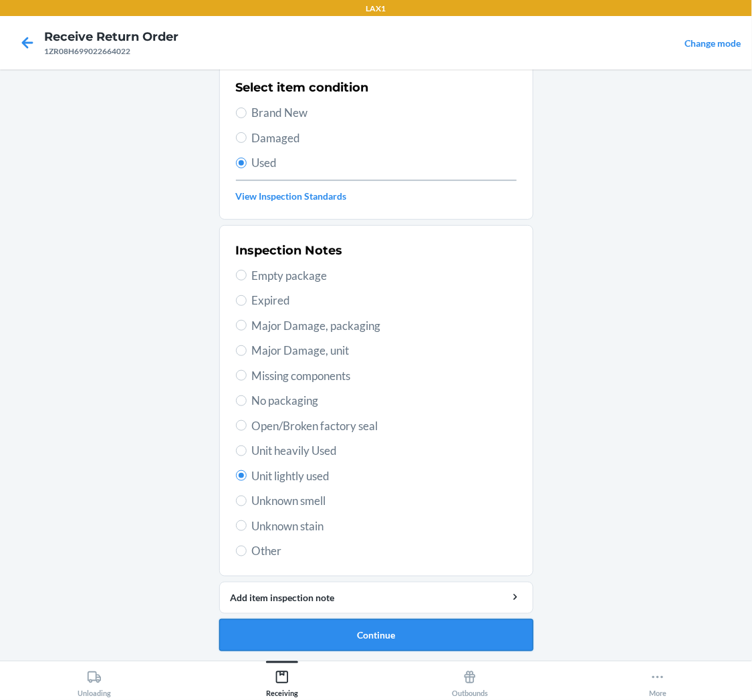
click at [397, 624] on button "Continue" at bounding box center [376, 636] width 314 height 32
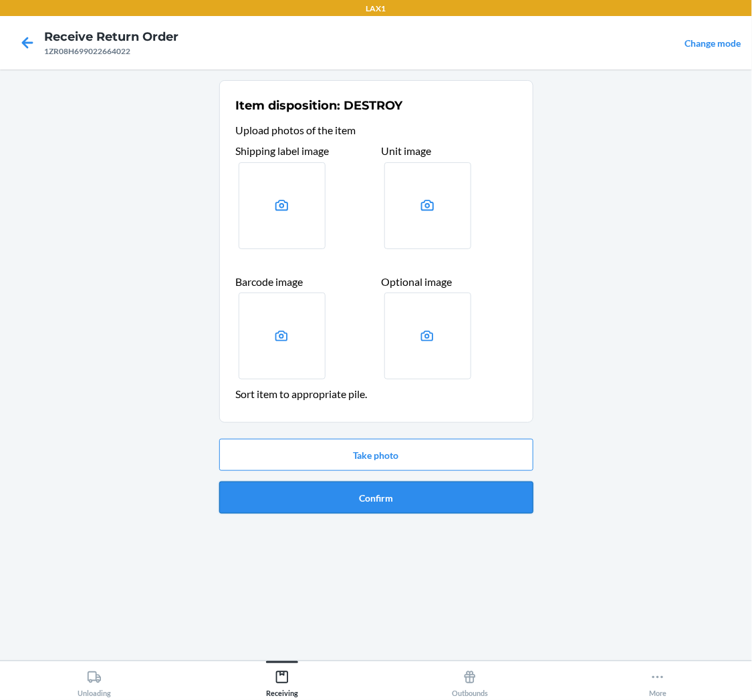
click at [433, 508] on button "Confirm" at bounding box center [376, 498] width 314 height 32
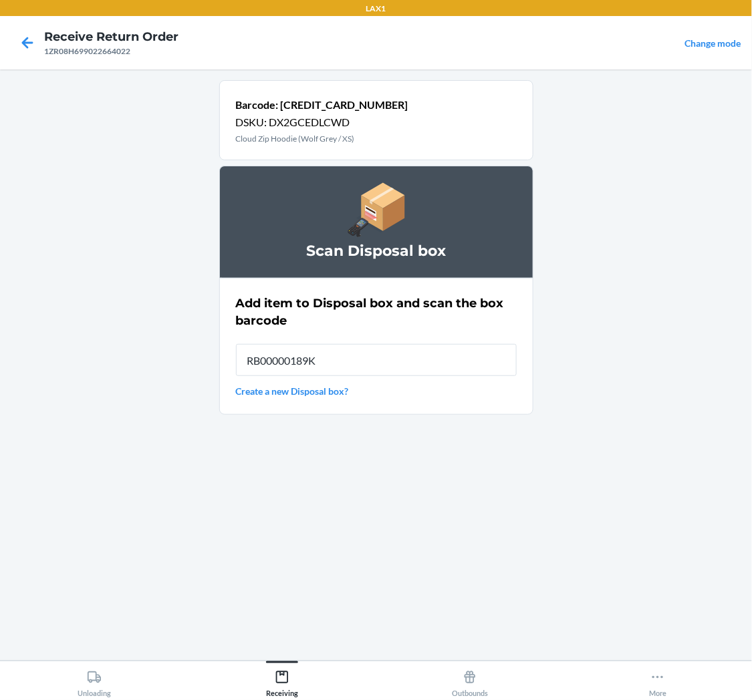
type input "RB00000189K"
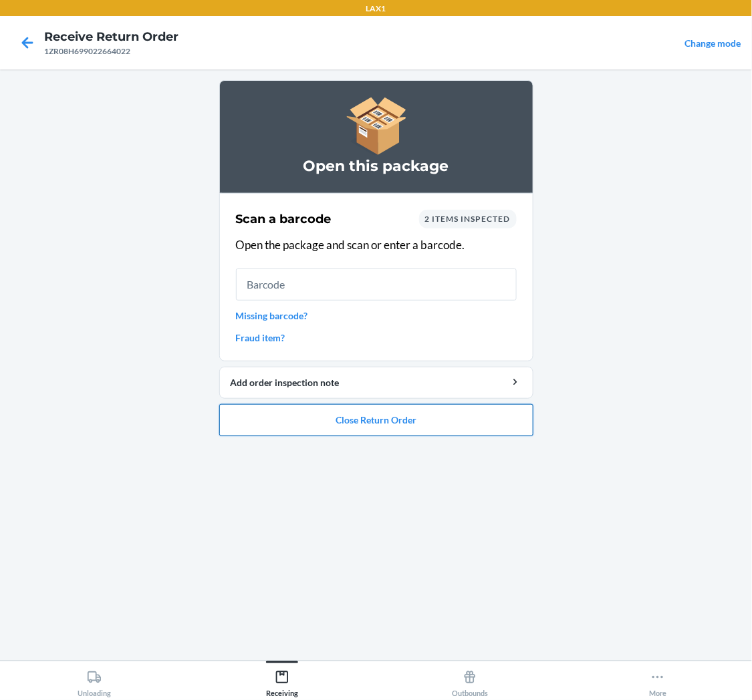
click at [476, 416] on button "Close Return Order" at bounding box center [376, 420] width 314 height 32
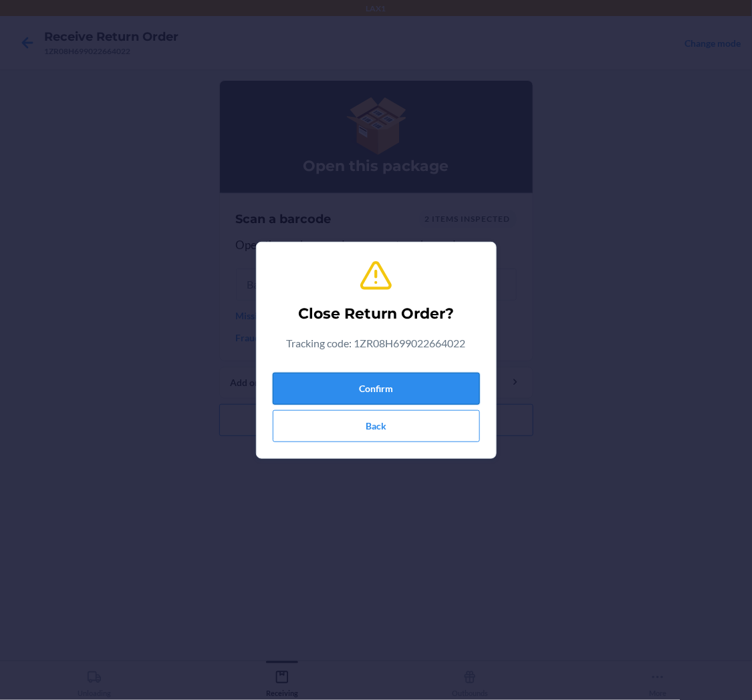
click at [461, 383] on button "Confirm" at bounding box center [376, 389] width 207 height 32
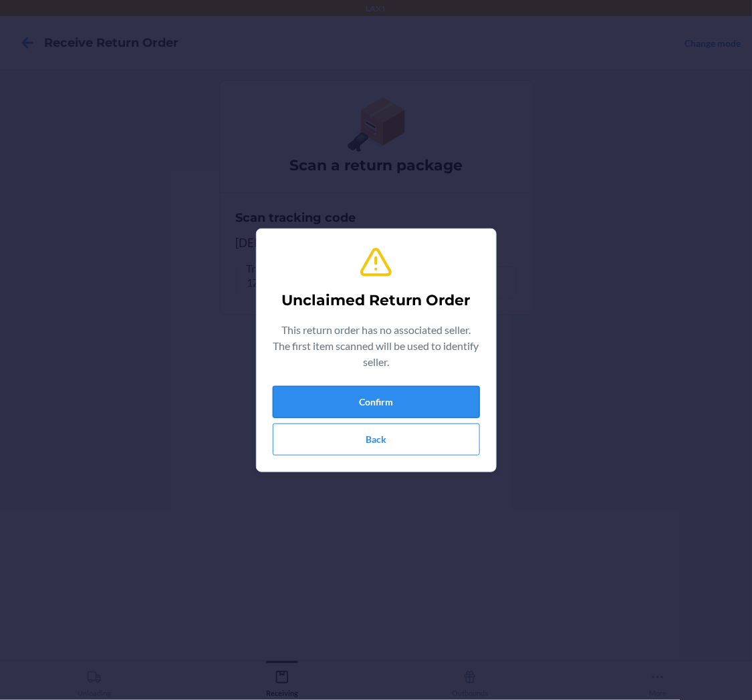
click at [411, 392] on button "Confirm" at bounding box center [376, 402] width 207 height 32
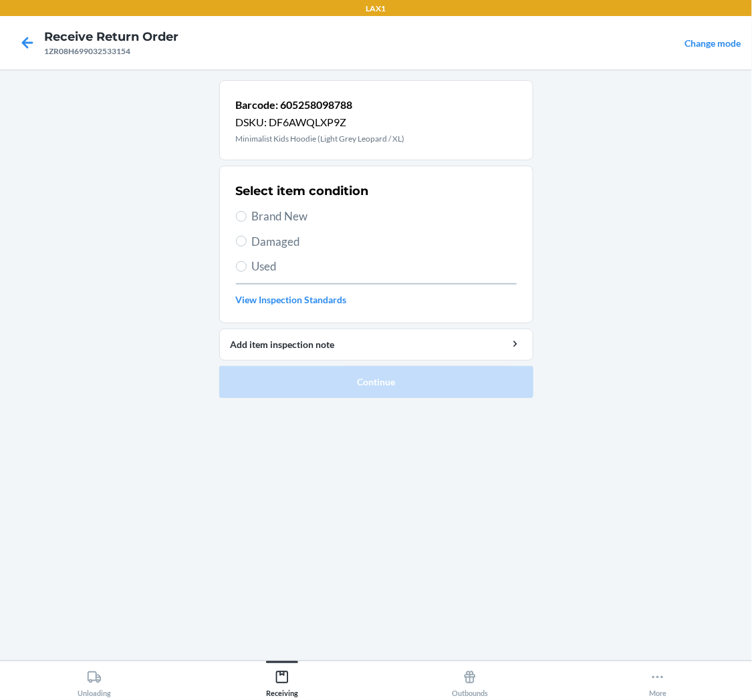
click at [263, 263] on span "Used" at bounding box center [384, 266] width 265 height 17
click at [247, 263] on input "Used" at bounding box center [241, 266] width 11 height 11
radio input "true"
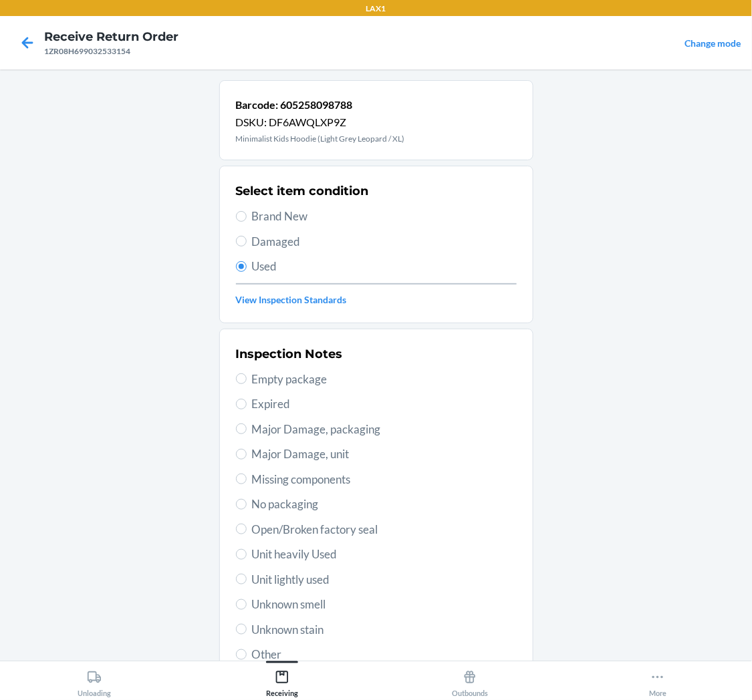
click at [321, 533] on span "Open/Broken factory seal" at bounding box center [384, 529] width 265 height 17
click at [247, 533] on input "Open/Broken factory seal" at bounding box center [241, 529] width 11 height 11
radio input "true"
click at [295, 584] on span "Unit lightly used" at bounding box center [384, 579] width 265 height 17
click at [247, 584] on input "Unit lightly used" at bounding box center [241, 579] width 11 height 11
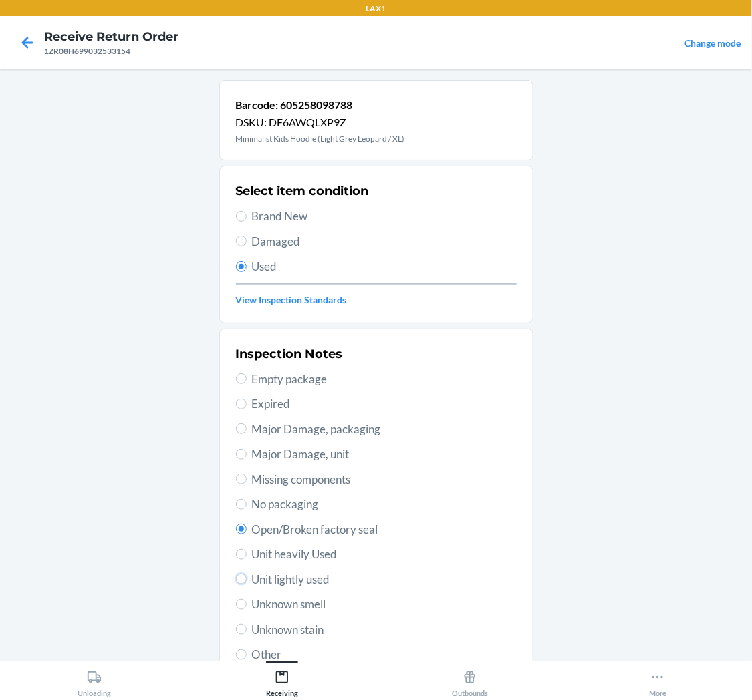
radio input "true"
radio input "false"
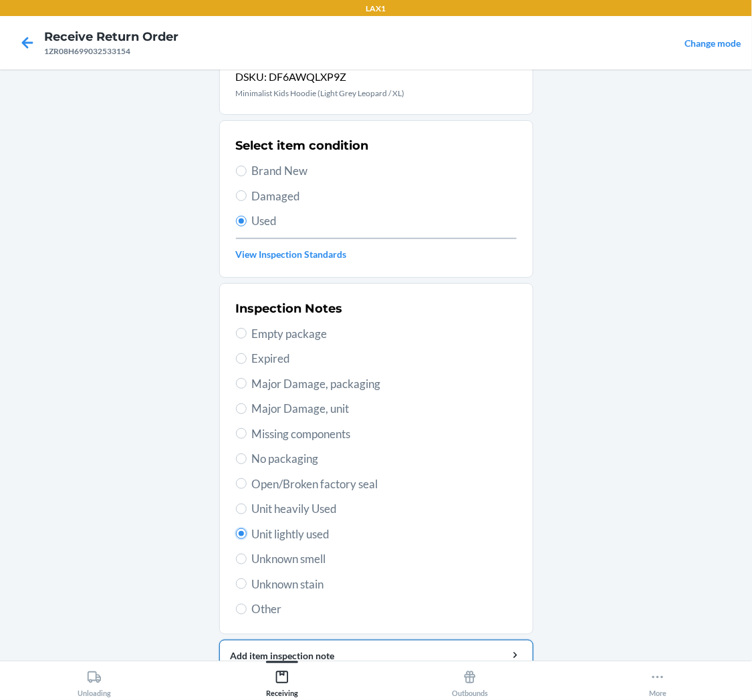
scroll to position [104, 0]
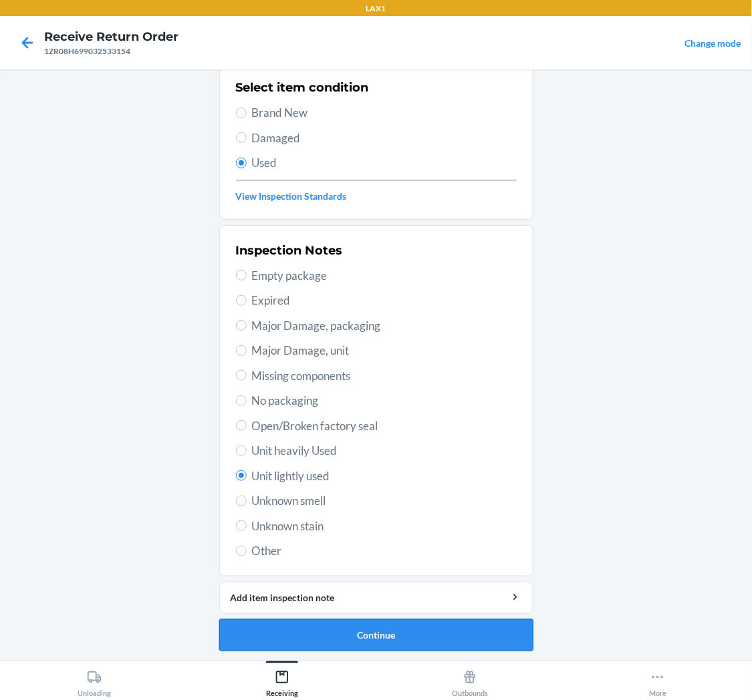
click at [313, 622] on button "Continue" at bounding box center [376, 636] width 314 height 32
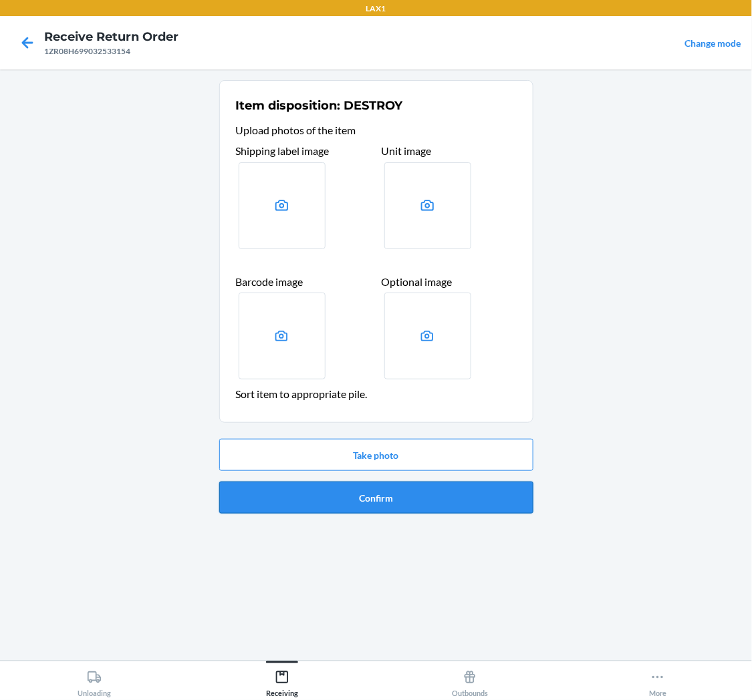
click at [372, 502] on button "Confirm" at bounding box center [376, 498] width 314 height 32
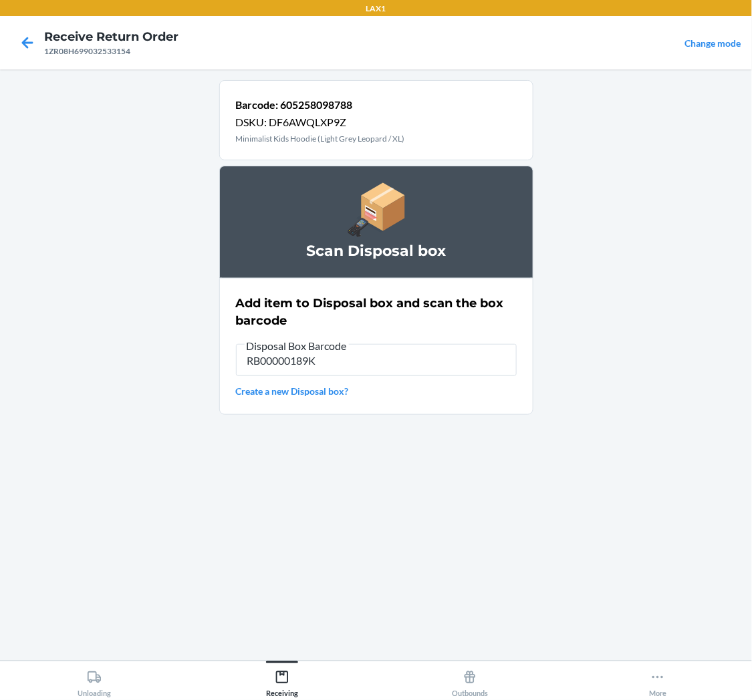
type input "RB00000189K"
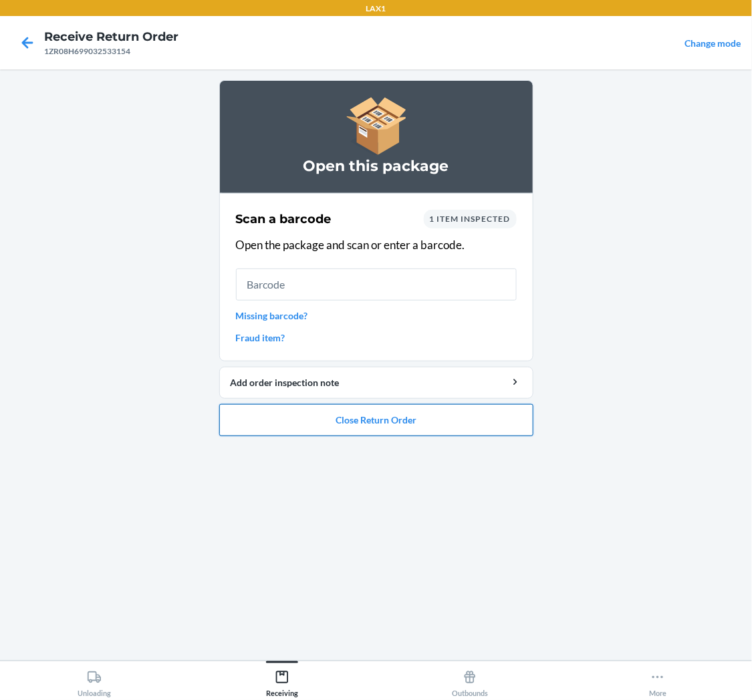
click at [388, 412] on button "Close Return Order" at bounding box center [376, 420] width 314 height 32
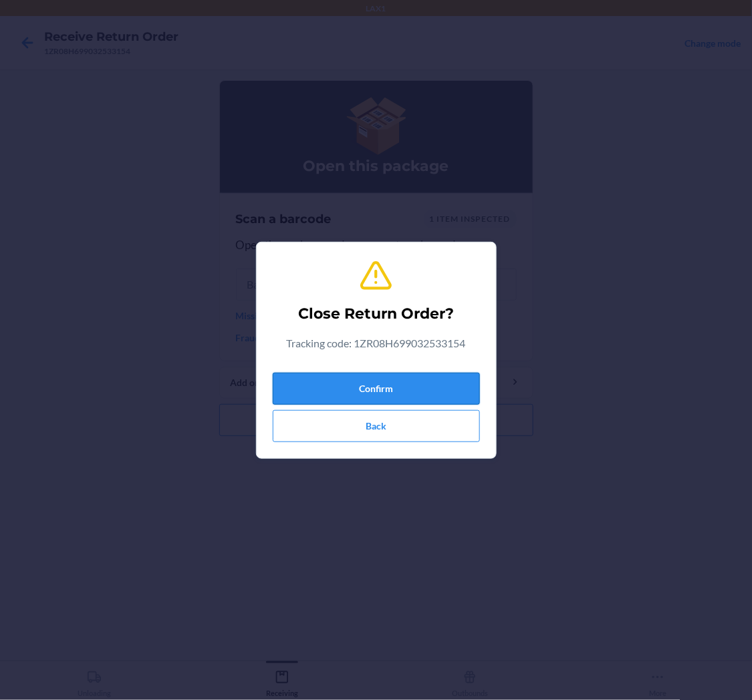
click at [398, 375] on button "Confirm" at bounding box center [376, 389] width 207 height 32
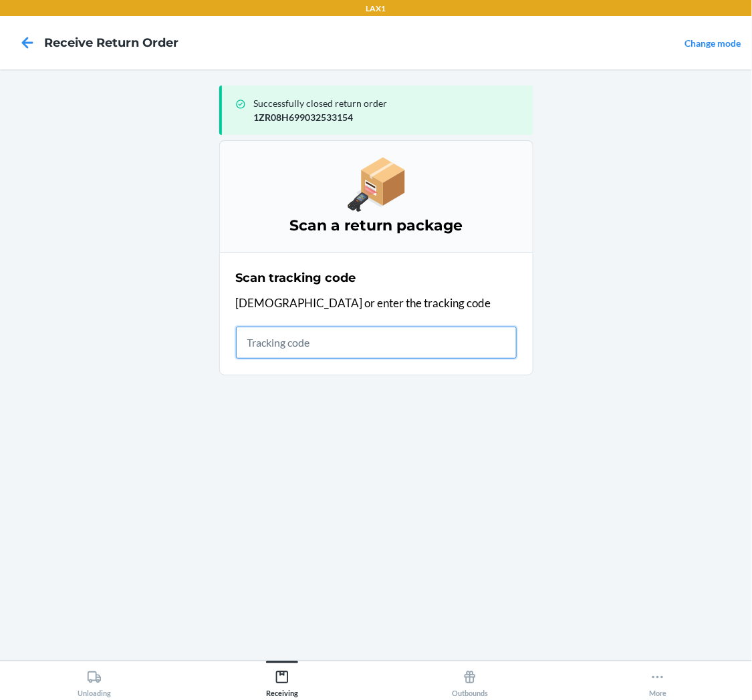
click at [336, 340] on input "text" at bounding box center [376, 343] width 281 height 32
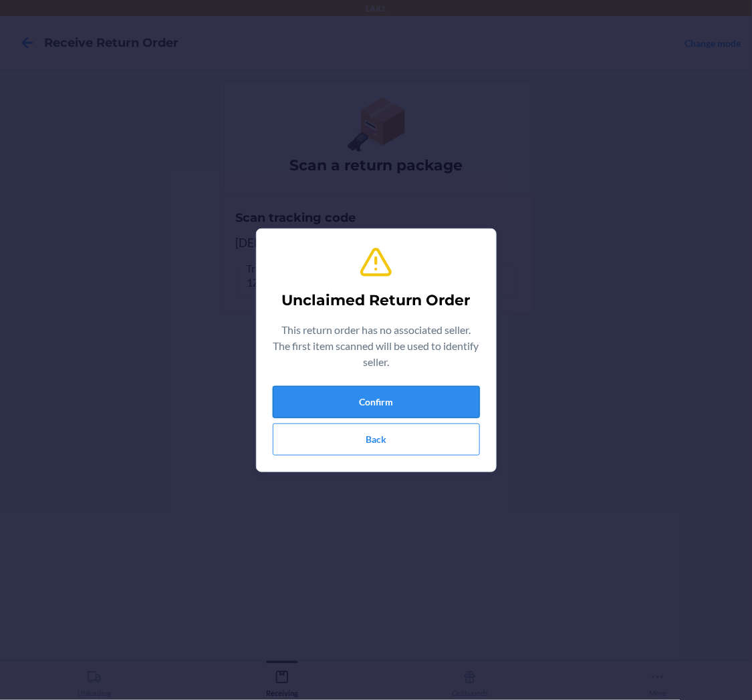
click at [312, 410] on button "Confirm" at bounding box center [376, 402] width 207 height 32
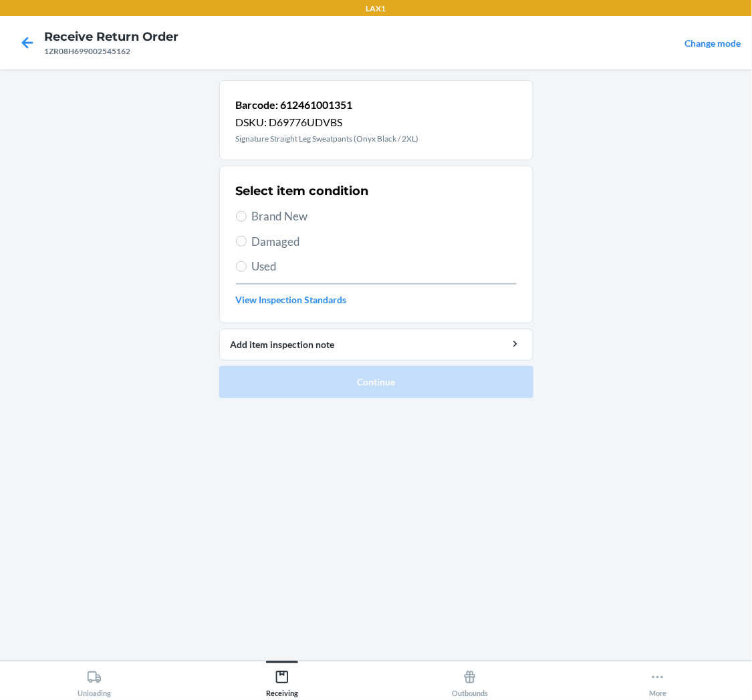
click at [252, 239] on span "Damaged" at bounding box center [384, 241] width 265 height 17
click at [247, 239] on input "Damaged" at bounding box center [241, 241] width 11 height 11
radio input "true"
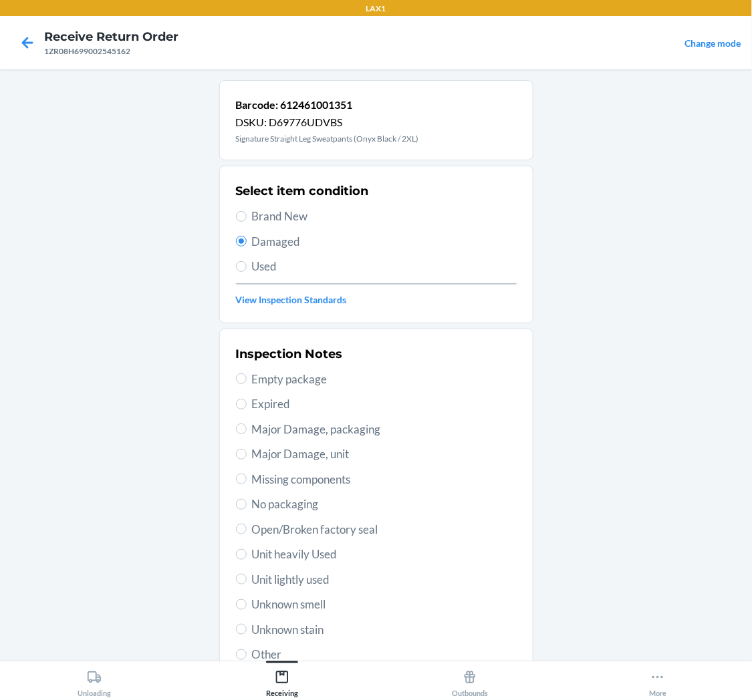
click at [358, 532] on span "Open/Broken factory seal" at bounding box center [384, 529] width 265 height 17
click at [247, 532] on input "Open/Broken factory seal" at bounding box center [241, 529] width 11 height 11
radio input "true"
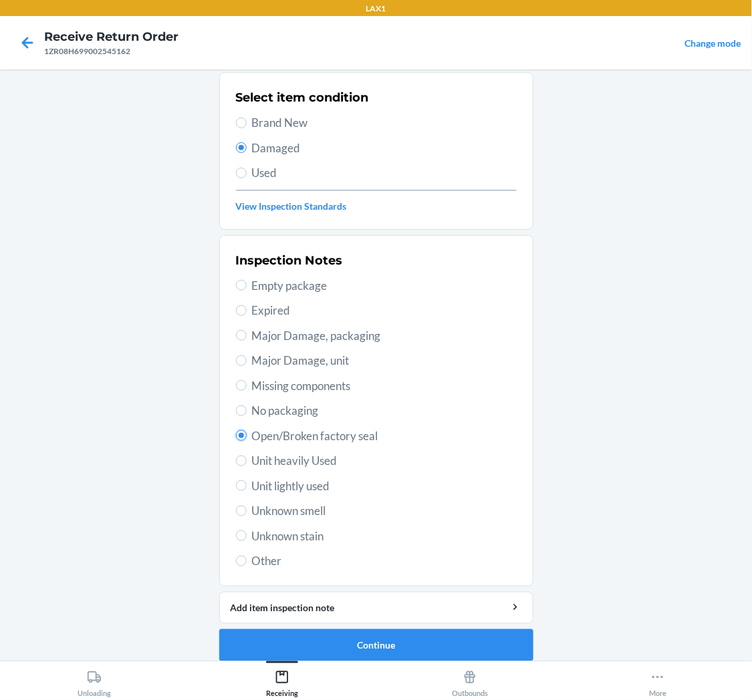
scroll to position [104, 0]
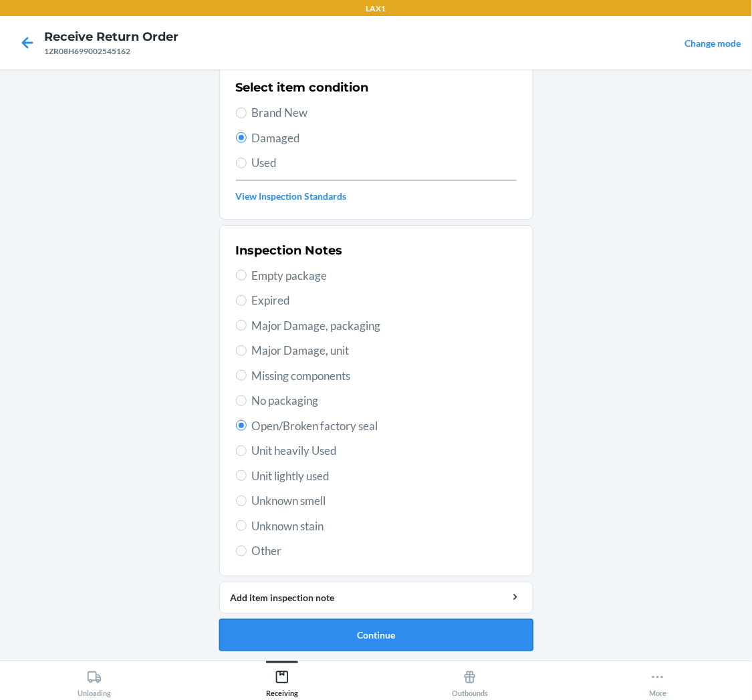
click at [362, 624] on button "Continue" at bounding box center [376, 636] width 314 height 32
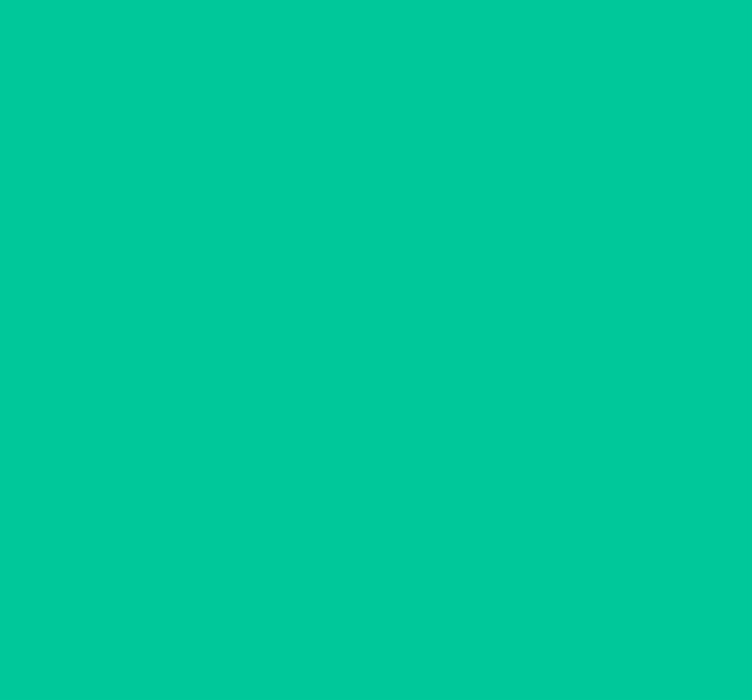
scroll to position [0, 0]
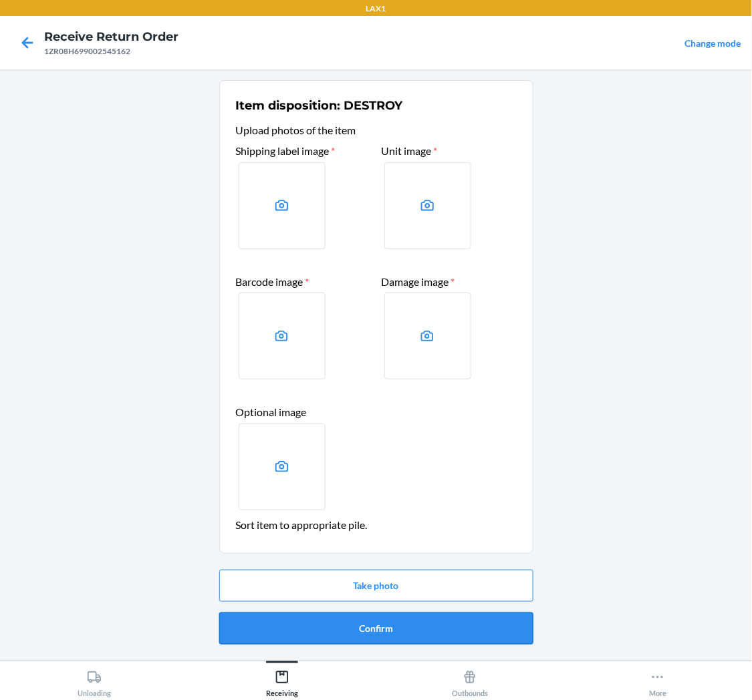
click at [372, 619] on button "Confirm" at bounding box center [376, 629] width 314 height 32
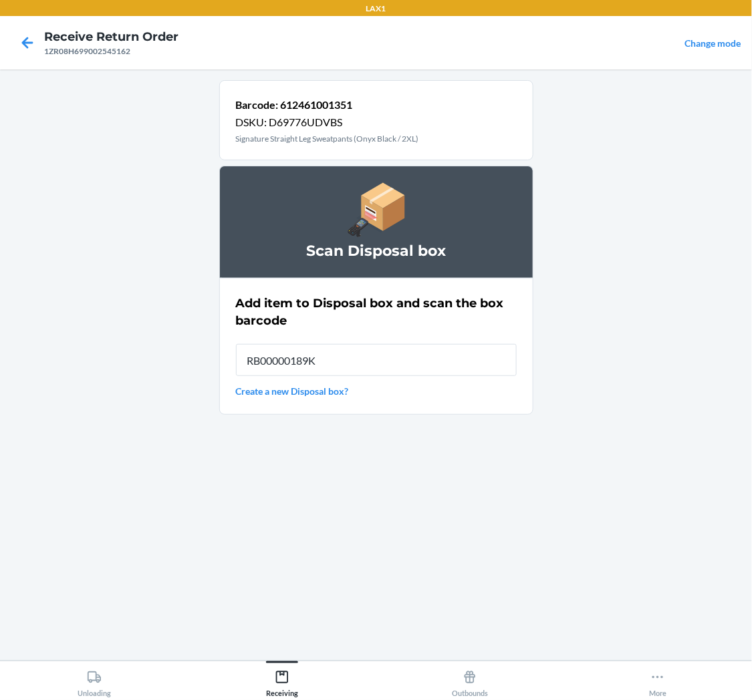
type input "RB00000189K"
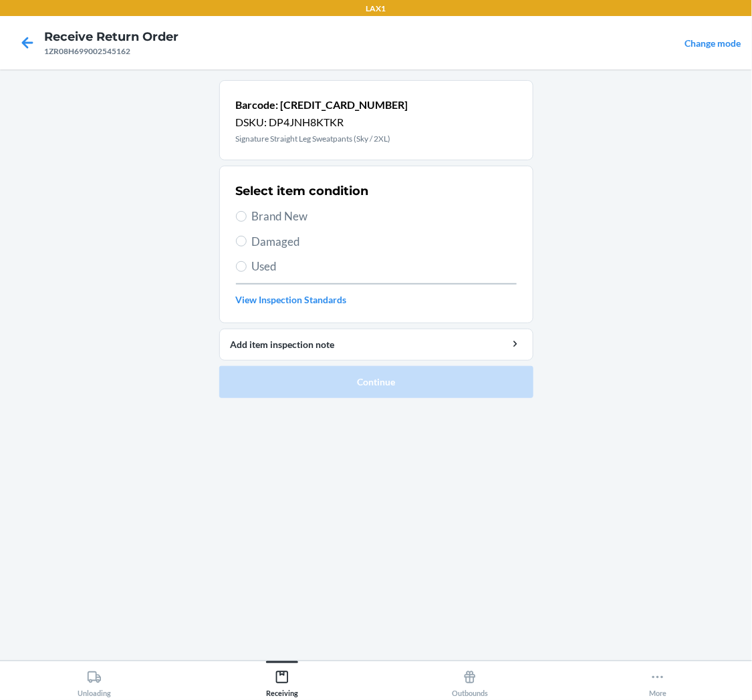
click at [249, 243] on label "Damaged" at bounding box center [376, 241] width 281 height 17
click at [247, 243] on input "Damaged" at bounding box center [241, 241] width 11 height 11
radio input "true"
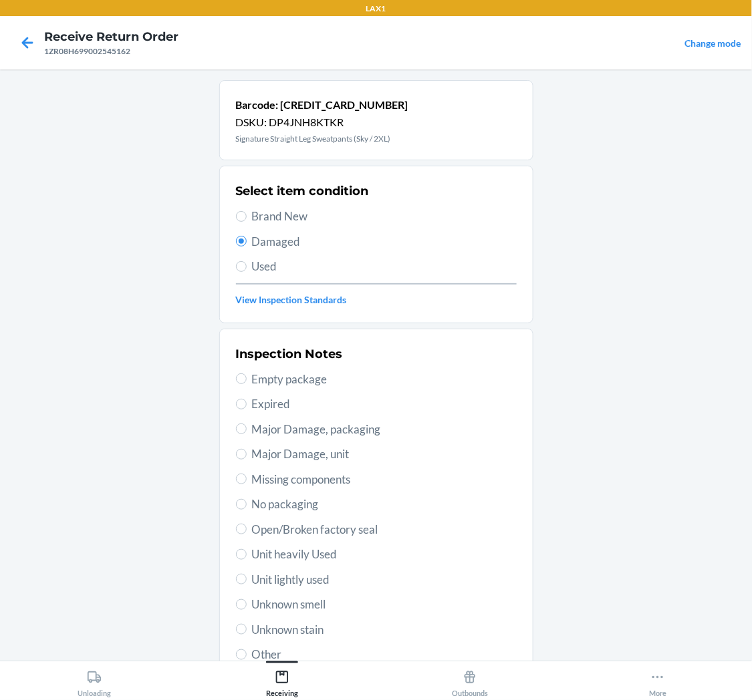
click at [286, 583] on span "Unit lightly used" at bounding box center [384, 579] width 265 height 17
click at [247, 583] on input "Unit lightly used" at bounding box center [241, 579] width 11 height 11
radio input "true"
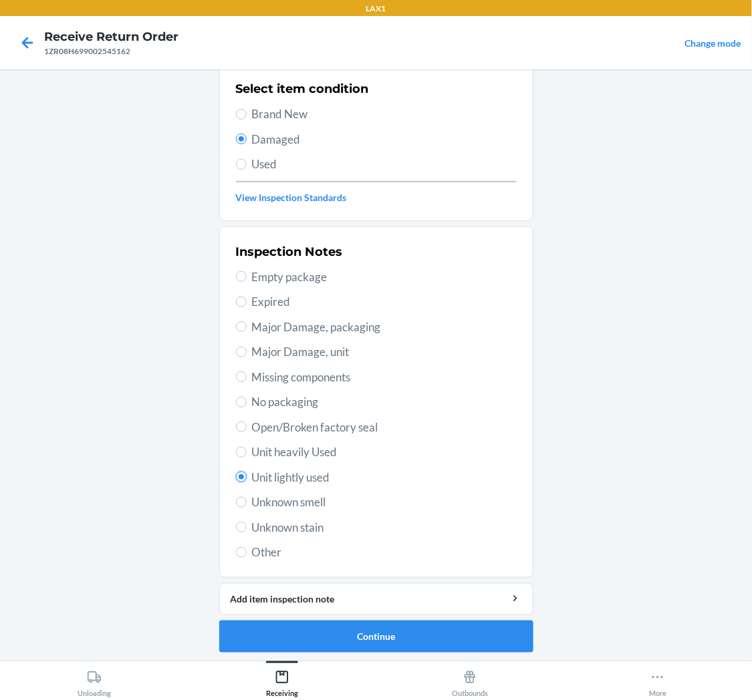
scroll to position [104, 0]
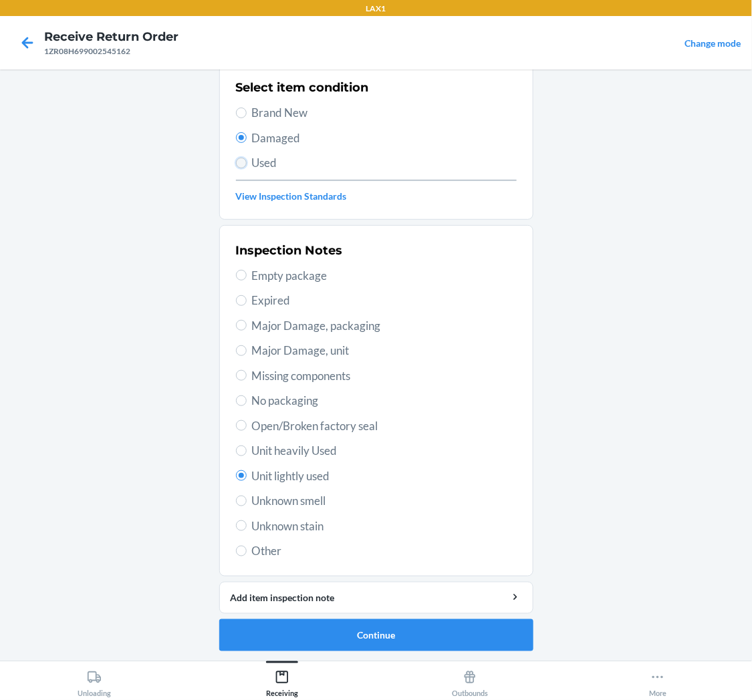
click at [236, 165] on input "Used" at bounding box center [241, 163] width 11 height 11
radio input "true"
radio input "false"
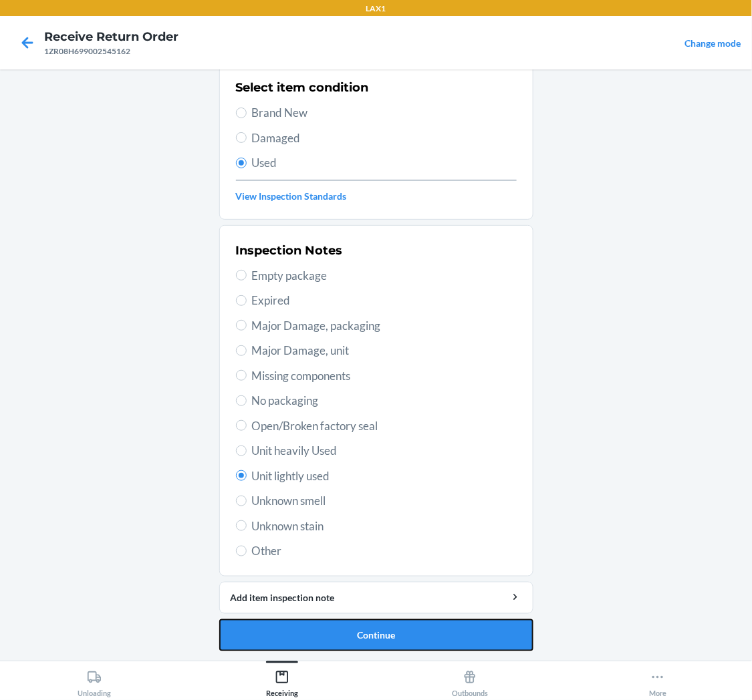
click at [422, 630] on button "Continue" at bounding box center [376, 636] width 314 height 32
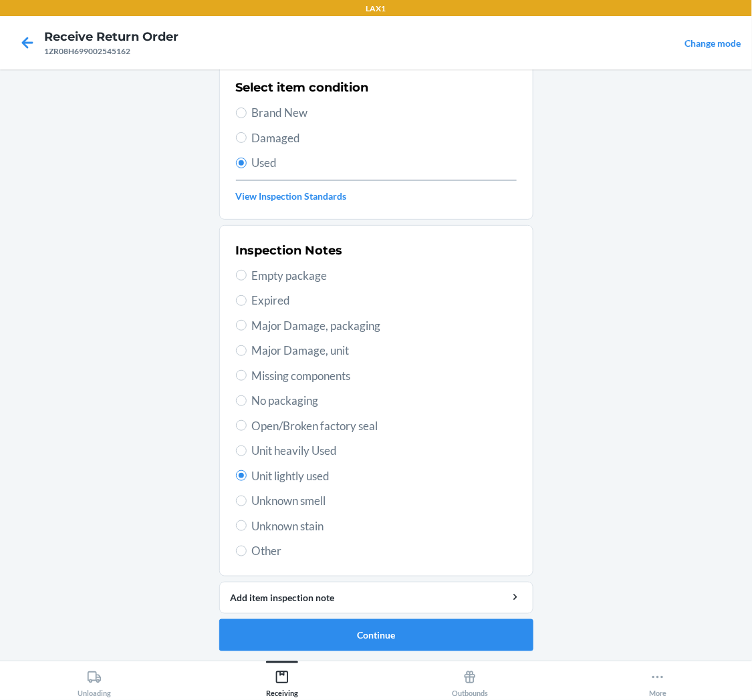
scroll to position [0, 0]
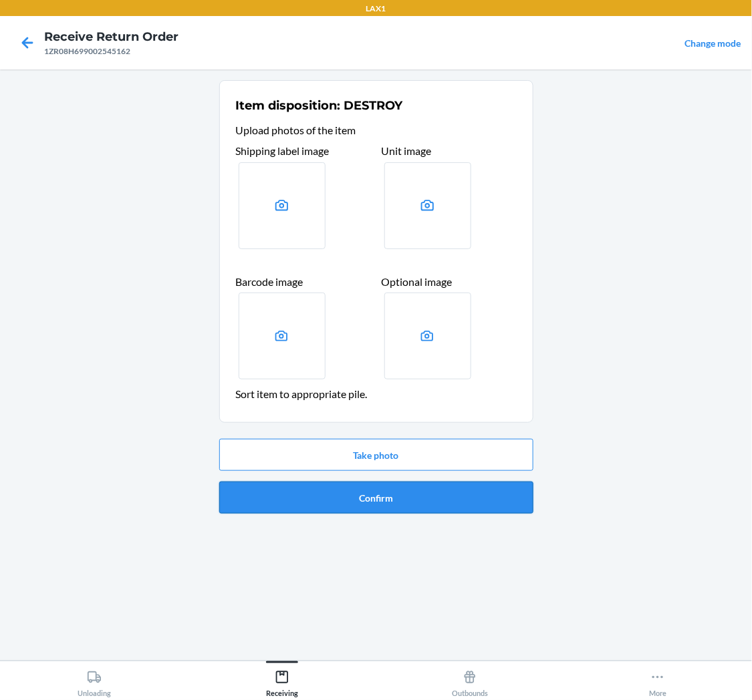
click at [411, 484] on button "Confirm" at bounding box center [376, 498] width 314 height 32
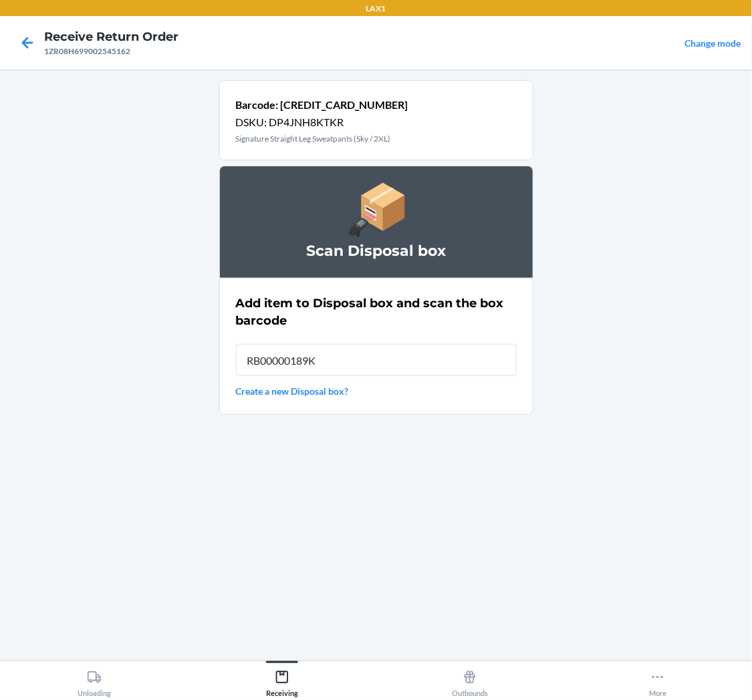
type input "RB00000189K"
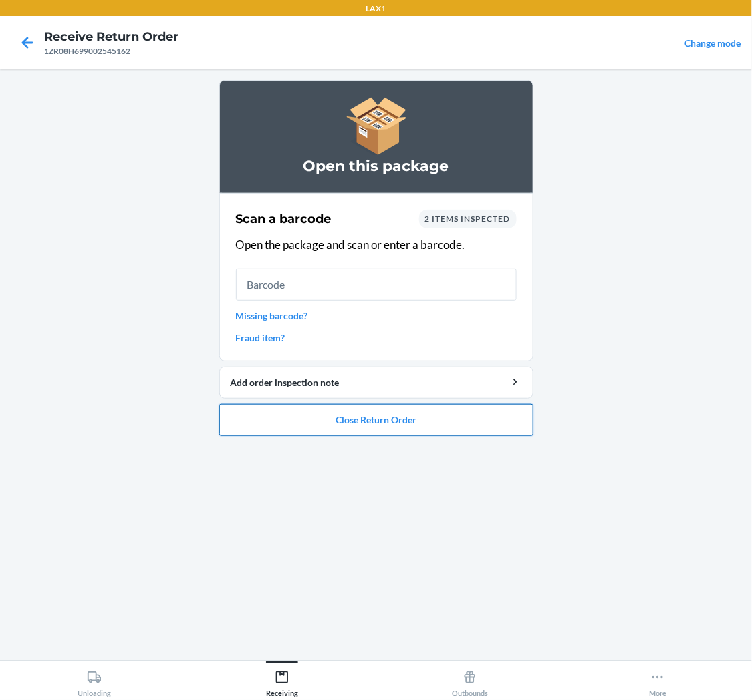
drag, startPoint x: 463, startPoint y: 411, endPoint x: 453, endPoint y: 412, distance: 10.1
click at [453, 412] on button "Close Return Order" at bounding box center [376, 420] width 314 height 32
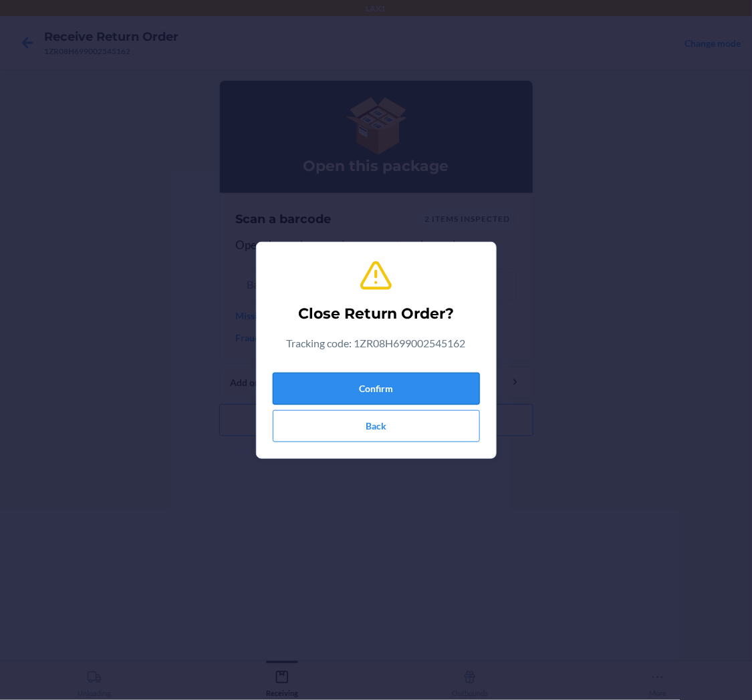
click at [410, 375] on button "Confirm" at bounding box center [376, 389] width 207 height 32
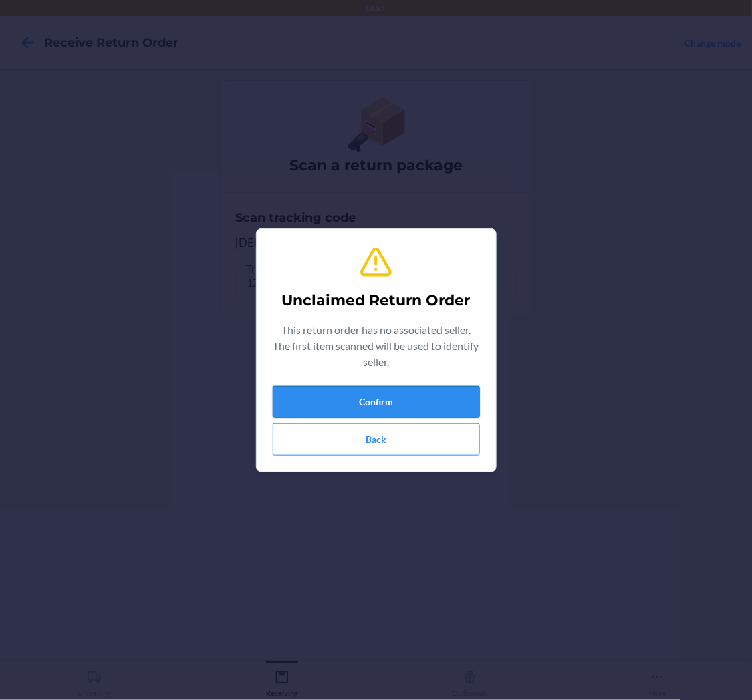
click at [397, 402] on button "Confirm" at bounding box center [376, 402] width 207 height 32
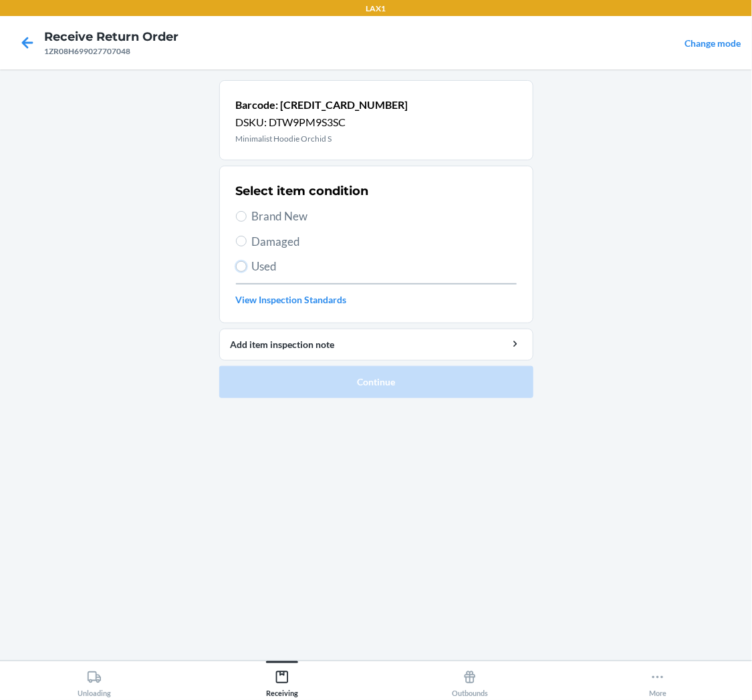
click at [247, 266] on label "Used" at bounding box center [376, 266] width 281 height 17
click at [247, 266] on input "Used" at bounding box center [241, 266] width 11 height 11
radio input "true"
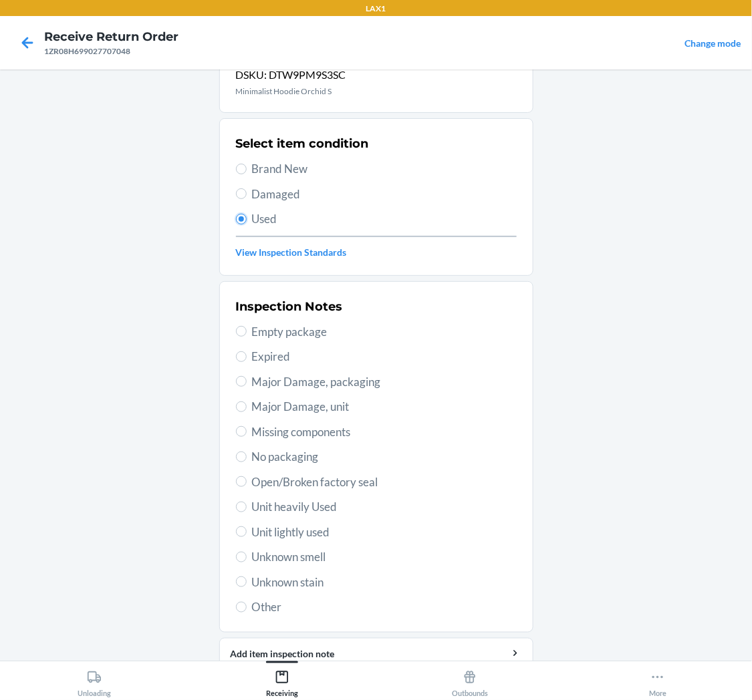
scroll to position [104, 0]
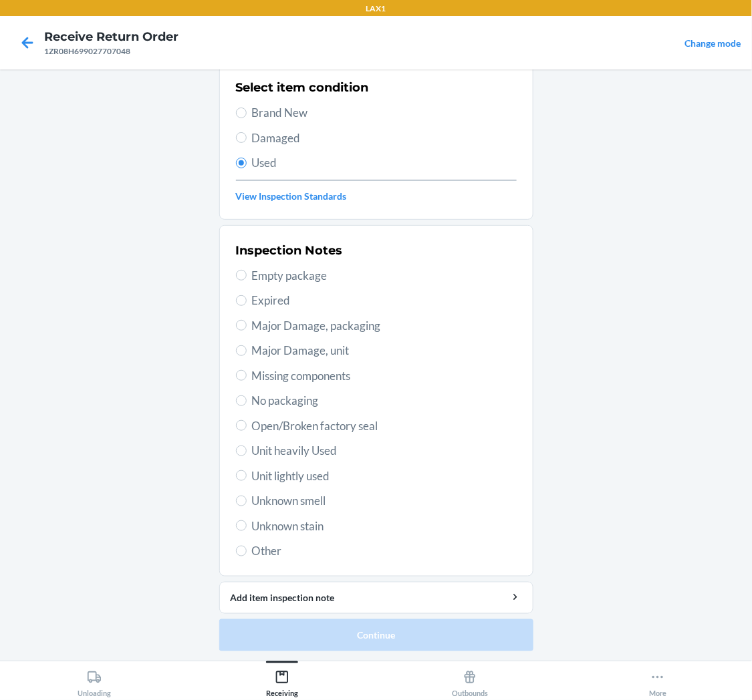
click at [274, 477] on span "Unit lightly used" at bounding box center [384, 476] width 265 height 17
click at [247, 477] on input "Unit lightly used" at bounding box center [241, 476] width 11 height 11
radio input "true"
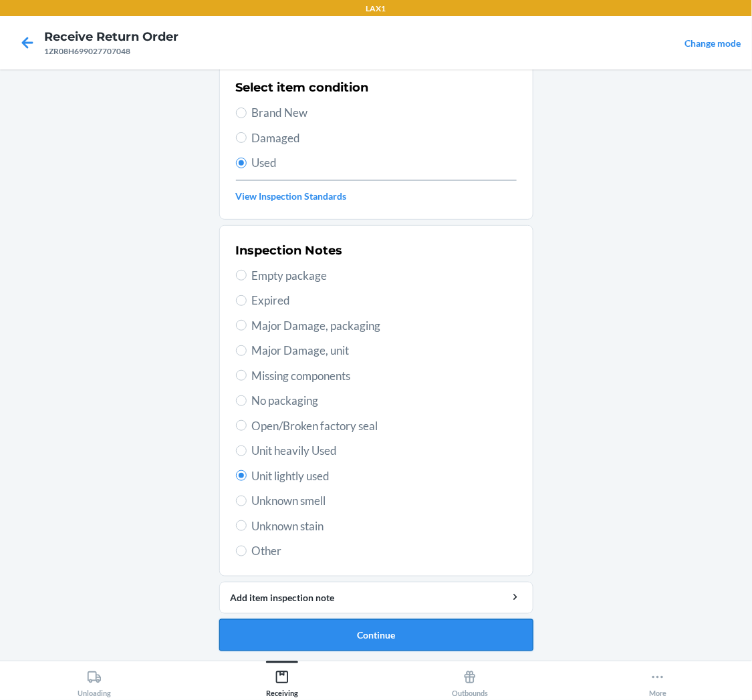
click at [350, 636] on button "Continue" at bounding box center [376, 636] width 314 height 32
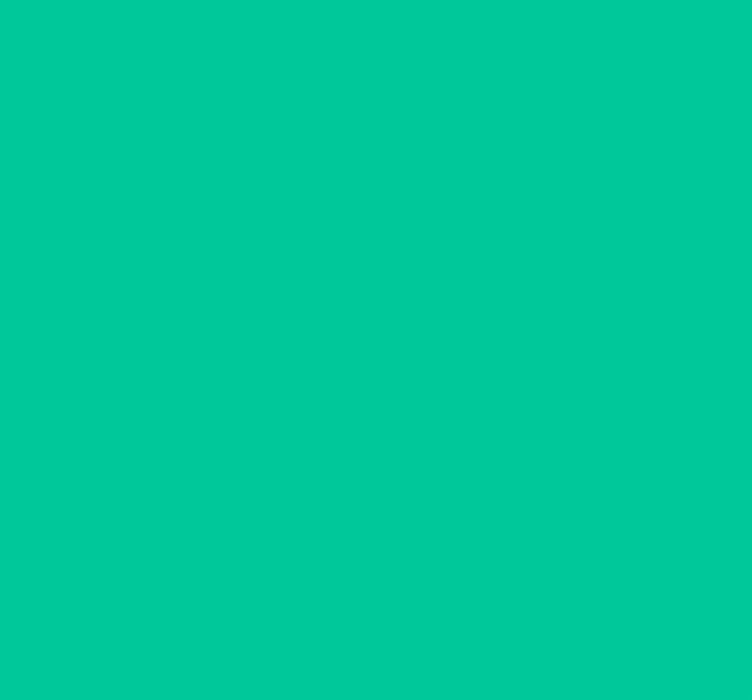
scroll to position [0, 0]
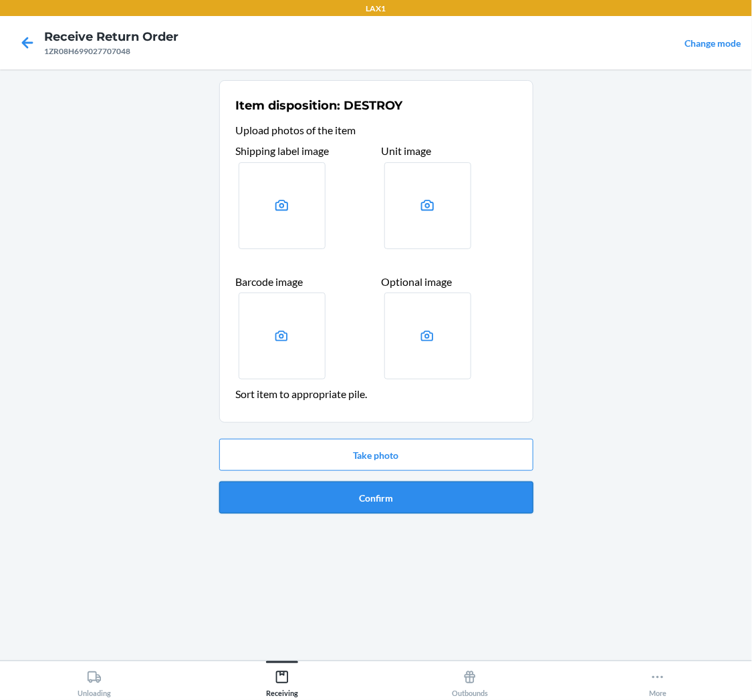
click at [371, 499] on button "Confirm" at bounding box center [376, 498] width 314 height 32
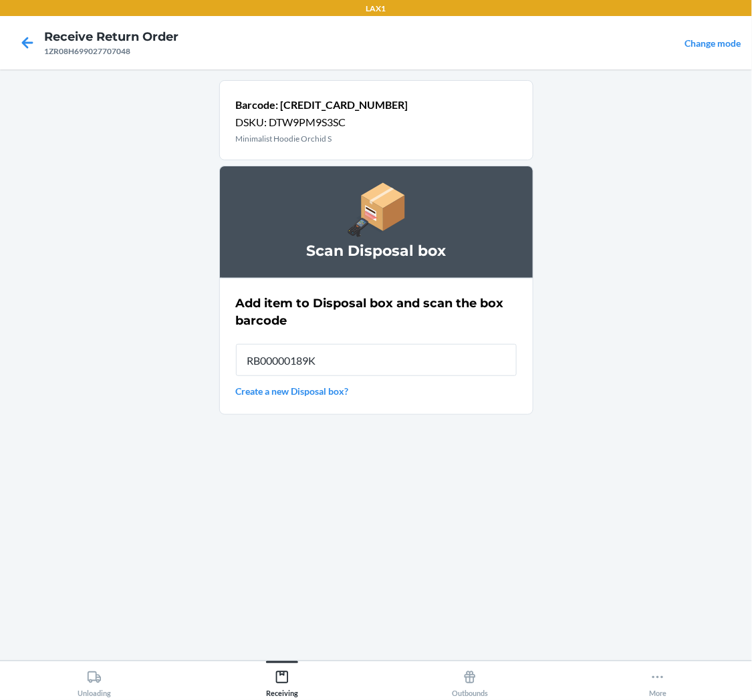
type input "RB00000189K"
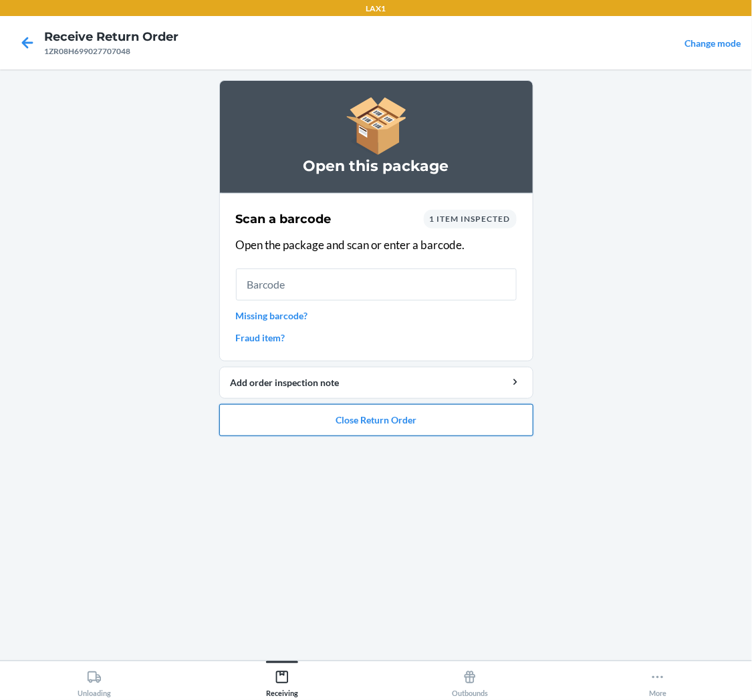
click at [374, 414] on button "Close Return Order" at bounding box center [376, 420] width 314 height 32
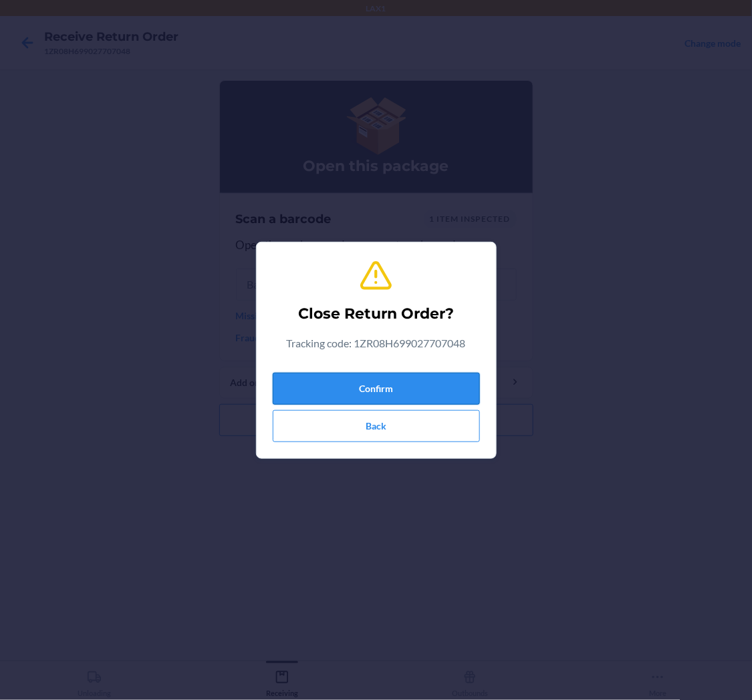
click at [393, 390] on button "Confirm" at bounding box center [376, 389] width 207 height 32
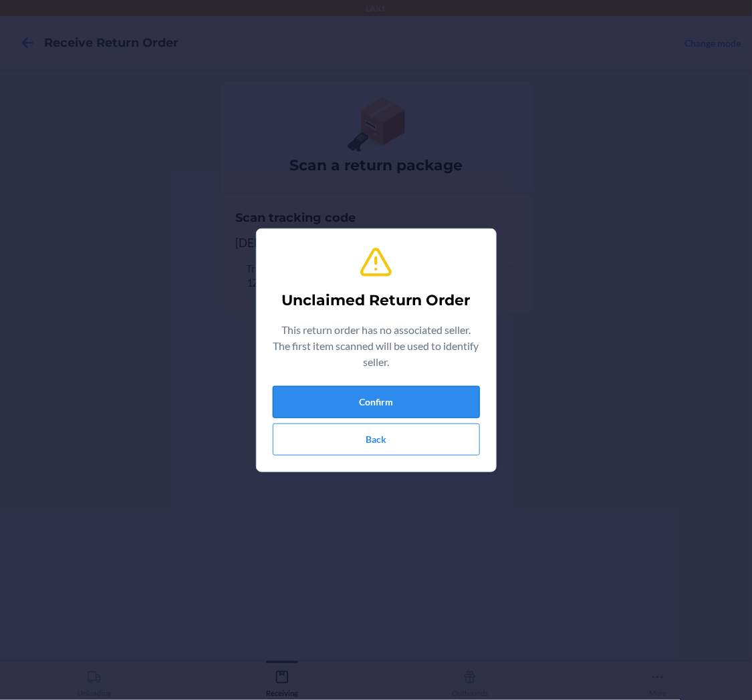
click at [426, 396] on button "Confirm" at bounding box center [376, 402] width 207 height 32
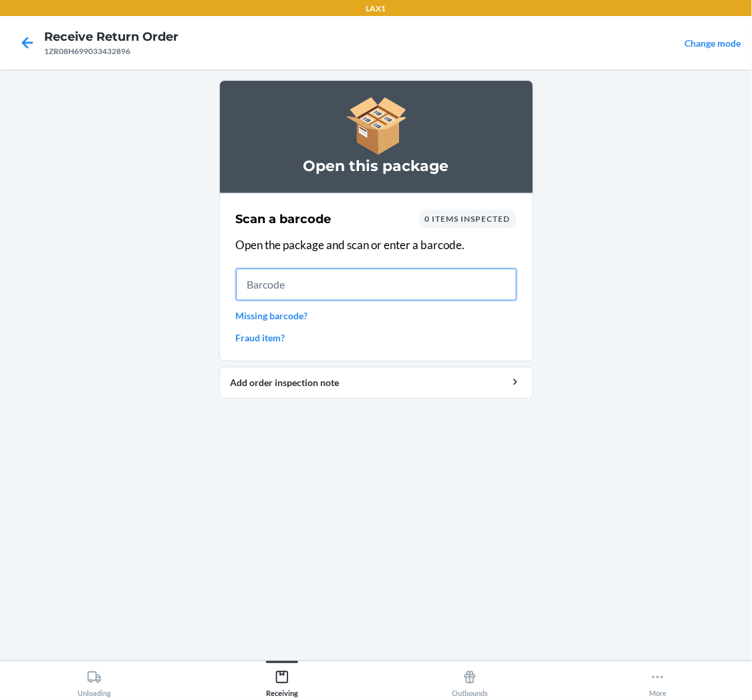
click at [392, 277] on input "text" at bounding box center [376, 285] width 281 height 32
click at [287, 313] on link "Missing barcode?" at bounding box center [376, 316] width 281 height 14
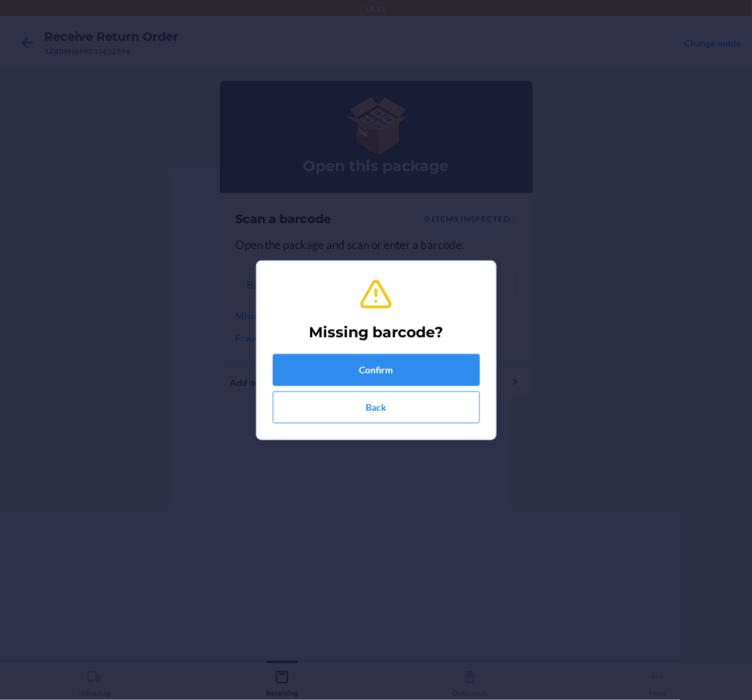
click at [336, 350] on div "Missing barcode? Confirm Back" at bounding box center [376, 350] width 207 height 157
click at [363, 370] on button "Confirm" at bounding box center [376, 370] width 207 height 32
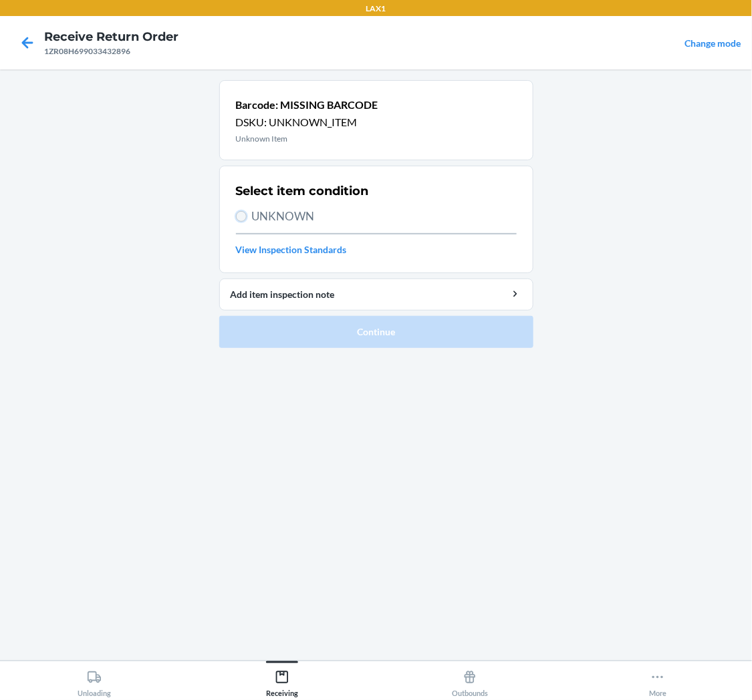
click at [245, 216] on input "UNKNOWN" at bounding box center [241, 216] width 11 height 11
radio input "true"
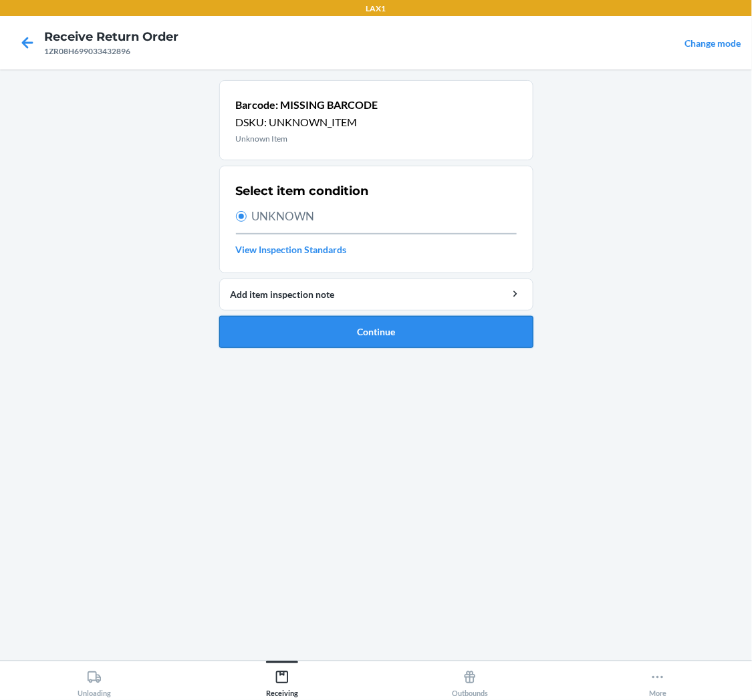
click at [401, 331] on button "Continue" at bounding box center [376, 332] width 314 height 32
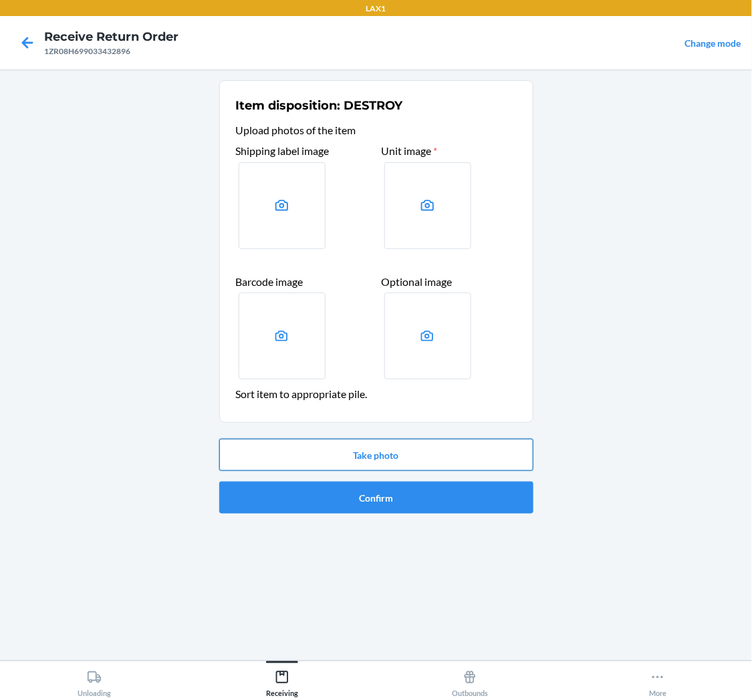
click at [378, 461] on button "Take photo" at bounding box center [376, 455] width 314 height 32
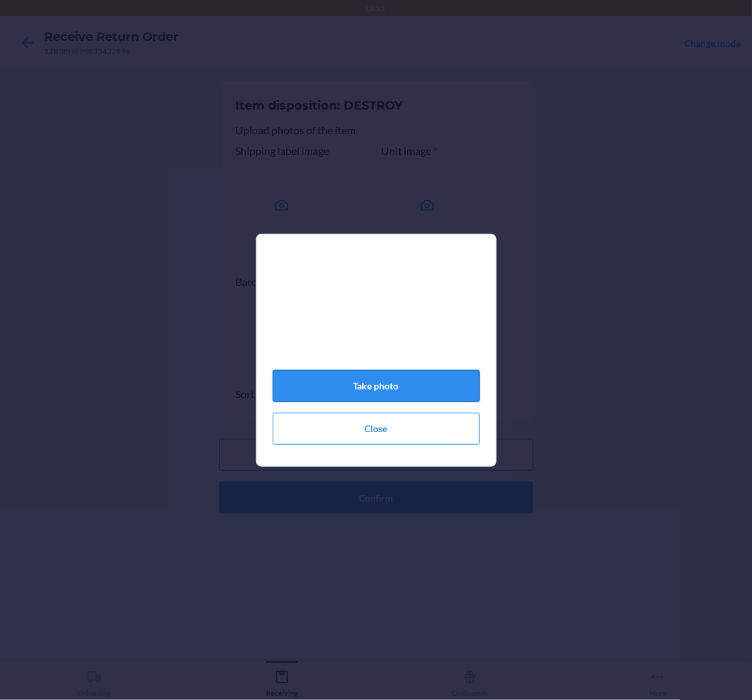
click at [438, 388] on button "Take photo" at bounding box center [376, 386] width 207 height 32
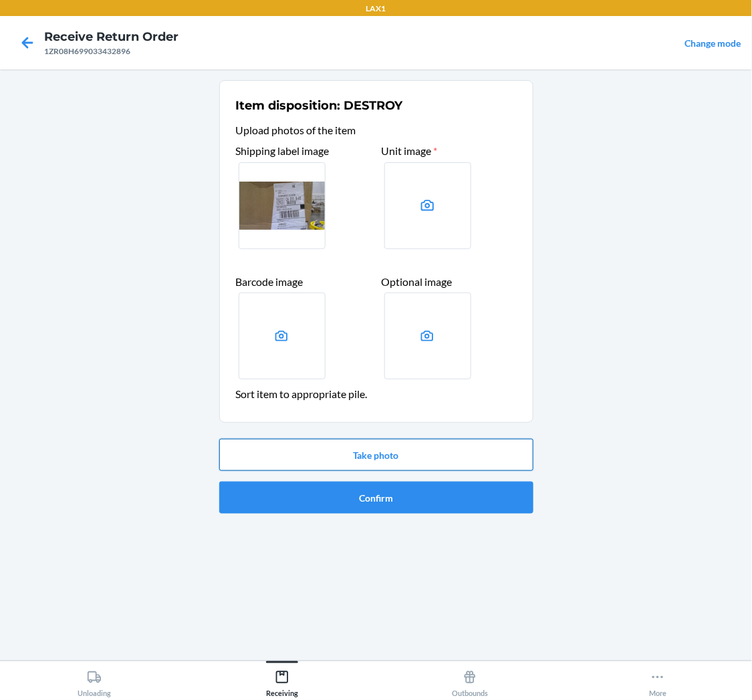
click at [423, 450] on button "Take photo" at bounding box center [376, 455] width 314 height 32
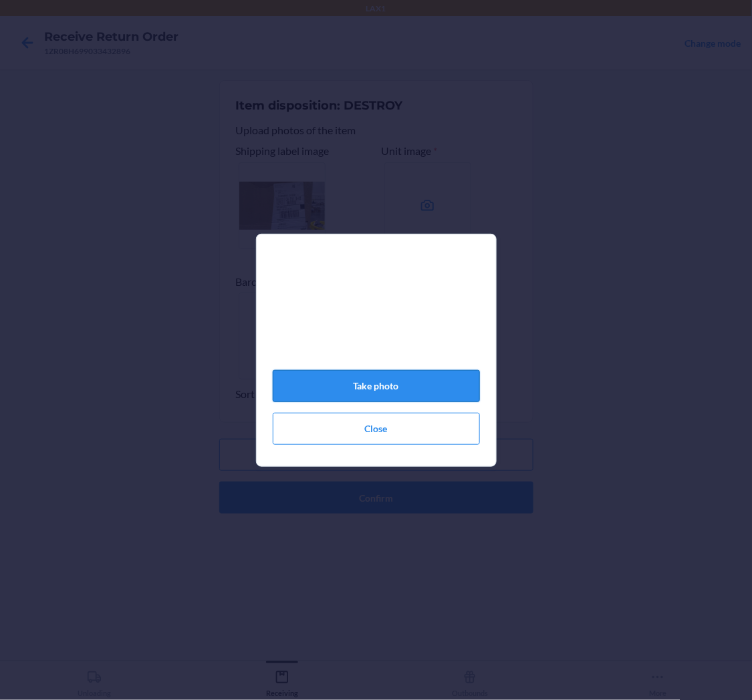
click at [379, 385] on button "Take photo" at bounding box center [376, 386] width 207 height 32
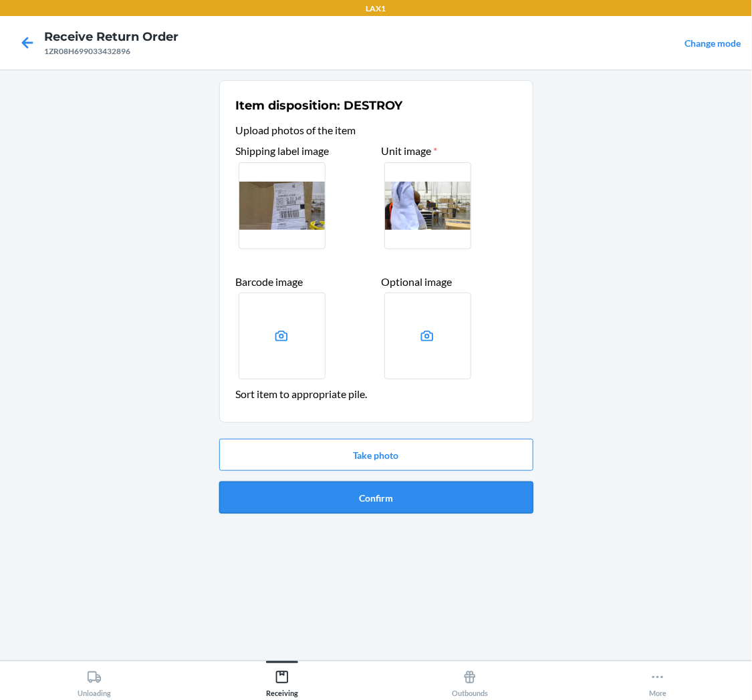
click at [383, 490] on button "Confirm" at bounding box center [376, 498] width 314 height 32
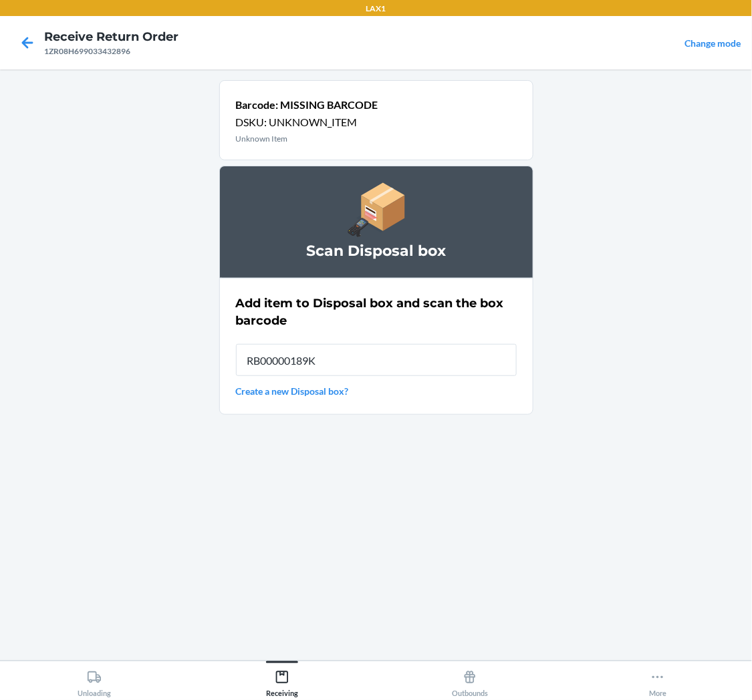
type input "RB00000189K"
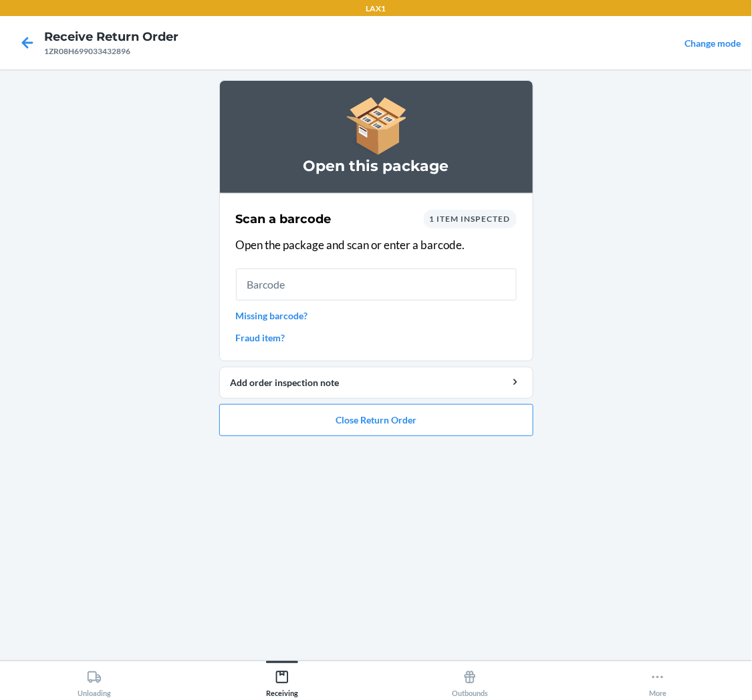
click at [288, 315] on link "Missing barcode?" at bounding box center [376, 316] width 281 height 14
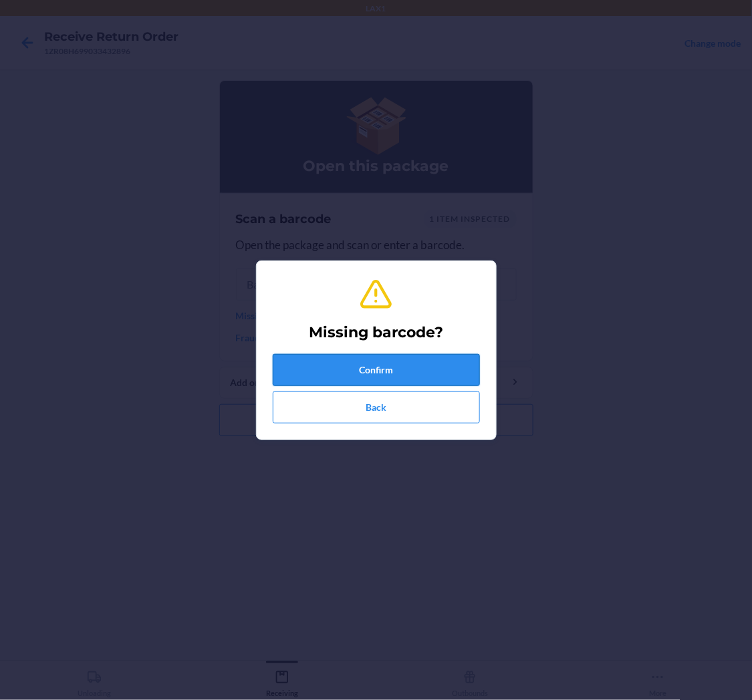
click at [383, 372] on button "Confirm" at bounding box center [376, 370] width 207 height 32
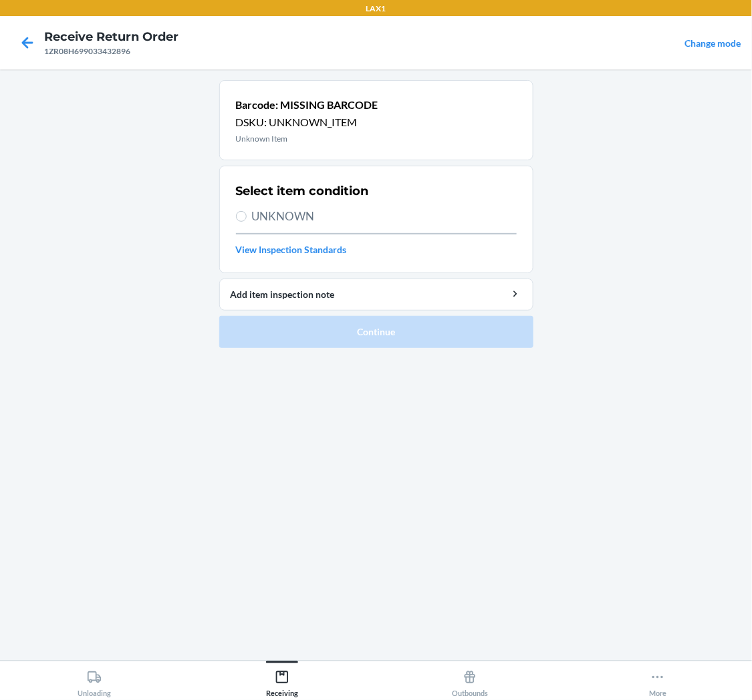
click at [243, 222] on label "UNKNOWN" at bounding box center [376, 216] width 281 height 17
click at [243, 222] on input "UNKNOWN" at bounding box center [241, 216] width 11 height 11
radio input "true"
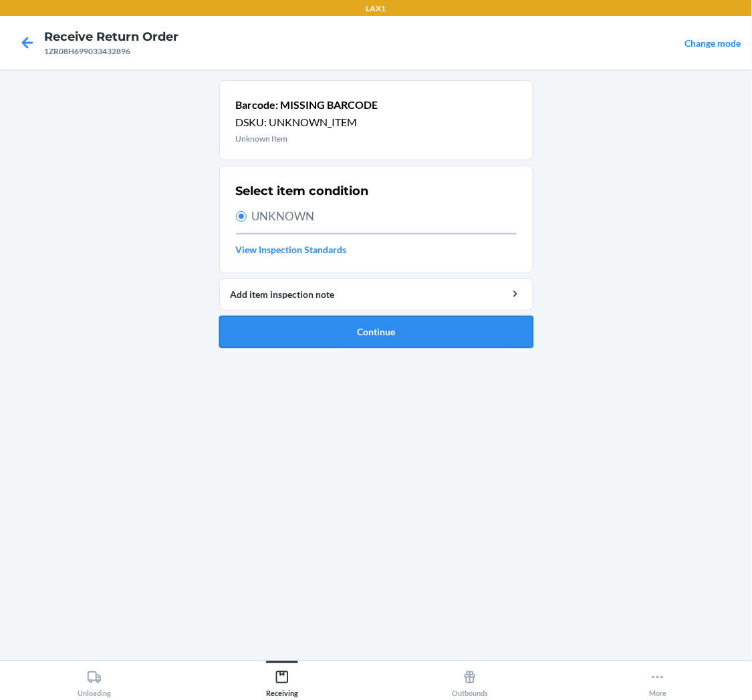
click at [380, 332] on button "Continue" at bounding box center [376, 332] width 314 height 32
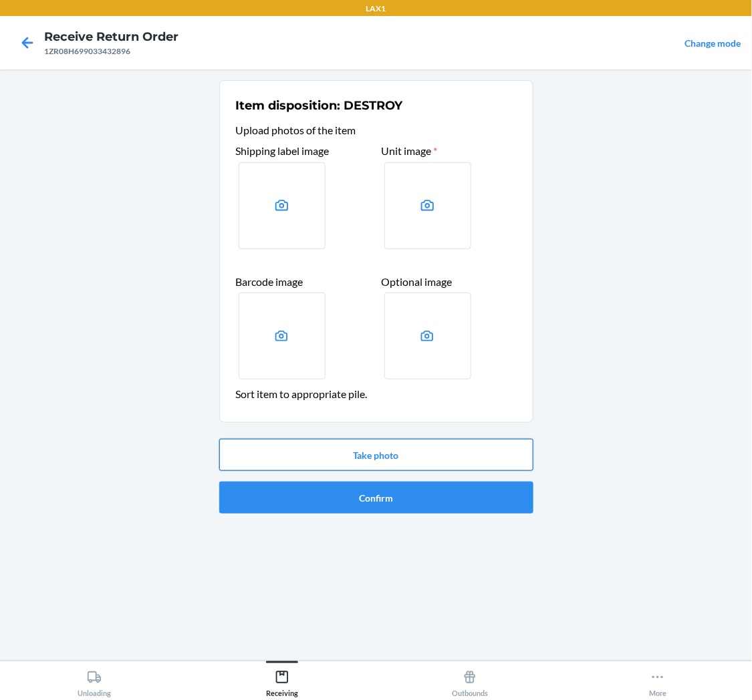
click at [362, 443] on button "Take photo" at bounding box center [376, 455] width 314 height 32
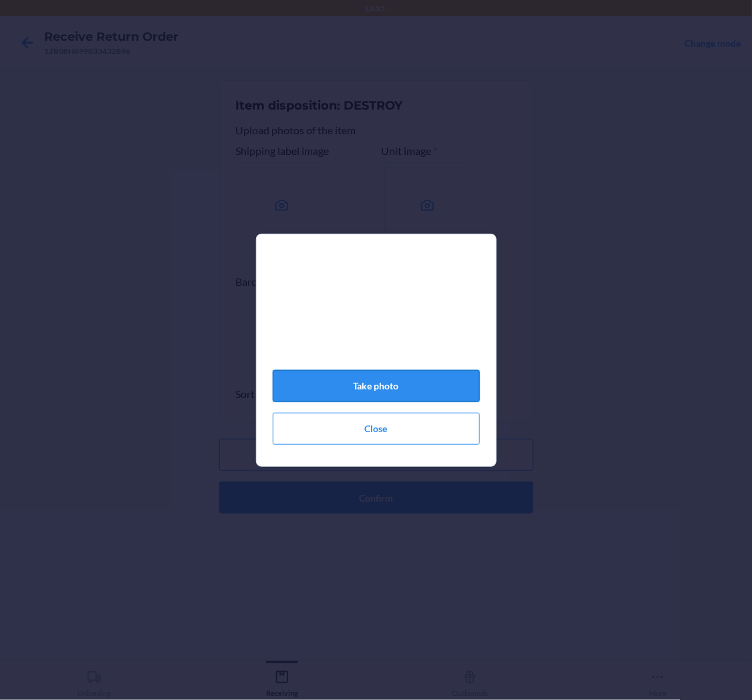
click at [397, 384] on button "Take photo" at bounding box center [376, 386] width 207 height 32
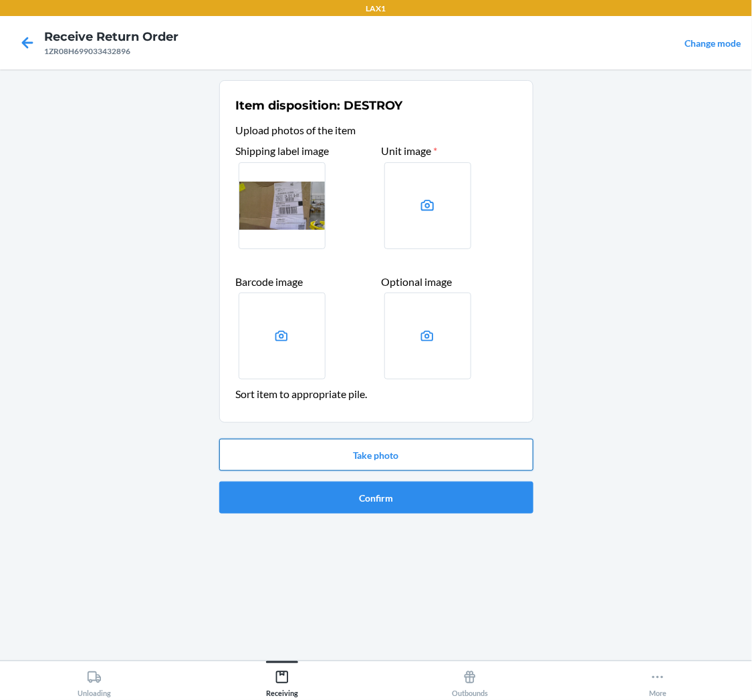
click at [406, 450] on button "Take photo" at bounding box center [376, 455] width 314 height 32
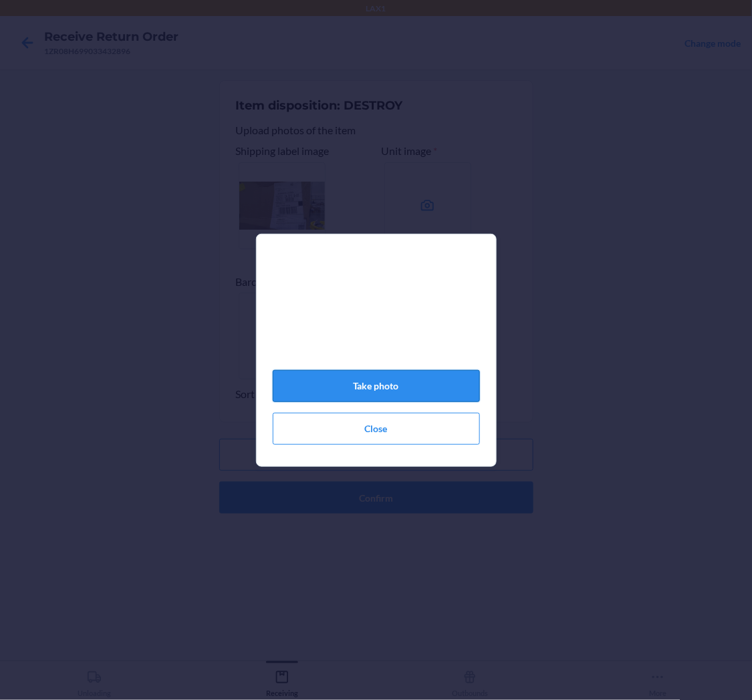
click at [399, 392] on button "Take photo" at bounding box center [376, 386] width 207 height 32
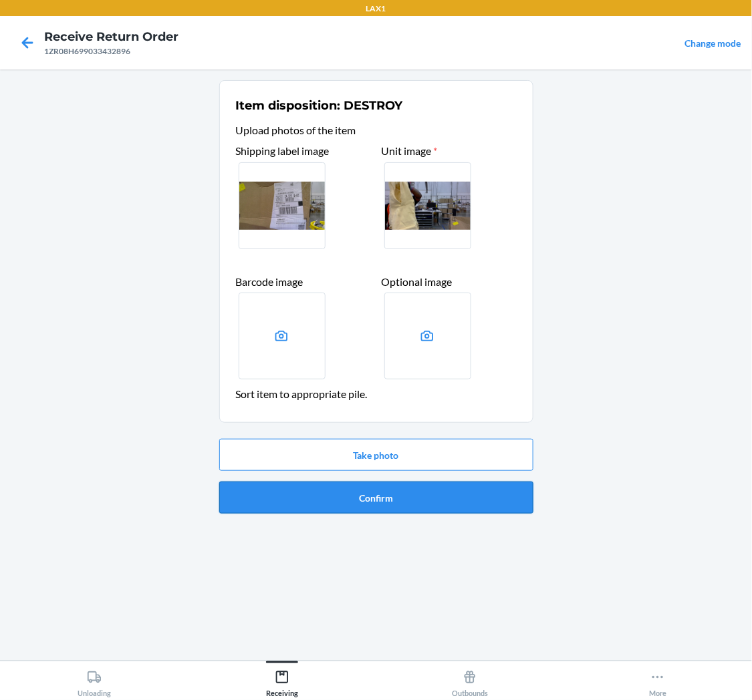
click at [396, 499] on button "Confirm" at bounding box center [376, 498] width 314 height 32
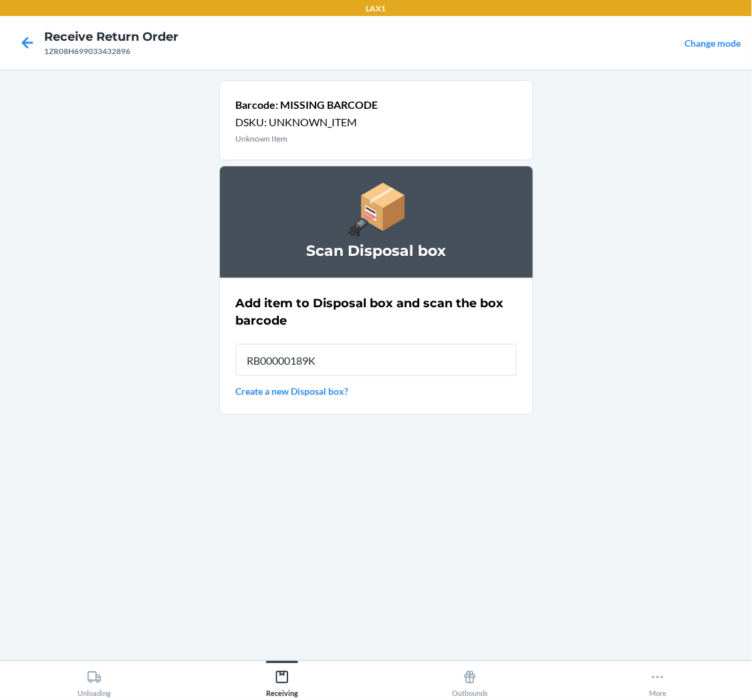
type input "RB00000189K"
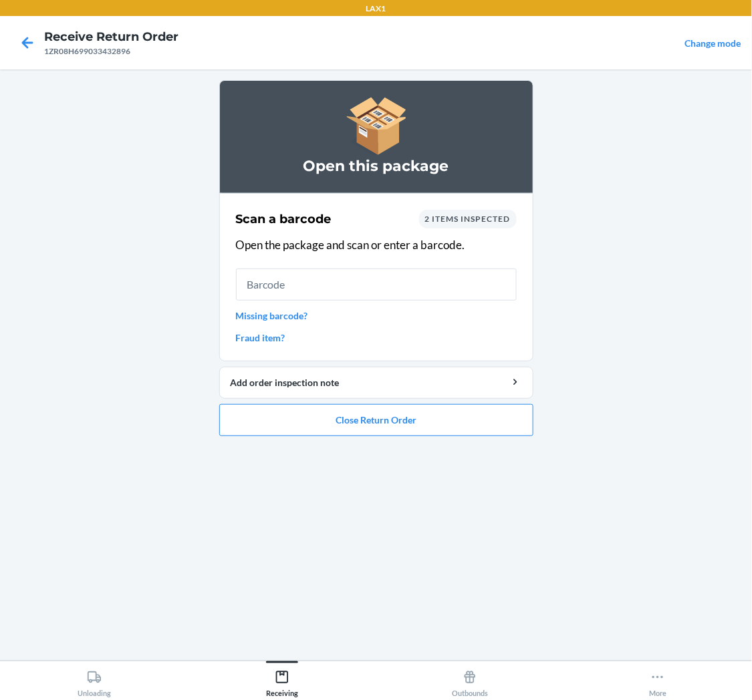
click at [259, 311] on link "Missing barcode?" at bounding box center [376, 316] width 281 height 14
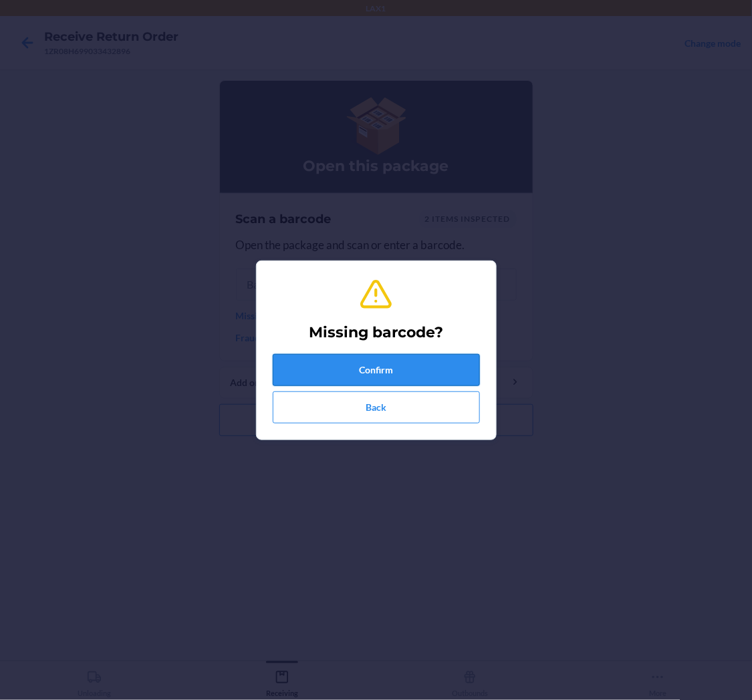
click at [358, 364] on button "Confirm" at bounding box center [376, 370] width 207 height 32
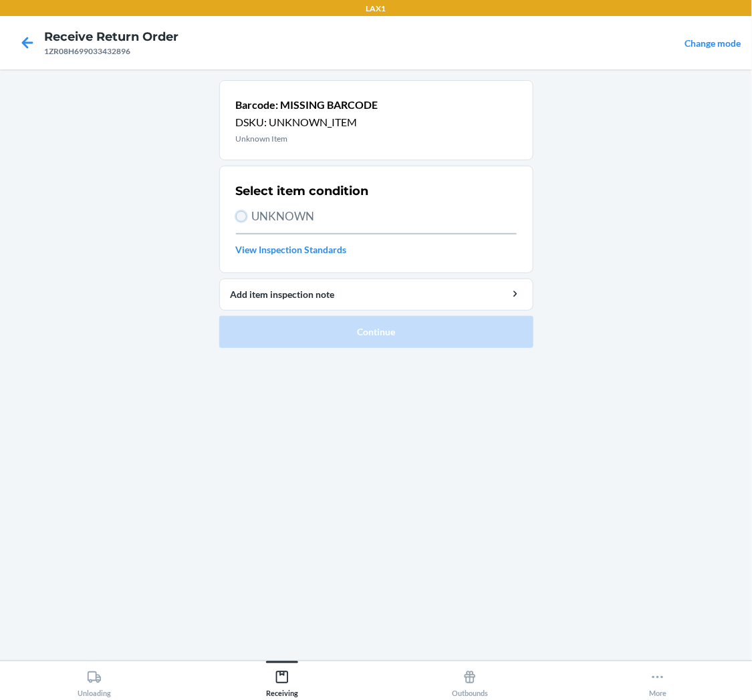
click at [236, 216] on input "UNKNOWN" at bounding box center [241, 216] width 11 height 11
radio input "true"
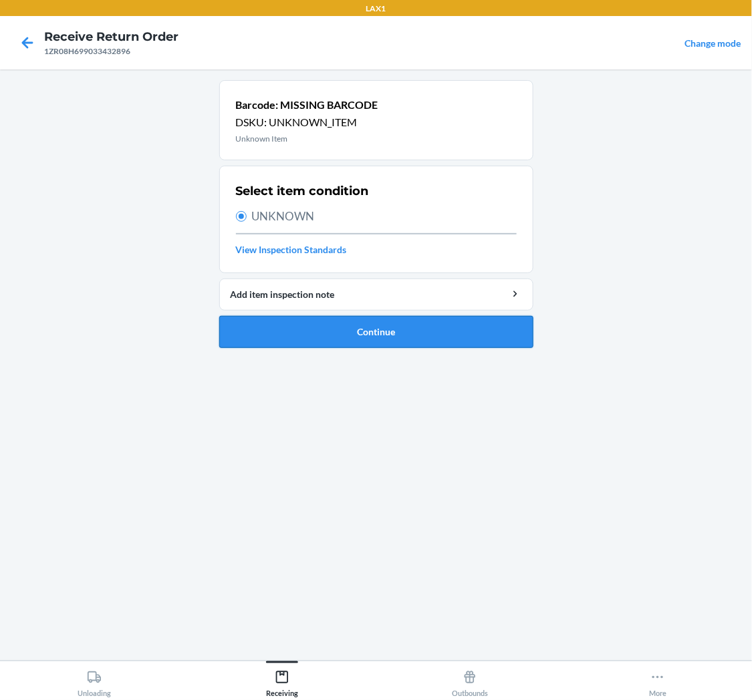
click at [419, 328] on button "Continue" at bounding box center [376, 332] width 314 height 32
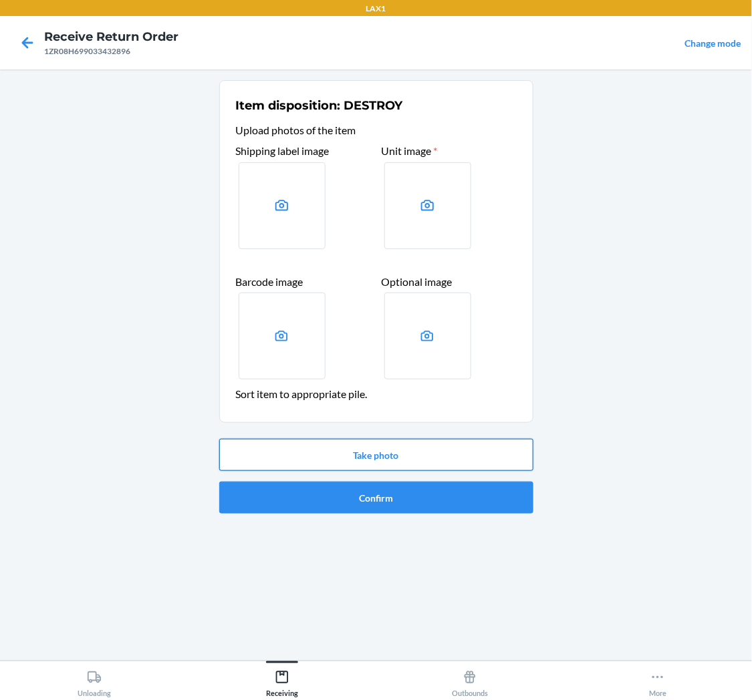
click at [428, 446] on button "Take photo" at bounding box center [376, 455] width 314 height 32
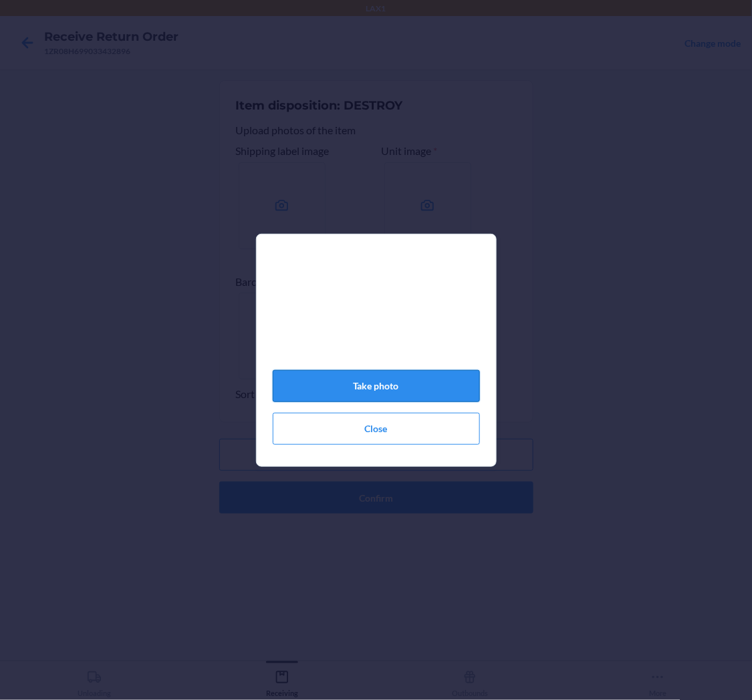
click at [442, 386] on button "Take photo" at bounding box center [376, 386] width 207 height 32
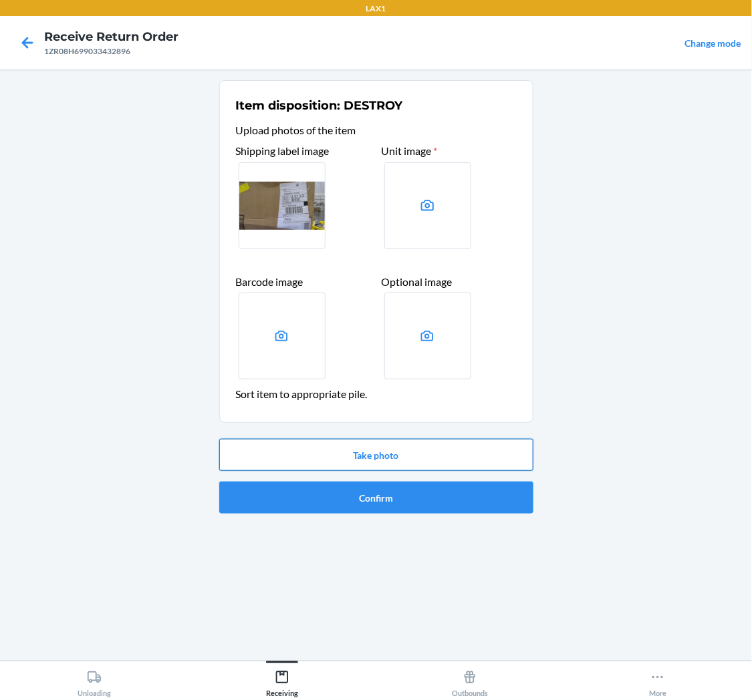
click at [442, 446] on button "Take photo" at bounding box center [376, 455] width 314 height 32
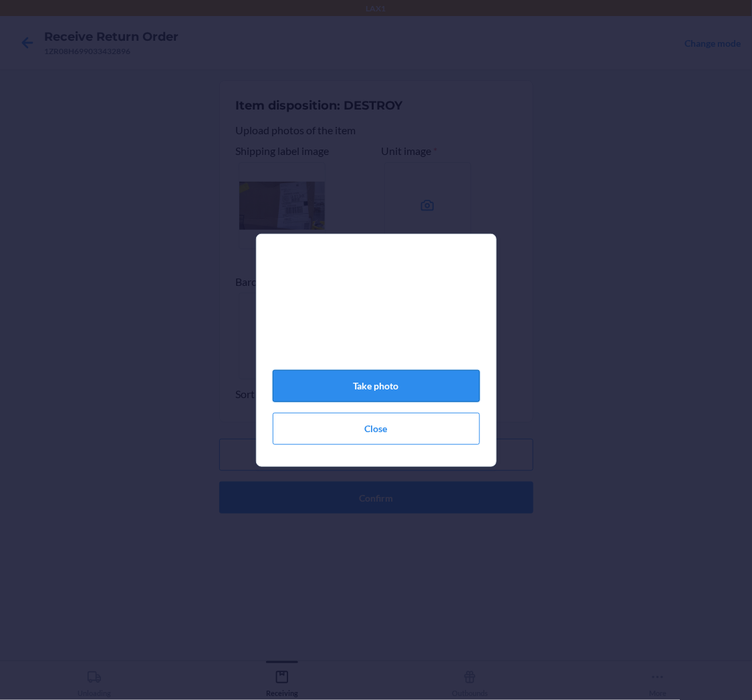
click at [430, 382] on button "Take photo" at bounding box center [376, 386] width 207 height 32
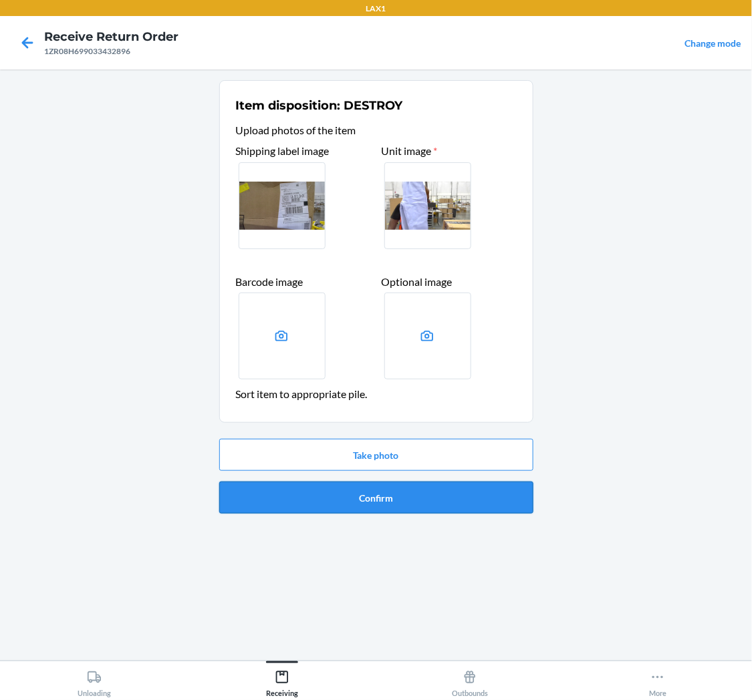
click at [418, 497] on button "Confirm" at bounding box center [376, 498] width 314 height 32
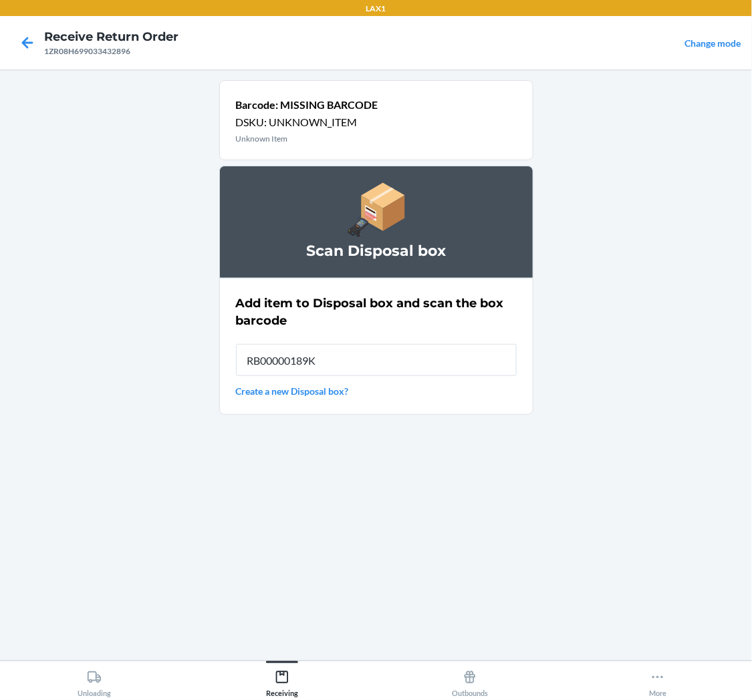
type input "RB00000189K"
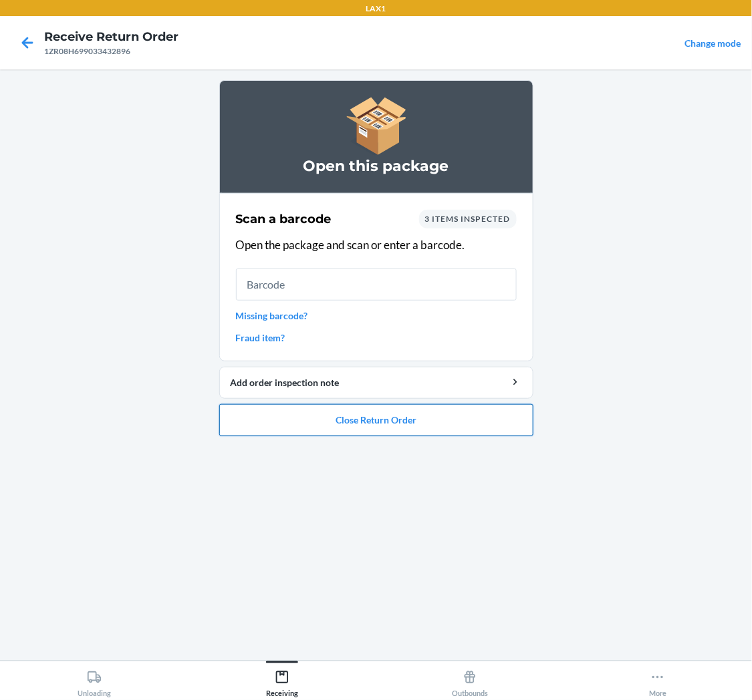
click at [299, 416] on button "Close Return Order" at bounding box center [376, 420] width 314 height 32
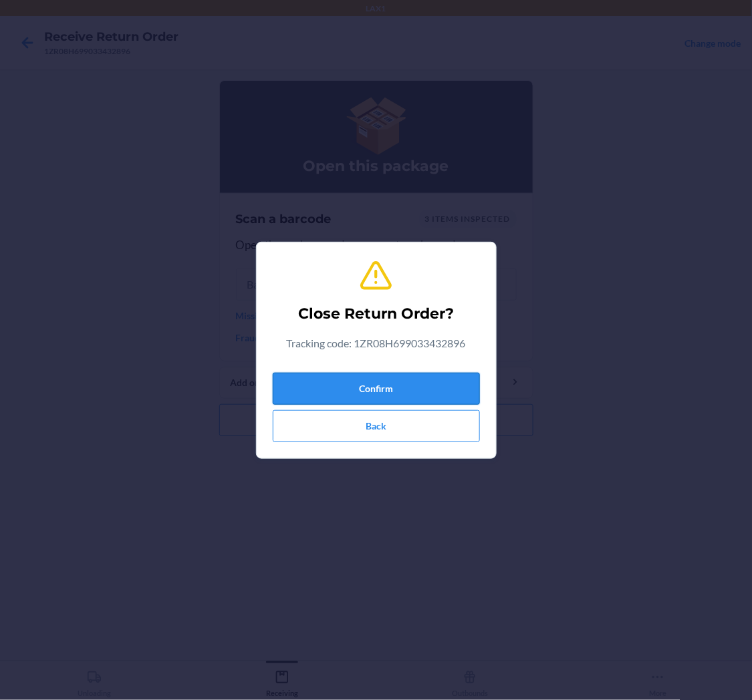
click at [448, 380] on button "Confirm" at bounding box center [376, 389] width 207 height 32
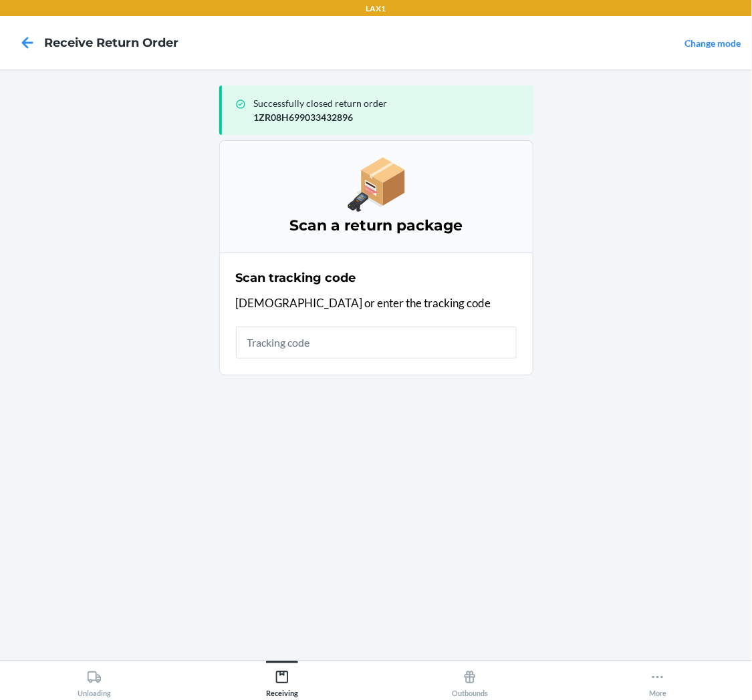
click at [328, 591] on div "Successfully closed return order 1ZR08H699033432896 Scan a return package Scan …" at bounding box center [376, 365] width 314 height 570
click at [356, 340] on input "text" at bounding box center [376, 343] width 281 height 32
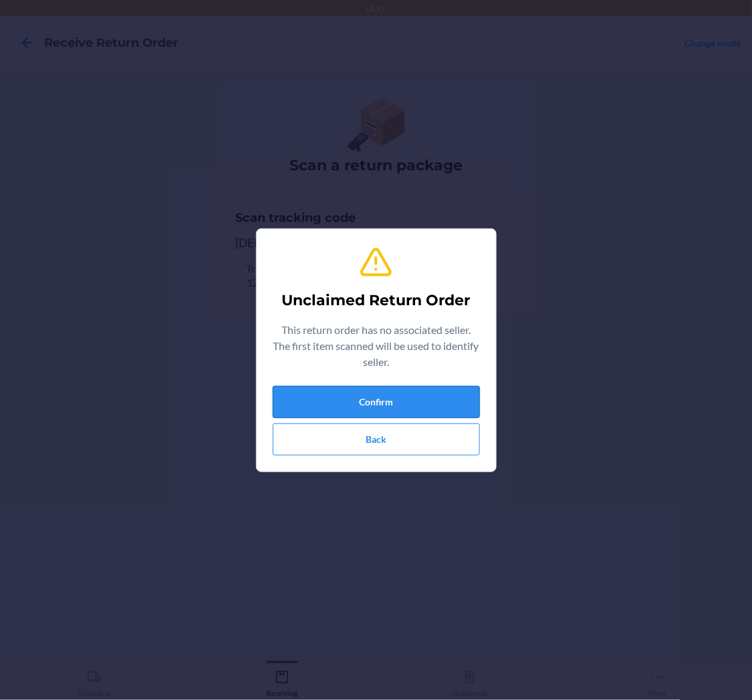
click at [345, 398] on button "Confirm" at bounding box center [376, 402] width 207 height 32
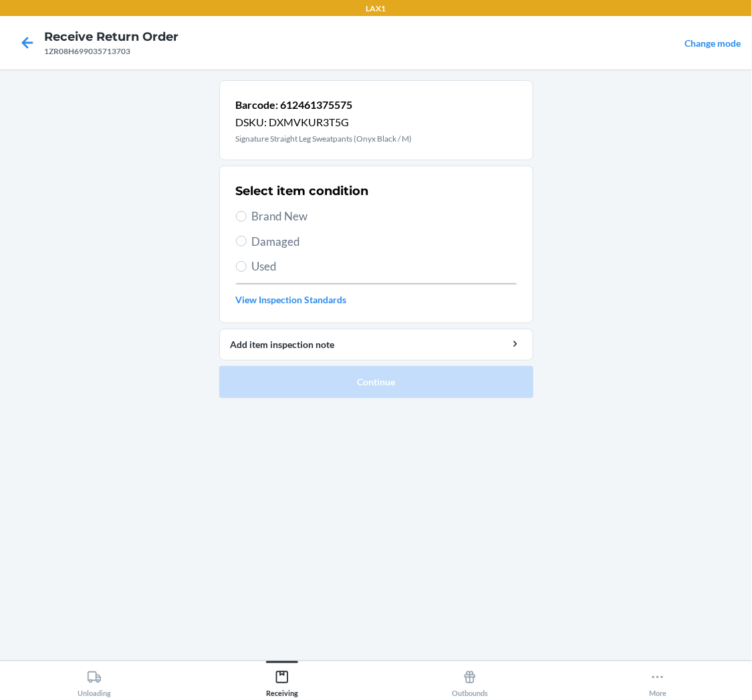
drag, startPoint x: 235, startPoint y: 215, endPoint x: 243, endPoint y: 219, distance: 8.7
click at [236, 215] on label "Brand New" at bounding box center [376, 216] width 281 height 17
click at [236, 215] on input "Brand New" at bounding box center [241, 216] width 11 height 11
radio input "true"
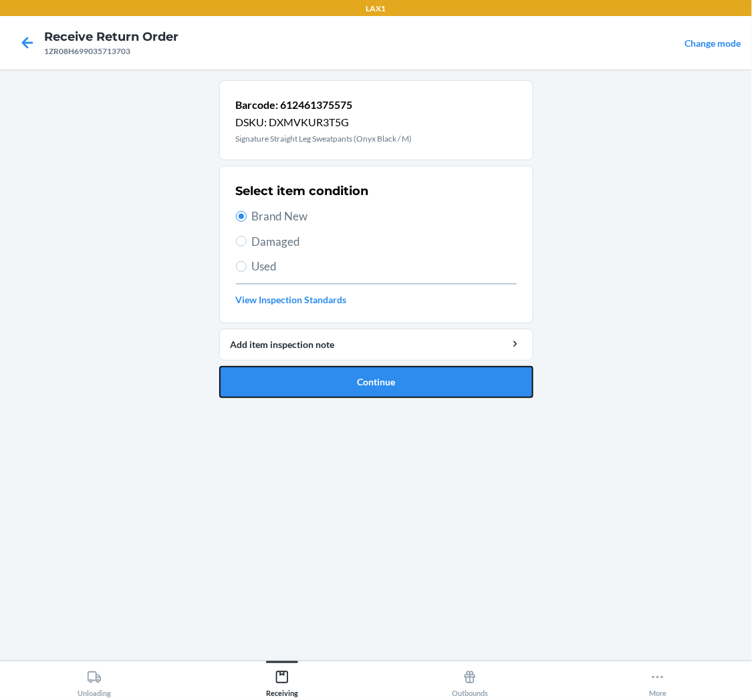
click at [394, 370] on button "Continue" at bounding box center [376, 382] width 314 height 32
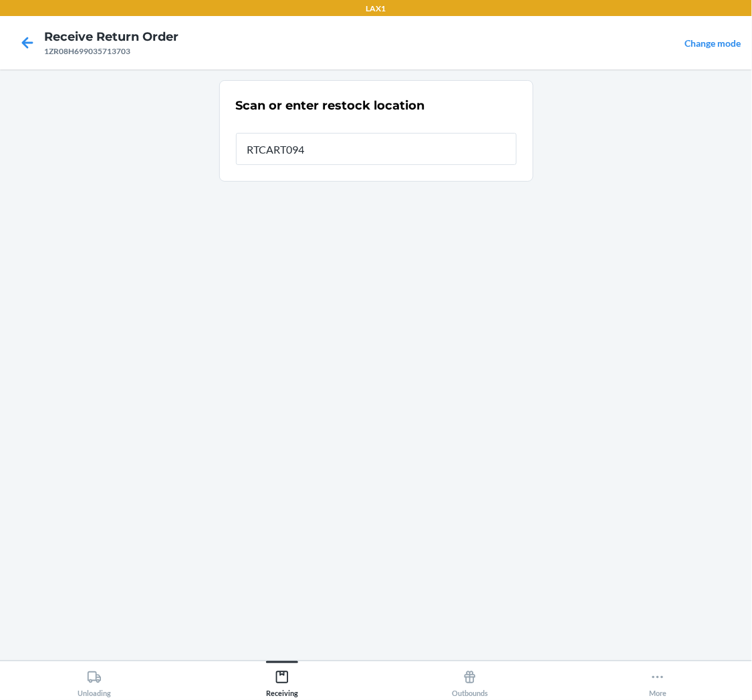
type input "RTCART094"
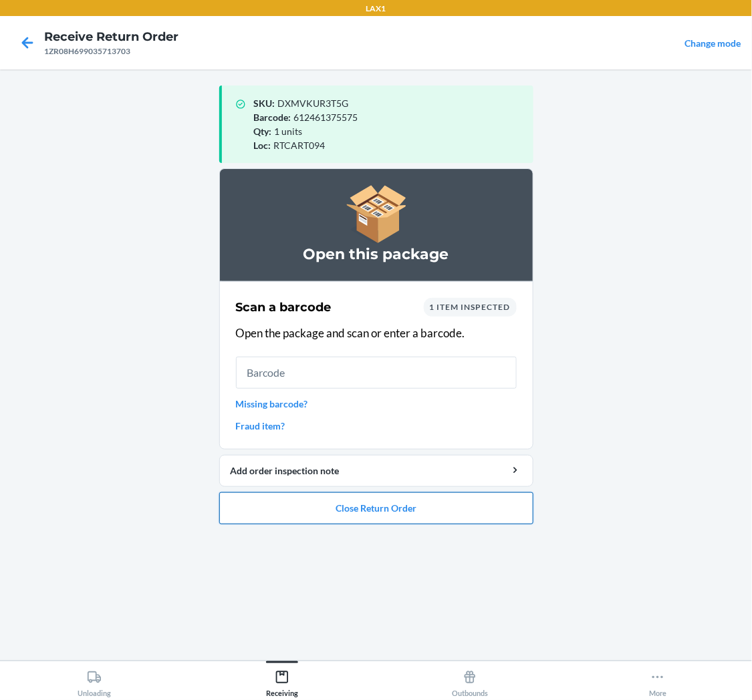
click at [313, 518] on button "Close Return Order" at bounding box center [376, 509] width 314 height 32
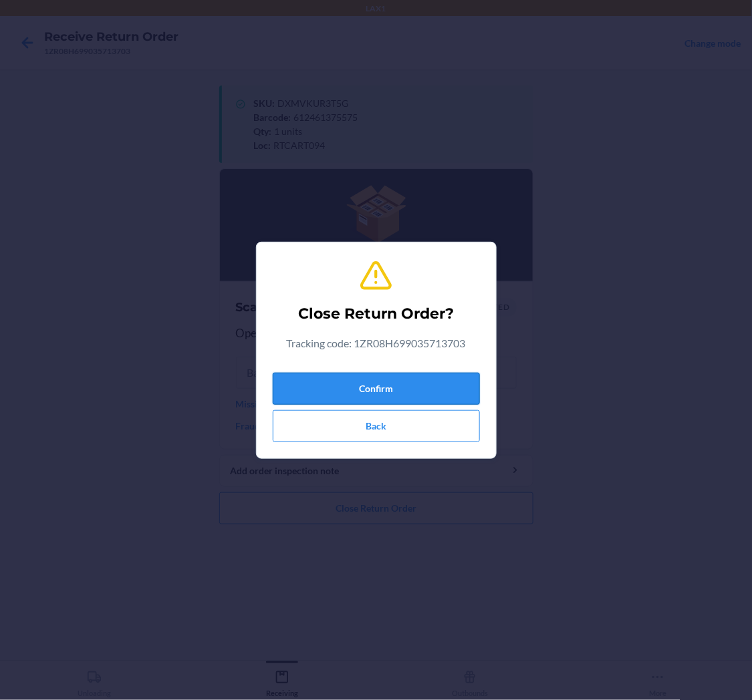
click at [430, 392] on button "Confirm" at bounding box center [376, 389] width 207 height 32
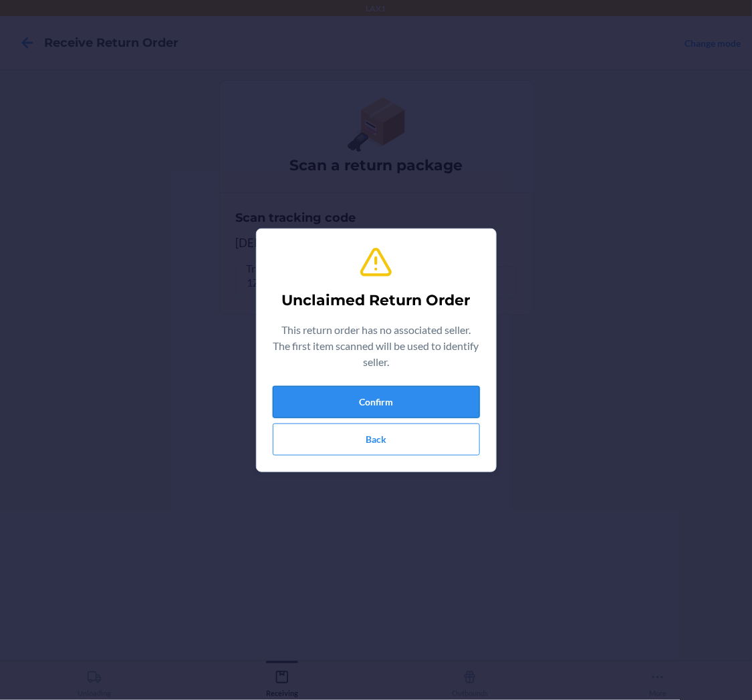
click at [381, 399] on button "Confirm" at bounding box center [376, 402] width 207 height 32
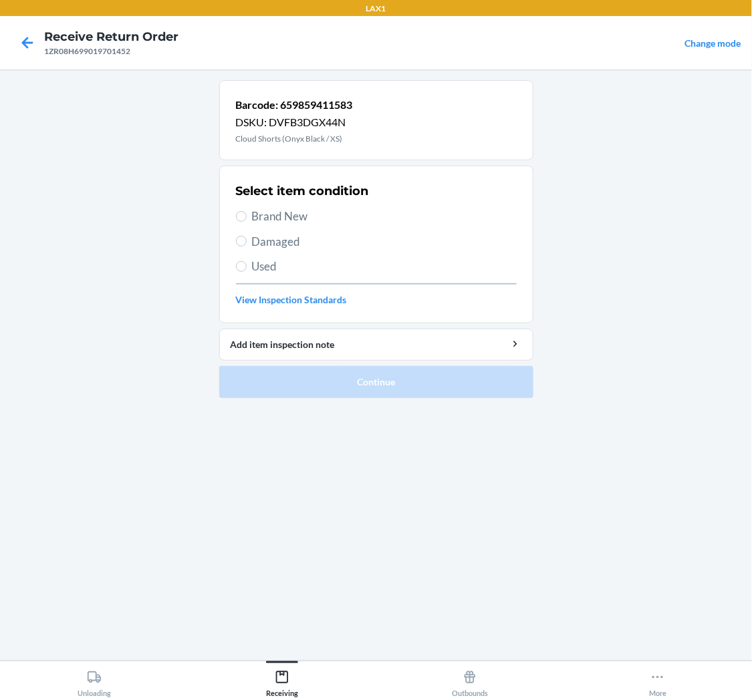
drag, startPoint x: 283, startPoint y: 254, endPoint x: 283, endPoint y: 268, distance: 14.0
click at [283, 262] on div "Select item condition Brand New Damaged Used View Inspection Standards" at bounding box center [376, 244] width 281 height 132
click at [276, 269] on span "Used" at bounding box center [384, 266] width 265 height 17
click at [247, 269] on input "Used" at bounding box center [241, 266] width 11 height 11
radio input "true"
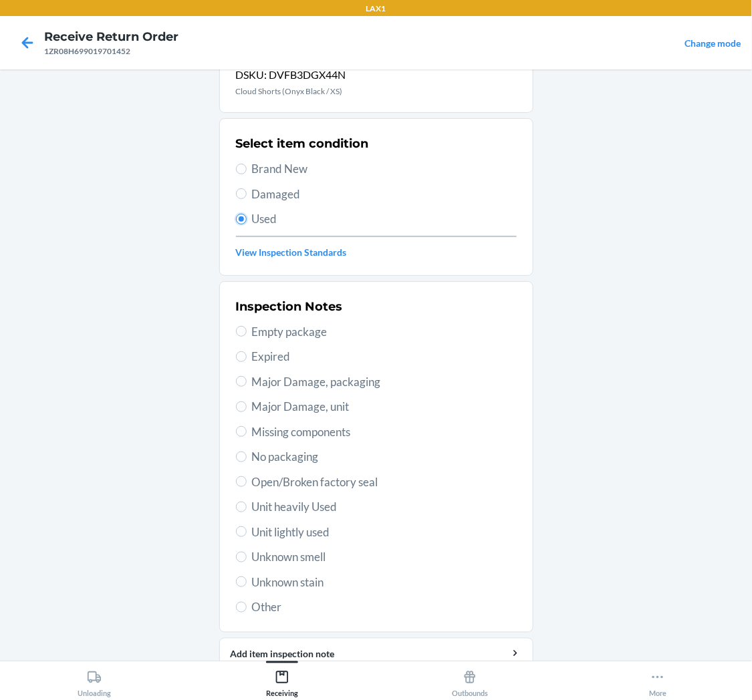
scroll to position [74, 0]
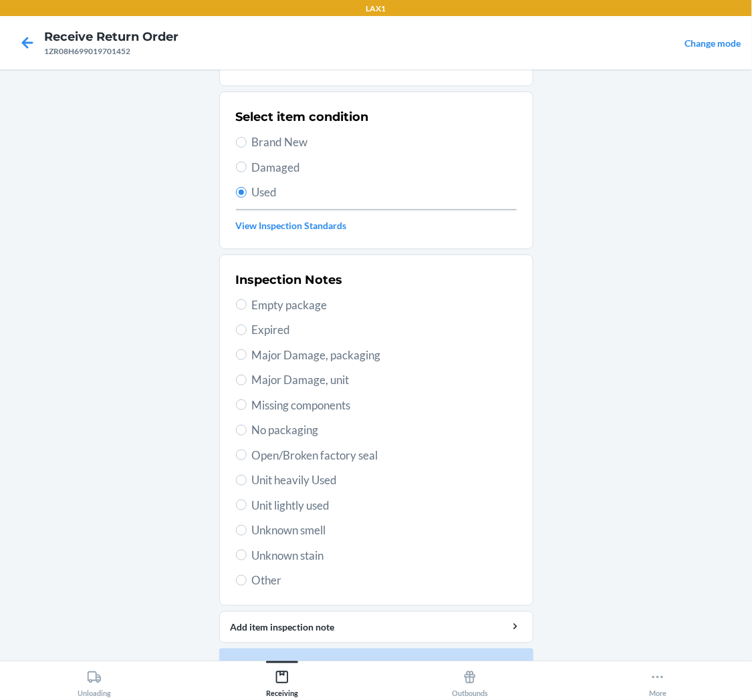
click at [289, 505] on span "Unit lightly used" at bounding box center [384, 505] width 265 height 17
click at [247, 505] on input "Unit lightly used" at bounding box center [241, 505] width 11 height 11
radio input "true"
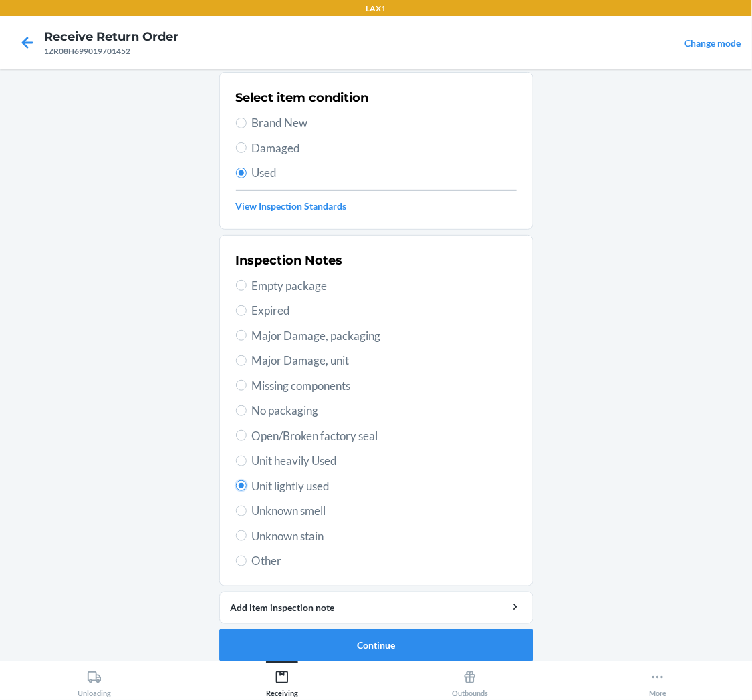
scroll to position [104, 0]
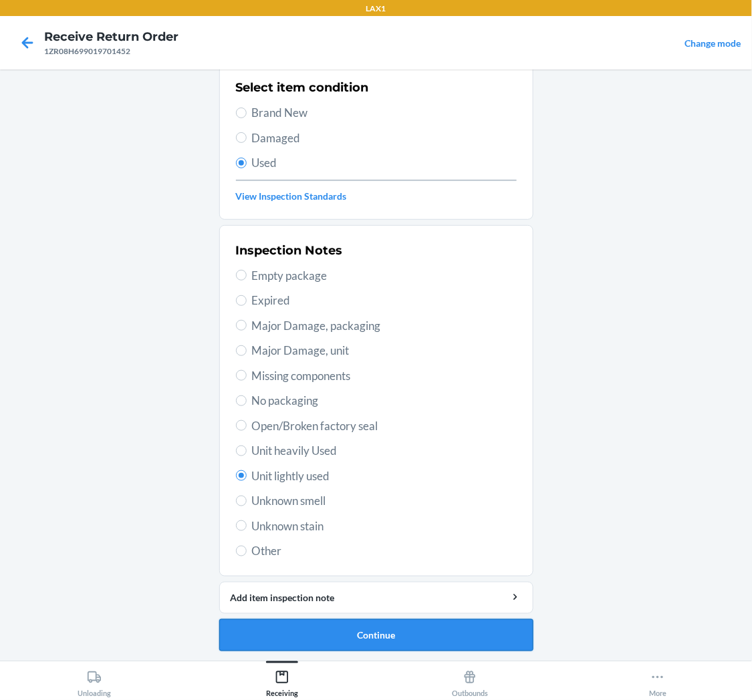
click at [352, 622] on button "Continue" at bounding box center [376, 636] width 314 height 32
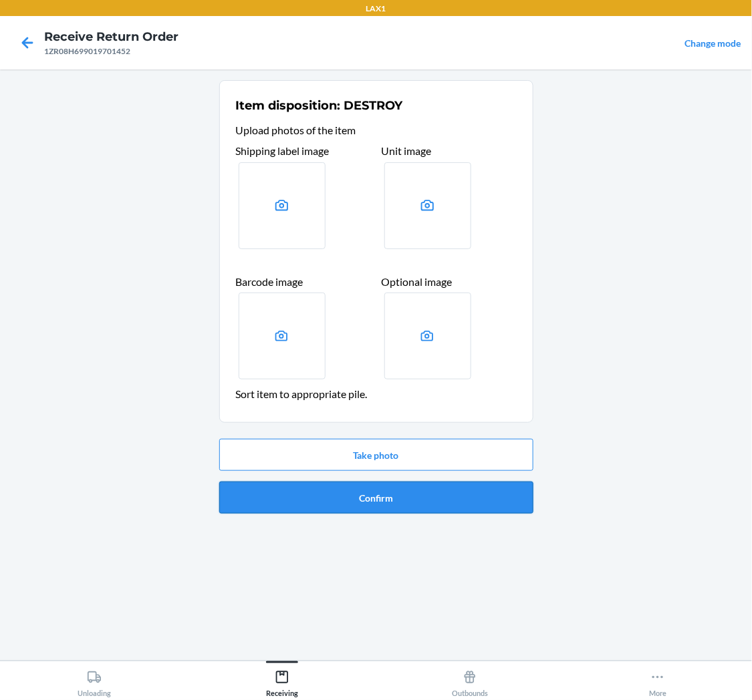
click at [390, 499] on button "Confirm" at bounding box center [376, 498] width 314 height 32
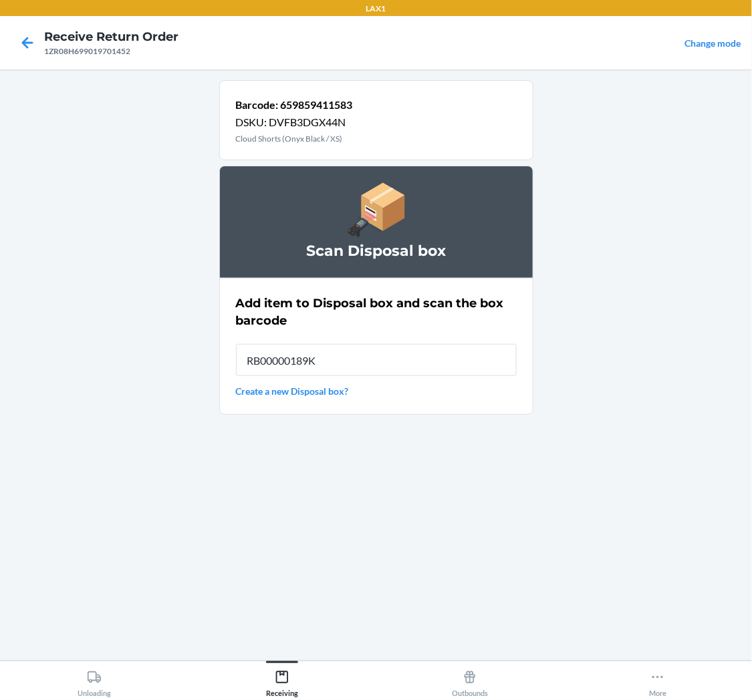
type input "RB00000189K"
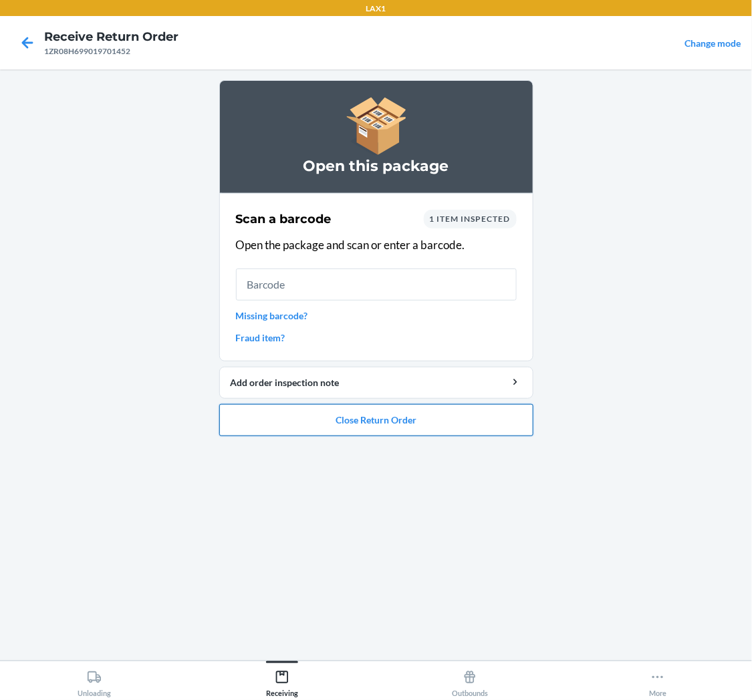
click at [472, 422] on button "Close Return Order" at bounding box center [376, 420] width 314 height 32
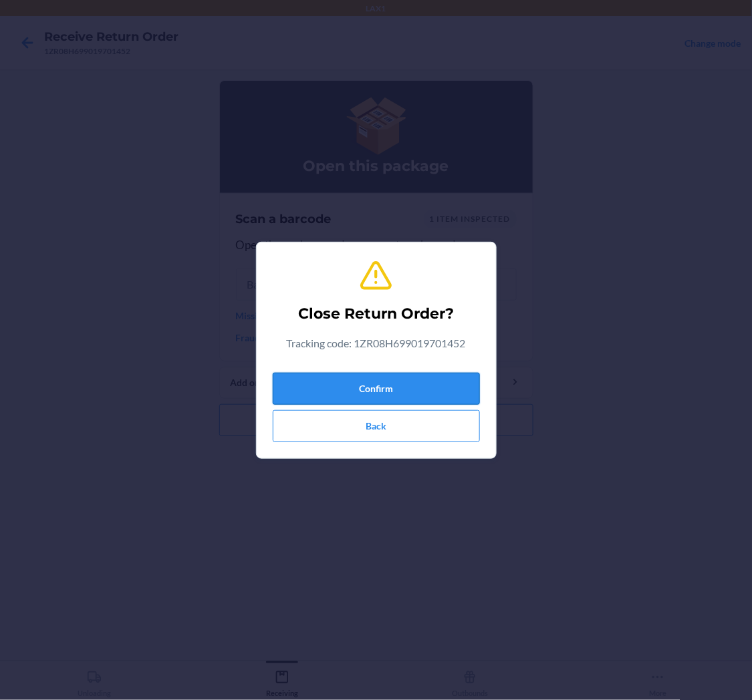
click at [421, 373] on button "Confirm" at bounding box center [376, 389] width 207 height 32
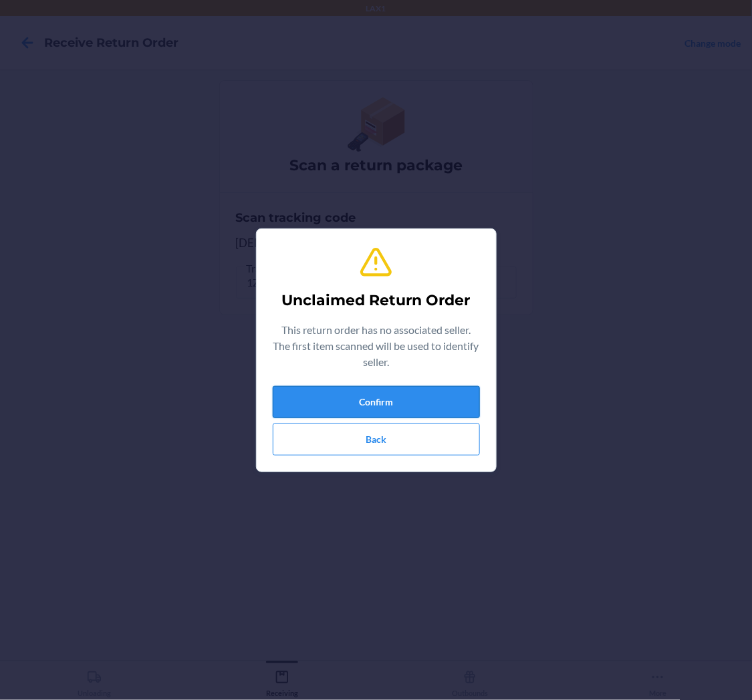
click at [398, 392] on button "Confirm" at bounding box center [376, 402] width 207 height 32
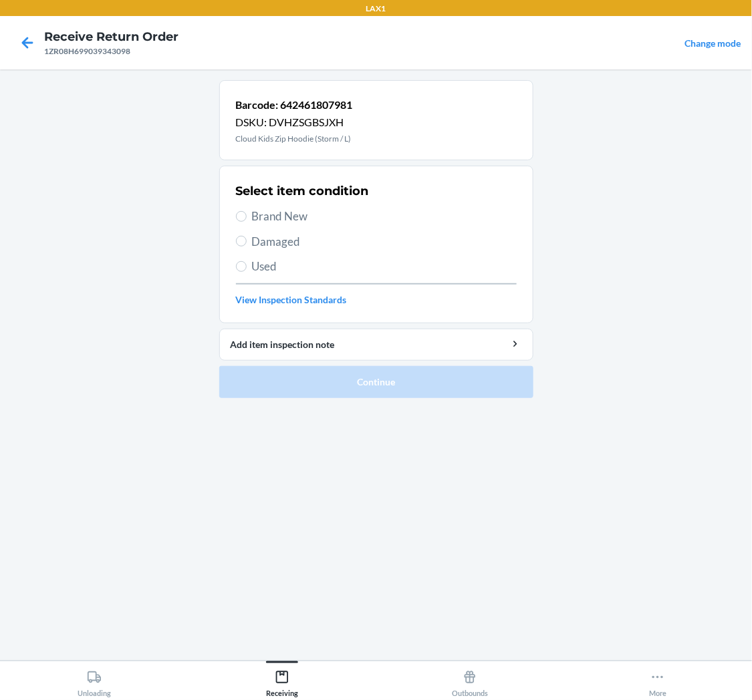
click at [257, 261] on span "Used" at bounding box center [384, 266] width 265 height 17
click at [247, 261] on input "Used" at bounding box center [241, 266] width 11 height 11
radio input "true"
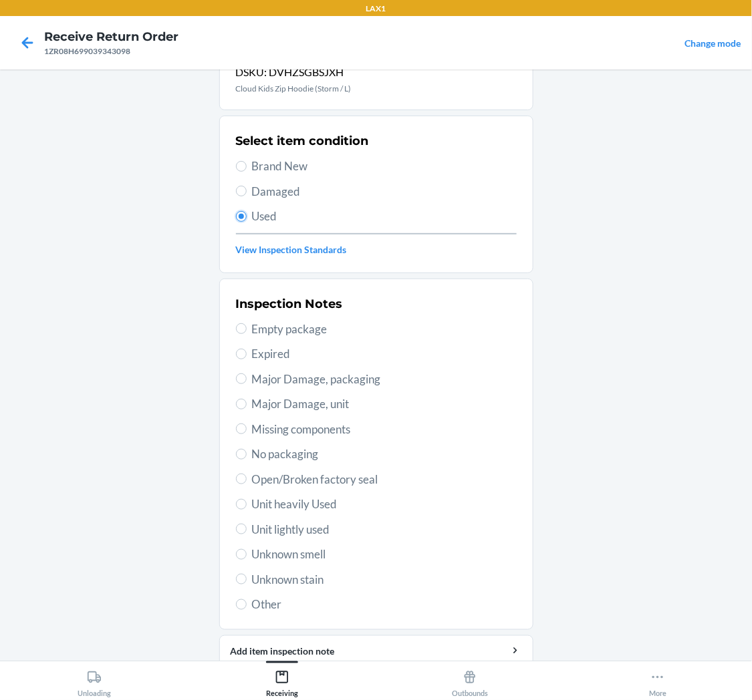
scroll to position [104, 0]
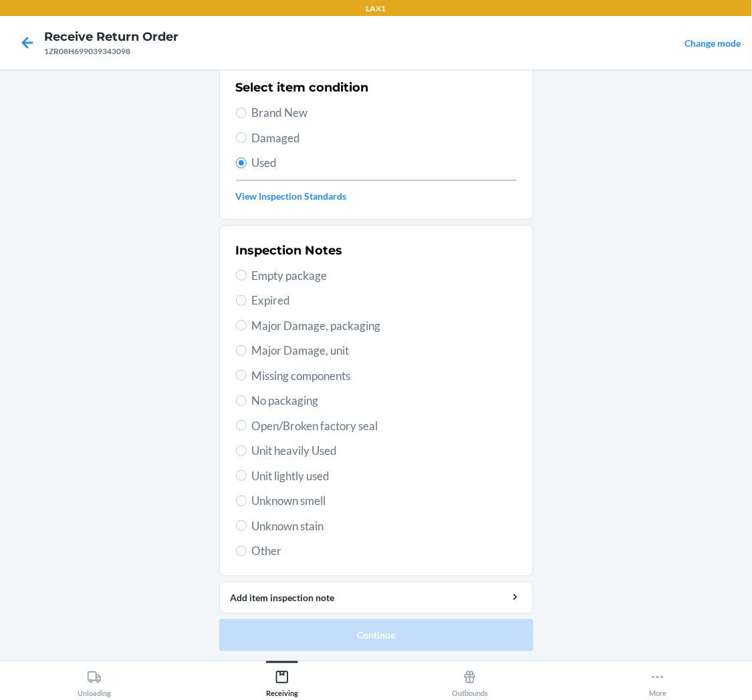
click at [281, 473] on span "Unit lightly used" at bounding box center [384, 476] width 265 height 17
click at [247, 473] on input "Unit lightly used" at bounding box center [241, 476] width 11 height 11
radio input "true"
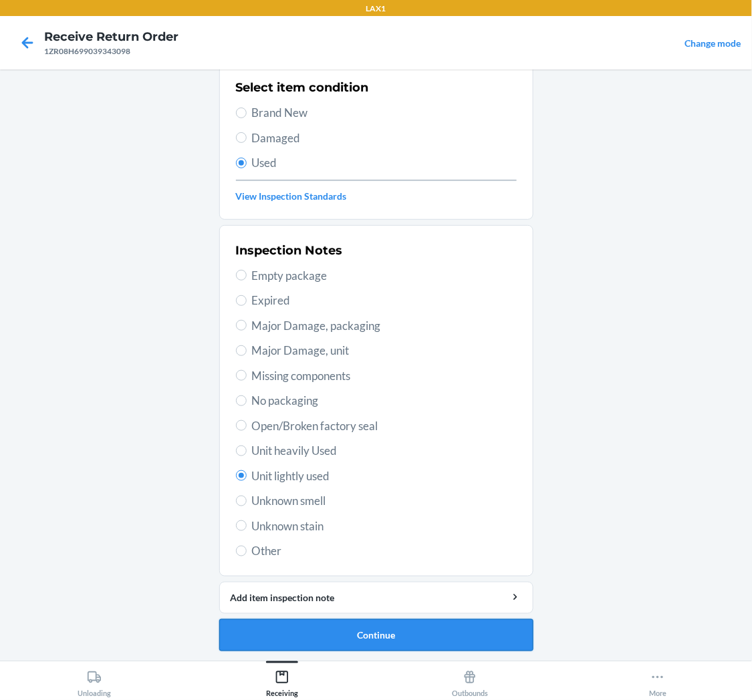
click at [296, 625] on button "Continue" at bounding box center [376, 636] width 314 height 32
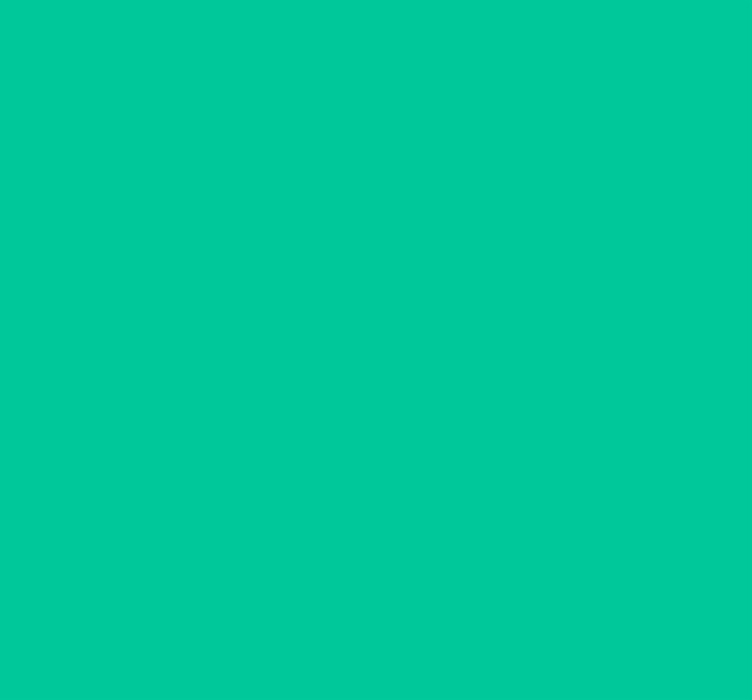
scroll to position [0, 0]
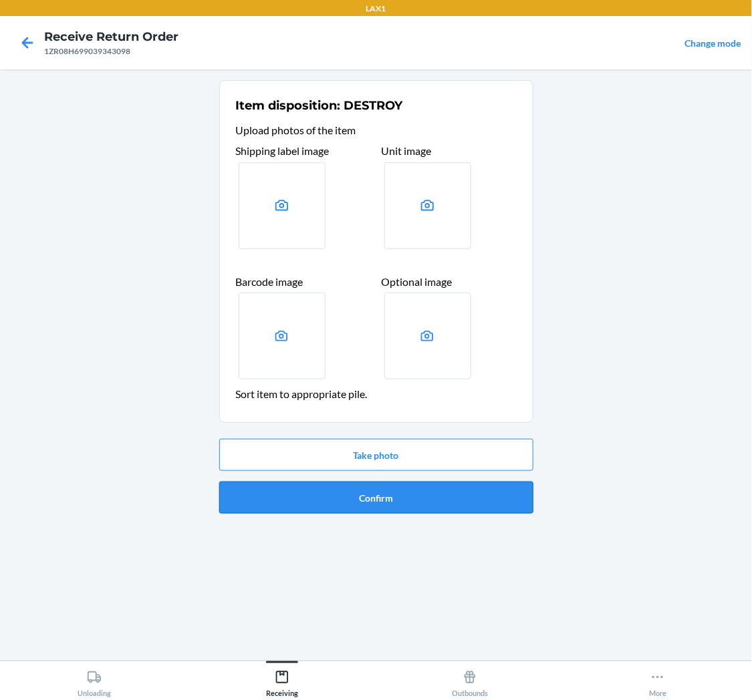
click at [329, 509] on button "Confirm" at bounding box center [376, 498] width 314 height 32
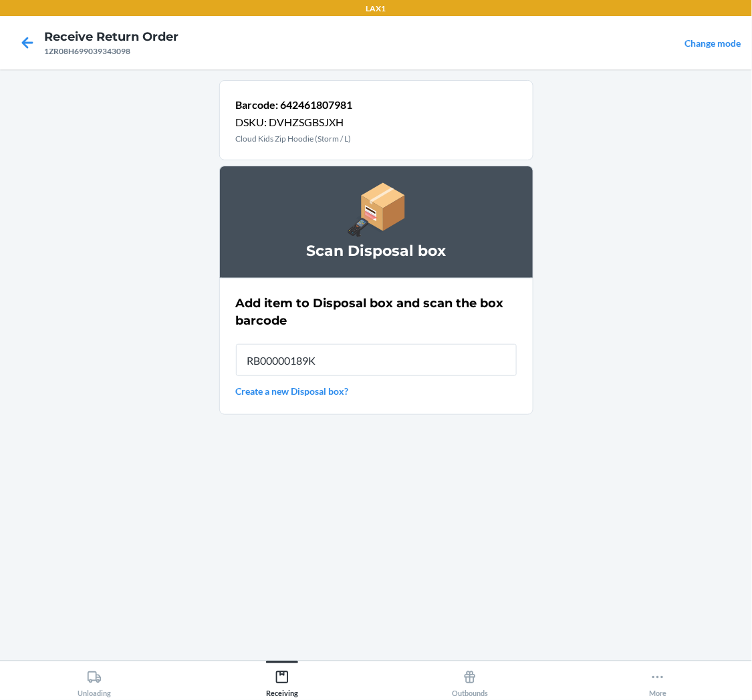
type input "RB00000189K"
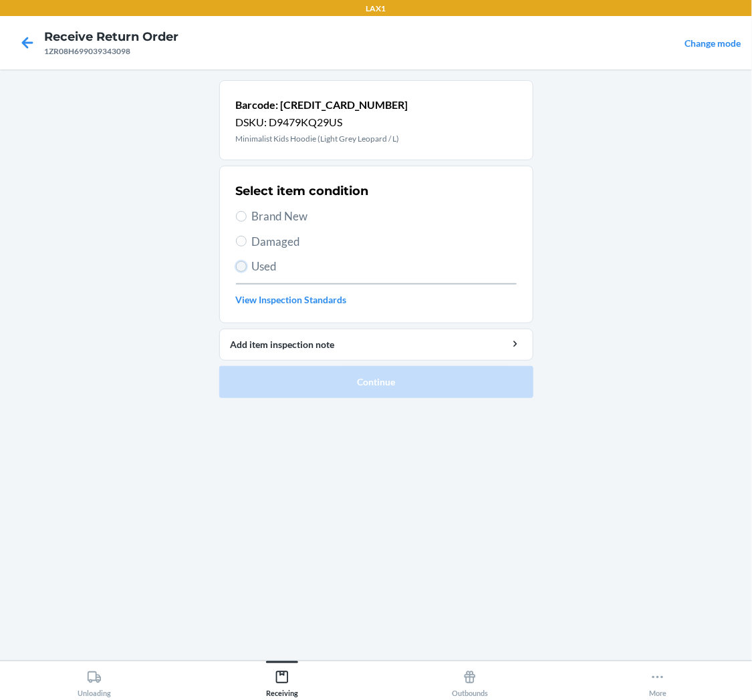
click at [243, 269] on input "Used" at bounding box center [241, 266] width 11 height 11
radio input "true"
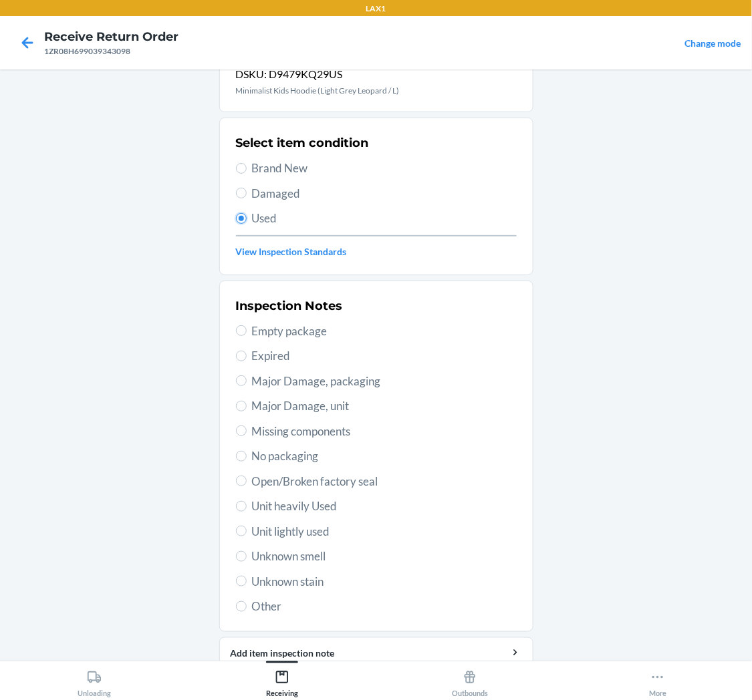
scroll to position [74, 0]
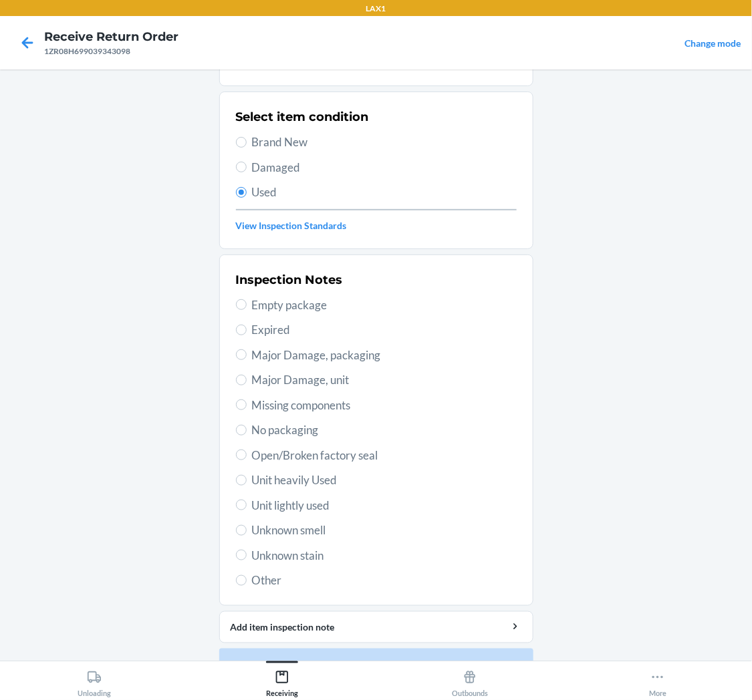
click at [306, 501] on span "Unit lightly used" at bounding box center [384, 505] width 265 height 17
click at [247, 501] on input "Unit lightly used" at bounding box center [241, 505] width 11 height 11
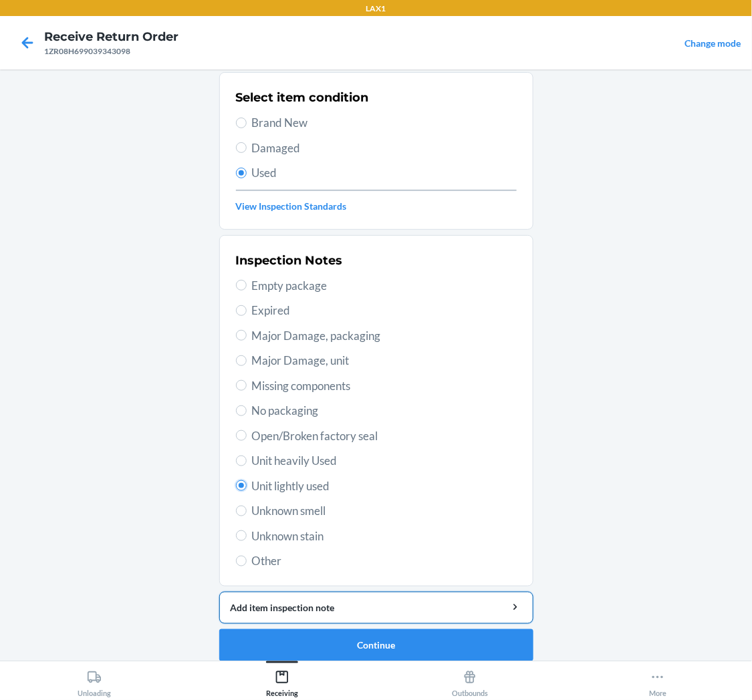
scroll to position [104, 0]
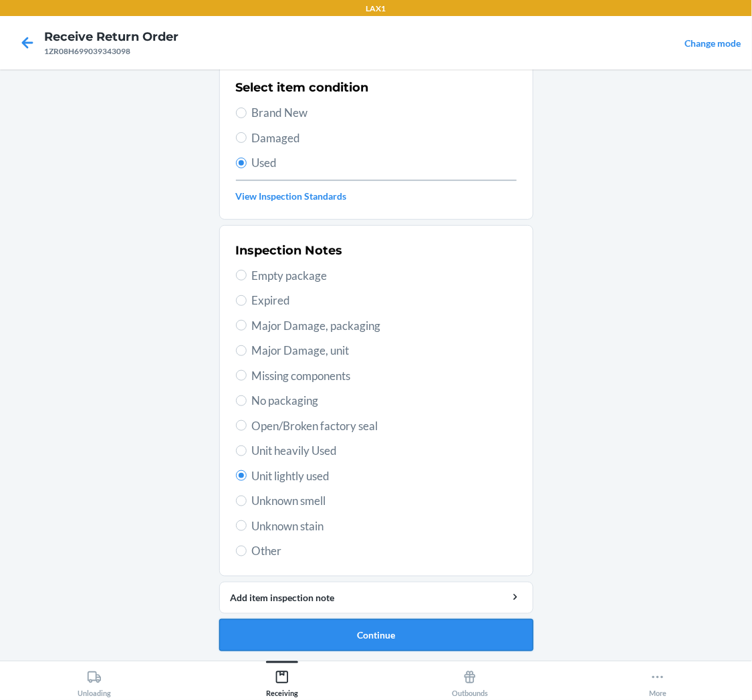
click at [358, 626] on button "Continue" at bounding box center [376, 636] width 314 height 32
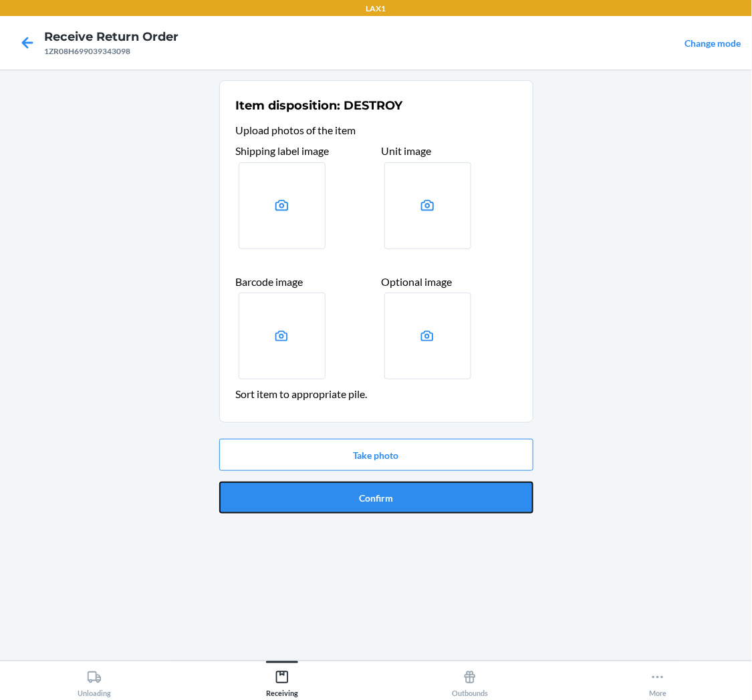
click at [400, 505] on button "Confirm" at bounding box center [376, 498] width 314 height 32
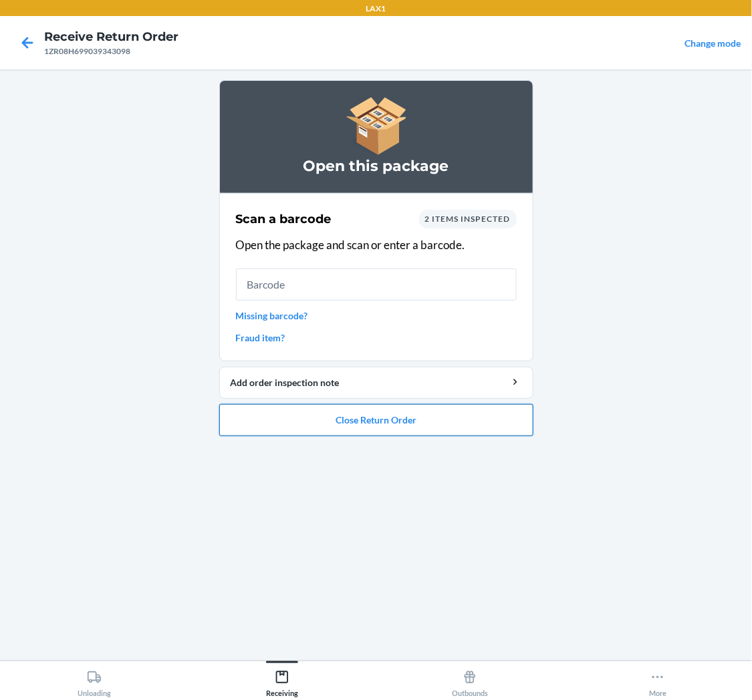
click at [405, 415] on button "Close Return Order" at bounding box center [376, 420] width 314 height 32
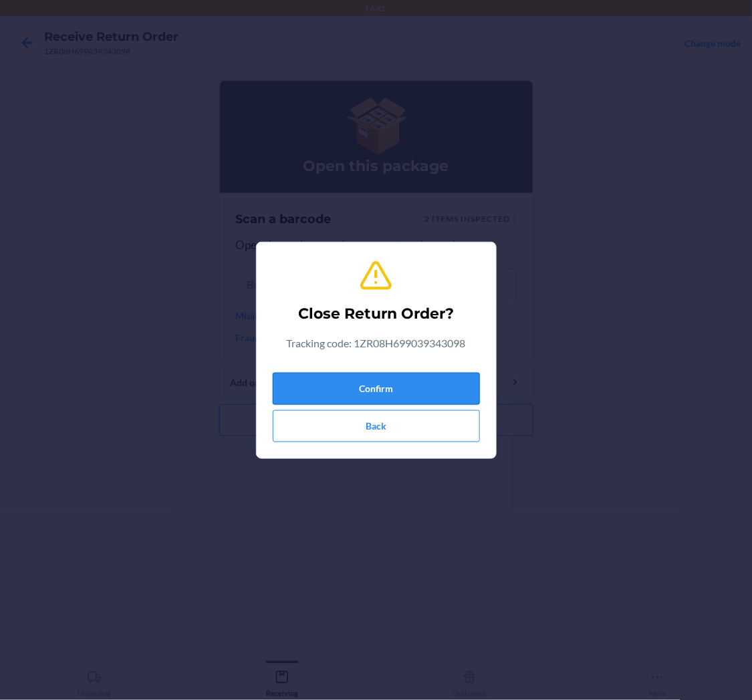
click at [414, 381] on button "Confirm" at bounding box center [376, 389] width 207 height 32
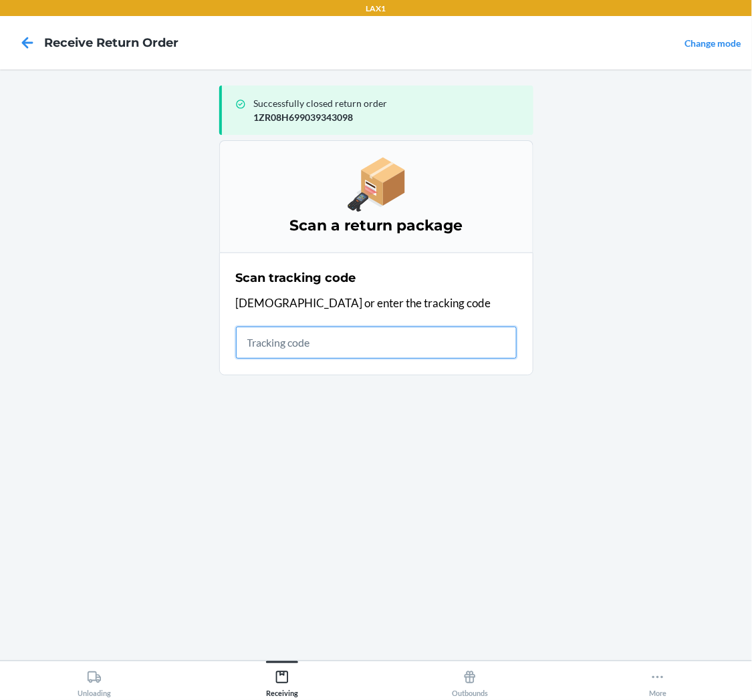
click at [415, 342] on input "text" at bounding box center [376, 343] width 281 height 32
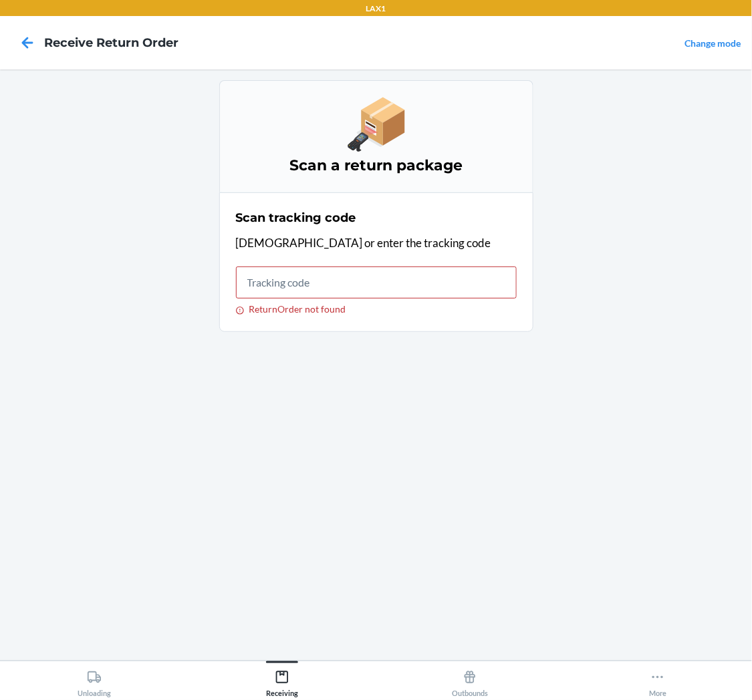
click at [194, 625] on main "Scan a return package Scan tracking code Scan or enter the tracking code Return…" at bounding box center [376, 365] width 752 height 591
click at [110, 682] on div "Unloading" at bounding box center [94, 681] width 33 height 33
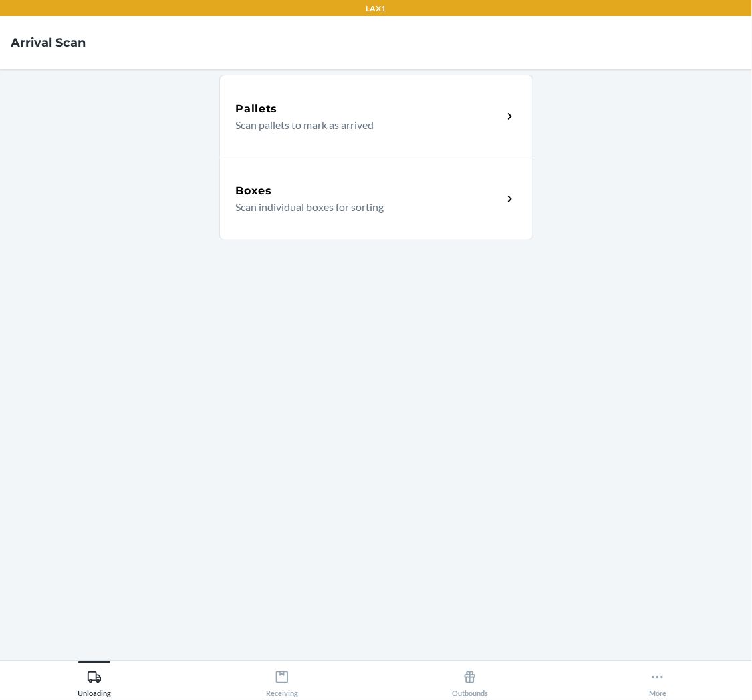
click at [366, 199] on p "Scan individual boxes for sorting" at bounding box center [364, 207] width 256 height 16
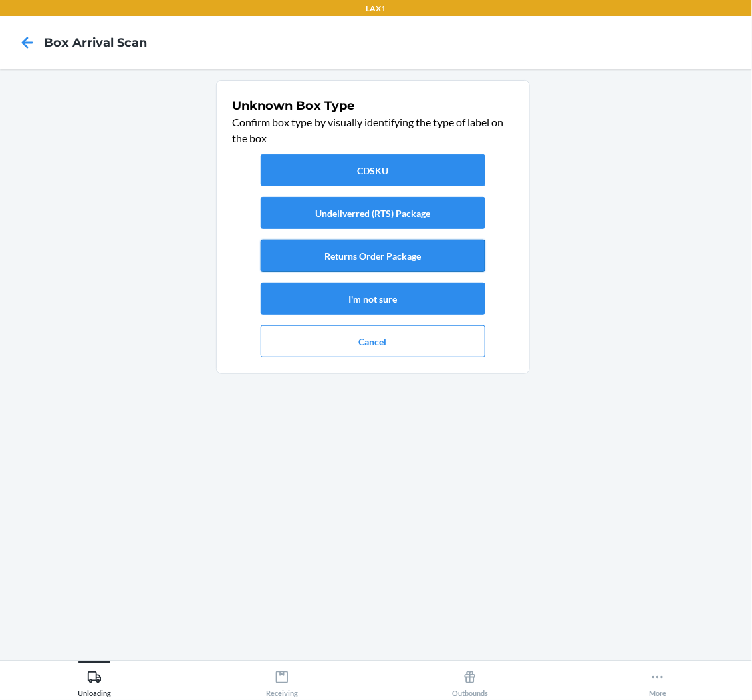
click at [392, 257] on button "Returns Order Package" at bounding box center [373, 256] width 225 height 32
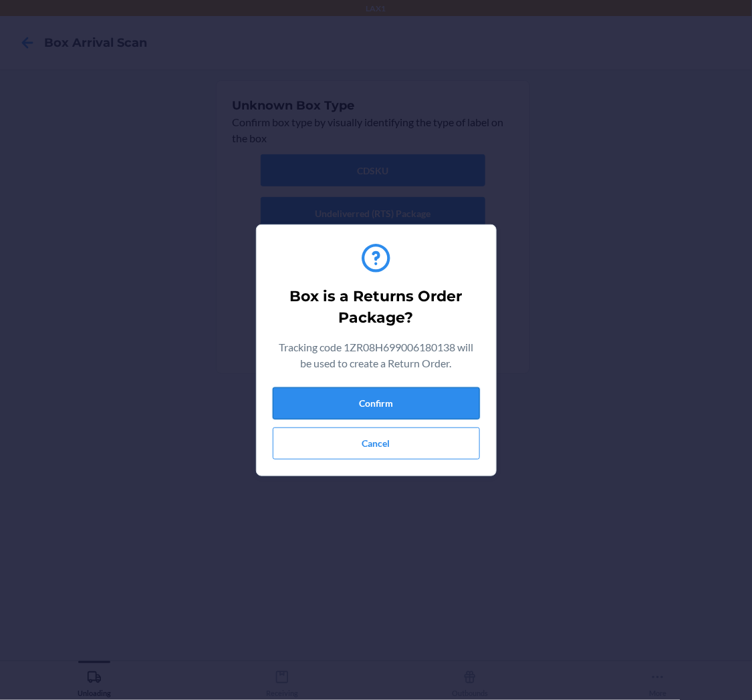
click at [398, 399] on button "Confirm" at bounding box center [376, 404] width 207 height 32
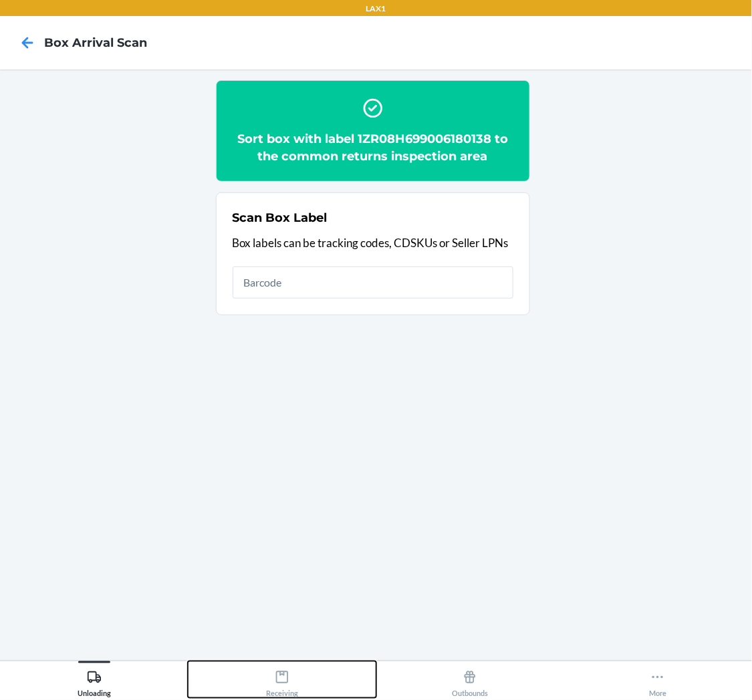
drag, startPoint x: 293, startPoint y: 682, endPoint x: 283, endPoint y: 618, distance: 65.5
click at [288, 648] on div "LAX1 Box Arrival Scan Sort box with label 1ZR08H699006180138 to the common retu…" at bounding box center [376, 350] width 752 height 700
click at [289, 675] on icon at bounding box center [282, 677] width 15 height 15
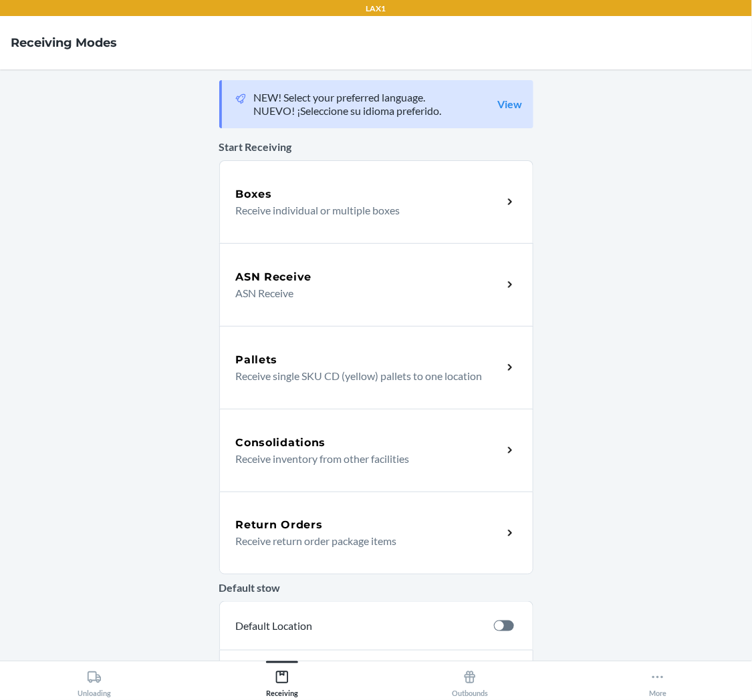
click at [397, 535] on p "Receive return order package items" at bounding box center [364, 541] width 256 height 16
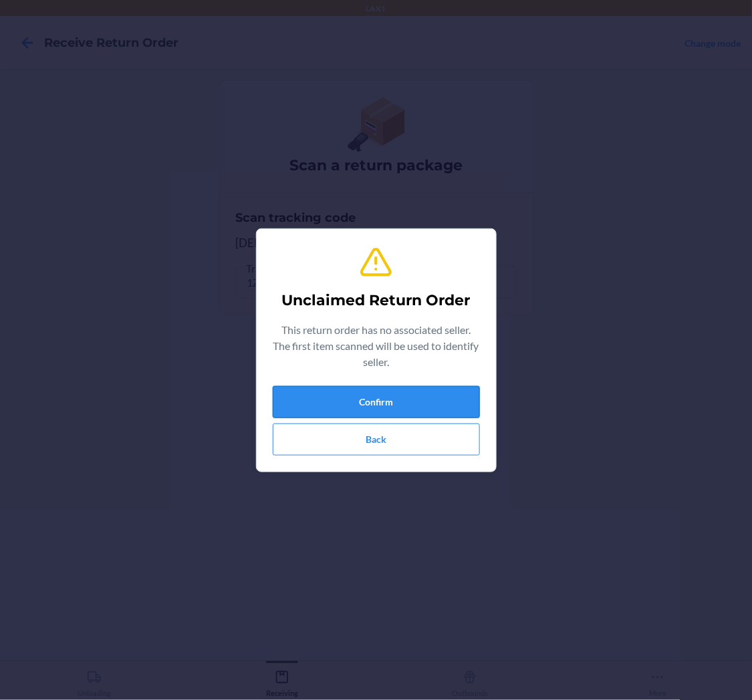
click at [436, 400] on button "Confirm" at bounding box center [376, 402] width 207 height 32
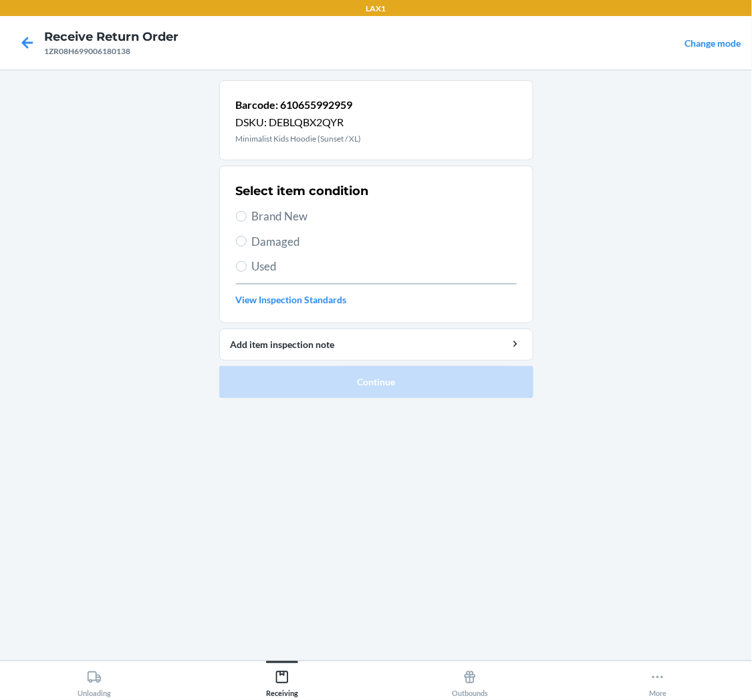
click at [239, 259] on label "Used" at bounding box center [376, 266] width 281 height 17
click at [239, 261] on input "Used" at bounding box center [241, 266] width 11 height 11
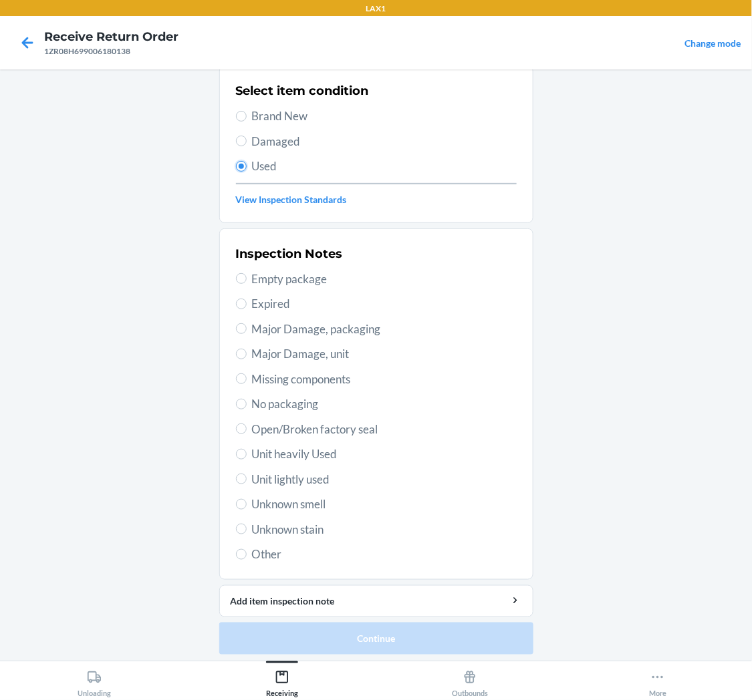
scroll to position [104, 0]
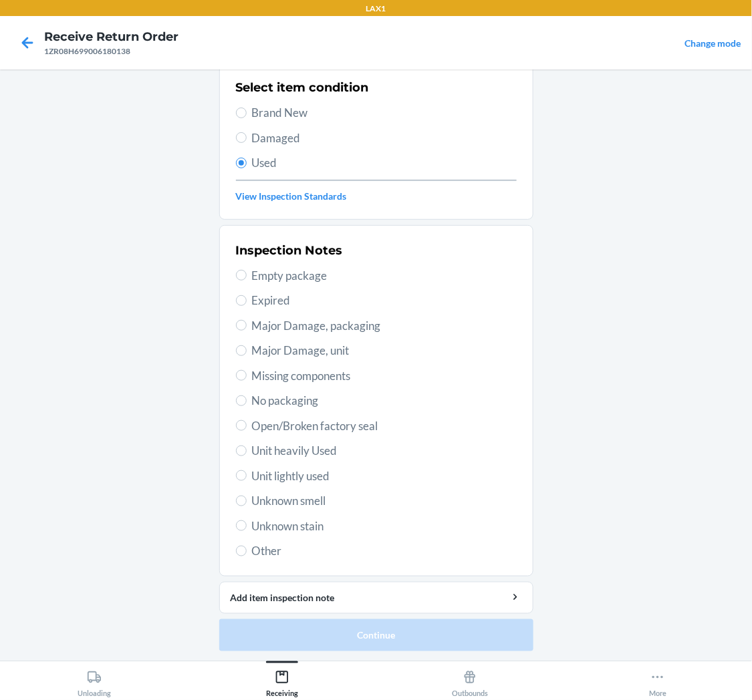
click at [243, 475] on label "Unit lightly used" at bounding box center [376, 476] width 281 height 17
click at [243, 475] on input "Unit lightly used" at bounding box center [241, 476] width 11 height 11
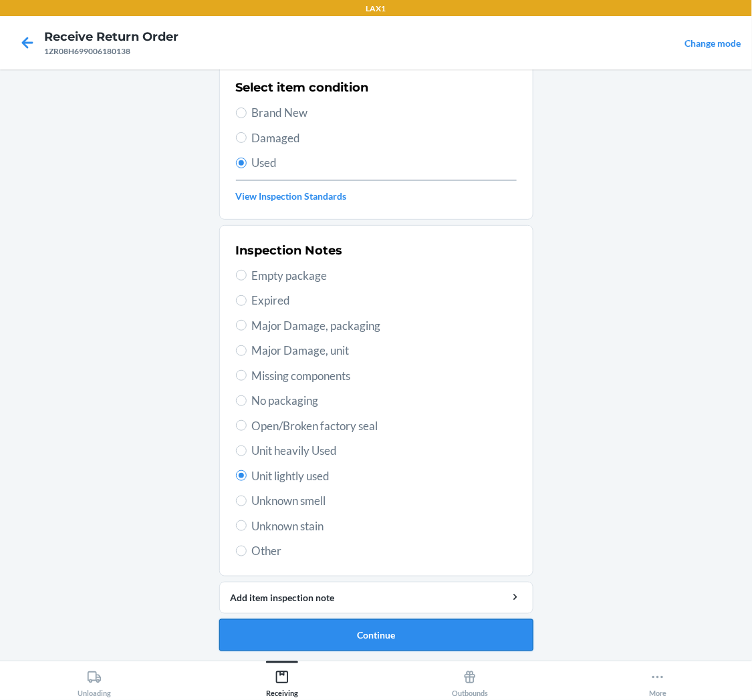
click at [371, 632] on button "Continue" at bounding box center [376, 636] width 314 height 32
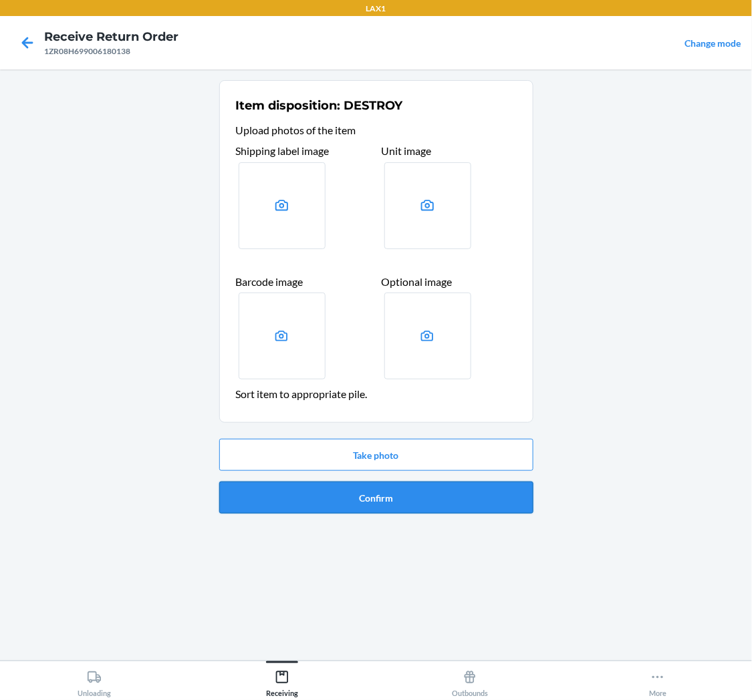
click at [415, 499] on button "Confirm" at bounding box center [376, 498] width 314 height 32
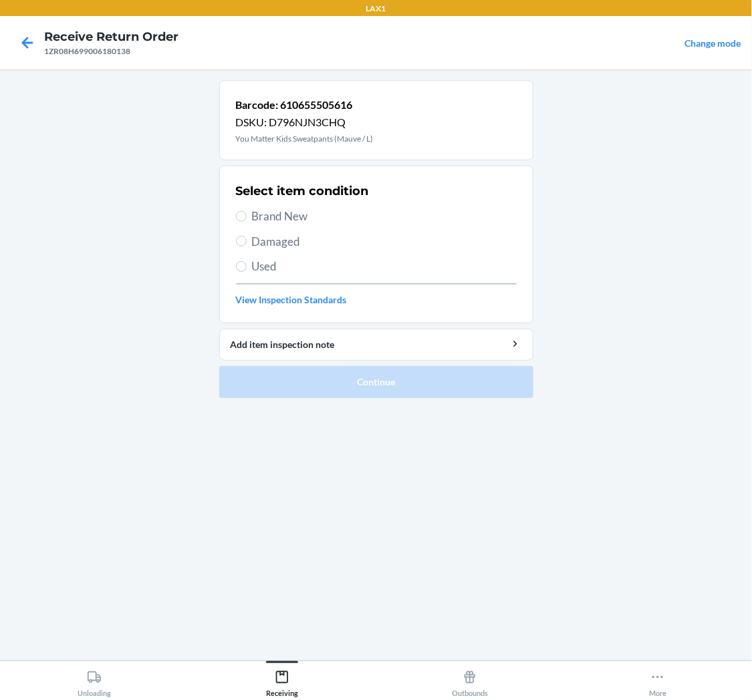
click at [257, 259] on span "Used" at bounding box center [384, 266] width 265 height 17
click at [247, 261] on input "Used" at bounding box center [241, 266] width 11 height 11
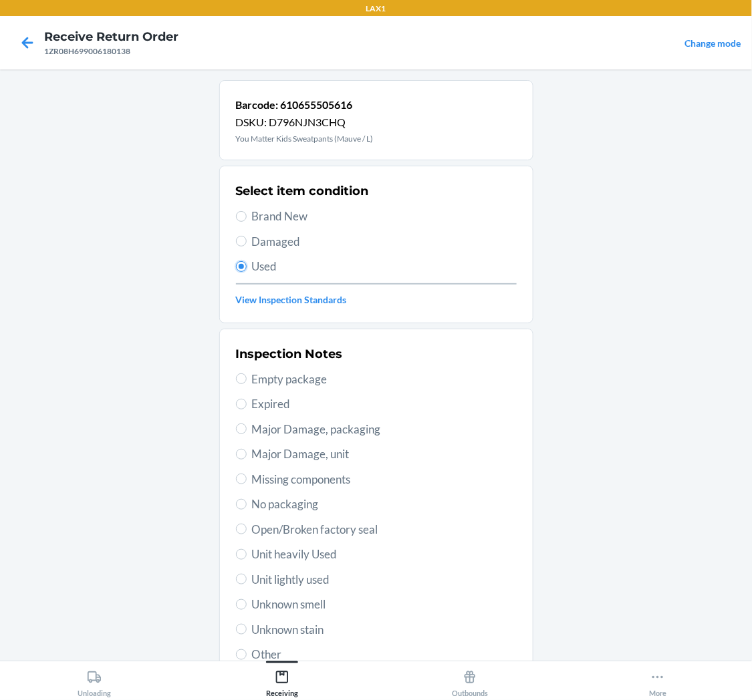
scroll to position [74, 0]
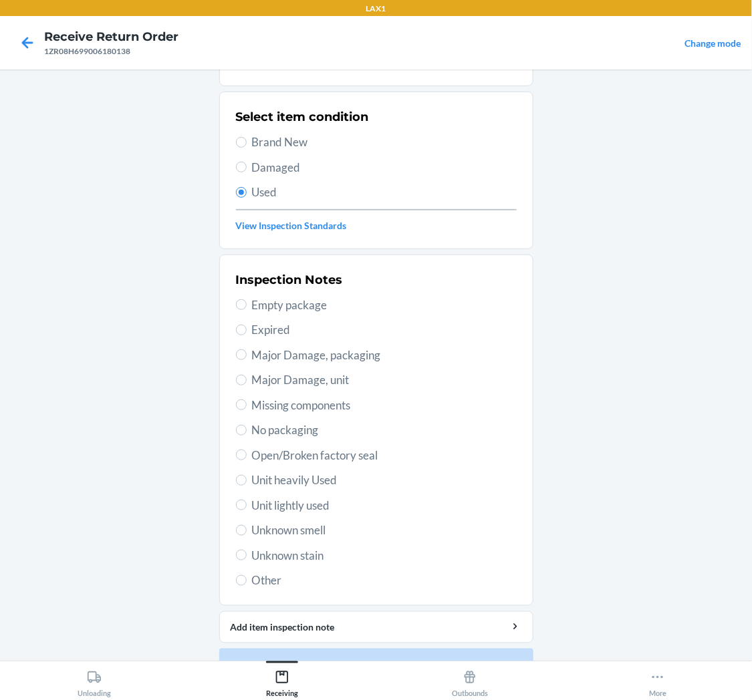
click at [301, 498] on span "Unit lightly used" at bounding box center [384, 505] width 265 height 17
click at [247, 500] on input "Unit lightly used" at bounding box center [241, 505] width 11 height 11
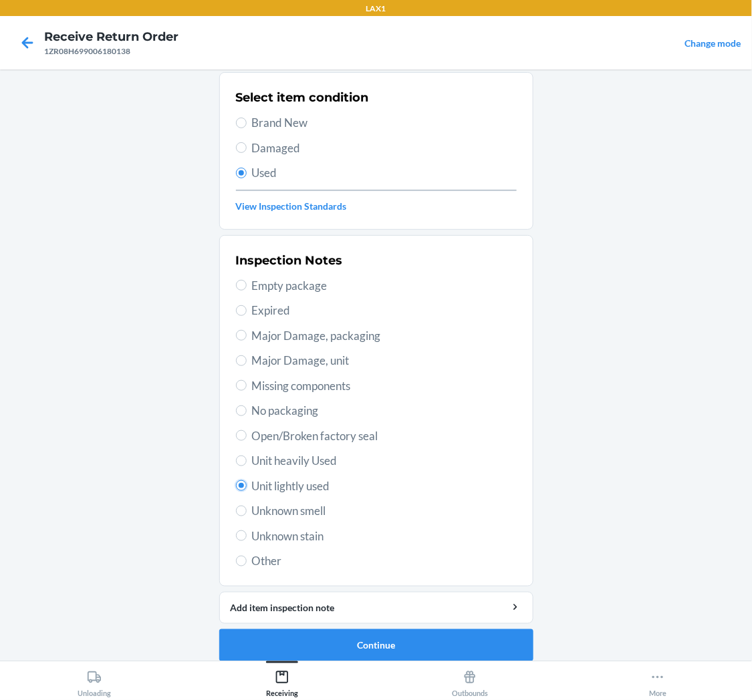
scroll to position [104, 0]
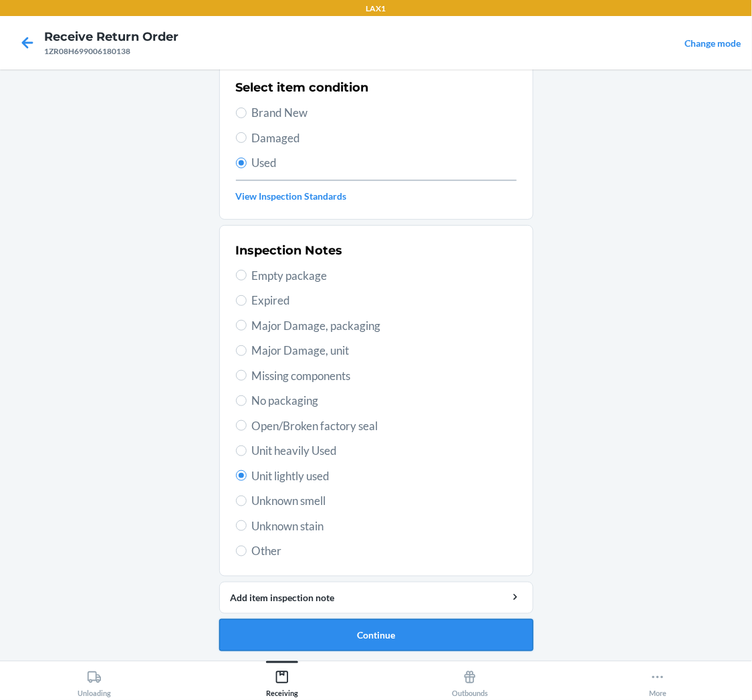
click at [333, 635] on button "Continue" at bounding box center [376, 636] width 314 height 32
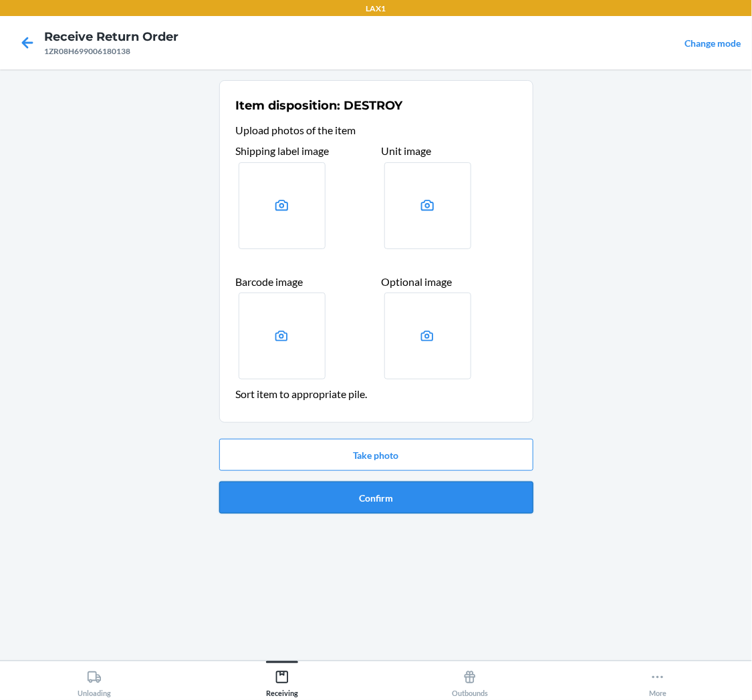
click at [410, 492] on button "Confirm" at bounding box center [376, 498] width 314 height 32
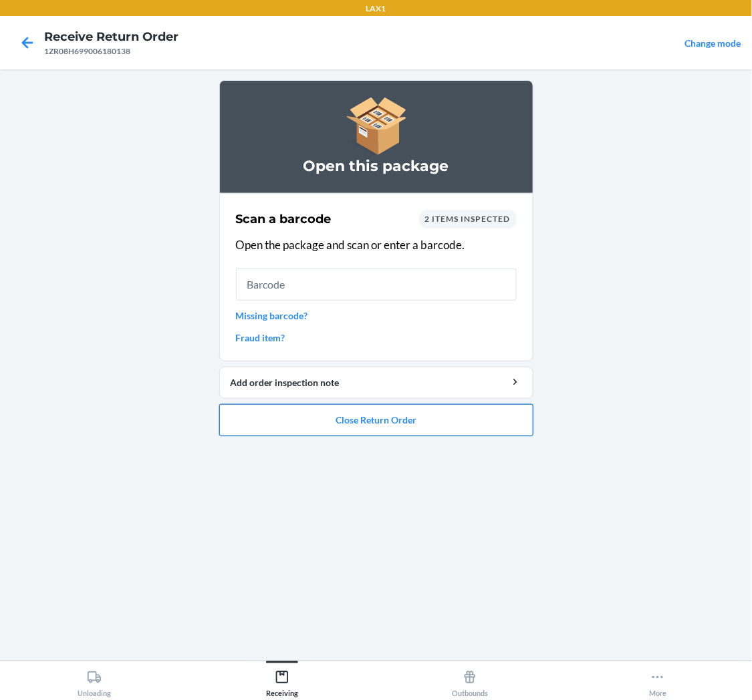
click at [417, 404] on button "Close Return Order" at bounding box center [376, 420] width 314 height 32
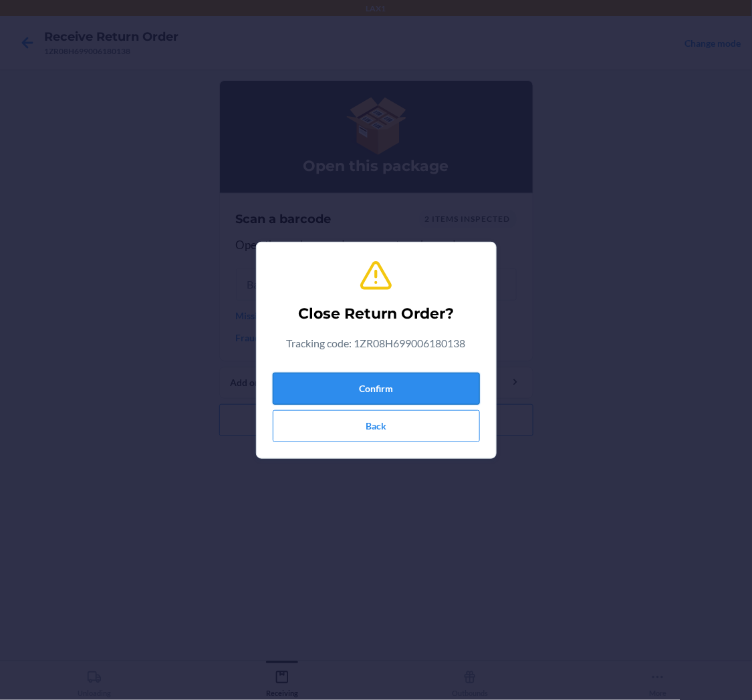
click at [406, 396] on button "Confirm" at bounding box center [376, 389] width 207 height 32
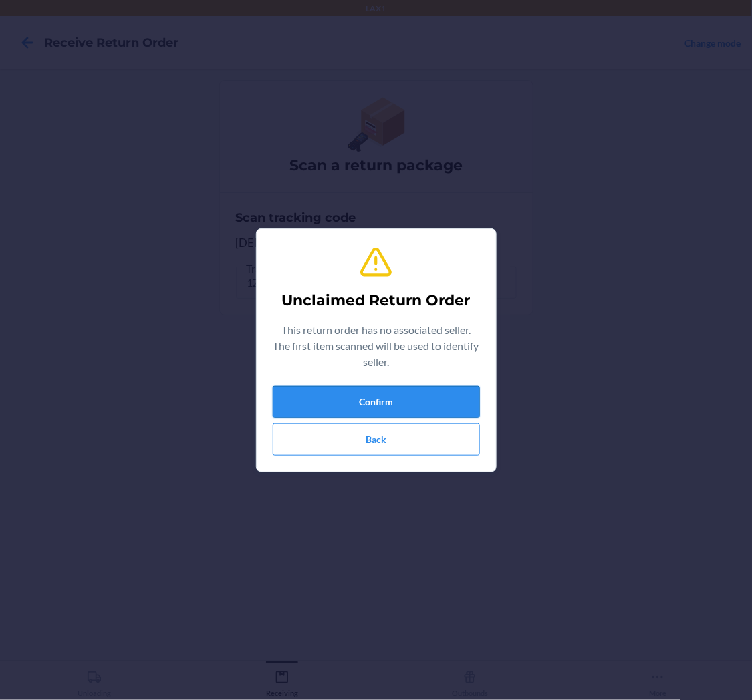
click at [421, 392] on button "Confirm" at bounding box center [376, 402] width 207 height 32
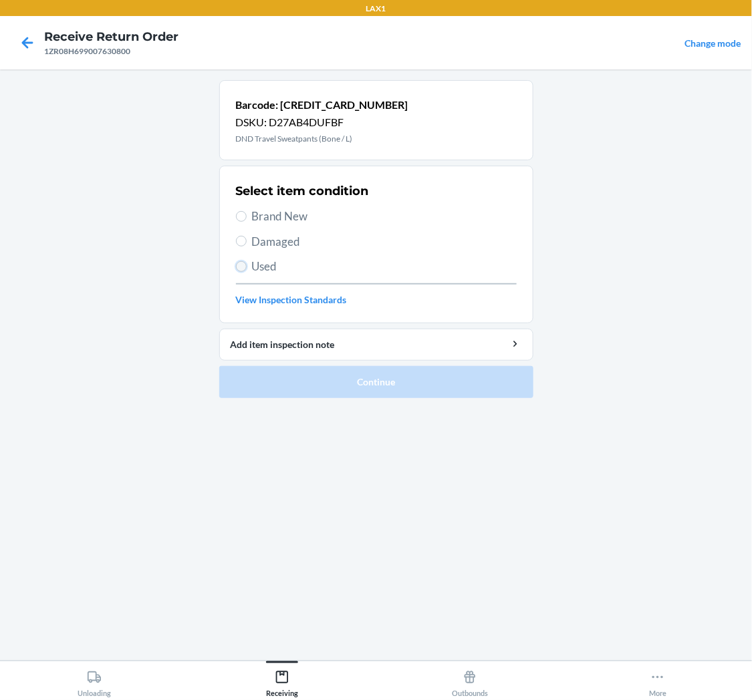
click at [245, 265] on input "Used" at bounding box center [241, 266] width 11 height 11
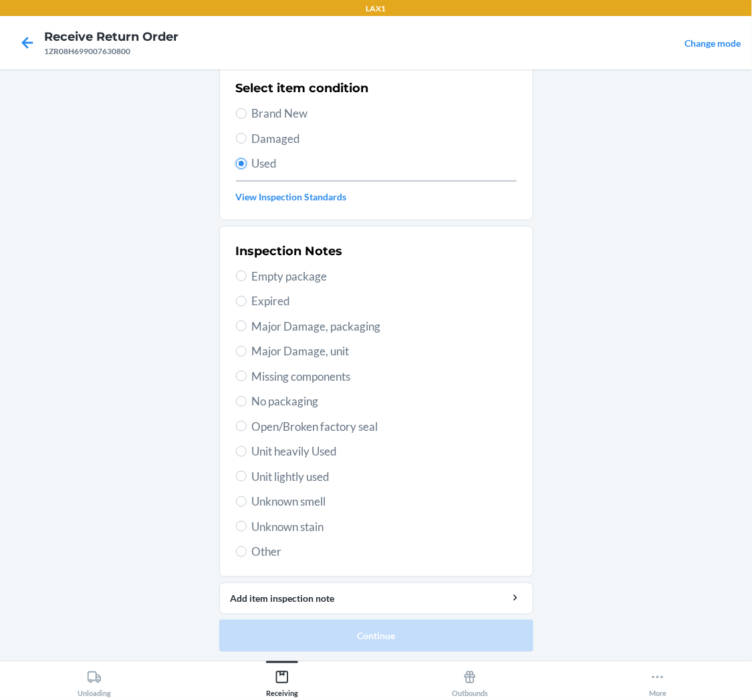
scroll to position [104, 0]
click at [299, 475] on span "Unit lightly used" at bounding box center [384, 476] width 265 height 17
click at [247, 475] on input "Unit lightly used" at bounding box center [241, 476] width 11 height 11
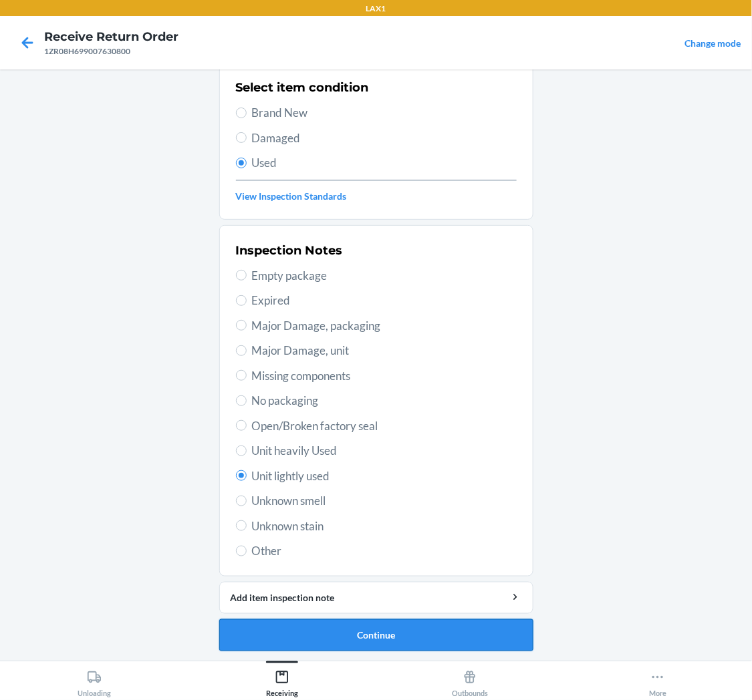
click at [383, 630] on button "Continue" at bounding box center [376, 636] width 314 height 32
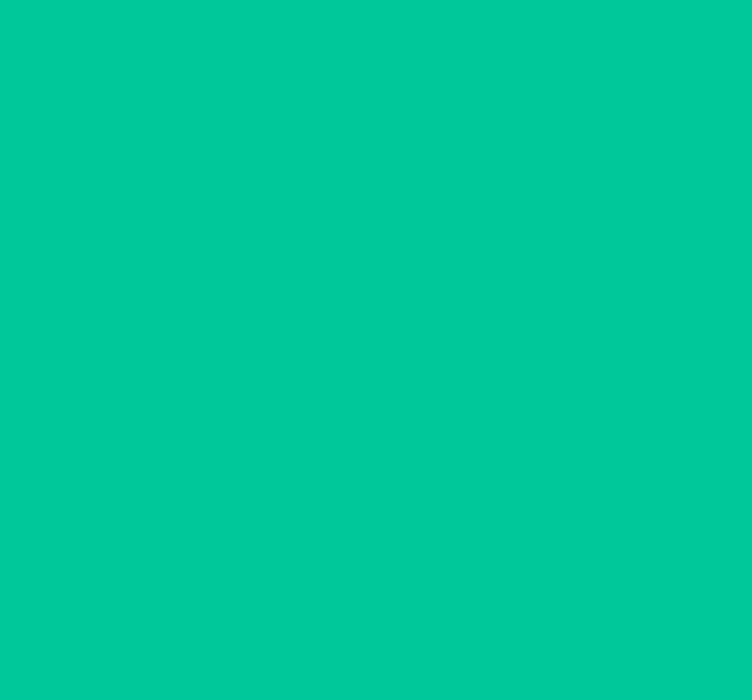
scroll to position [0, 0]
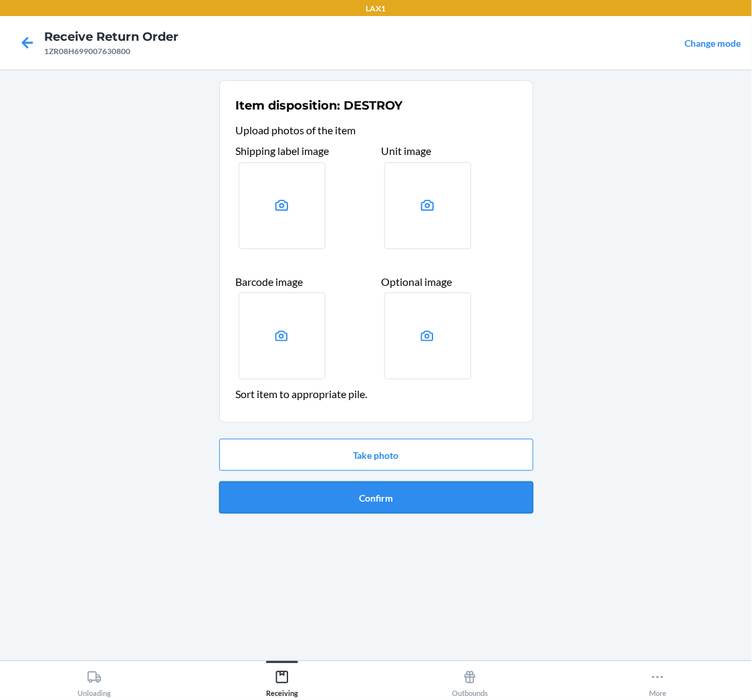
click at [382, 497] on button "Confirm" at bounding box center [376, 498] width 314 height 32
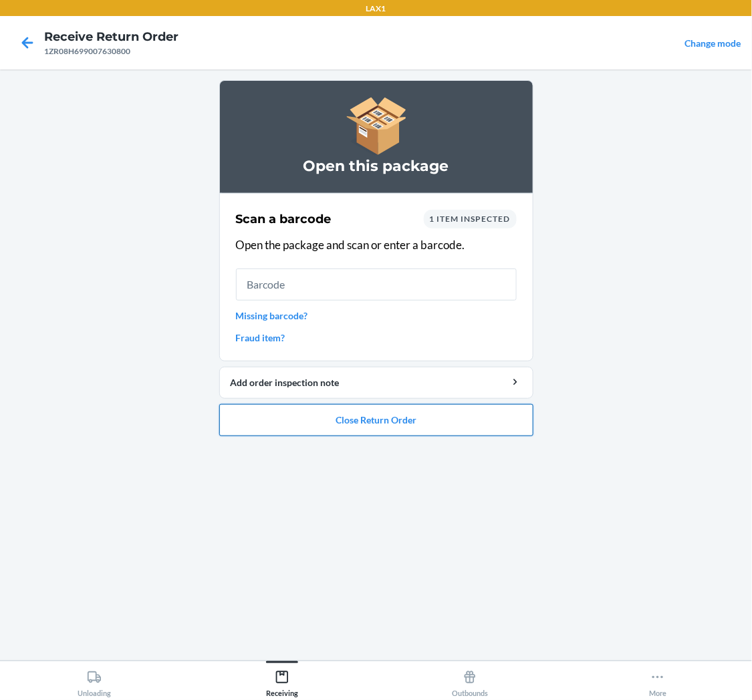
click at [364, 413] on button "Close Return Order" at bounding box center [376, 420] width 314 height 32
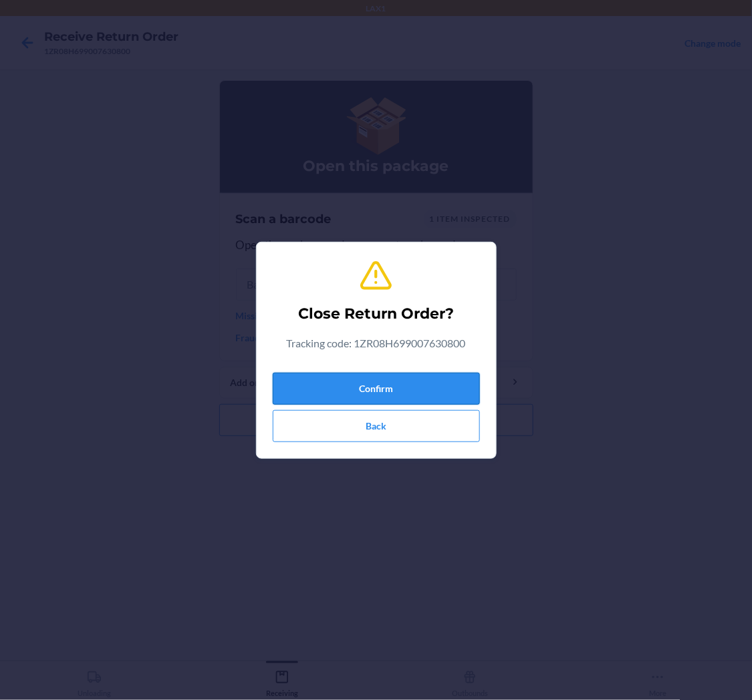
click at [363, 384] on button "Confirm" at bounding box center [376, 389] width 207 height 32
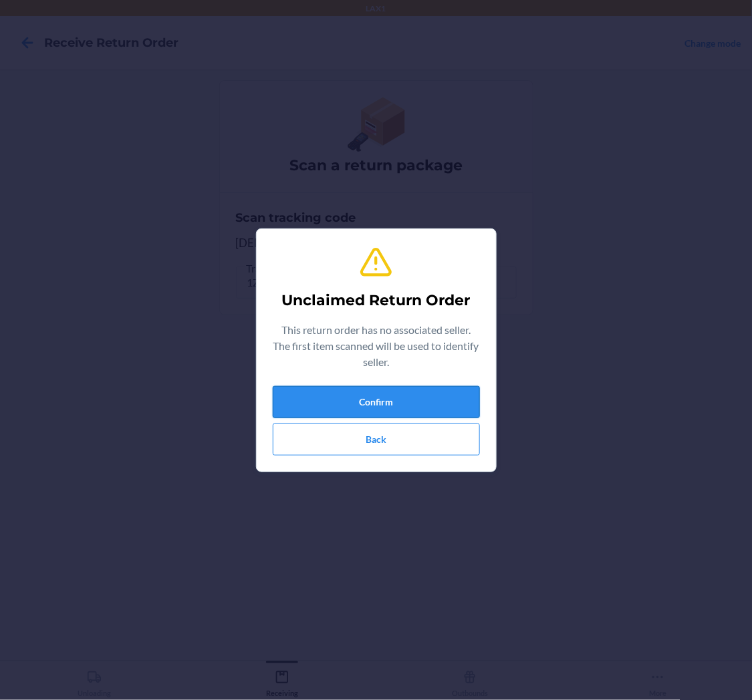
click at [316, 403] on button "Confirm" at bounding box center [376, 402] width 207 height 32
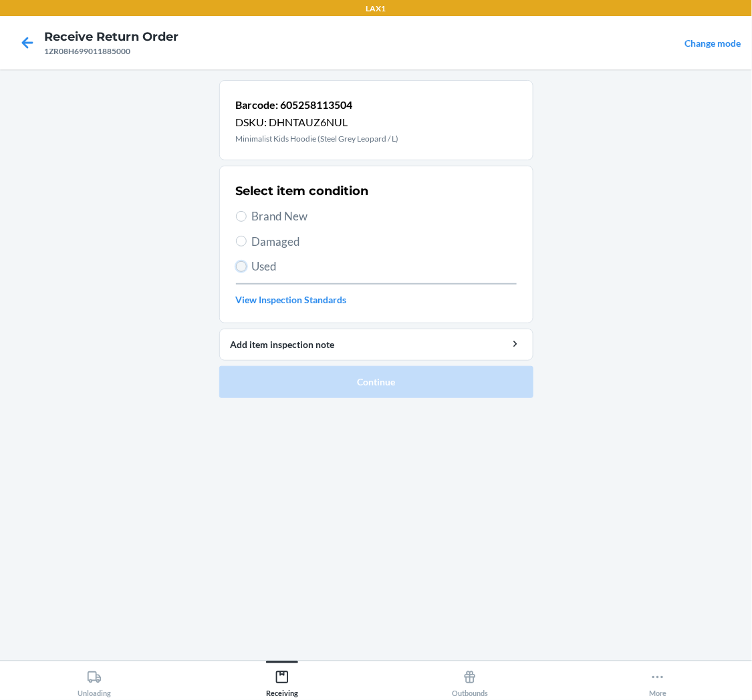
click at [237, 262] on input "Used" at bounding box center [241, 266] width 11 height 11
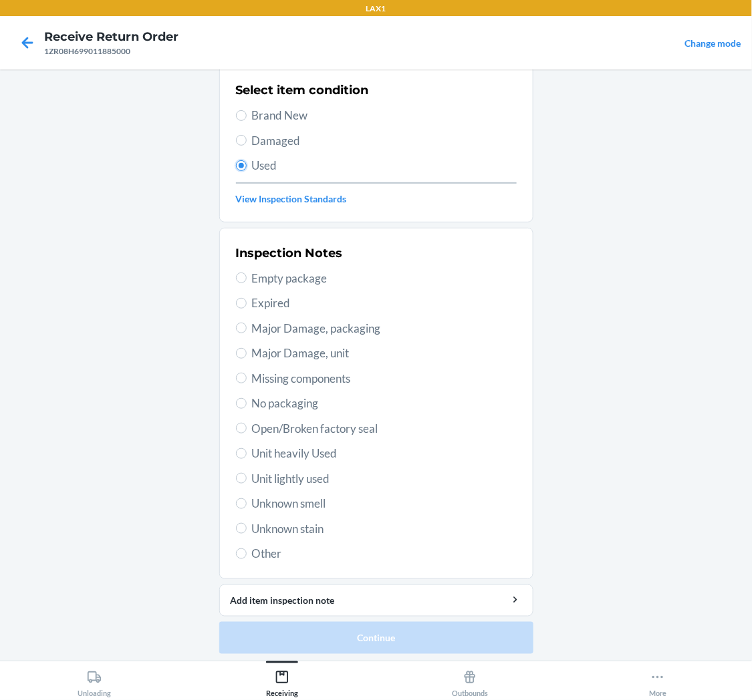
scroll to position [104, 0]
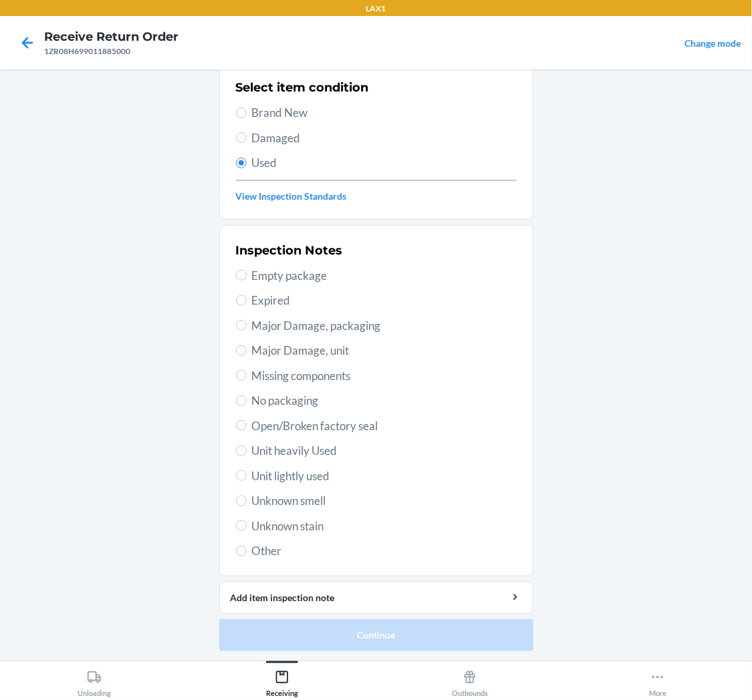
click at [265, 477] on span "Unit lightly used" at bounding box center [384, 476] width 265 height 17
click at [247, 477] on input "Unit lightly used" at bounding box center [241, 476] width 11 height 11
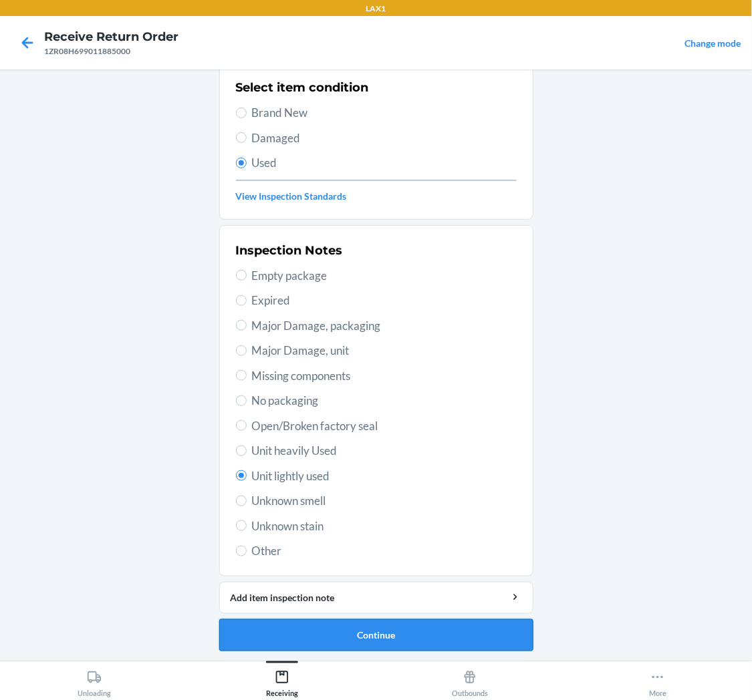
click at [366, 637] on button "Continue" at bounding box center [376, 636] width 314 height 32
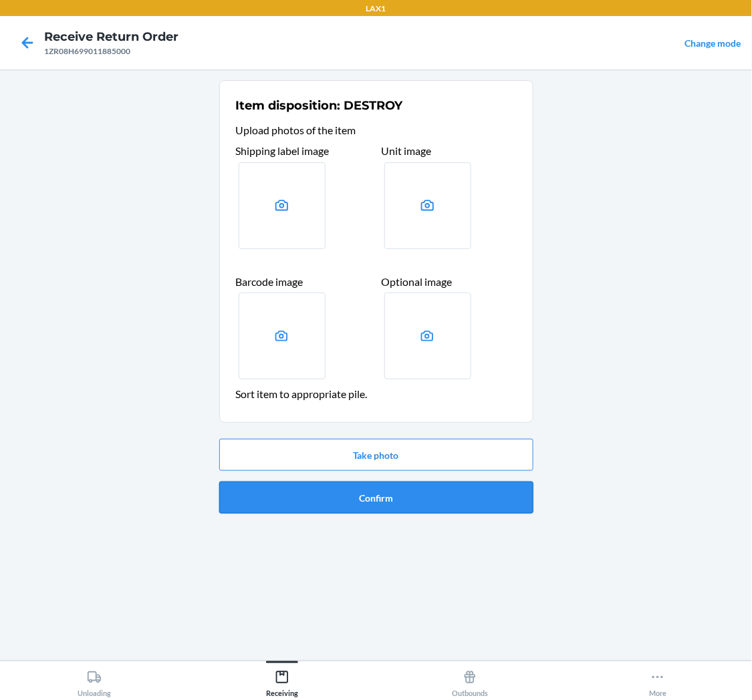
click at [394, 493] on button "Confirm" at bounding box center [376, 498] width 314 height 32
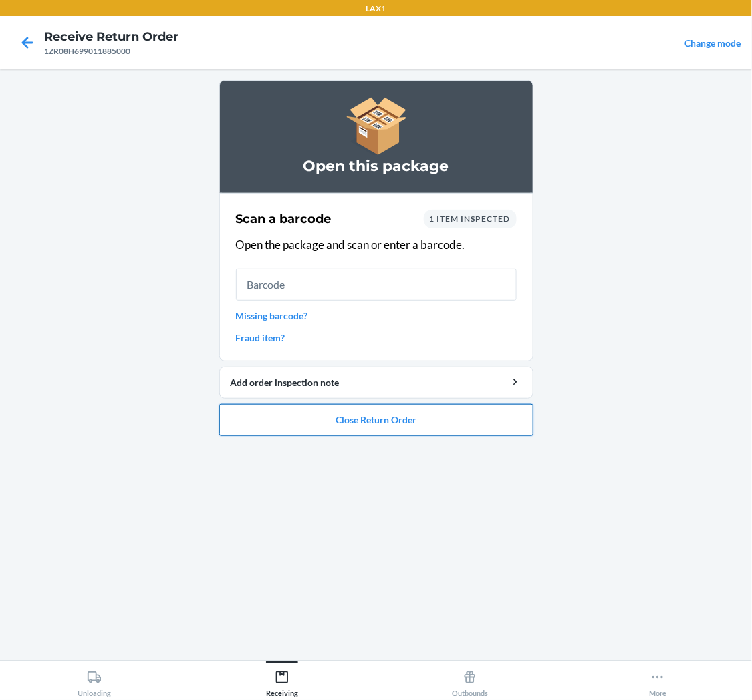
drag, startPoint x: 344, startPoint y: 426, endPoint x: 356, endPoint y: 426, distance: 12.0
click at [356, 426] on button "Close Return Order" at bounding box center [376, 420] width 314 height 32
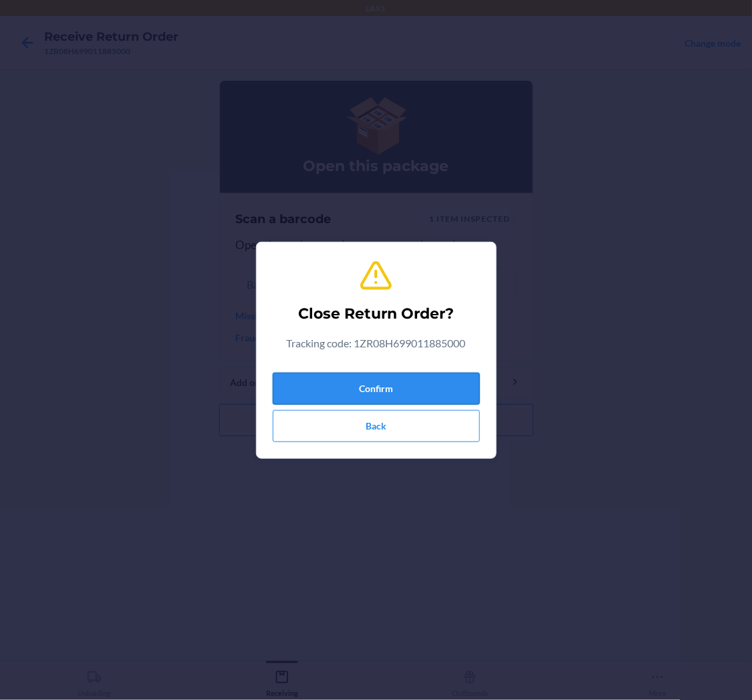
click at [404, 386] on button "Confirm" at bounding box center [376, 389] width 207 height 32
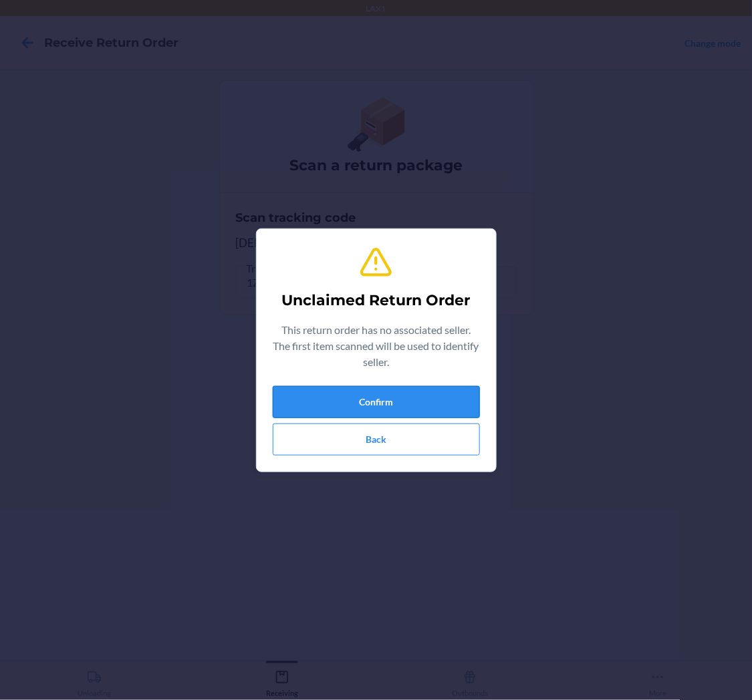
drag, startPoint x: 429, startPoint y: 384, endPoint x: 436, endPoint y: 396, distance: 13.8
click at [435, 396] on div "Unclaimed Return Order This return order has no associated seller. The first it…" at bounding box center [376, 350] width 207 height 221
click at [436, 396] on button "Confirm" at bounding box center [376, 402] width 207 height 32
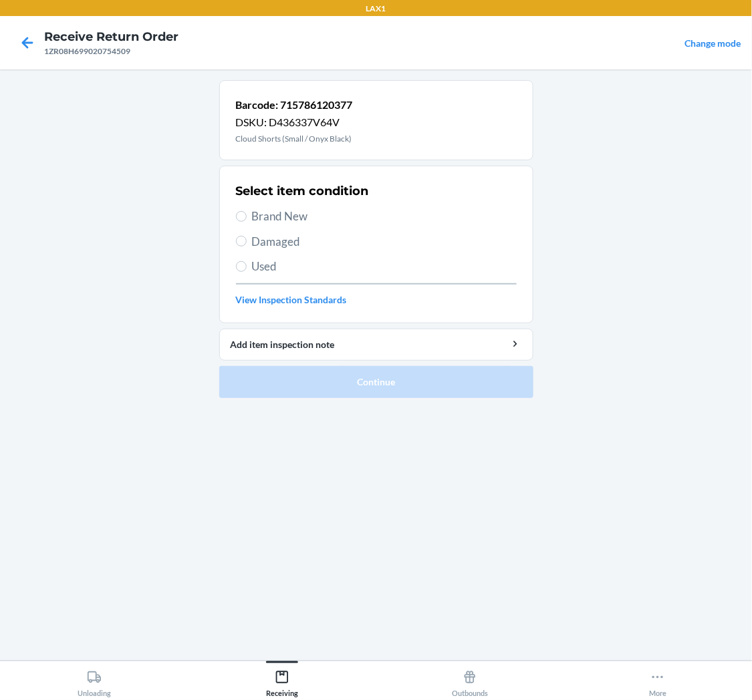
click at [248, 263] on label "Used" at bounding box center [376, 266] width 281 height 17
click at [247, 263] on input "Used" at bounding box center [241, 266] width 11 height 11
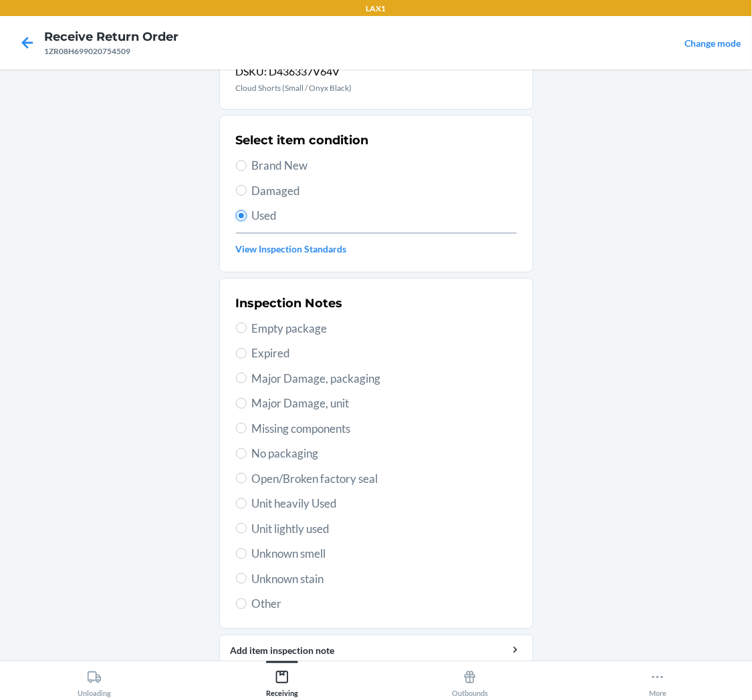
scroll to position [104, 0]
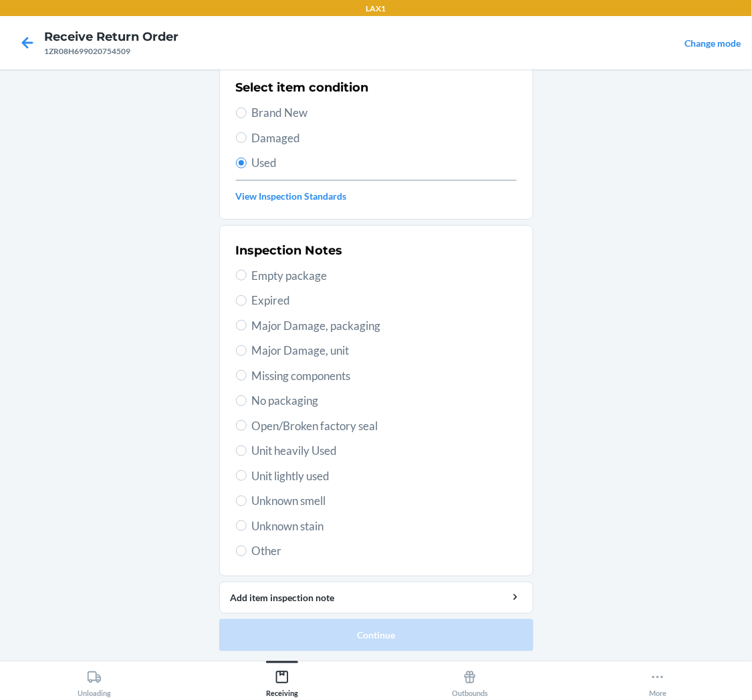
click at [252, 479] on span "Unit lightly used" at bounding box center [384, 476] width 265 height 17
click at [247, 479] on input "Unit lightly used" at bounding box center [241, 476] width 11 height 11
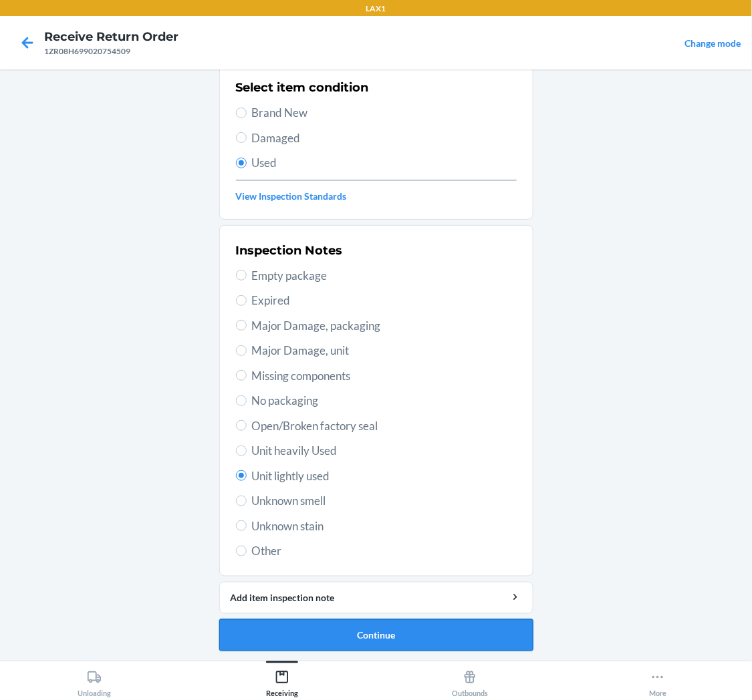
click at [350, 624] on button "Continue" at bounding box center [376, 636] width 314 height 32
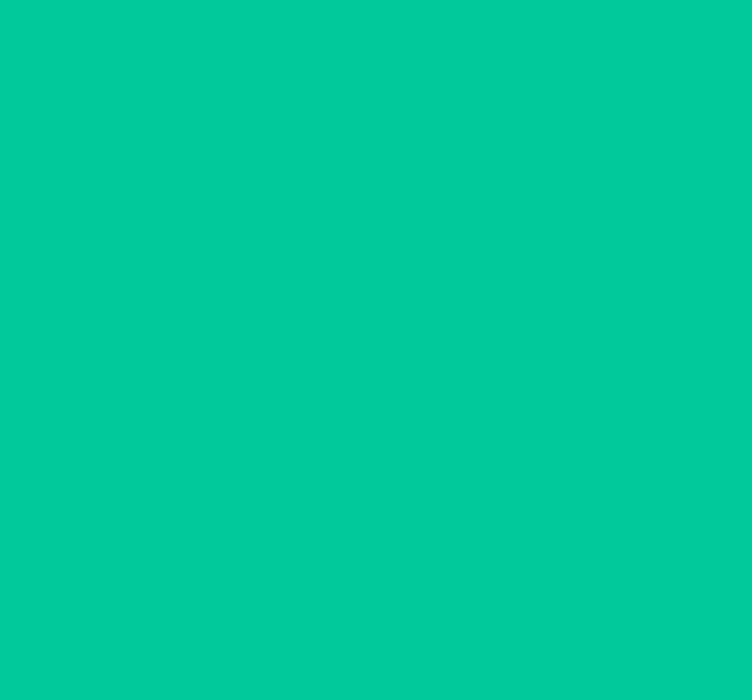
scroll to position [0, 0]
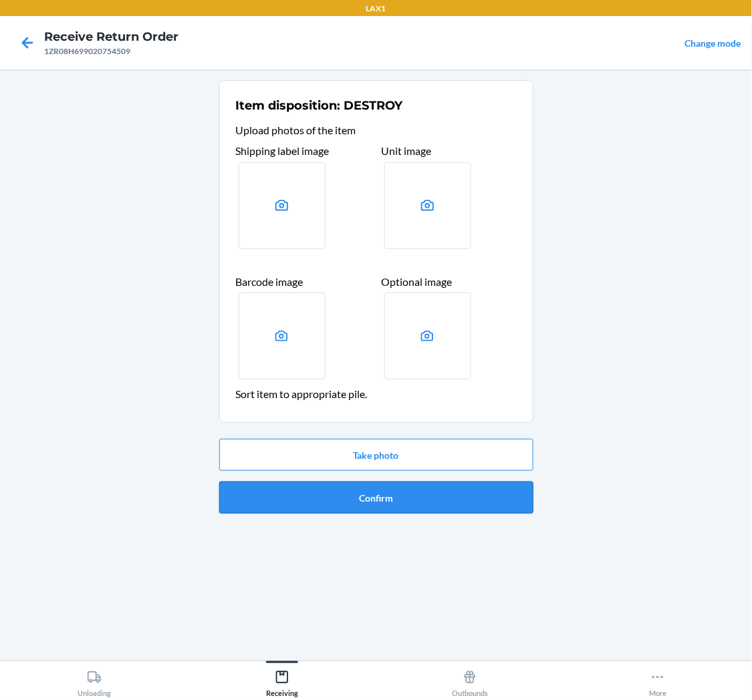
click at [348, 503] on button "Confirm" at bounding box center [376, 498] width 314 height 32
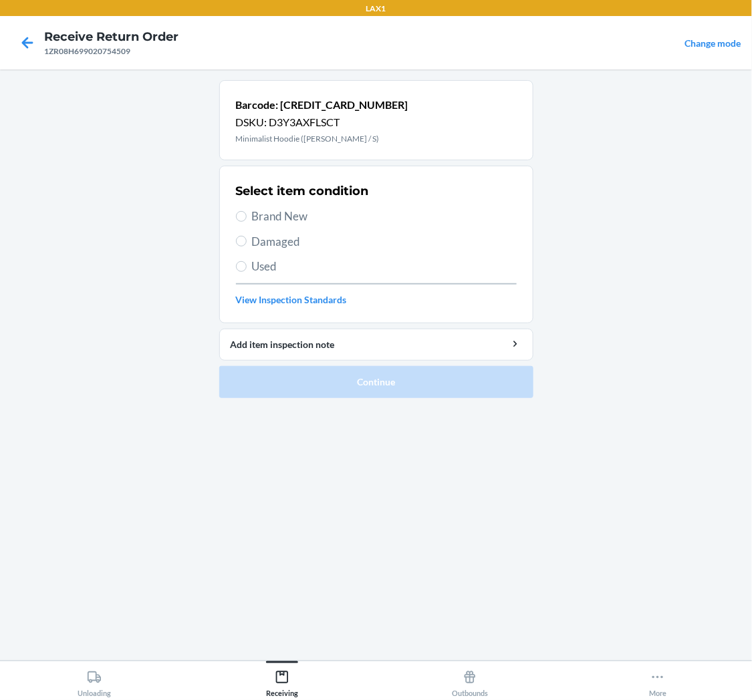
click at [250, 270] on label "Used" at bounding box center [376, 266] width 281 height 17
click at [247, 270] on input "Used" at bounding box center [241, 266] width 11 height 11
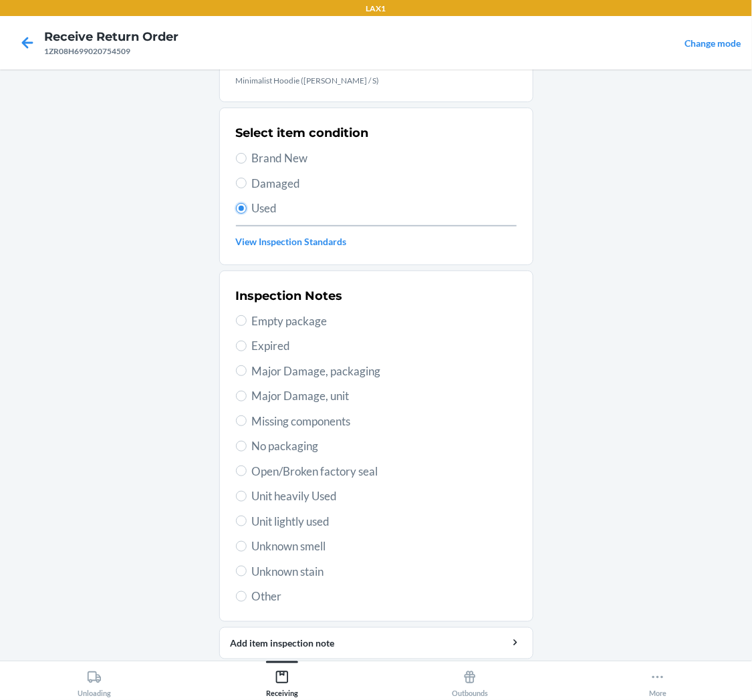
scroll to position [104, 0]
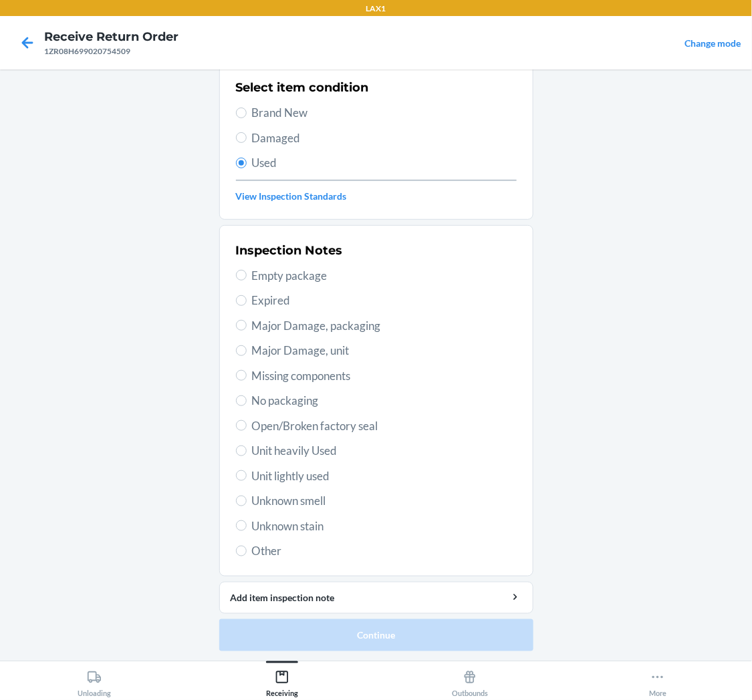
click at [301, 473] on span "Unit lightly used" at bounding box center [384, 476] width 265 height 17
click at [247, 473] on input "Unit lightly used" at bounding box center [241, 476] width 11 height 11
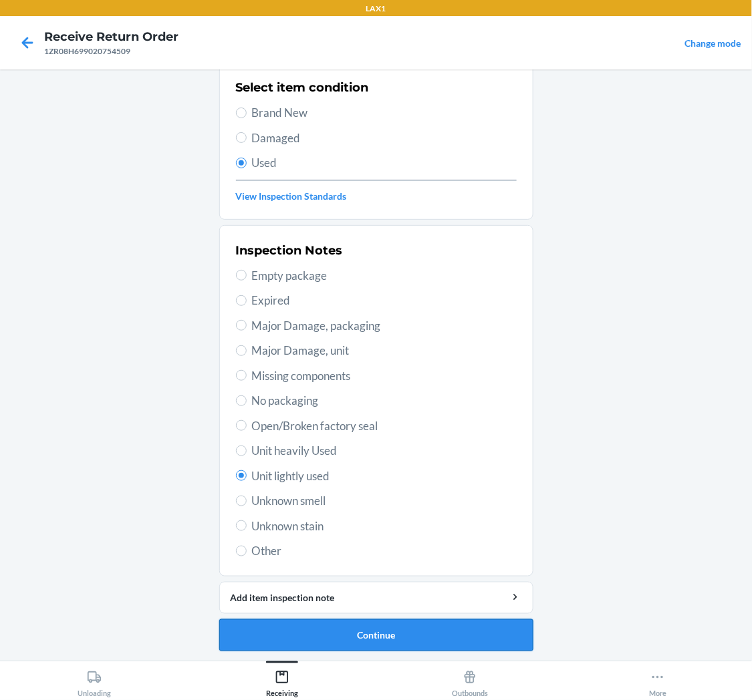
click at [358, 635] on button "Continue" at bounding box center [376, 636] width 314 height 32
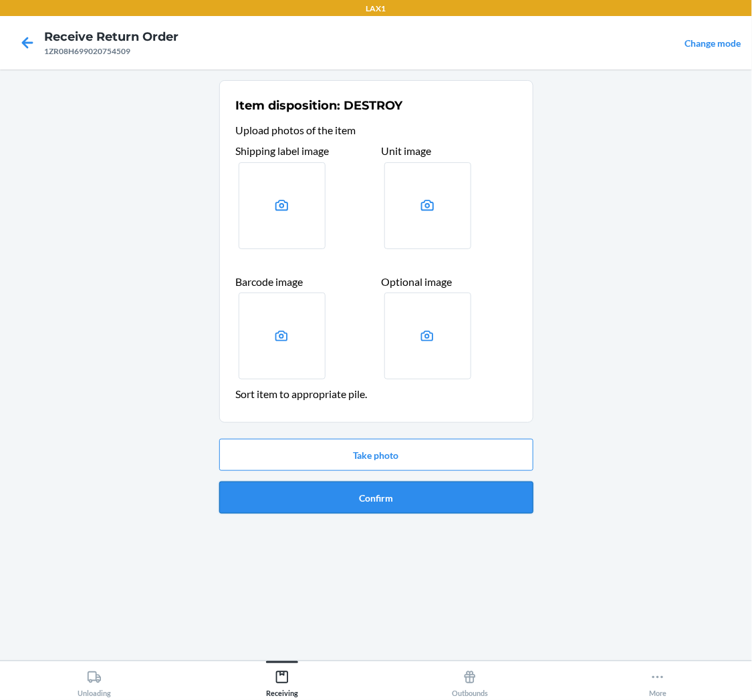
click at [408, 486] on button "Confirm" at bounding box center [376, 498] width 314 height 32
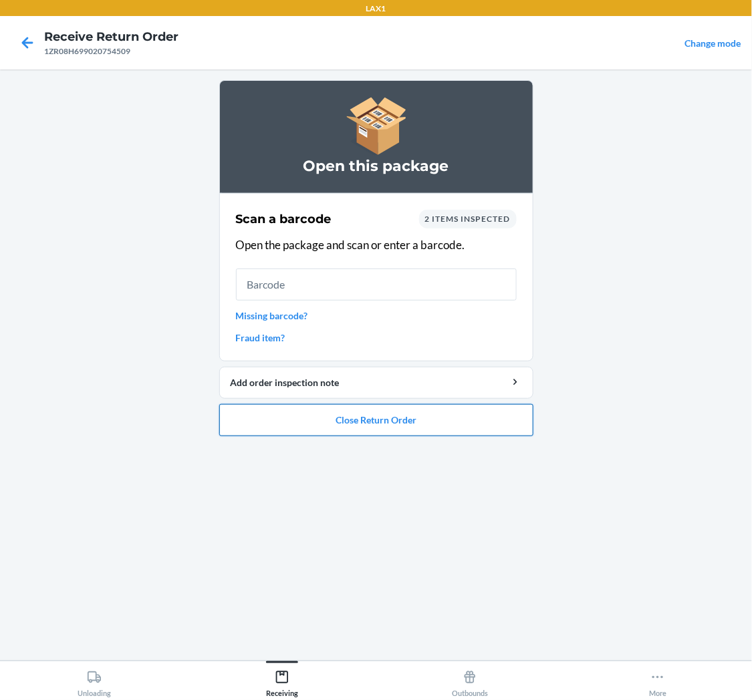
click at [435, 408] on button "Close Return Order" at bounding box center [376, 420] width 314 height 32
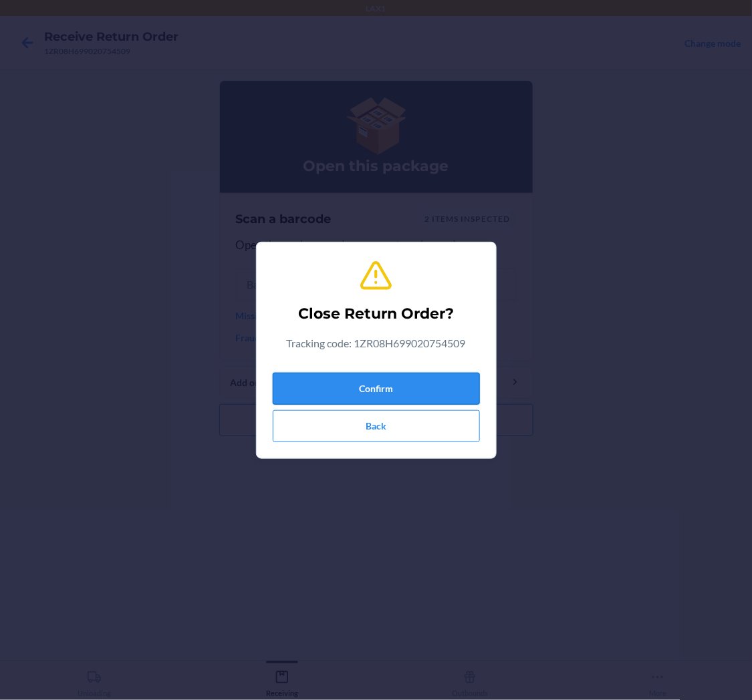
click at [424, 383] on button "Confirm" at bounding box center [376, 389] width 207 height 32
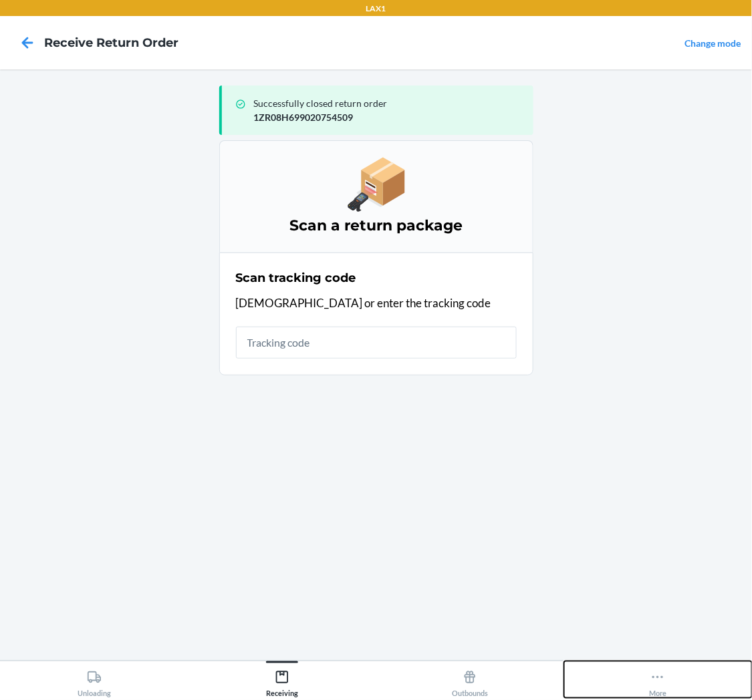
click at [664, 678] on icon at bounding box center [657, 677] width 15 height 15
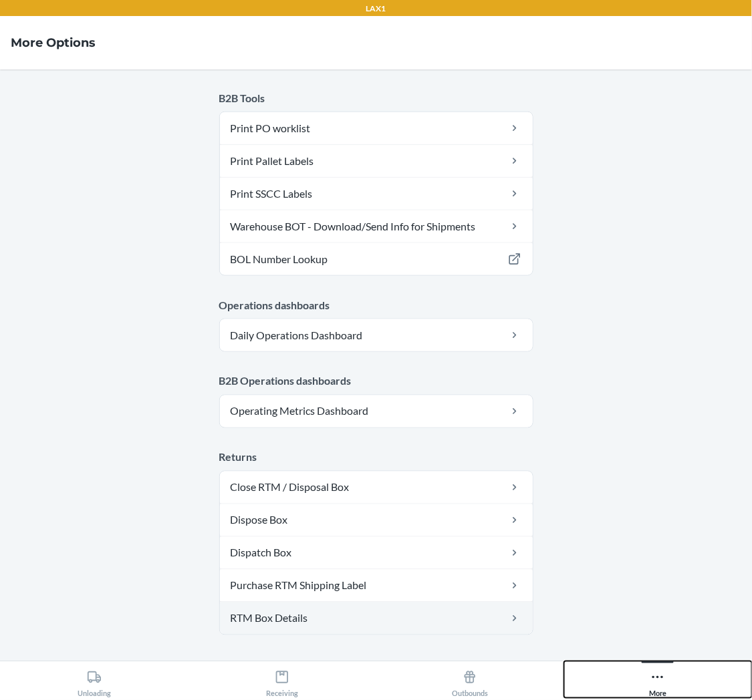
scroll to position [487, 0]
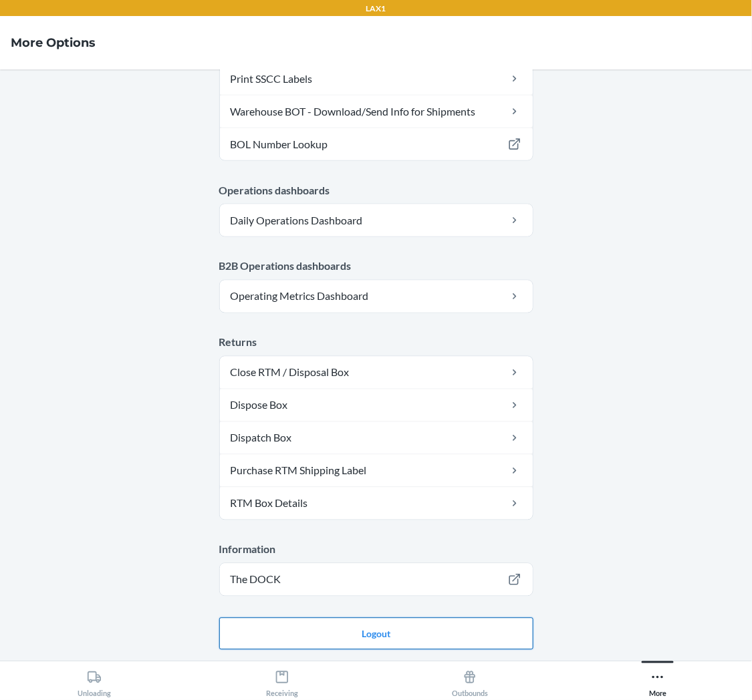
click at [366, 634] on button "Logout" at bounding box center [376, 634] width 314 height 32
